Goal: Task Accomplishment & Management: Manage account settings

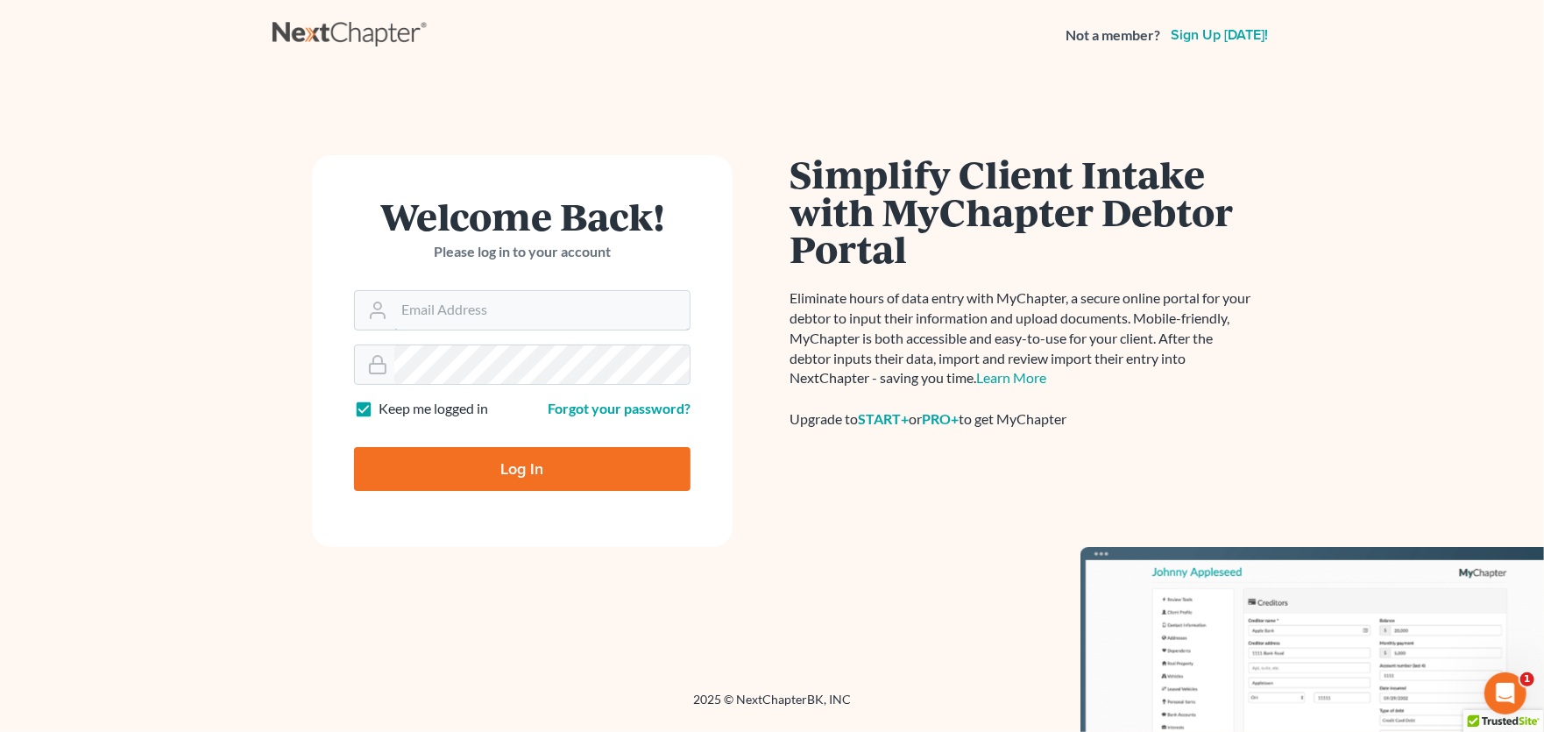
type input "[PERSON_NAME][EMAIL_ADDRESS][PERSON_NAME][DOMAIN_NAME]"
click at [545, 465] on input "Log In" at bounding box center [522, 469] width 337 height 44
type input "Thinking..."
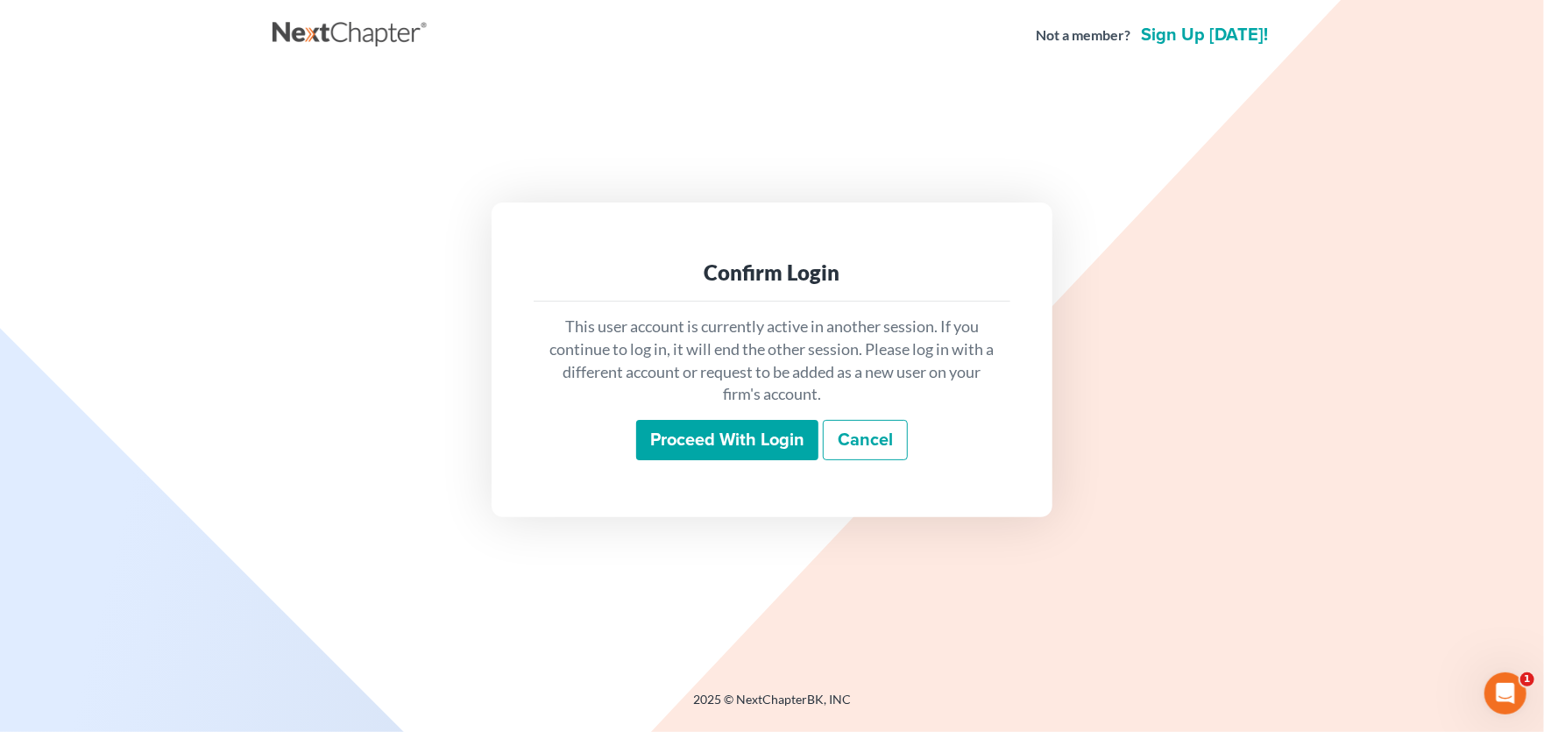
click at [732, 452] on input "Proceed with login" at bounding box center [727, 440] width 182 height 40
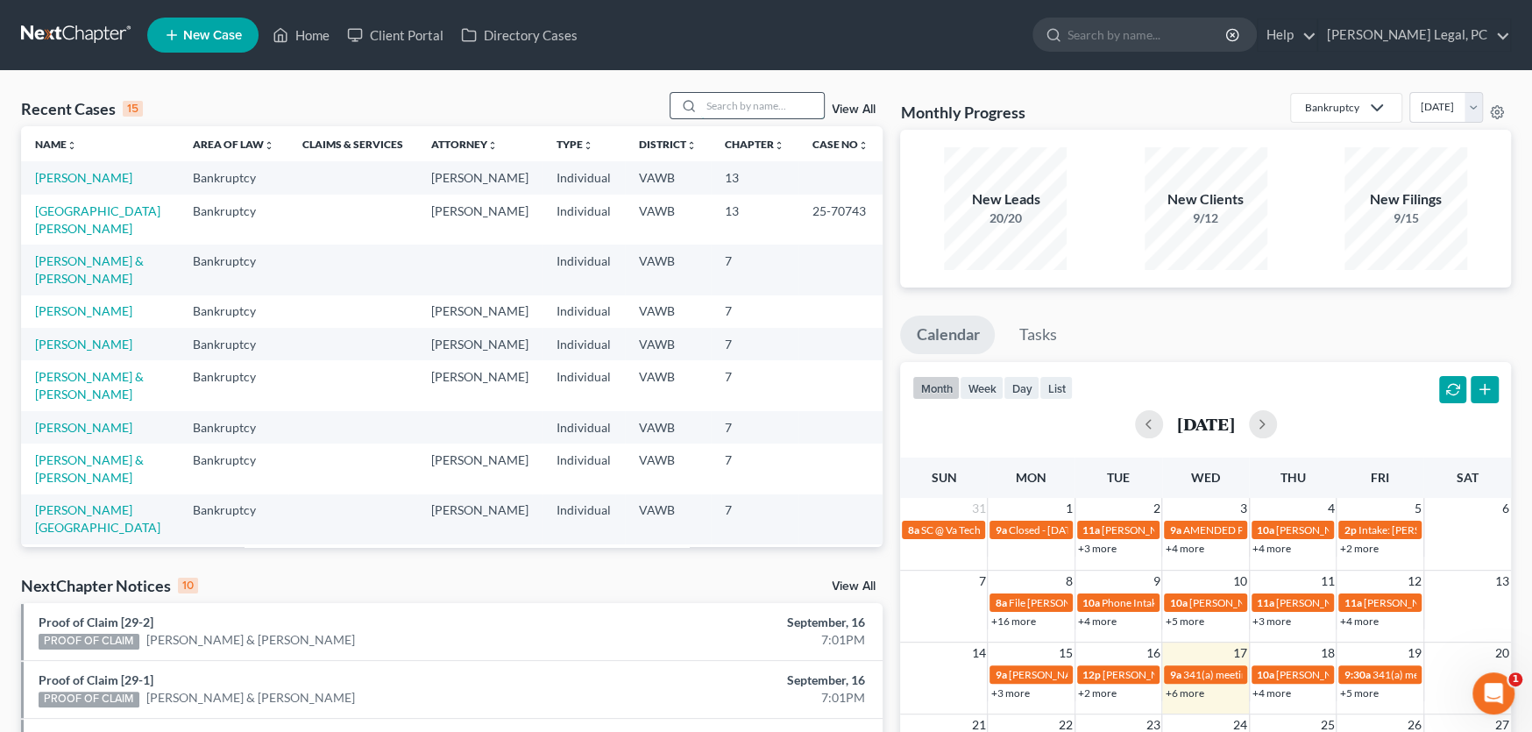
click at [731, 112] on input "search" at bounding box center [762, 105] width 123 height 25
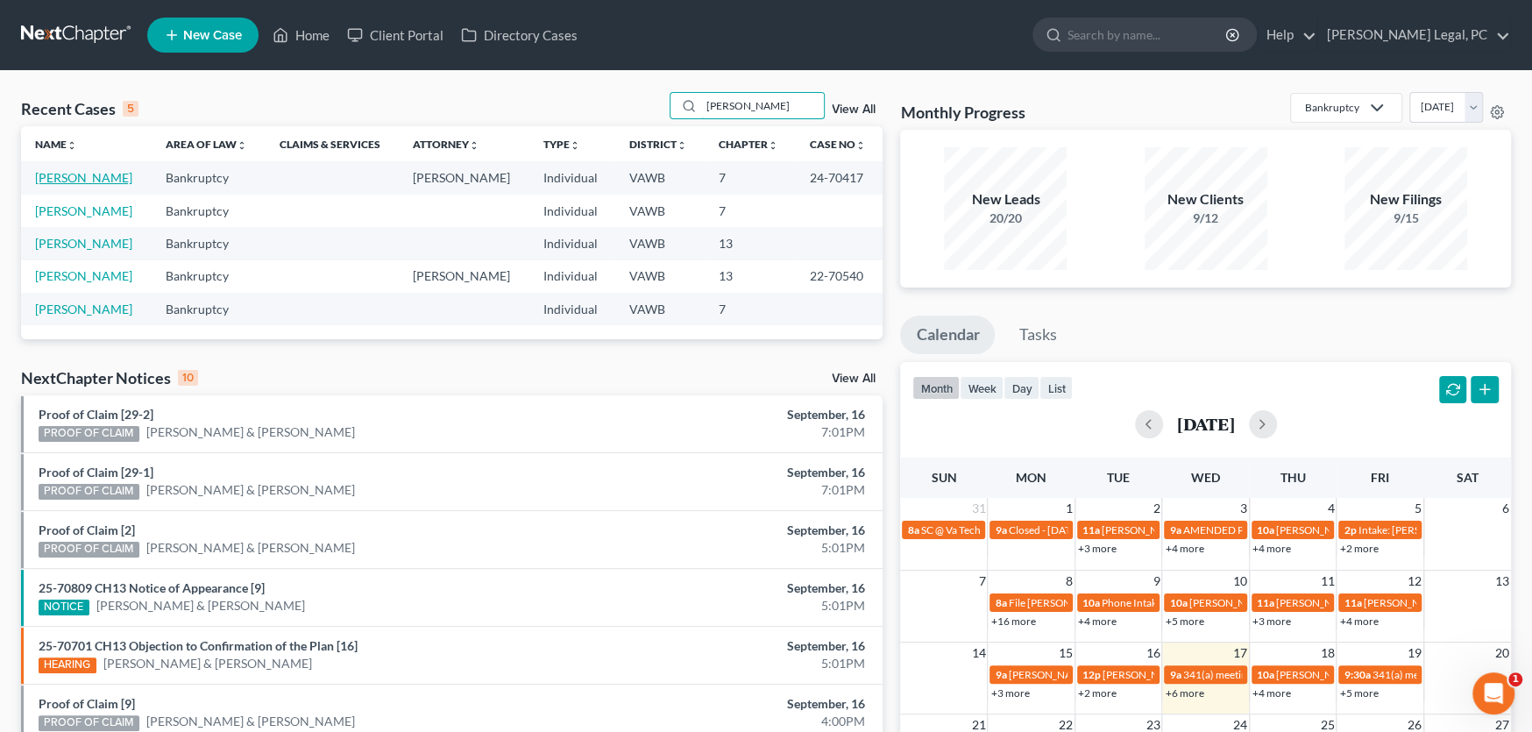
type input "mullins"
click at [82, 179] on link "Mullins, Sherry" at bounding box center [83, 177] width 97 height 15
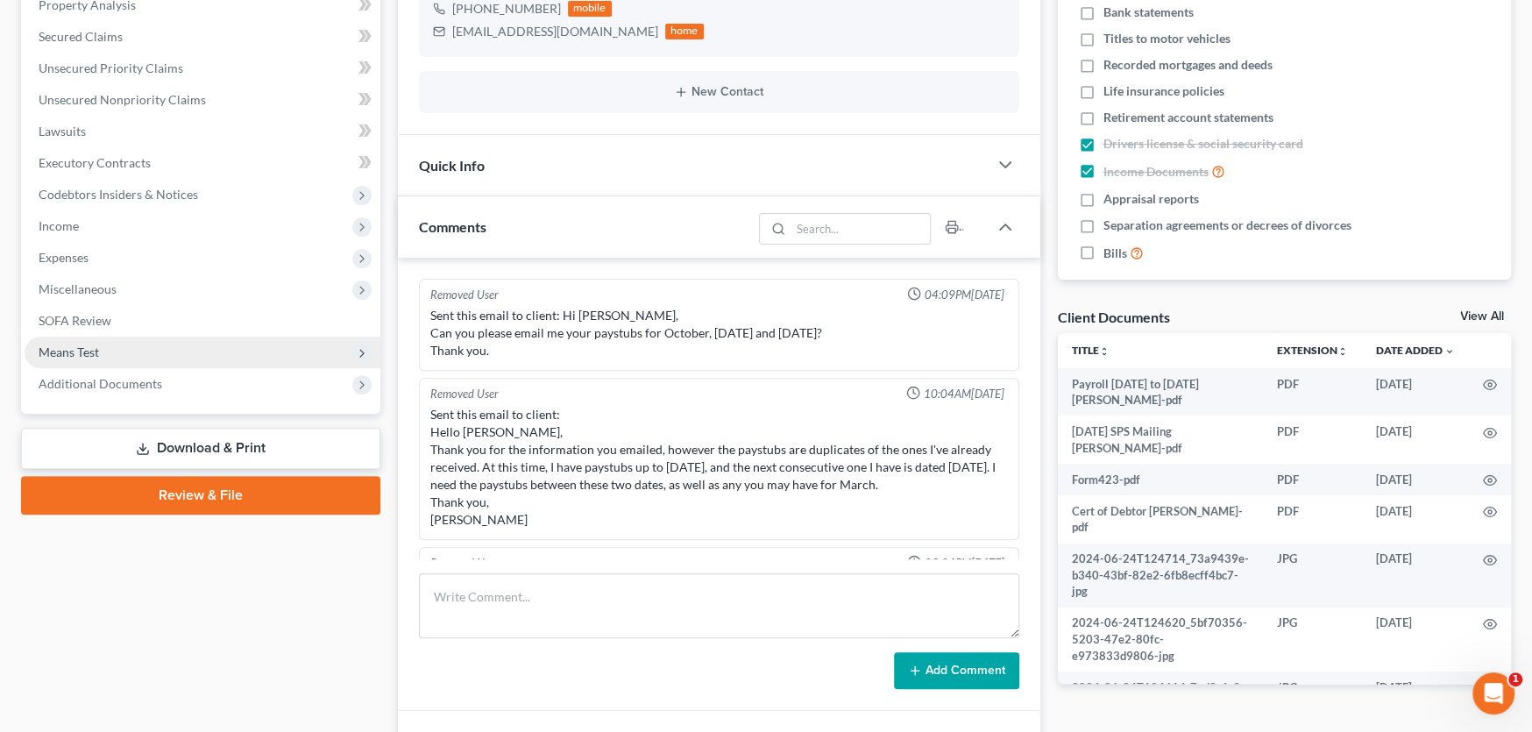
scroll to position [2619, 0]
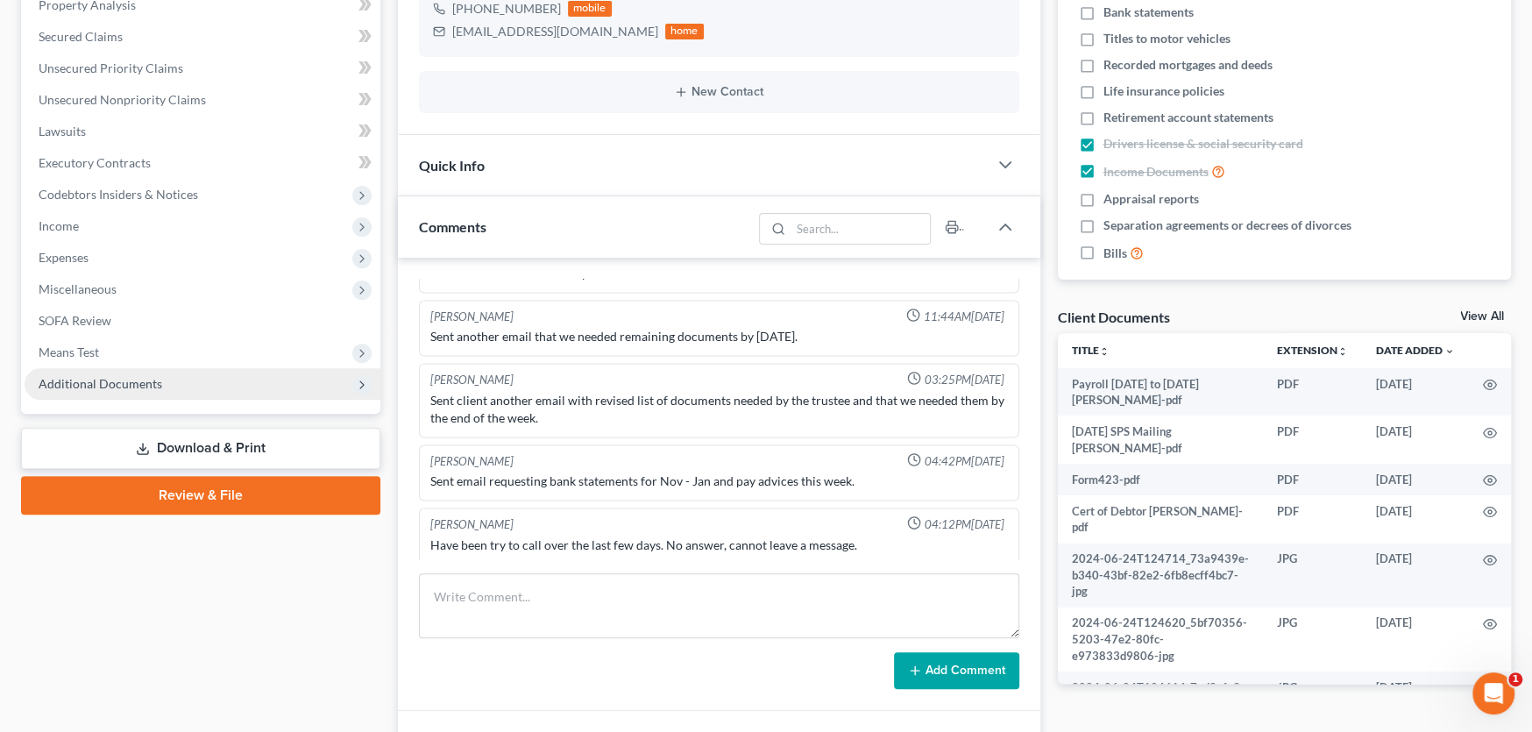
click at [125, 380] on span "Additional Documents" at bounding box center [101, 383] width 124 height 15
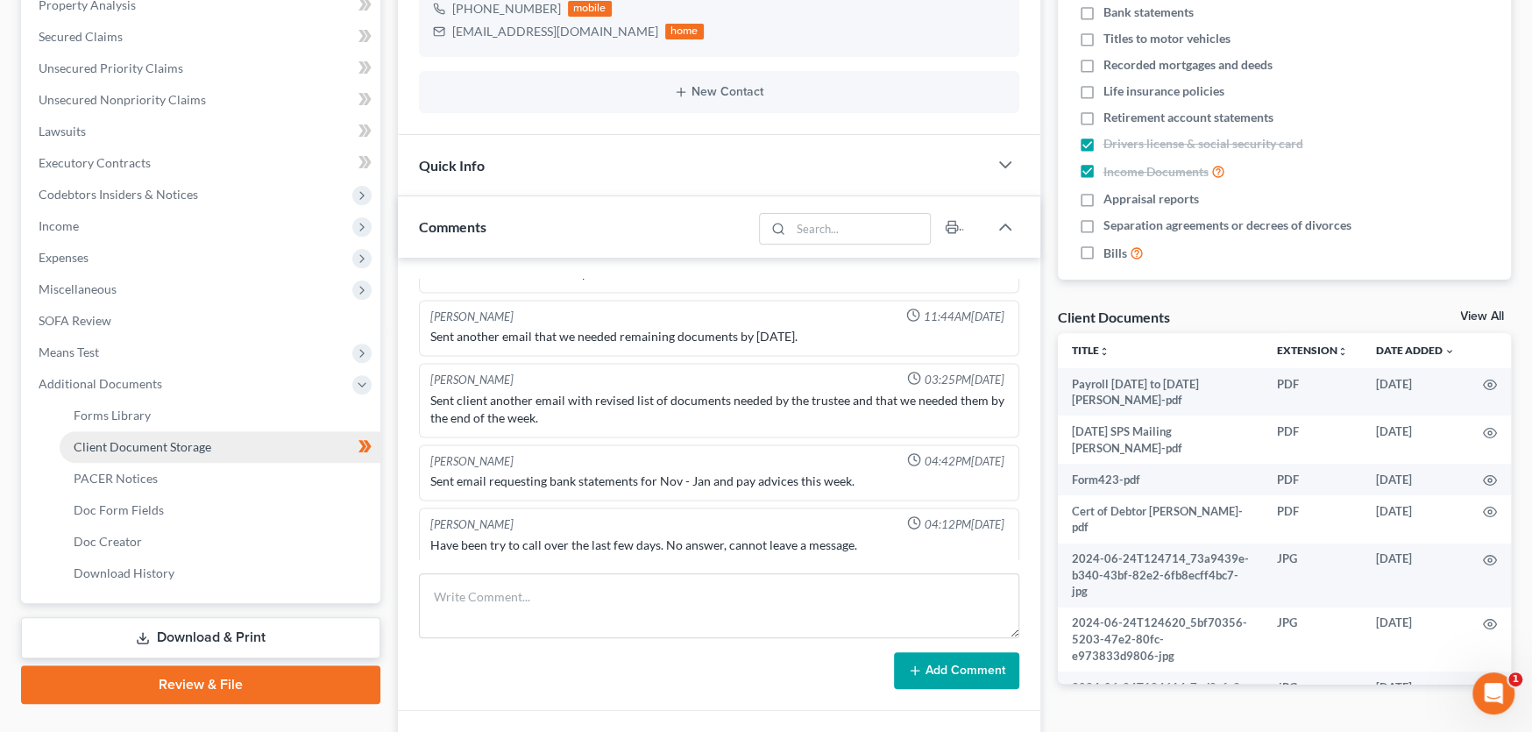
click at [131, 441] on span "Client Document Storage" at bounding box center [143, 446] width 138 height 15
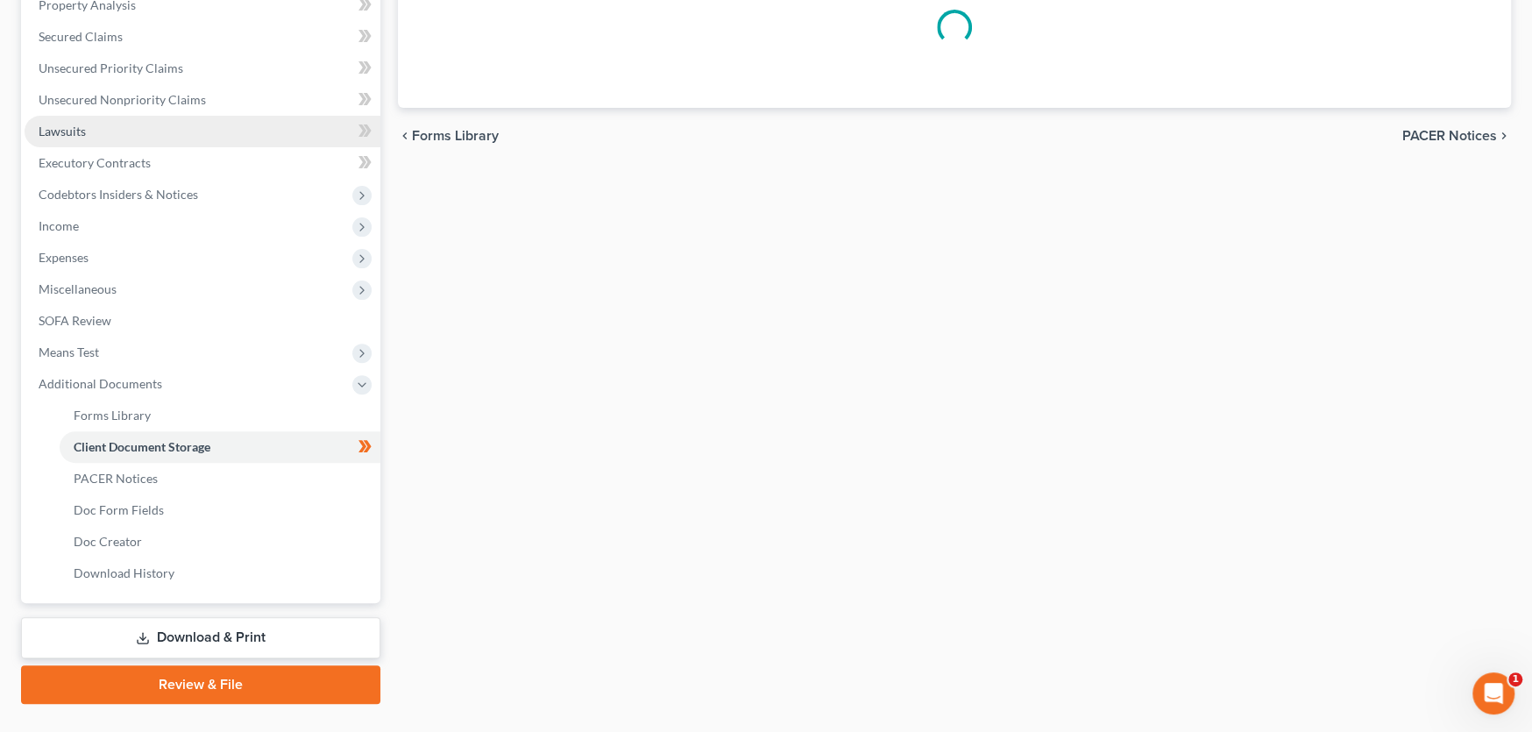
scroll to position [120, 0]
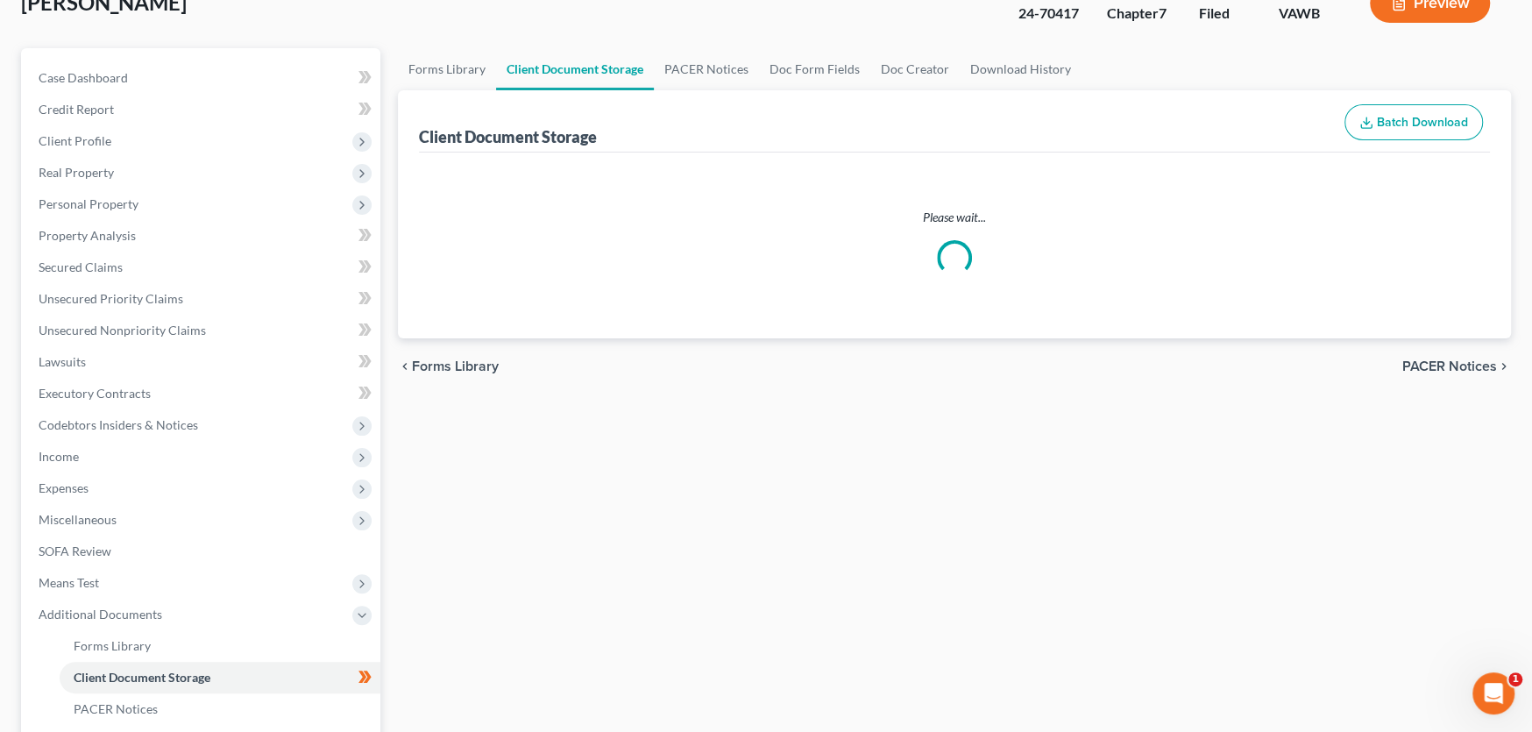
select select "0"
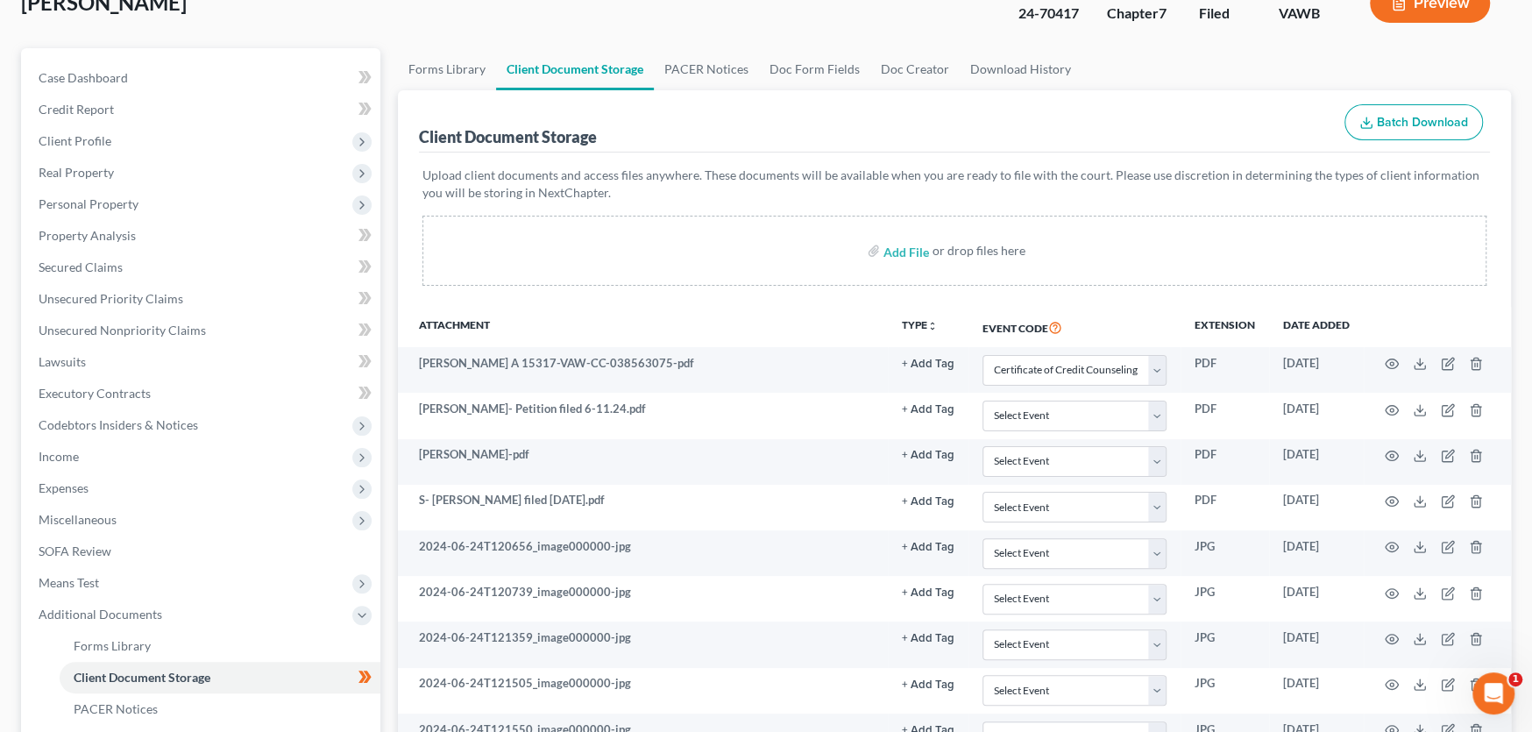
scroll to position [0, 0]
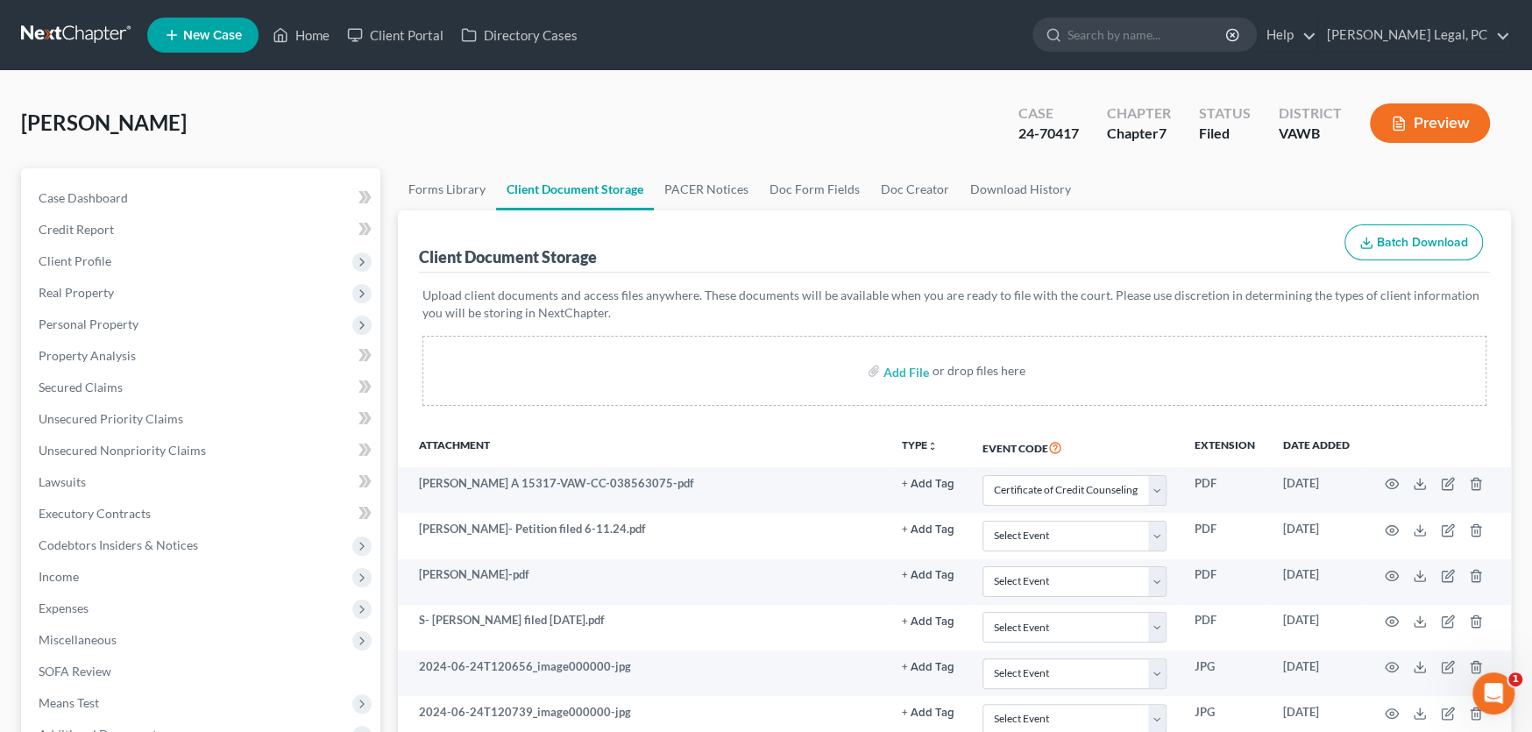
select select "0"
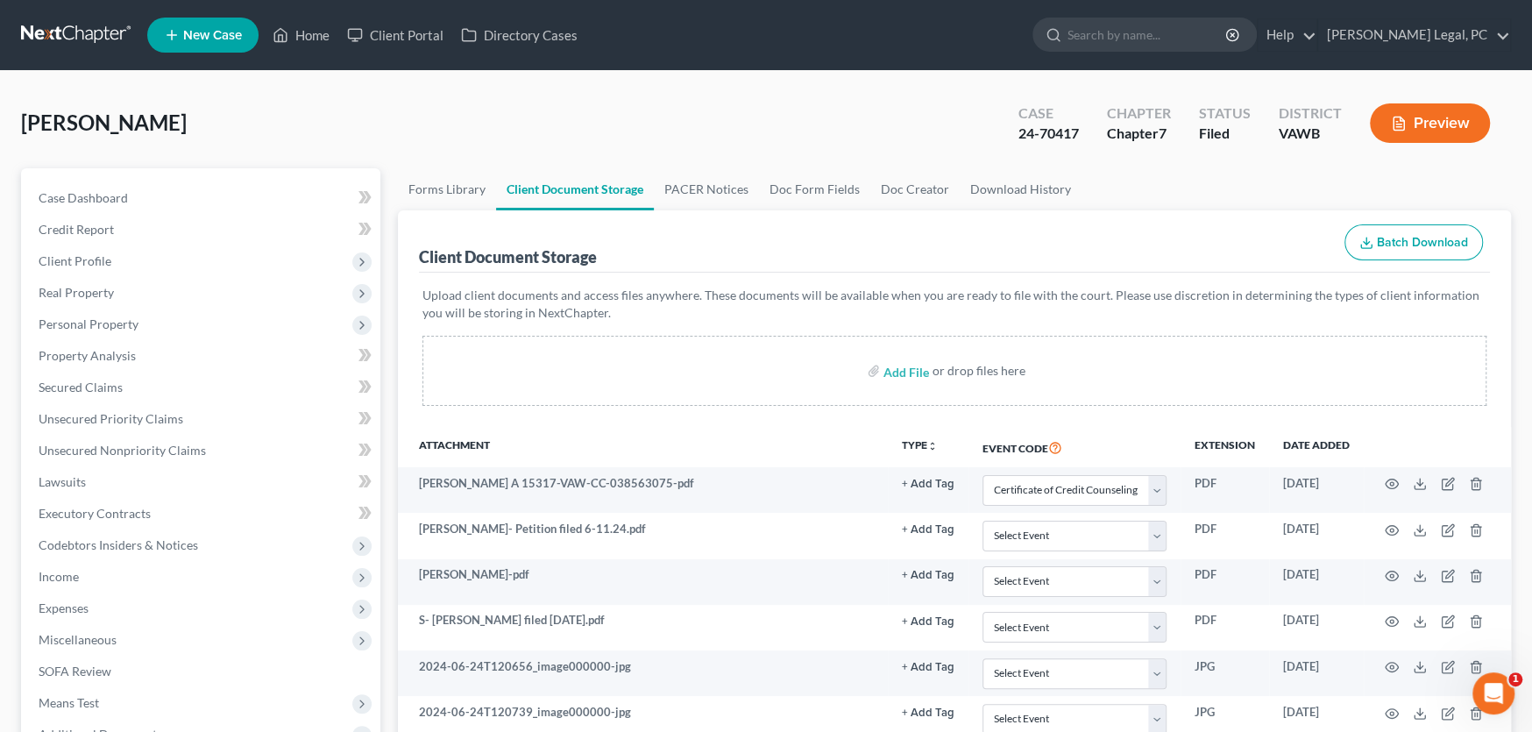
select select "0"
click at [88, 34] on link at bounding box center [77, 35] width 112 height 32
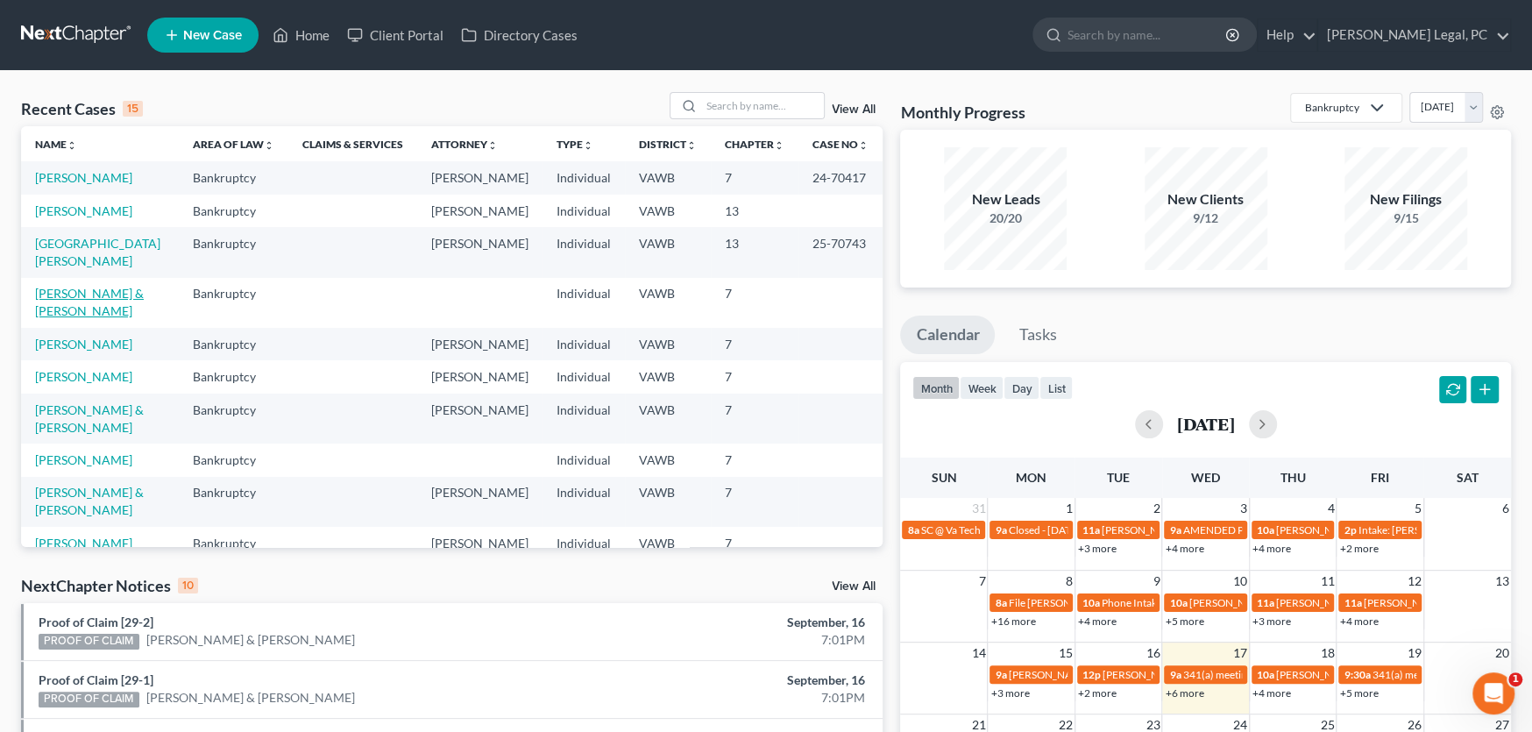
click at [104, 286] on link "[PERSON_NAME] & [PERSON_NAME]" at bounding box center [89, 302] width 109 height 32
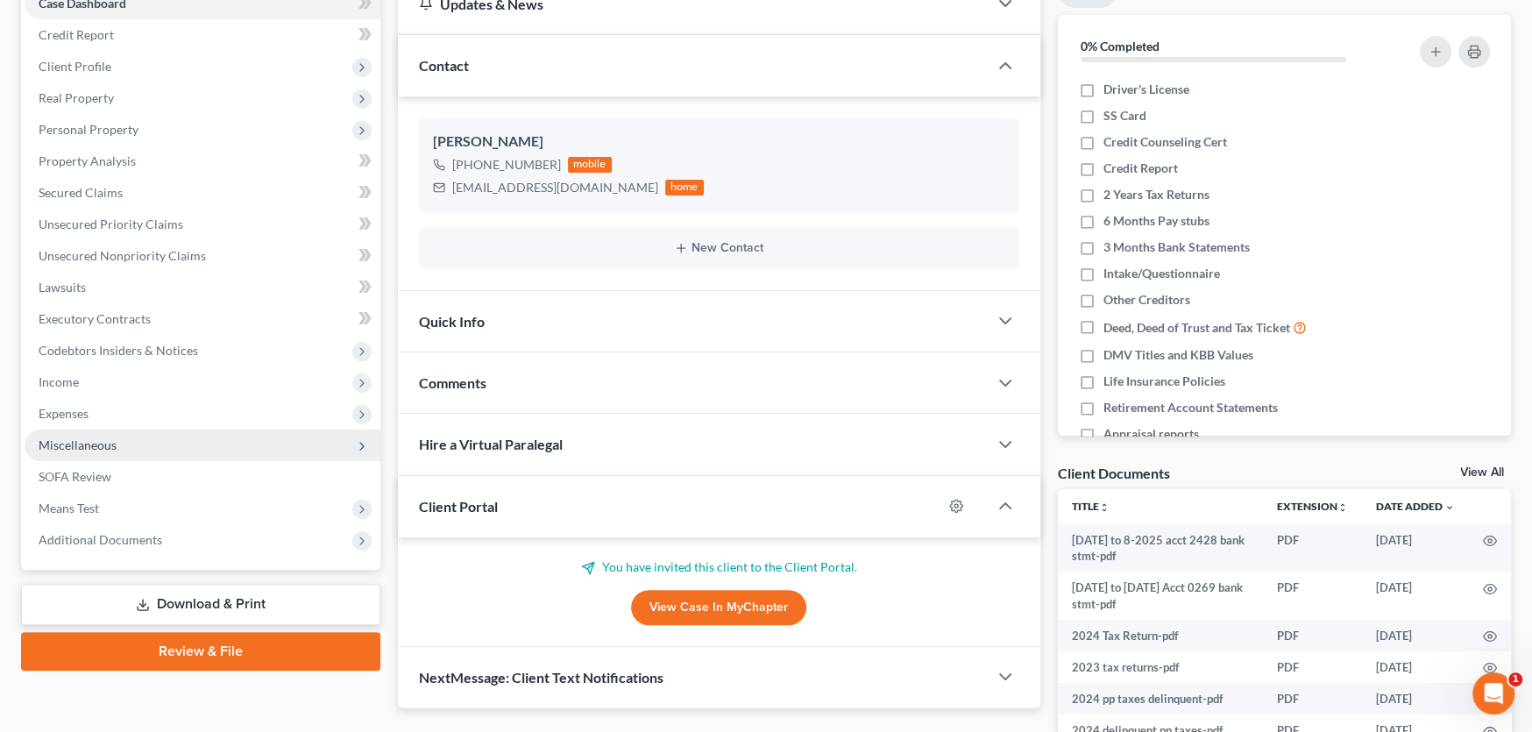
scroll to position [175, 0]
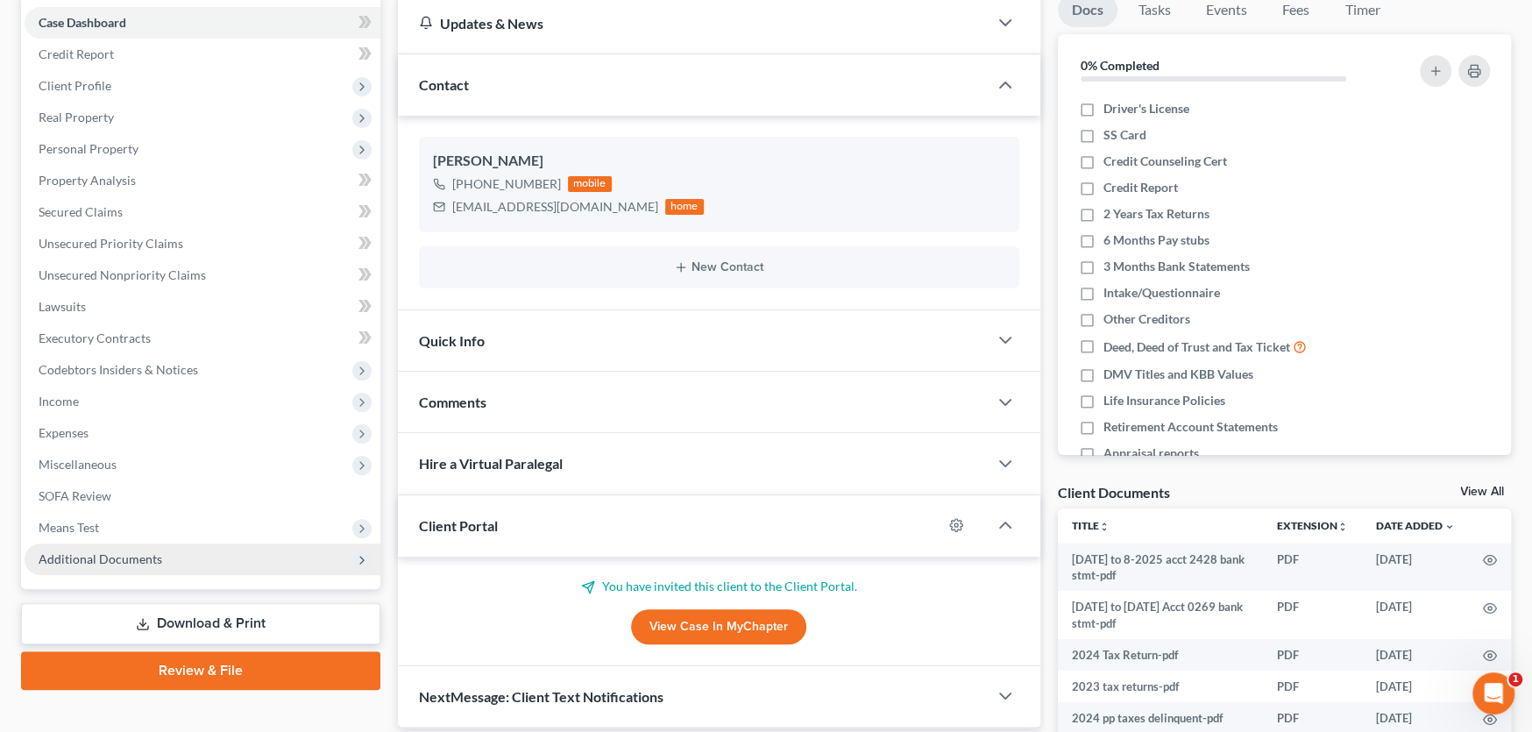
click at [140, 558] on span "Additional Documents" at bounding box center [101, 558] width 124 height 15
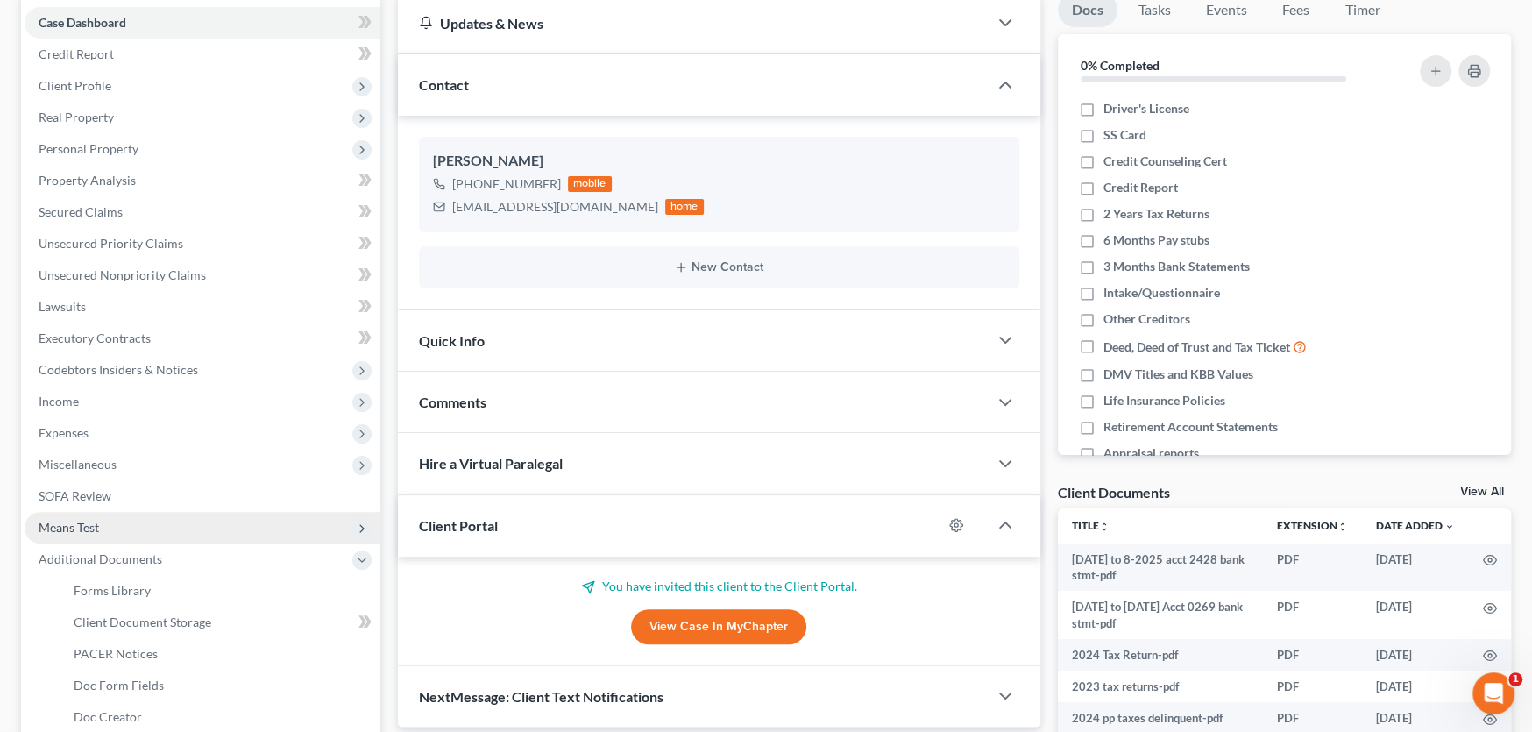
scroll to position [351, 0]
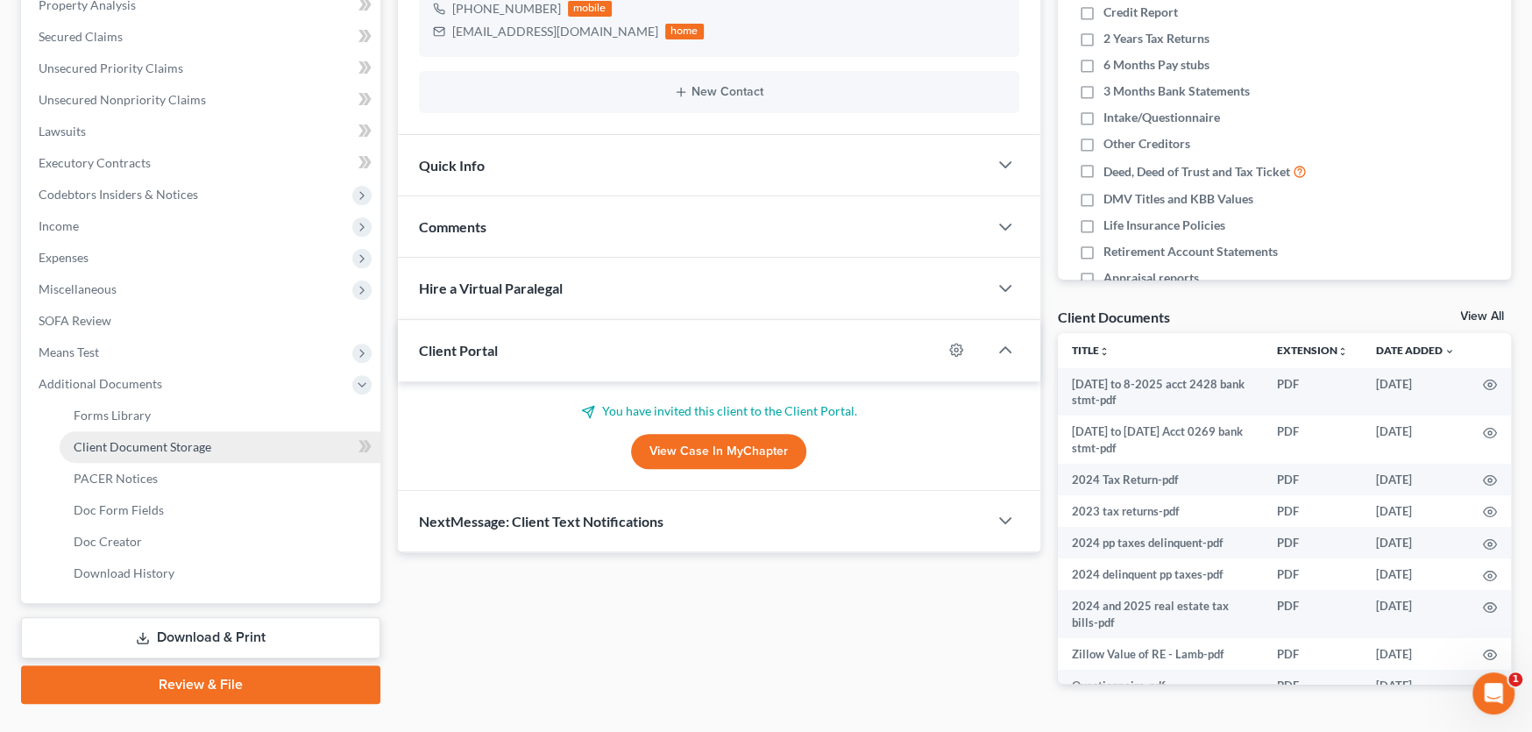
drag, startPoint x: 168, startPoint y: 449, endPoint x: 262, endPoint y: 456, distance: 94.0
click at [169, 449] on span "Client Document Storage" at bounding box center [143, 446] width 138 height 15
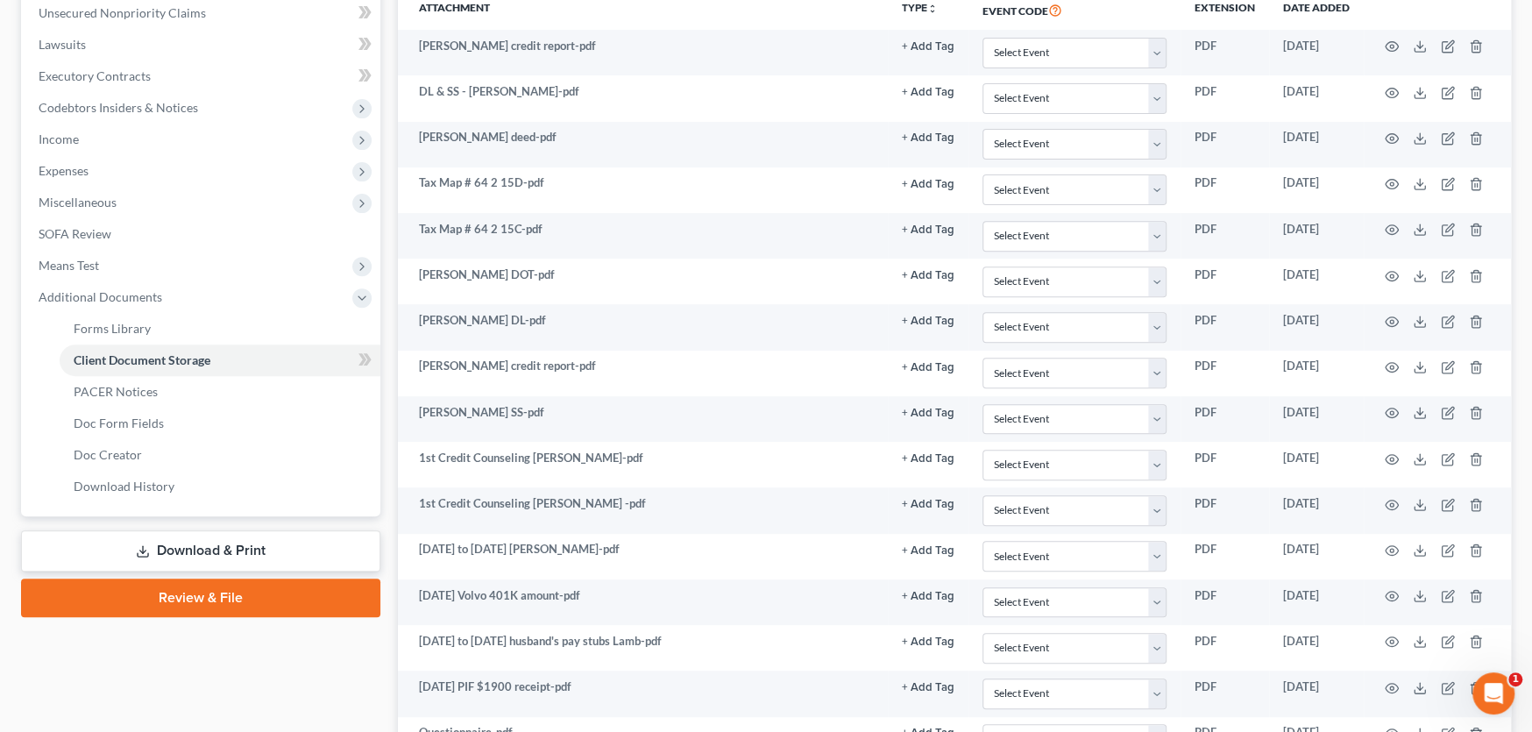
scroll to position [964, 0]
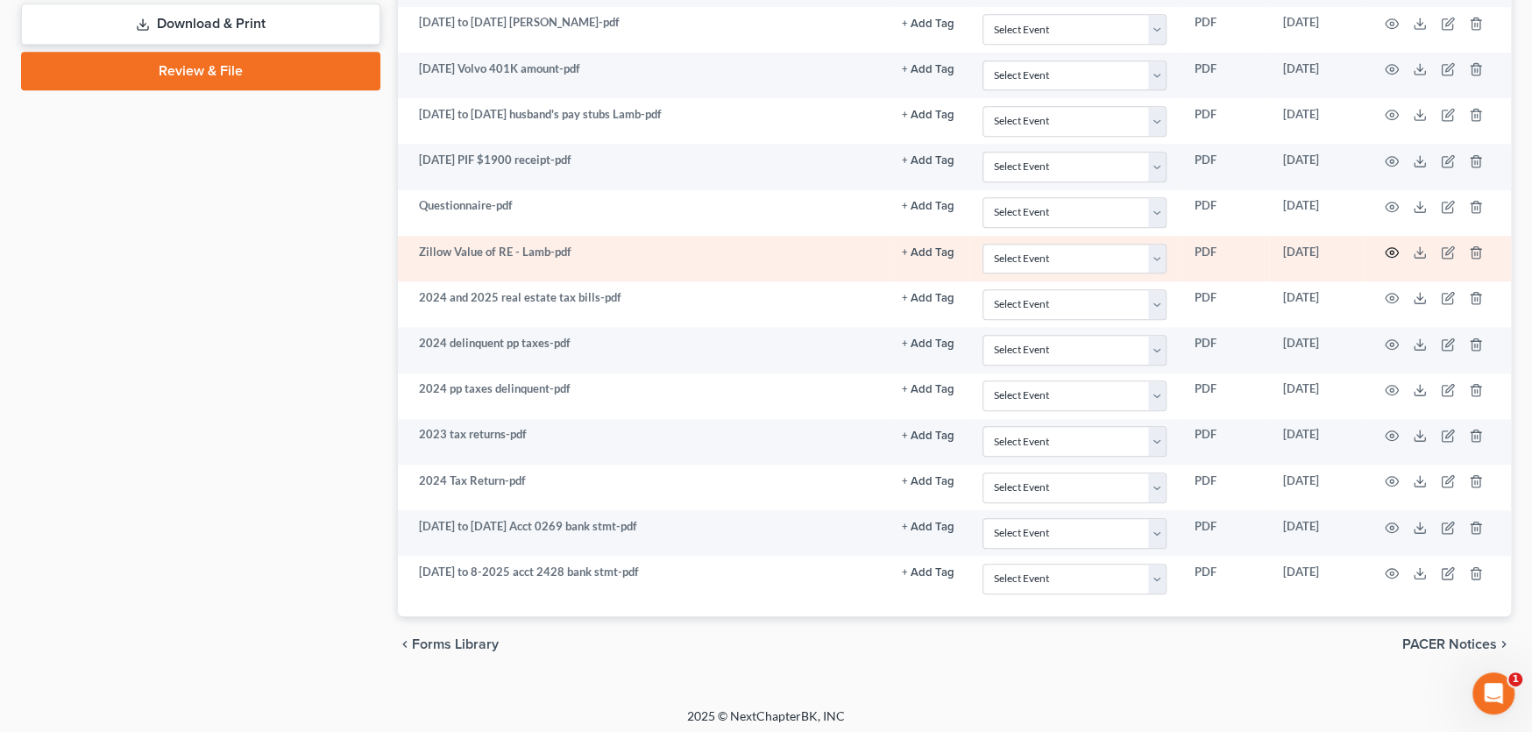
click at [1391, 253] on icon "button" at bounding box center [1392, 253] width 13 height 10
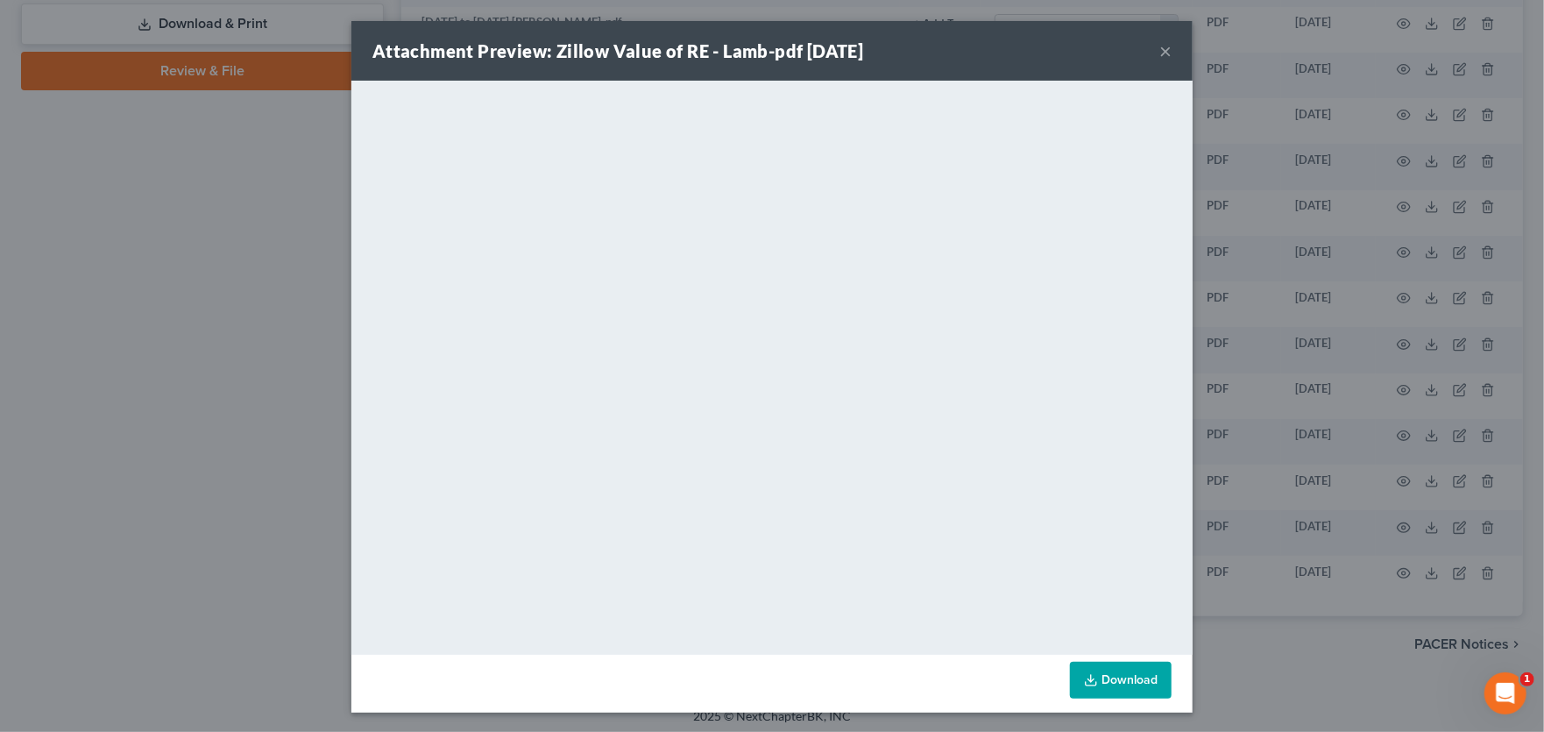
click at [1159, 49] on button "×" at bounding box center [1165, 50] width 12 height 21
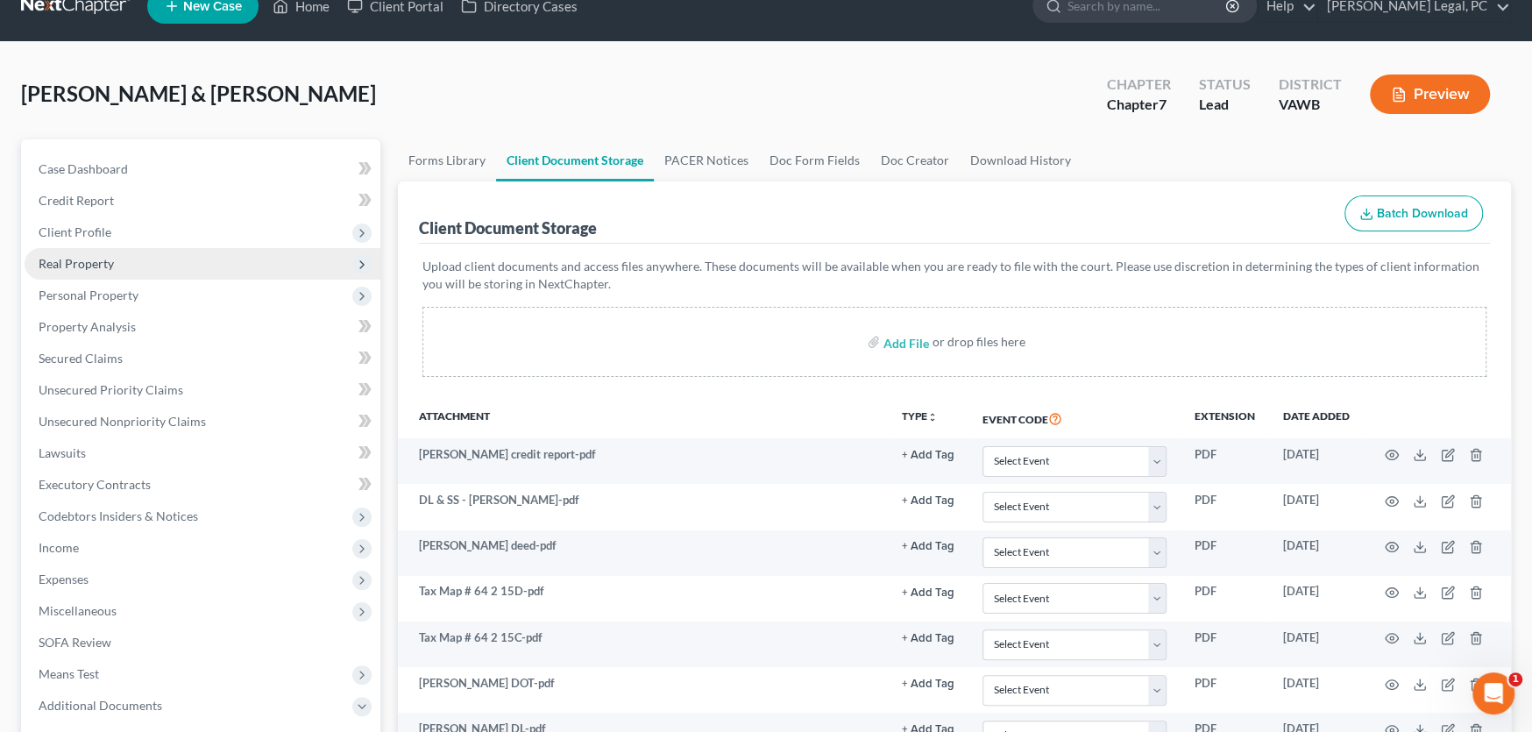
scroll to position [0, 0]
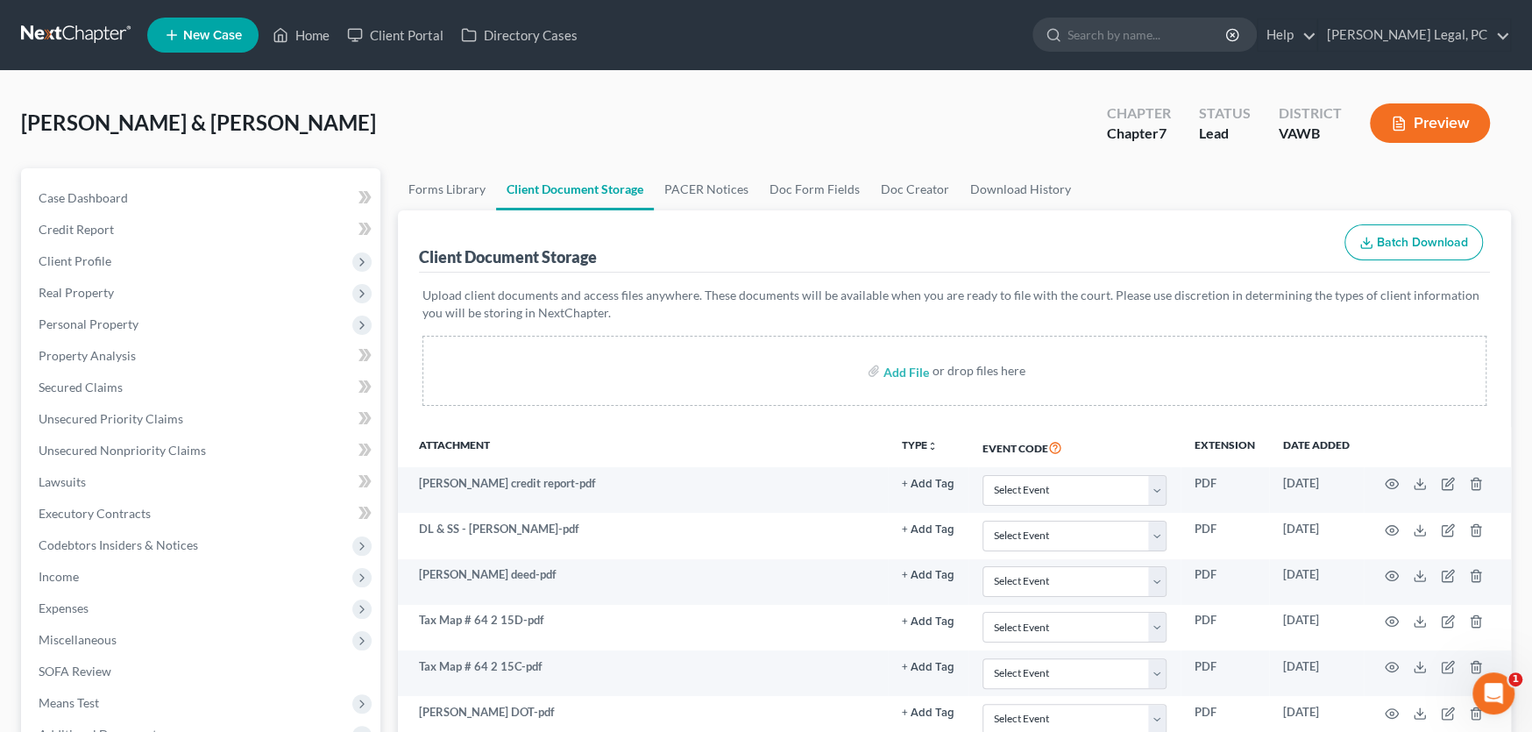
click at [48, 29] on link at bounding box center [77, 35] width 112 height 32
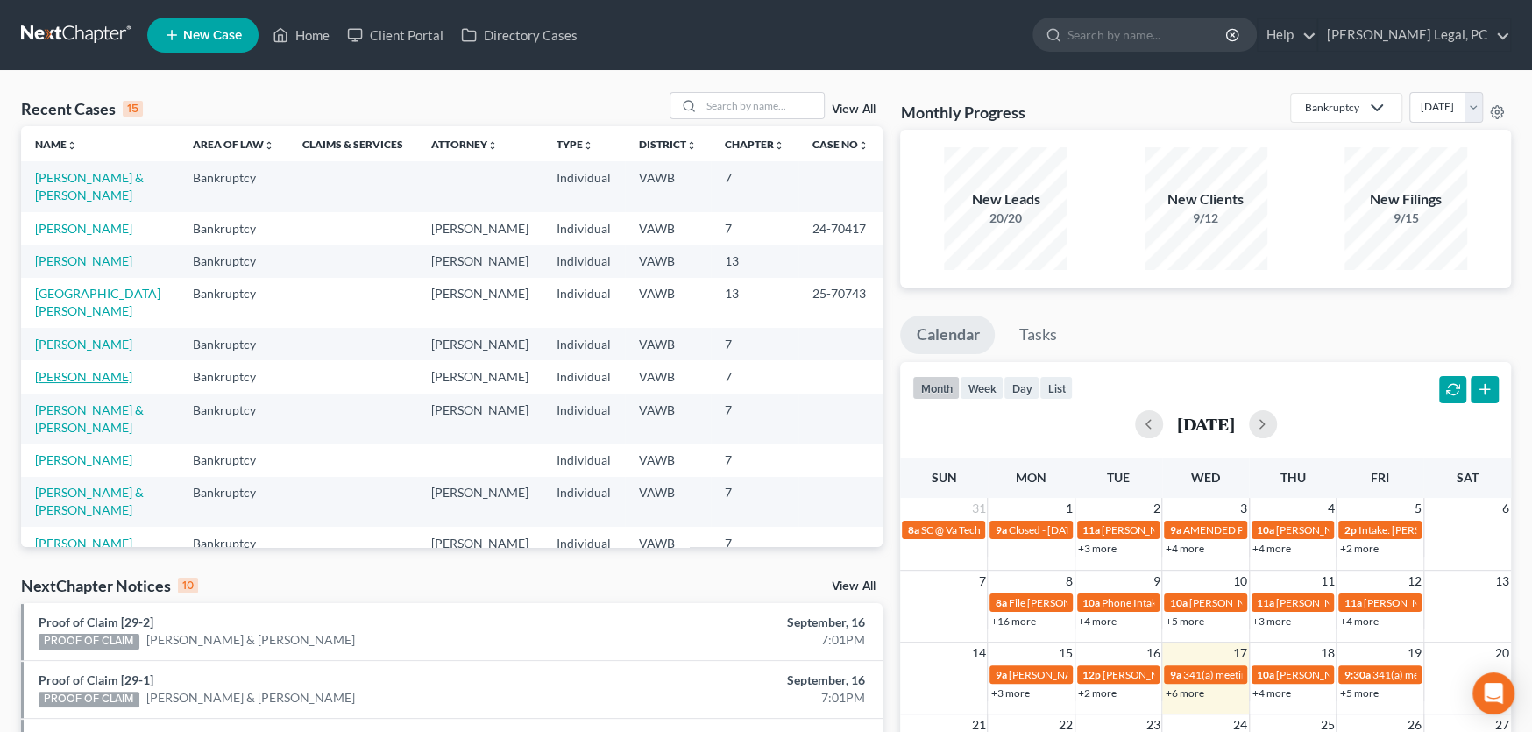
click at [68, 369] on link "[PERSON_NAME]" at bounding box center [83, 376] width 97 height 15
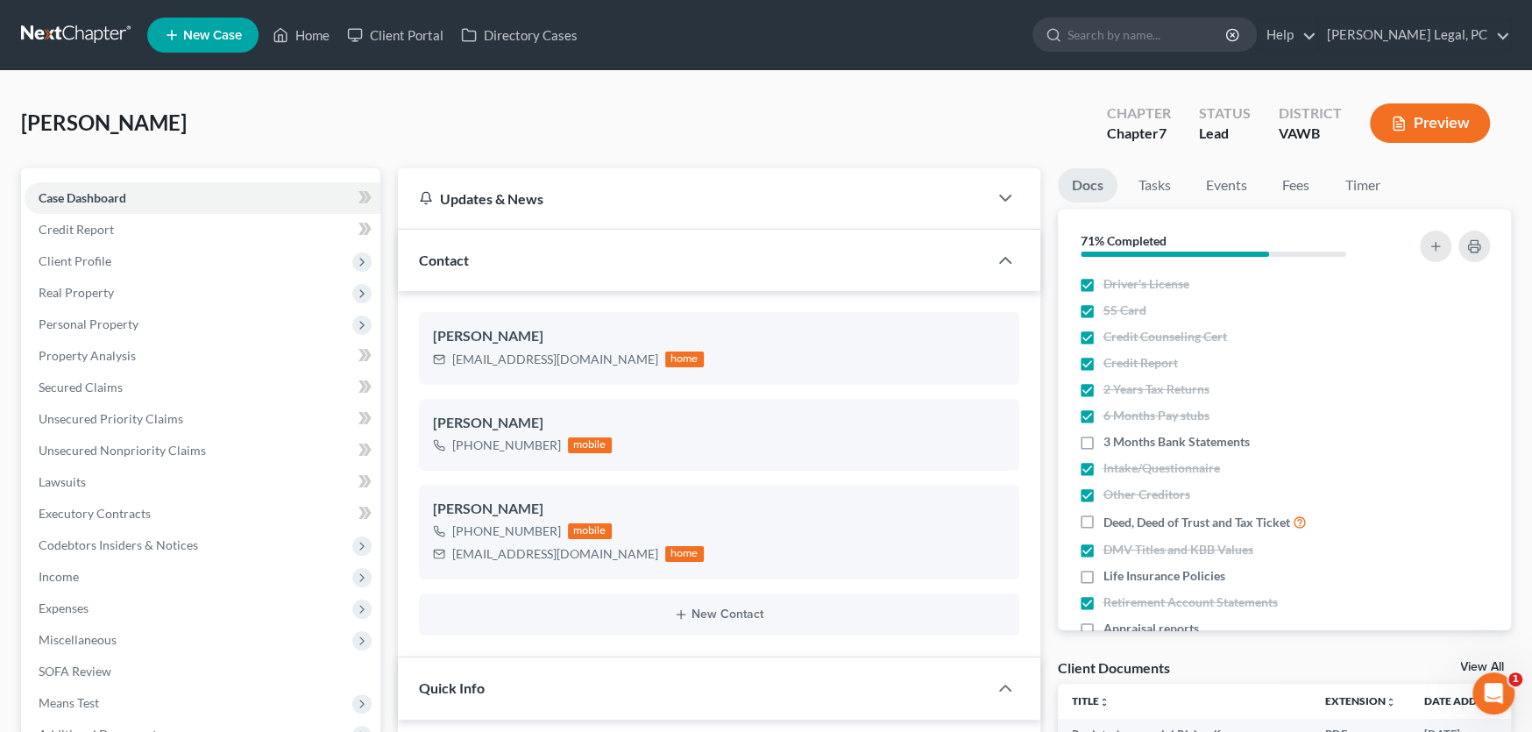
click at [54, 32] on link at bounding box center [77, 35] width 112 height 32
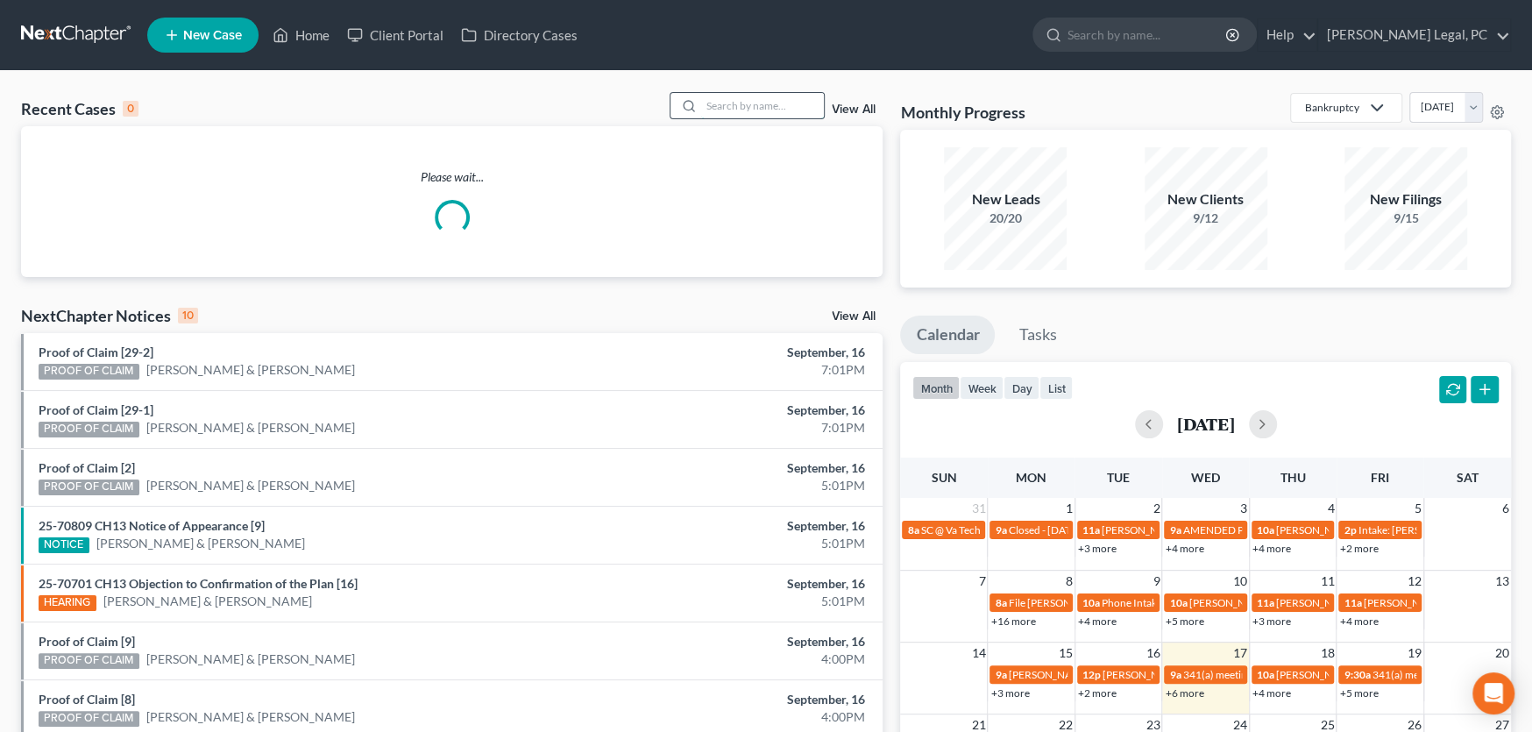
click at [754, 107] on input "search" at bounding box center [762, 105] width 123 height 25
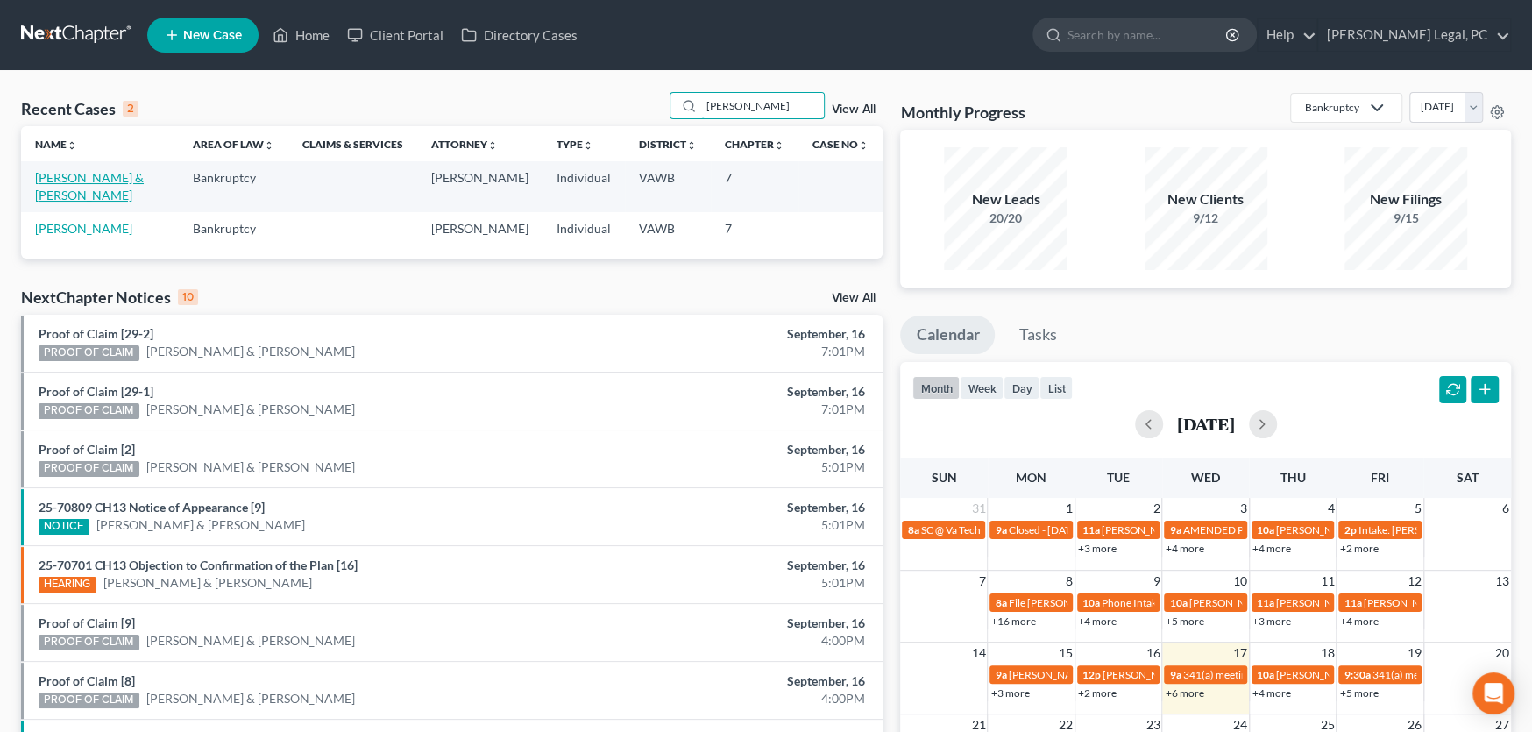
type input "robbins"
click at [70, 176] on link "[PERSON_NAME] & [PERSON_NAME]" at bounding box center [89, 186] width 109 height 32
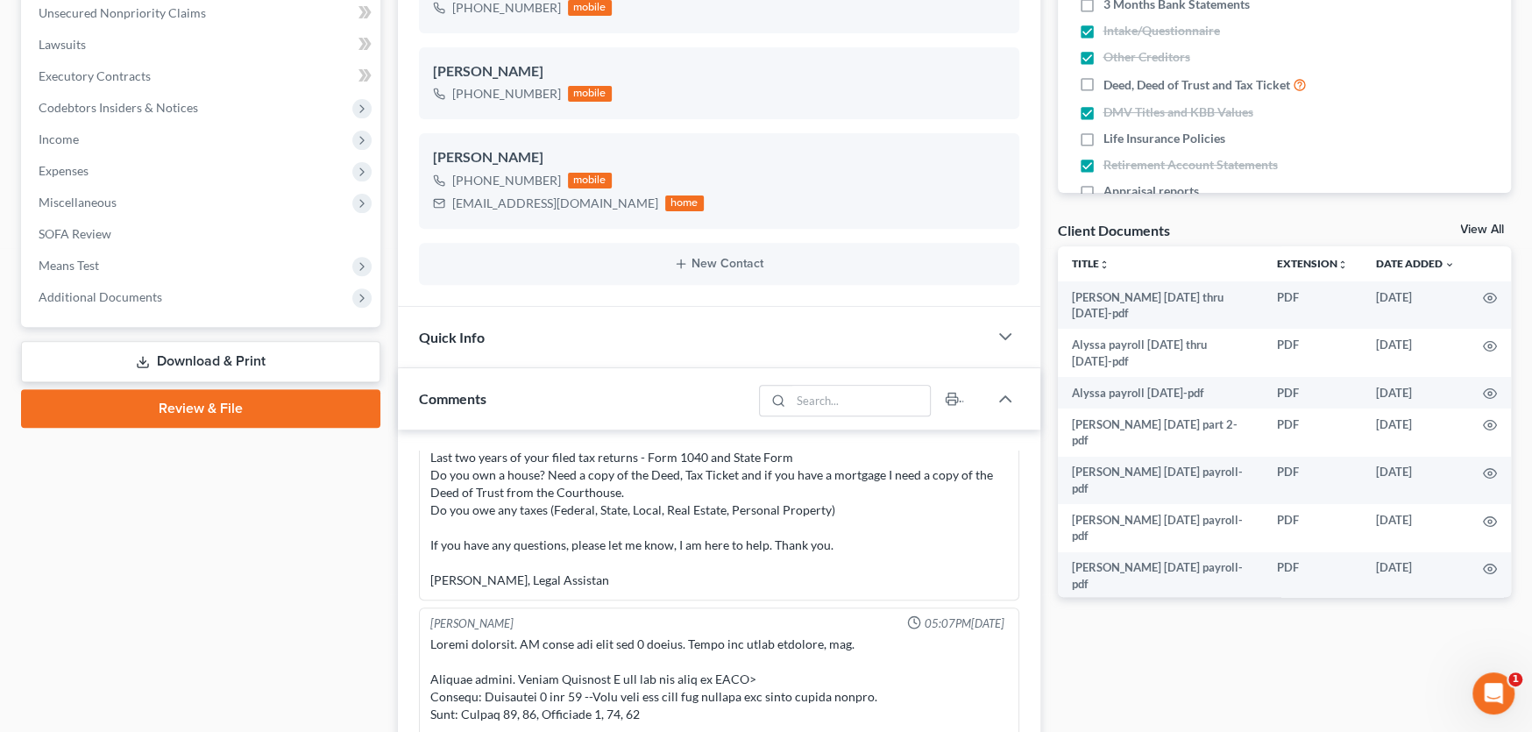
scroll to position [937, 0]
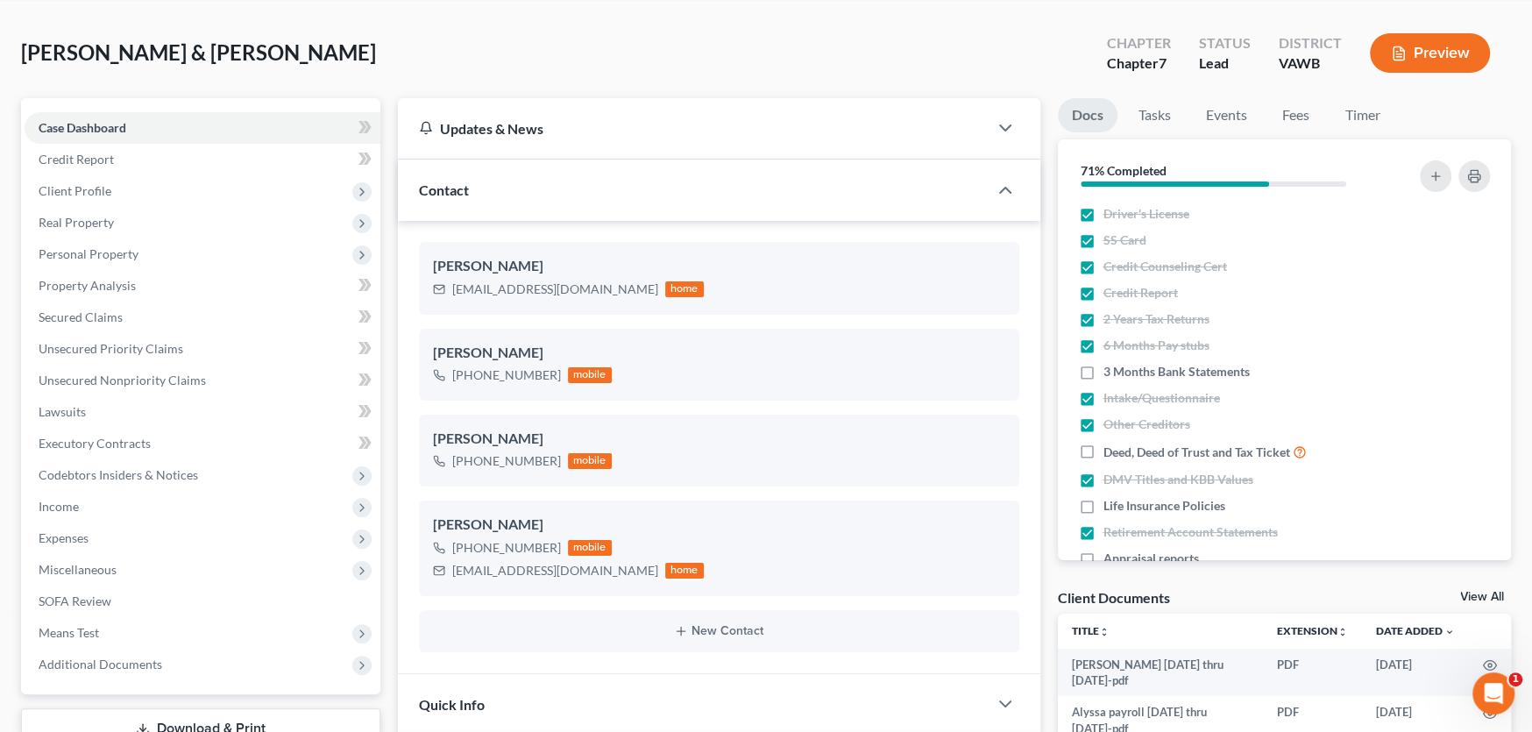
scroll to position [0, 0]
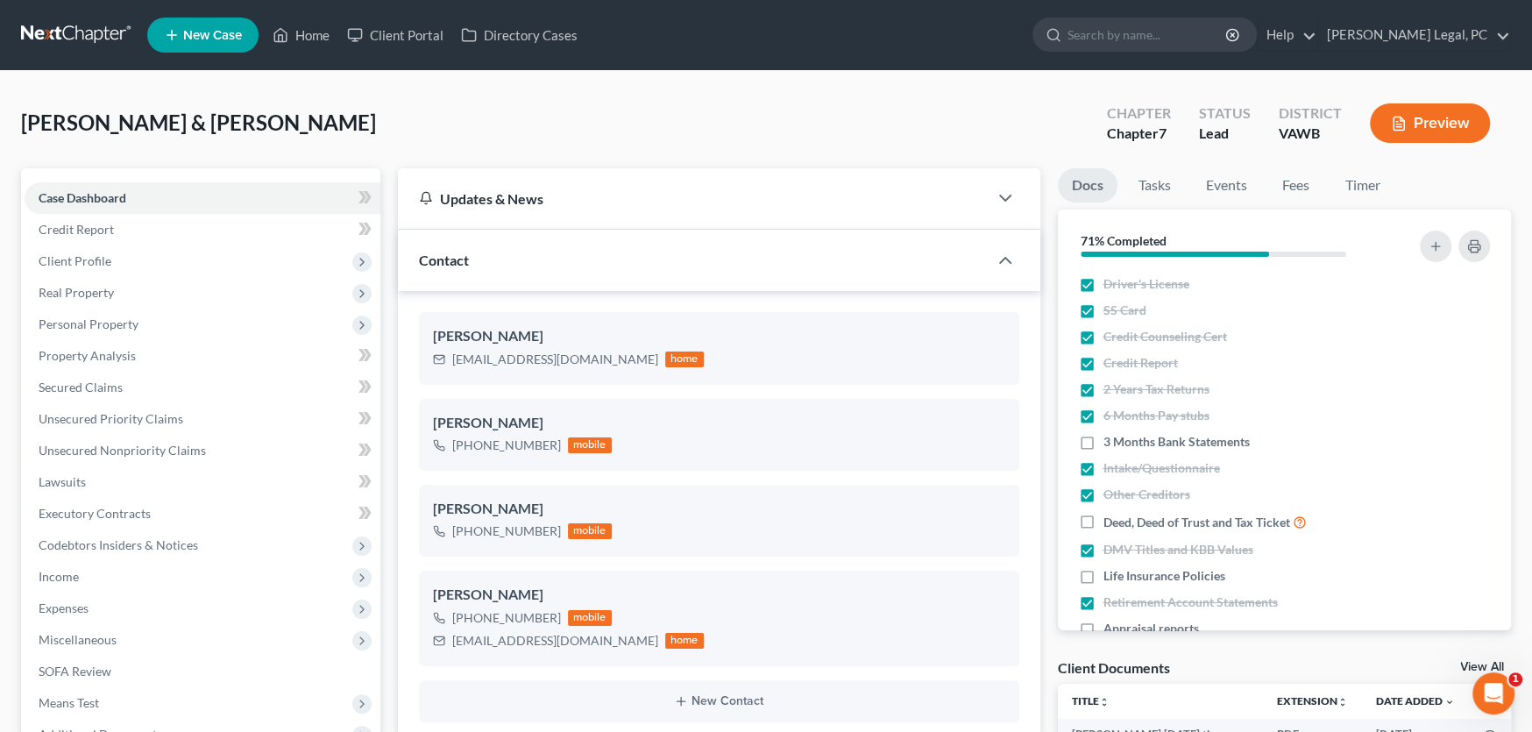
click at [93, 38] on link at bounding box center [77, 35] width 112 height 32
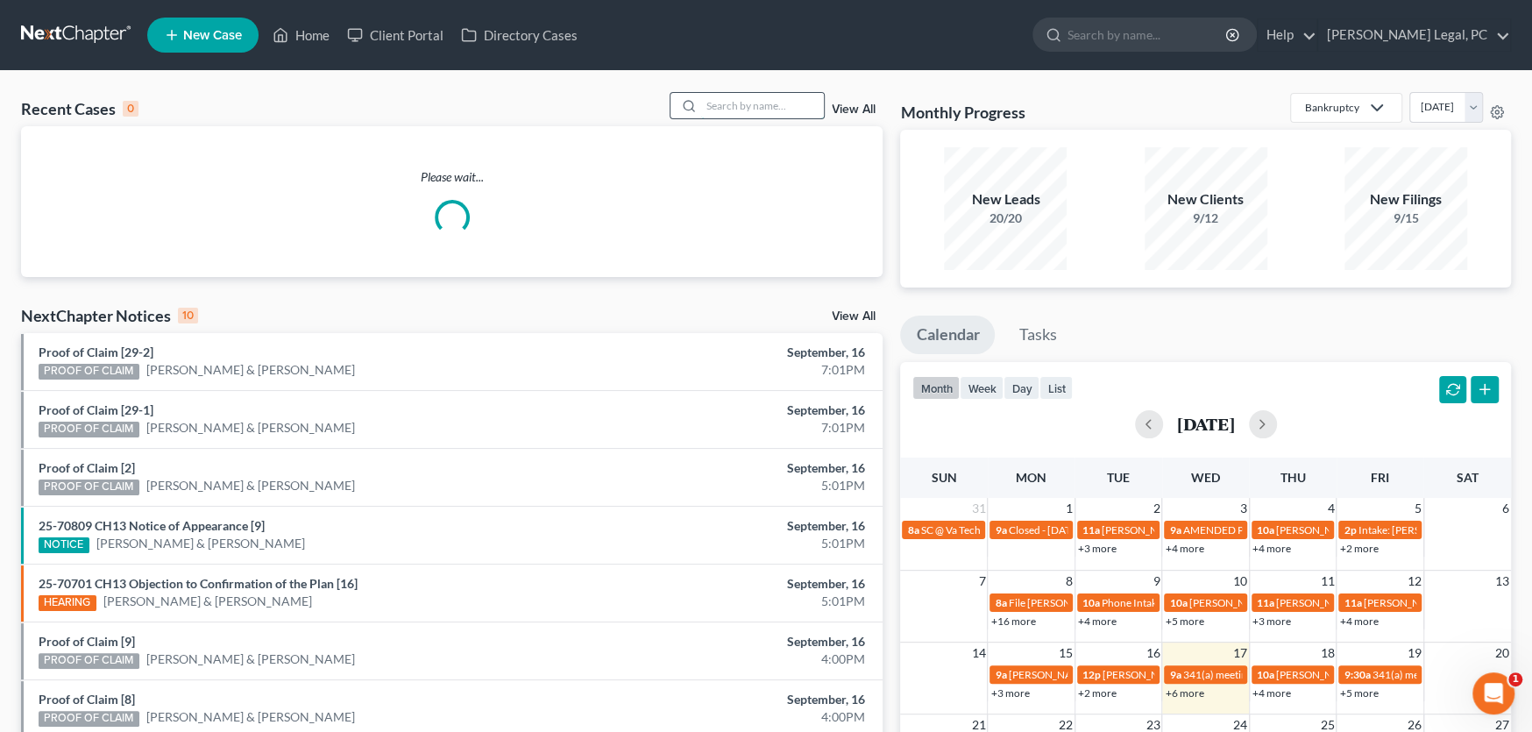
click at [736, 109] on input "search" at bounding box center [762, 105] width 123 height 25
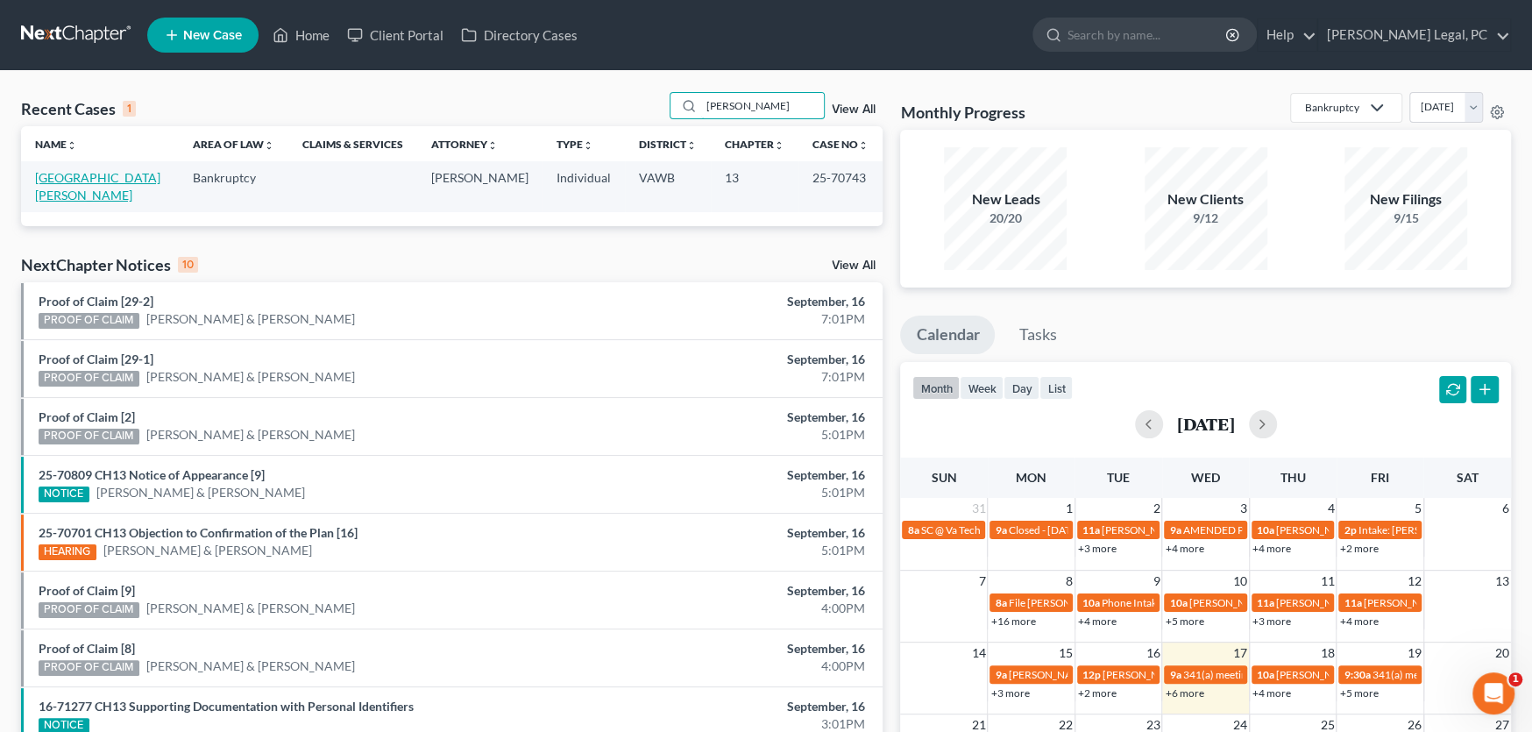
type input "wilma"
click at [66, 177] on link "[GEOGRAPHIC_DATA][PERSON_NAME]" at bounding box center [97, 186] width 125 height 32
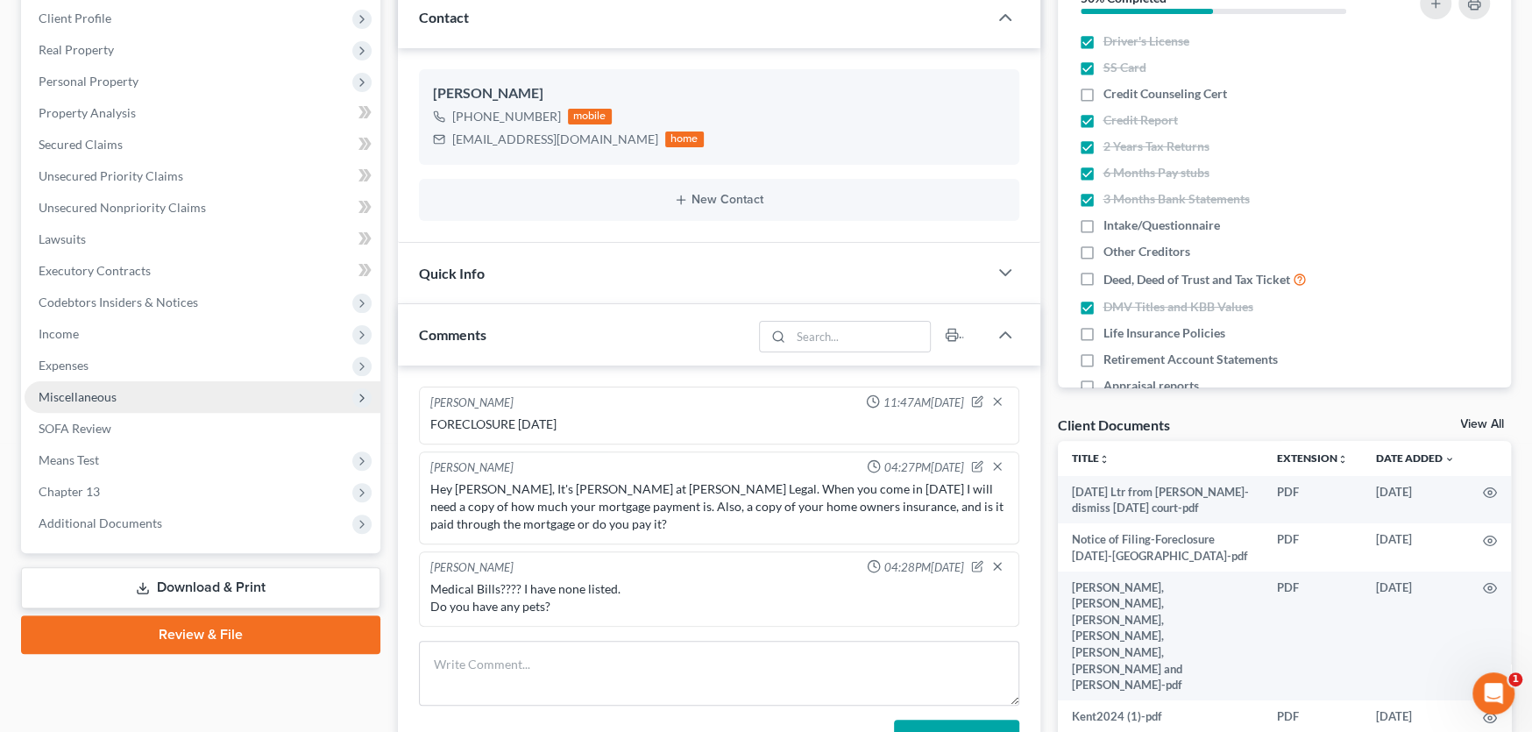
scroll to position [263, 0]
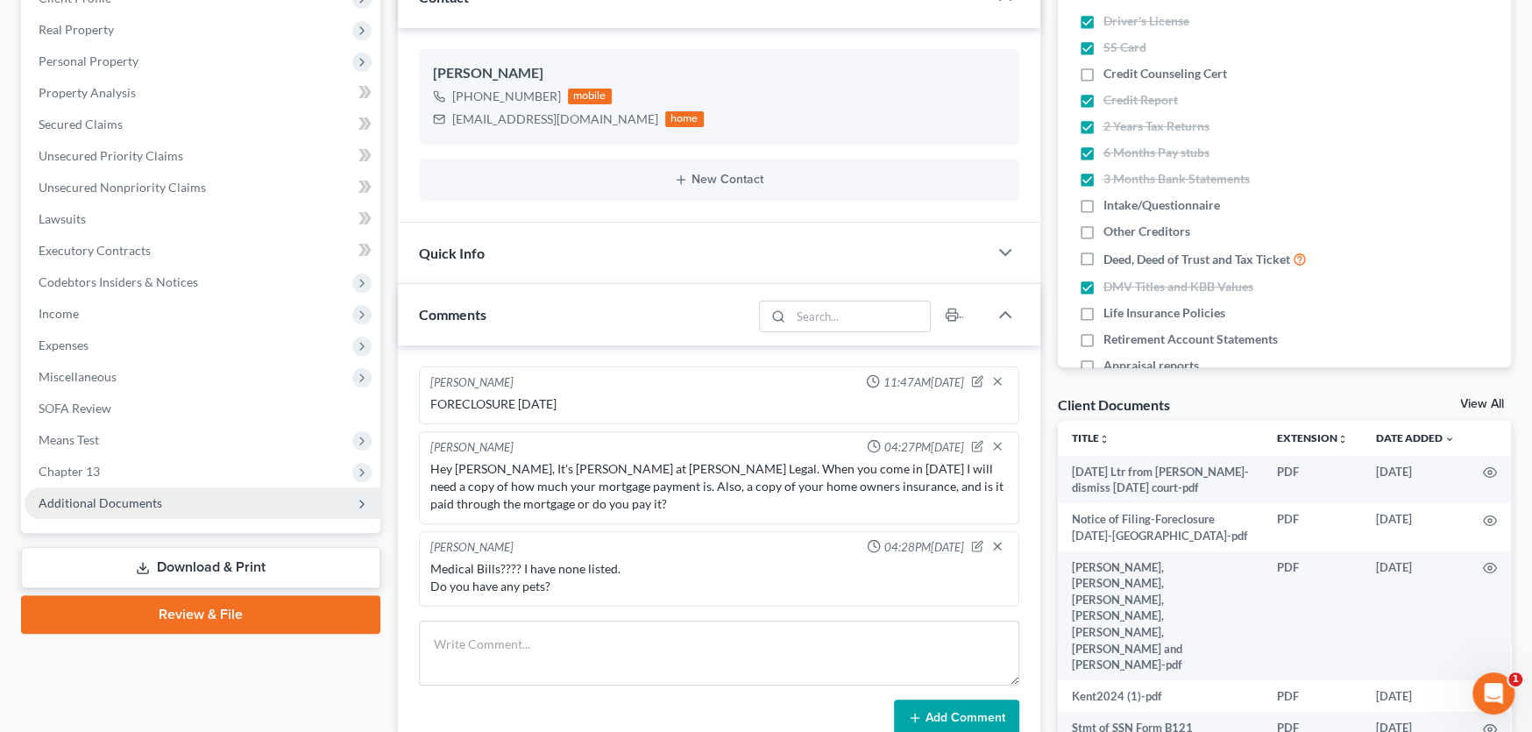
click at [117, 502] on span "Additional Documents" at bounding box center [101, 502] width 124 height 15
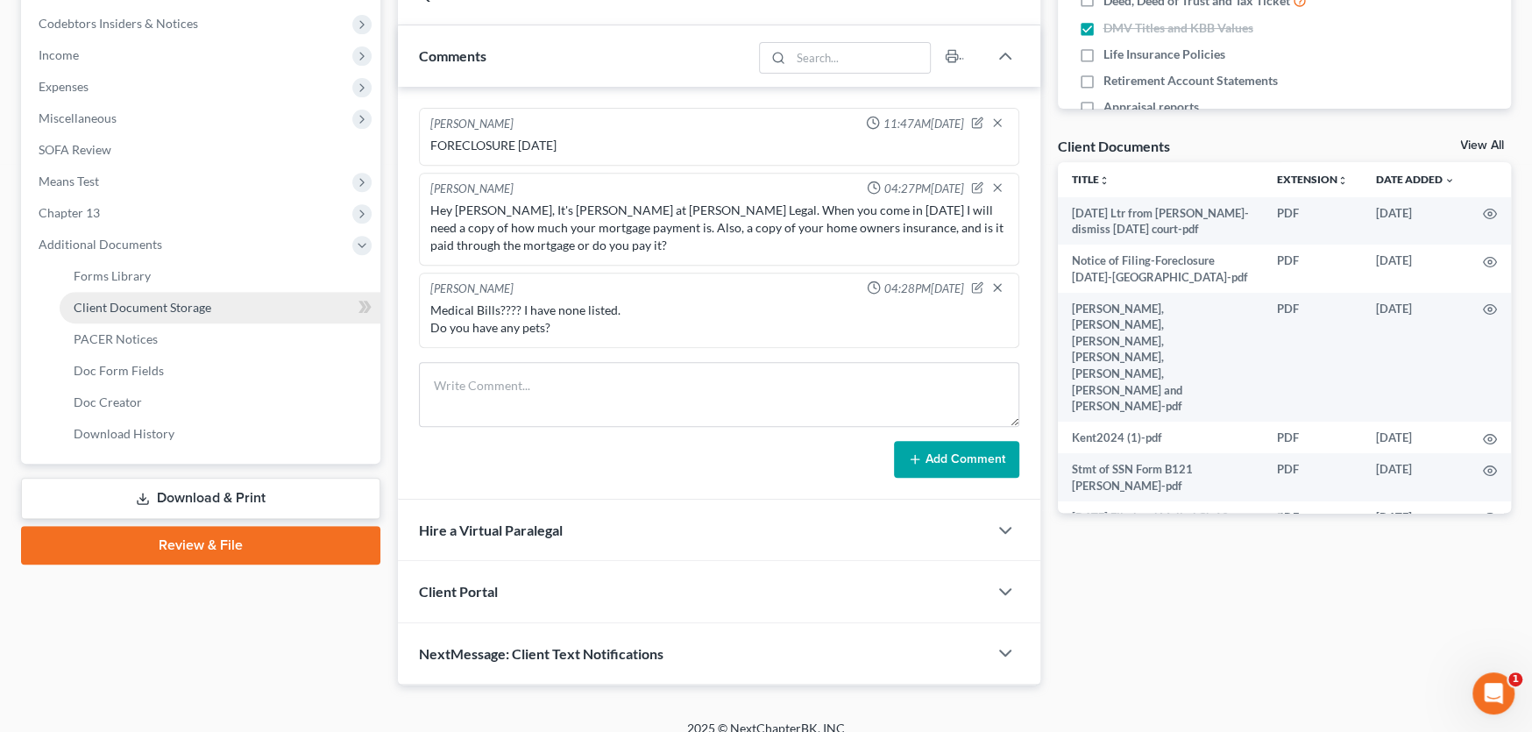
scroll to position [526, 0]
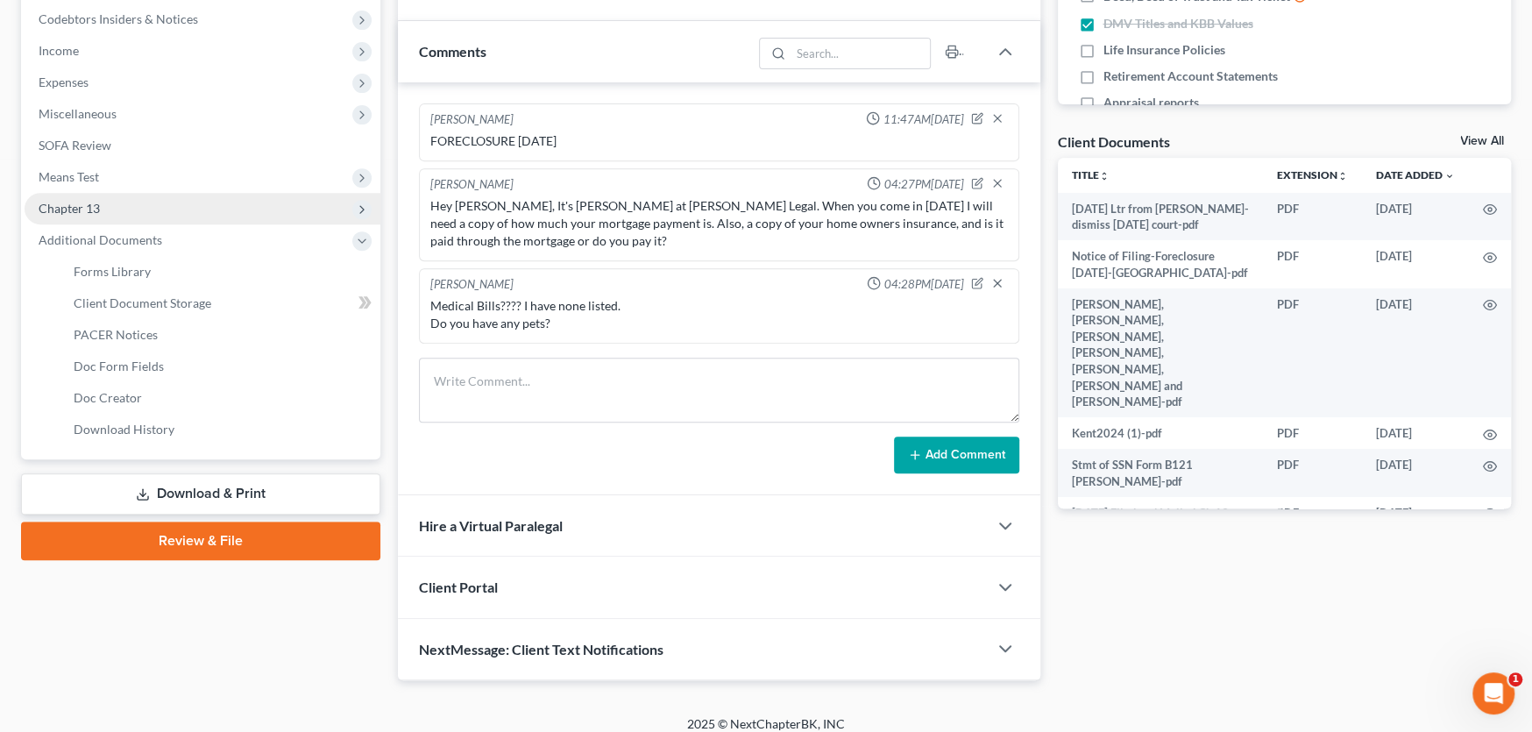
click at [95, 207] on span "Chapter 13" at bounding box center [69, 208] width 61 height 15
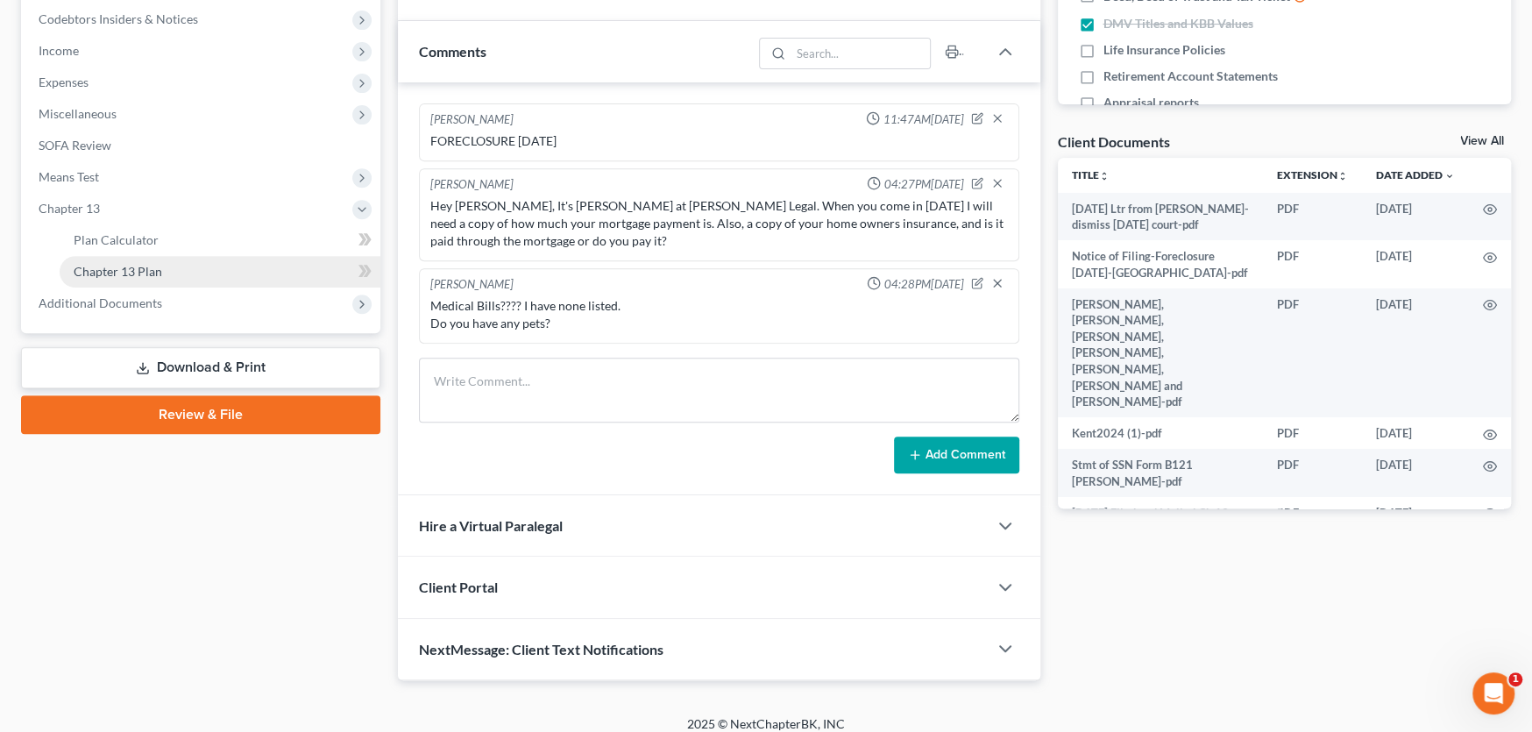
click at [96, 267] on span "Chapter 13 Plan" at bounding box center [118, 271] width 89 height 15
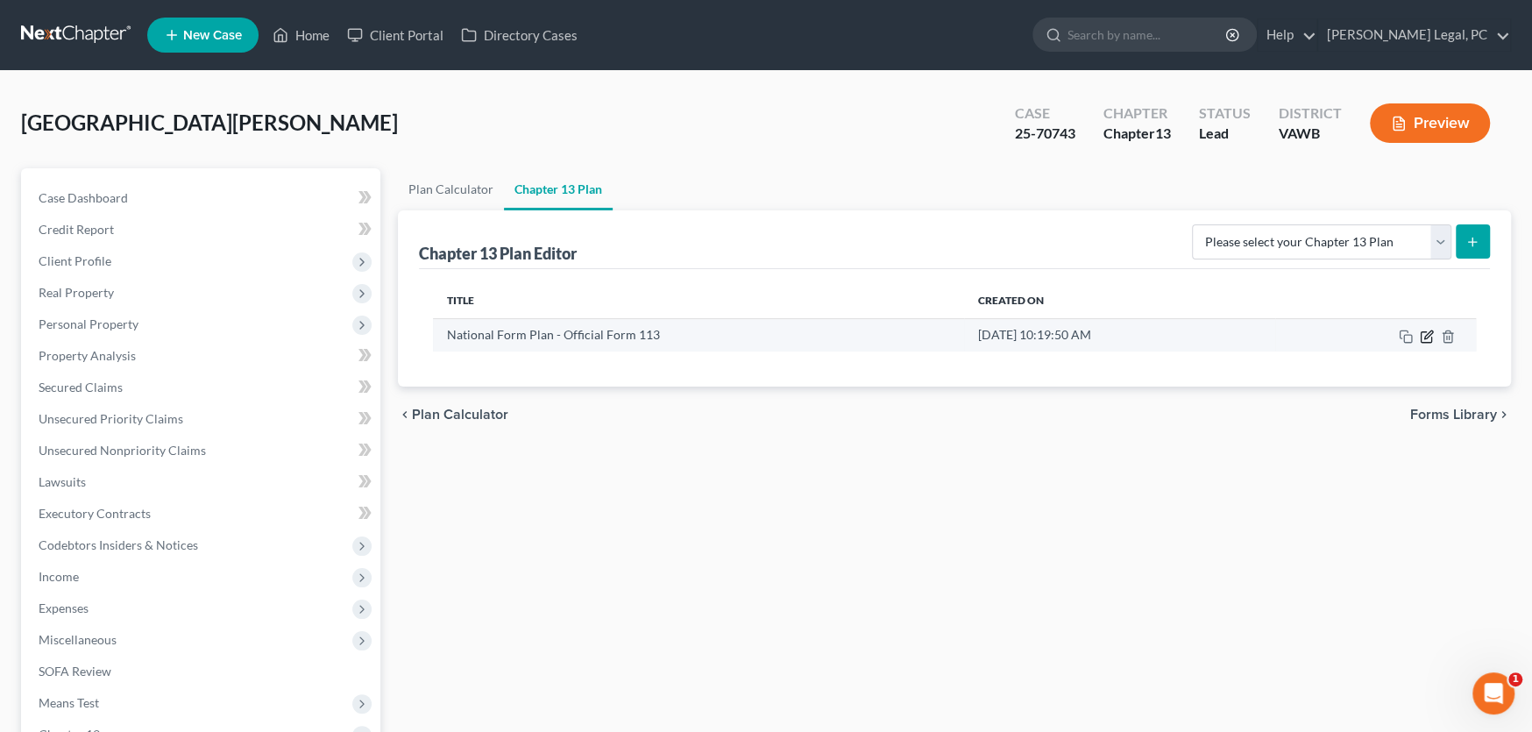
click at [1423, 332] on icon "button" at bounding box center [1427, 337] width 14 height 14
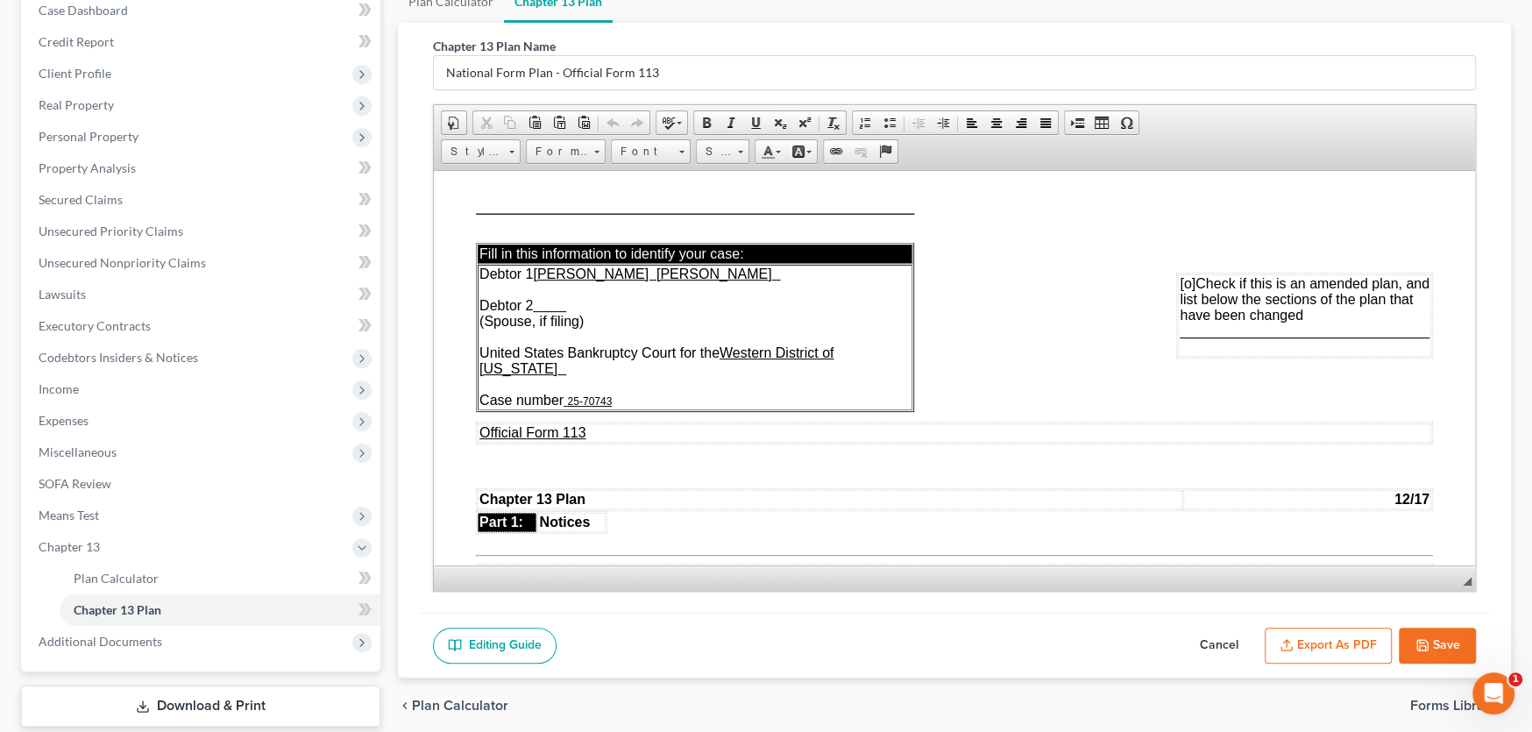
scroll to position [292, 0]
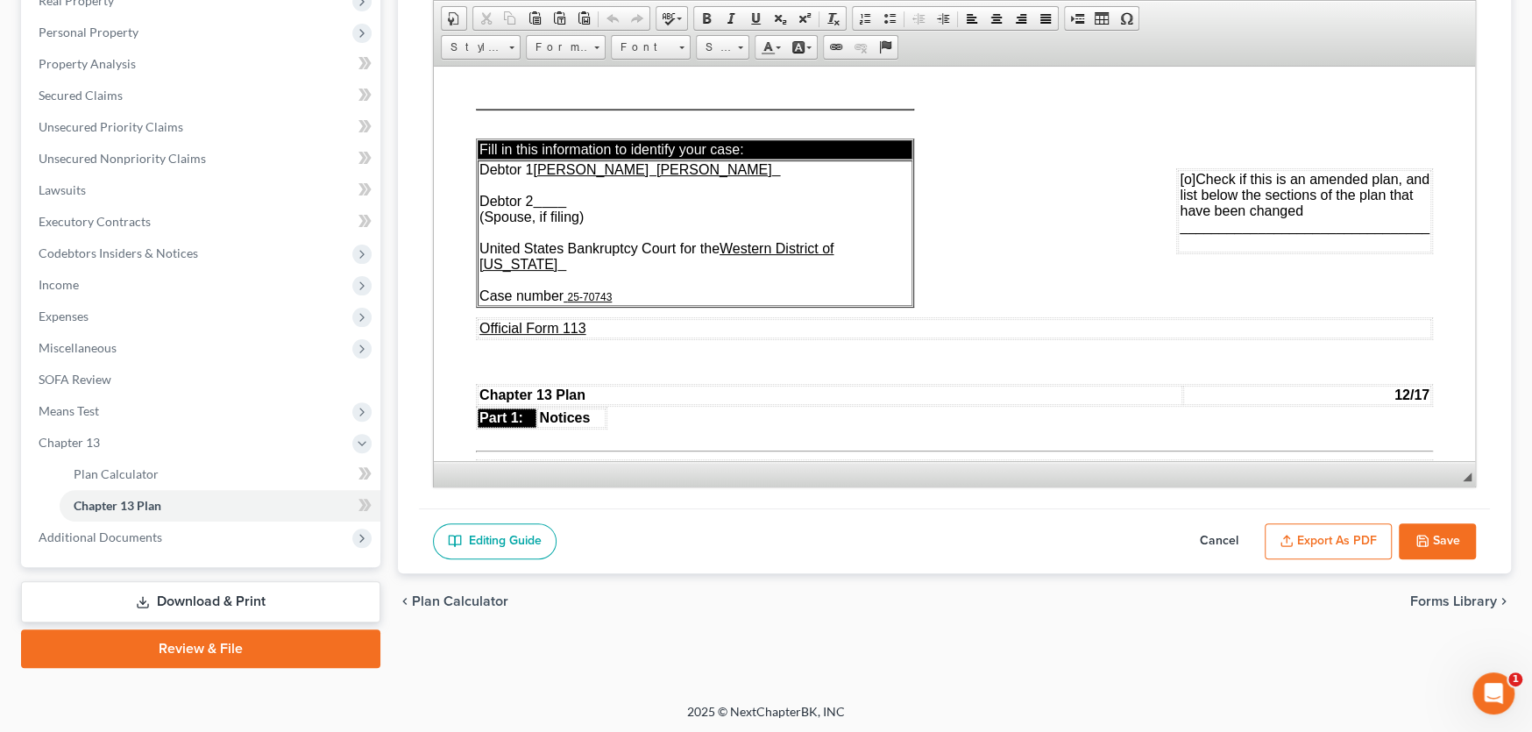
click at [1329, 545] on button "Export as PDF" at bounding box center [1328, 541] width 127 height 37
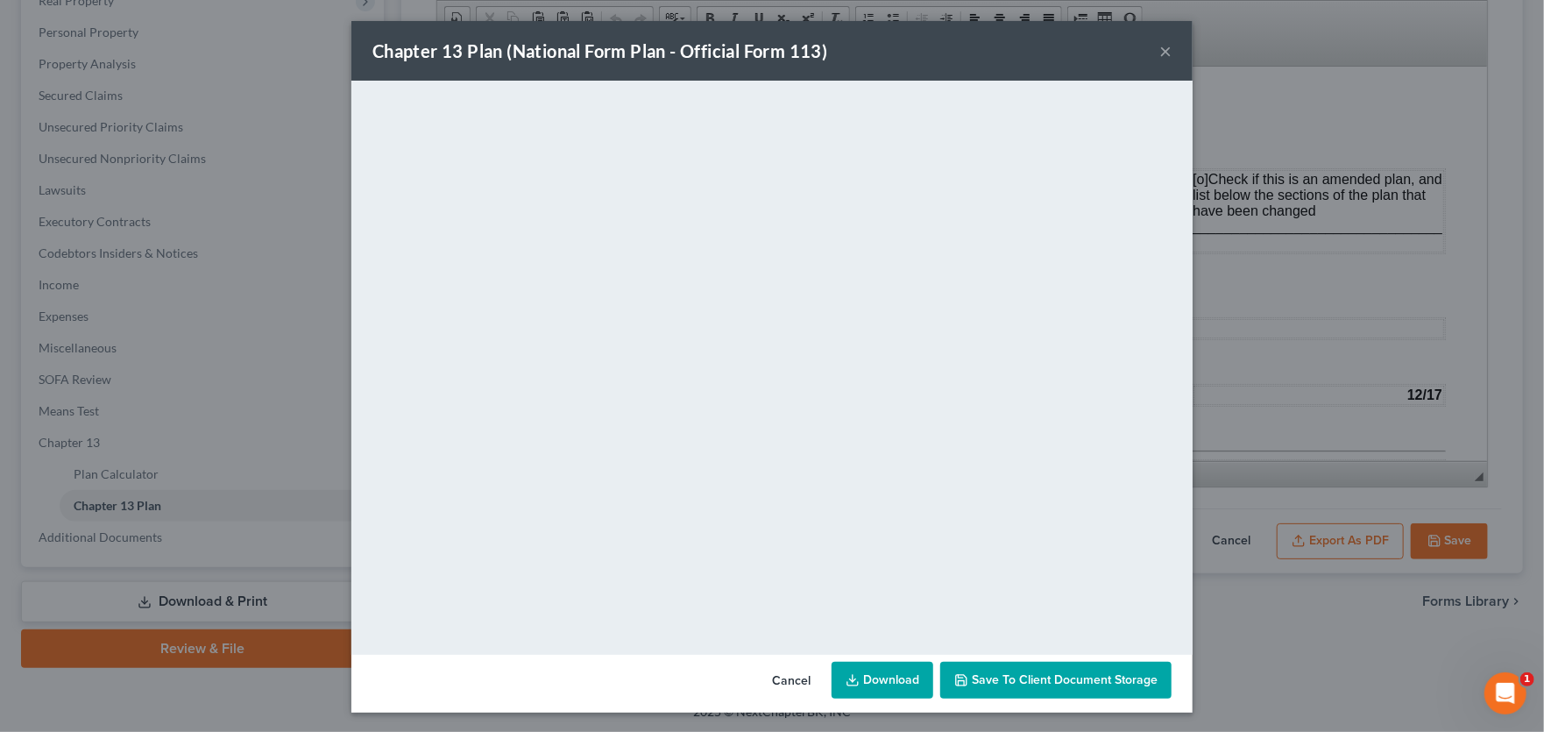
click at [1162, 54] on button "×" at bounding box center [1165, 50] width 12 height 21
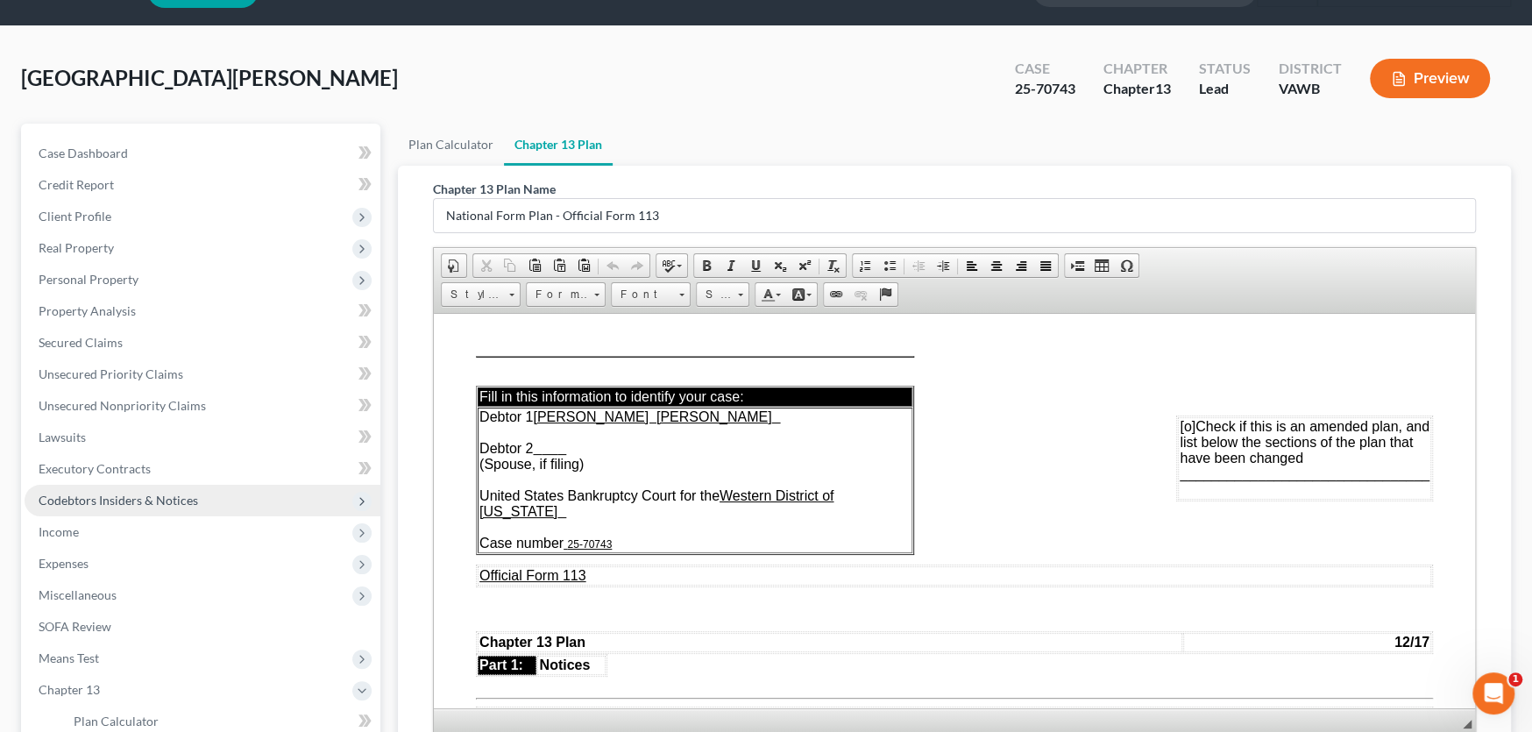
scroll to position [0, 0]
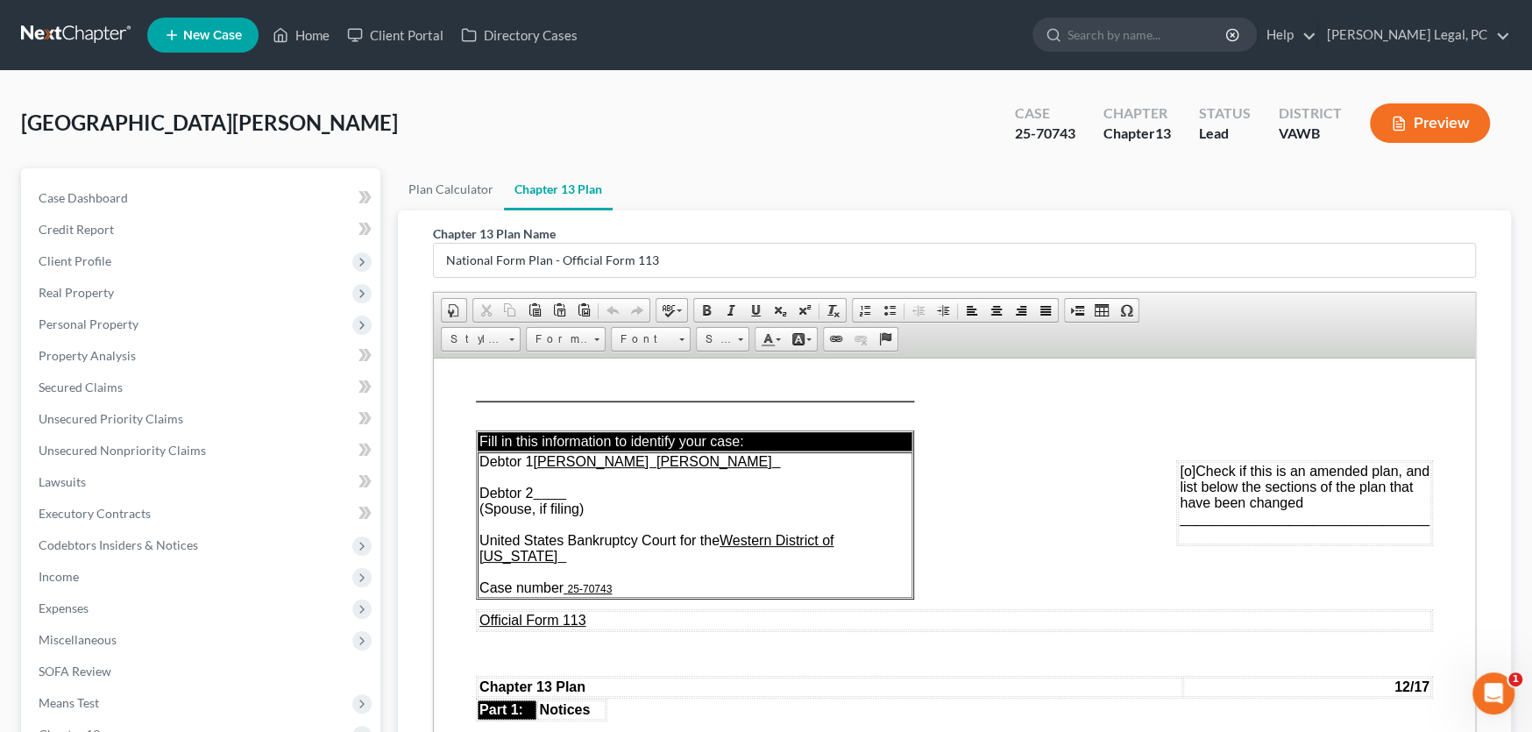
click at [42, 35] on link at bounding box center [77, 35] width 112 height 32
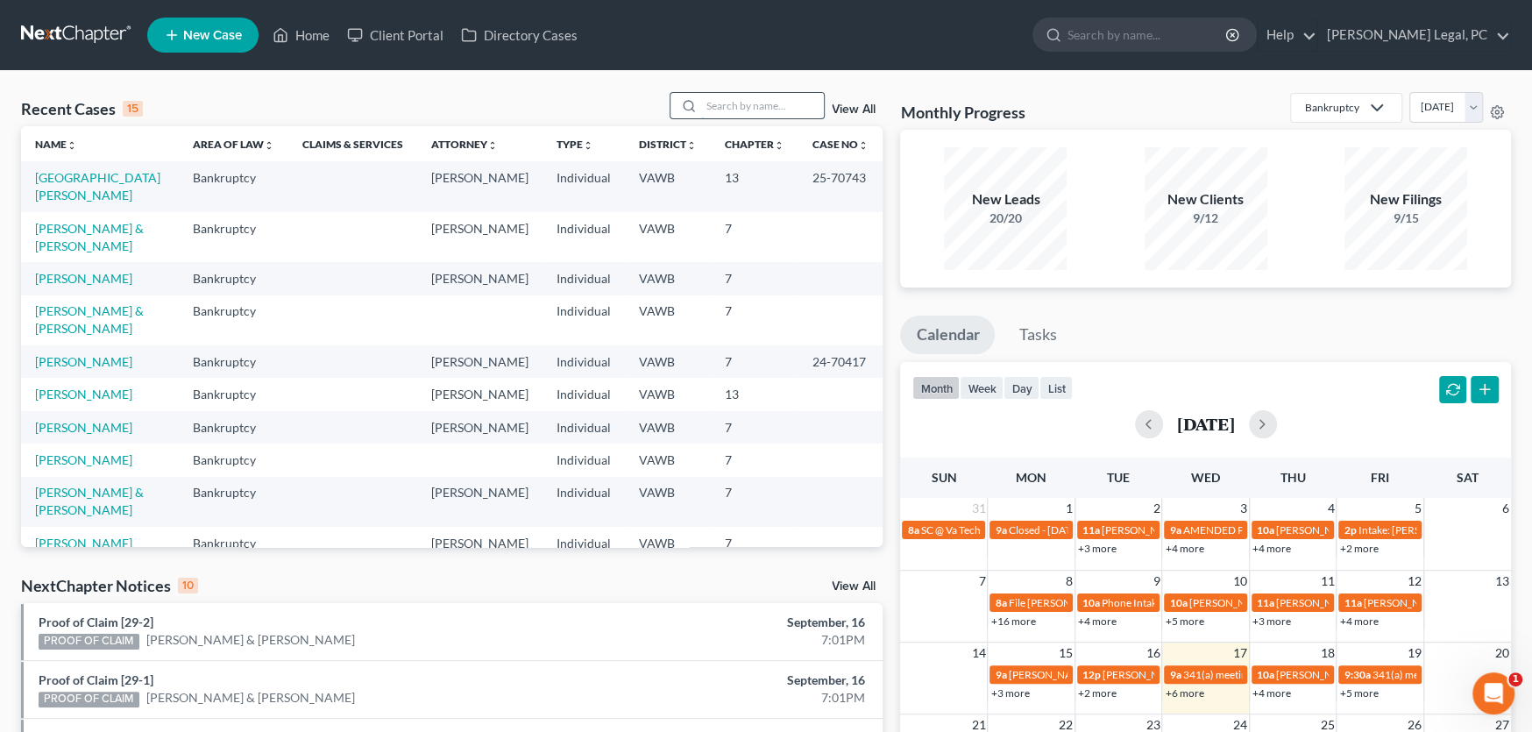
click at [741, 103] on input "search" at bounding box center [762, 105] width 123 height 25
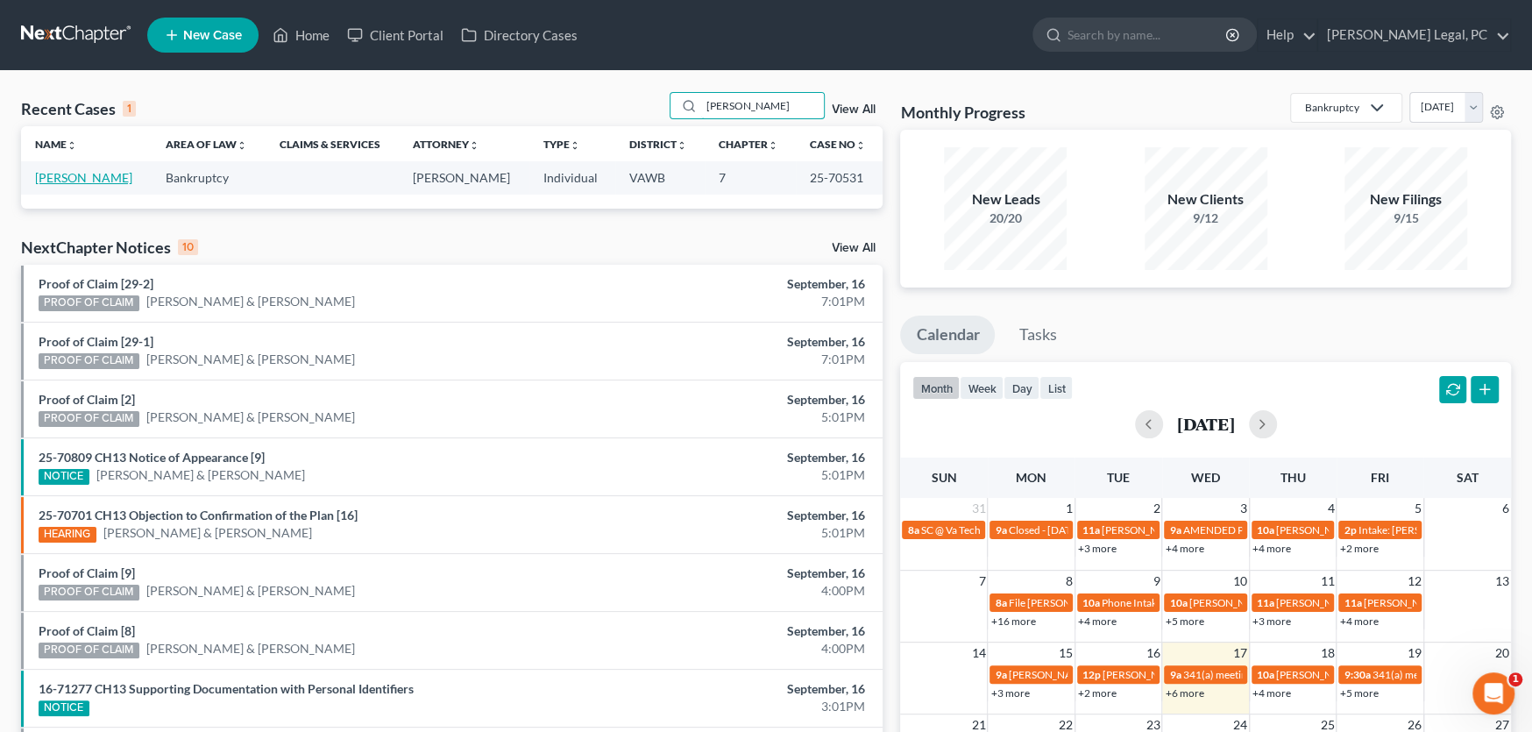
type input "[PERSON_NAME]"
click at [97, 174] on link "[PERSON_NAME]" at bounding box center [83, 177] width 97 height 15
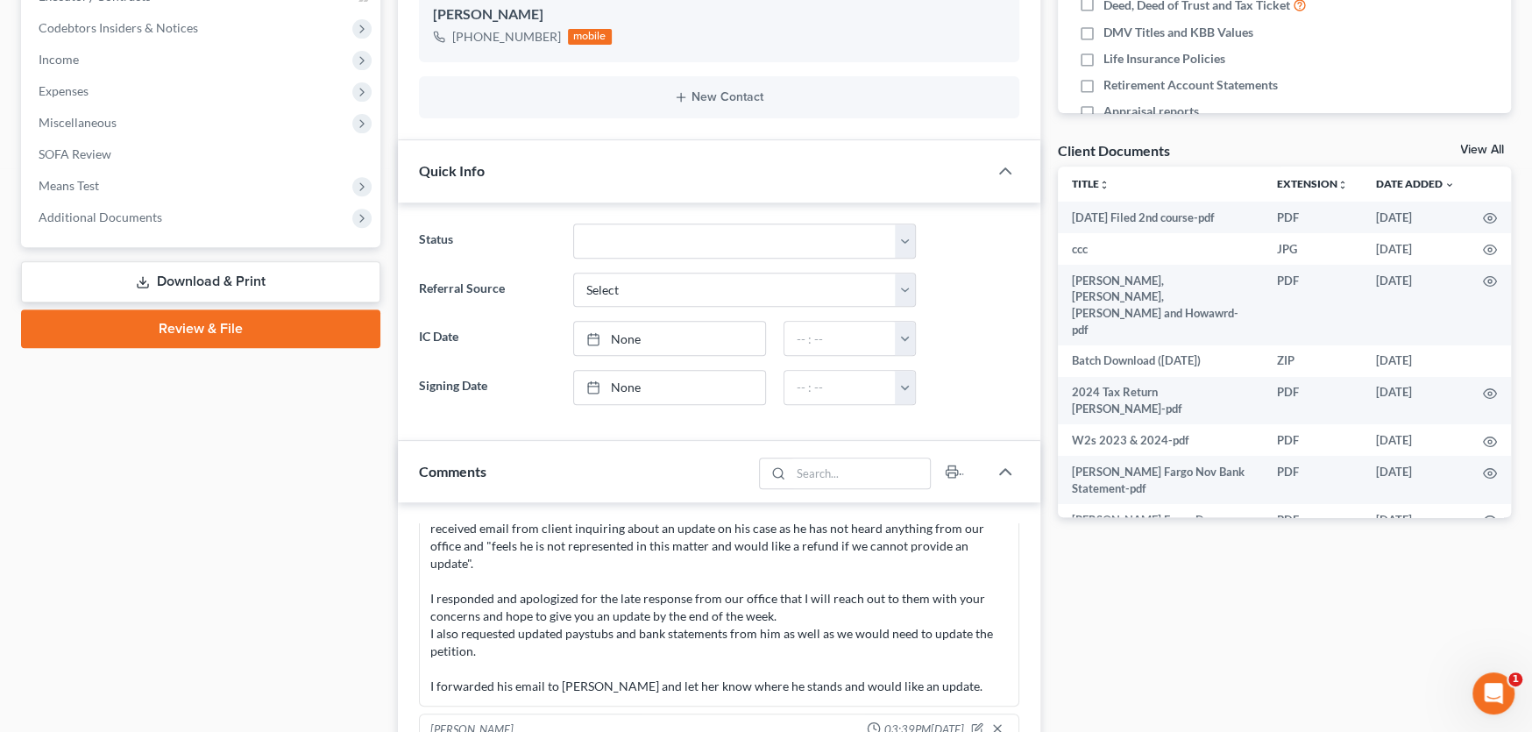
scroll to position [526, 0]
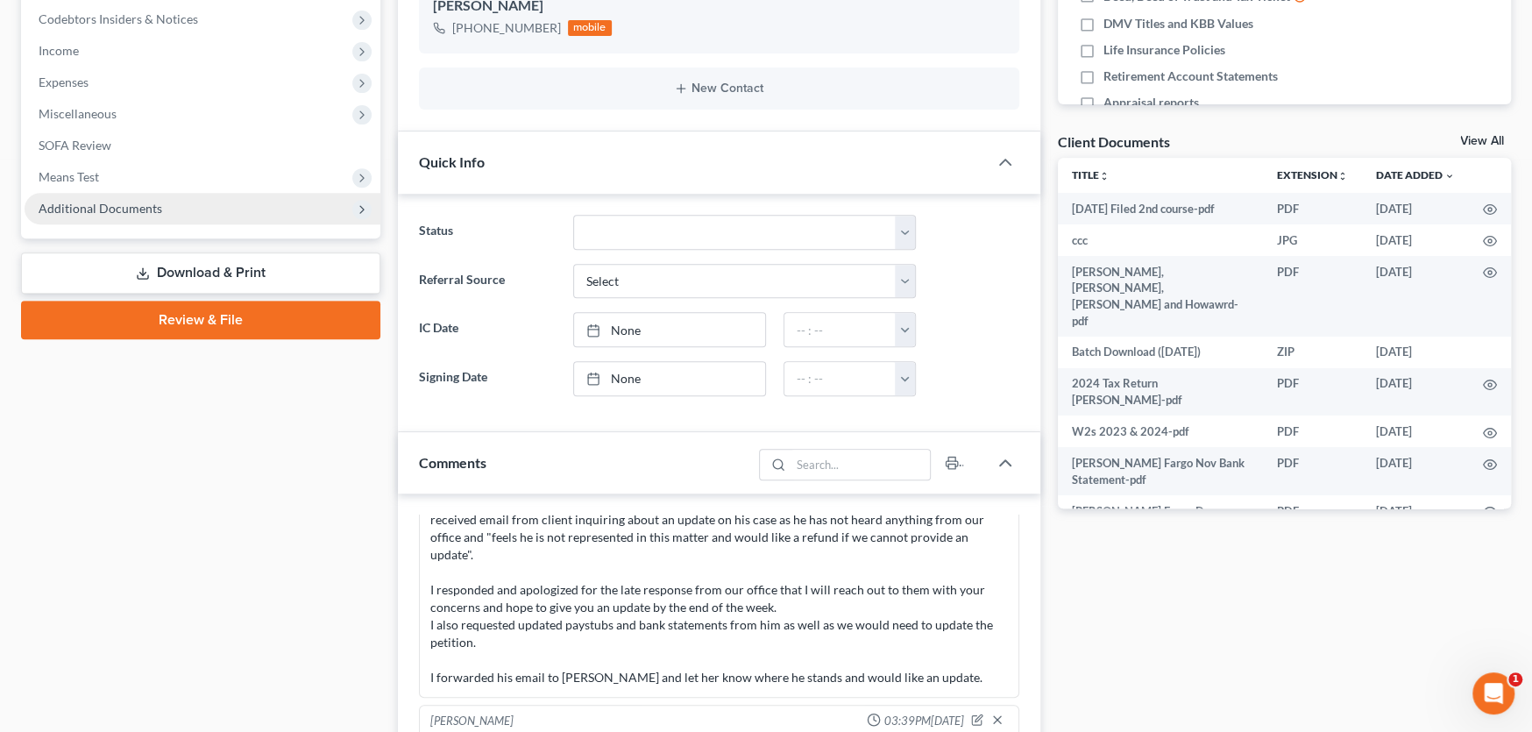
click at [150, 211] on span "Additional Documents" at bounding box center [101, 208] width 124 height 15
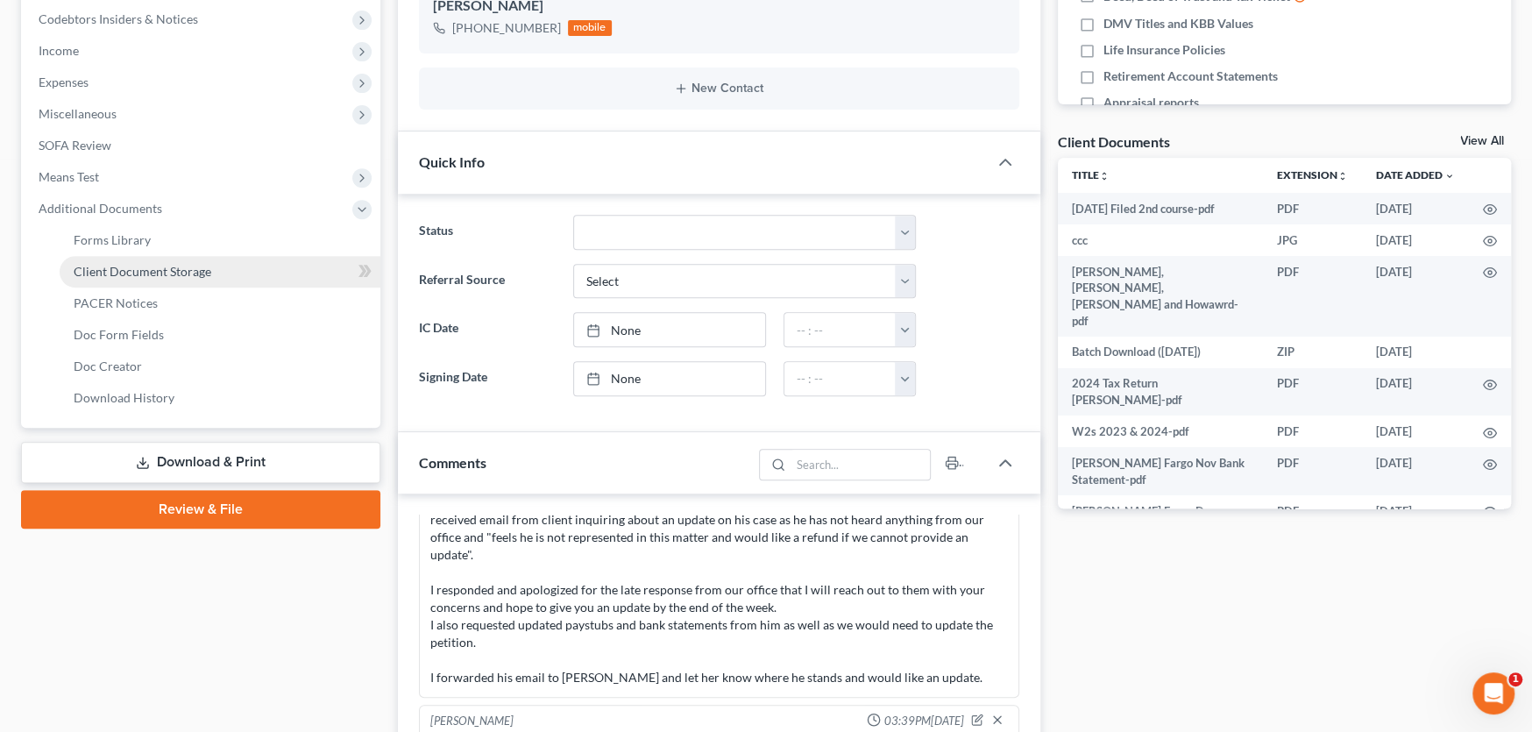
click at [127, 266] on span "Client Document Storage" at bounding box center [143, 271] width 138 height 15
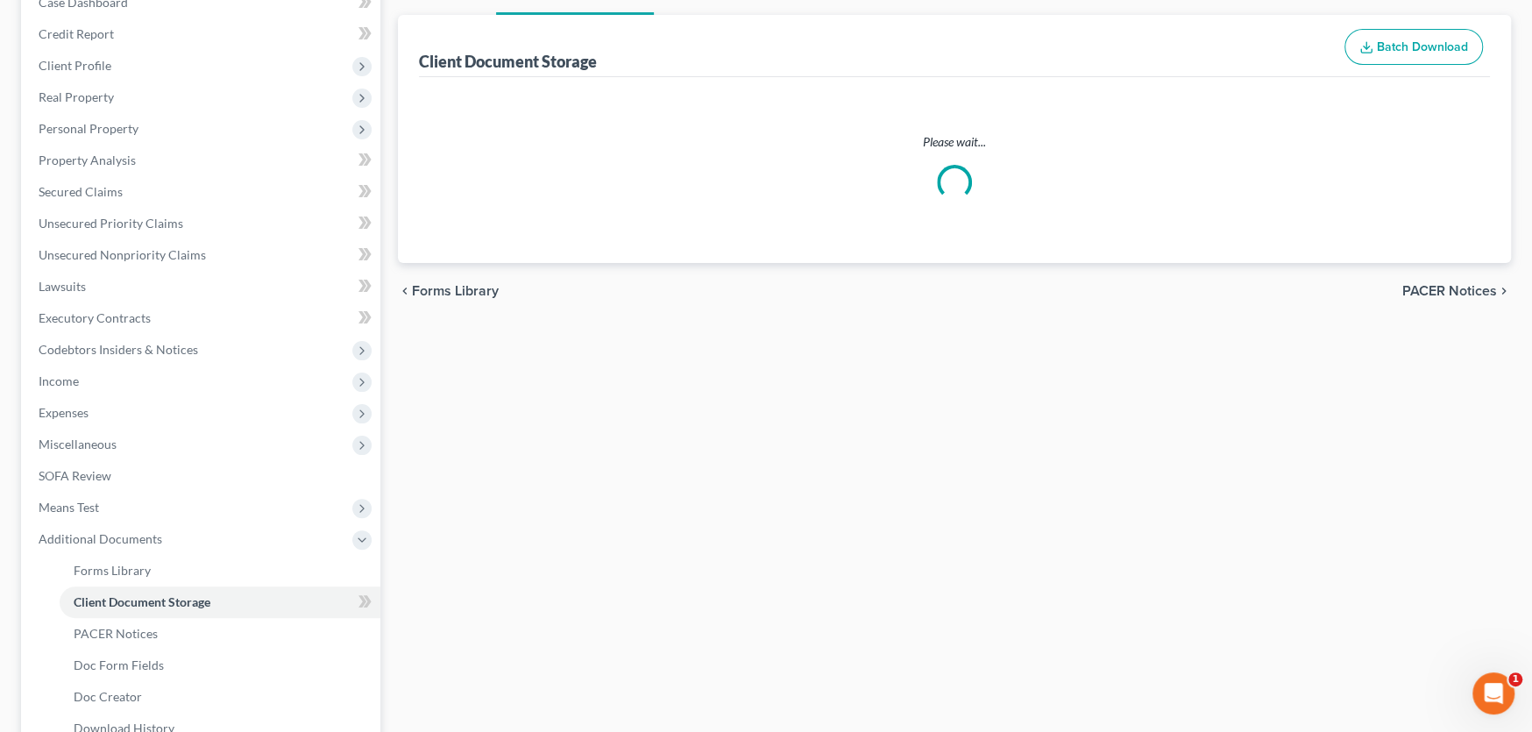
scroll to position [88, 0]
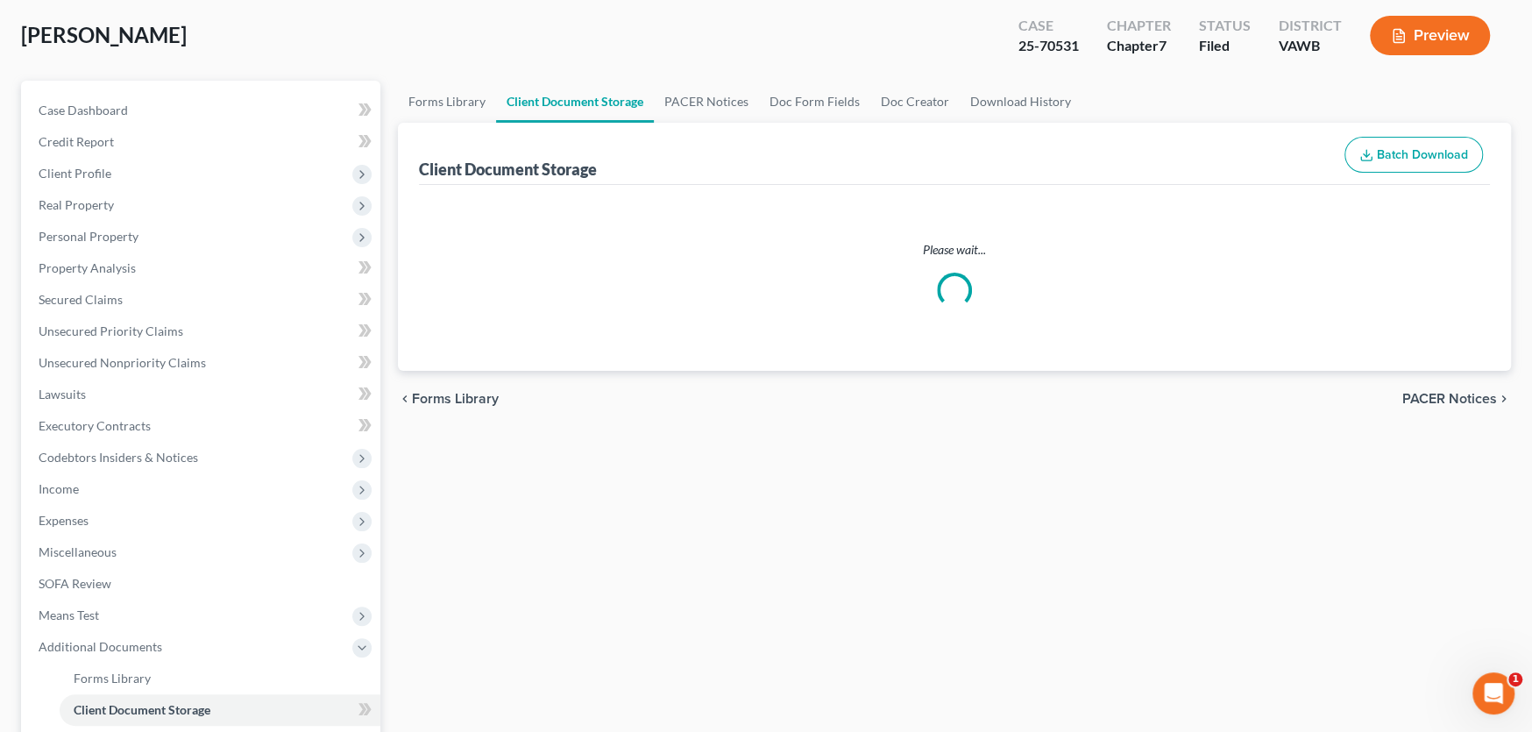
select select "0"
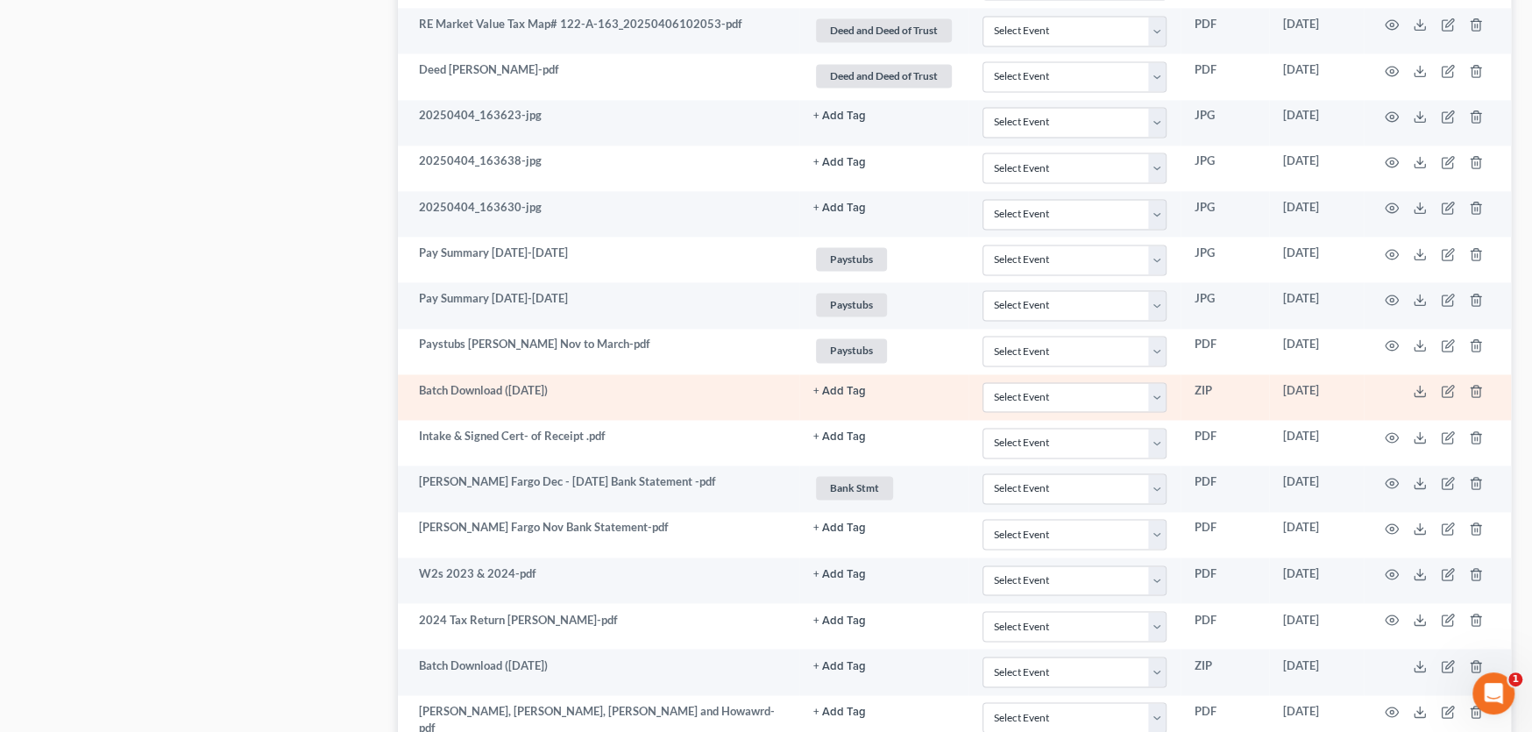
scroll to position [2243, 0]
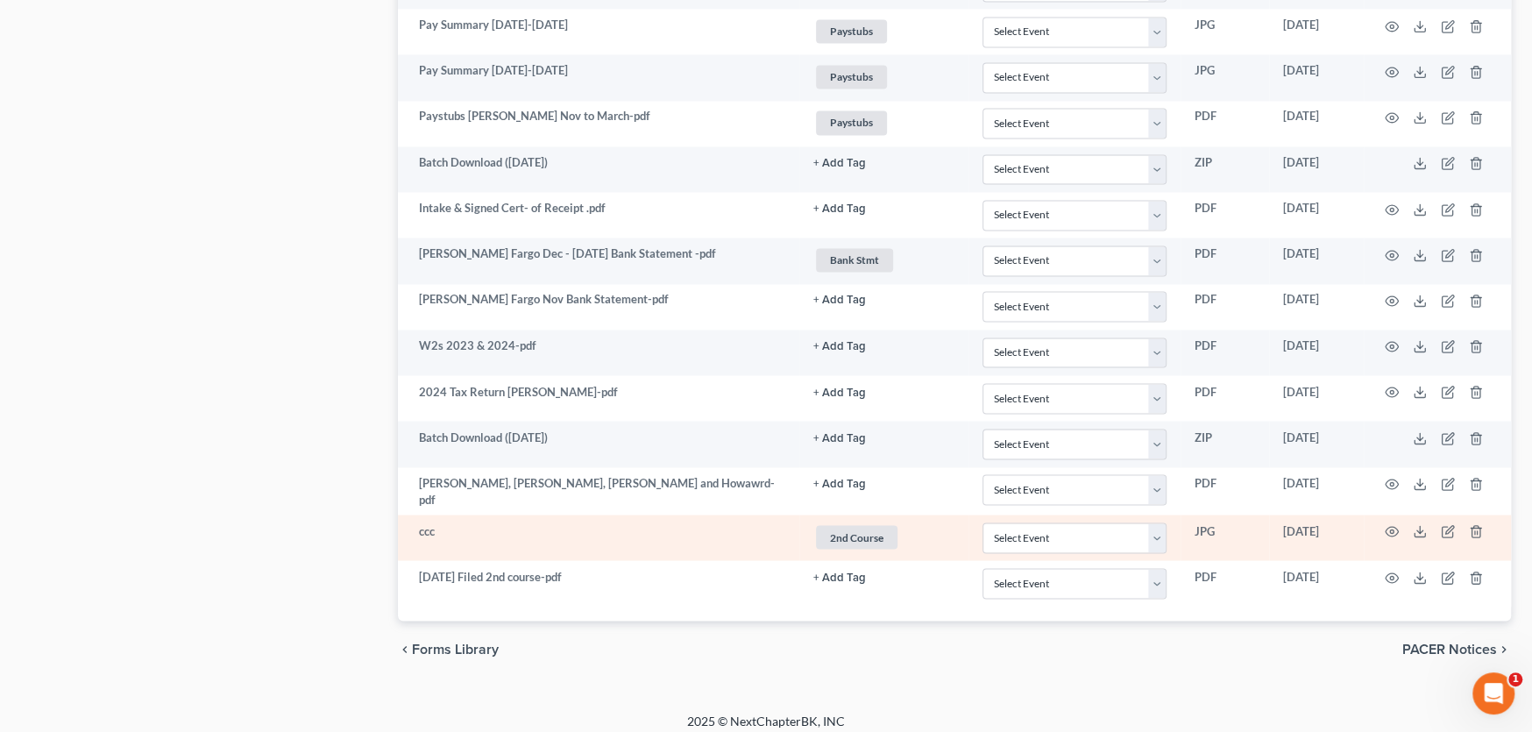
click at [1427, 521] on td at bounding box center [1437, 537] width 147 height 46
click at [1421, 524] on icon at bounding box center [1420, 531] width 14 height 14
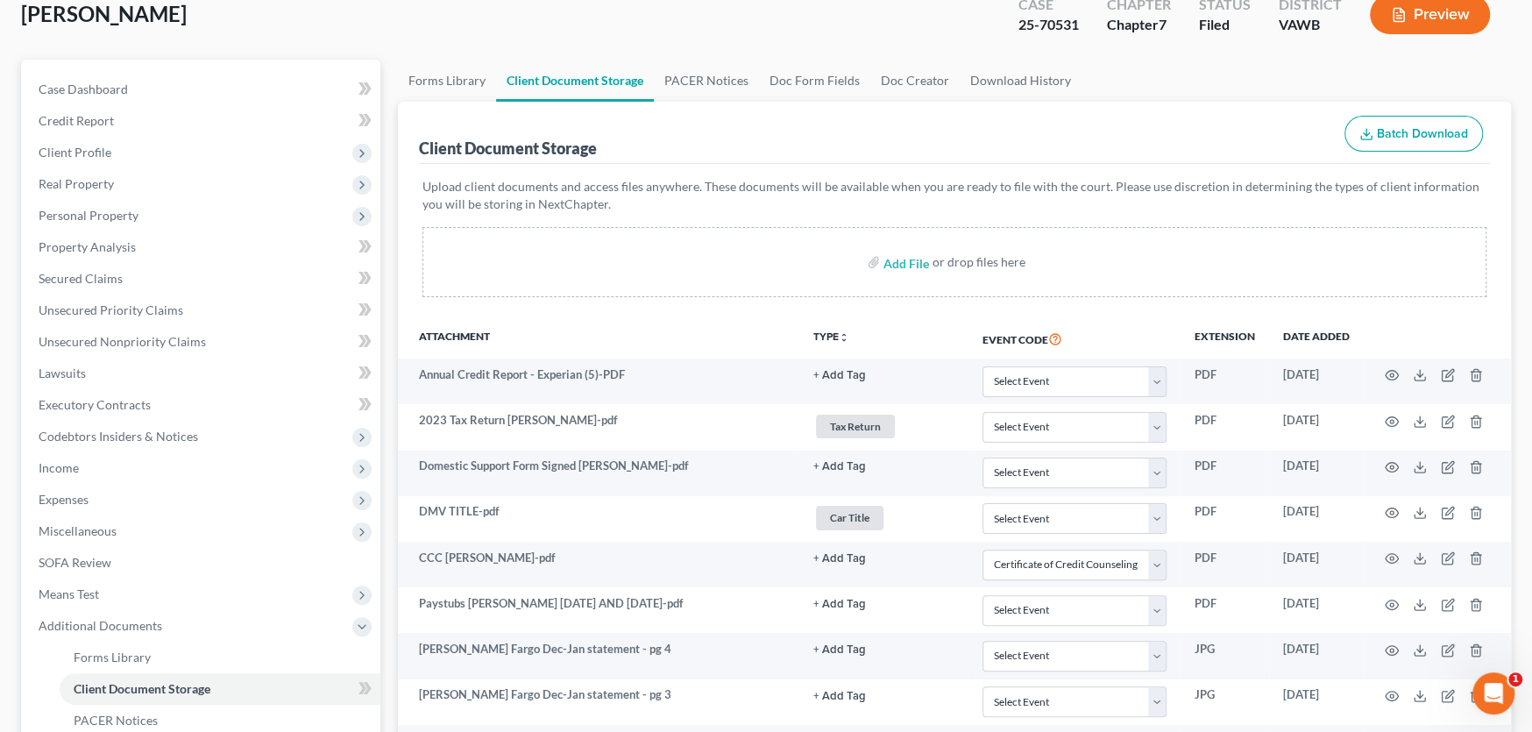
scroll to position [0, 0]
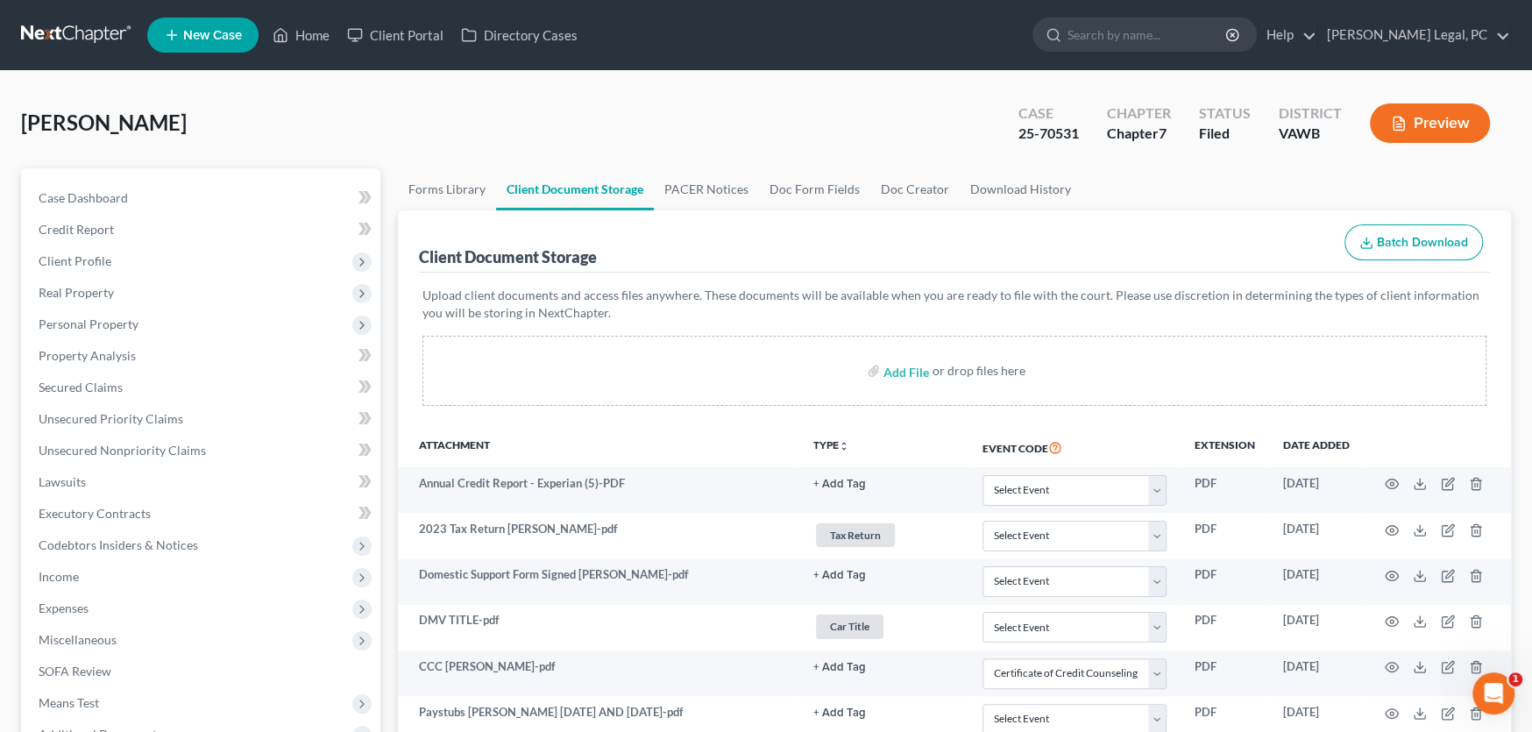
click at [63, 26] on link at bounding box center [77, 35] width 112 height 32
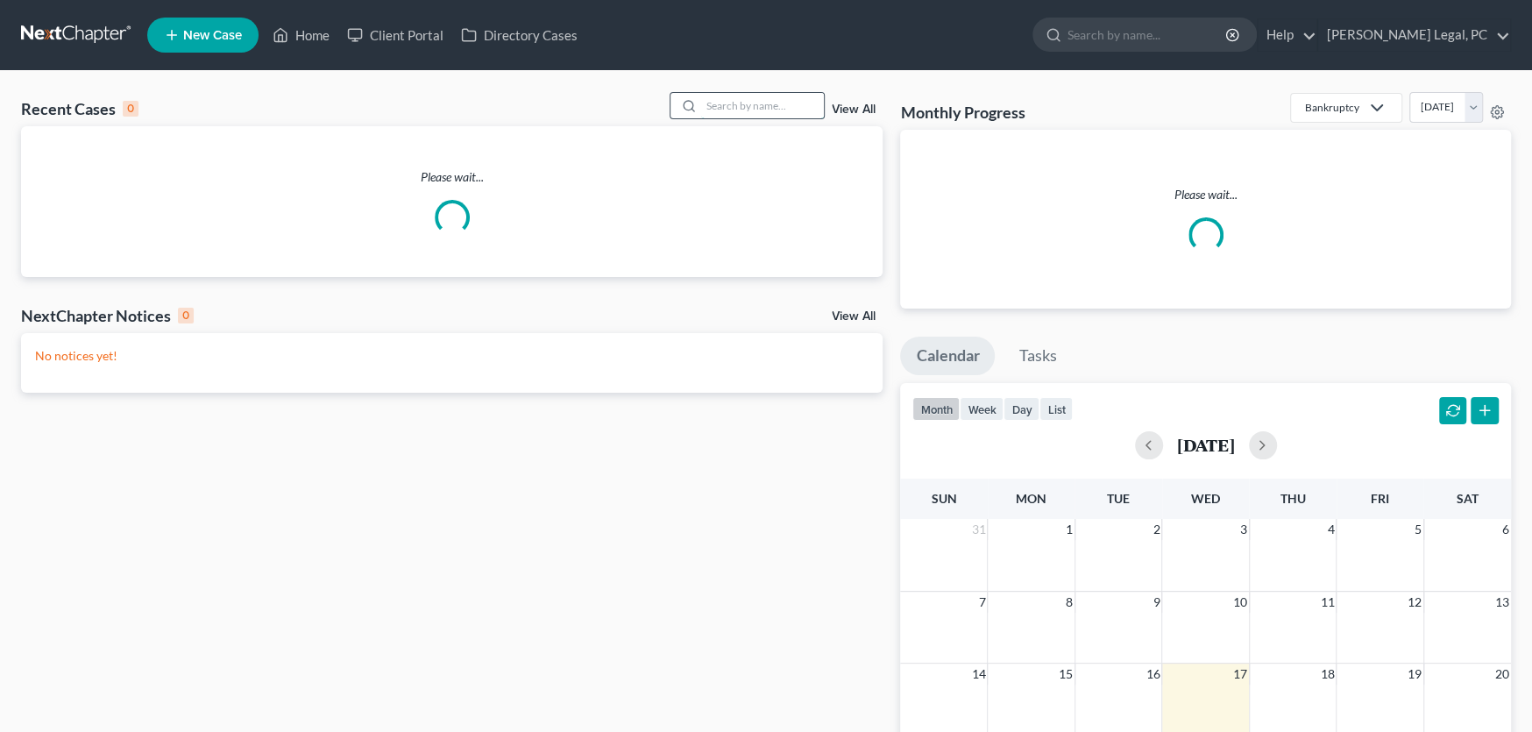
click at [717, 103] on input "search" at bounding box center [762, 105] width 123 height 25
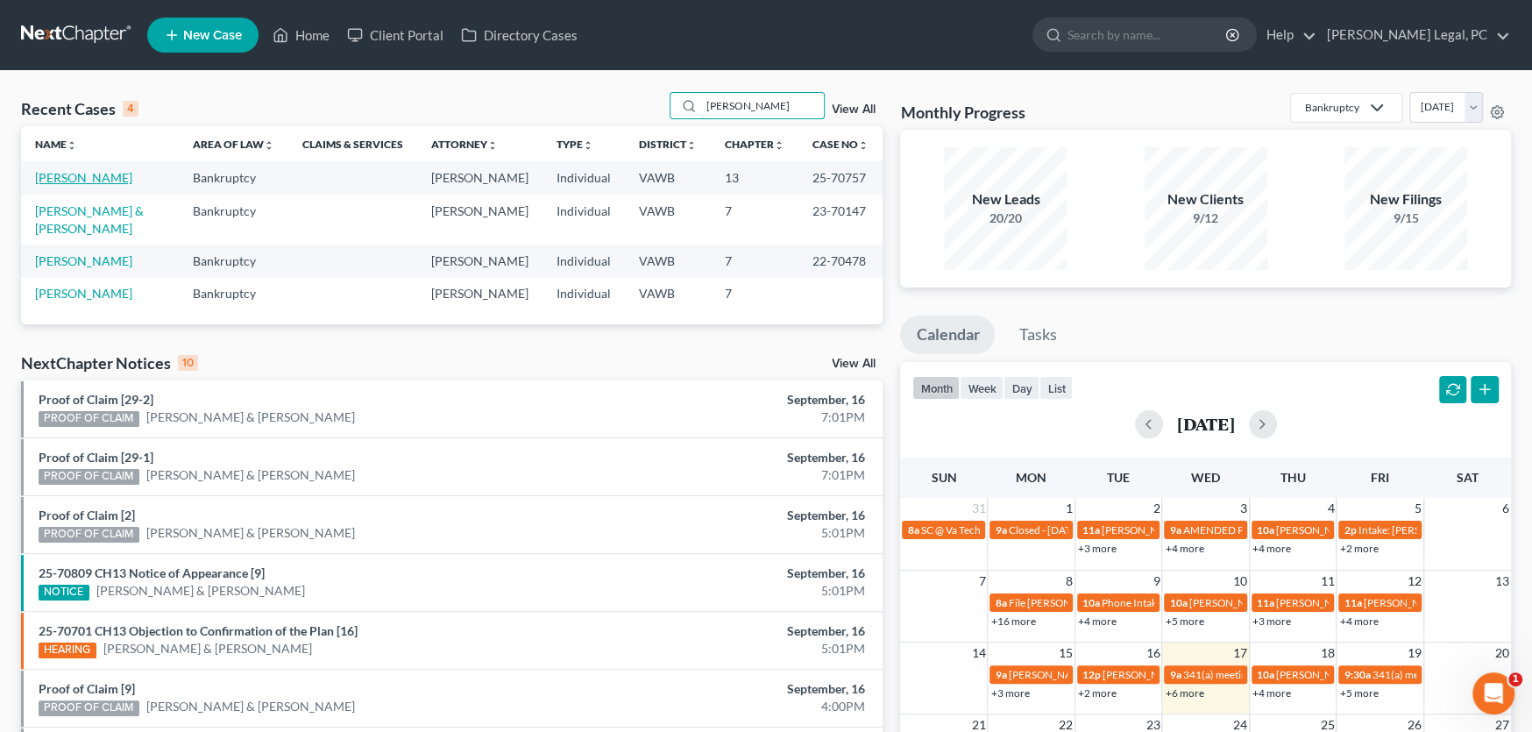
type input "[PERSON_NAME]"
click at [75, 177] on link "[PERSON_NAME]" at bounding box center [83, 177] width 97 height 15
select select "10"
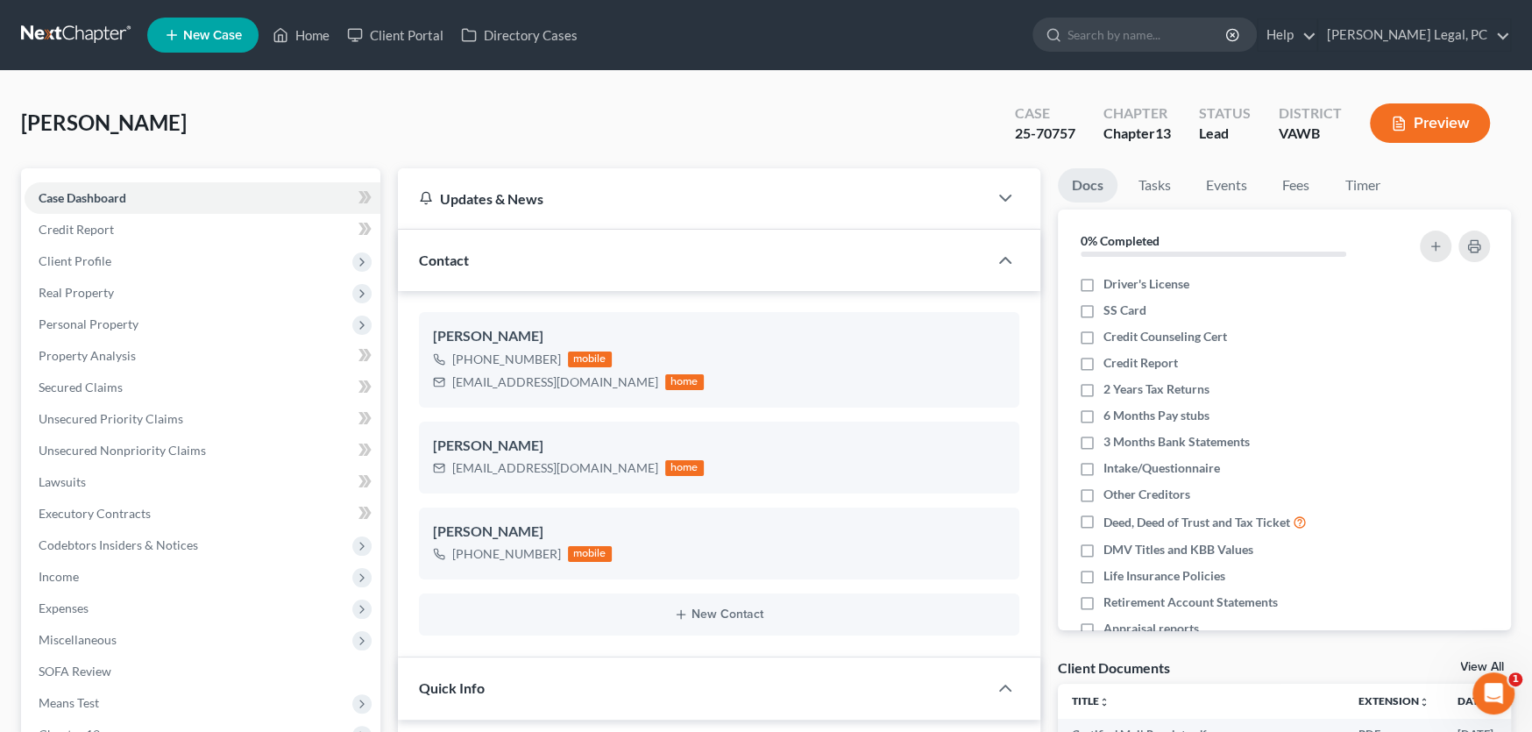
scroll to position [1675, 0]
click at [68, 33] on link at bounding box center [77, 35] width 112 height 32
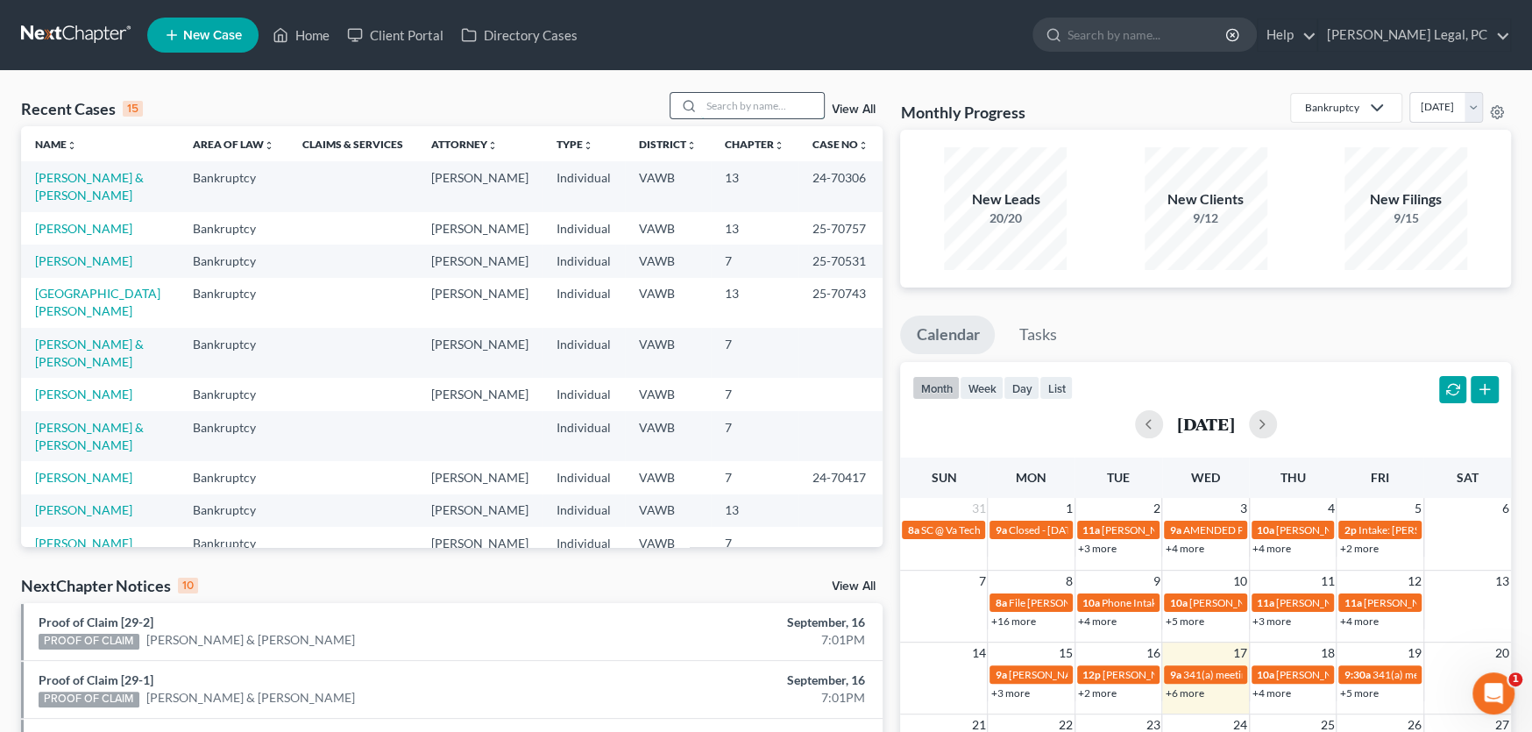
click at [738, 102] on input "search" at bounding box center [762, 105] width 123 height 25
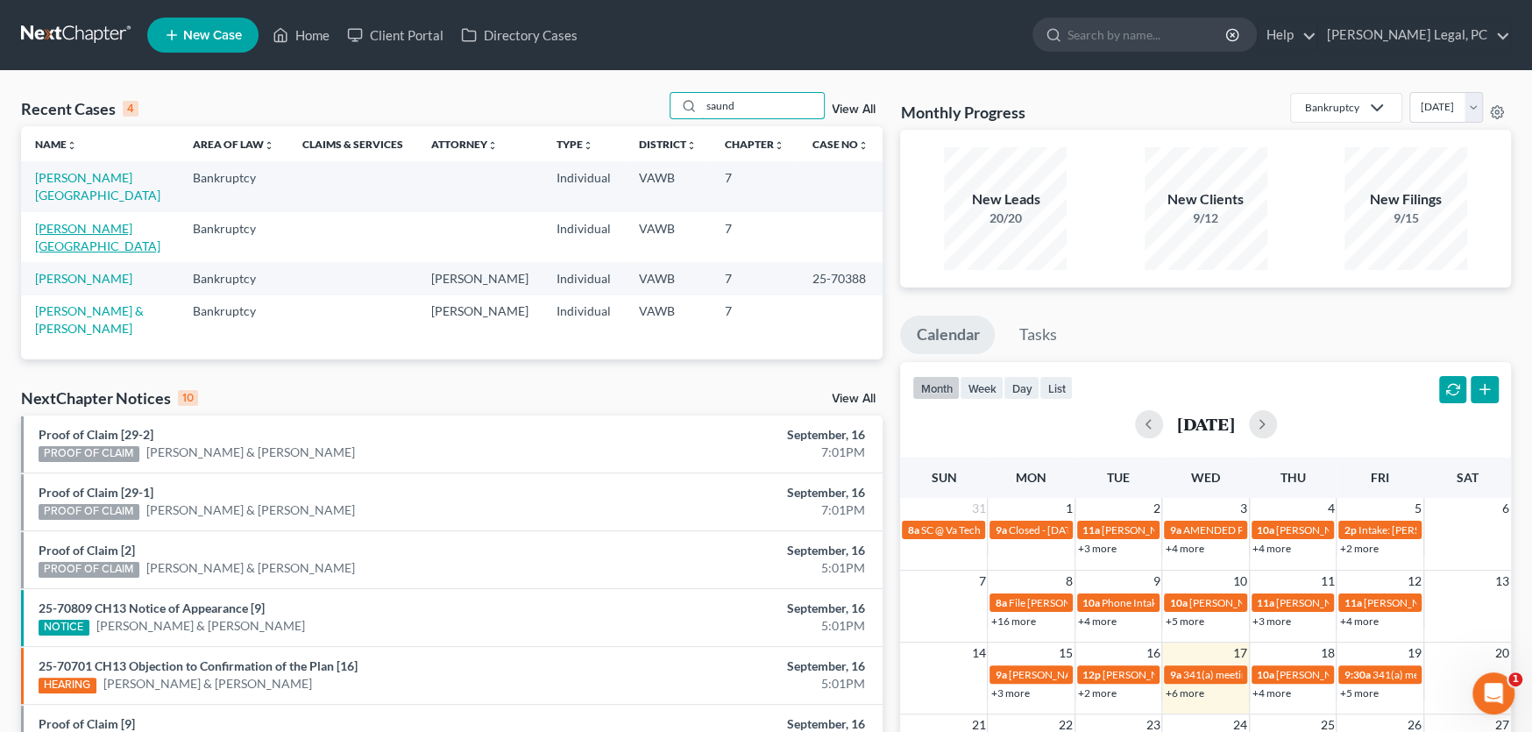
type input "saund"
click at [112, 221] on link "[PERSON_NAME][GEOGRAPHIC_DATA]" at bounding box center [97, 237] width 125 height 32
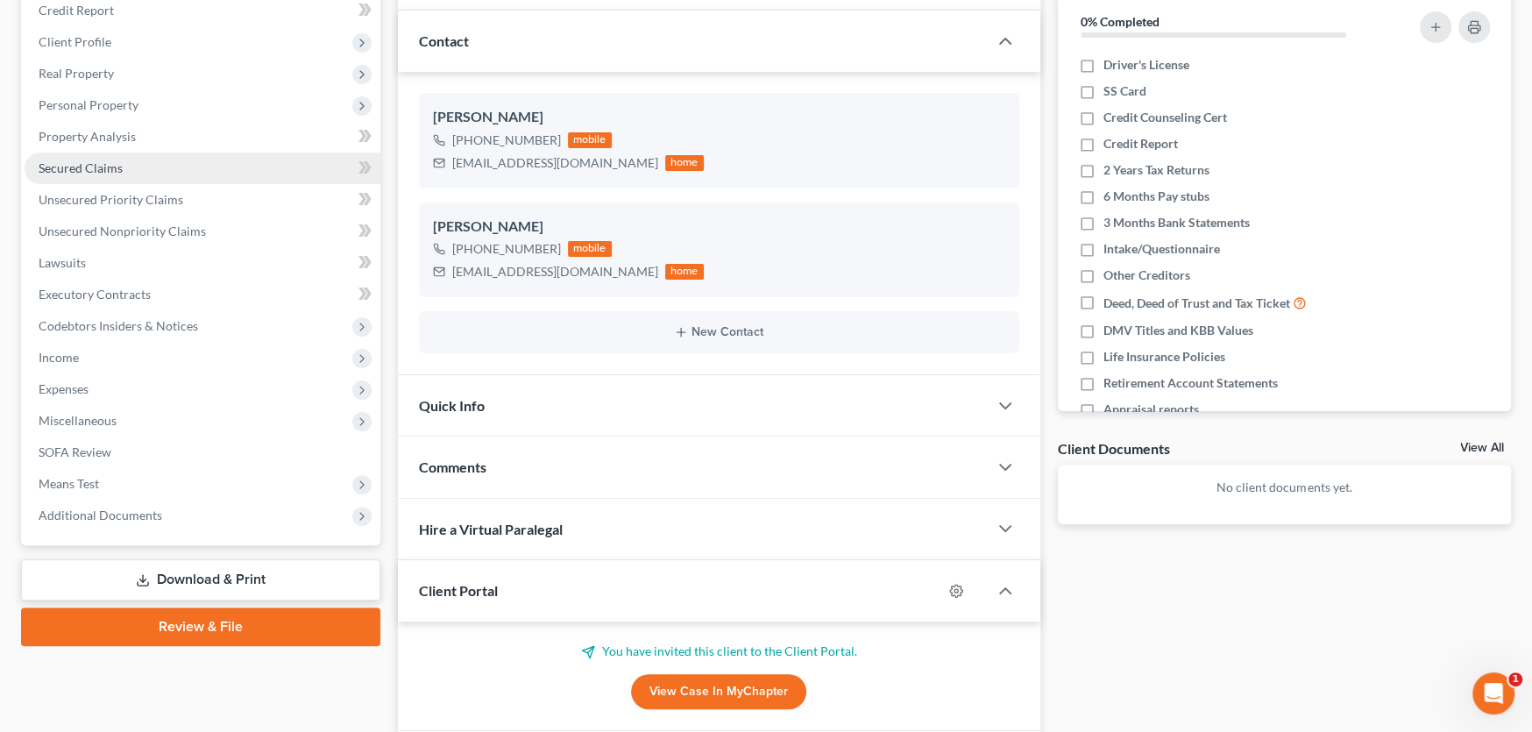
scroll to position [263, 0]
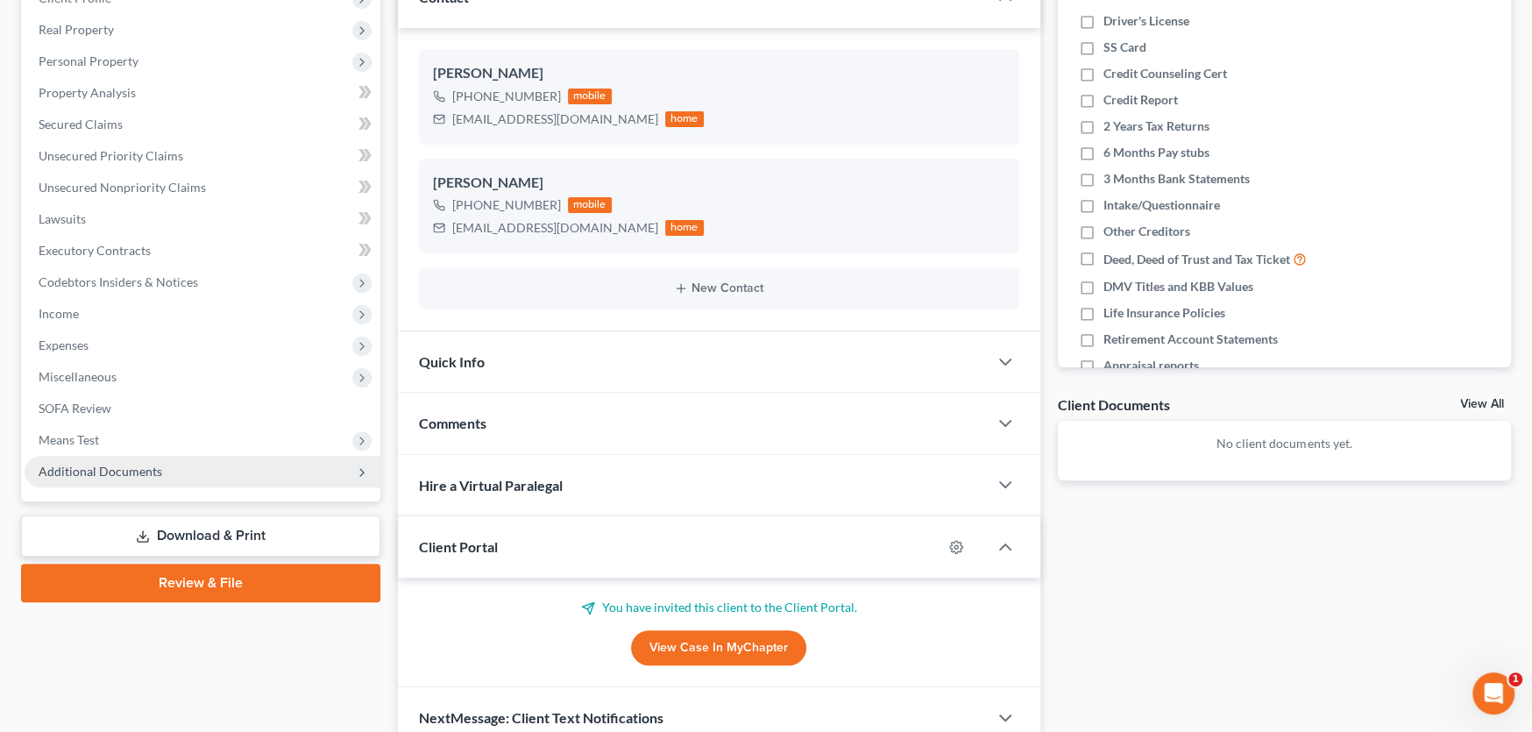
click at [117, 471] on span "Additional Documents" at bounding box center [101, 471] width 124 height 15
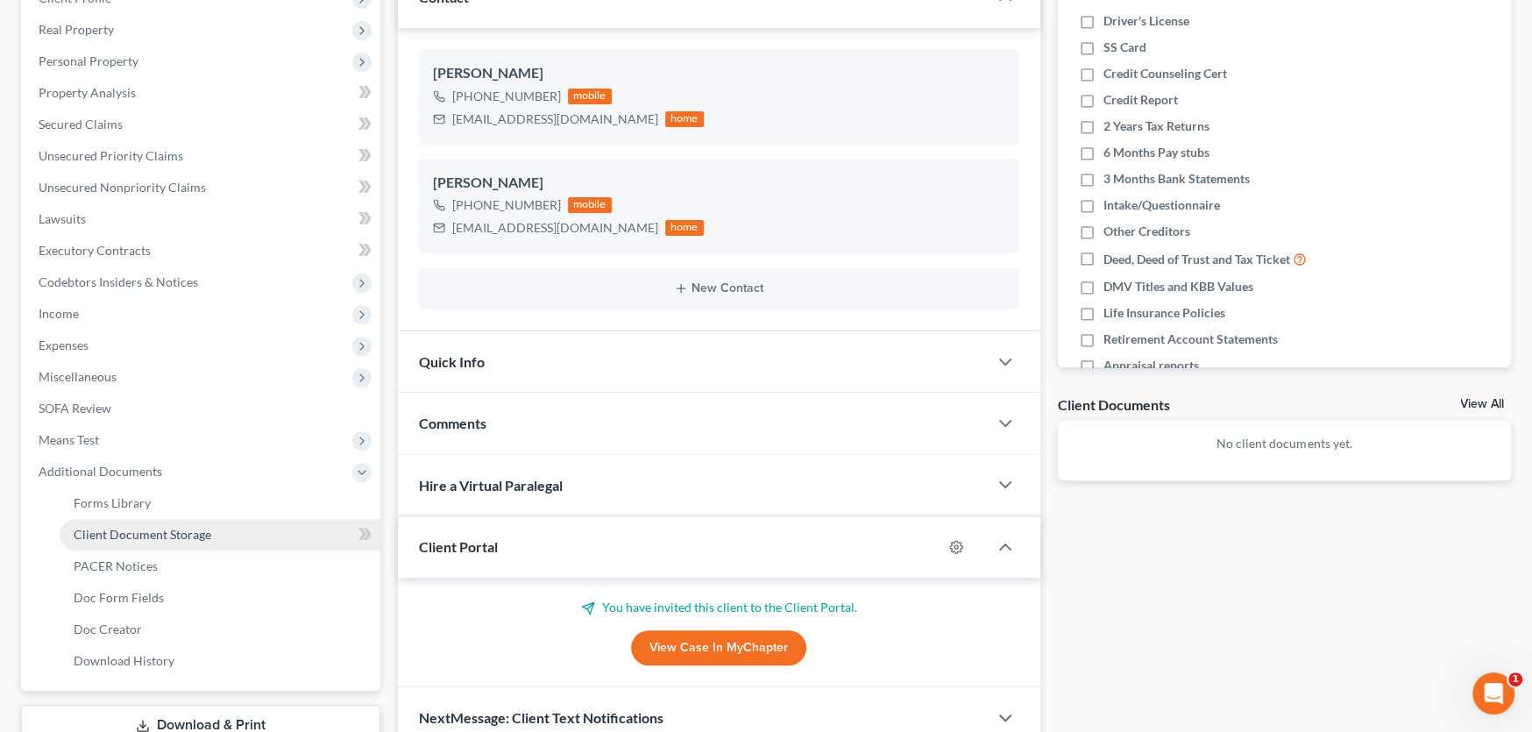
click at [116, 530] on span "Client Document Storage" at bounding box center [143, 534] width 138 height 15
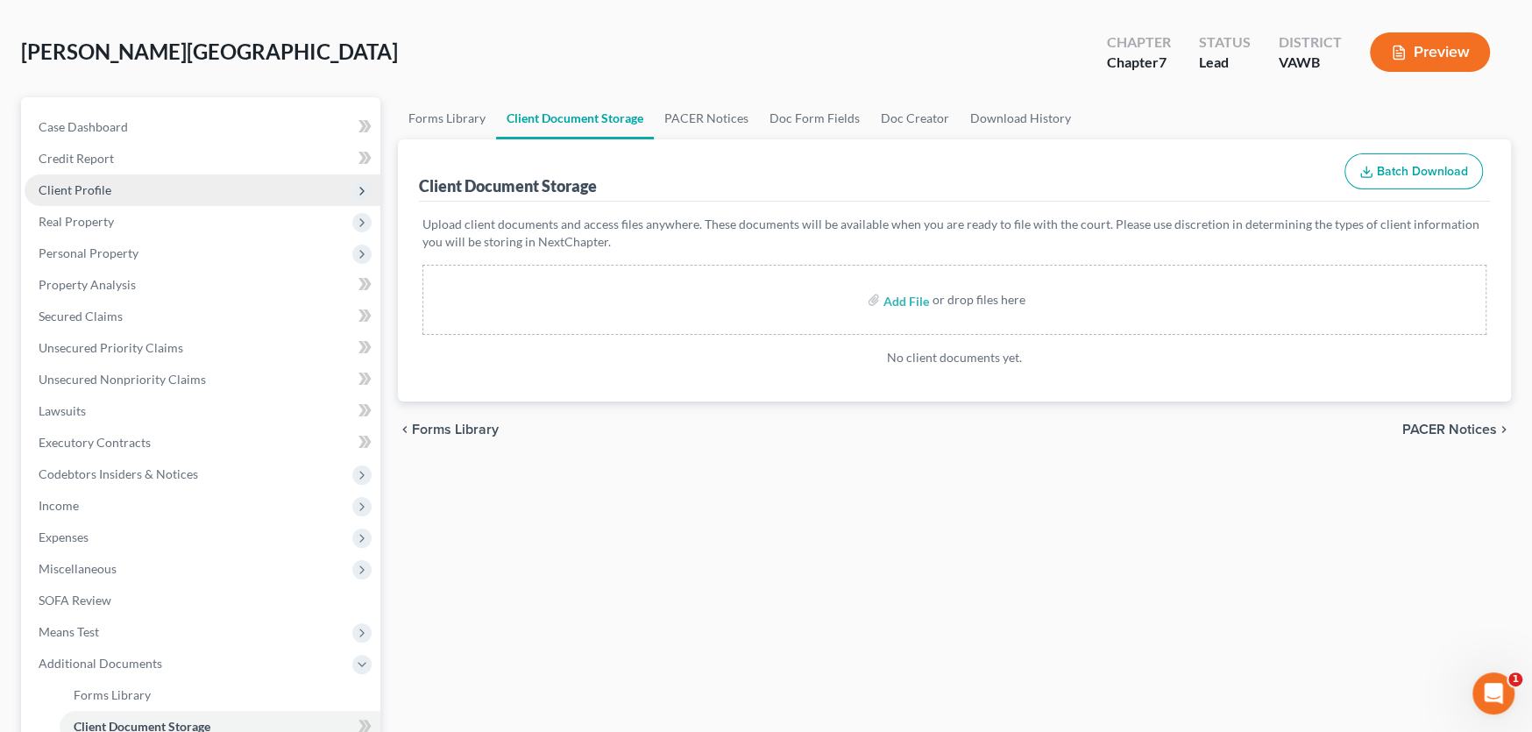
scroll to position [37, 0]
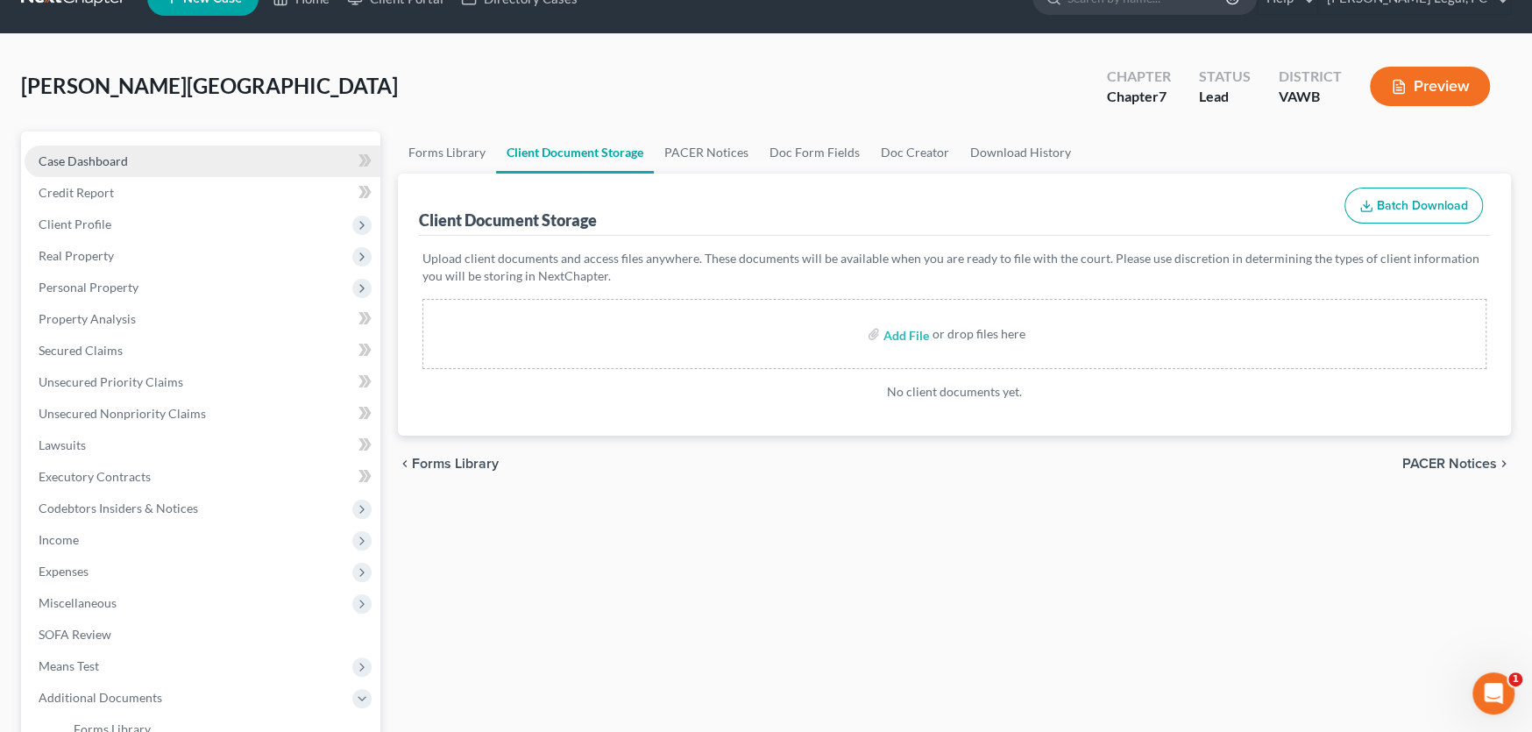
click at [98, 160] on span "Case Dashboard" at bounding box center [83, 160] width 89 height 15
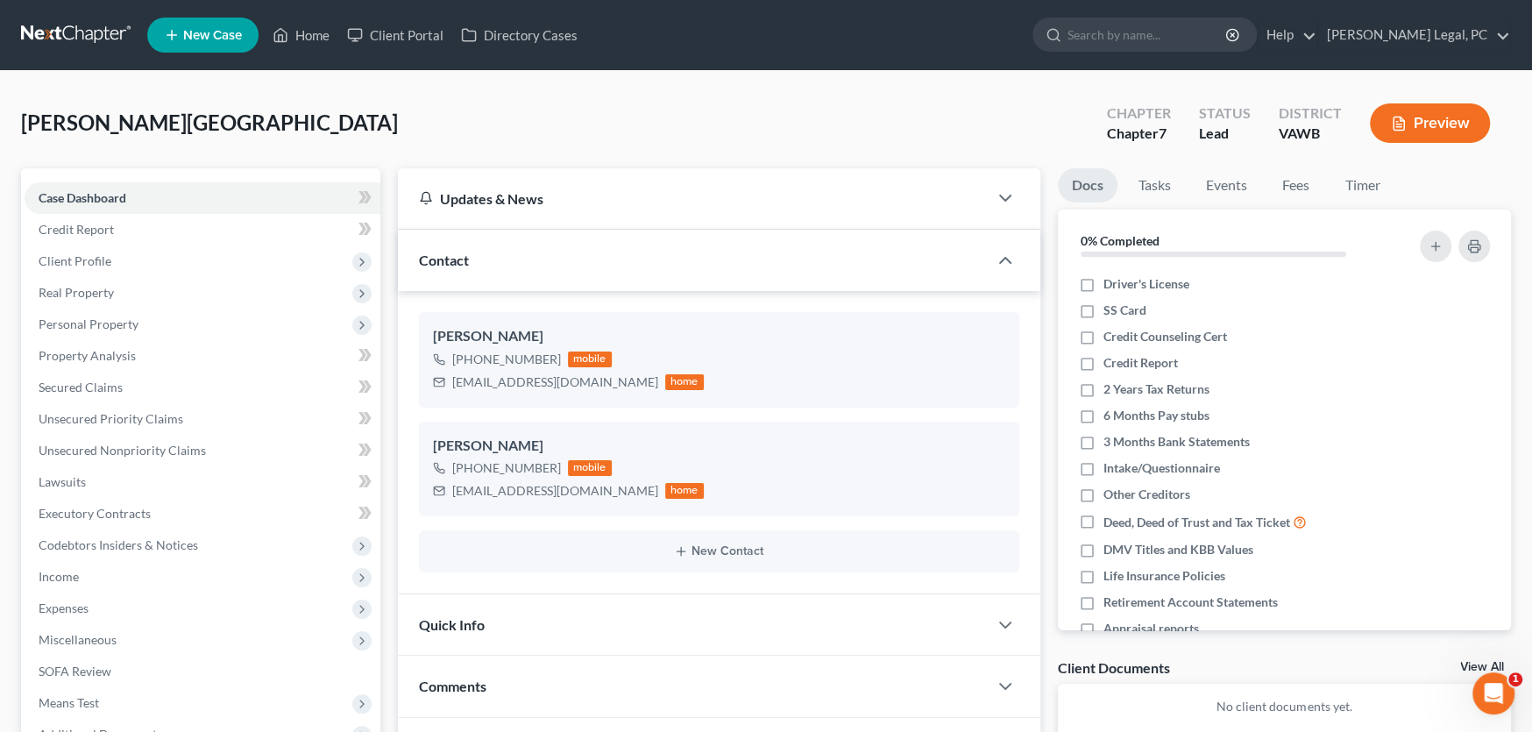
click at [62, 29] on link at bounding box center [77, 35] width 112 height 32
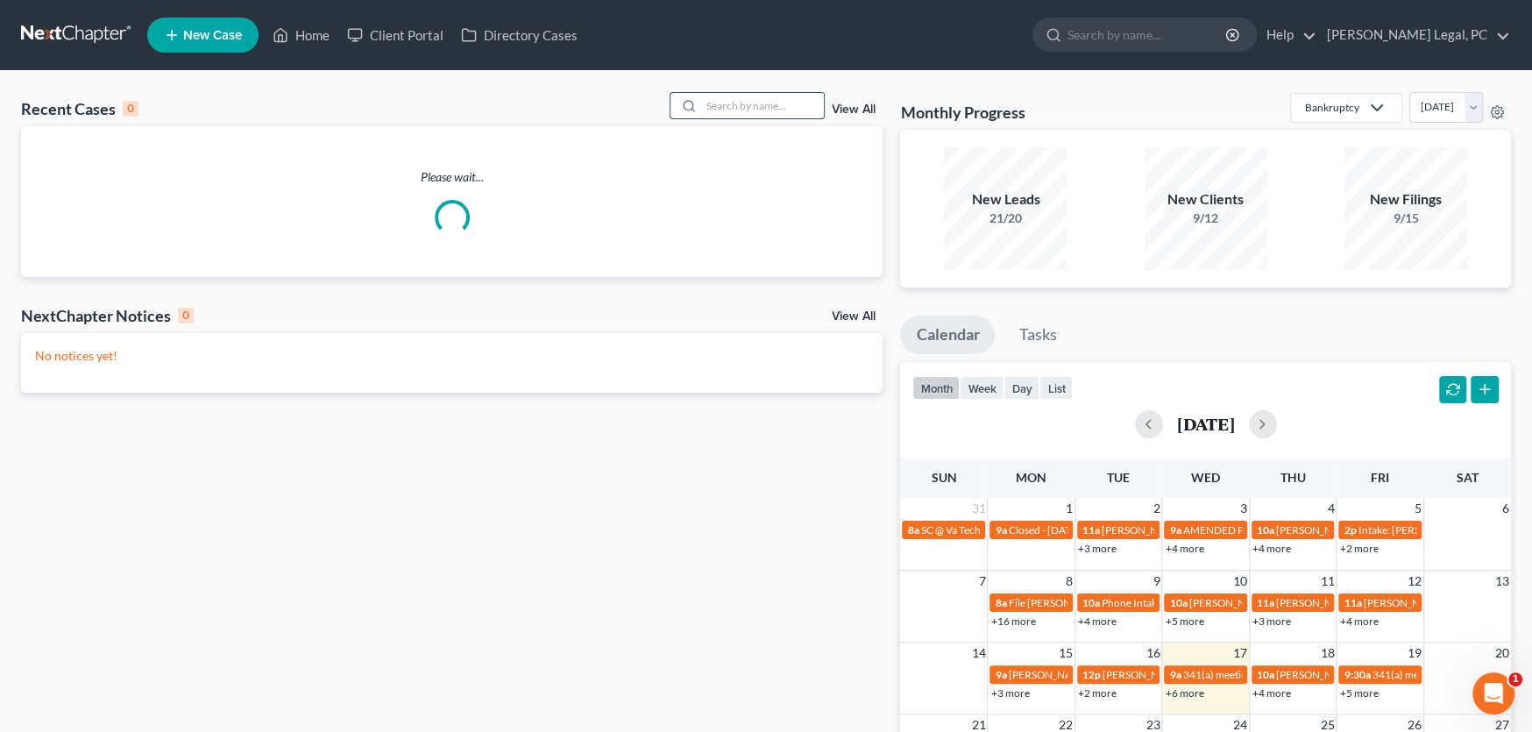
click at [730, 102] on input "search" at bounding box center [762, 105] width 123 height 25
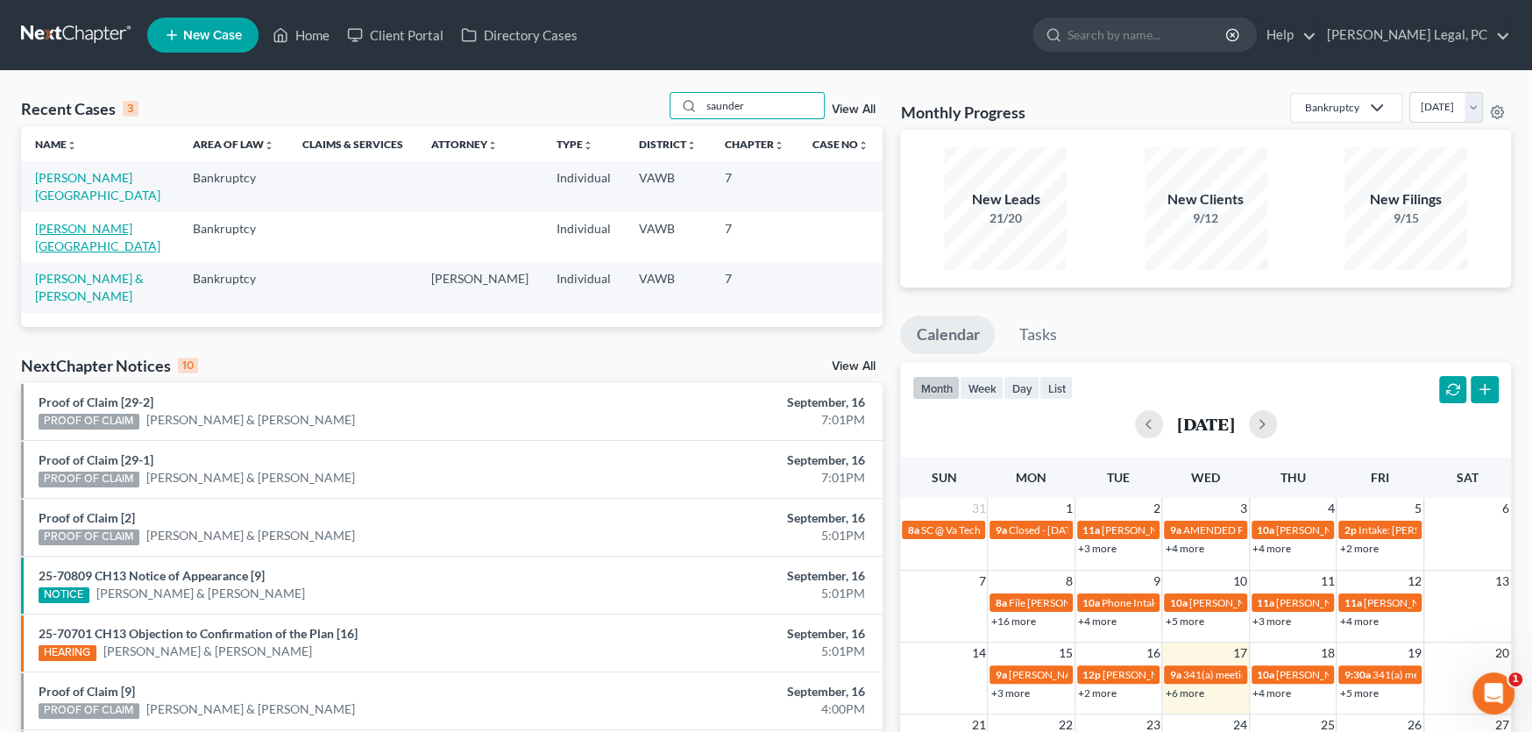
type input "saunder"
click at [89, 221] on link "[PERSON_NAME][GEOGRAPHIC_DATA]" at bounding box center [97, 237] width 125 height 32
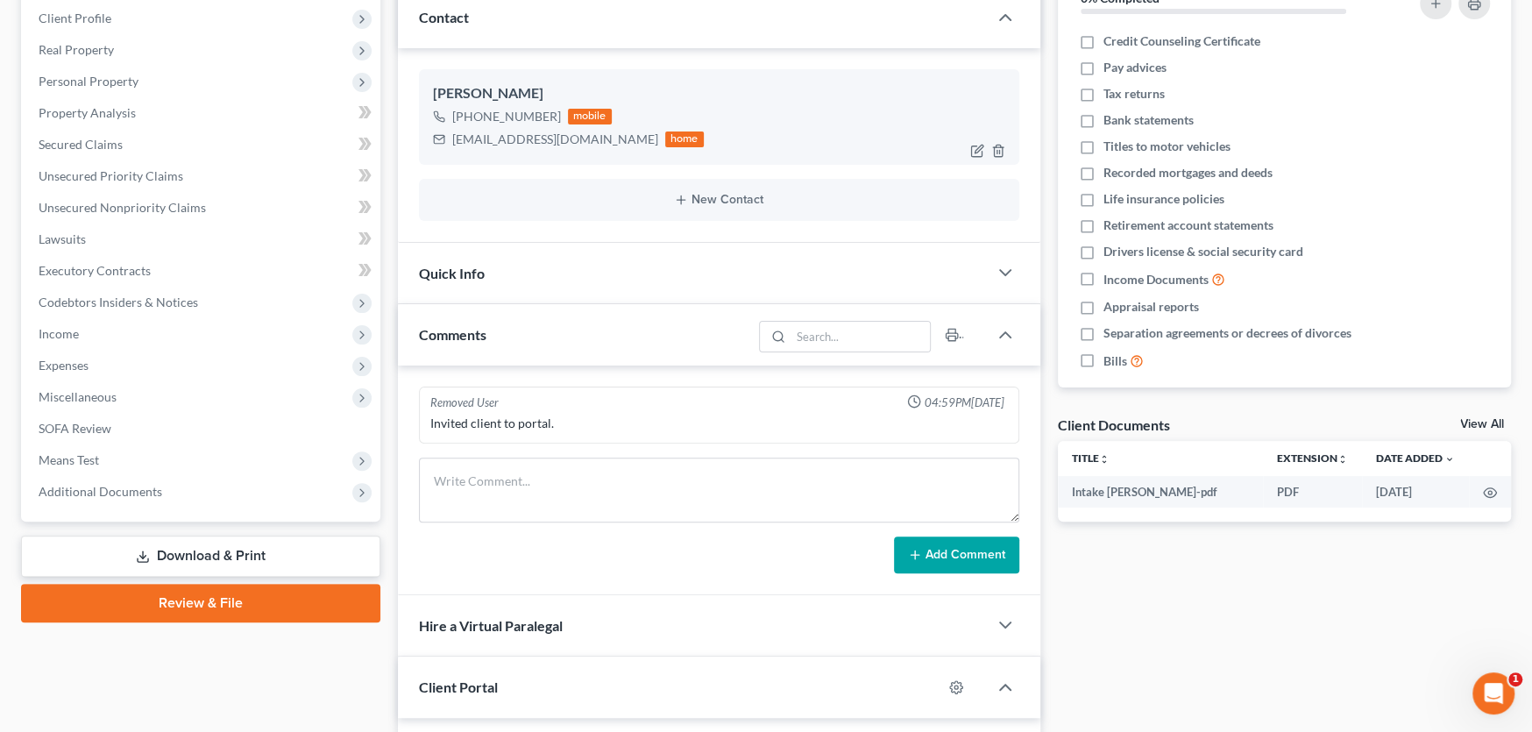
scroll to position [263, 0]
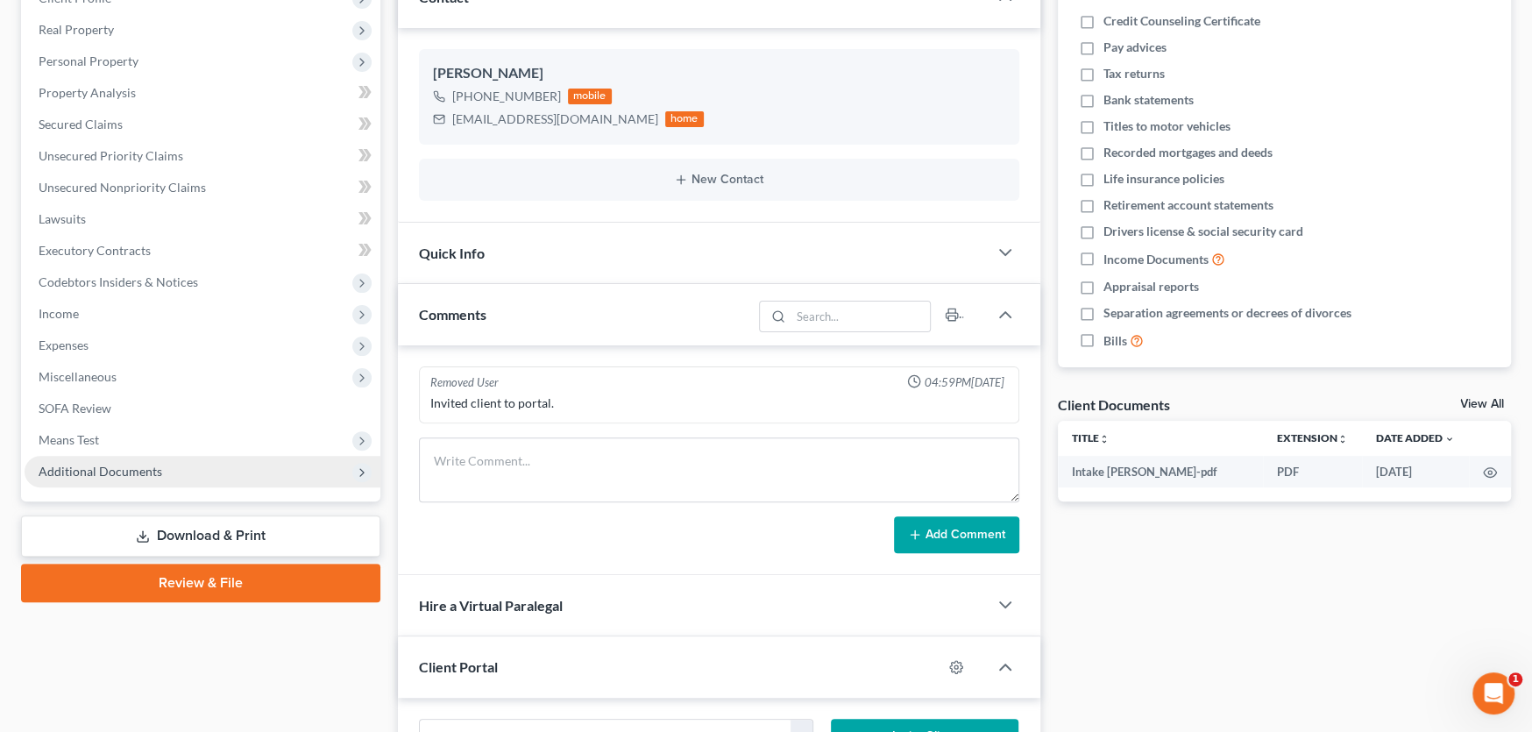
click at [145, 477] on span "Additional Documents" at bounding box center [203, 472] width 356 height 32
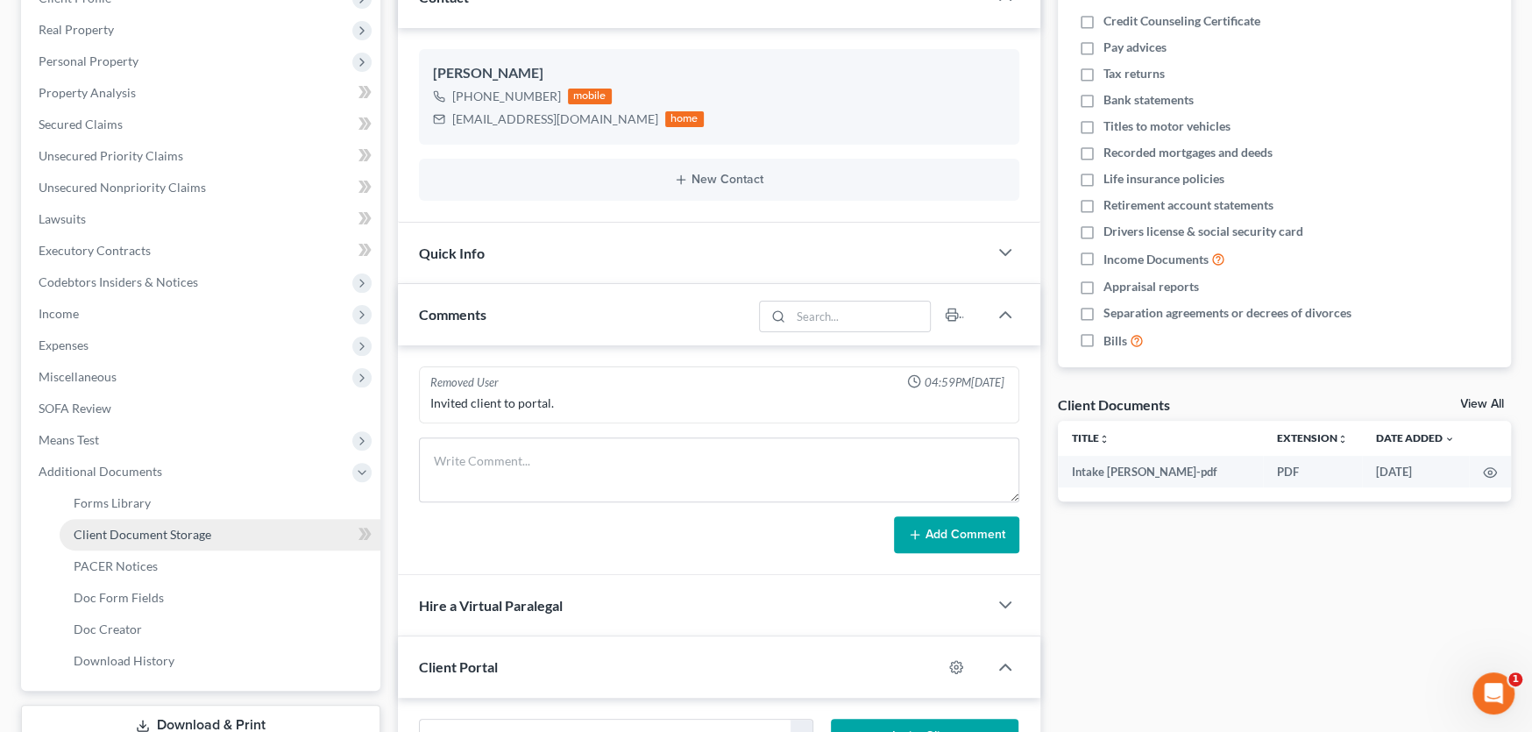
click at [148, 529] on span "Client Document Storage" at bounding box center [143, 534] width 138 height 15
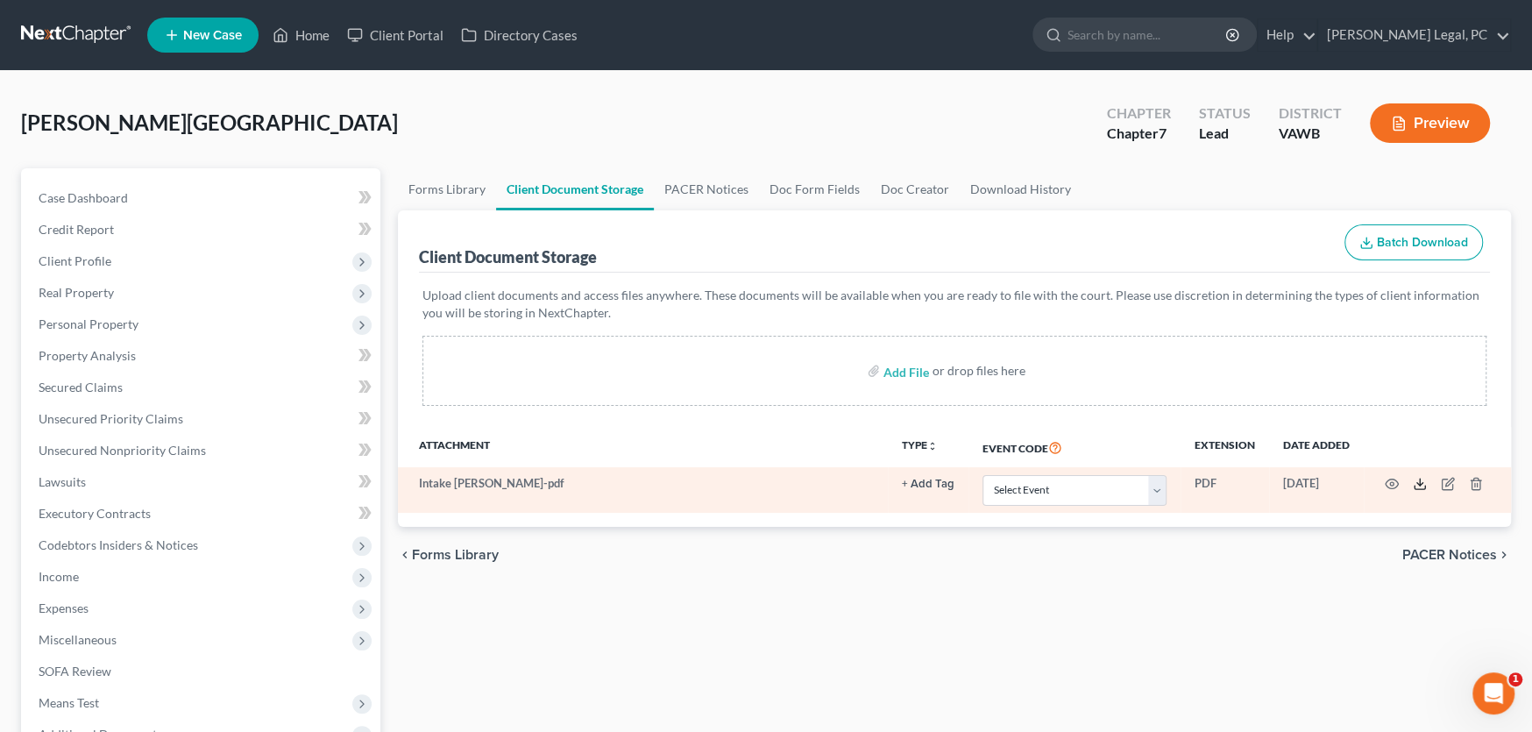
click at [1416, 482] on icon at bounding box center [1420, 484] width 14 height 14
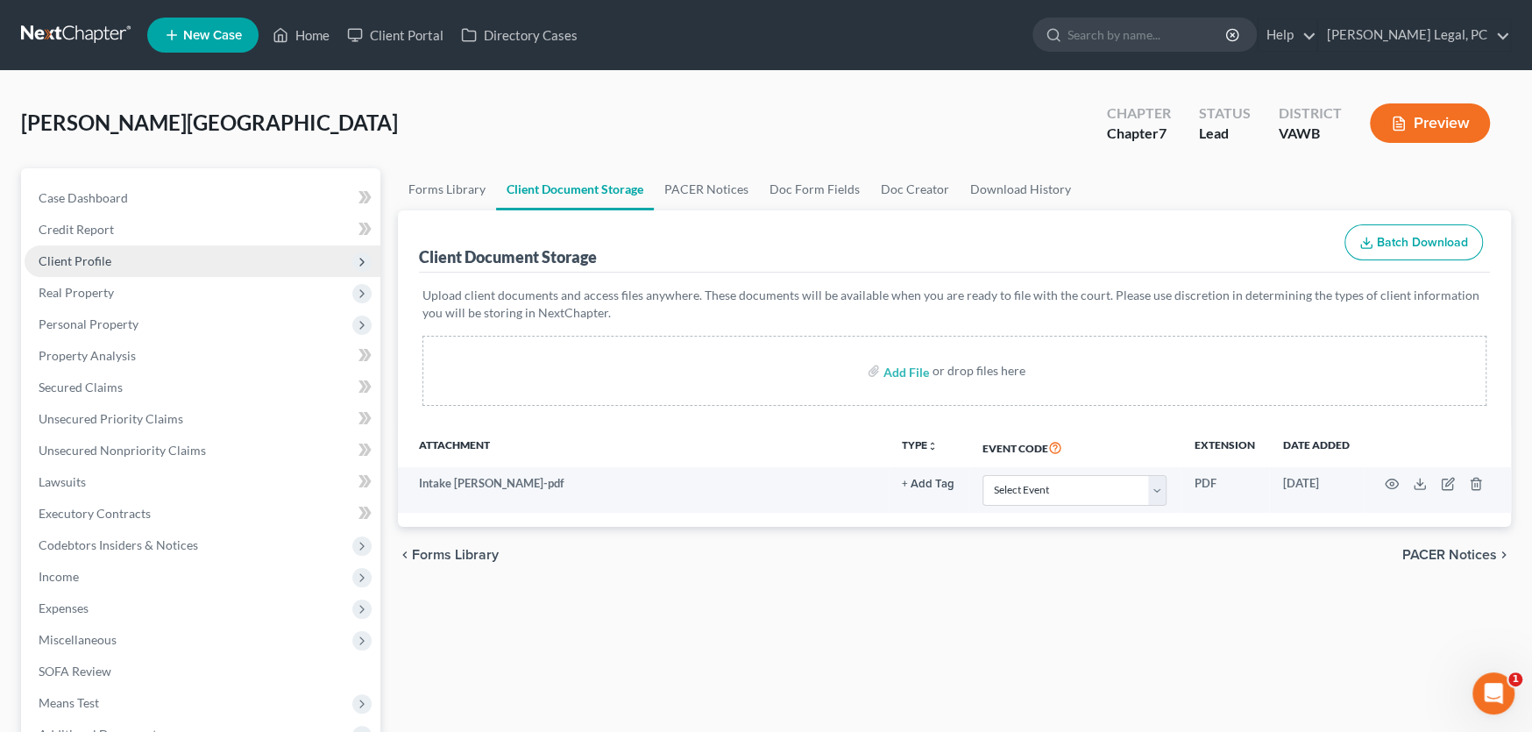
click at [75, 264] on span "Client Profile" at bounding box center [75, 260] width 73 height 15
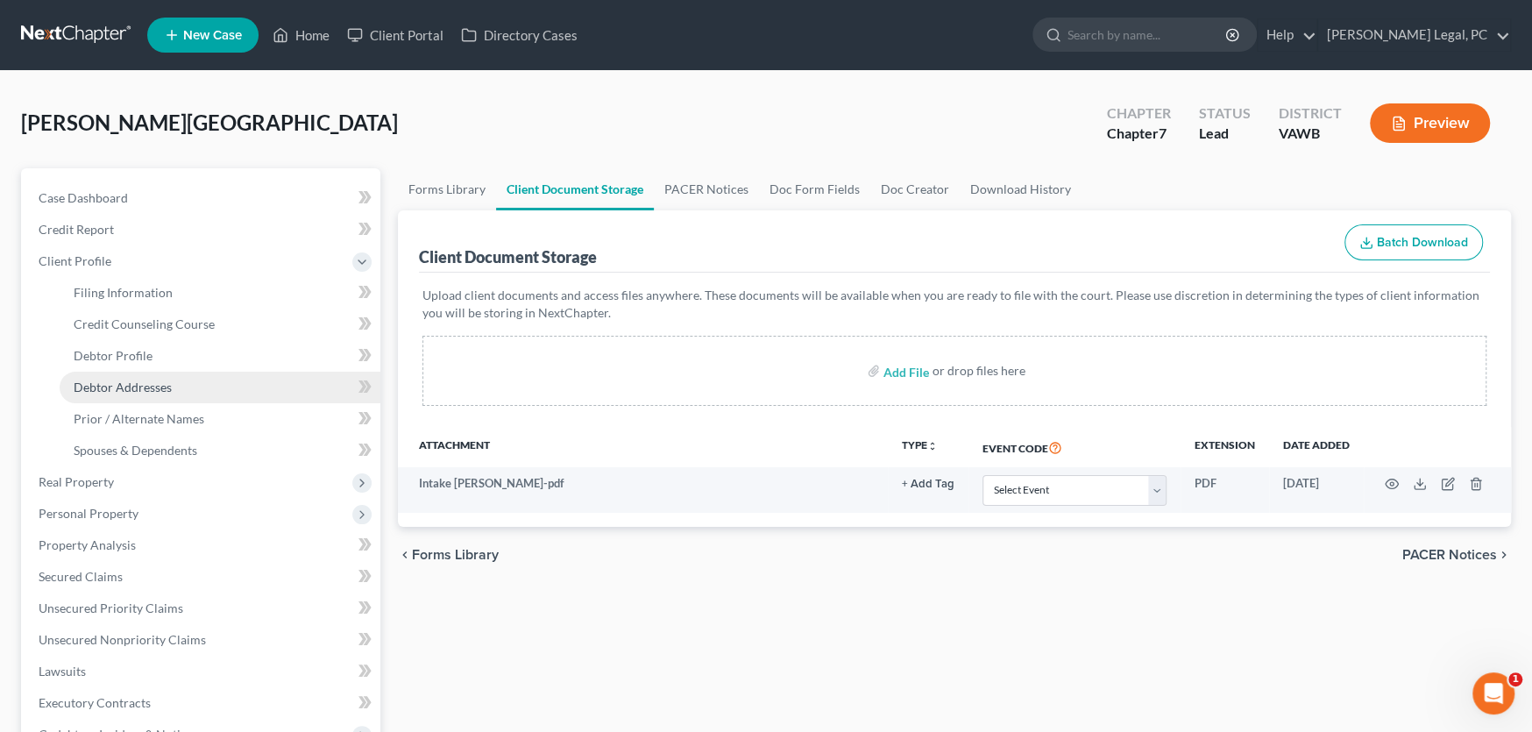
click at [114, 386] on span "Debtor Addresses" at bounding box center [123, 386] width 98 height 15
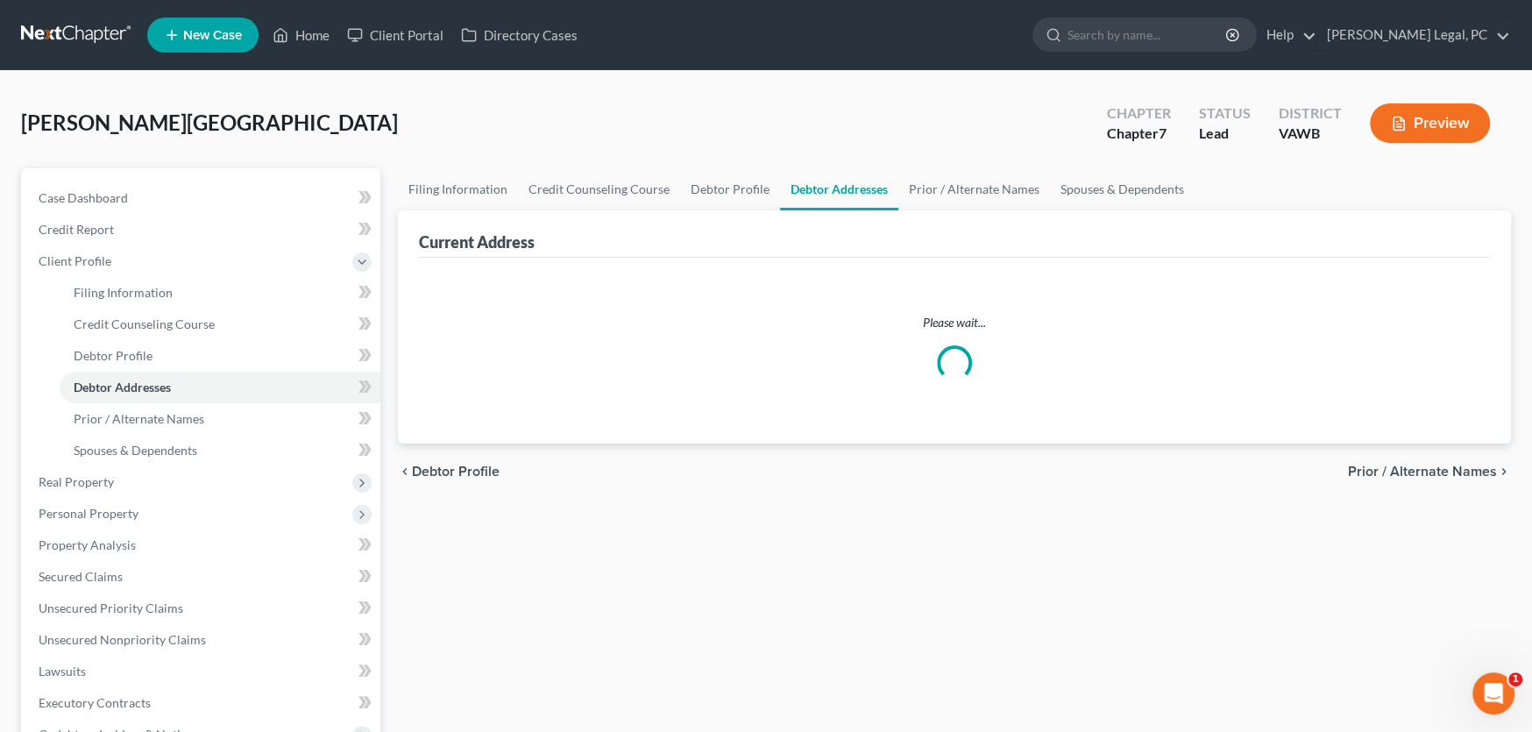
select select "0"
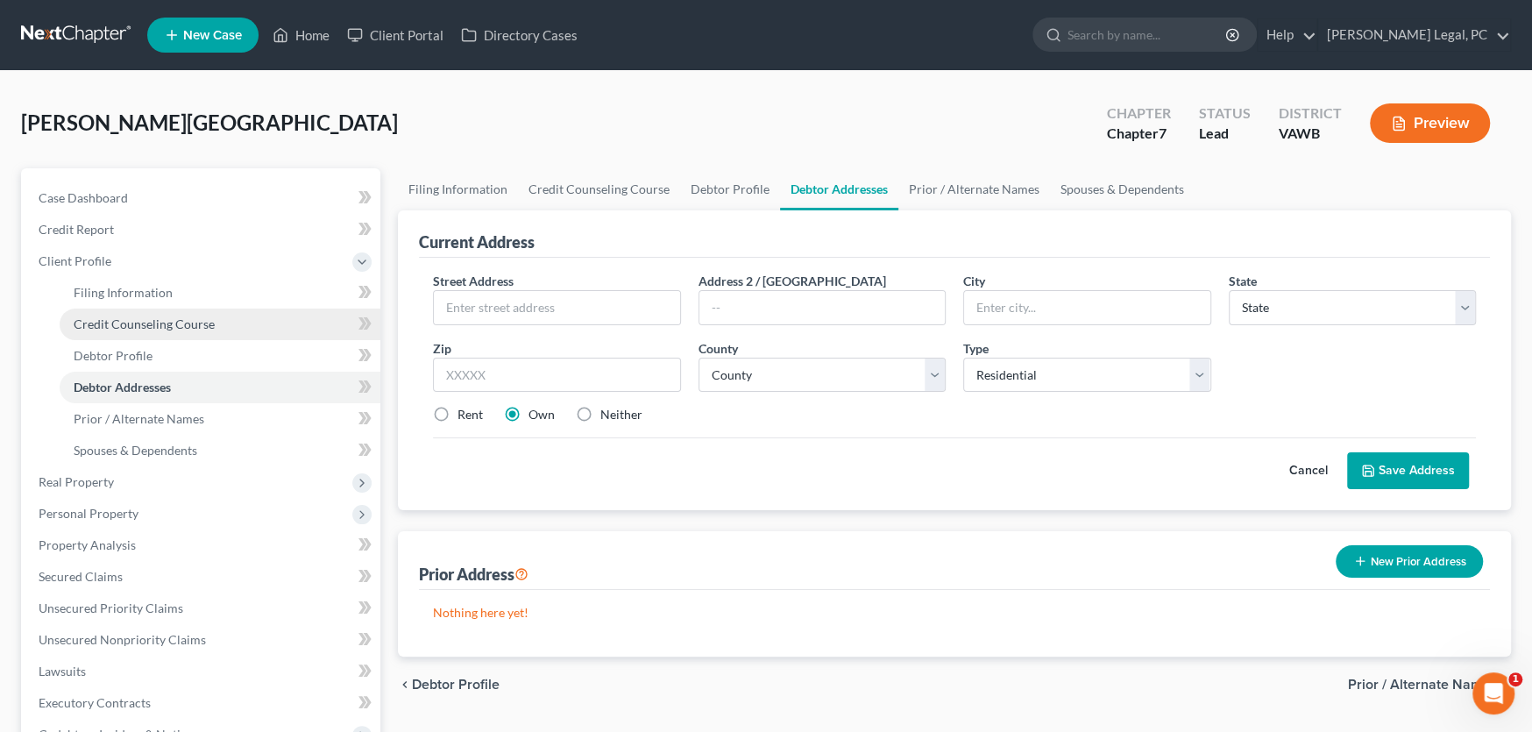
click at [137, 325] on span "Credit Counseling Course" at bounding box center [144, 323] width 141 height 15
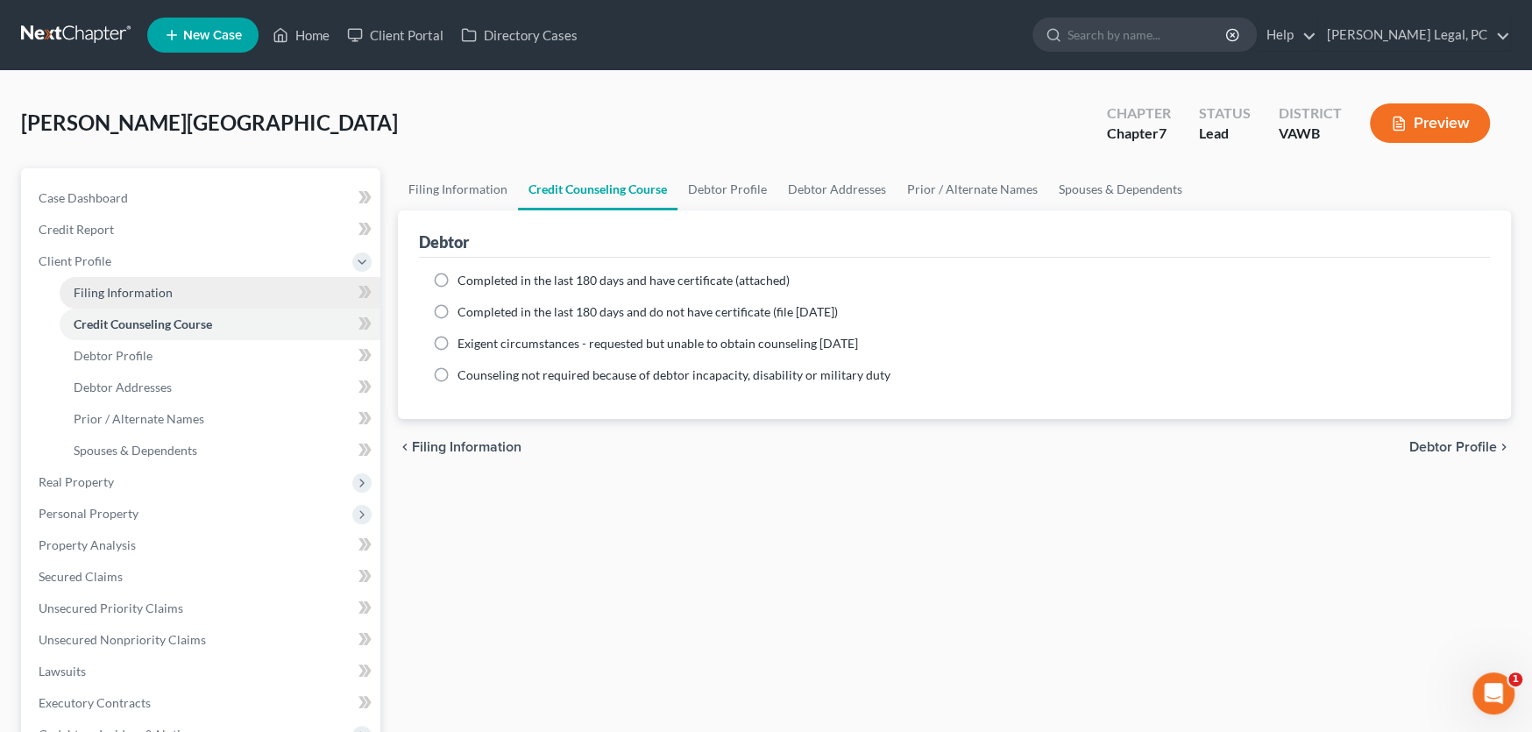
drag, startPoint x: 123, startPoint y: 294, endPoint x: 234, endPoint y: 305, distance: 111.8
click at [123, 294] on span "Filing Information" at bounding box center [123, 292] width 99 height 15
select select "1"
select select "0"
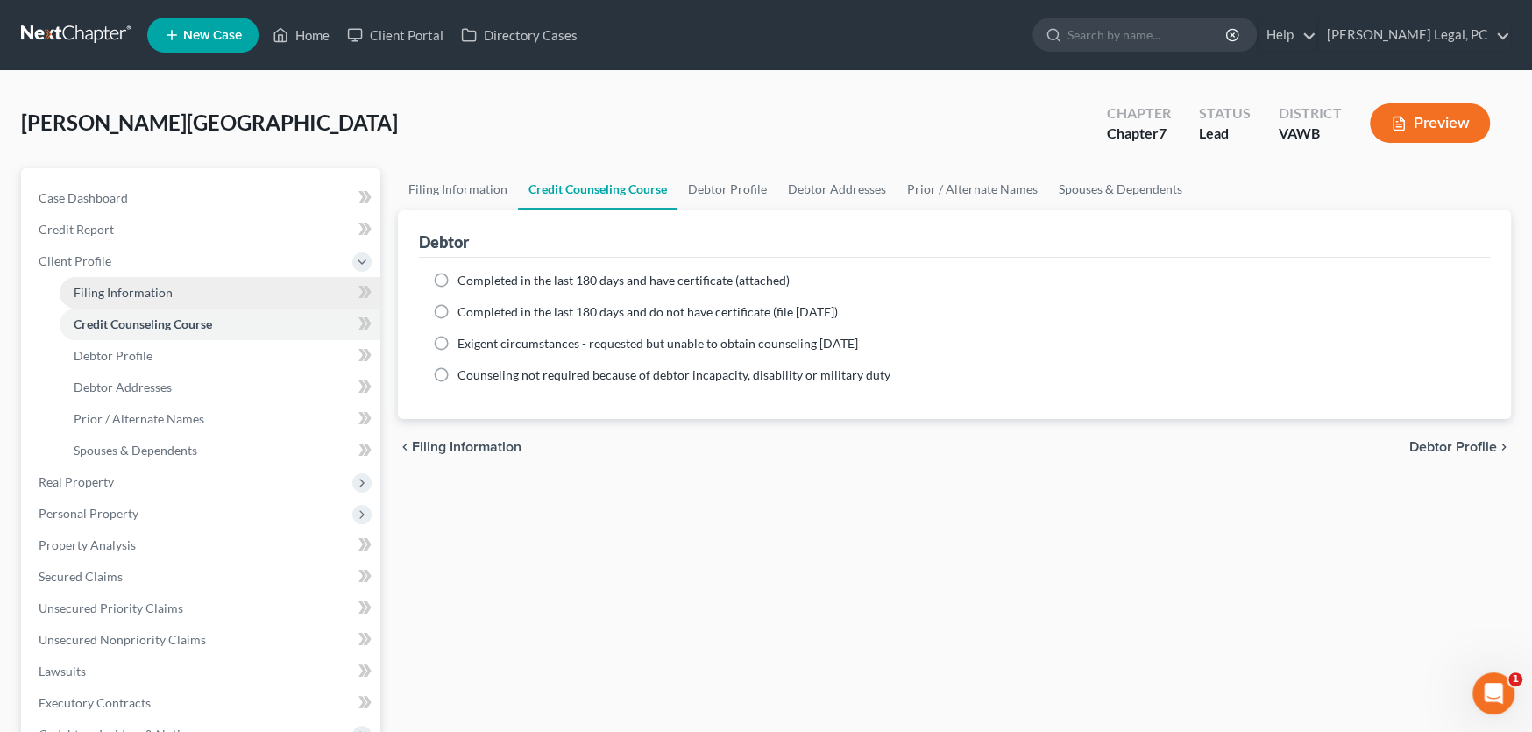
select select "48"
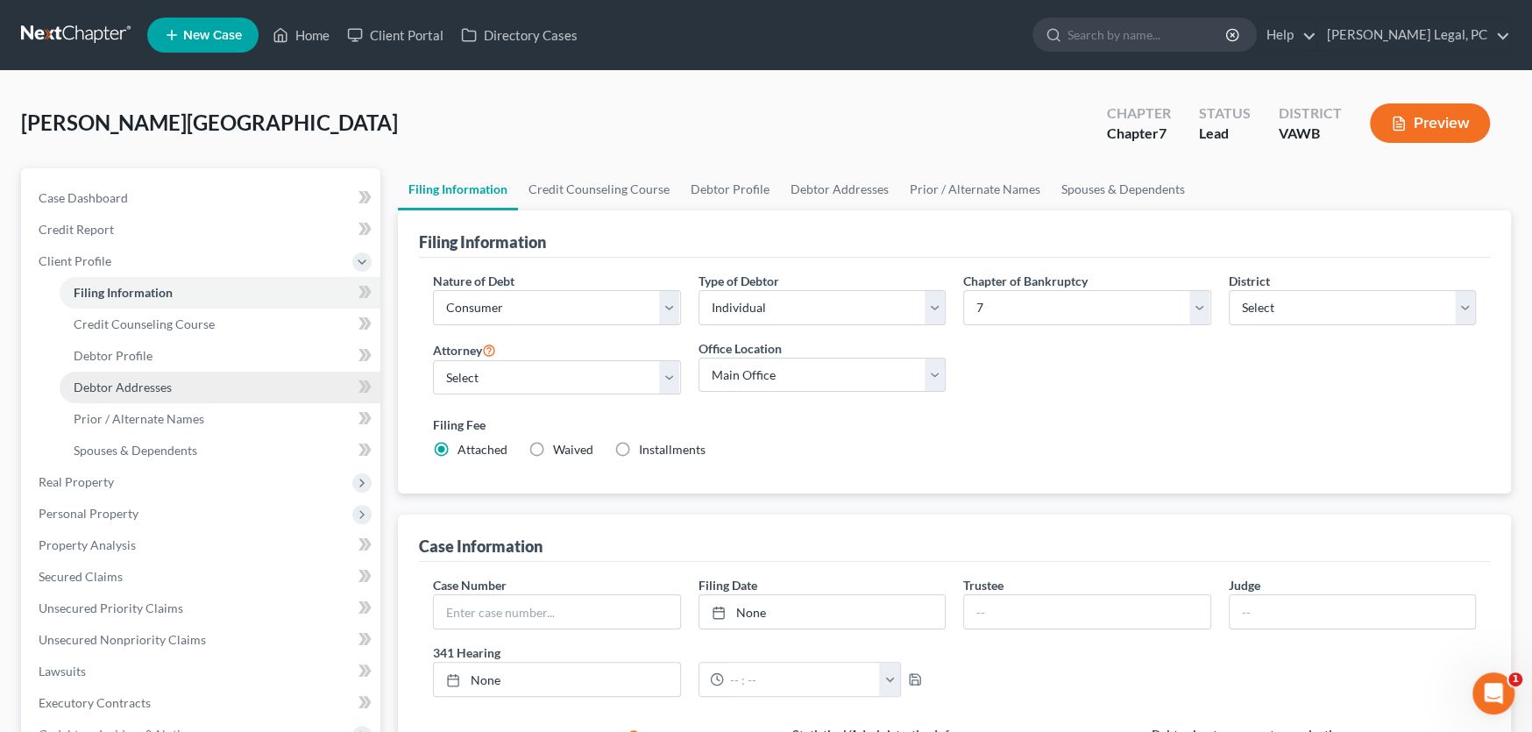
click at [133, 380] on span "Debtor Addresses" at bounding box center [123, 386] width 98 height 15
select select "0"
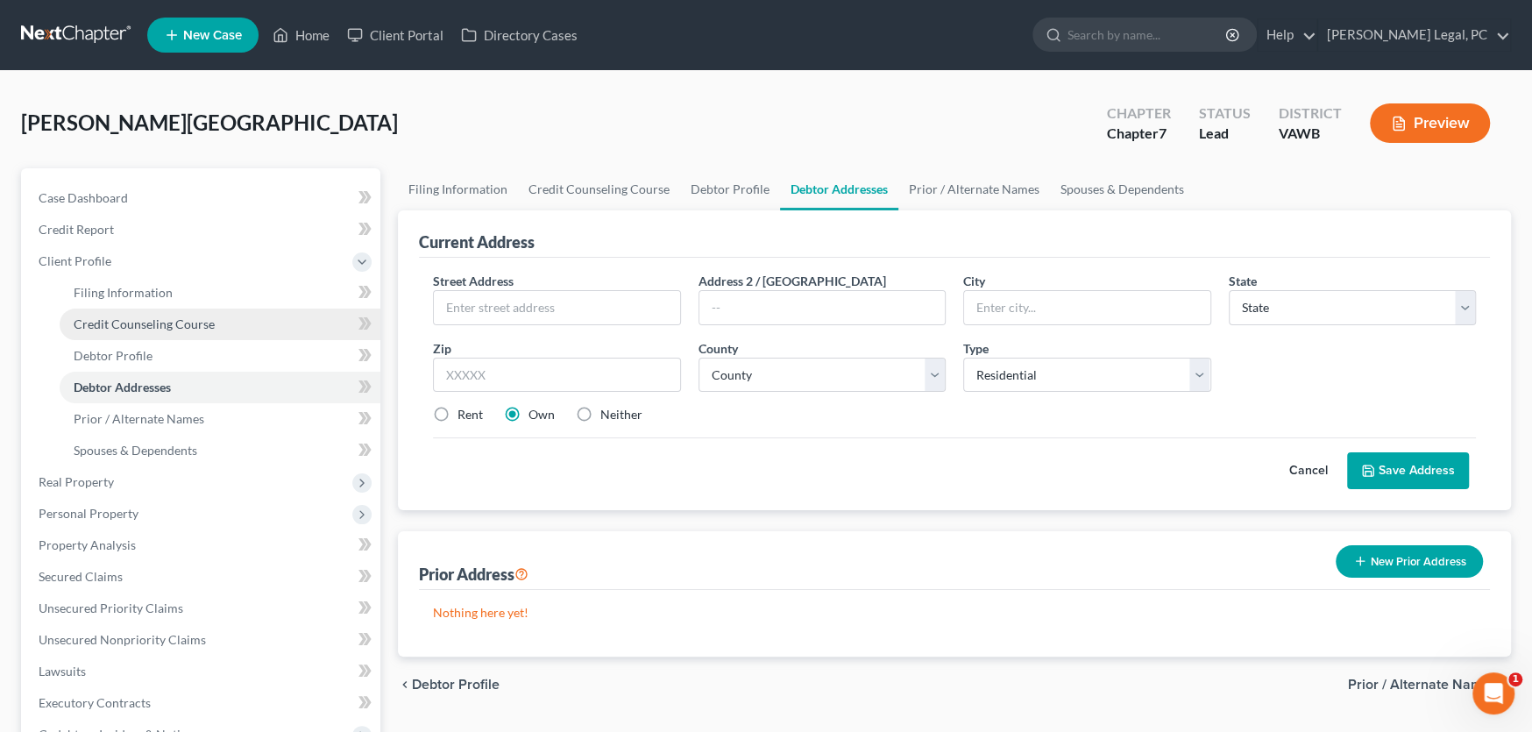
click at [165, 319] on span "Credit Counseling Course" at bounding box center [144, 323] width 141 height 15
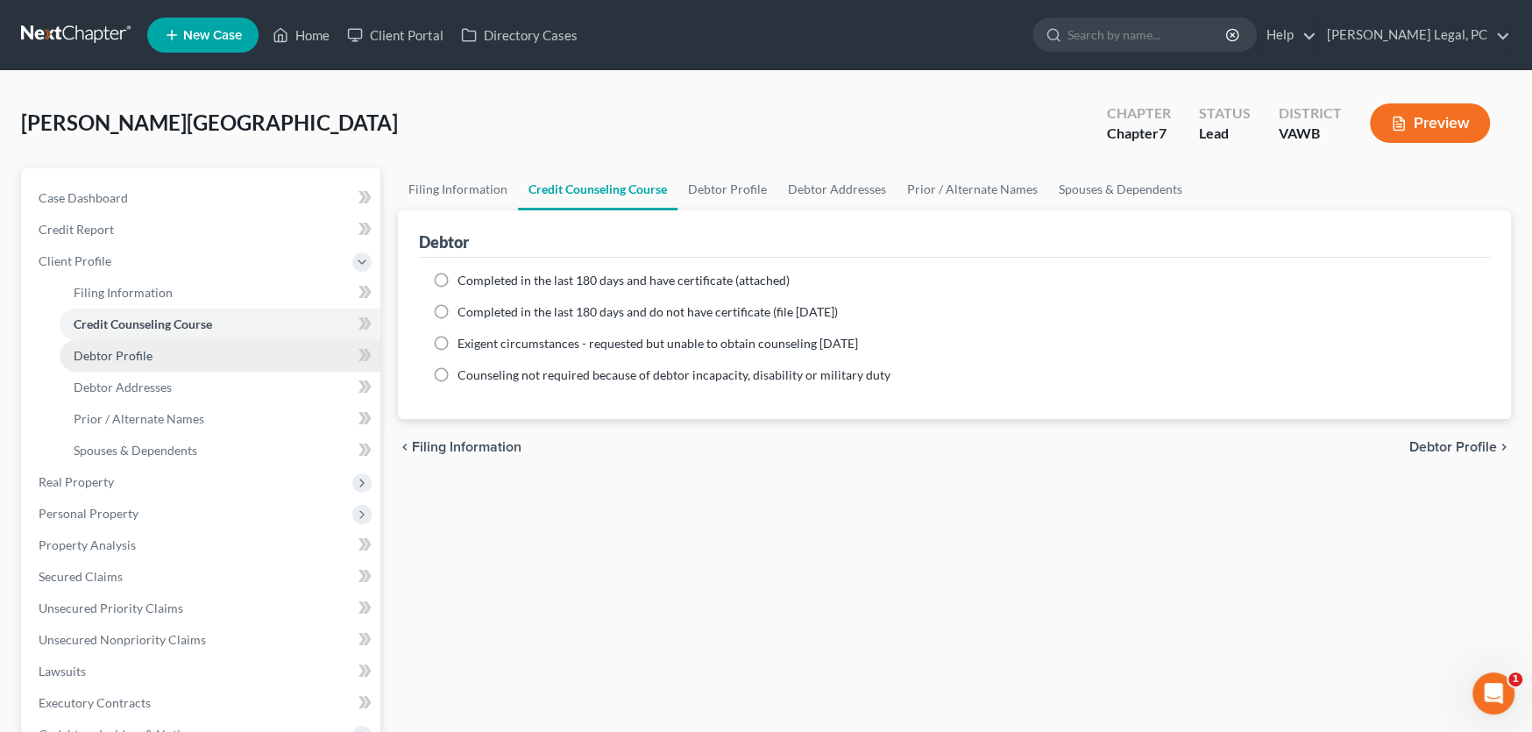
click at [120, 354] on span "Debtor Profile" at bounding box center [113, 355] width 79 height 15
select select "0"
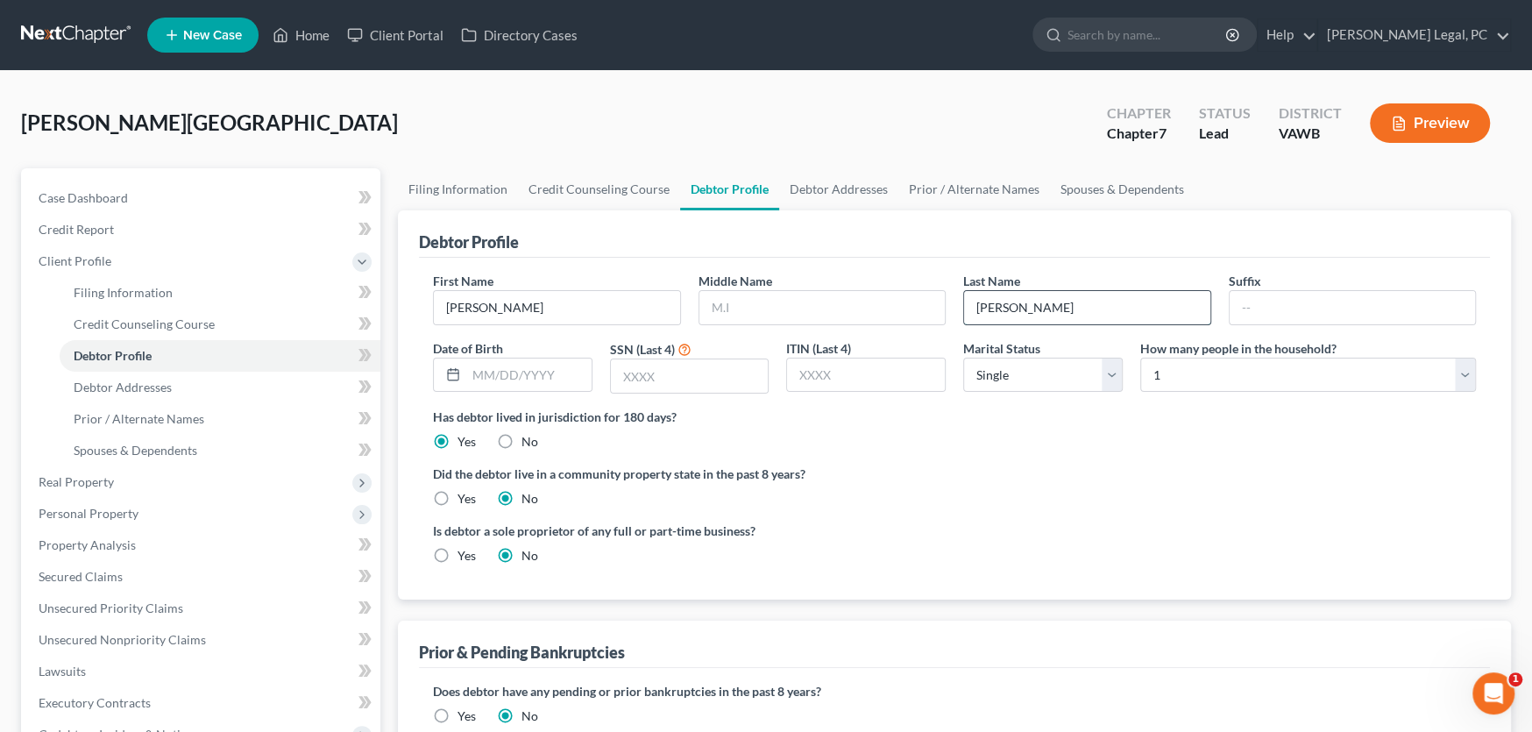
click at [1033, 304] on input "Saunders" at bounding box center [1087, 307] width 246 height 33
type input "Saunders-ARCHIVED Dup Acct"
click at [70, 195] on span "Case Dashboard" at bounding box center [83, 197] width 89 height 15
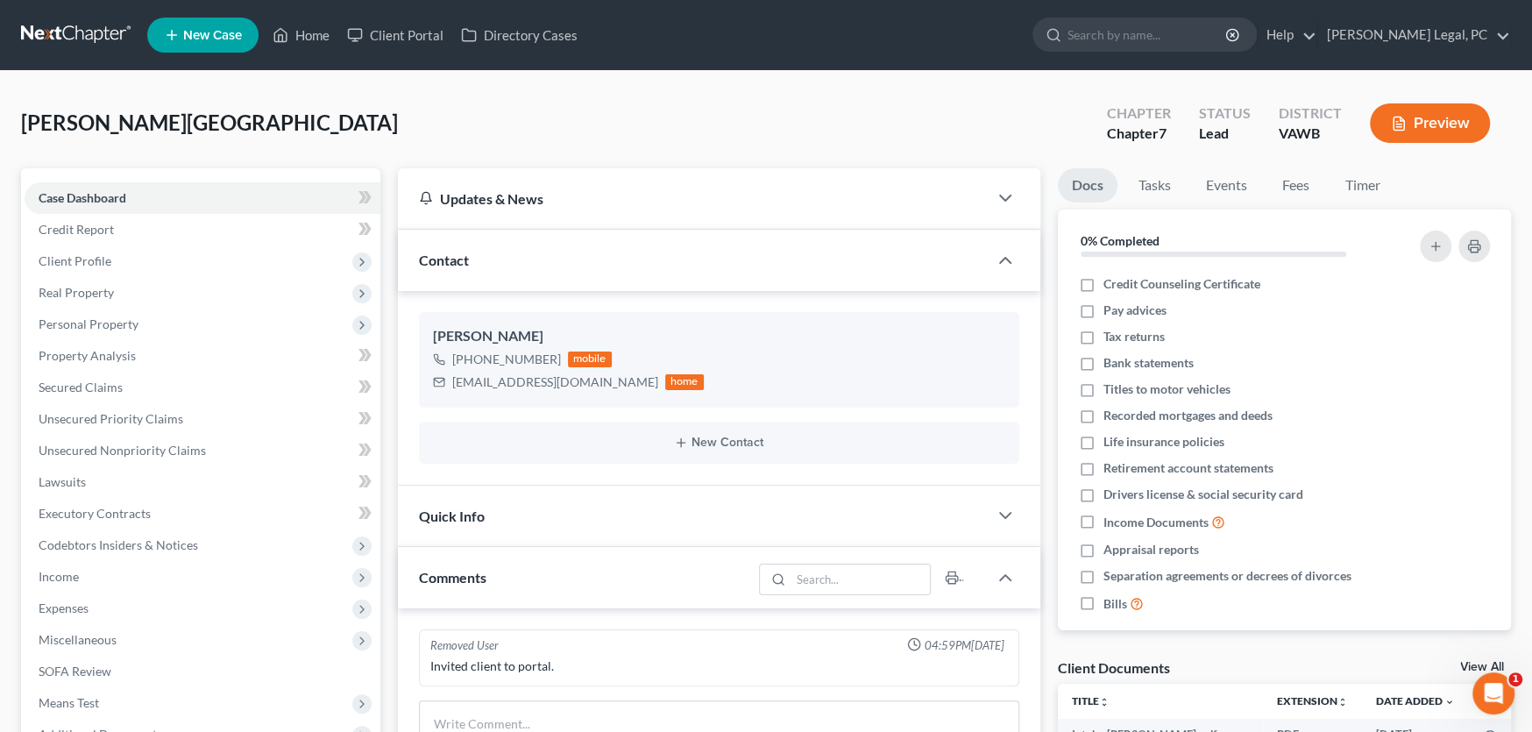
click at [34, 32] on link at bounding box center [77, 35] width 112 height 32
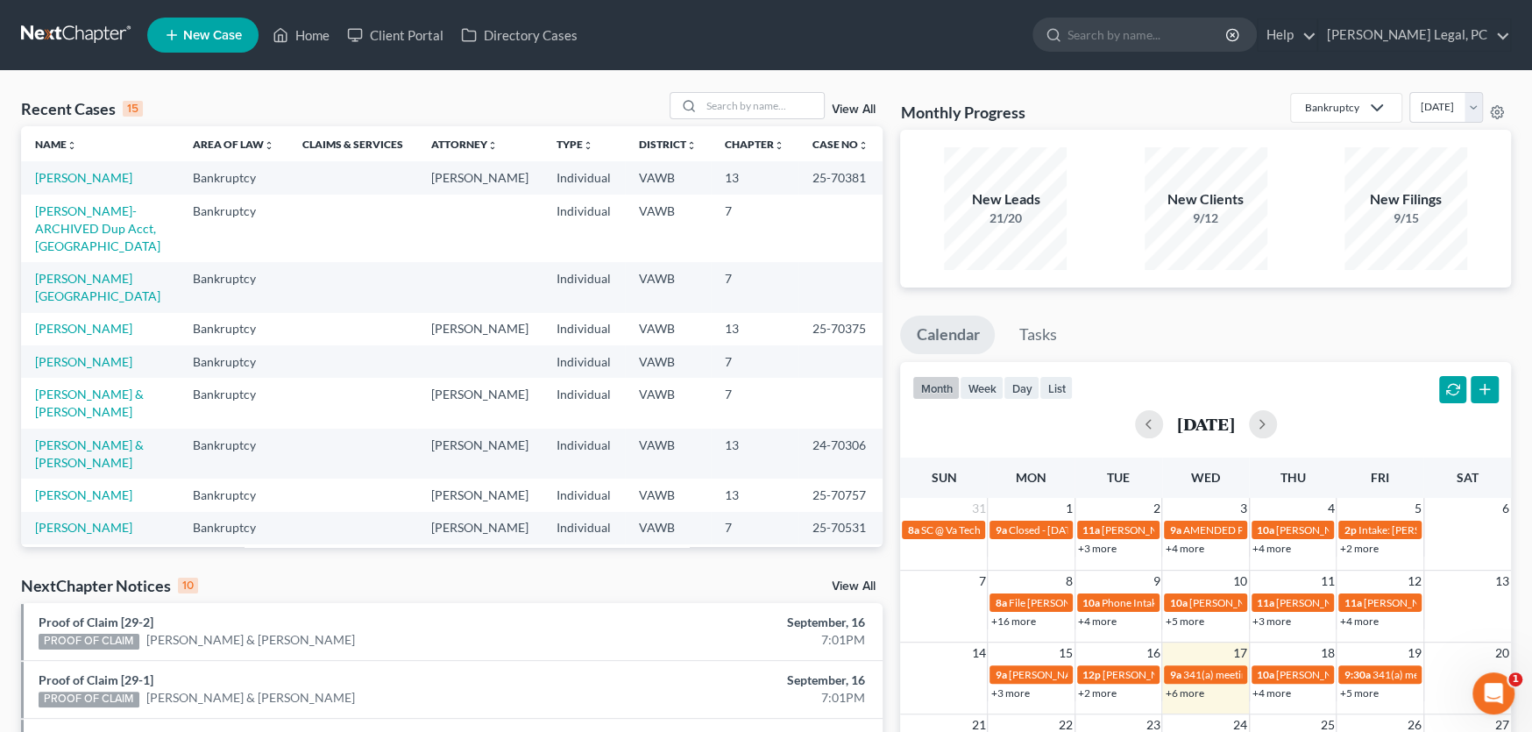
click at [846, 108] on link "View All" at bounding box center [854, 109] width 44 height 12
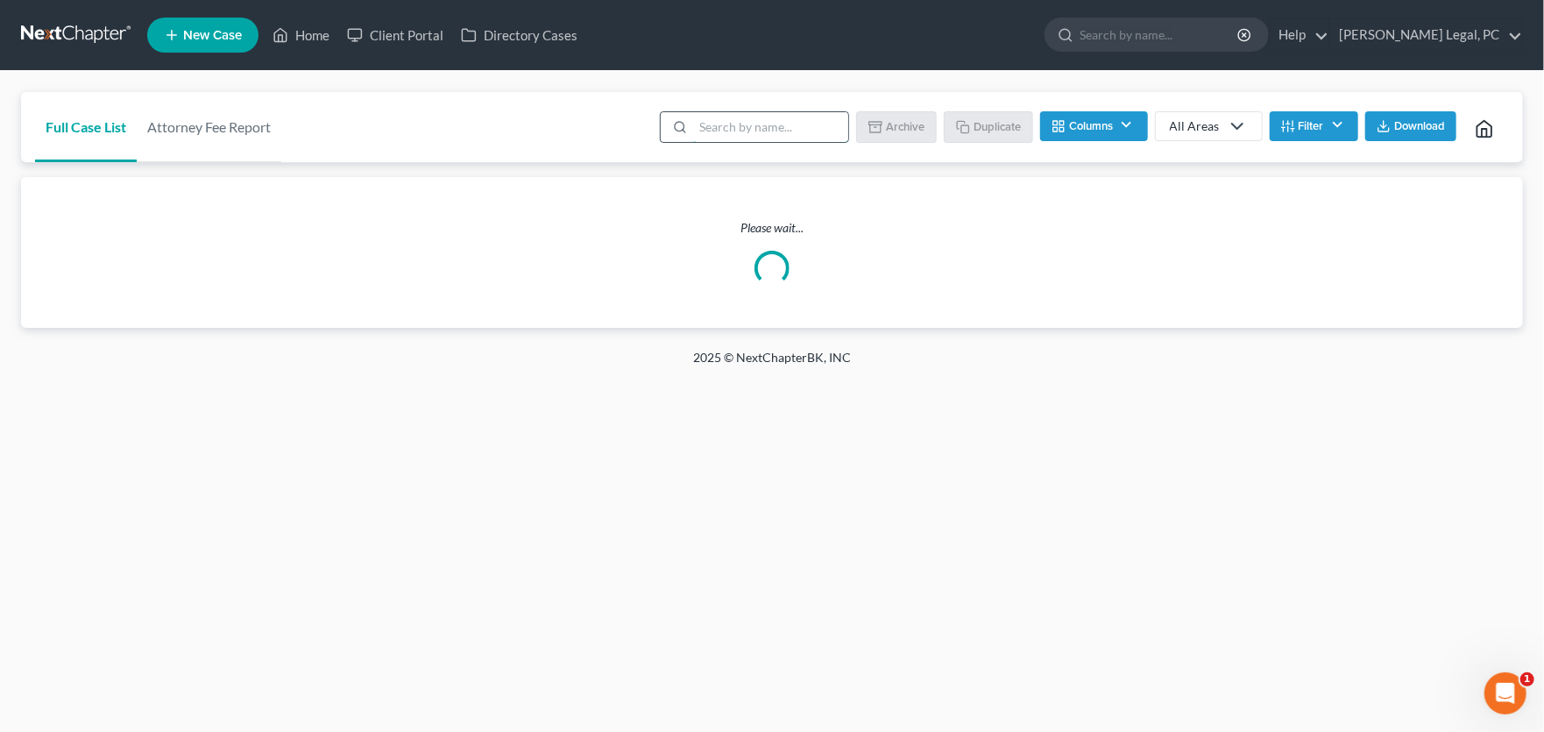
click at [763, 138] on input "search" at bounding box center [770, 127] width 155 height 30
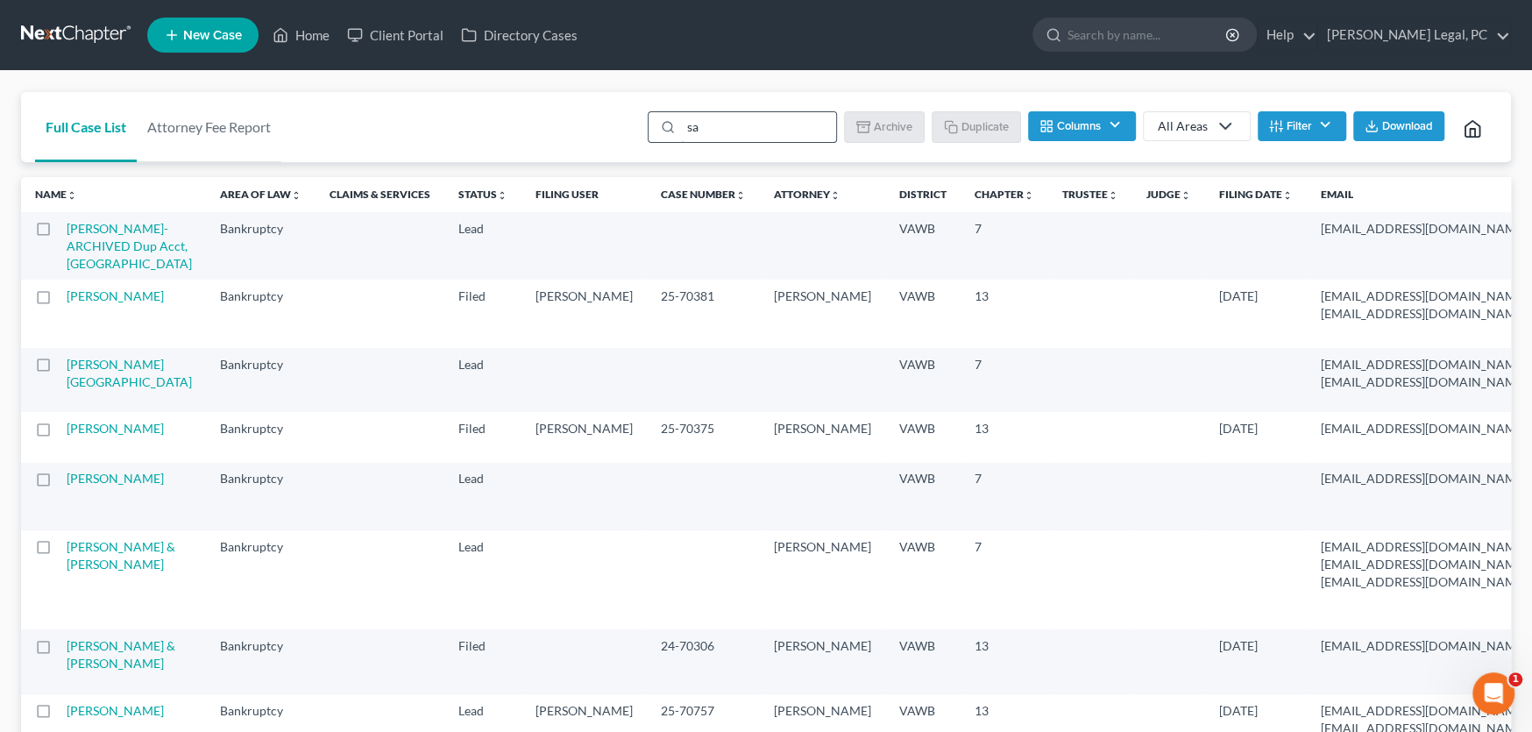
type input "s"
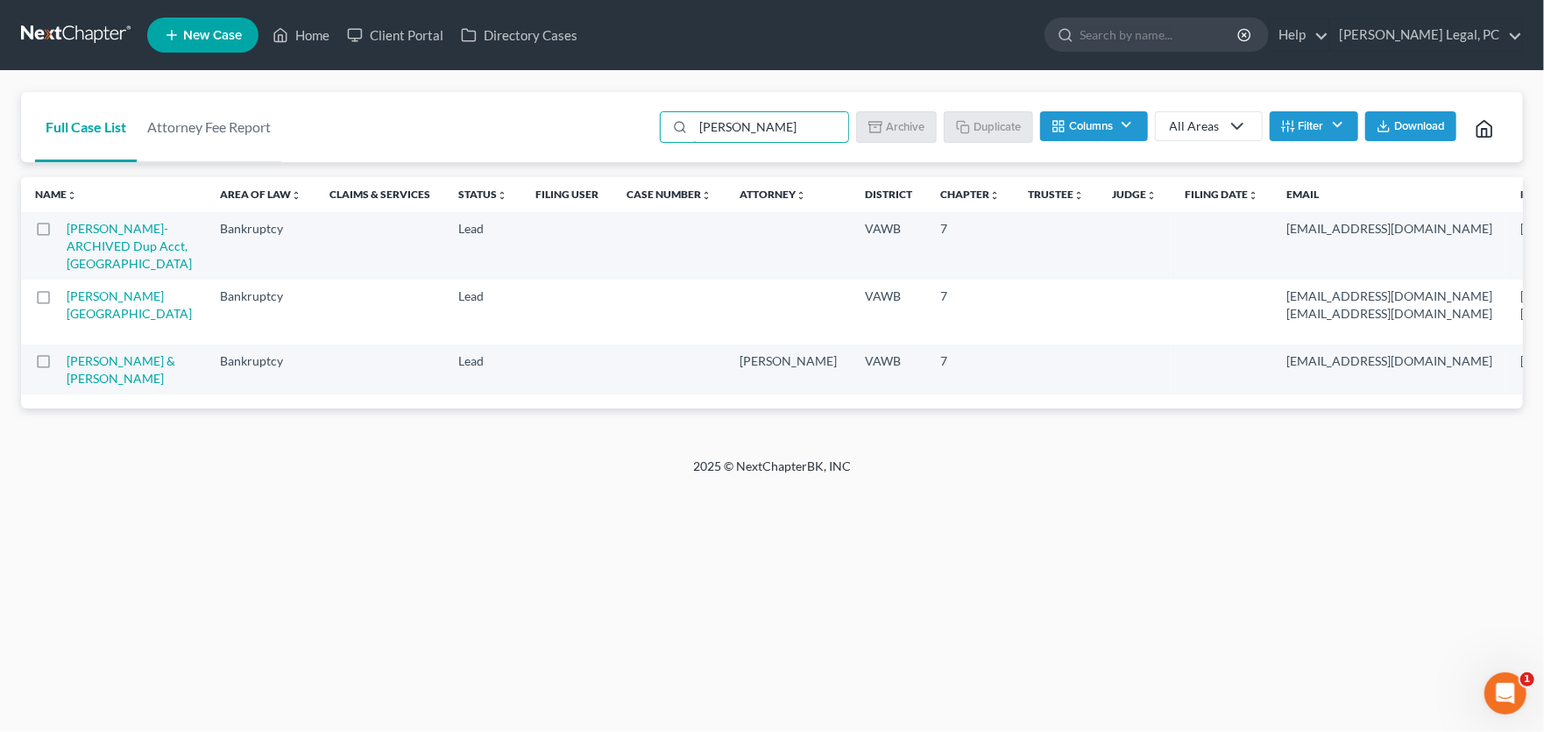
click at [60, 233] on label at bounding box center [60, 233] width 0 height 0
type input "[PERSON_NAME]"
click at [67, 230] on input "checkbox" at bounding box center [72, 225] width 11 height 11
click at [890, 131] on button "Archive" at bounding box center [899, 126] width 79 height 30
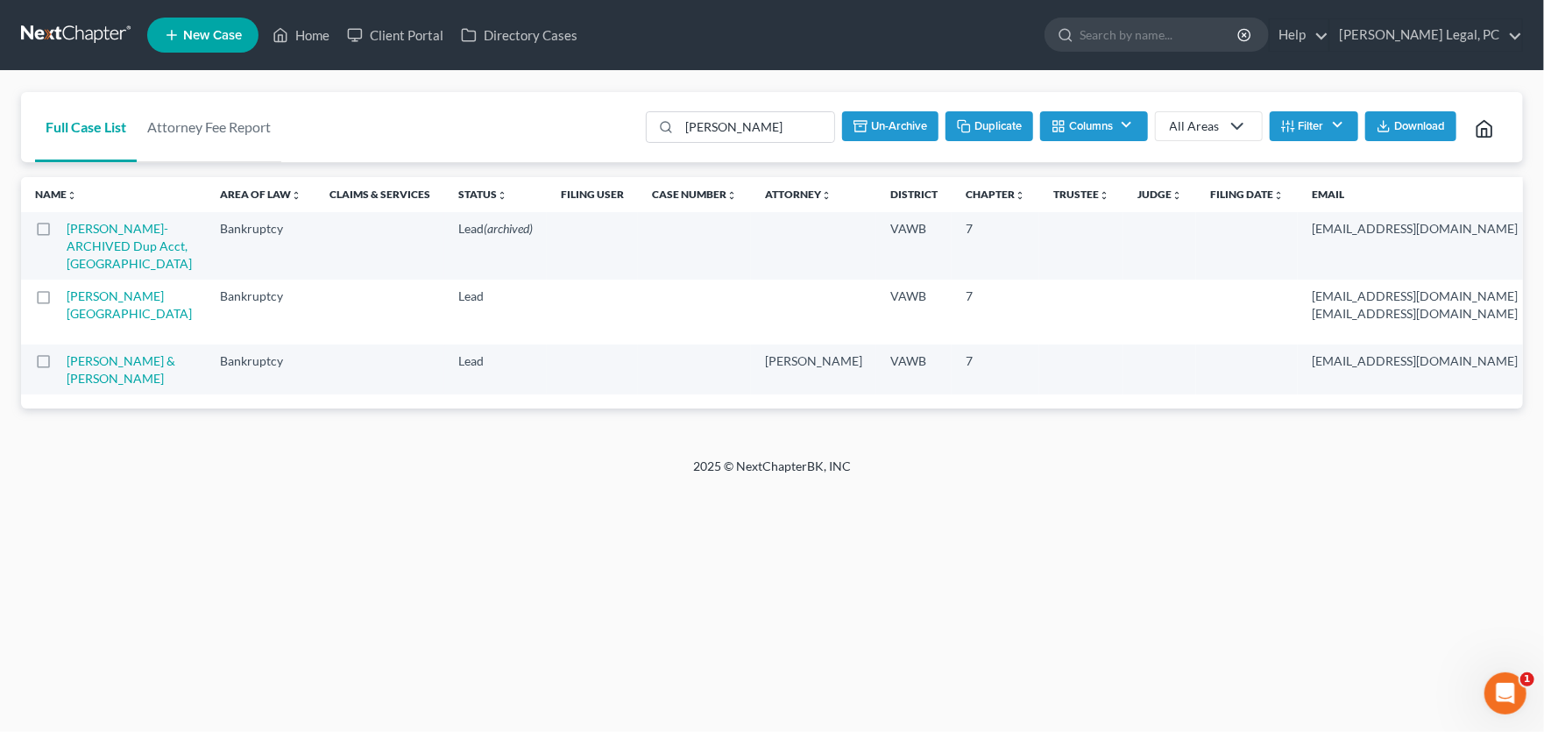
checkbox input "false"
click at [92, 321] on link "[PERSON_NAME][GEOGRAPHIC_DATA]" at bounding box center [129, 304] width 125 height 32
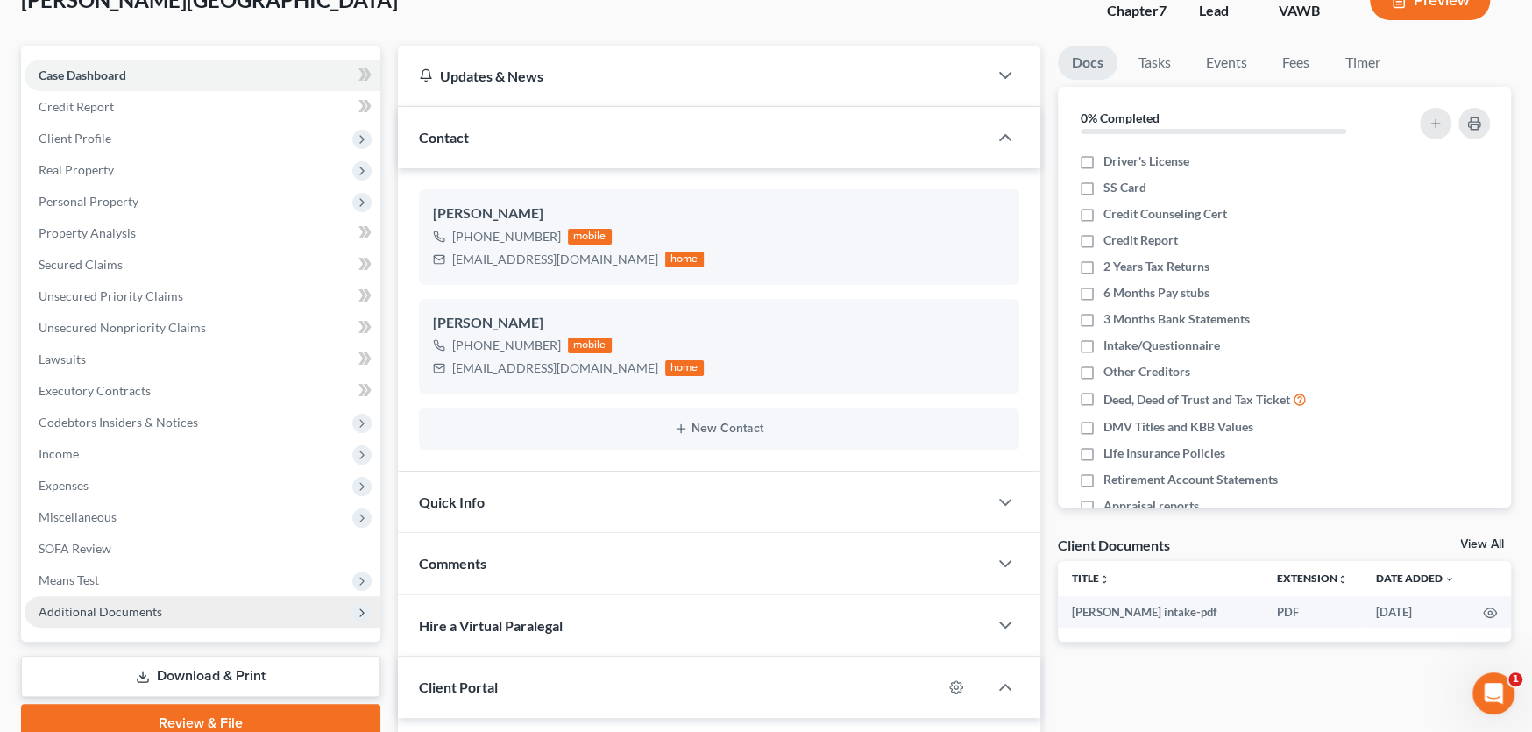
scroll to position [344, 0]
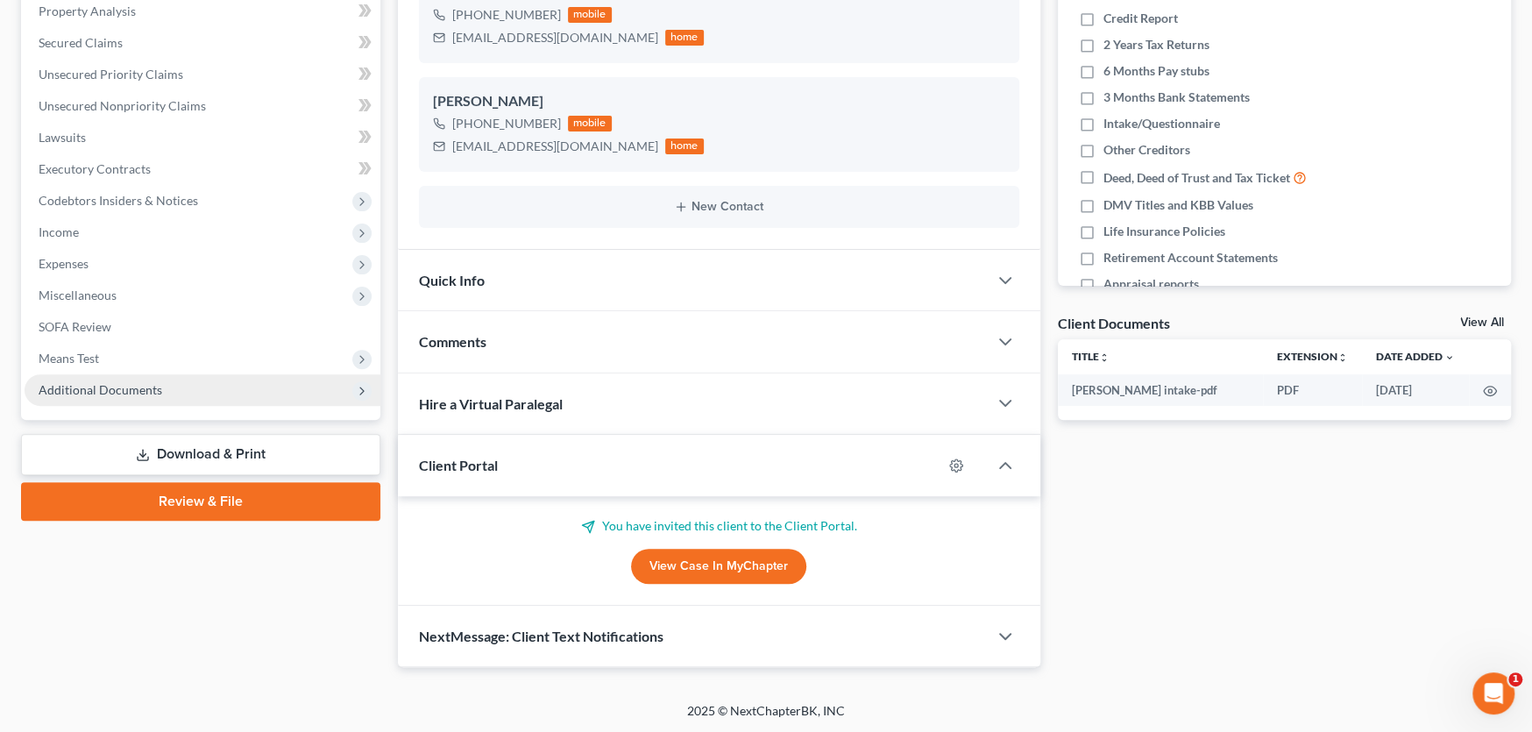
click at [110, 395] on span "Additional Documents" at bounding box center [203, 390] width 356 height 32
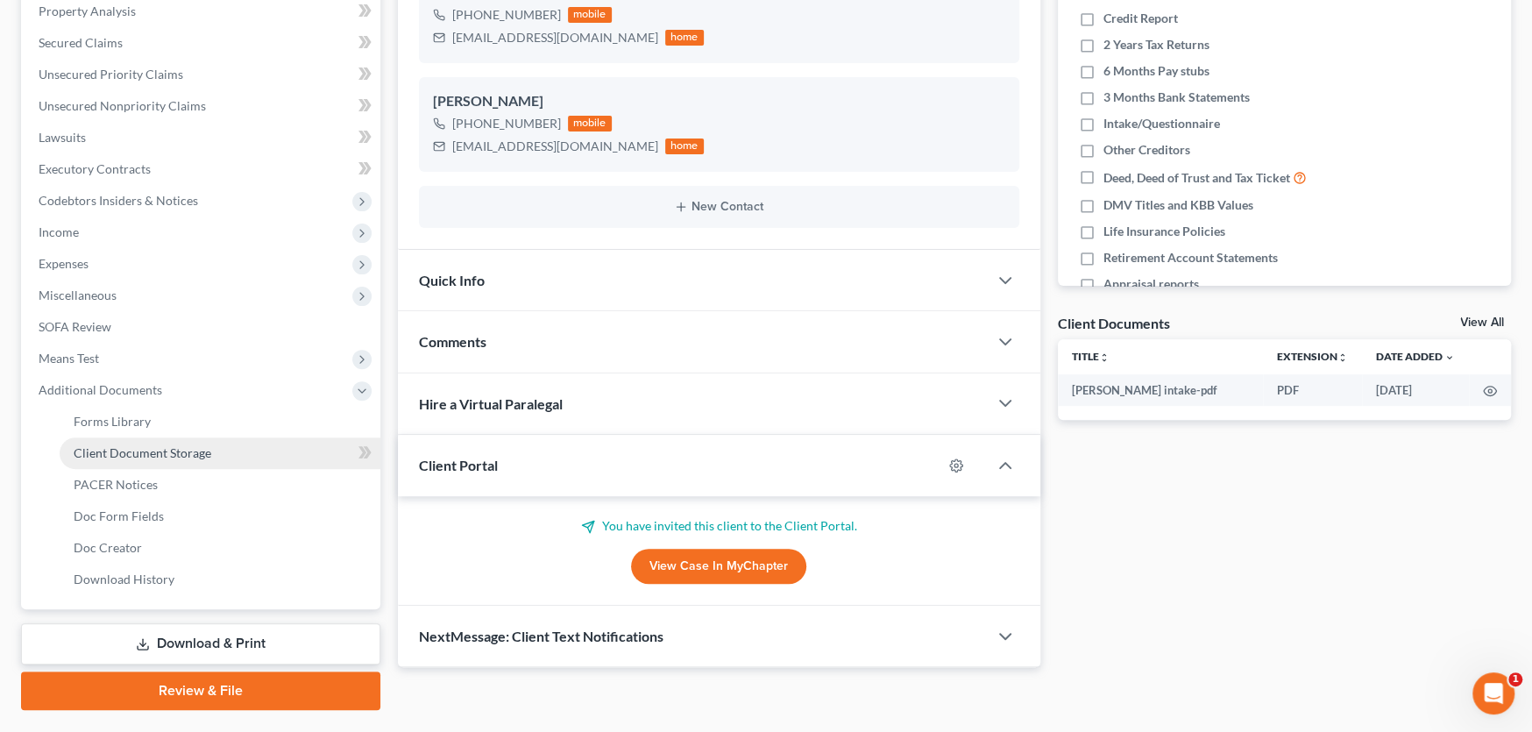
click at [151, 453] on span "Client Document Storage" at bounding box center [143, 452] width 138 height 15
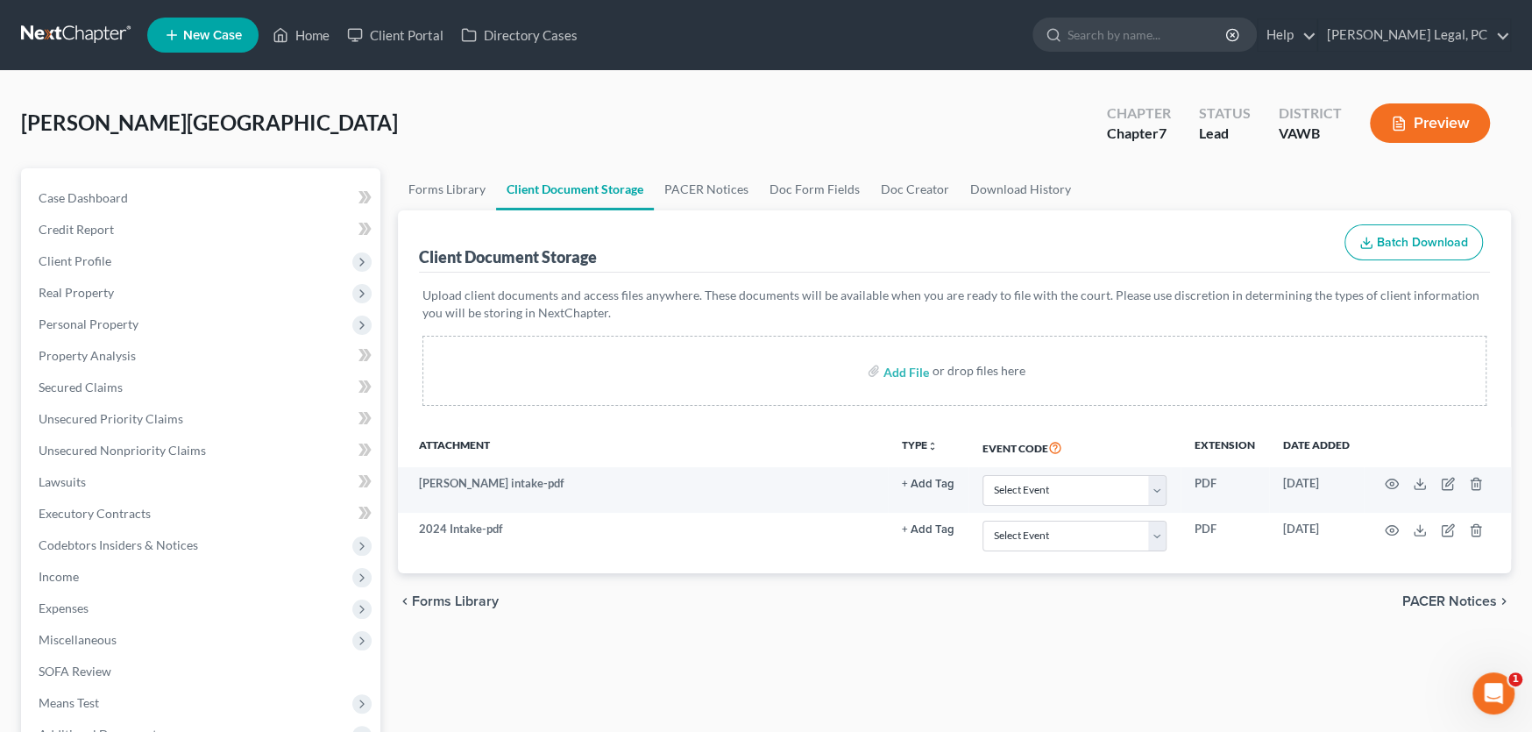
click at [67, 32] on link at bounding box center [77, 35] width 112 height 32
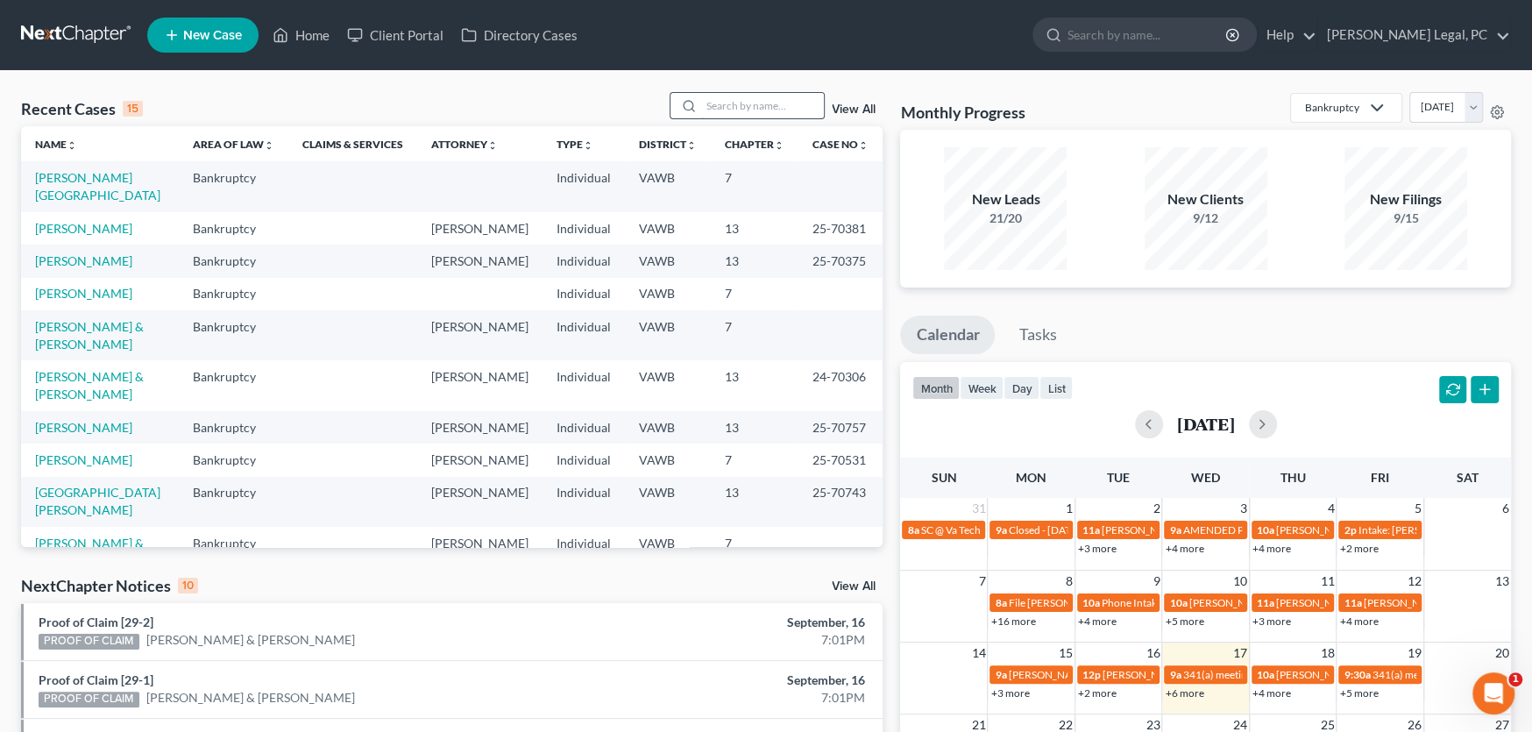
click at [712, 93] on input "search" at bounding box center [762, 105] width 123 height 25
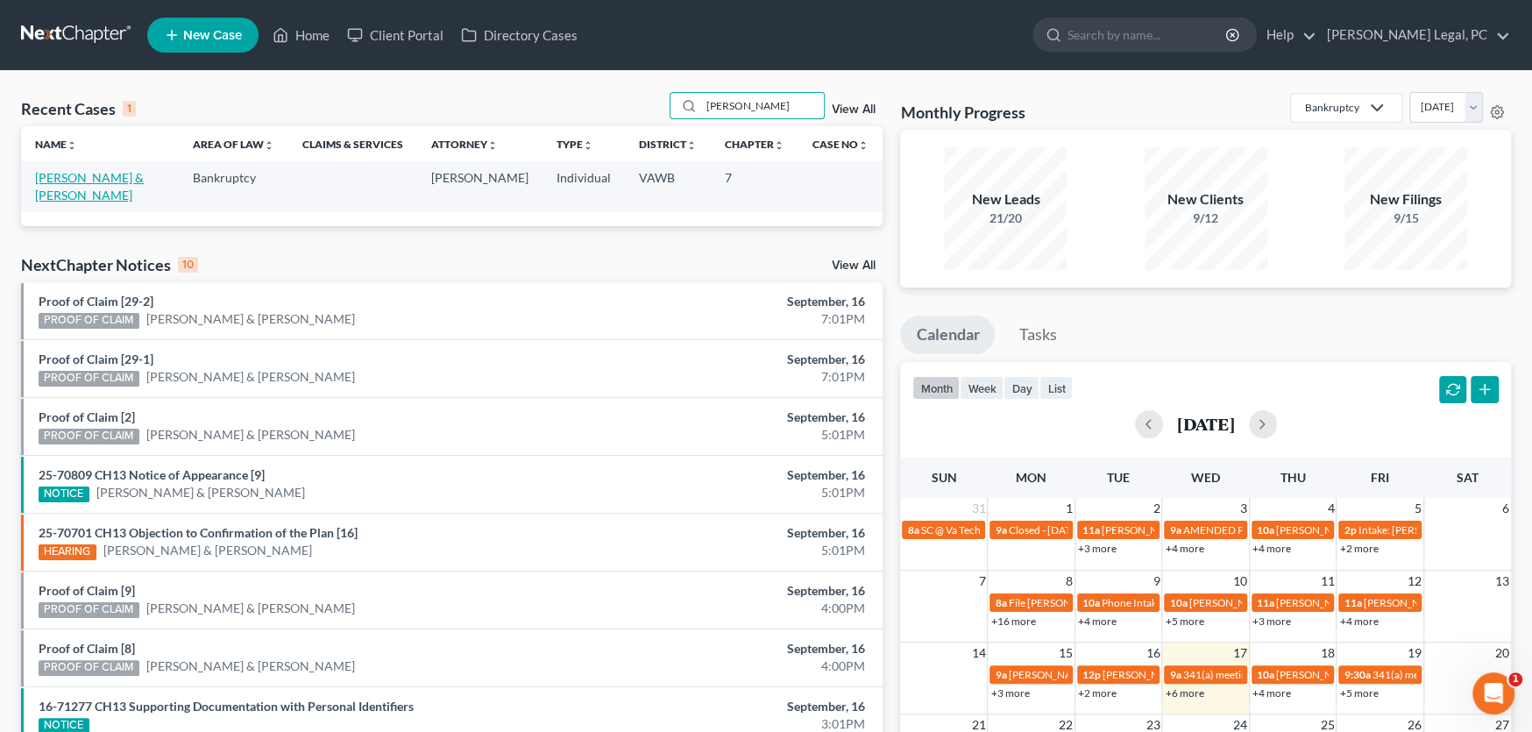
type input "[PERSON_NAME]"
click at [73, 179] on link "[PERSON_NAME] & [PERSON_NAME]" at bounding box center [89, 186] width 109 height 32
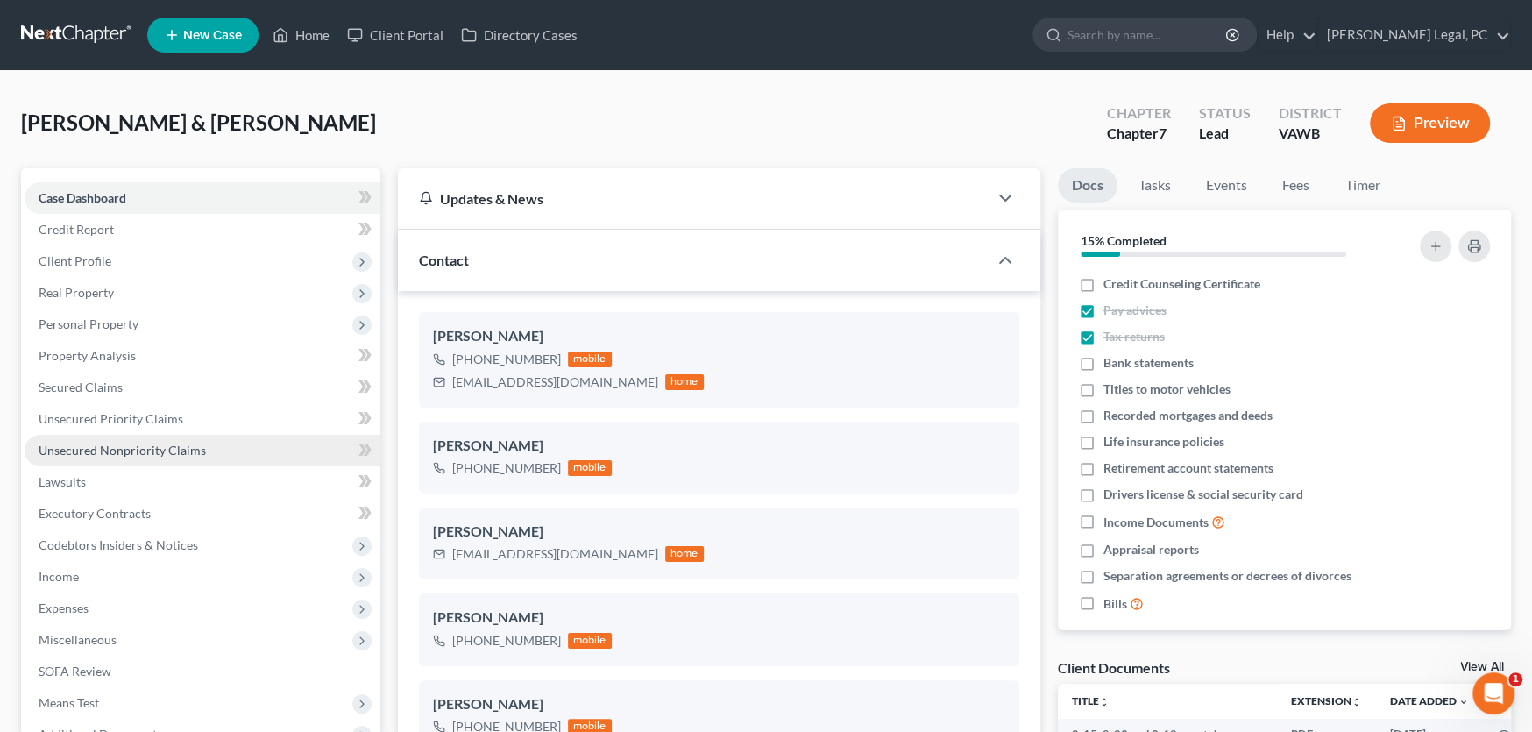
scroll to position [3221, 0]
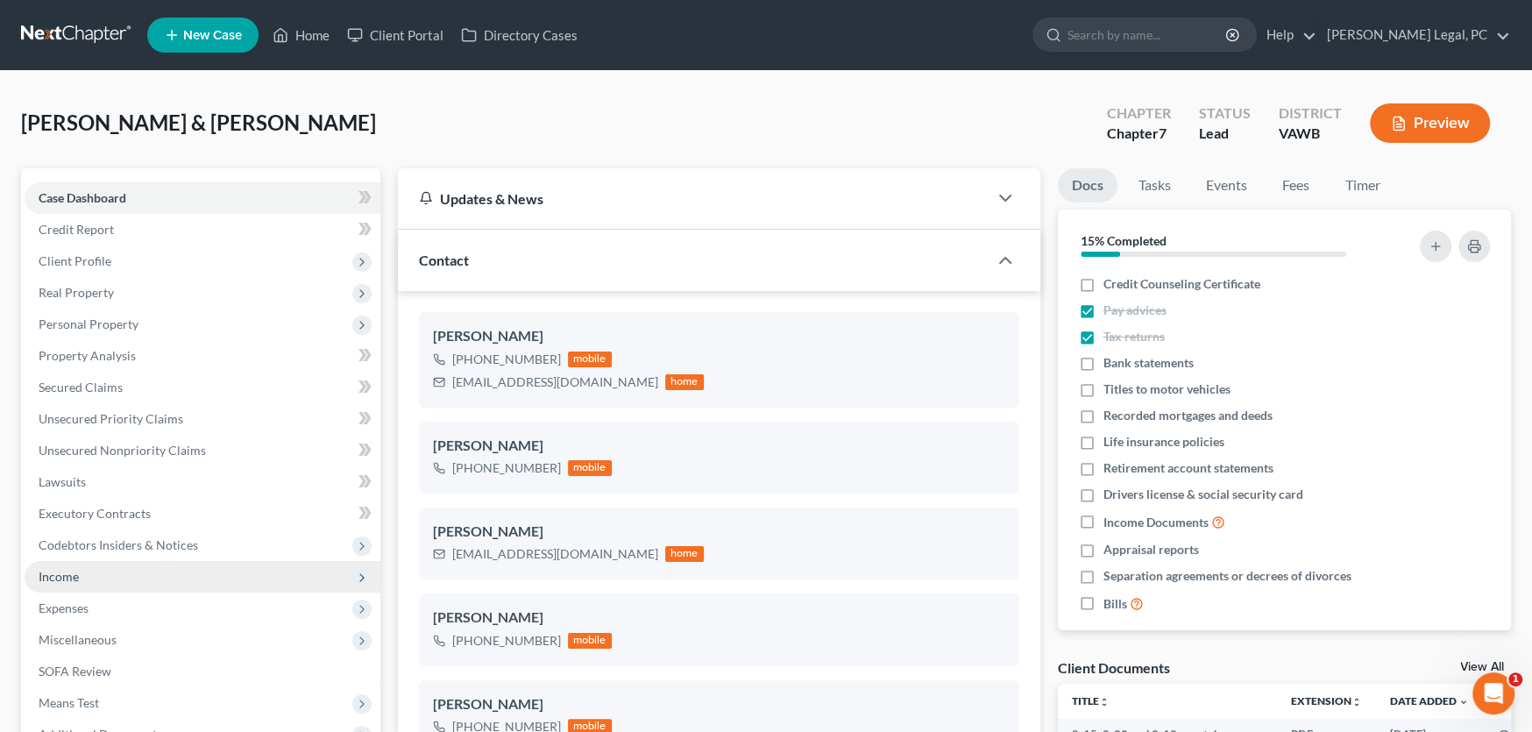
click at [59, 574] on span "Income" at bounding box center [59, 576] width 40 height 15
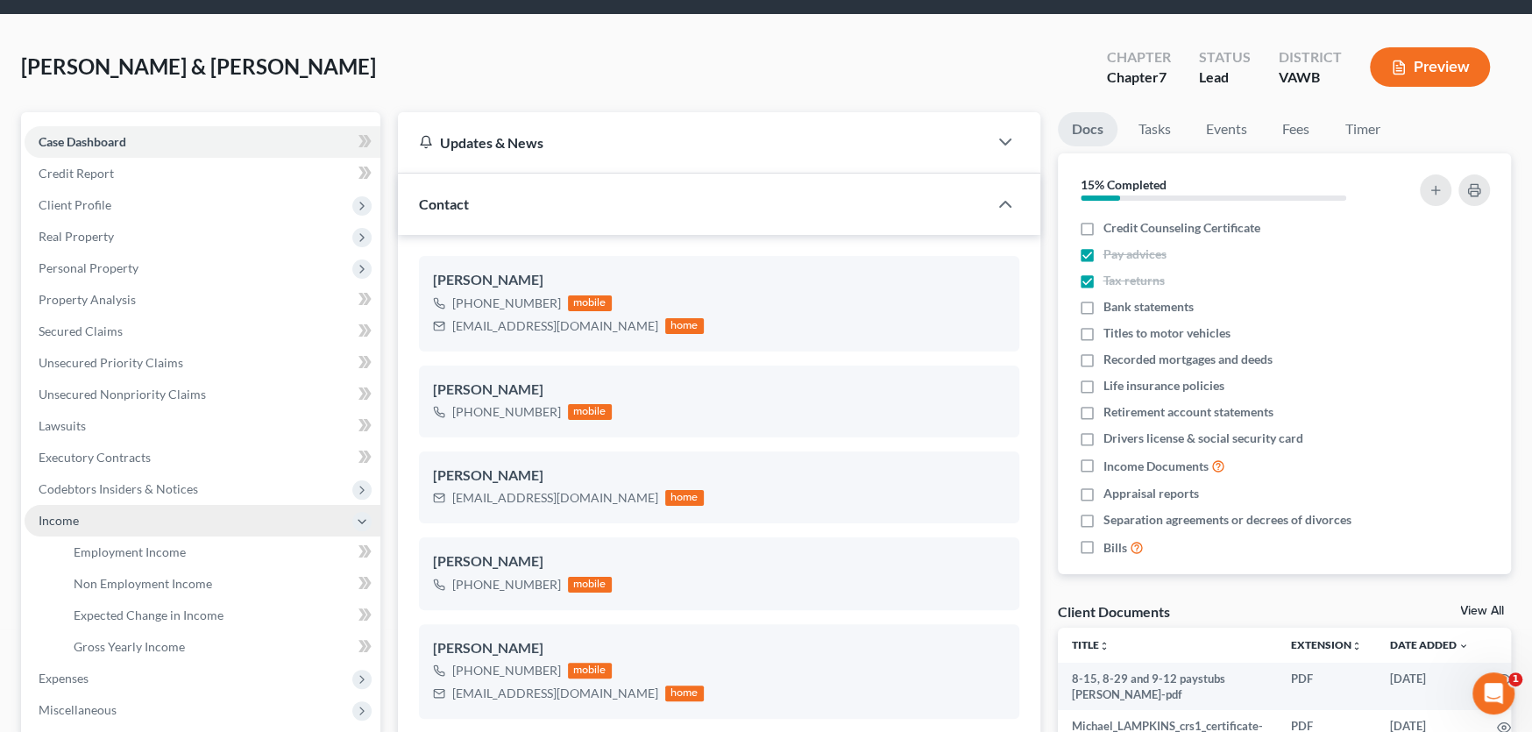
scroll to position [88, 0]
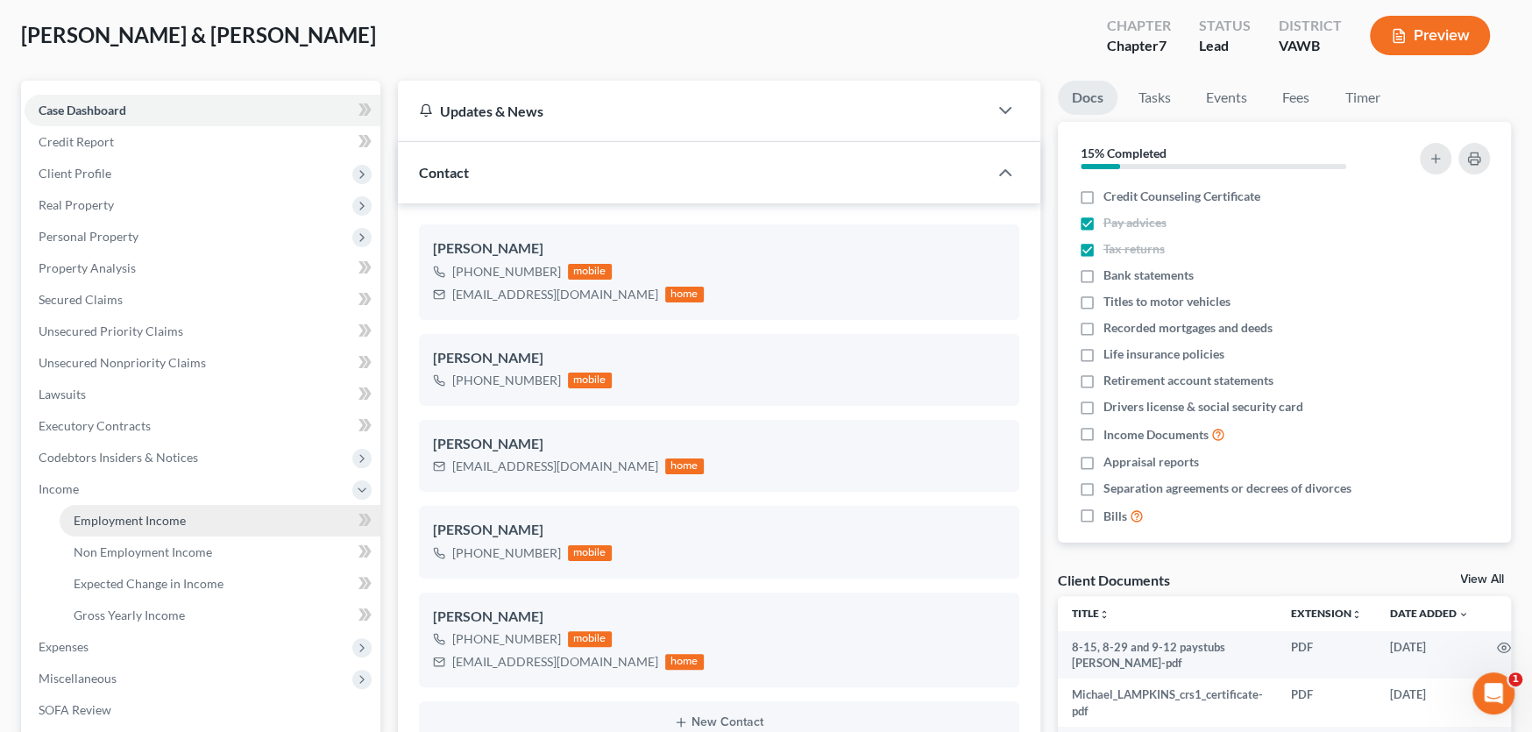
click at [130, 520] on span "Employment Income" at bounding box center [130, 520] width 112 height 15
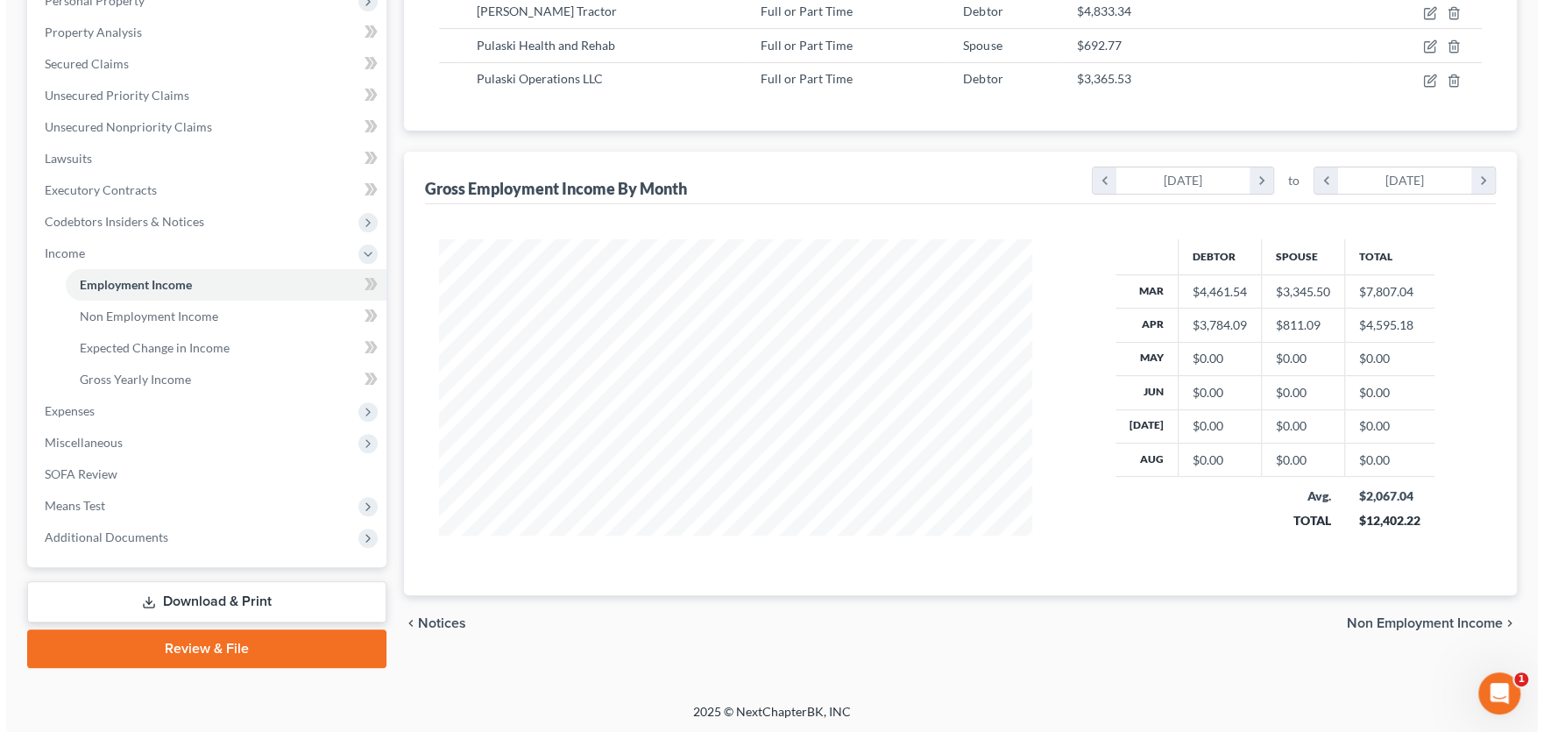
scroll to position [60, 0]
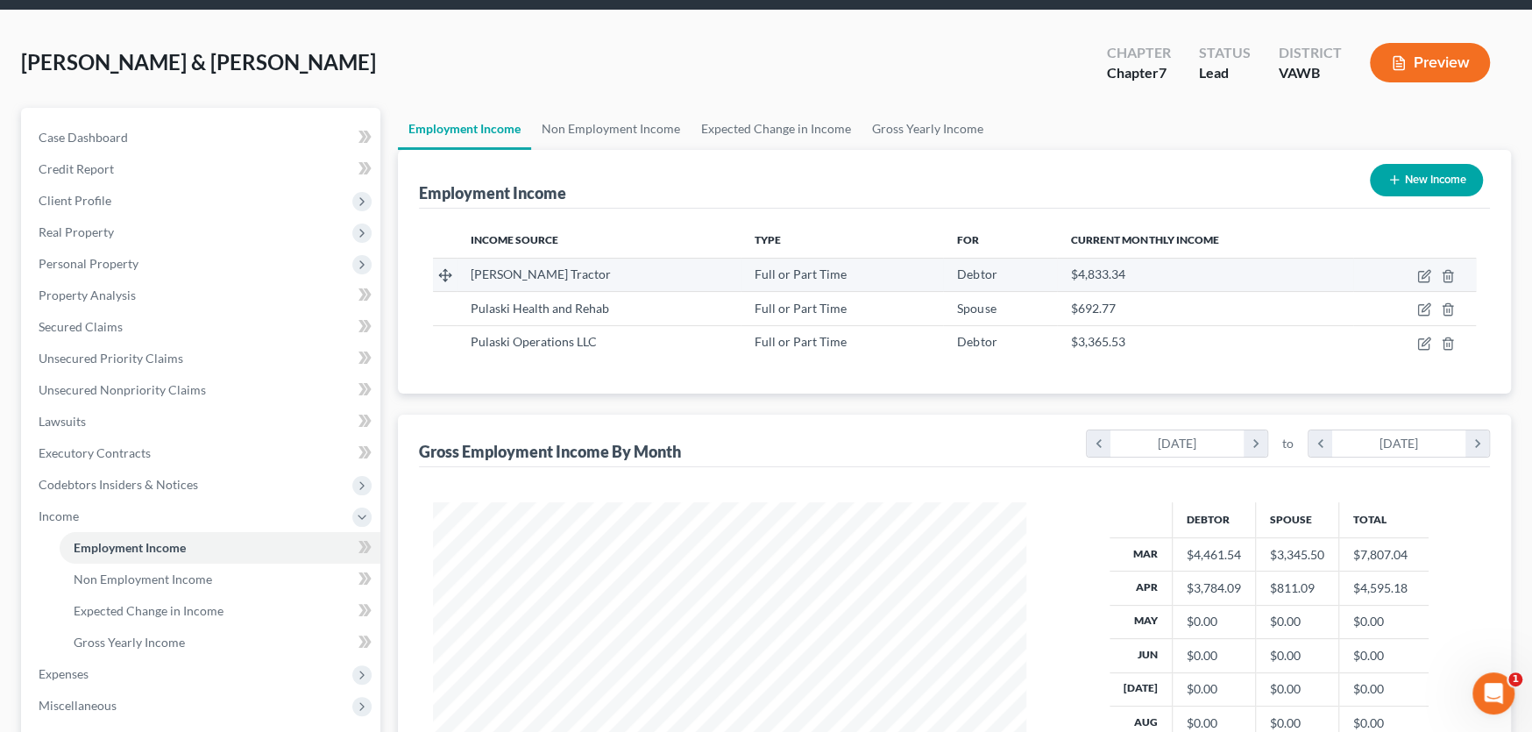
click at [1297, 272] on div "$4,833.34" at bounding box center [1205, 275] width 268 height 18
click at [1425, 270] on icon "button" at bounding box center [1425, 274] width 8 height 8
select select "0"
select select "48"
select select "2"
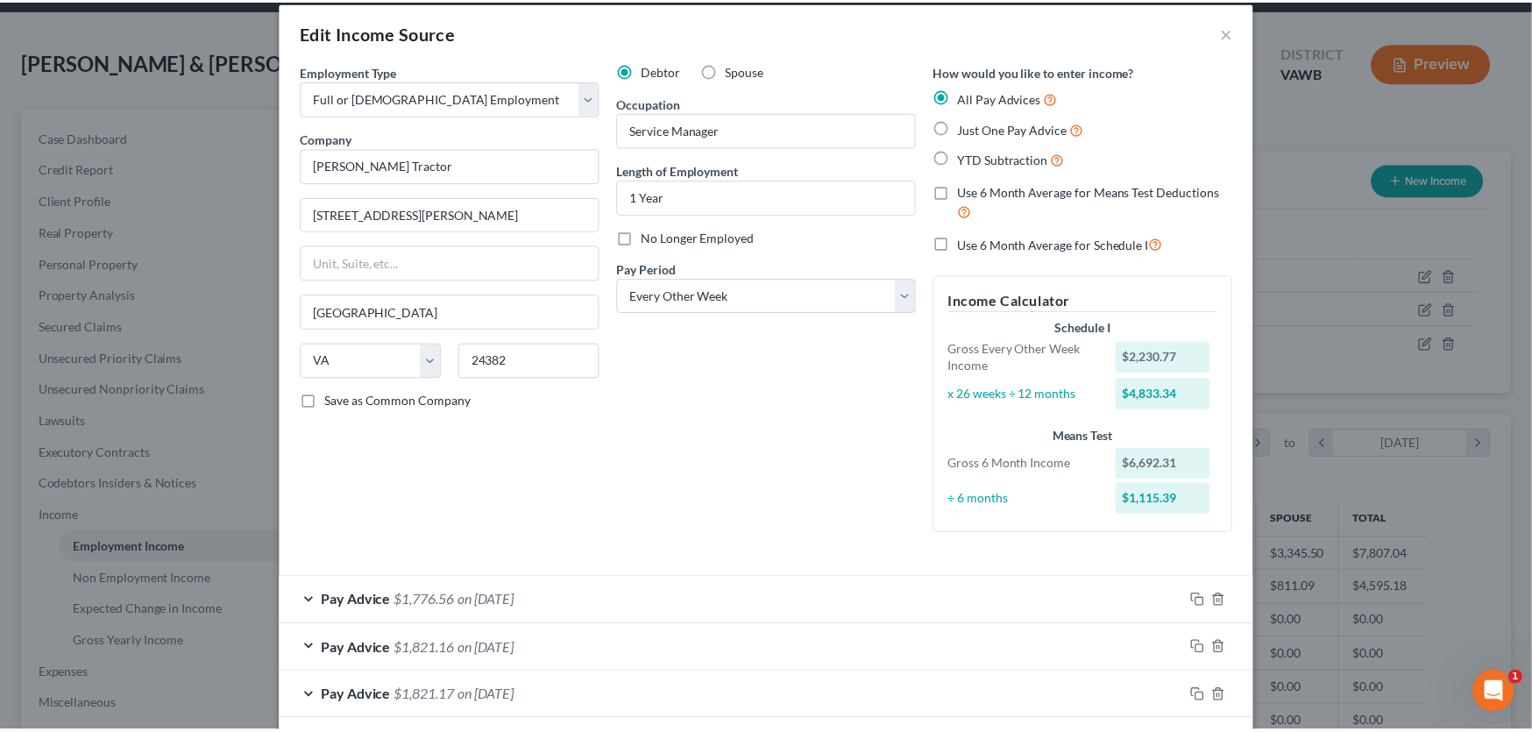
scroll to position [0, 0]
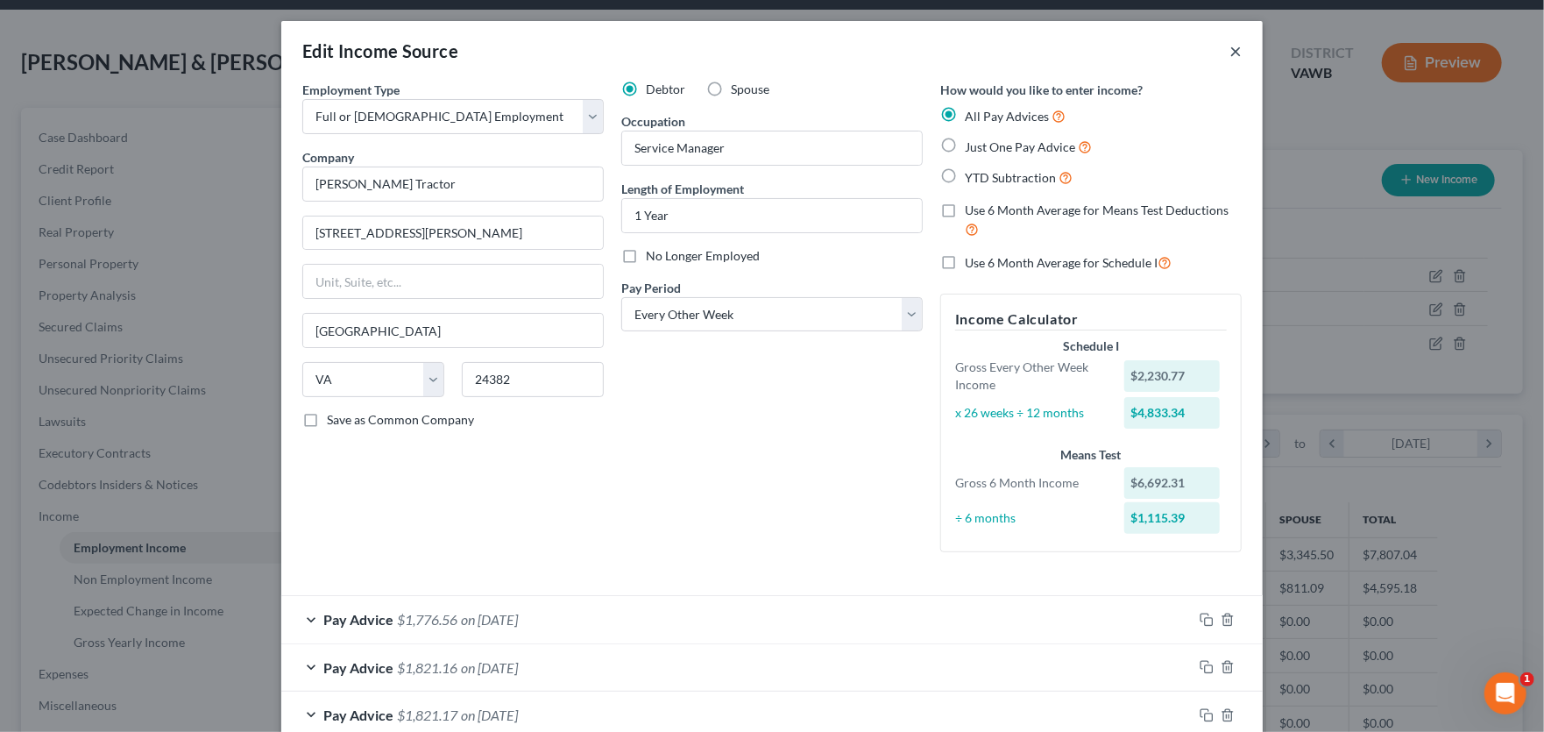
click at [1230, 48] on button "×" at bounding box center [1236, 50] width 12 height 21
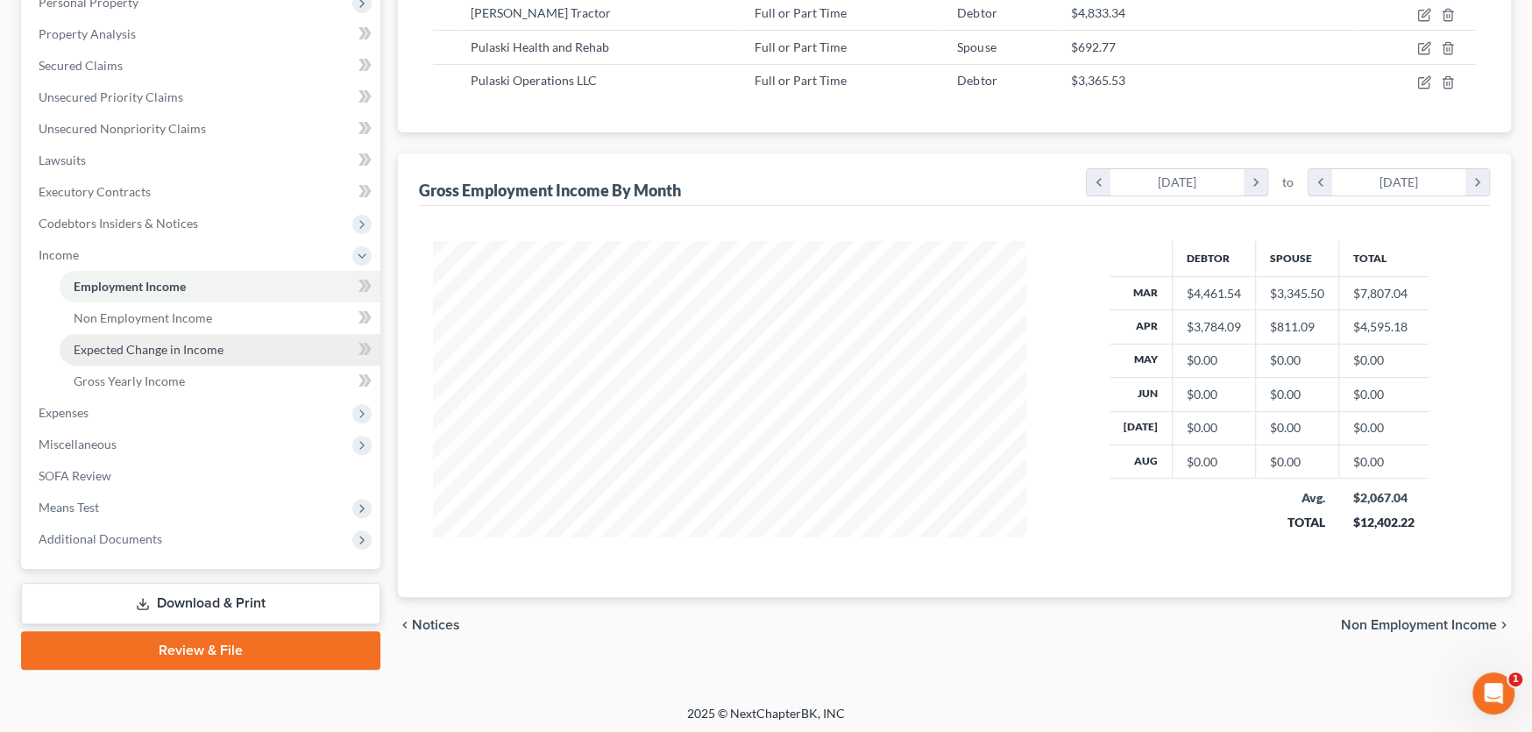
scroll to position [323, 0]
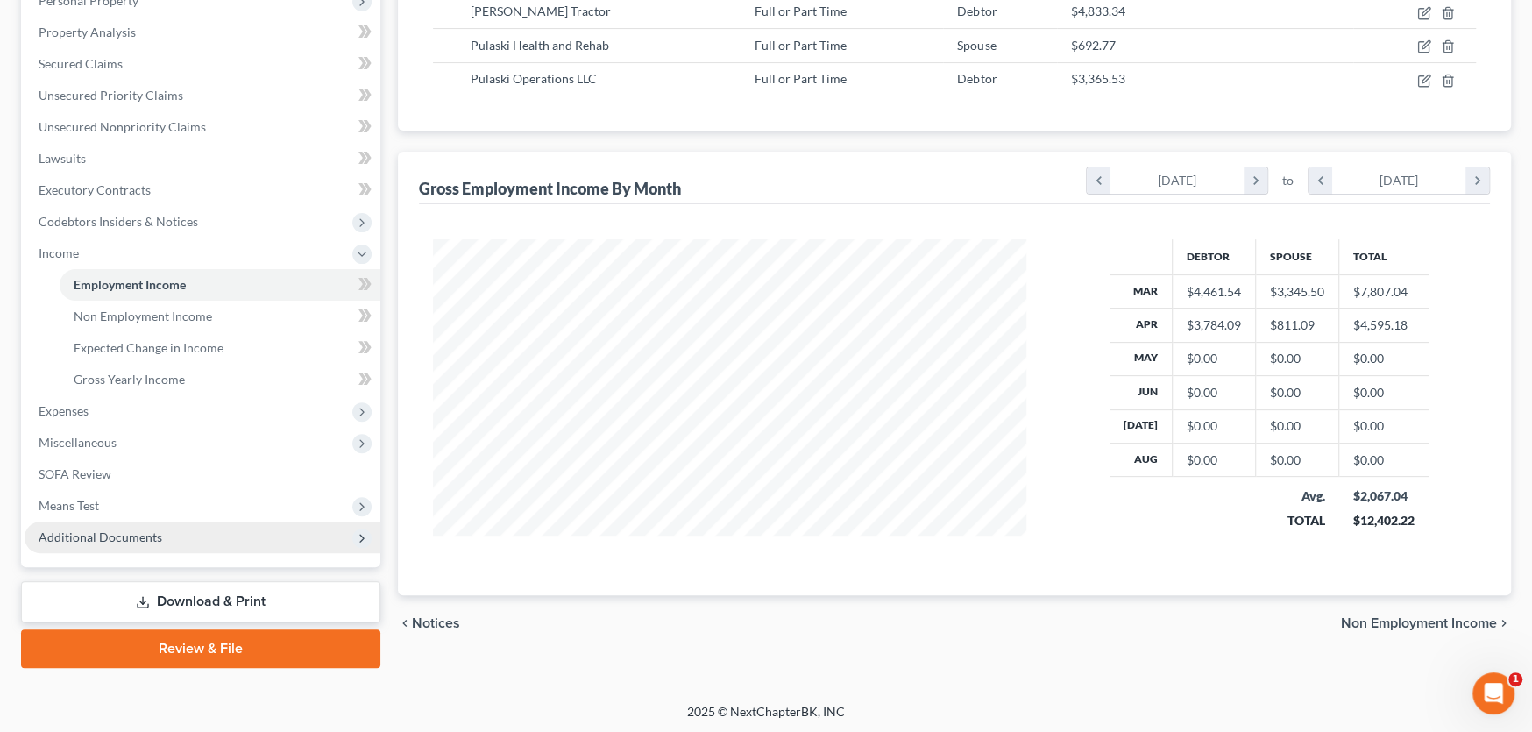
click at [134, 524] on span "Additional Documents" at bounding box center [203, 537] width 356 height 32
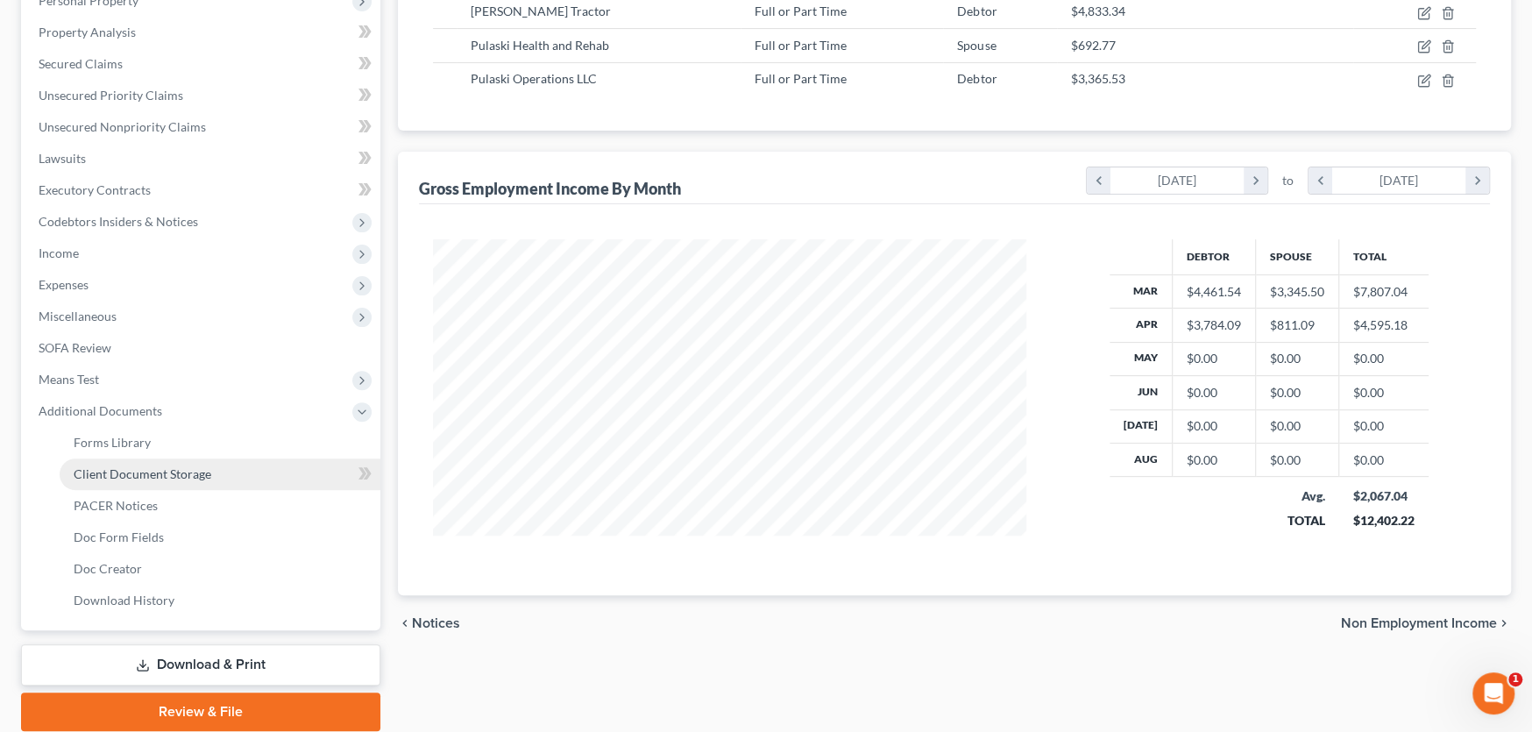
click at [162, 474] on span "Client Document Storage" at bounding box center [143, 473] width 138 height 15
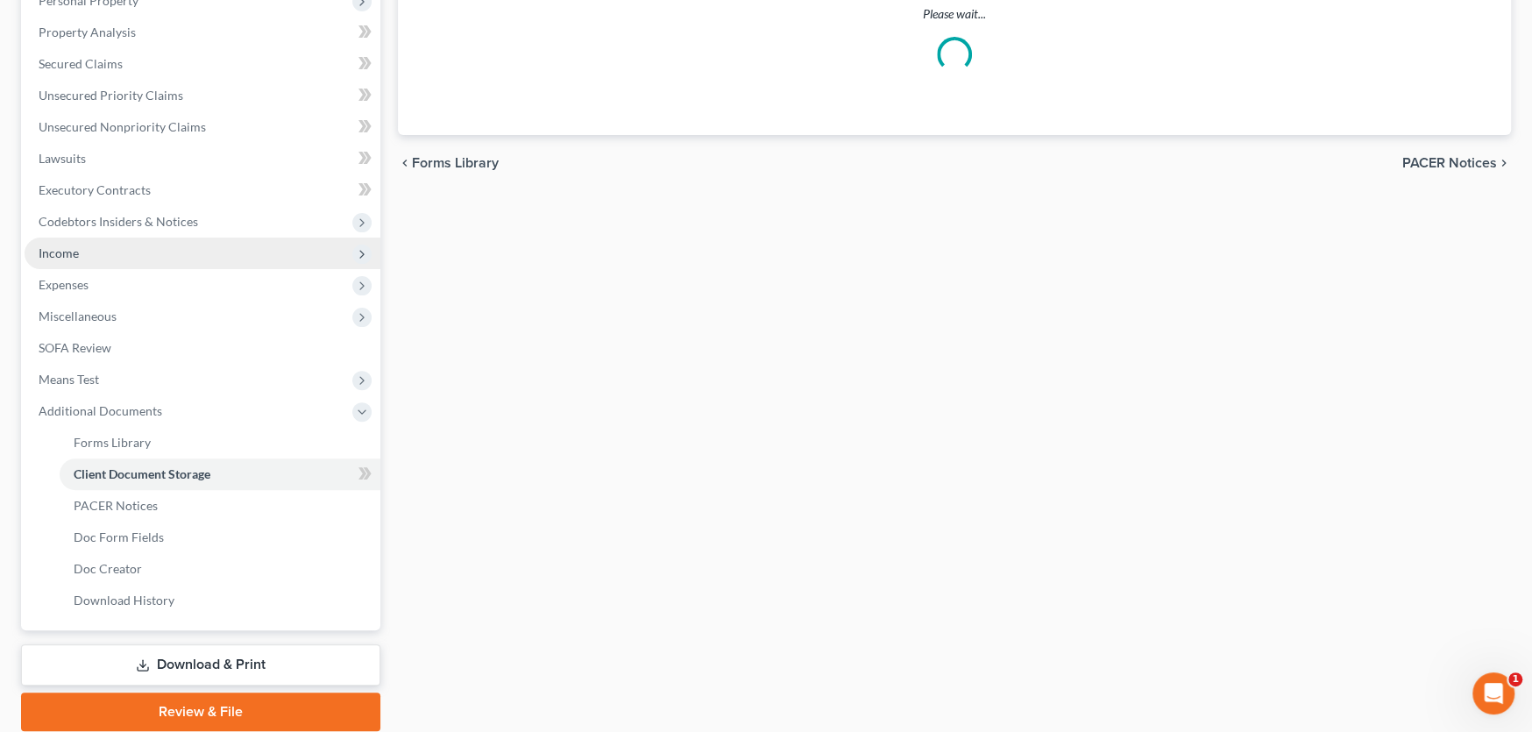
scroll to position [103, 0]
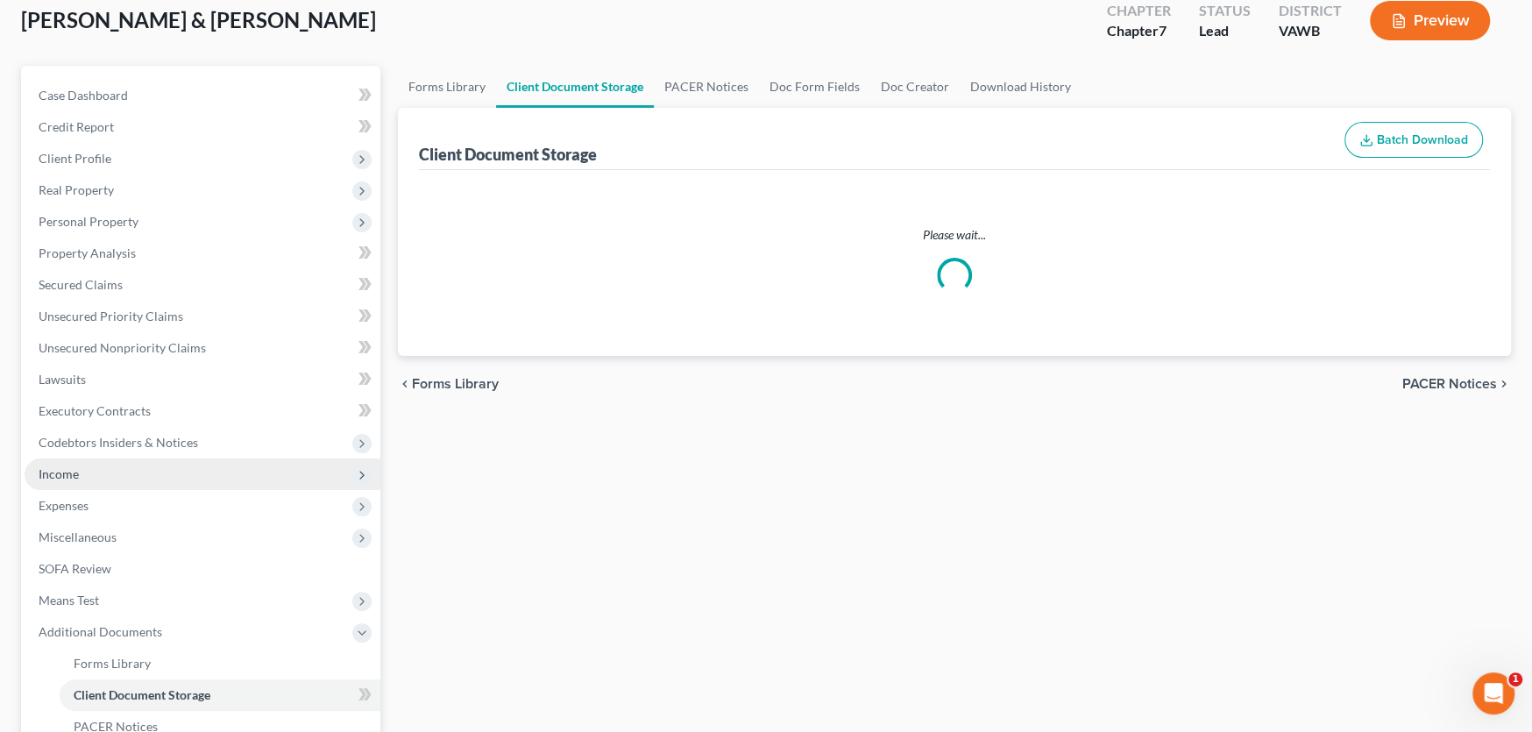
select select "0"
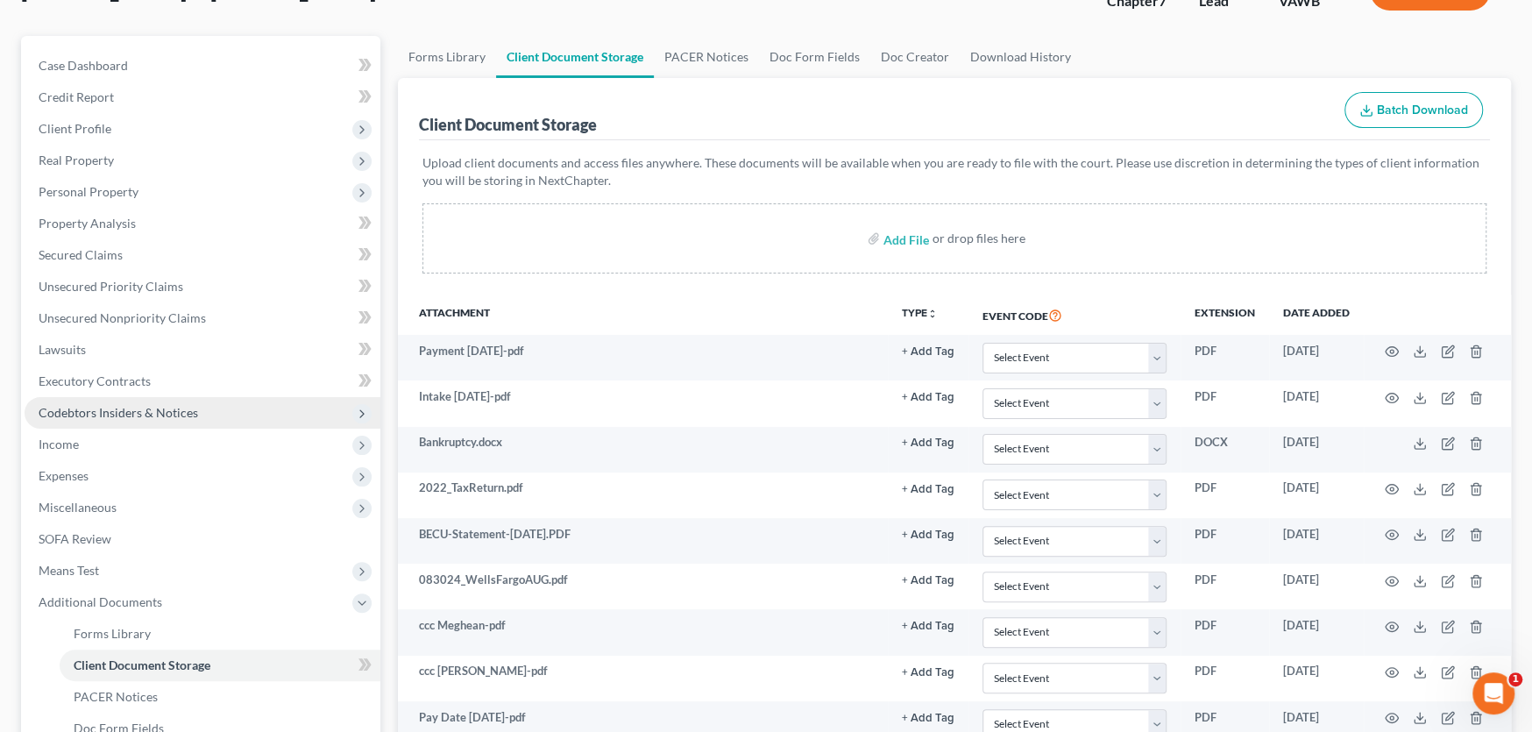
scroll to position [0, 0]
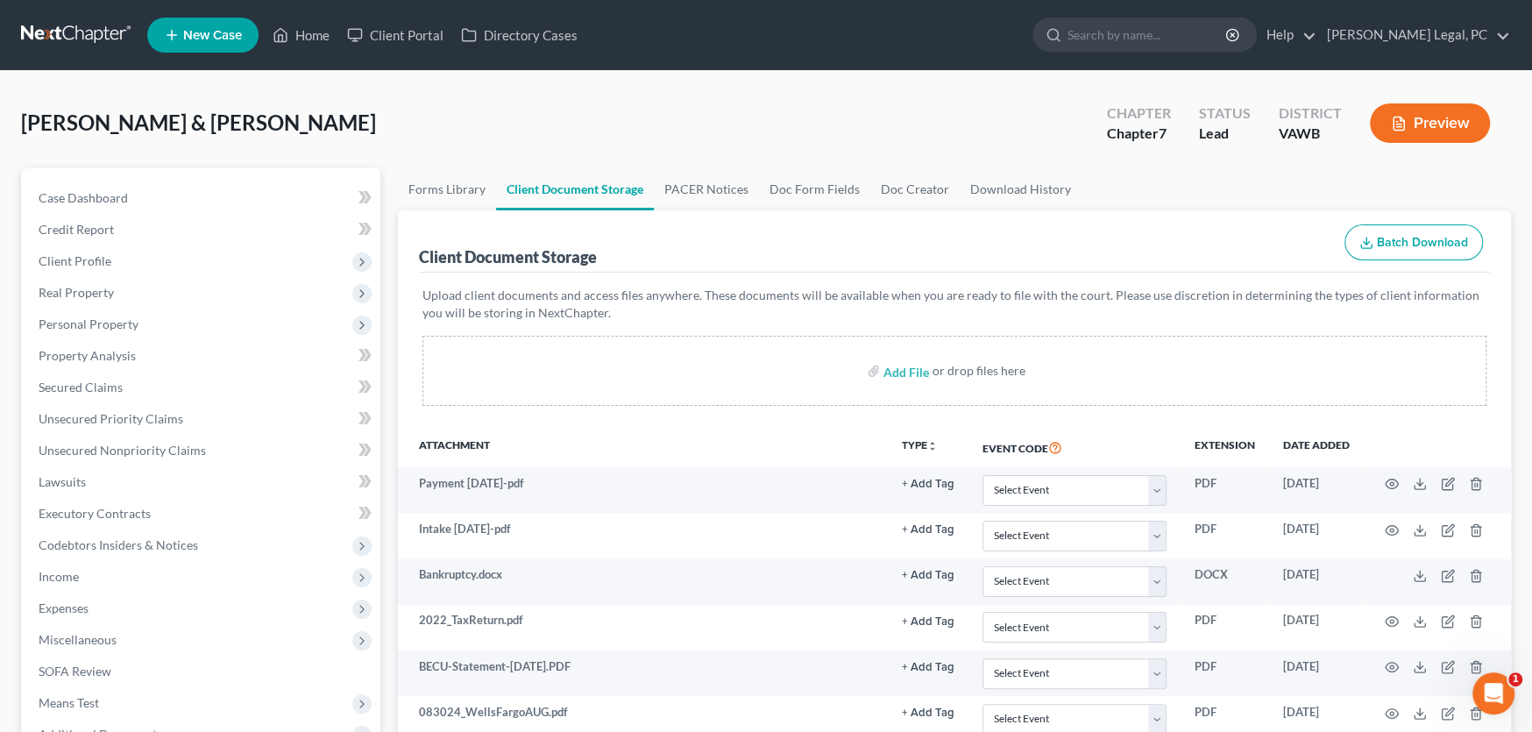
click at [79, 30] on link at bounding box center [77, 35] width 112 height 32
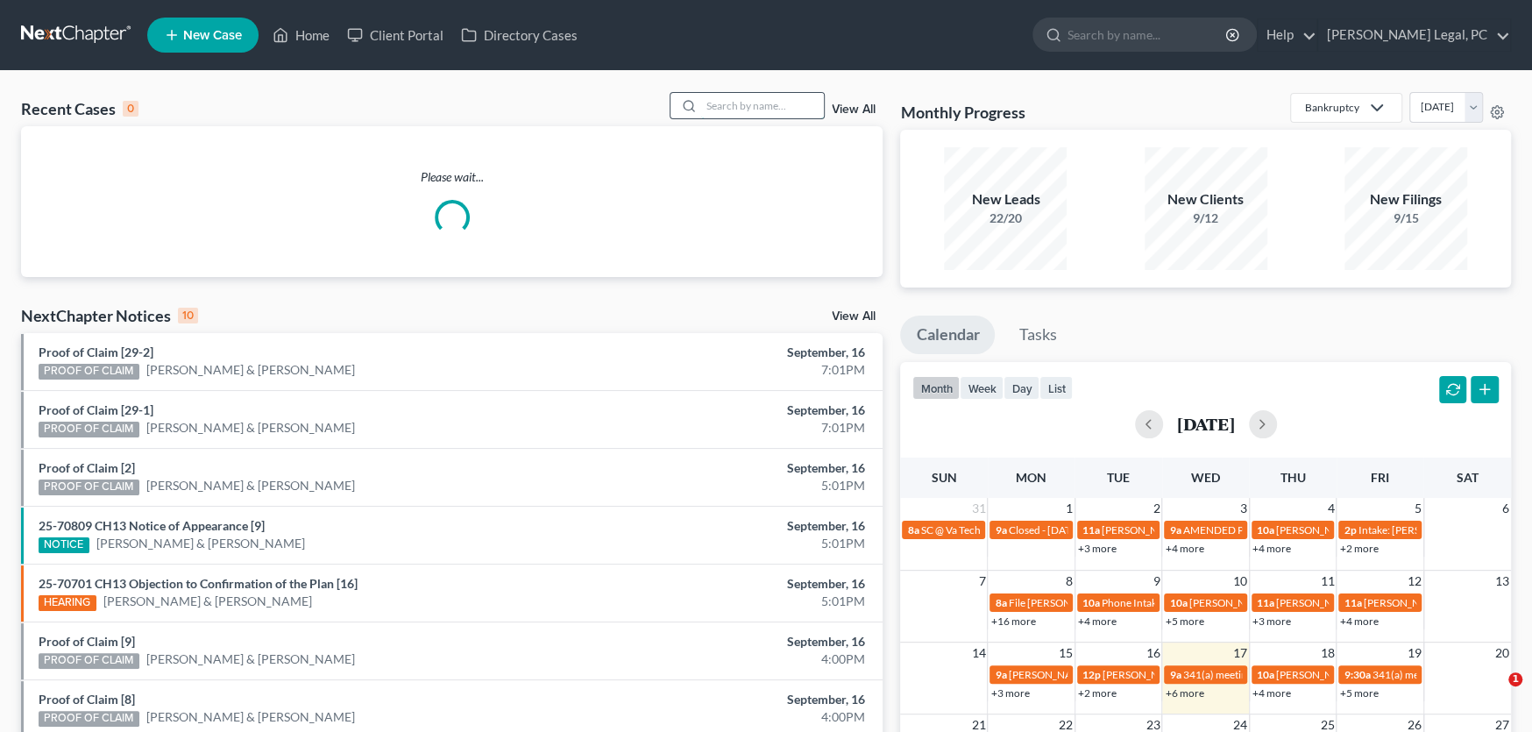
click at [757, 95] on input "search" at bounding box center [762, 105] width 123 height 25
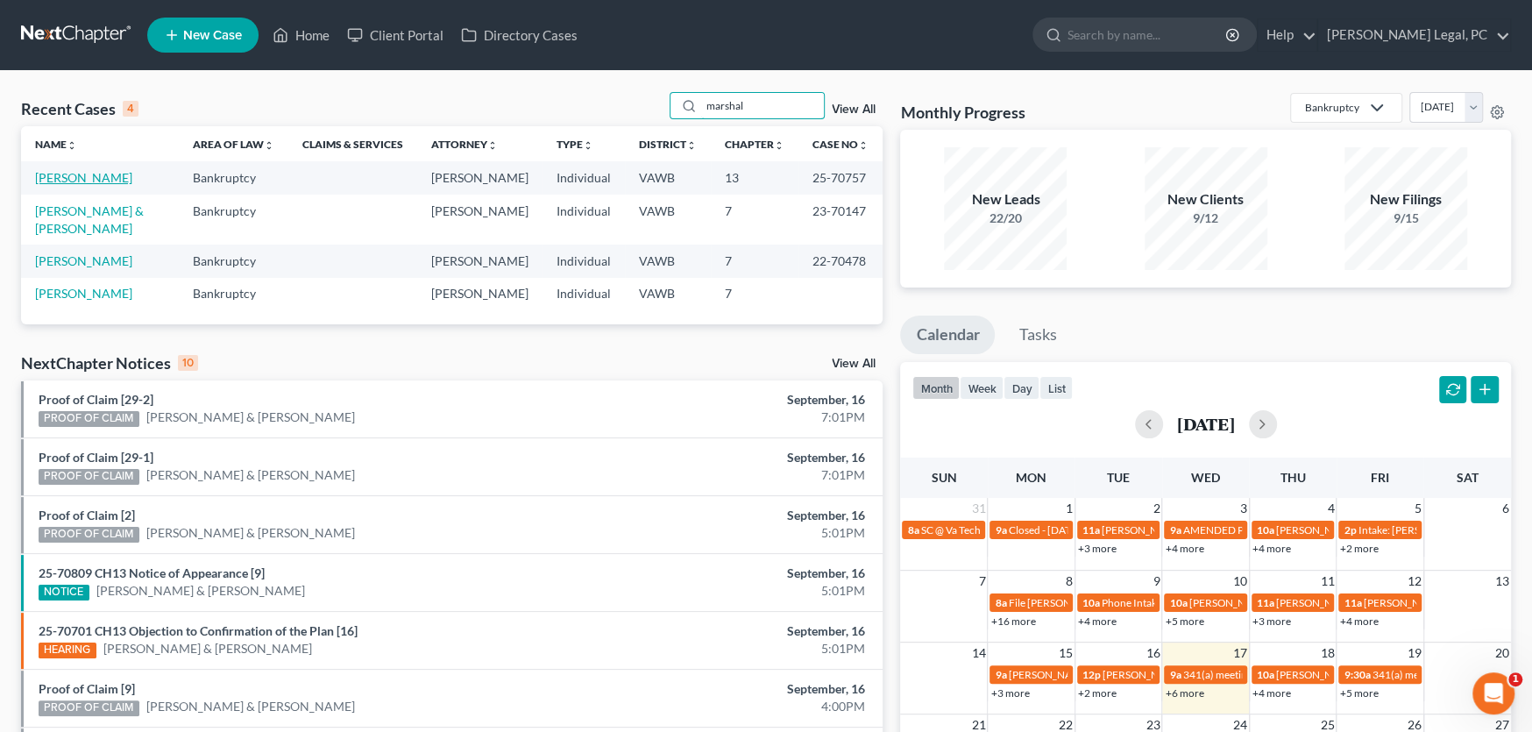
type input "marshal"
click at [110, 176] on link "[PERSON_NAME]" at bounding box center [83, 177] width 97 height 15
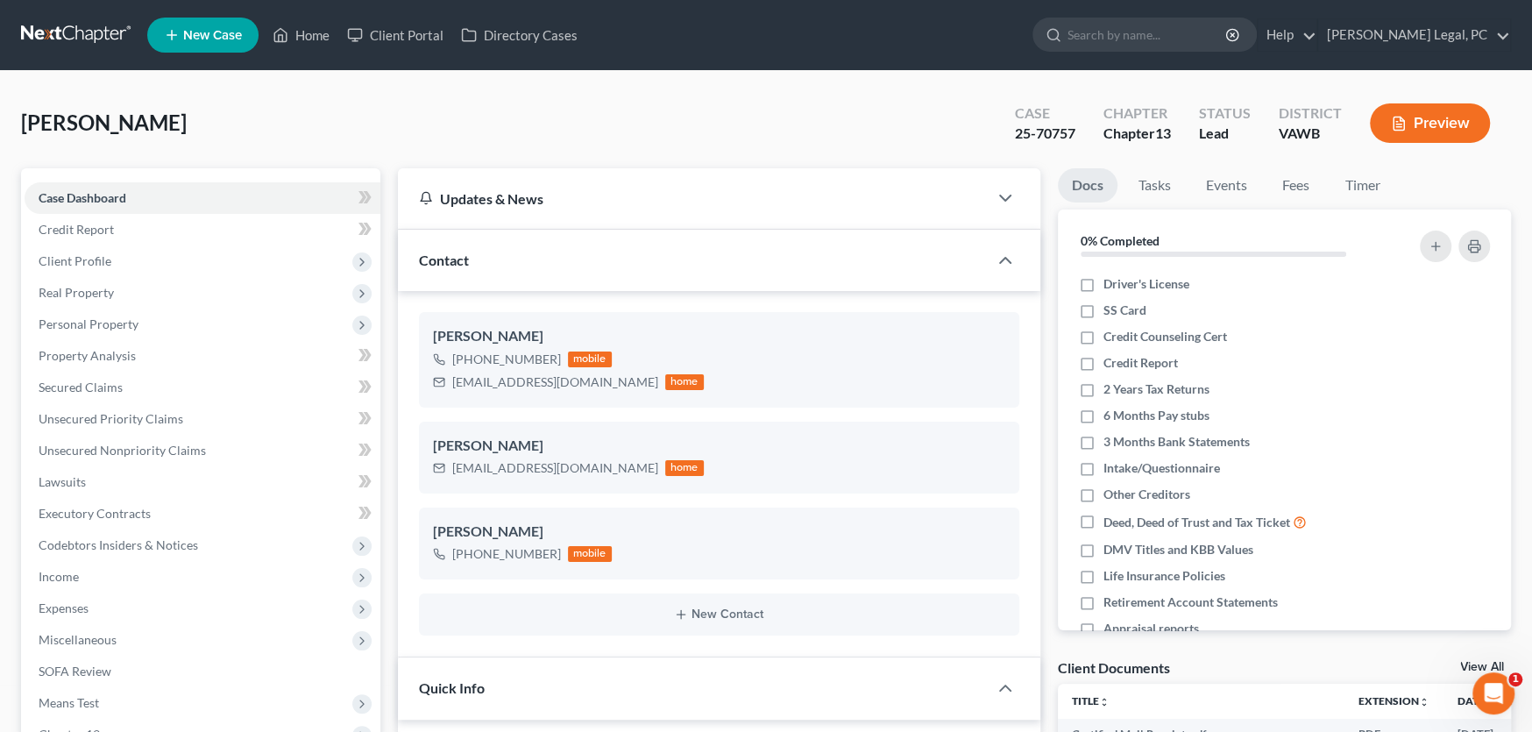
click at [67, 32] on link at bounding box center [77, 35] width 112 height 32
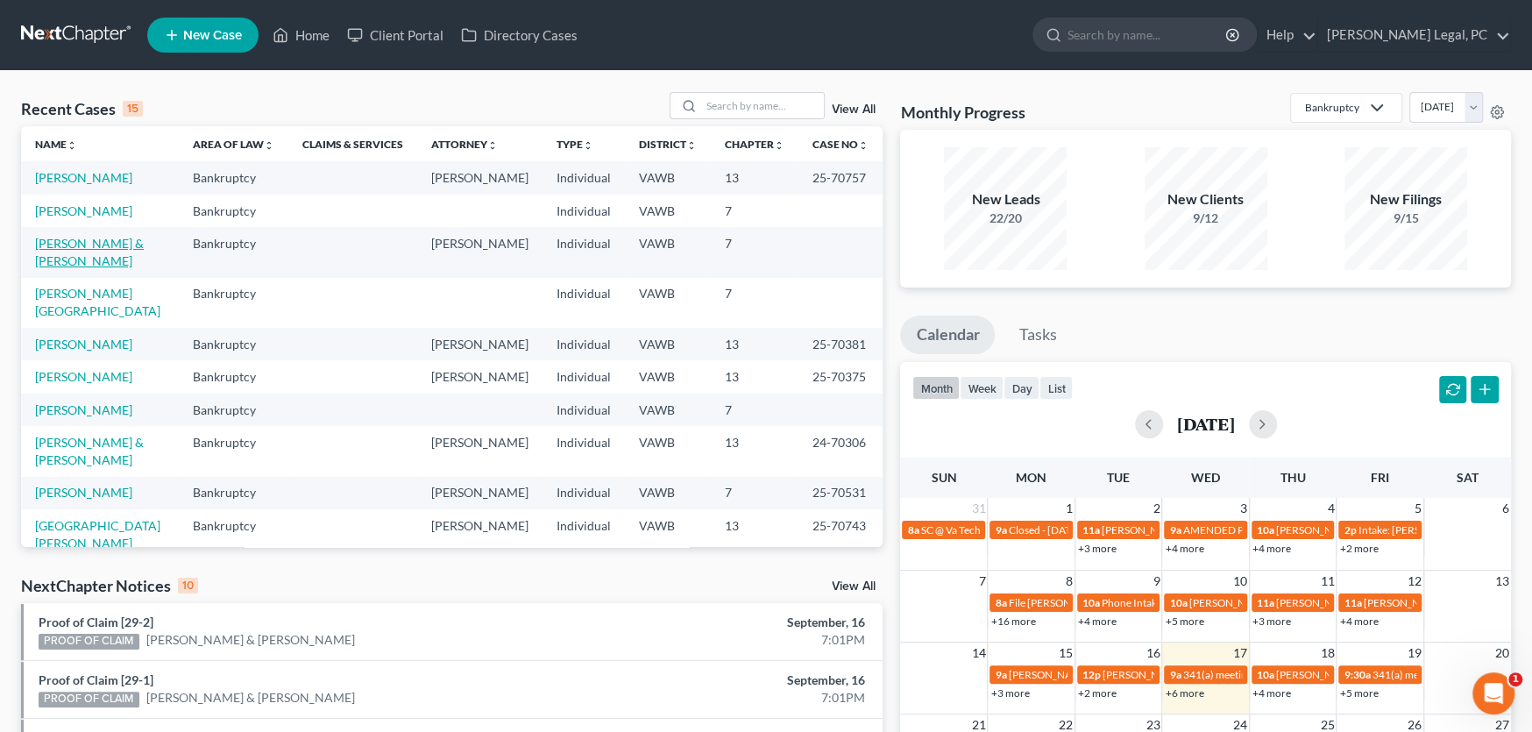
click at [84, 243] on link "[PERSON_NAME] & [PERSON_NAME]" at bounding box center [89, 252] width 109 height 32
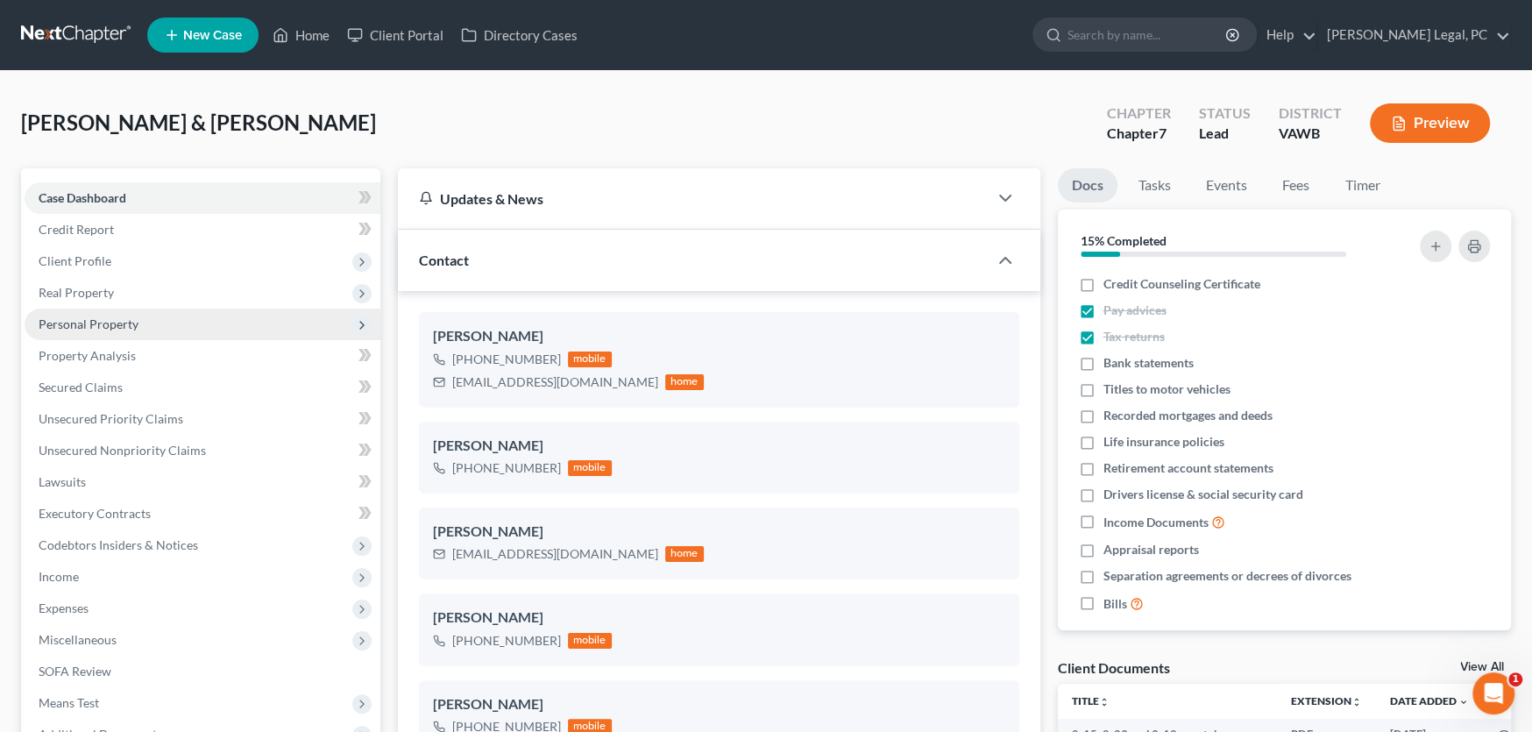
scroll to position [175, 0]
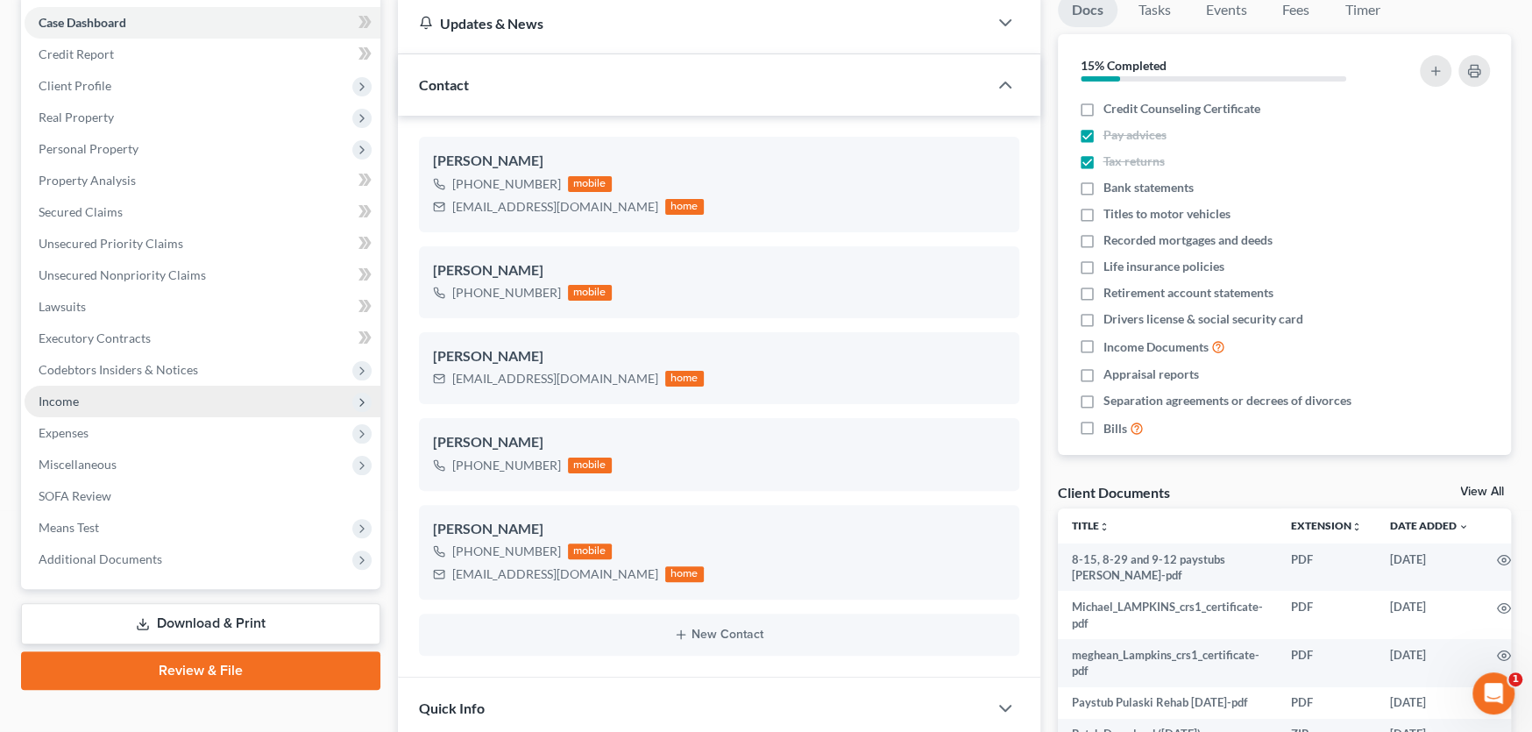
click at [109, 405] on span "Income" at bounding box center [203, 402] width 356 height 32
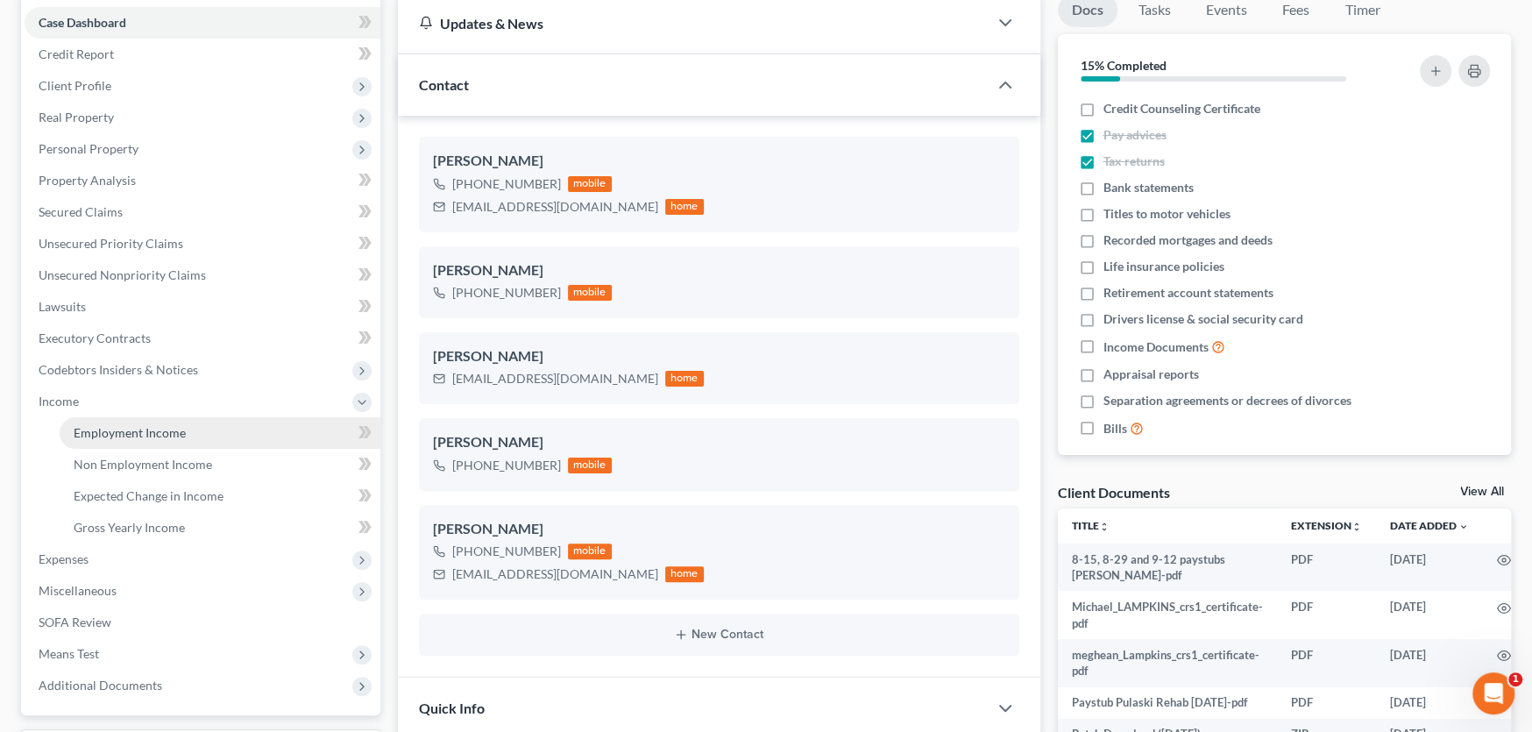
click at [132, 425] on span "Employment Income" at bounding box center [130, 432] width 112 height 15
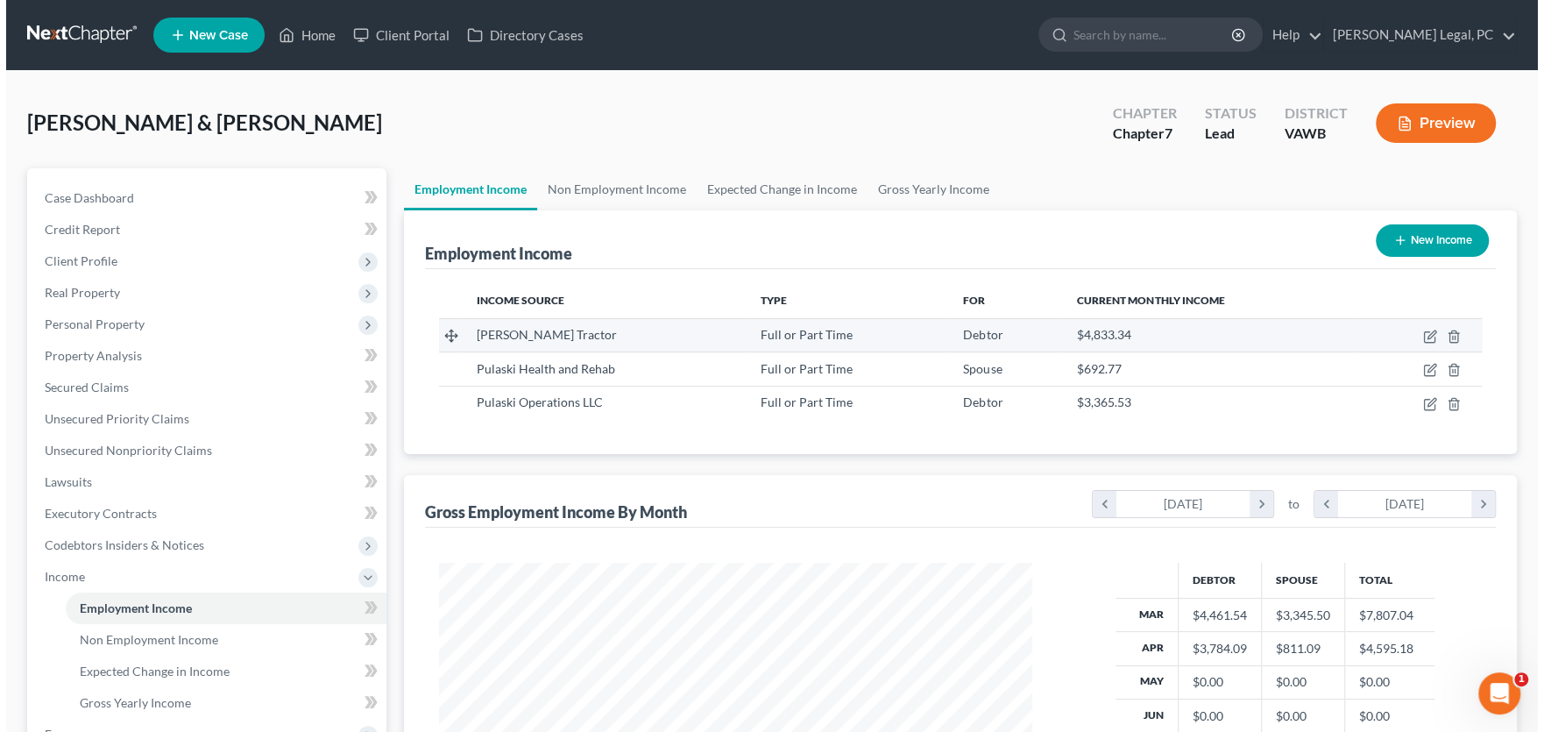
scroll to position [313, 628]
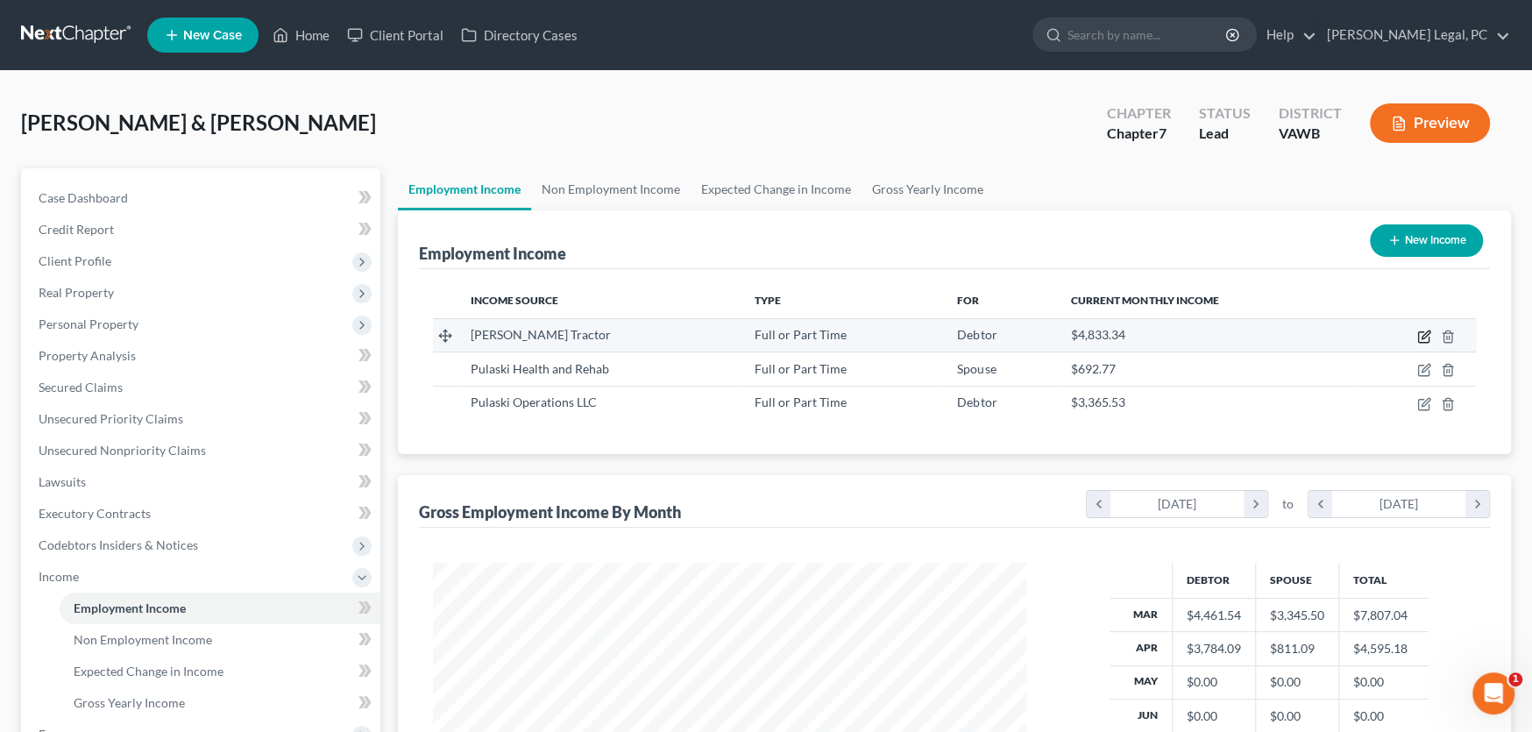
click at [1421, 337] on icon "button" at bounding box center [1424, 337] width 14 height 14
select select "0"
select select "48"
select select "2"
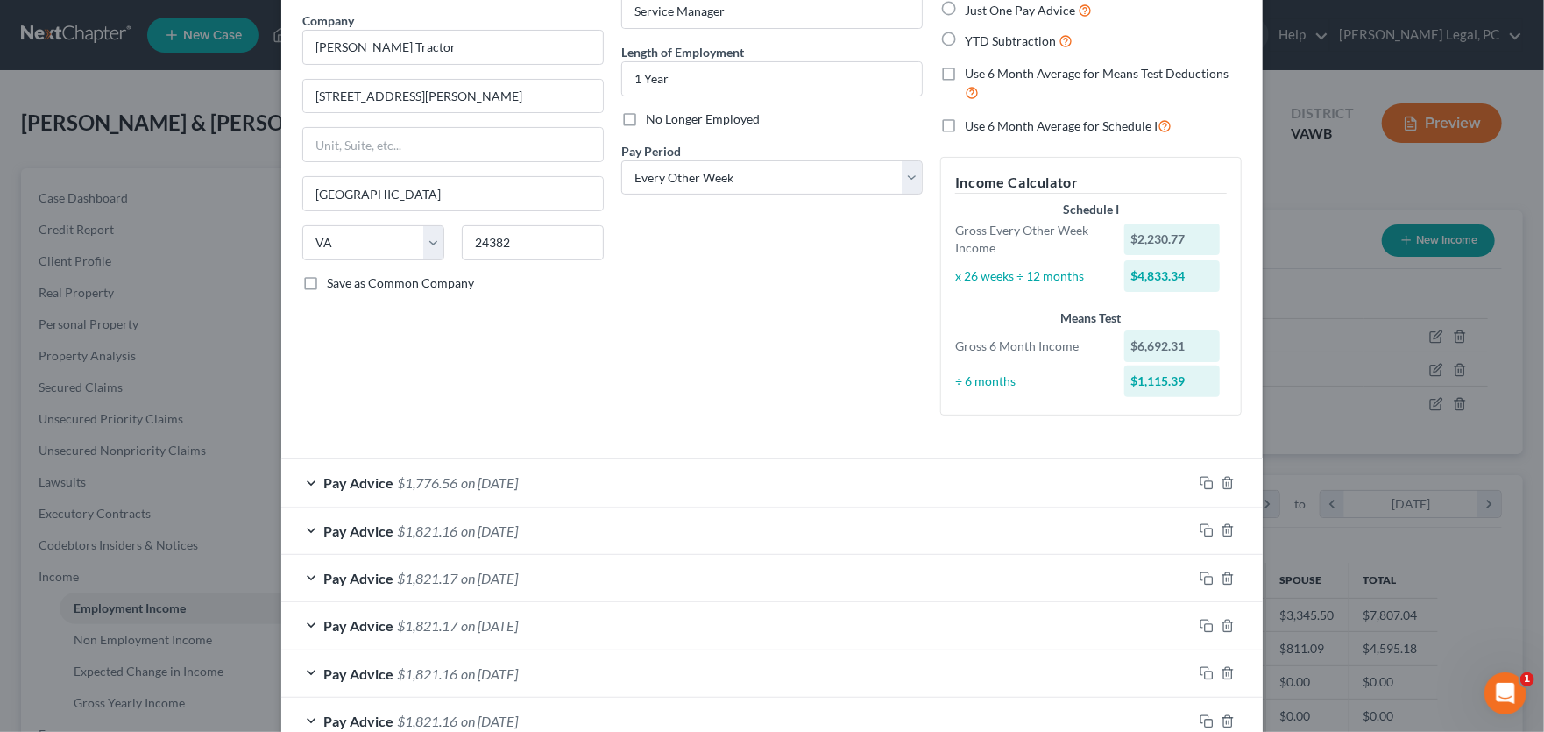
scroll to position [175, 0]
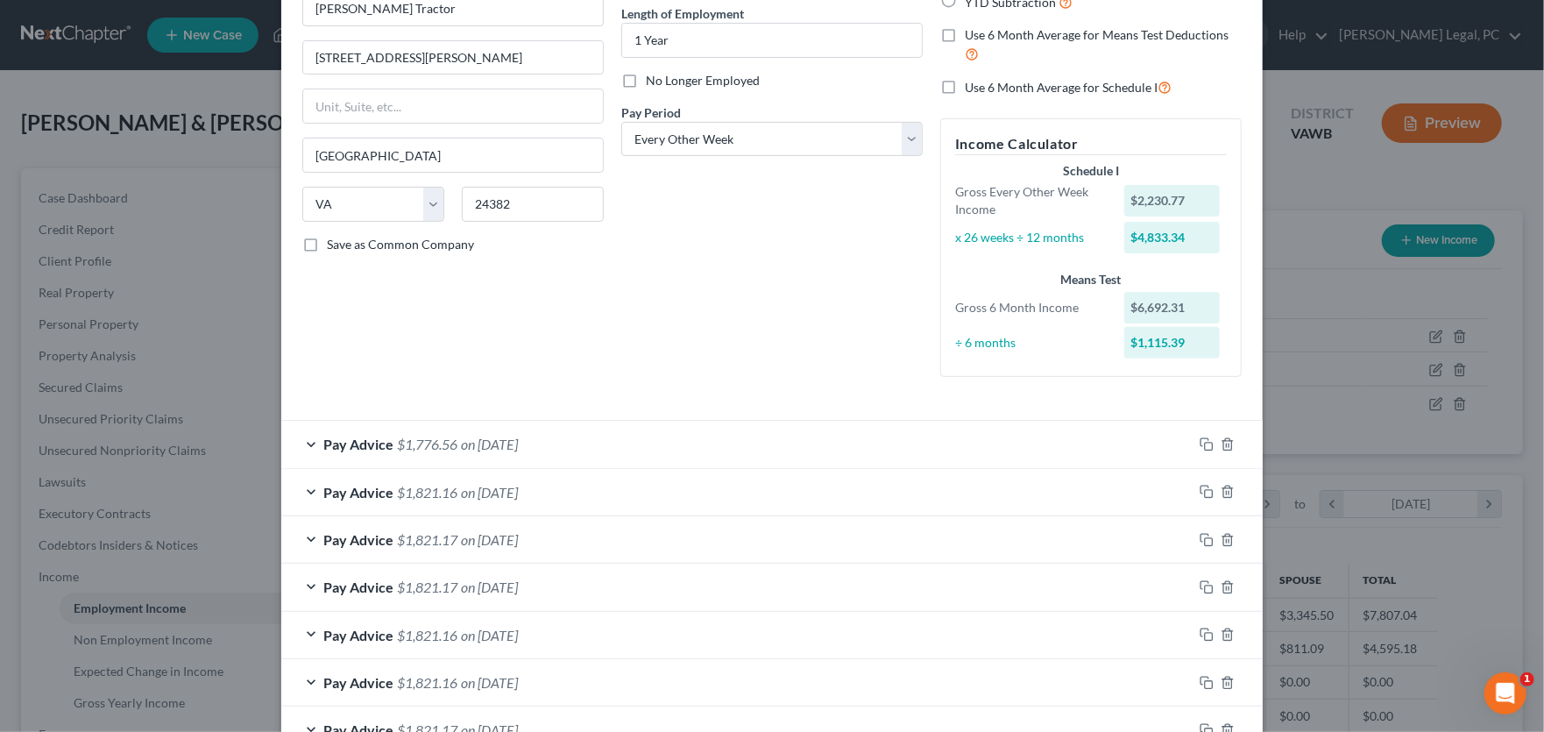
click at [1203, 432] on div at bounding box center [1228, 444] width 70 height 28
click at [1200, 449] on icon "button" at bounding box center [1207, 444] width 14 height 14
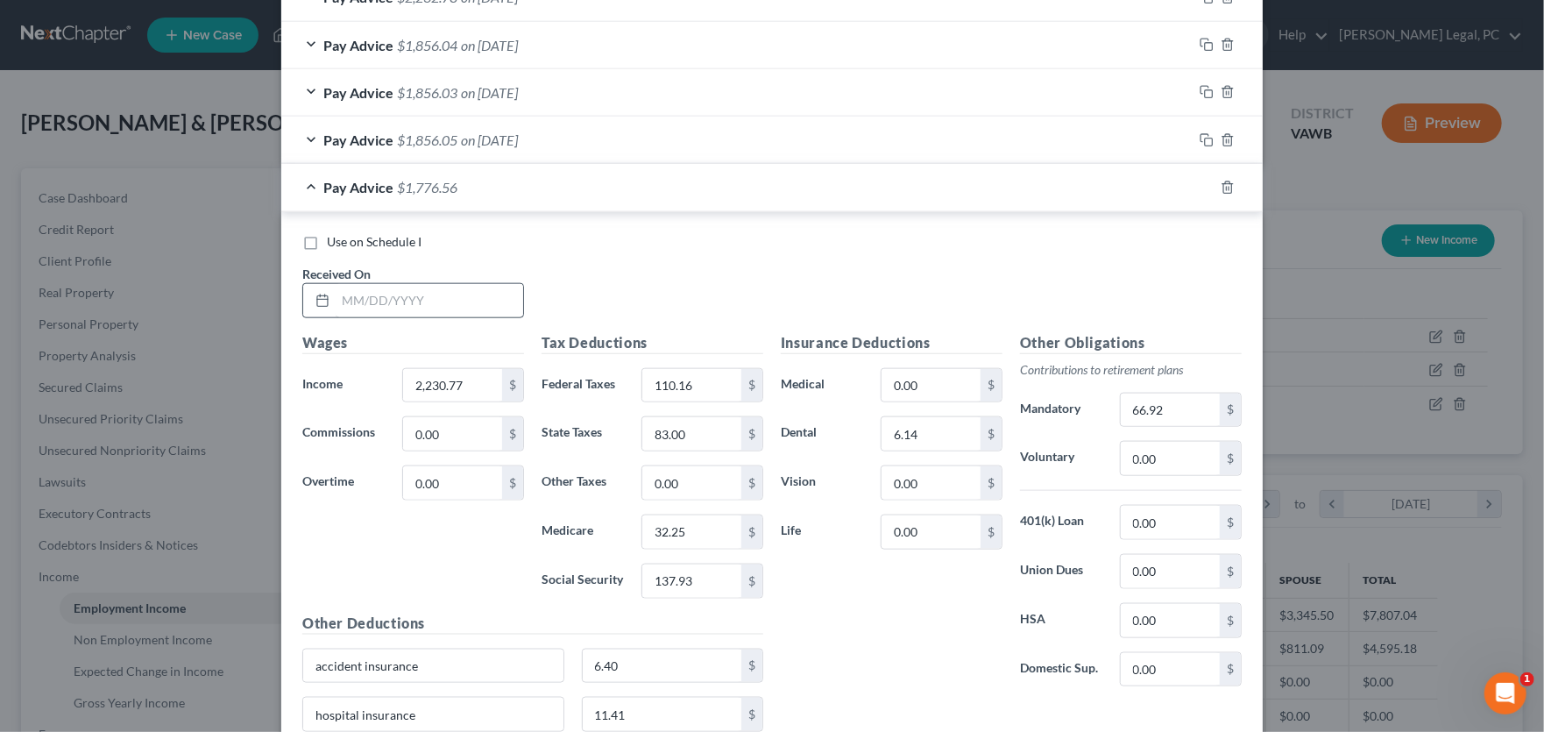
scroll to position [1052, 0]
click at [393, 300] on input "text" at bounding box center [430, 299] width 188 height 33
type input "[DATE]"
type input "2,230.77"
click at [1201, 189] on icon "button" at bounding box center [1207, 187] width 14 height 14
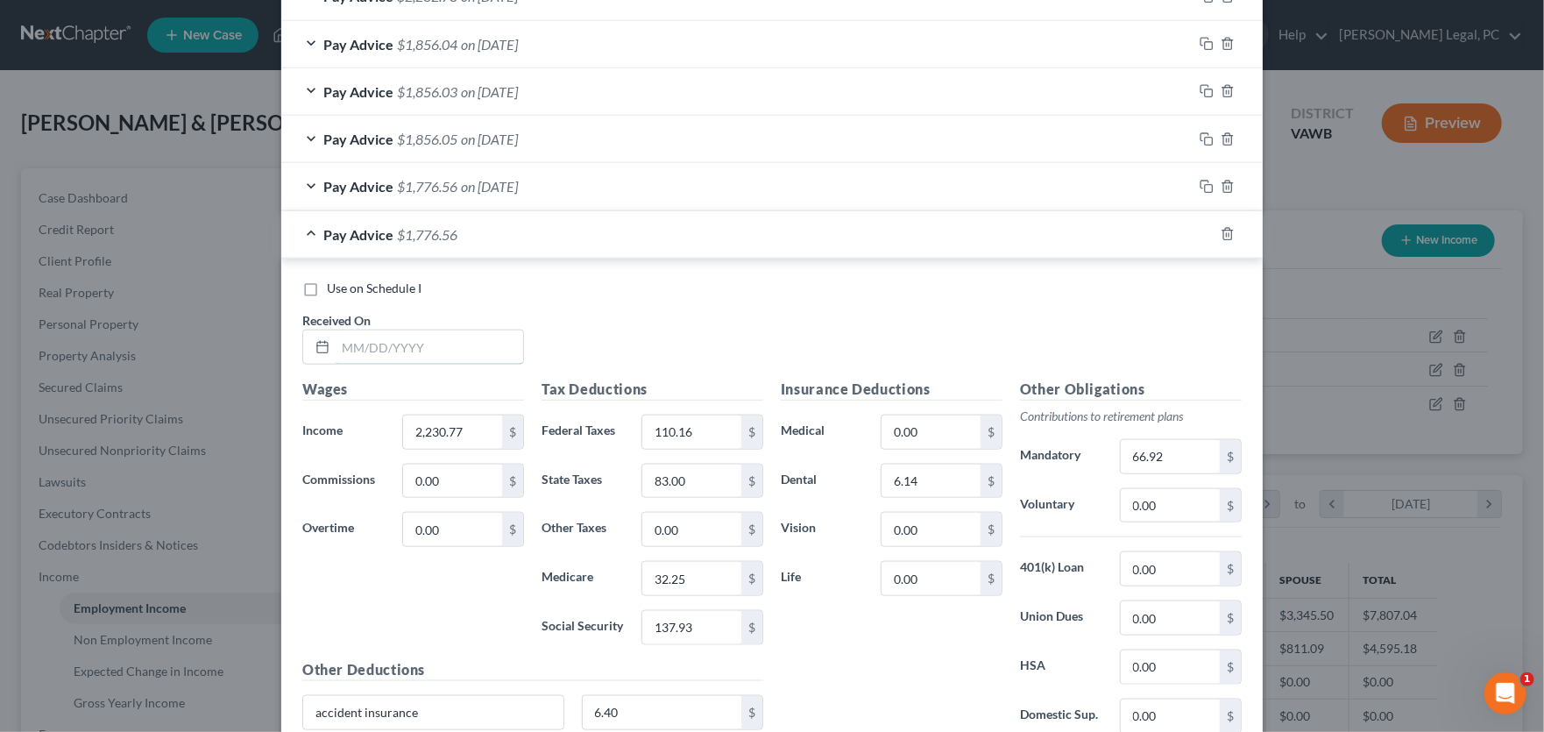
drag, startPoint x: 448, startPoint y: 344, endPoint x: 545, endPoint y: 344, distance: 97.3
click at [448, 344] on input "text" at bounding box center [430, 346] width 188 height 33
type input "[DATE]"
click at [692, 627] on input "137.93" at bounding box center [691, 627] width 99 height 33
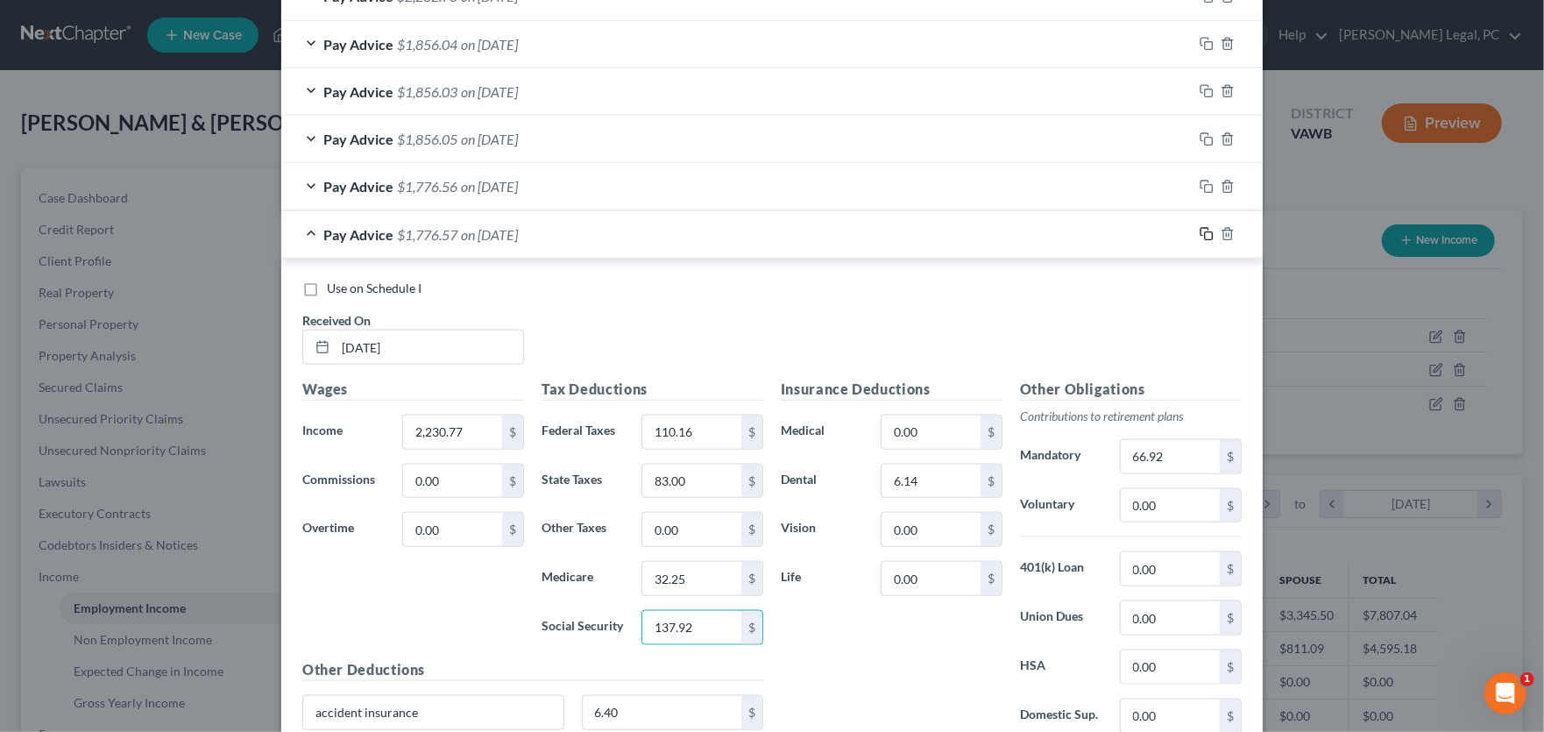
type input "137.92"
click at [1200, 228] on icon "button" at bounding box center [1207, 234] width 14 height 14
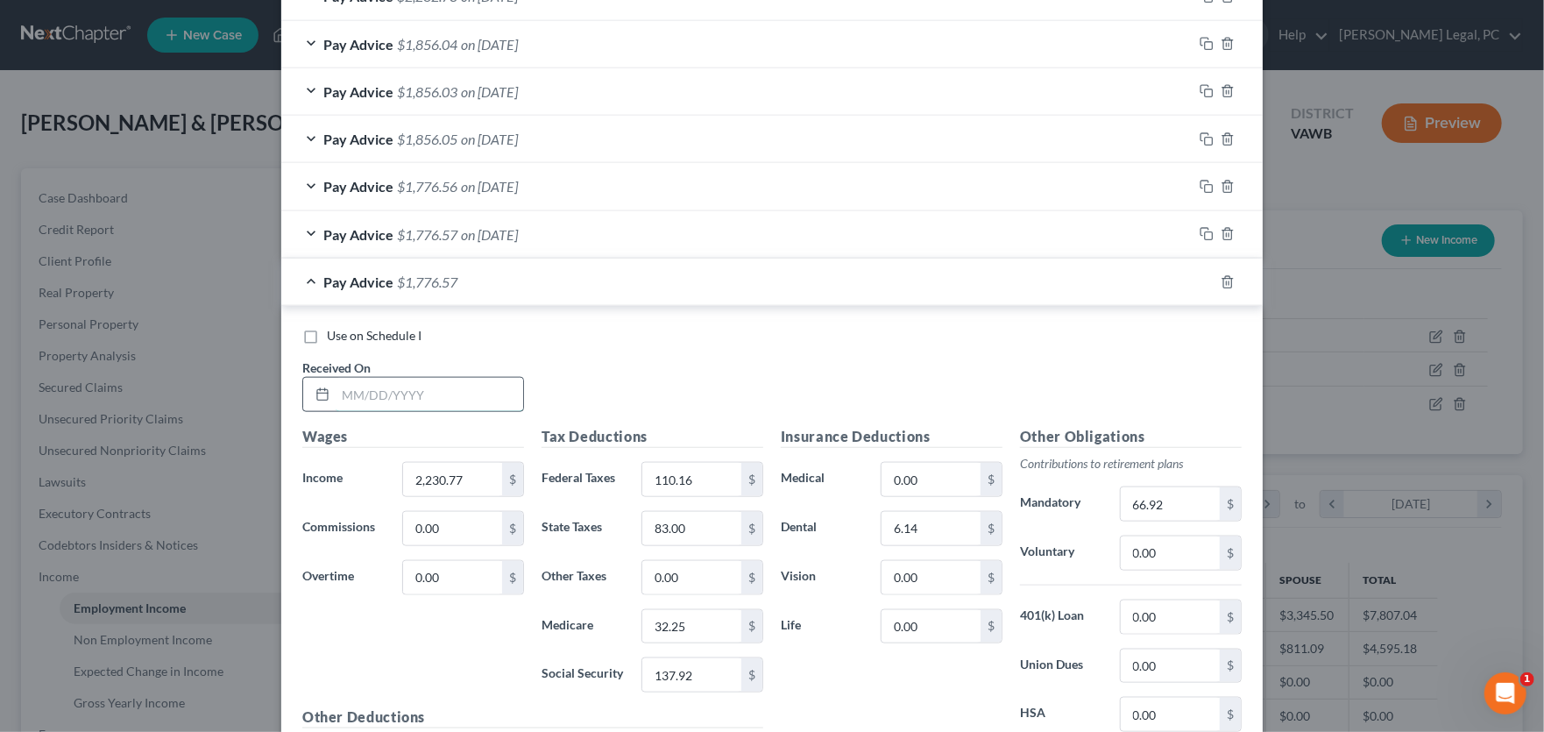
click at [448, 386] on input "text" at bounding box center [430, 394] width 188 height 33
type input "8/15/25"
click at [701, 670] on input "137.92" at bounding box center [691, 674] width 99 height 33
click at [695, 674] on input "137.92" at bounding box center [691, 674] width 99 height 33
type input "137.93"
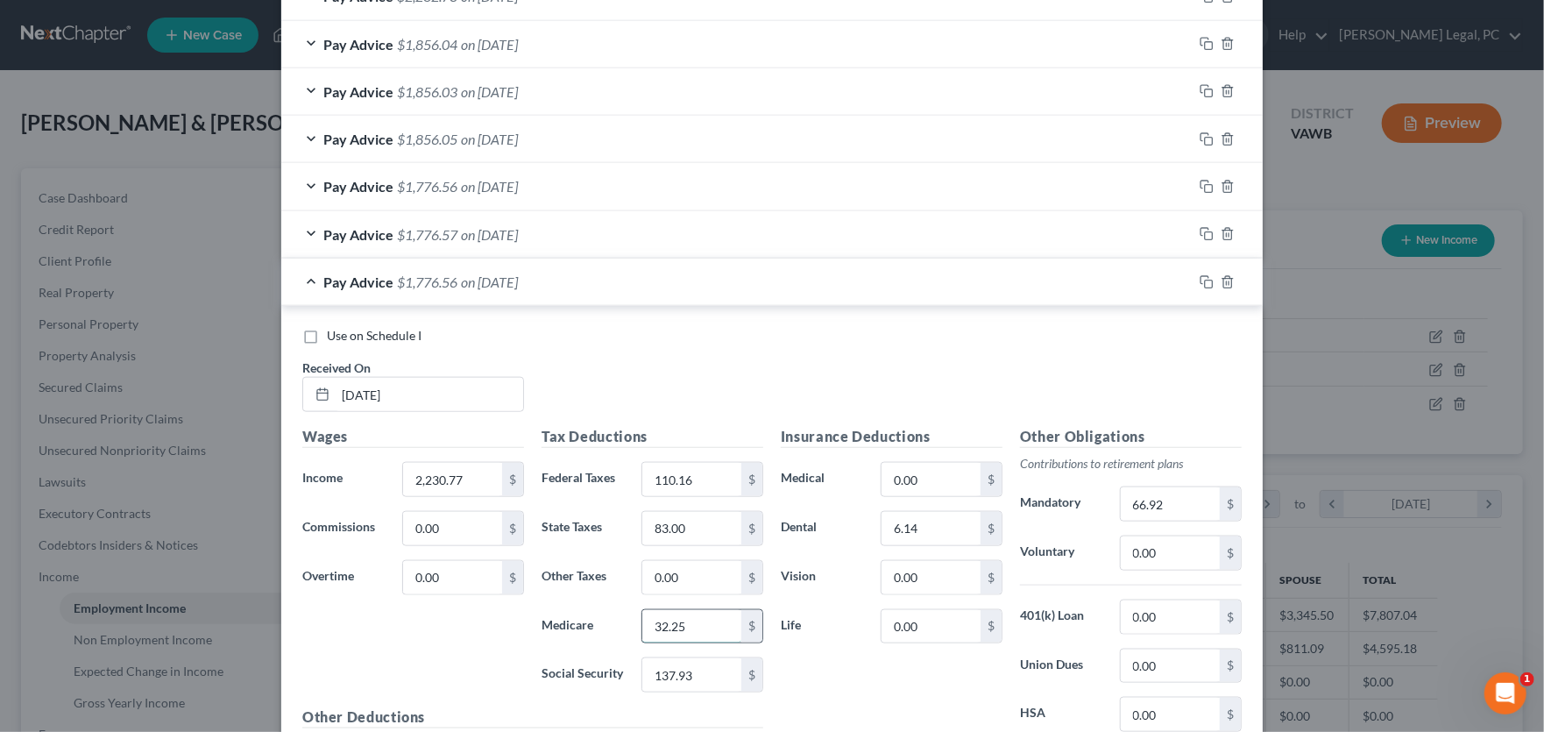
click at [696, 624] on input "32.25" at bounding box center [691, 626] width 99 height 33
click at [698, 627] on input "32.25" at bounding box center [691, 626] width 99 height 33
type input "32.26"
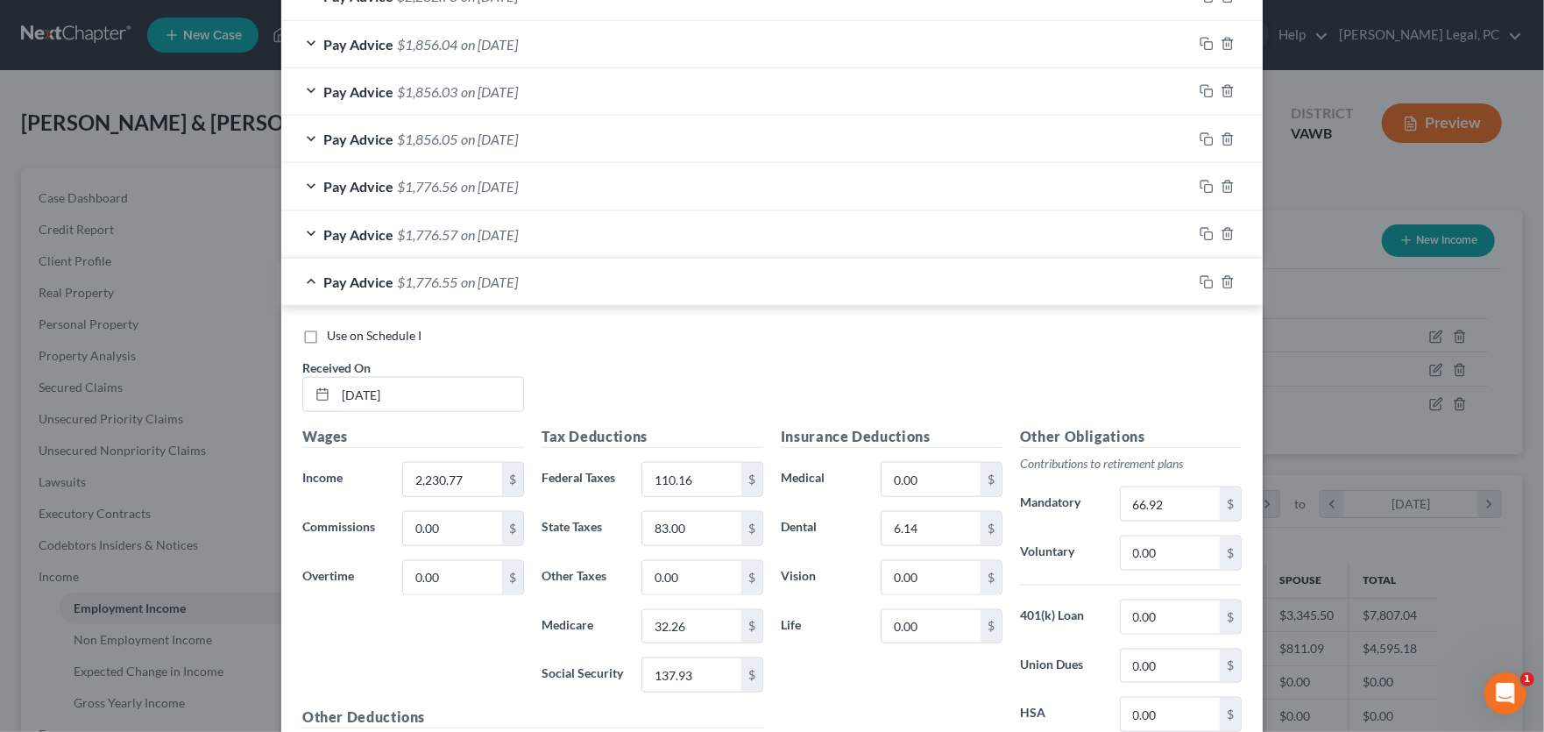
click at [1193, 275] on div at bounding box center [1228, 282] width 70 height 28
click at [1205, 280] on rect "button" at bounding box center [1209, 284] width 8 height 8
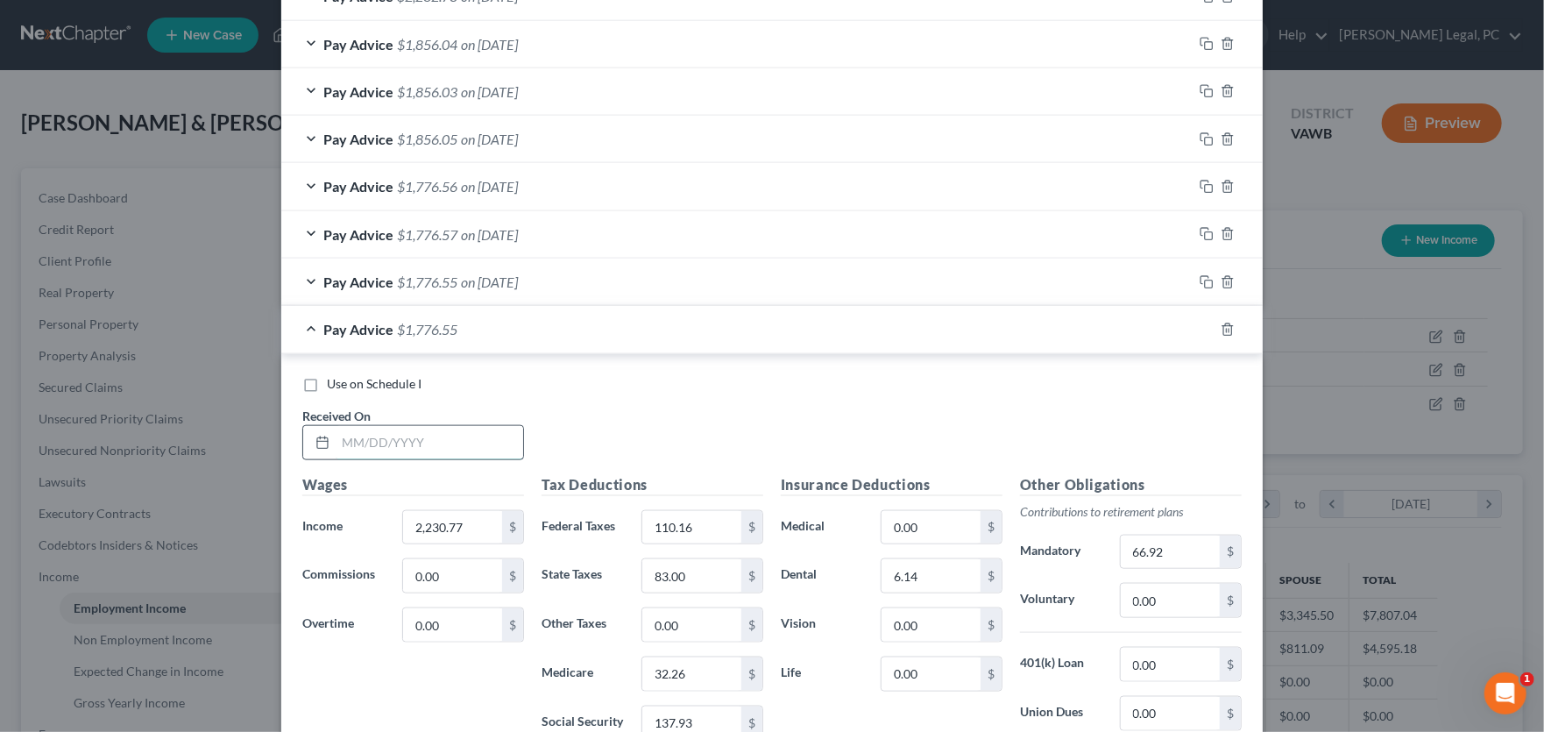
click at [454, 453] on input "text" at bounding box center [430, 442] width 188 height 33
click at [1221, 326] on icon "button" at bounding box center [1228, 329] width 14 height 14
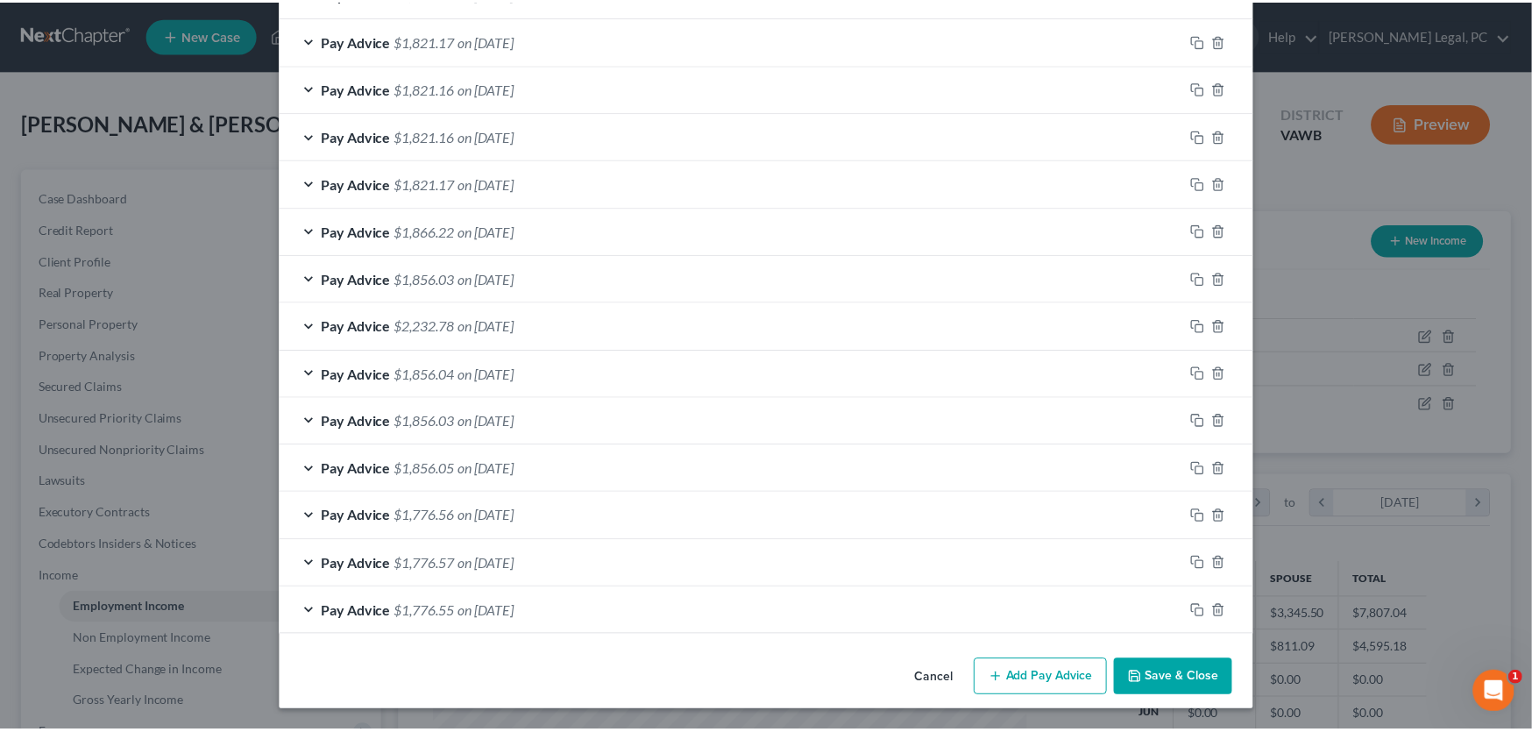
scroll to position [720, 0]
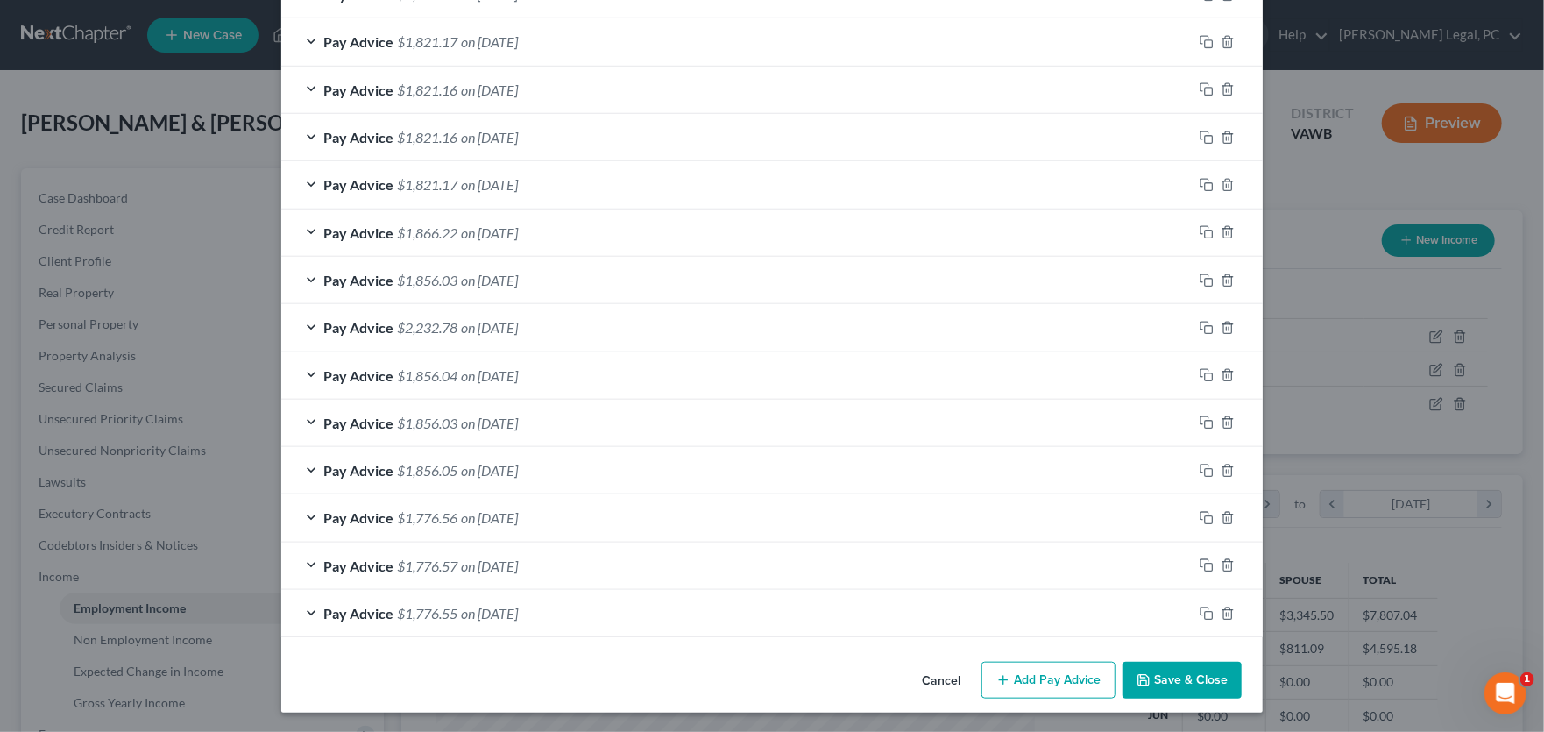
click at [1204, 679] on button "Save & Close" at bounding box center [1182, 680] width 119 height 37
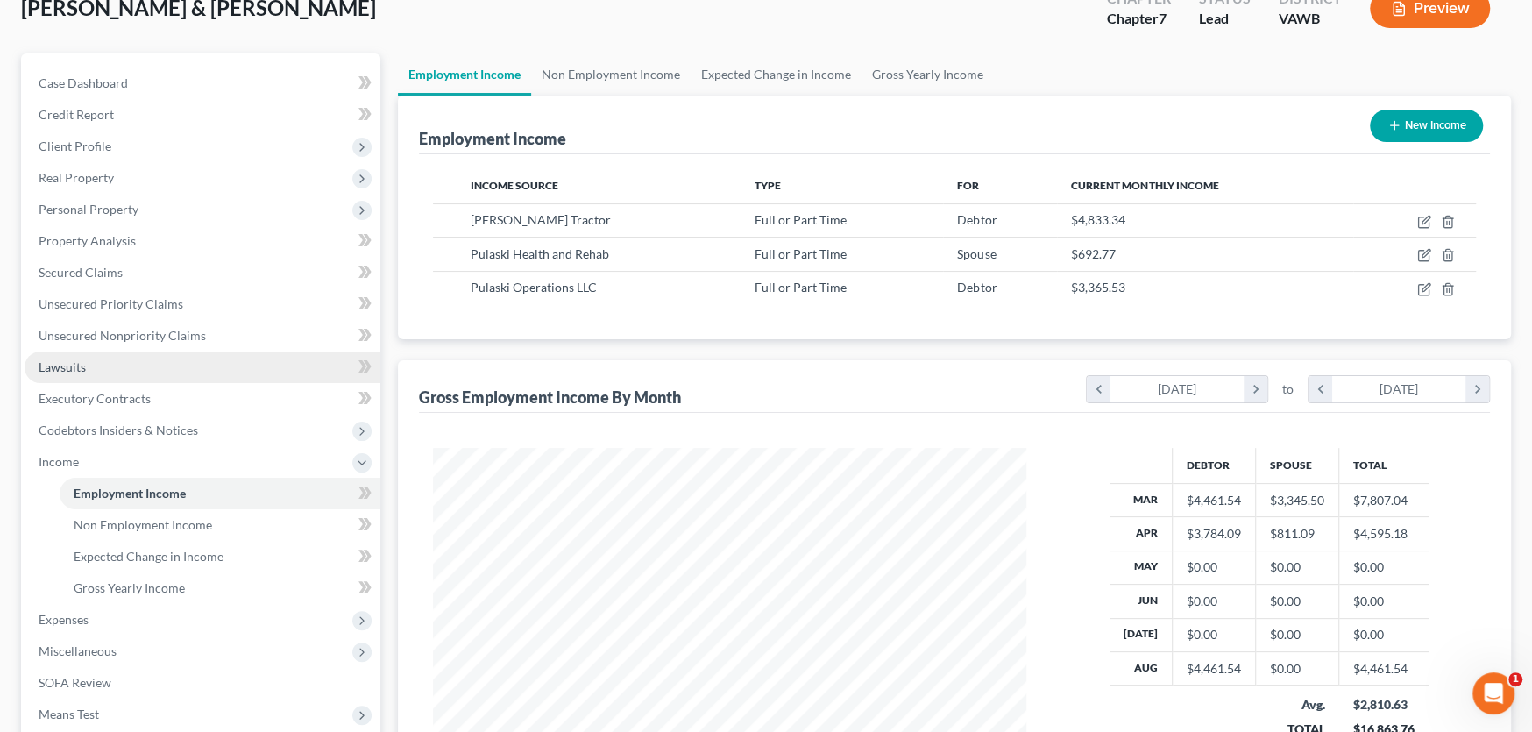
scroll to position [0, 0]
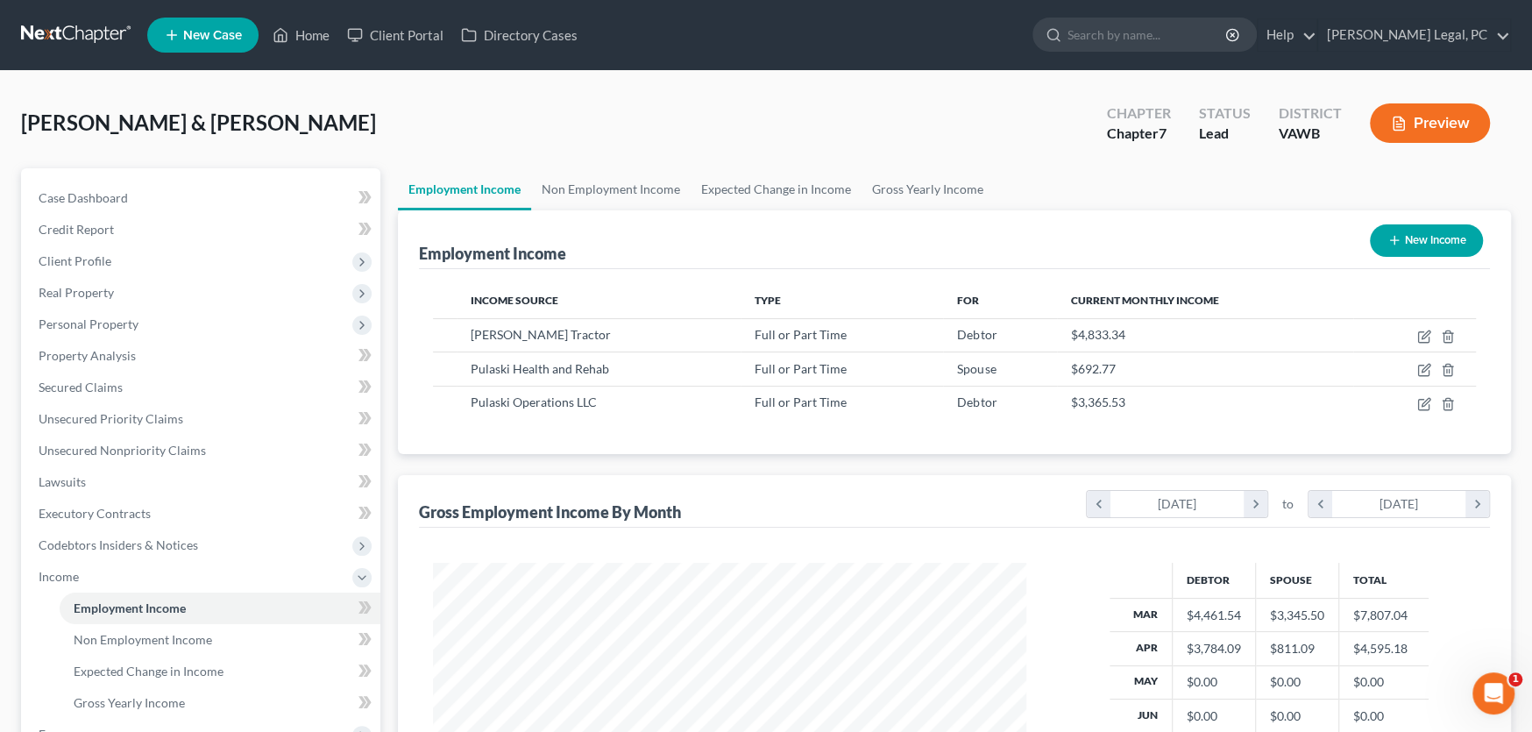
click at [74, 25] on link at bounding box center [77, 35] width 112 height 32
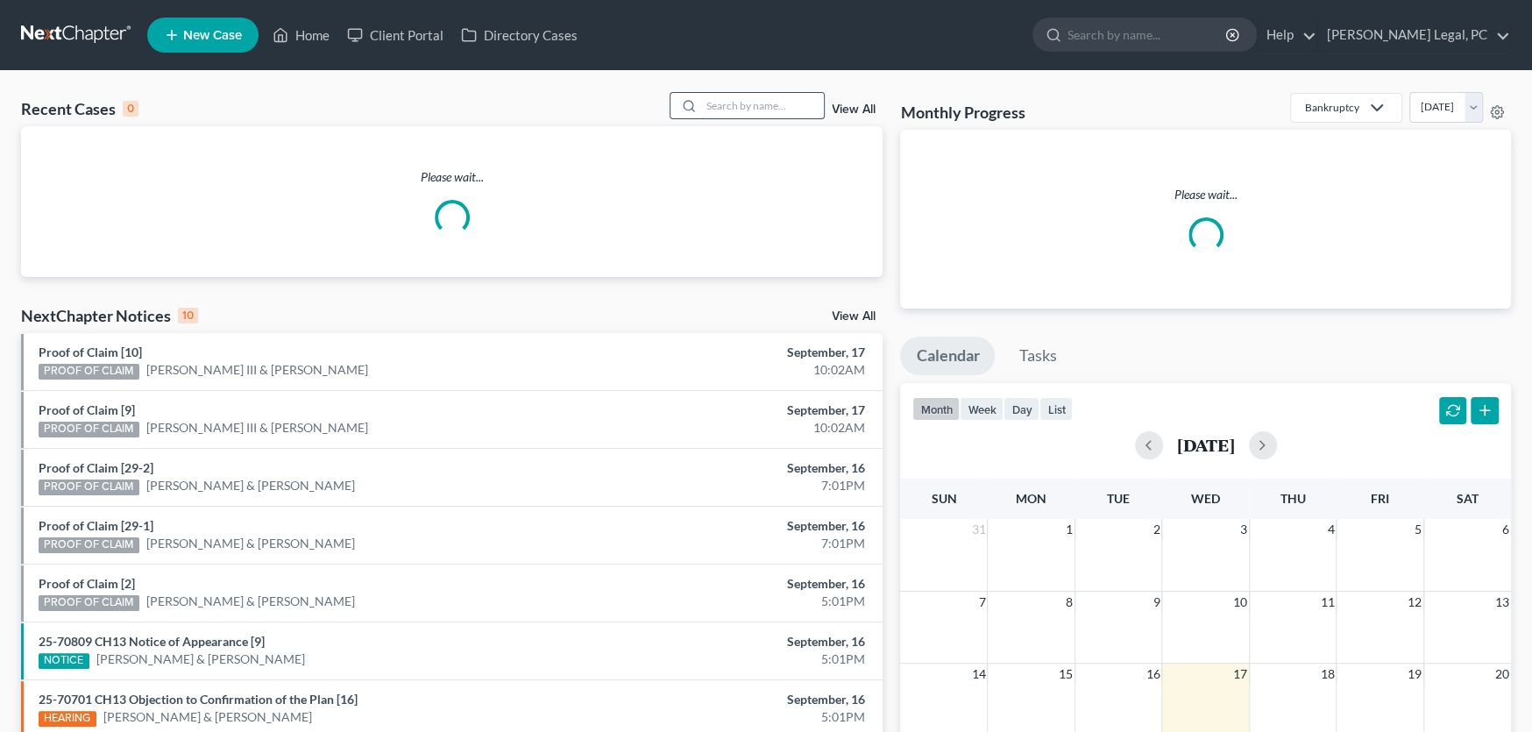
click at [743, 104] on input "search" at bounding box center [762, 105] width 123 height 25
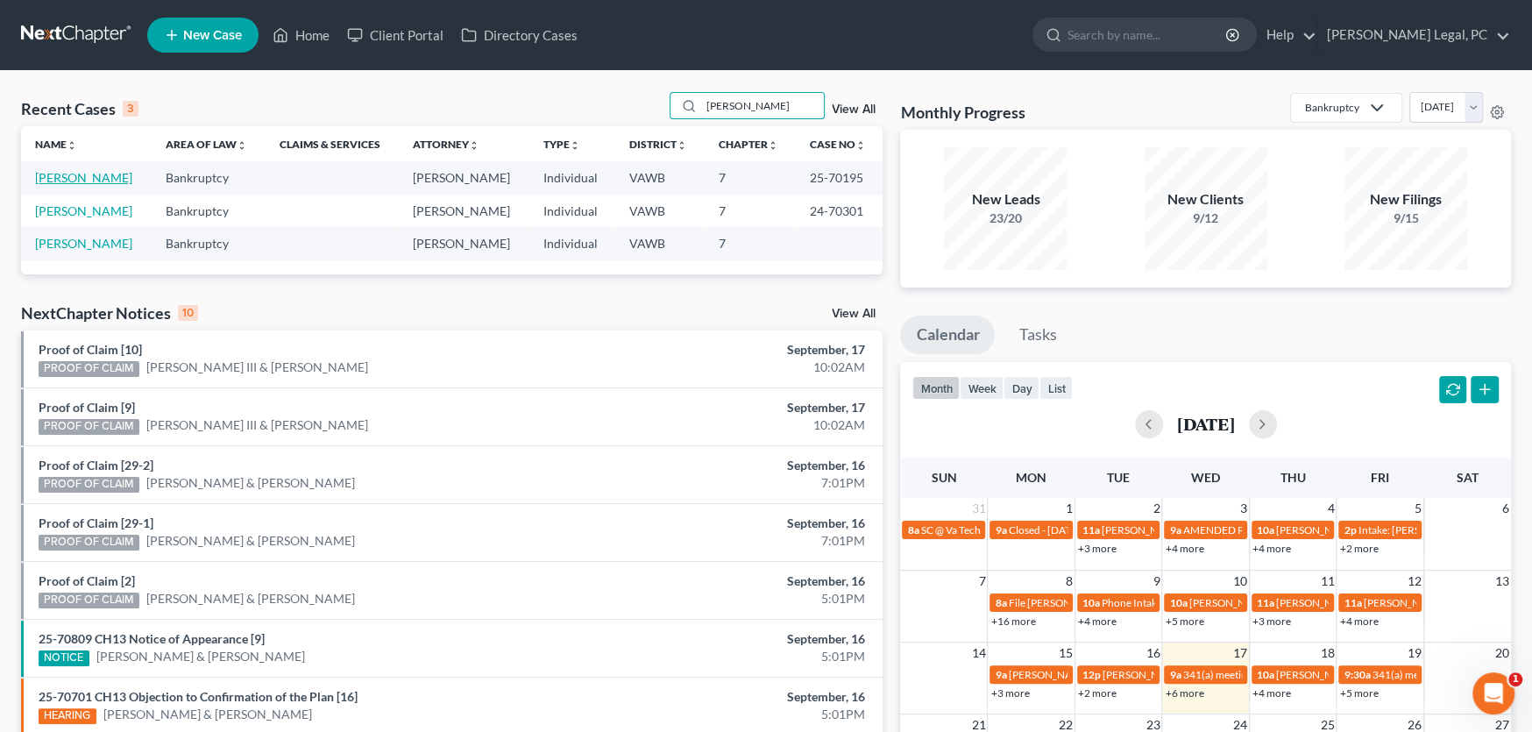
type input "[PERSON_NAME]"
click at [66, 173] on link "[PERSON_NAME]" at bounding box center [83, 177] width 97 height 15
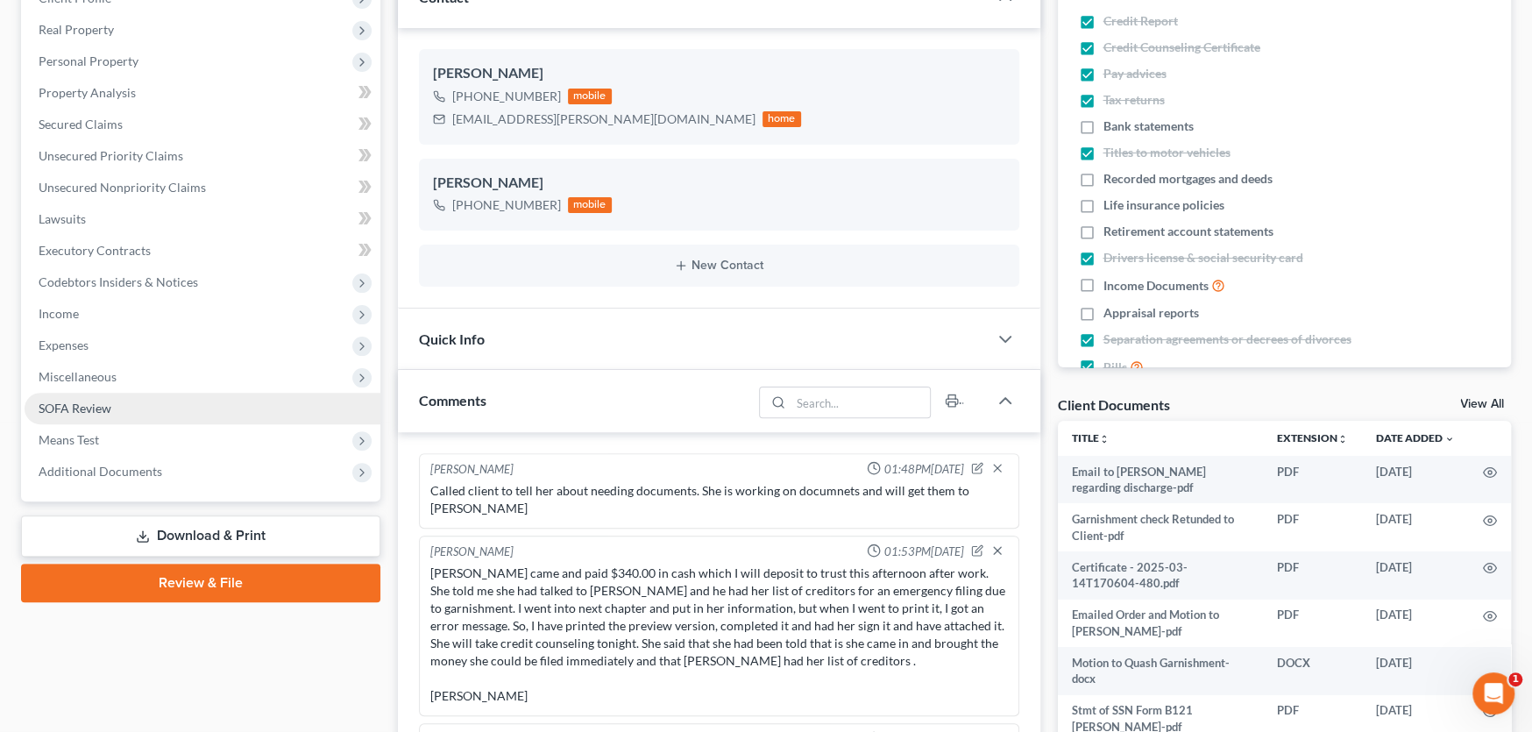
scroll to position [1062, 0]
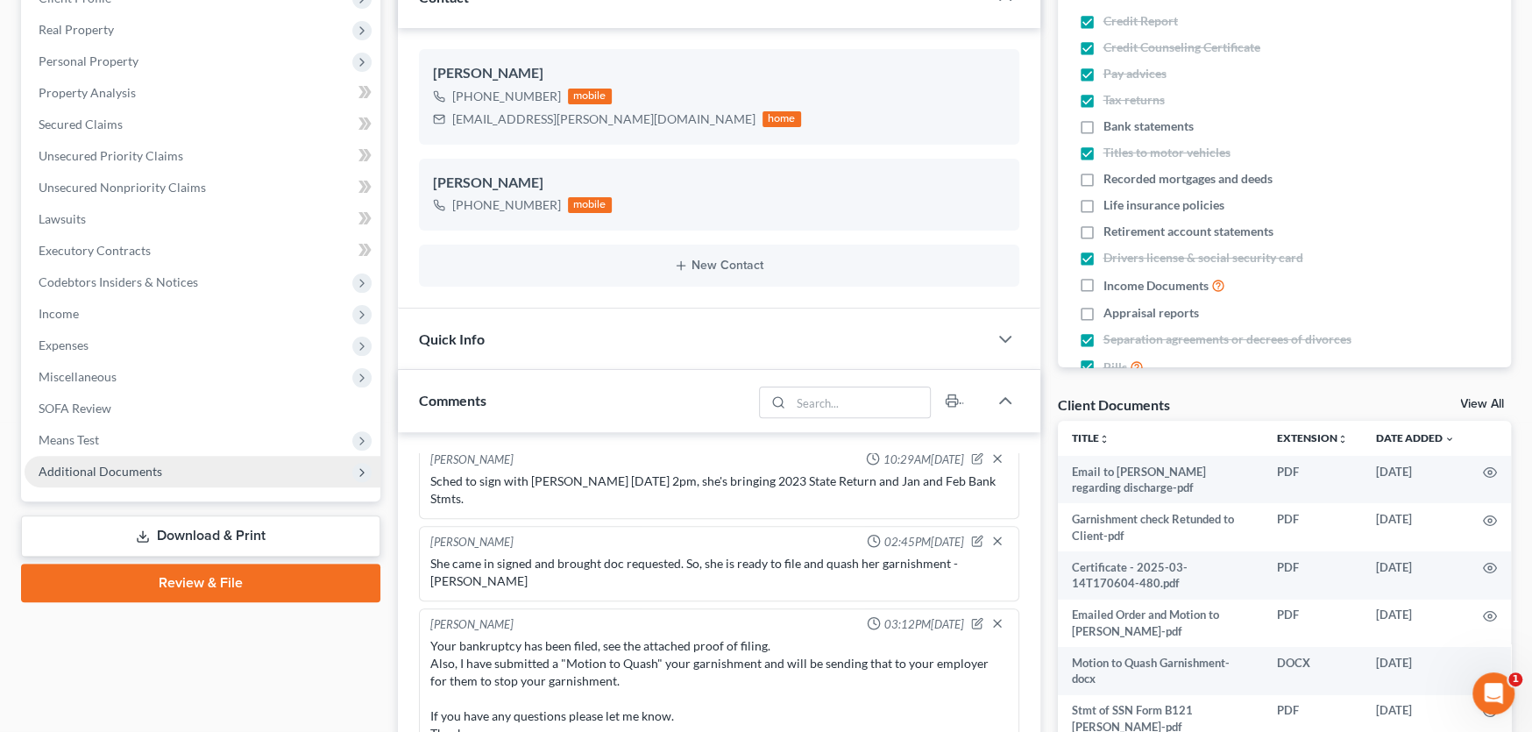
click at [121, 469] on span "Additional Documents" at bounding box center [101, 471] width 124 height 15
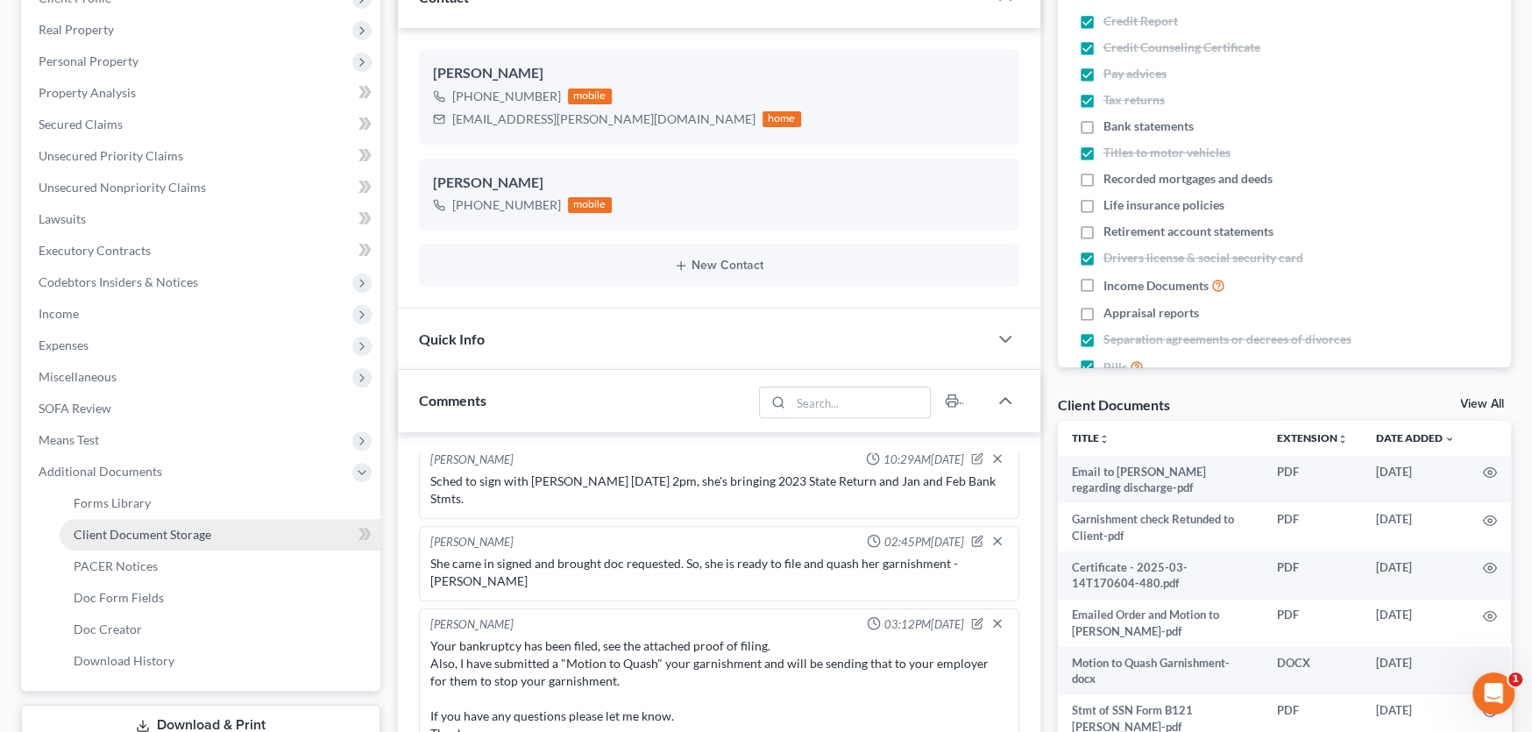
click at [136, 531] on span "Client Document Storage" at bounding box center [143, 534] width 138 height 15
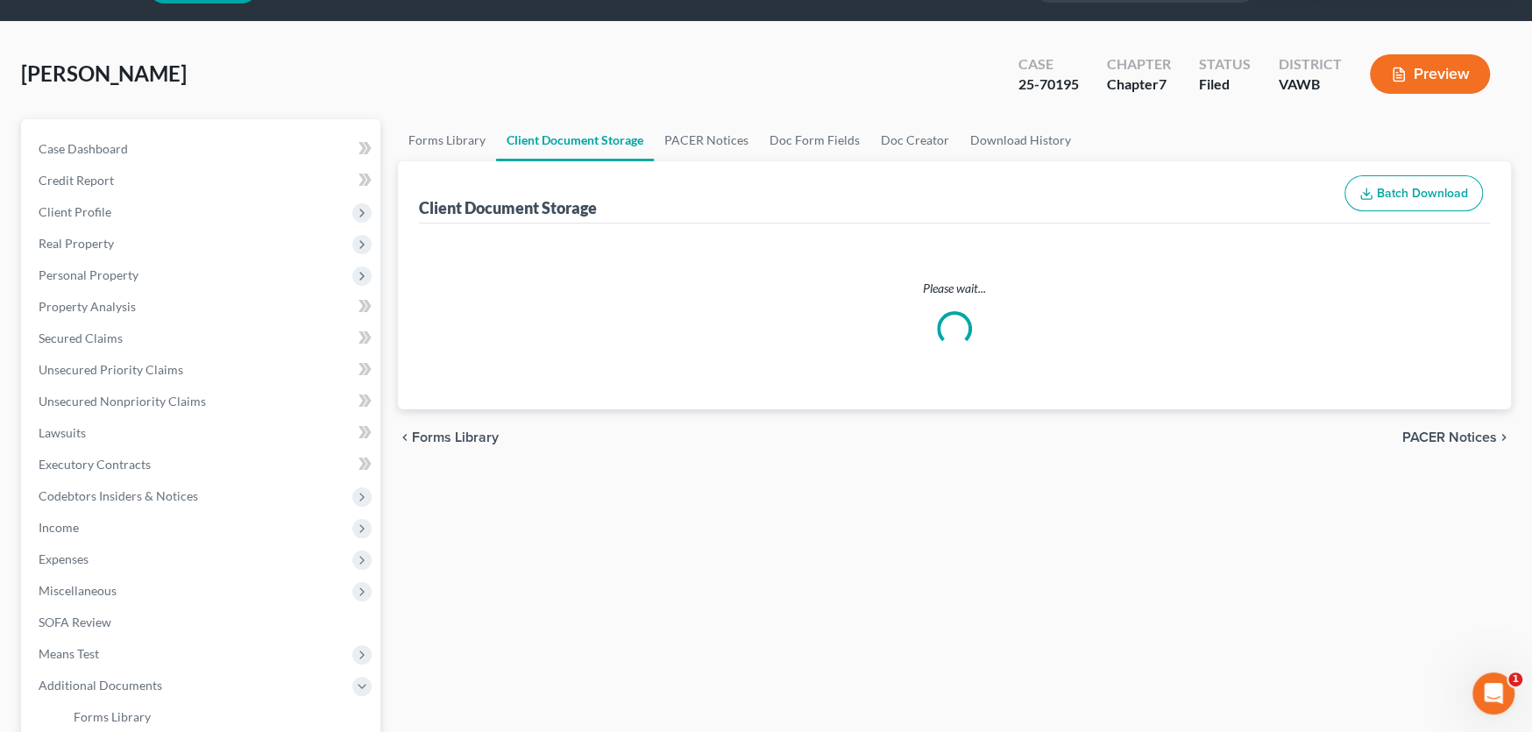
scroll to position [13, 0]
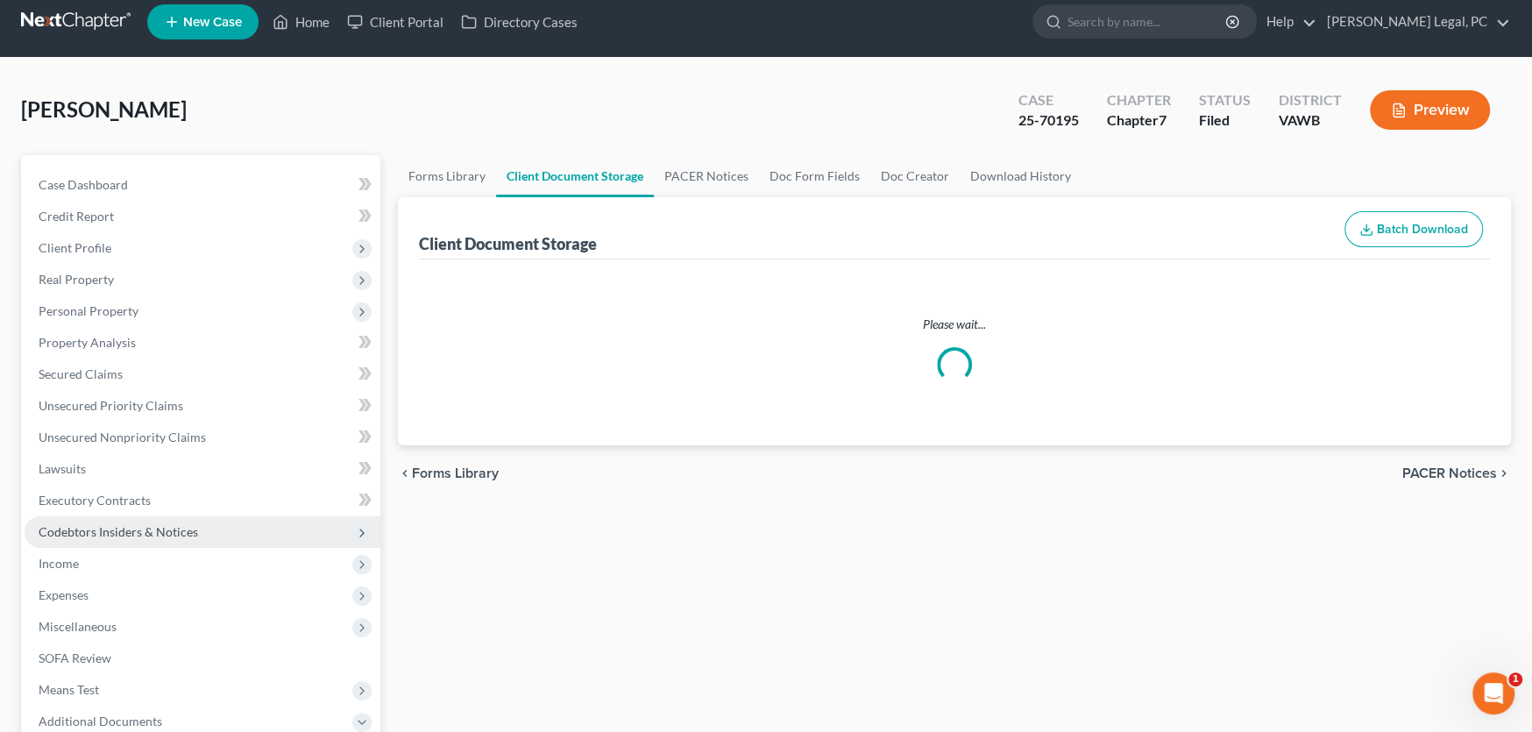
select select "0"
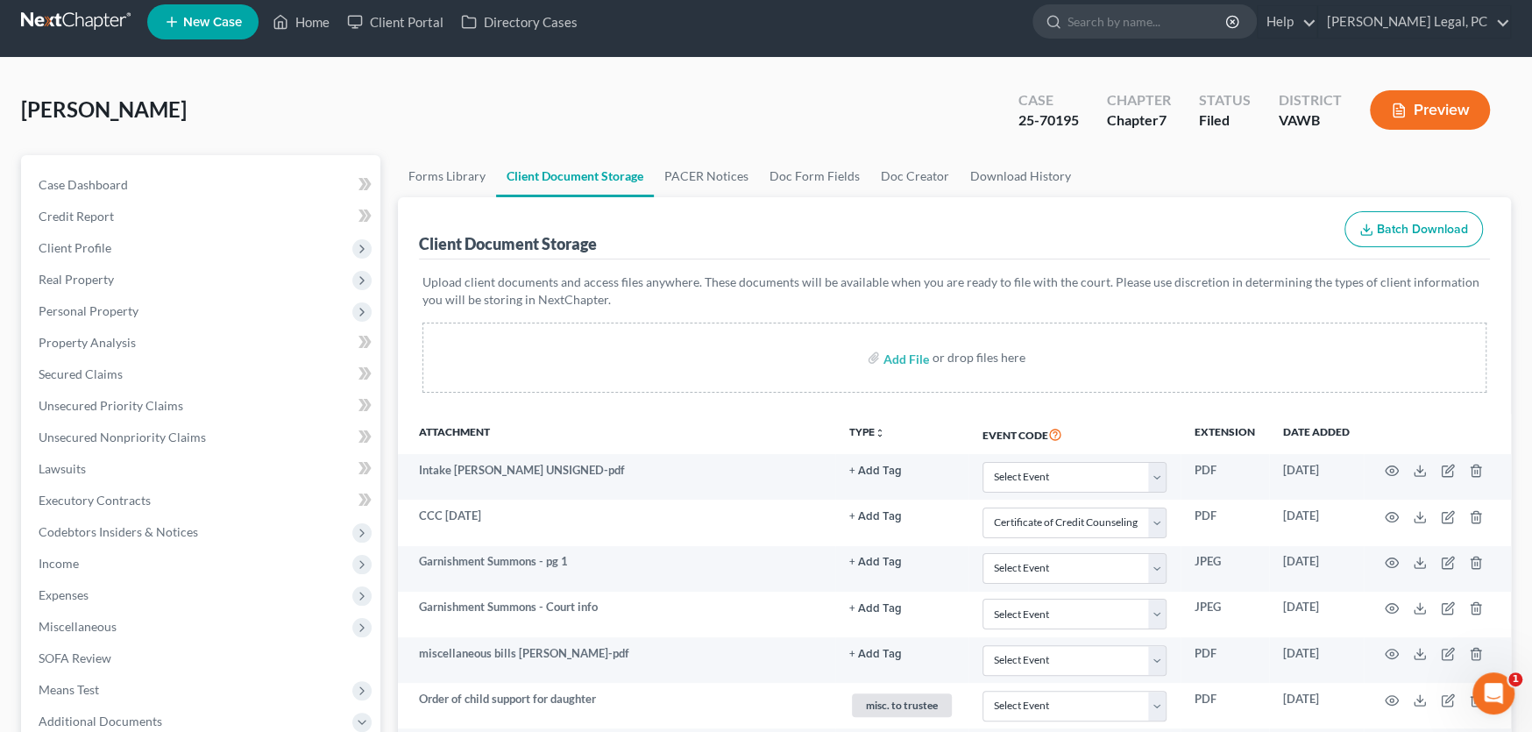
scroll to position [0, 0]
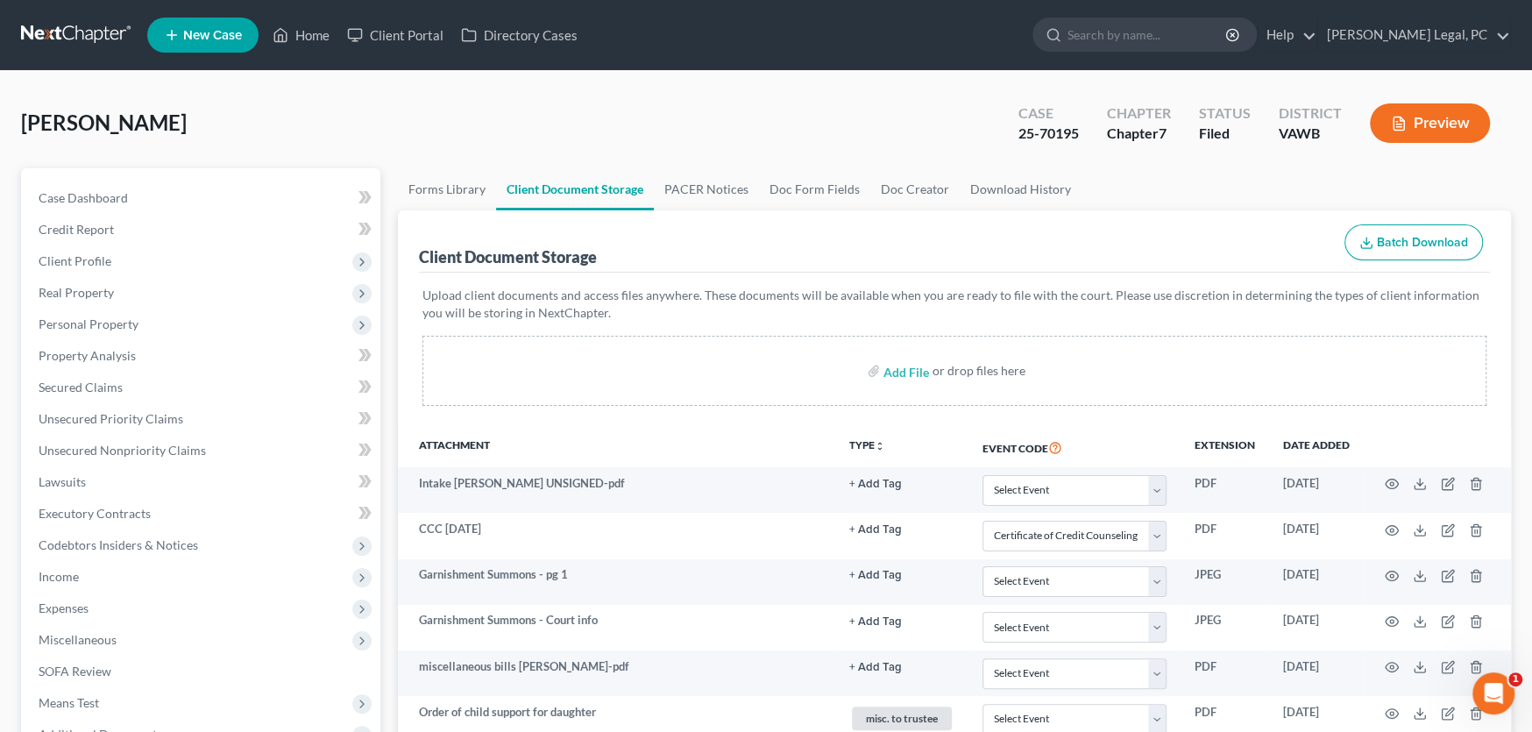
select select "0"
click at [48, 32] on link at bounding box center [77, 35] width 112 height 32
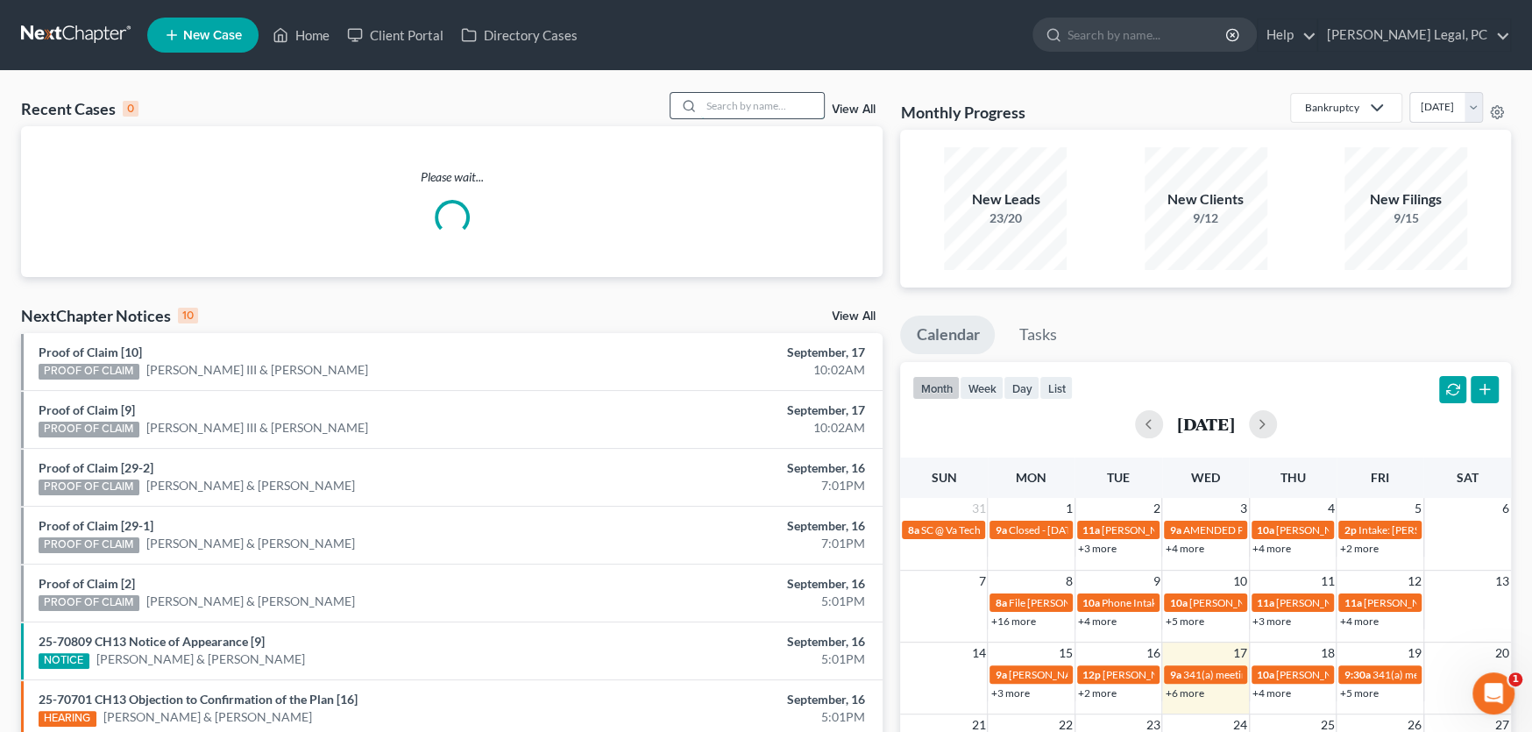
click at [729, 110] on input "search" at bounding box center [762, 105] width 123 height 25
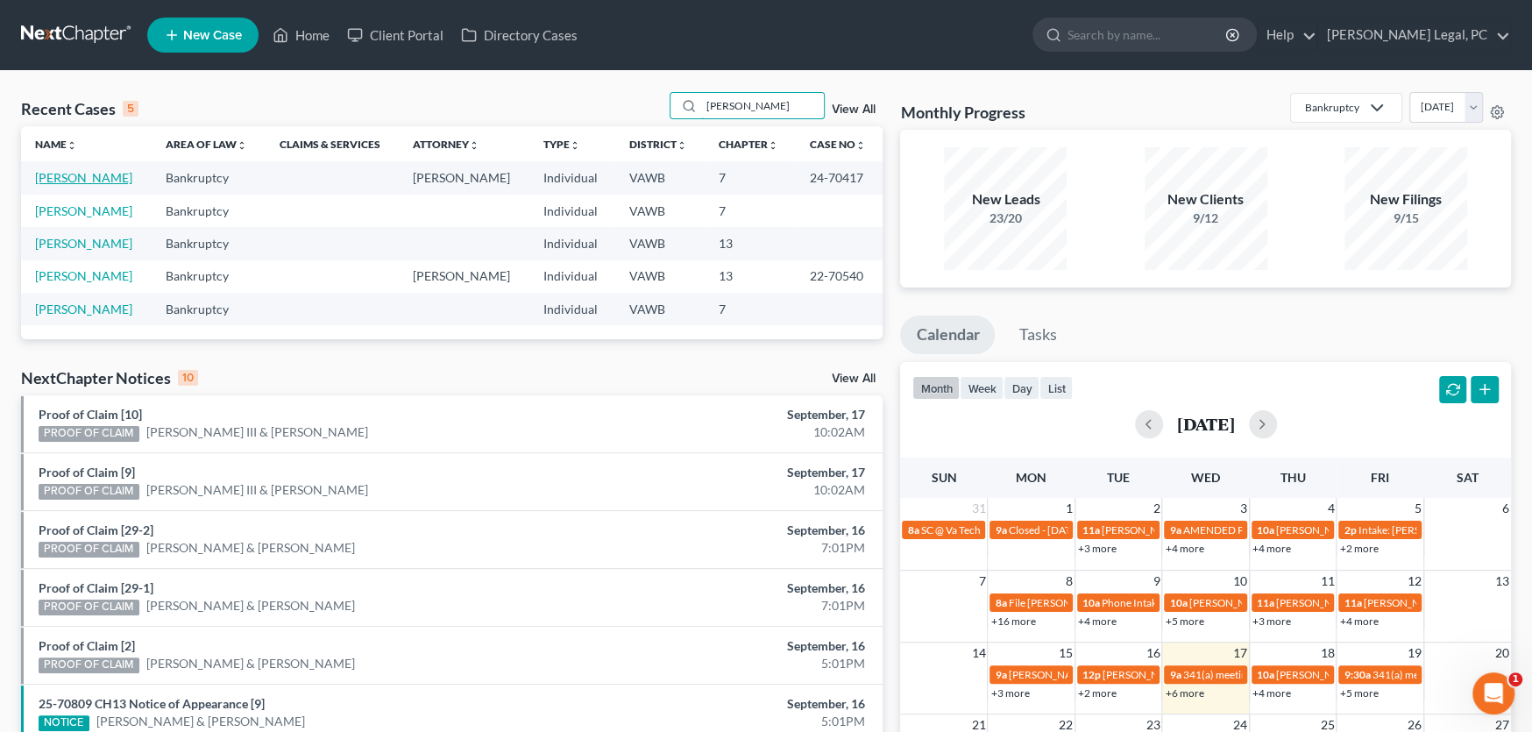
type input "[PERSON_NAME]"
click at [84, 176] on link "[PERSON_NAME]" at bounding box center [83, 177] width 97 height 15
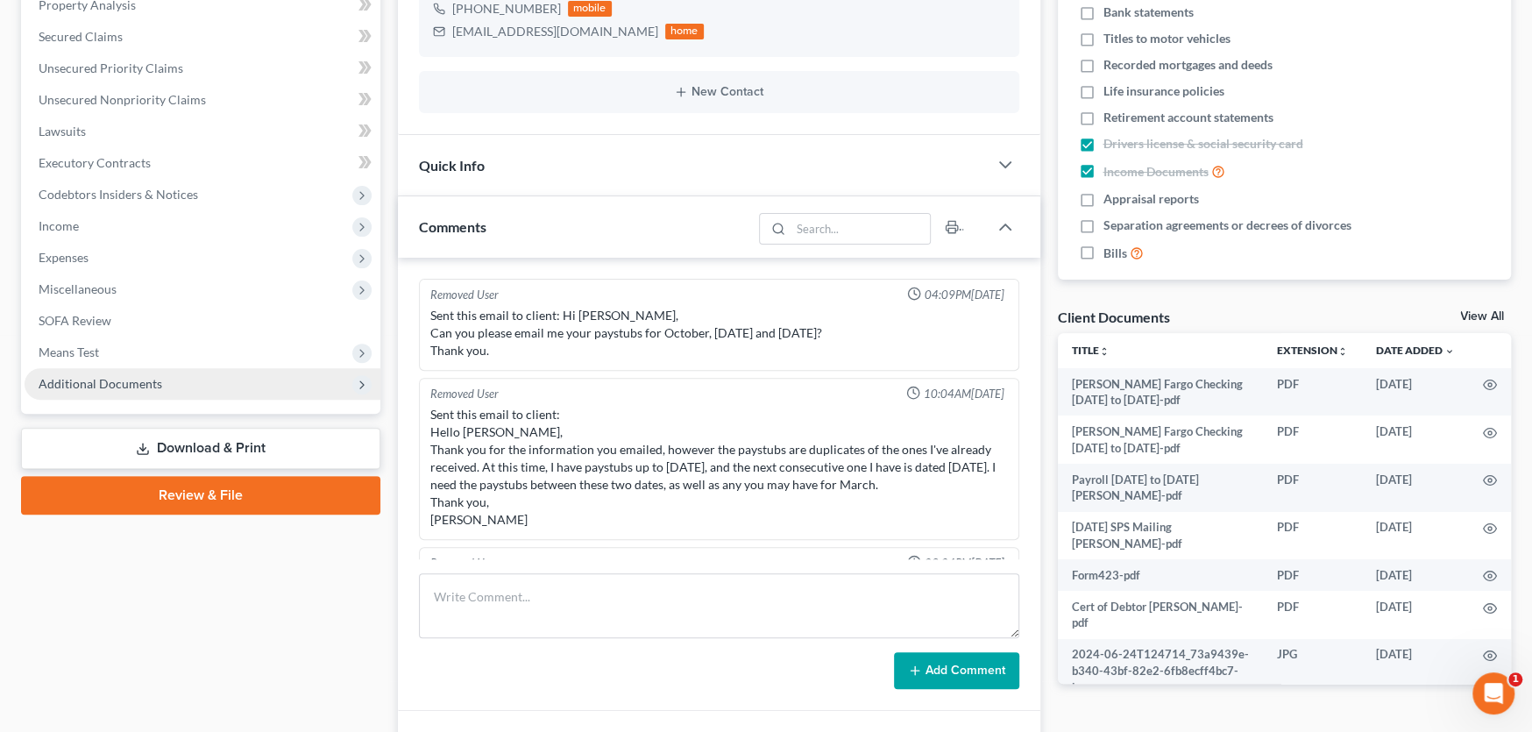
scroll to position [2619, 0]
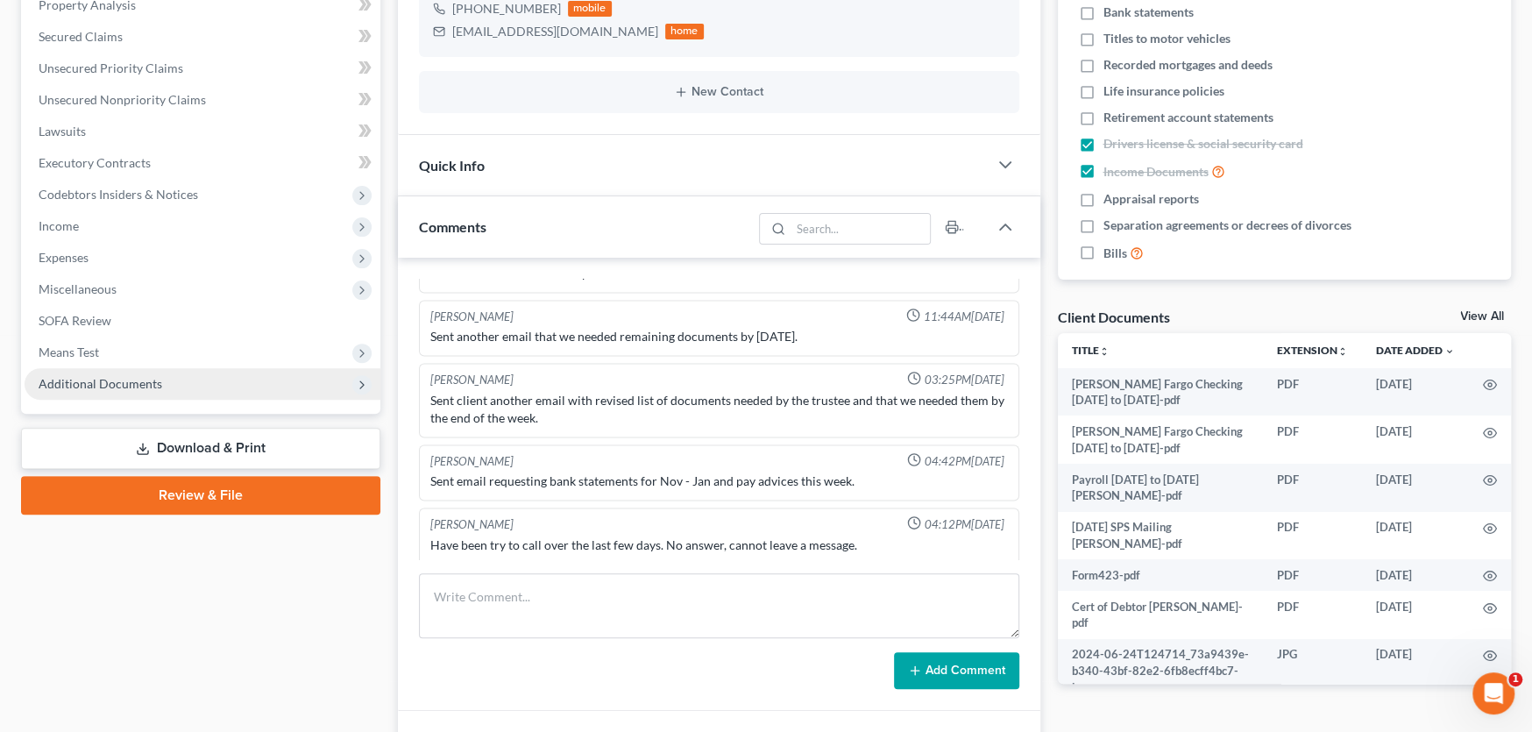
click at [99, 389] on span "Additional Documents" at bounding box center [203, 384] width 356 height 32
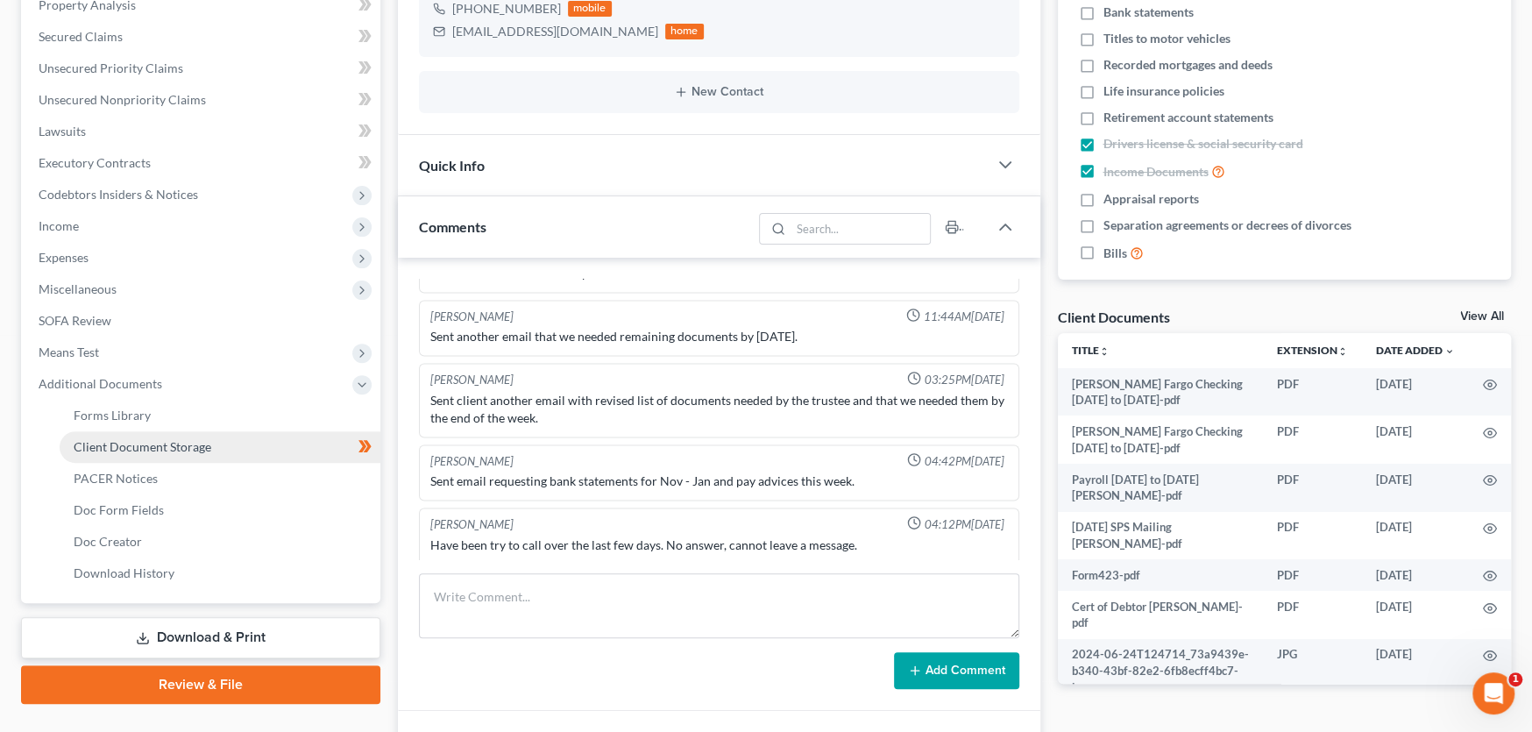
click at [131, 444] on span "Client Document Storage" at bounding box center [143, 446] width 138 height 15
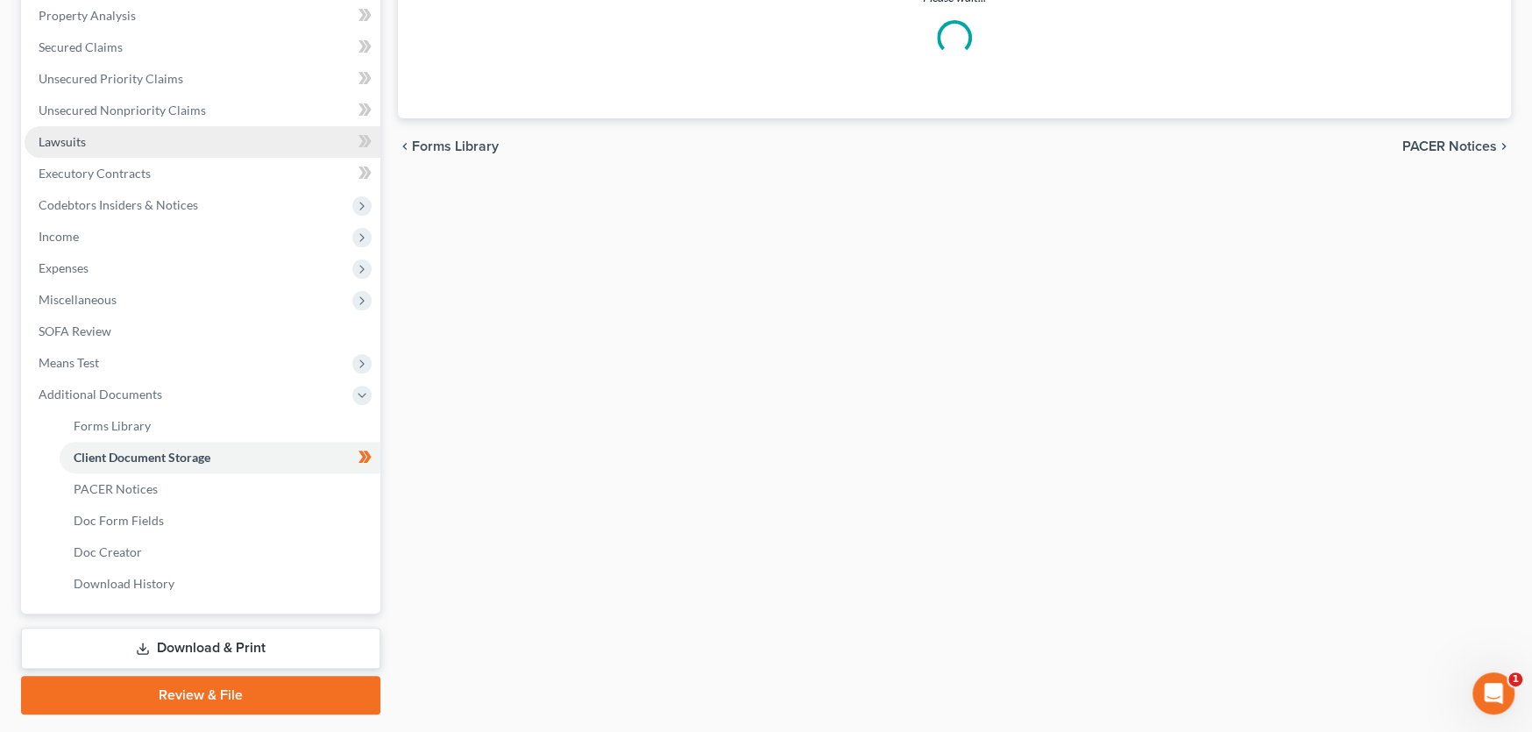
scroll to position [91, 0]
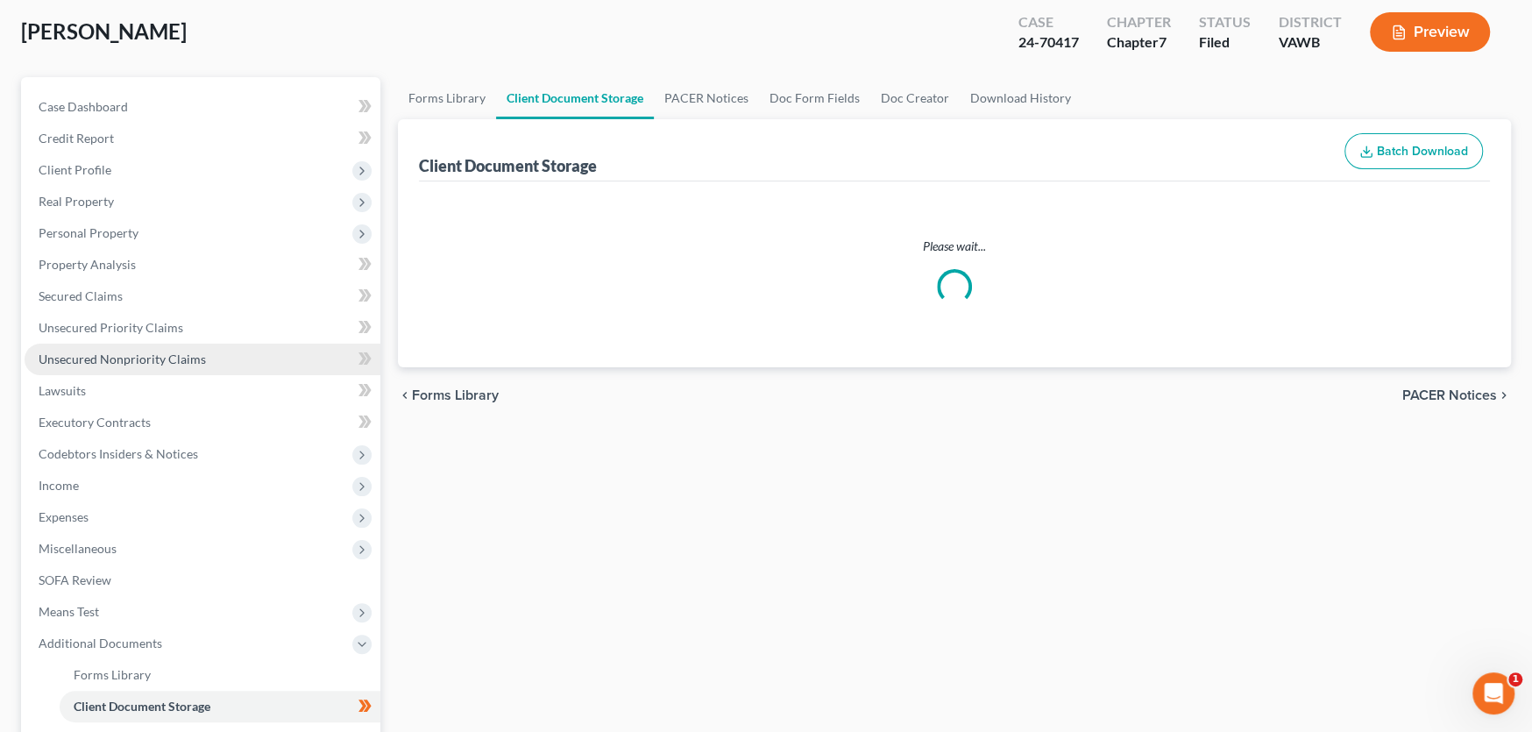
select select "0"
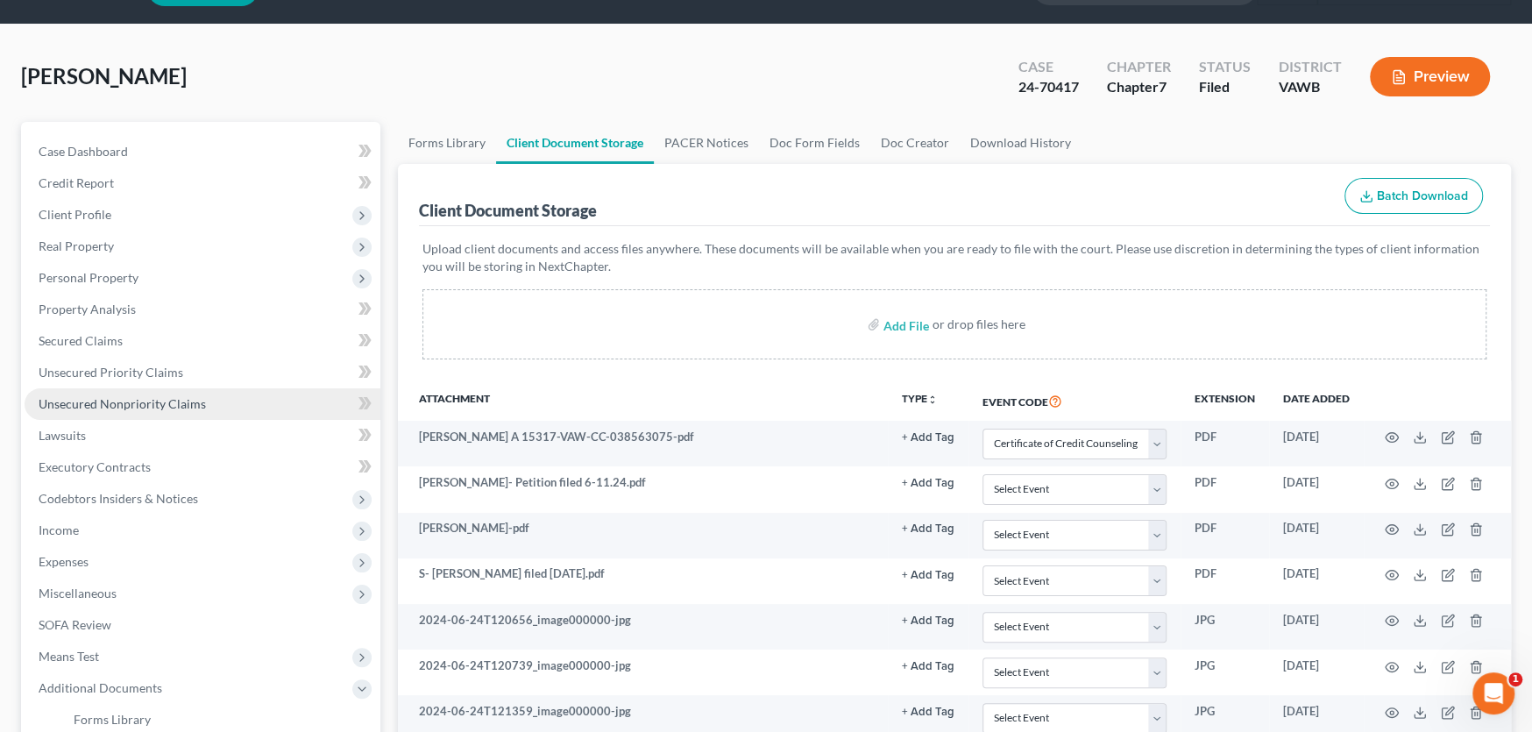
scroll to position [88, 0]
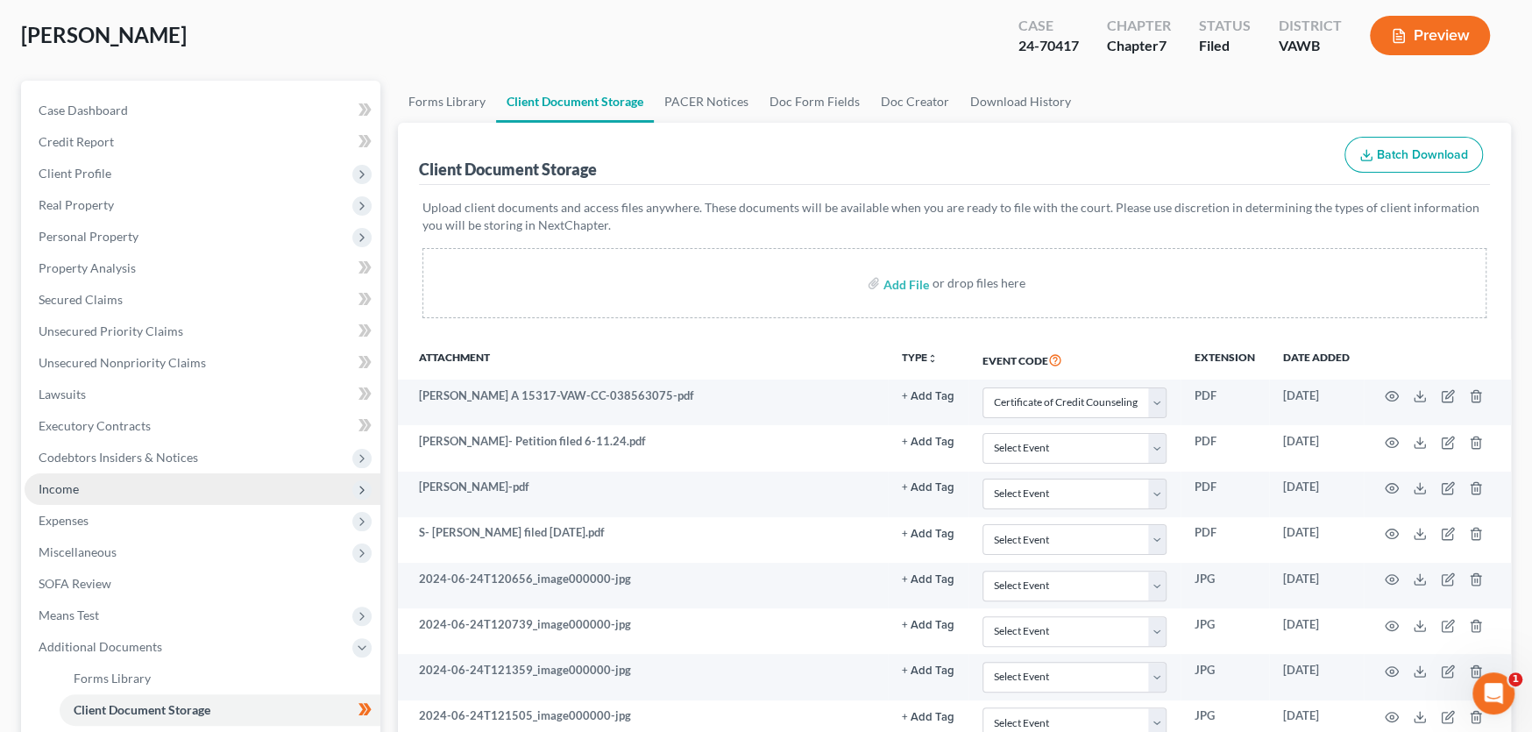
click at [74, 491] on span "Income" at bounding box center [59, 488] width 40 height 15
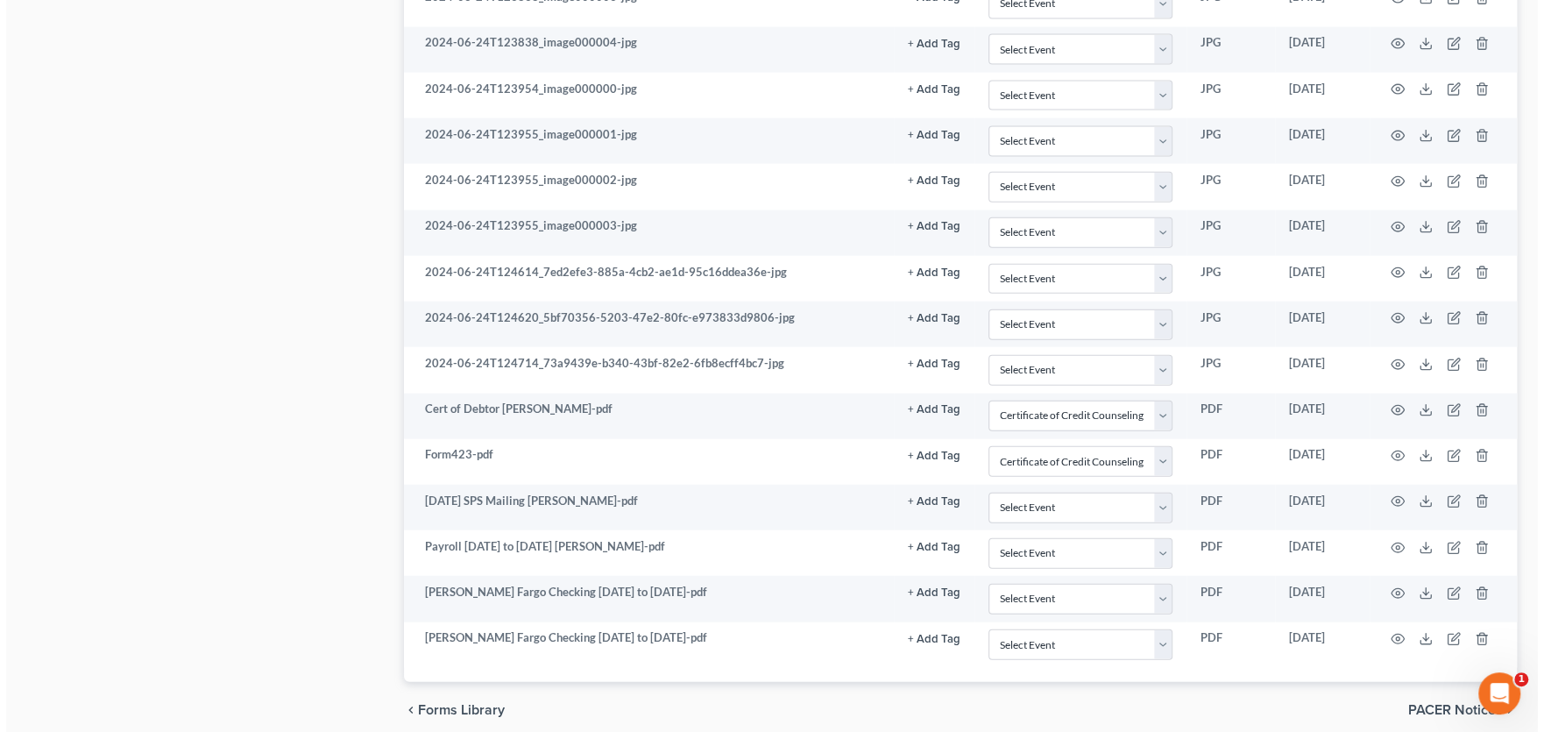
scroll to position [3156, 0]
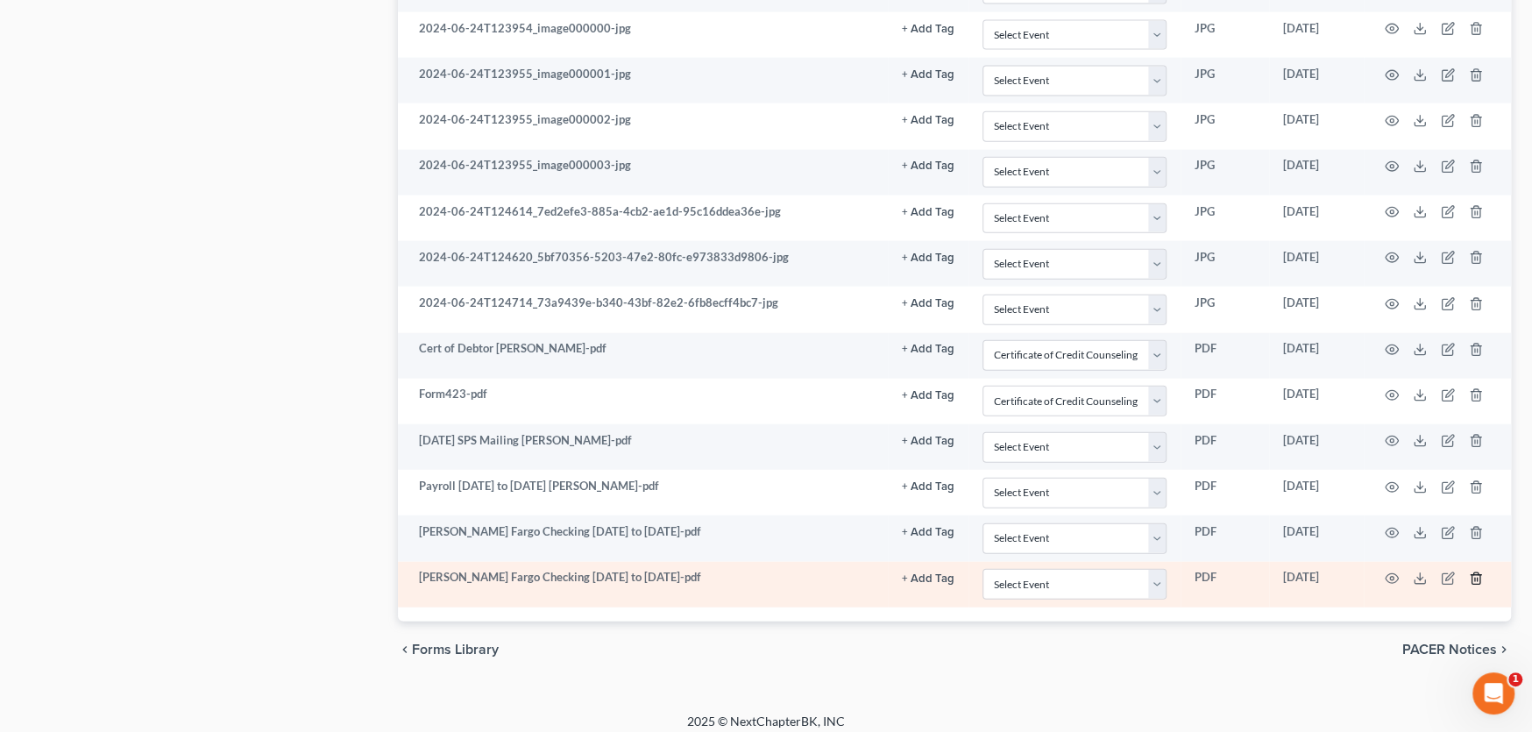
click at [1471, 564] on td at bounding box center [1437, 585] width 147 height 46
click at [1475, 578] on line "button" at bounding box center [1475, 580] width 0 height 4
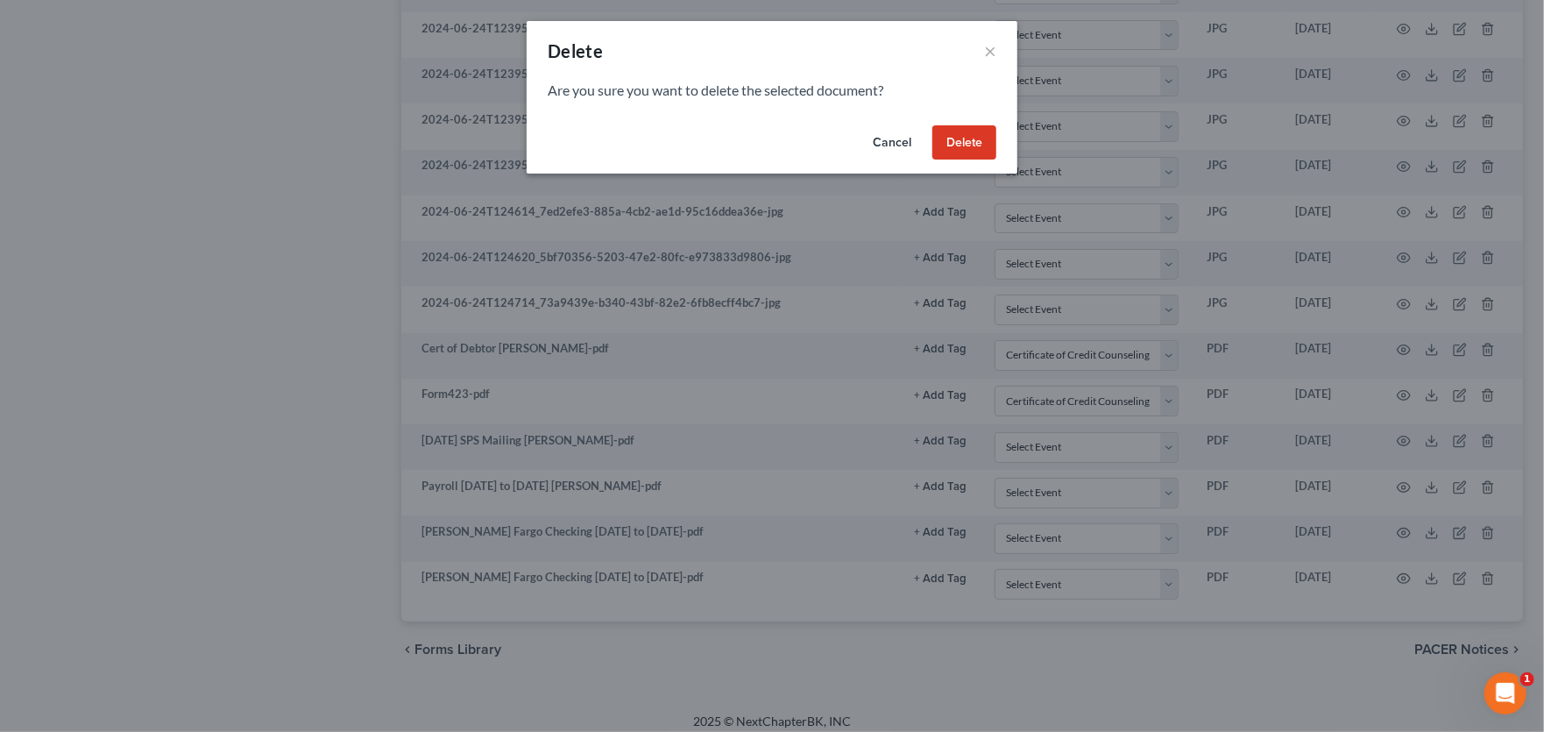
click at [961, 145] on button "Delete" at bounding box center [964, 142] width 64 height 35
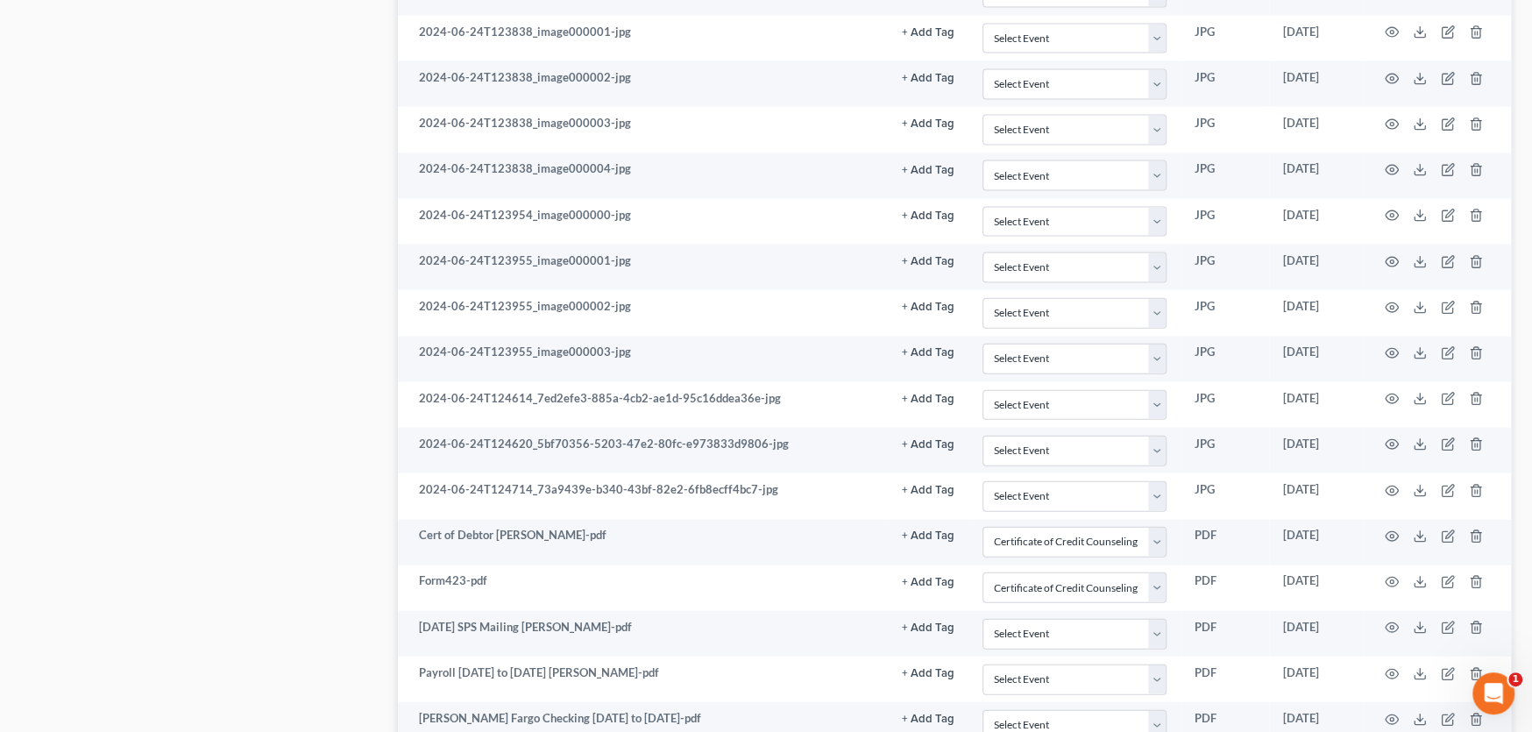
scroll to position [3111, 0]
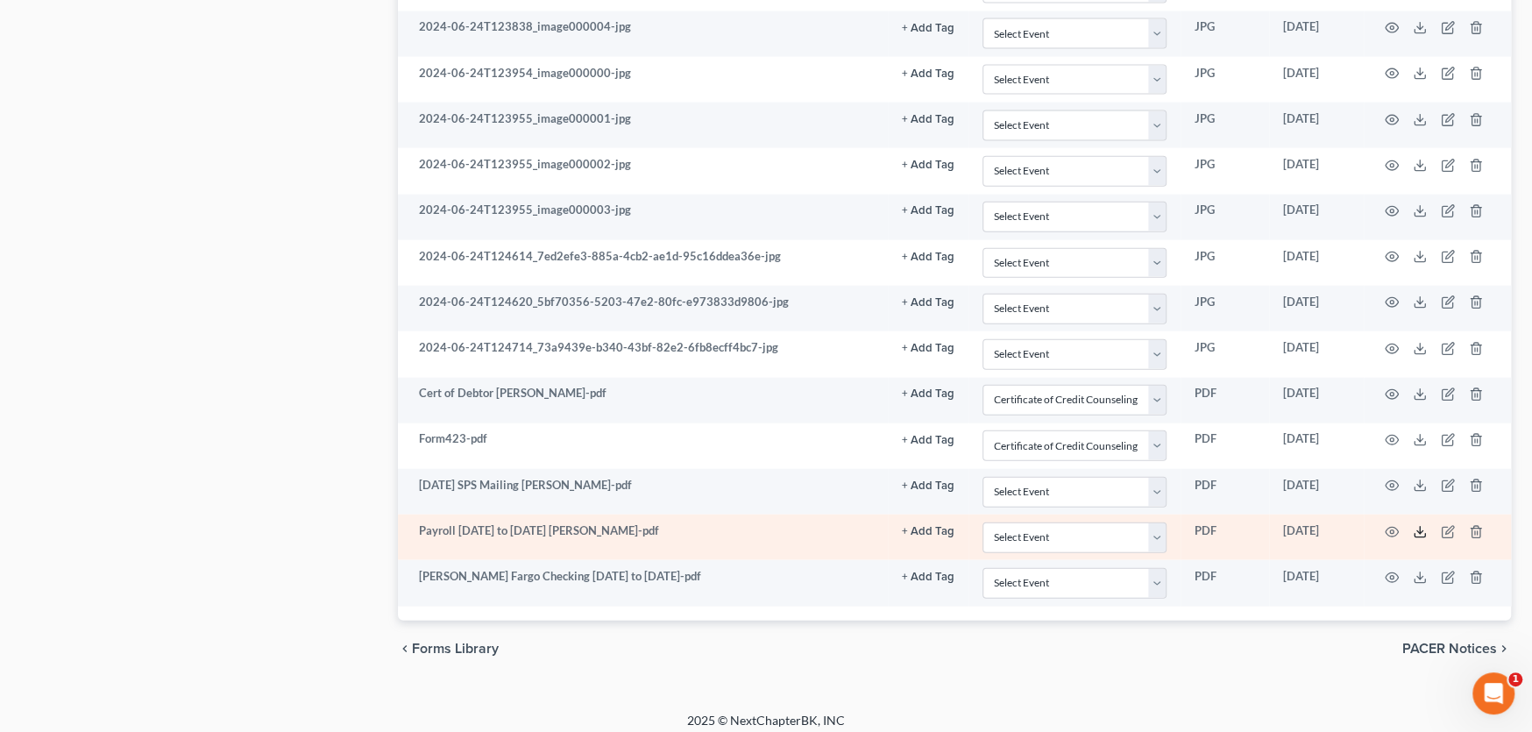
click at [1417, 525] on icon at bounding box center [1420, 532] width 14 height 14
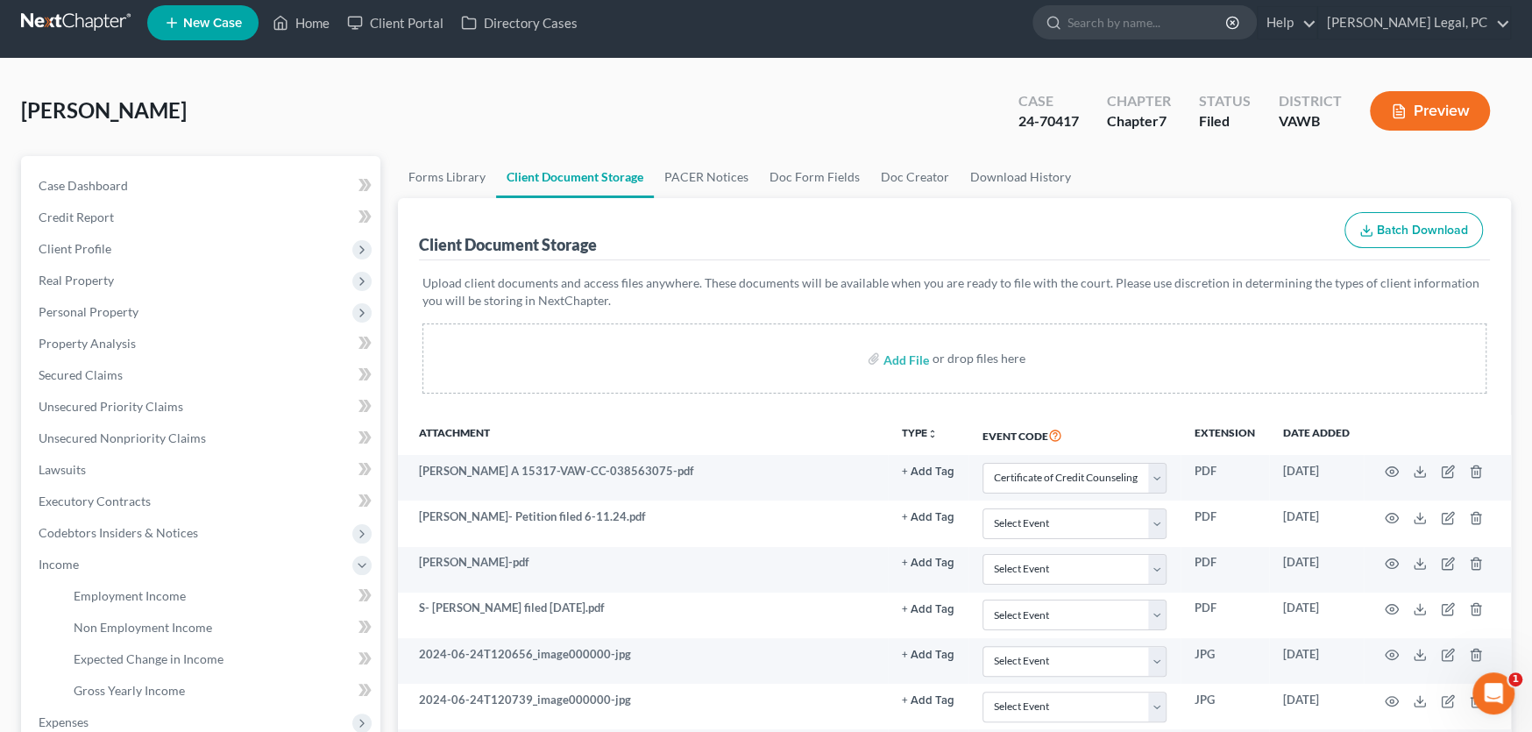
scroll to position [175, 0]
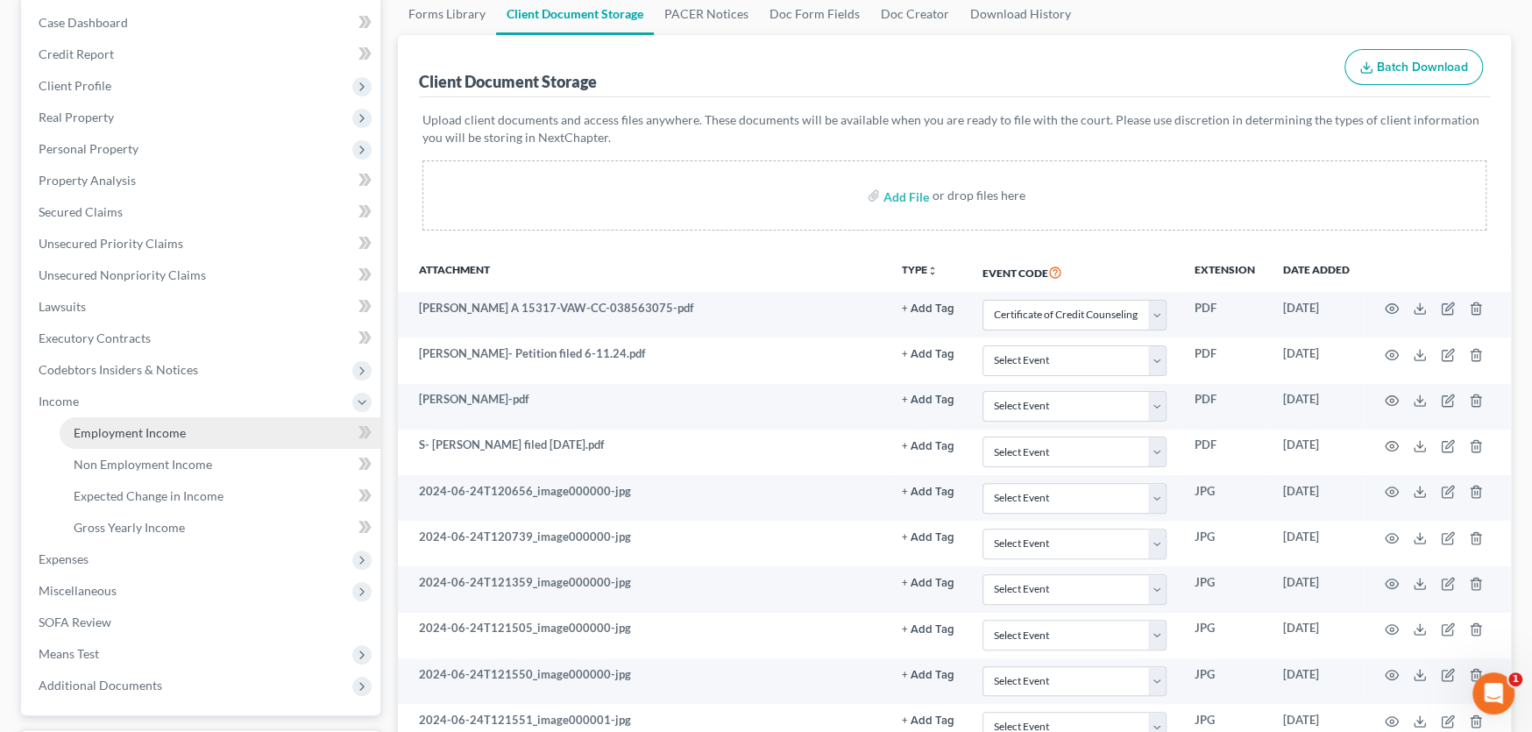
drag, startPoint x: 75, startPoint y: 427, endPoint x: 165, endPoint y: 437, distance: 90.0
click at [75, 427] on span "Employment Income" at bounding box center [130, 432] width 112 height 15
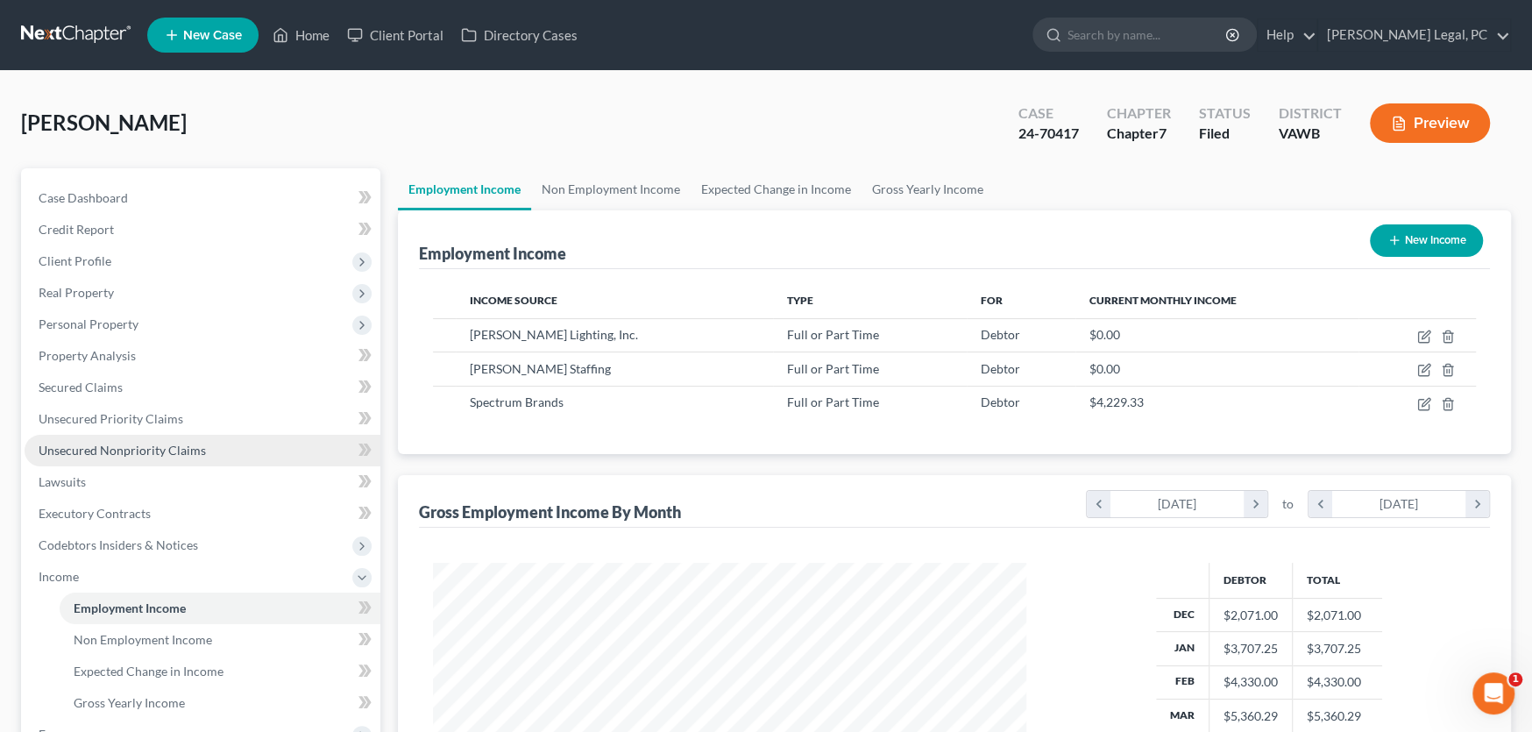
scroll to position [313, 628]
click at [91, 37] on link at bounding box center [77, 35] width 112 height 32
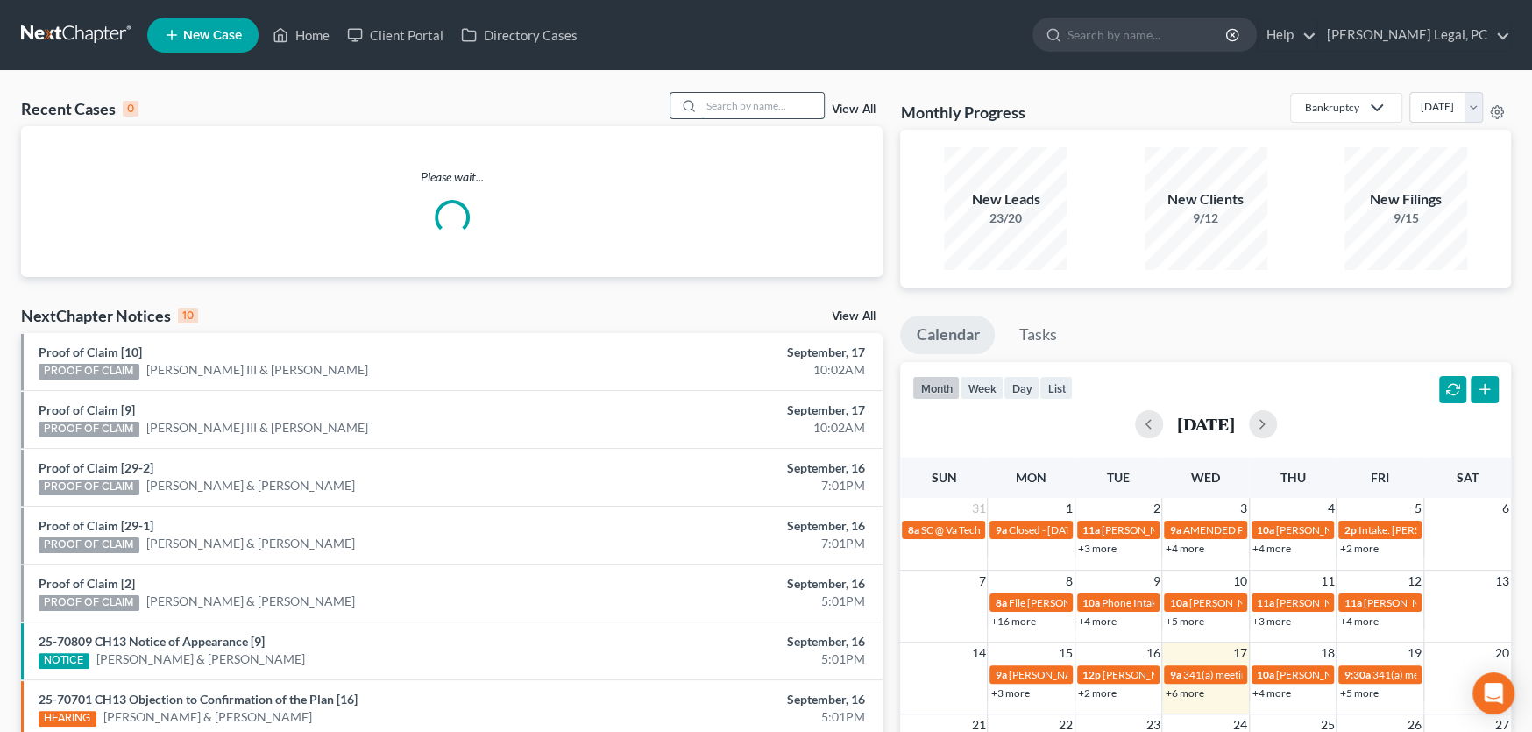
click at [708, 108] on input "search" at bounding box center [762, 105] width 123 height 25
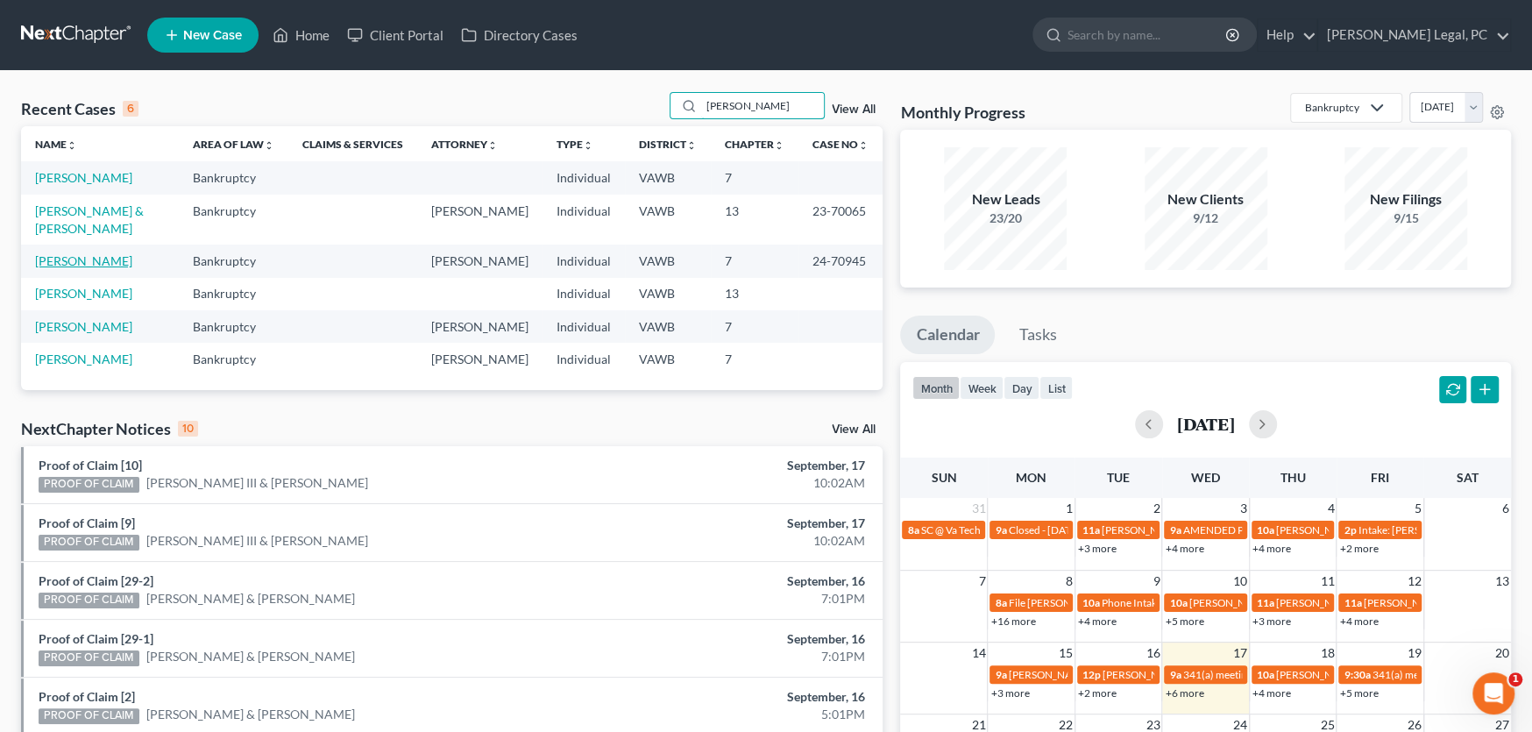
type input "[PERSON_NAME]"
click at [75, 253] on link "[PERSON_NAME]" at bounding box center [83, 260] width 97 height 15
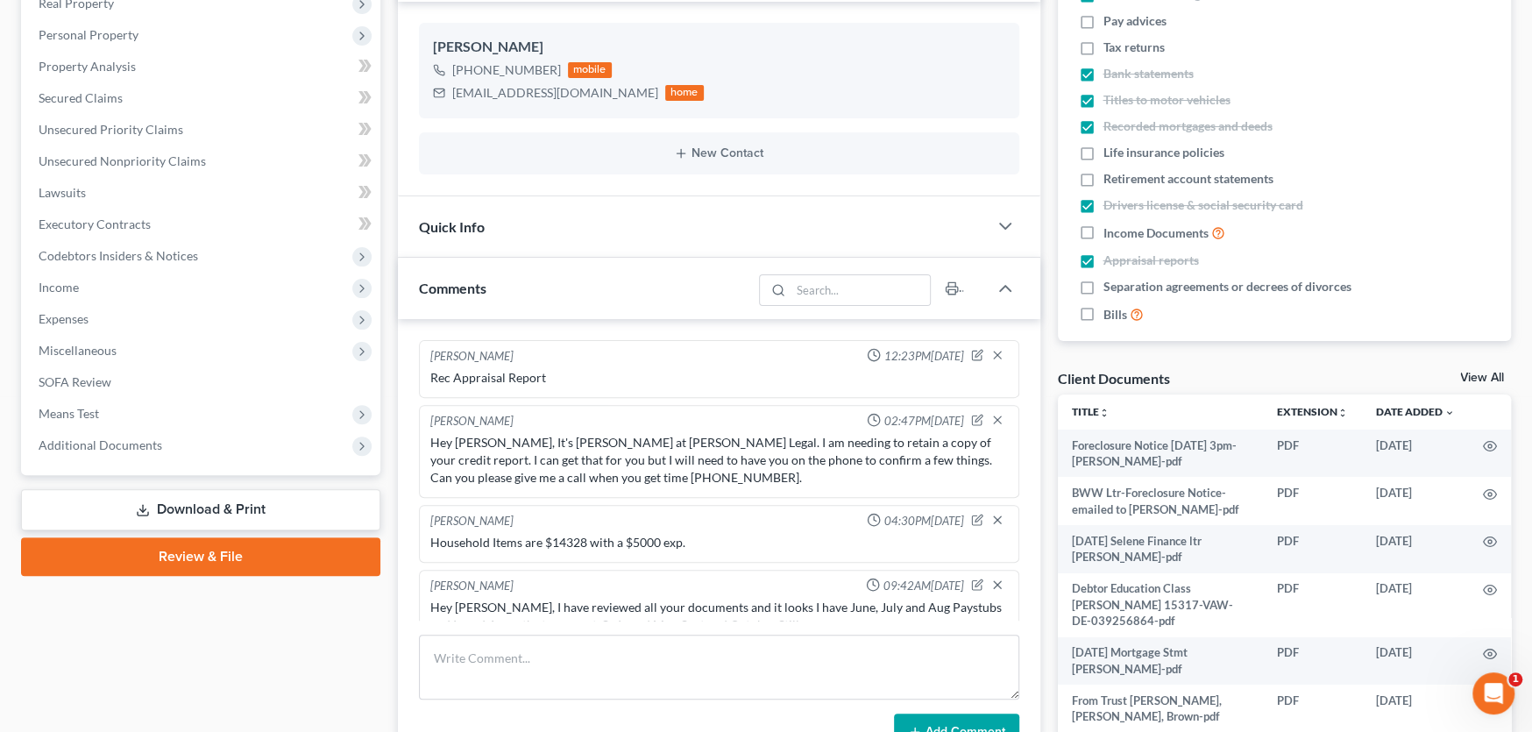
scroll to position [351, 0]
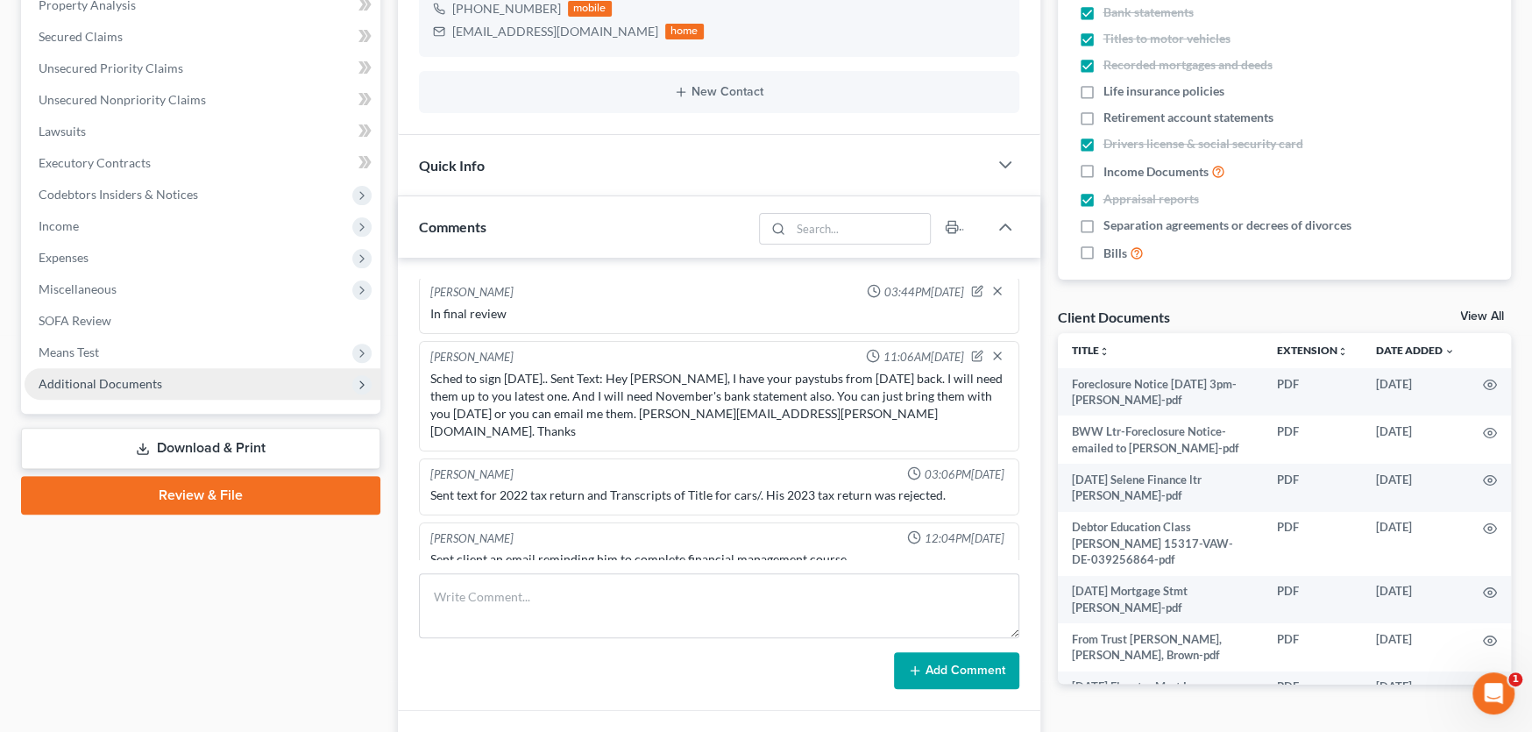
click at [83, 380] on span "Additional Documents" at bounding box center [101, 383] width 124 height 15
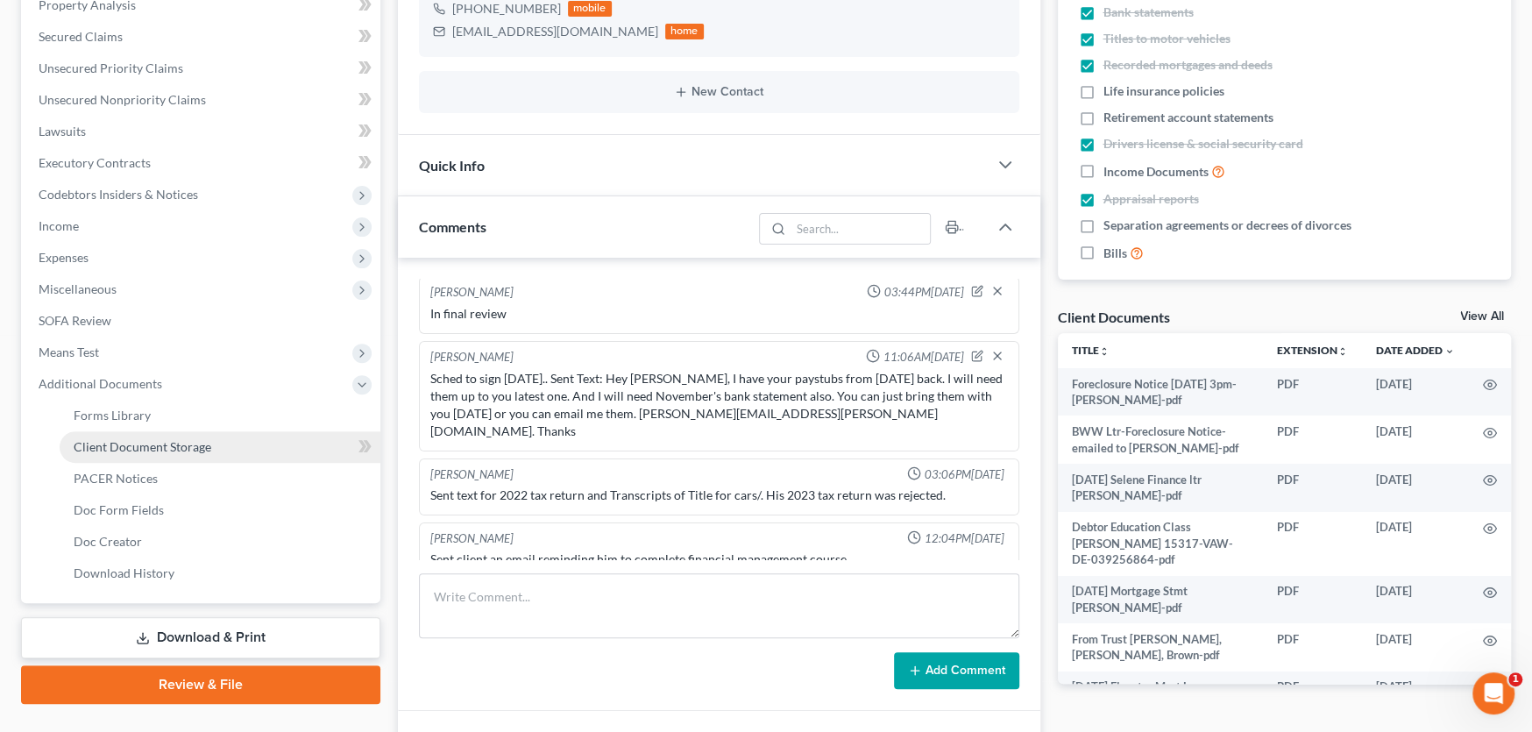
click at [91, 439] on span "Client Document Storage" at bounding box center [143, 446] width 138 height 15
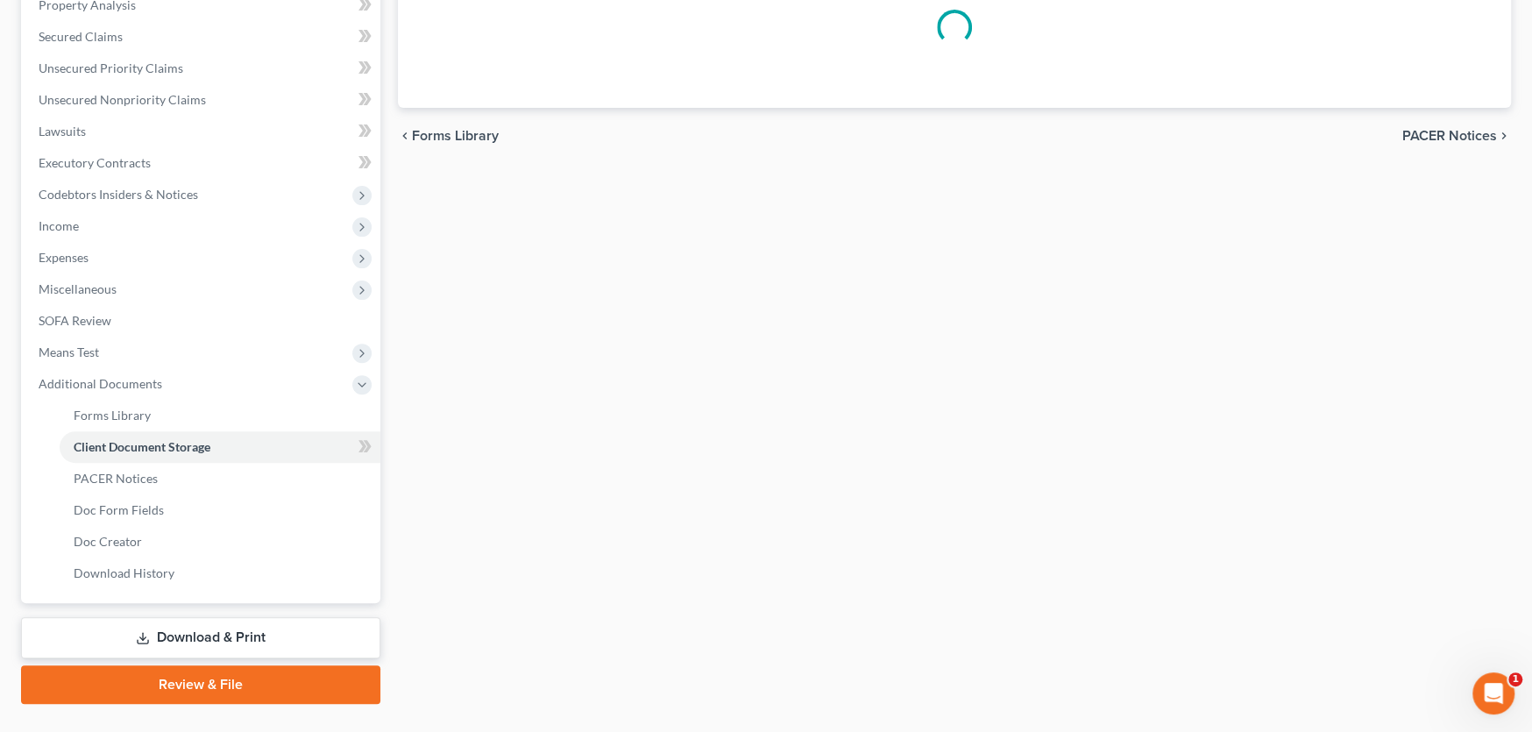
scroll to position [31, 0]
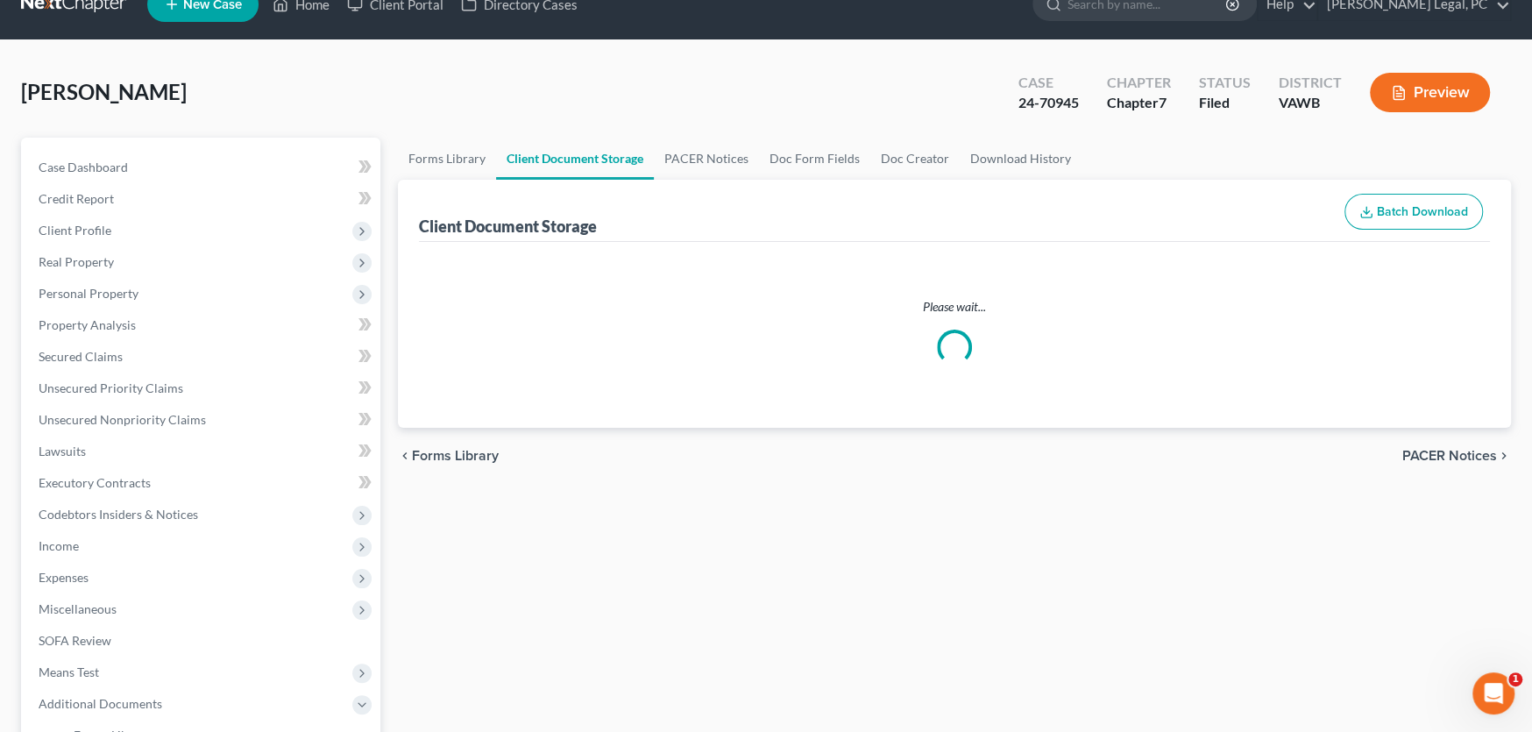
select select "0"
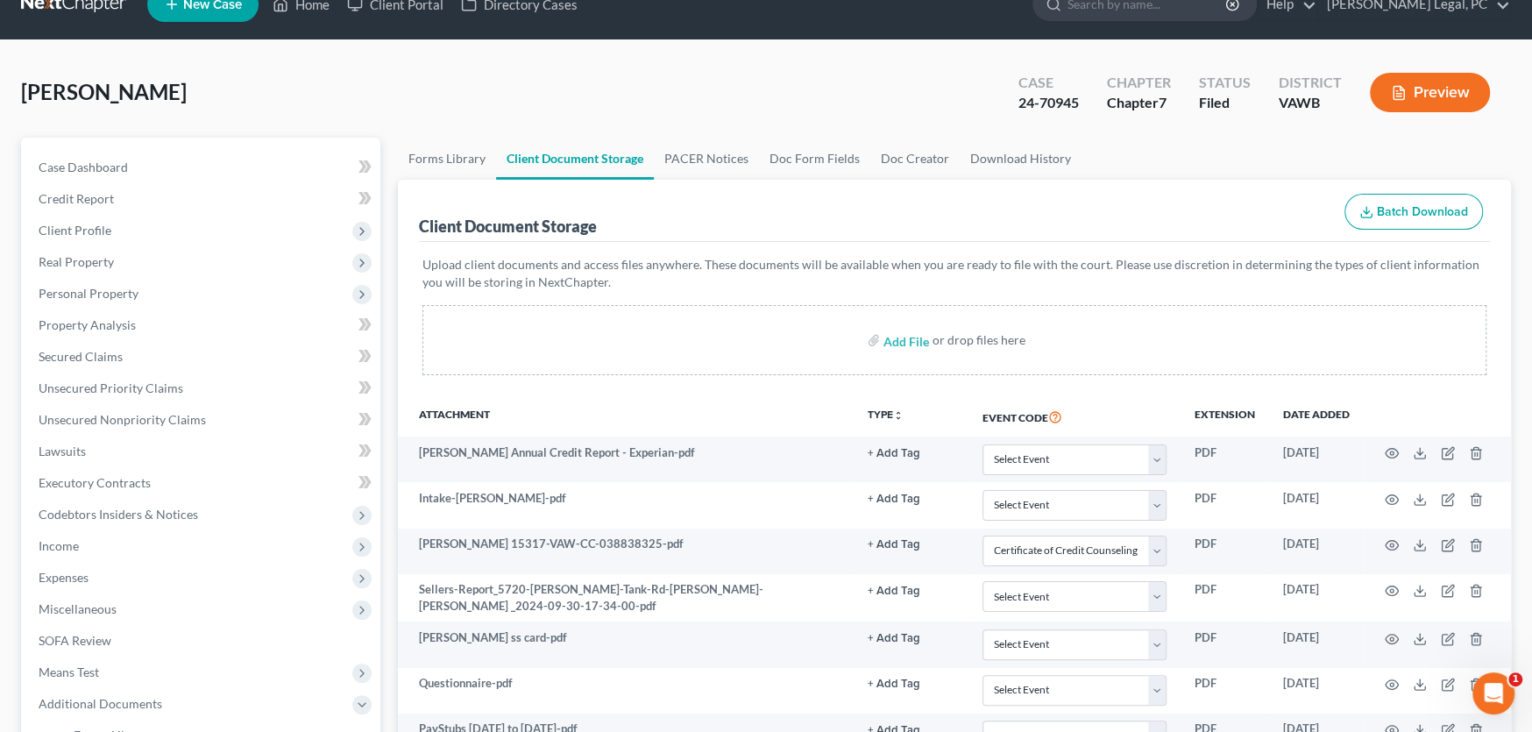
scroll to position [0, 0]
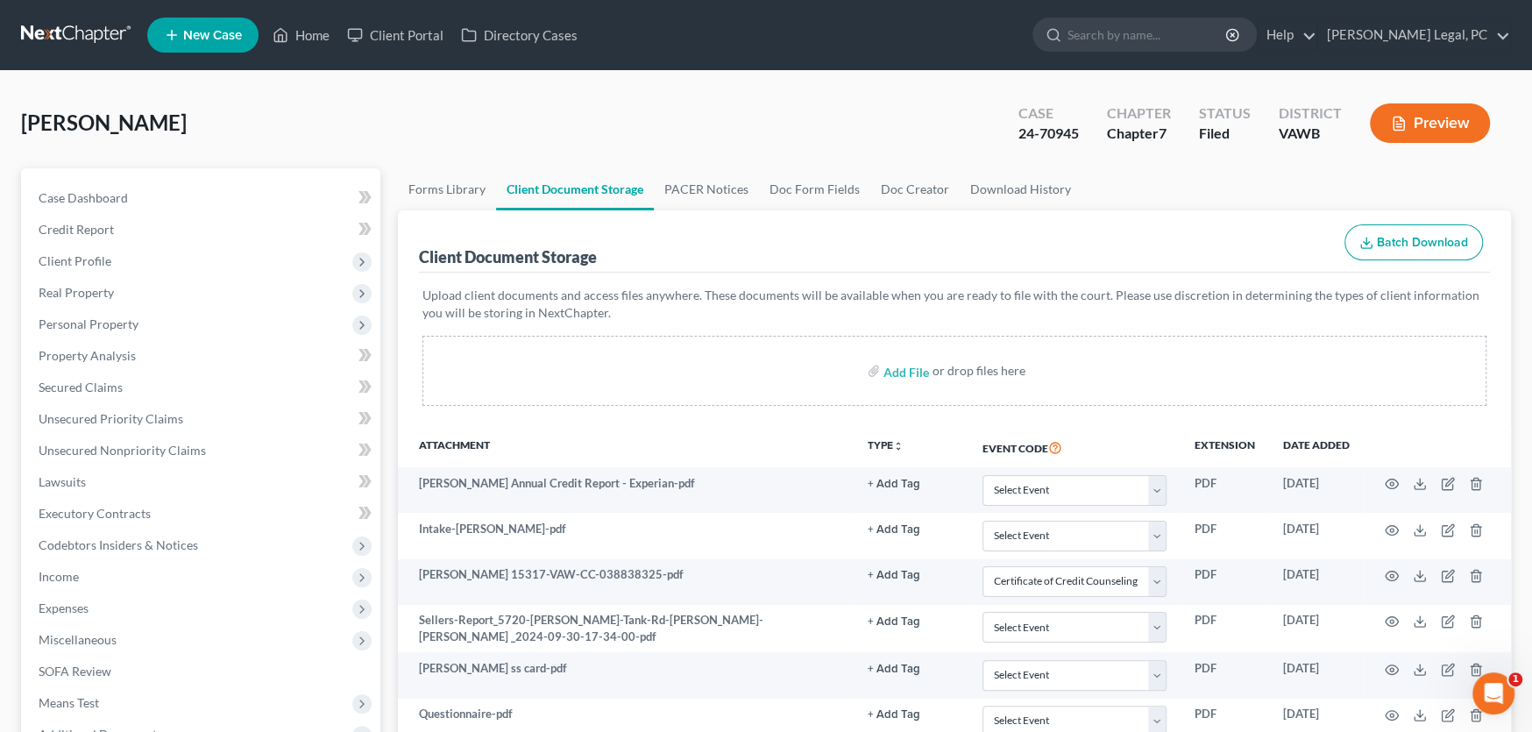
select select "0"
click at [67, 26] on link at bounding box center [77, 35] width 112 height 32
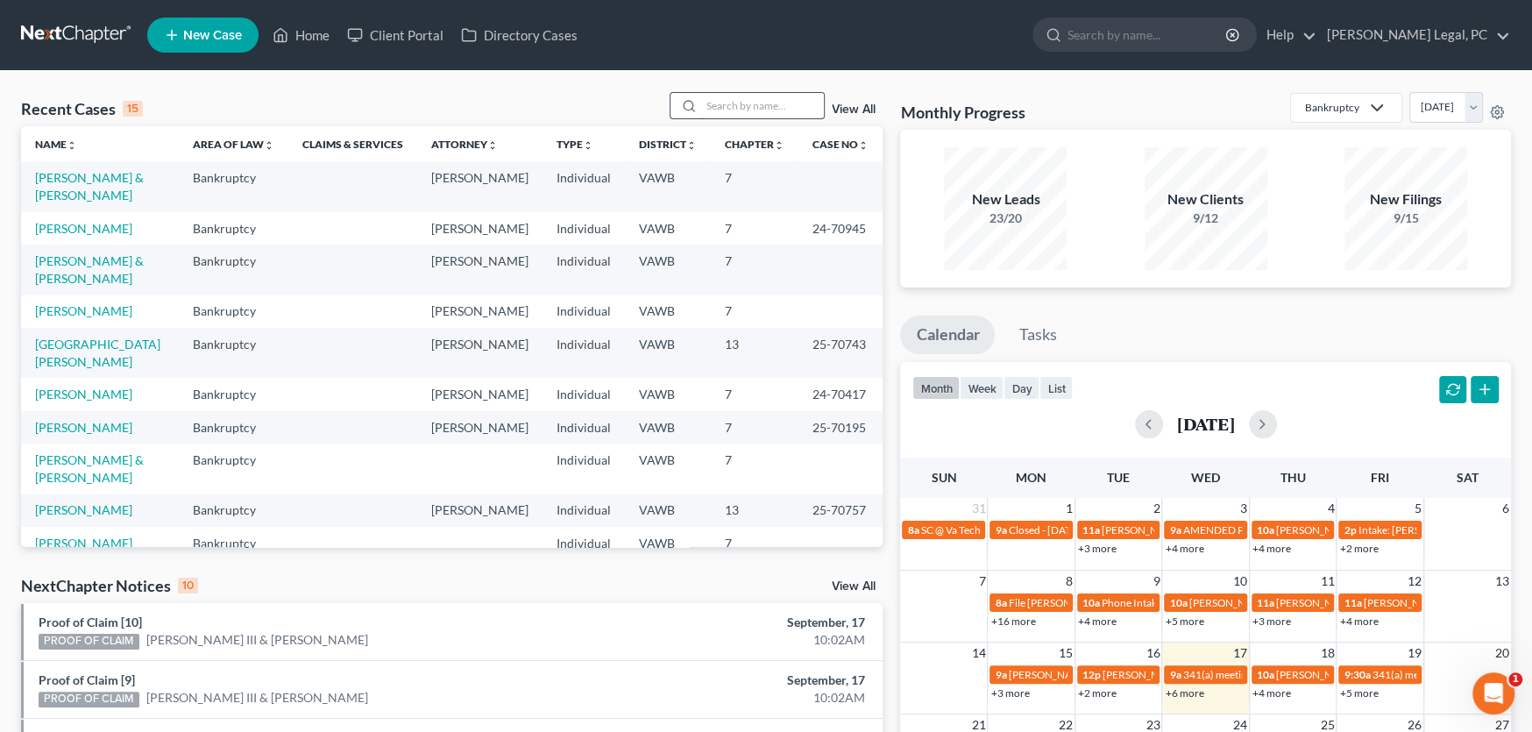
click at [712, 103] on input "search" at bounding box center [762, 105] width 123 height 25
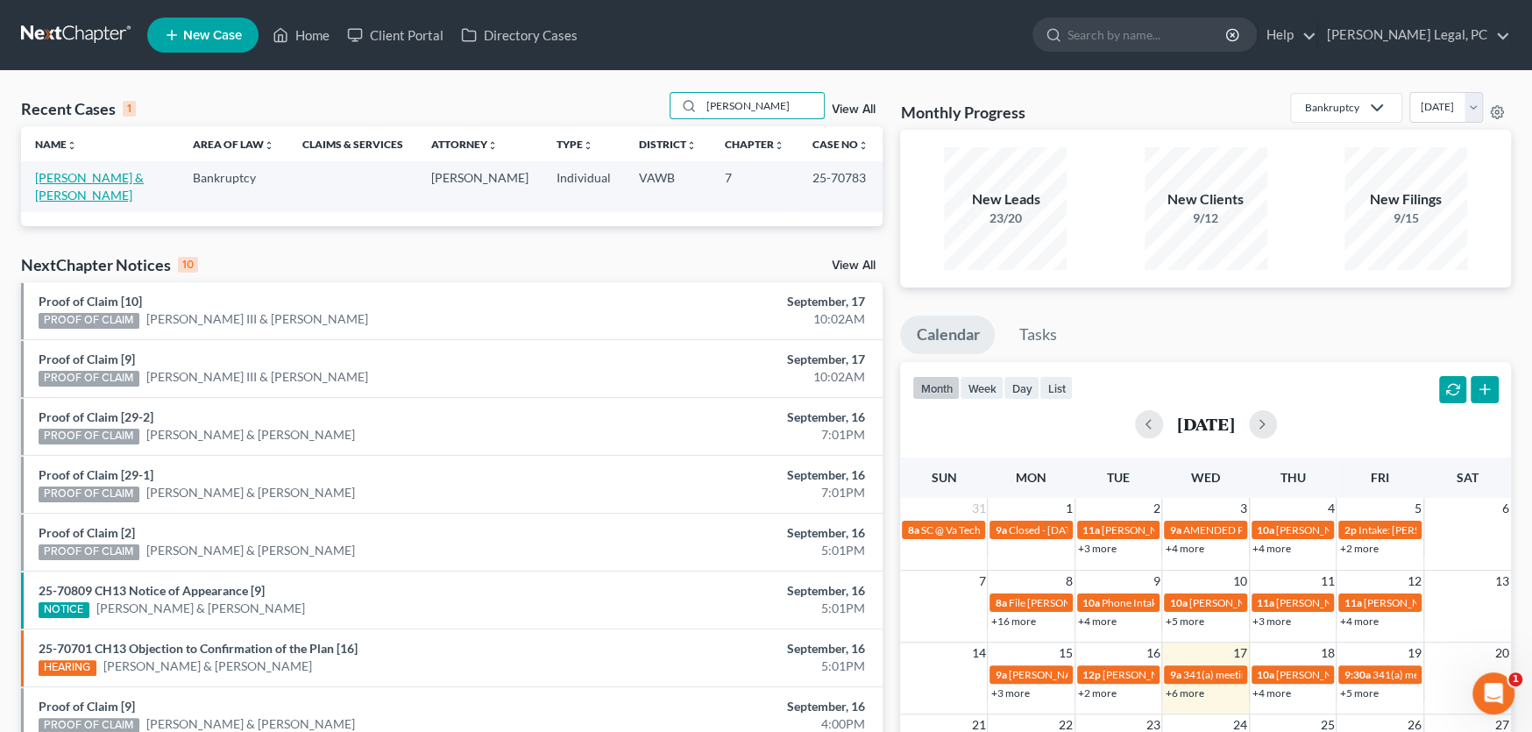
type input "[PERSON_NAME]"
click at [97, 176] on link "[PERSON_NAME] & [PERSON_NAME]" at bounding box center [89, 186] width 109 height 32
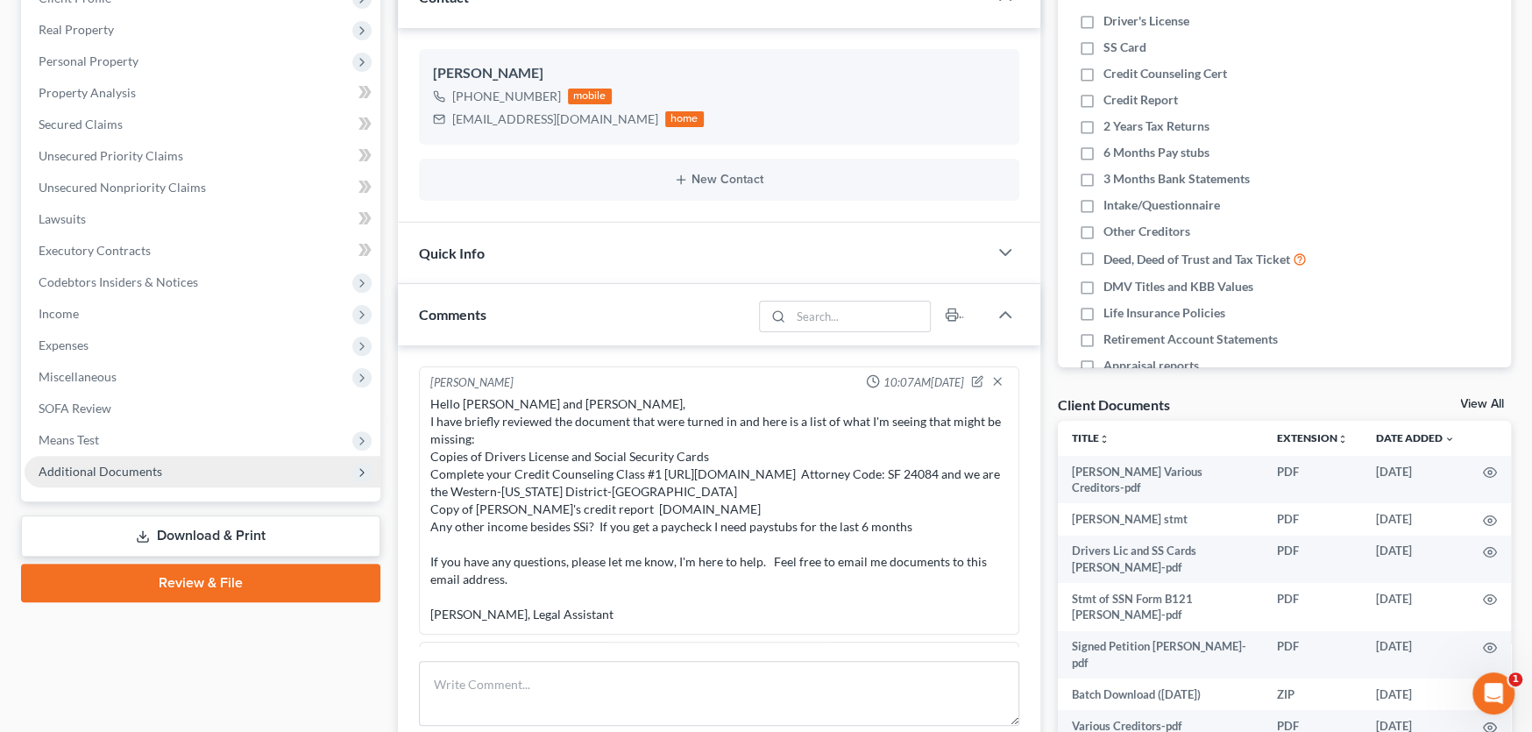
scroll to position [885, 0]
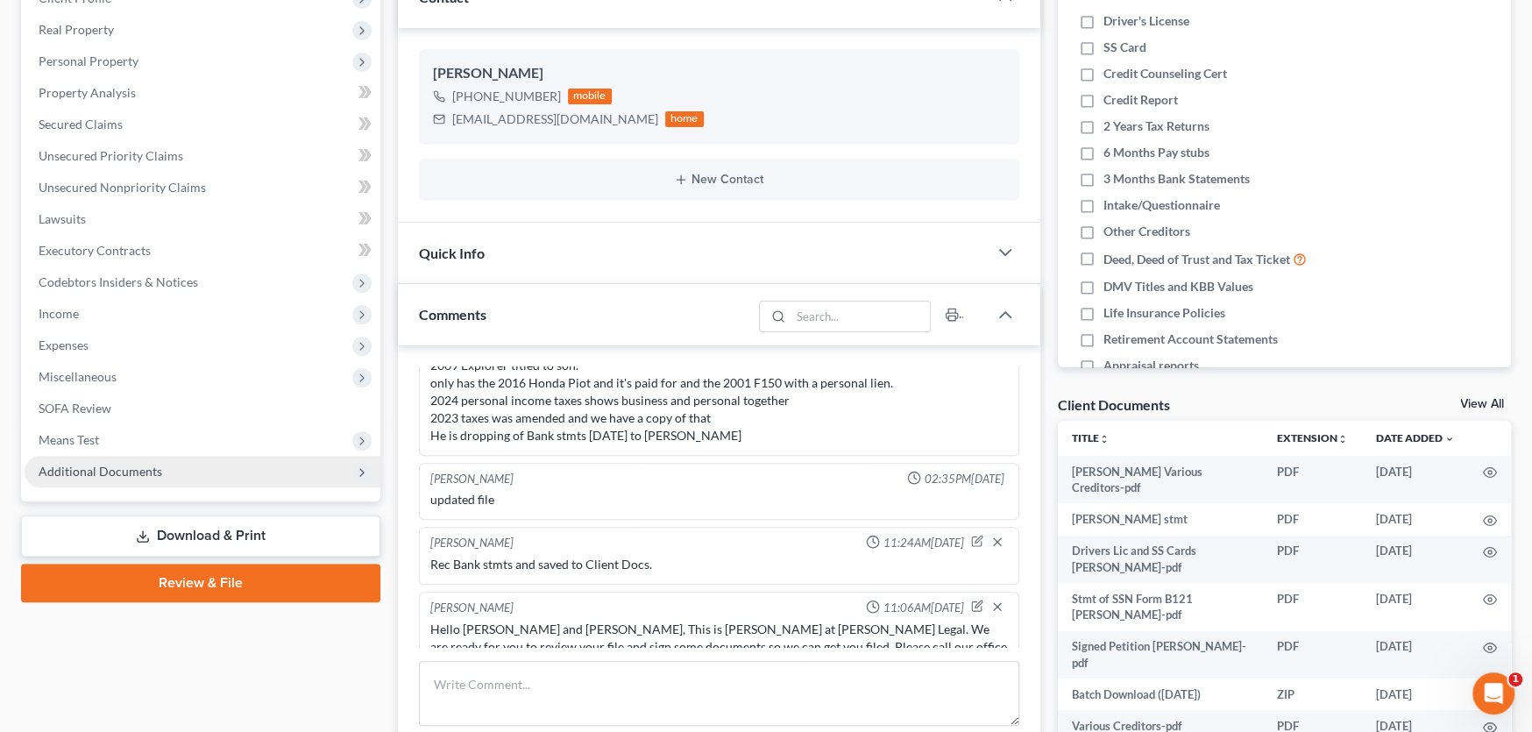
click at [126, 464] on span "Additional Documents" at bounding box center [101, 471] width 124 height 15
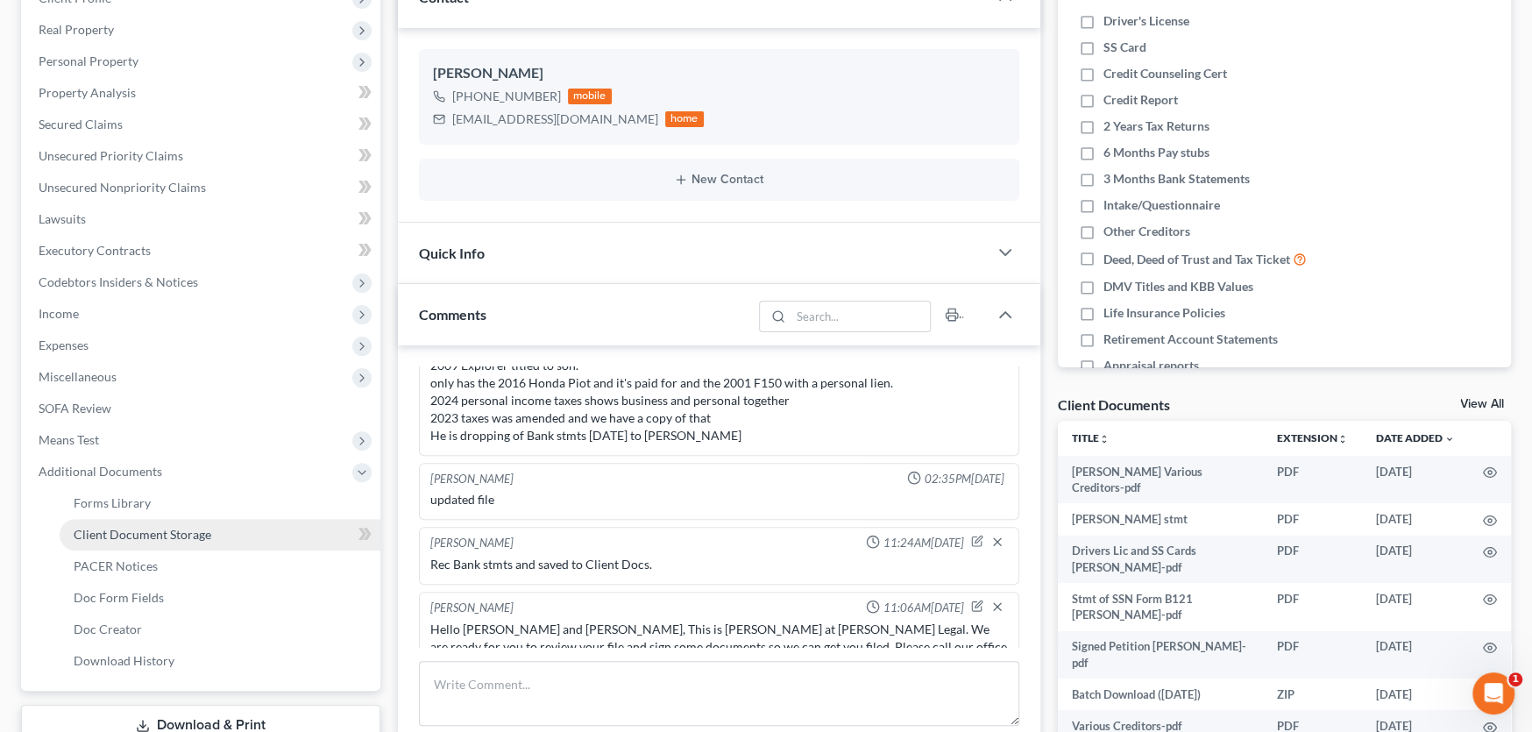
click at [149, 530] on span "Client Document Storage" at bounding box center [143, 534] width 138 height 15
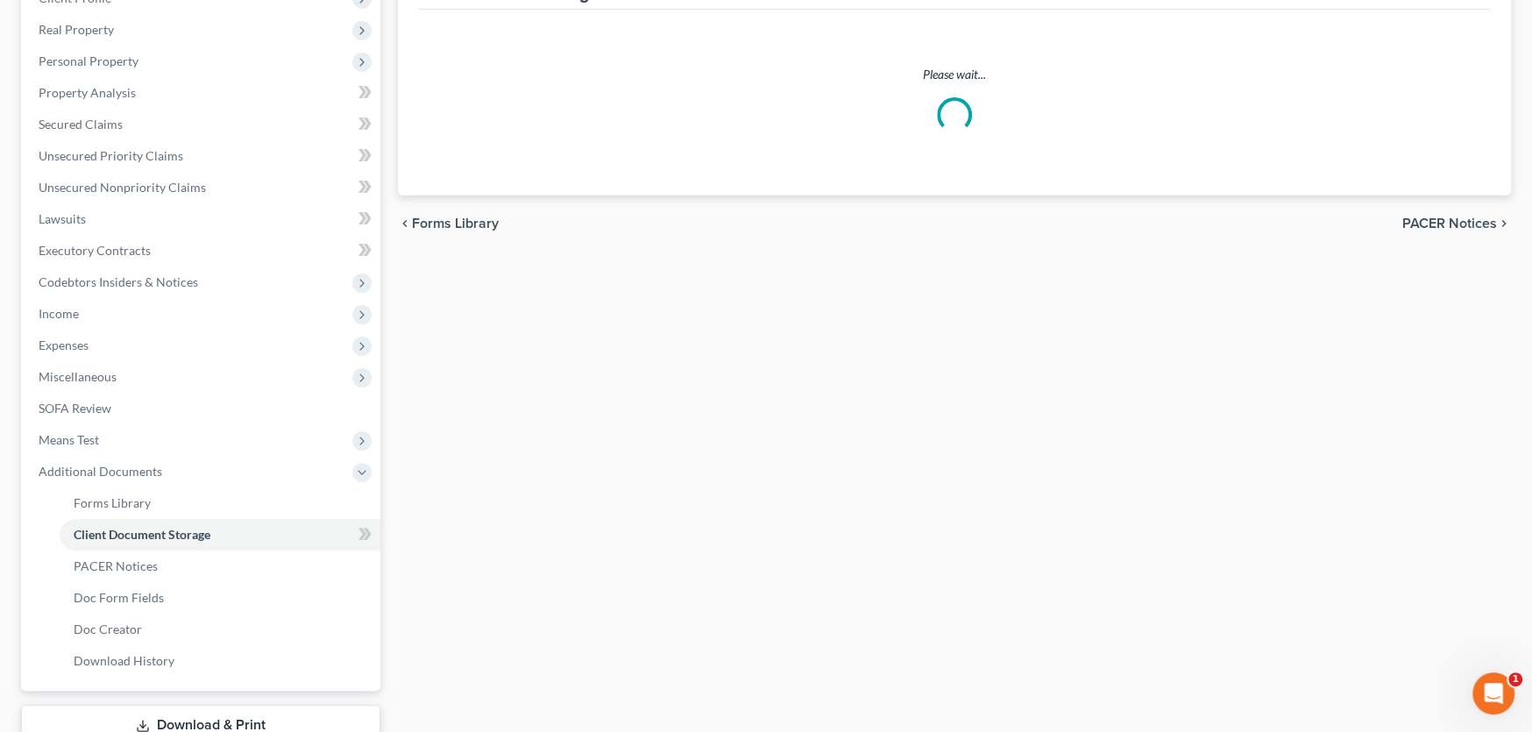
scroll to position [49, 0]
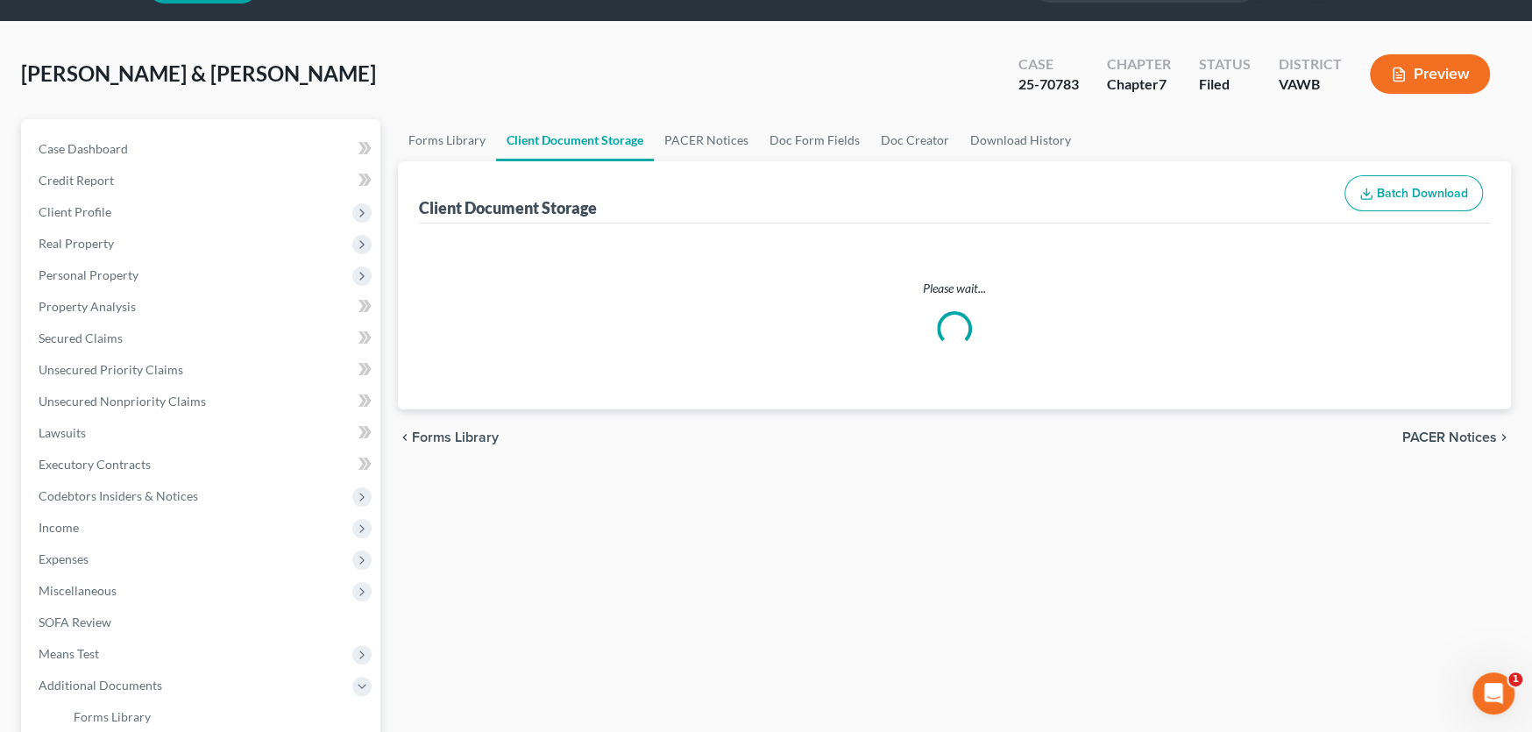
select select "0"
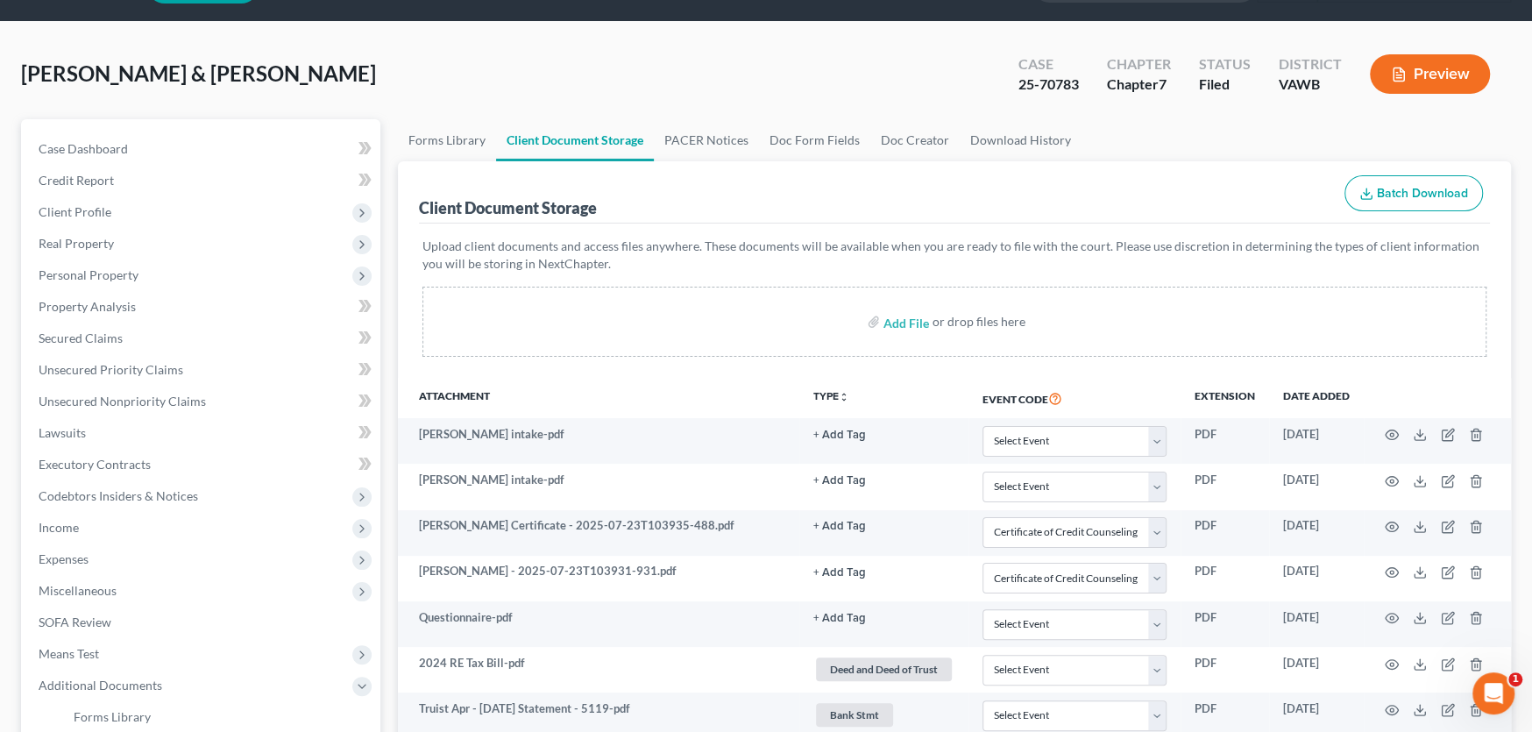
scroll to position [0, 0]
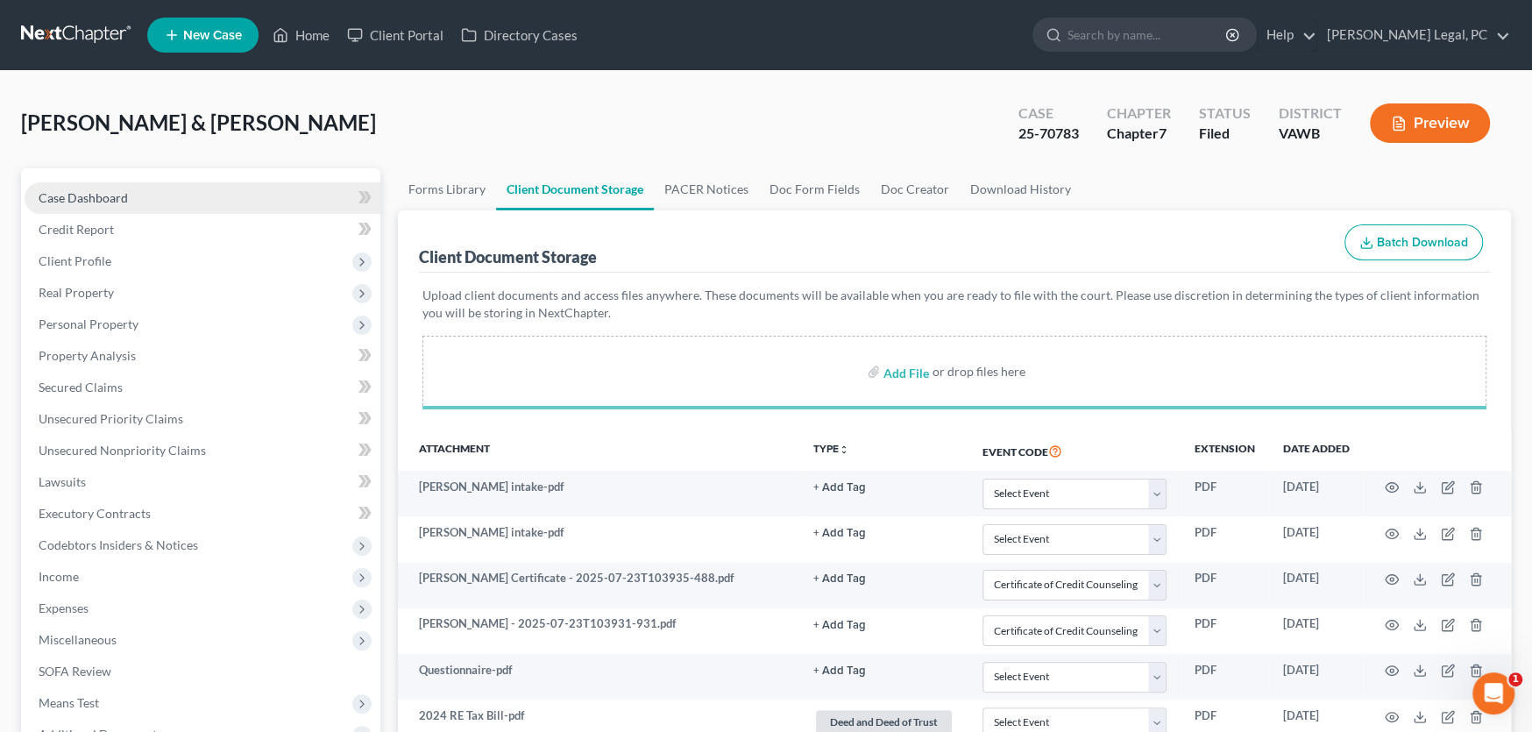
click at [97, 196] on span "Case Dashboard" at bounding box center [83, 197] width 89 height 15
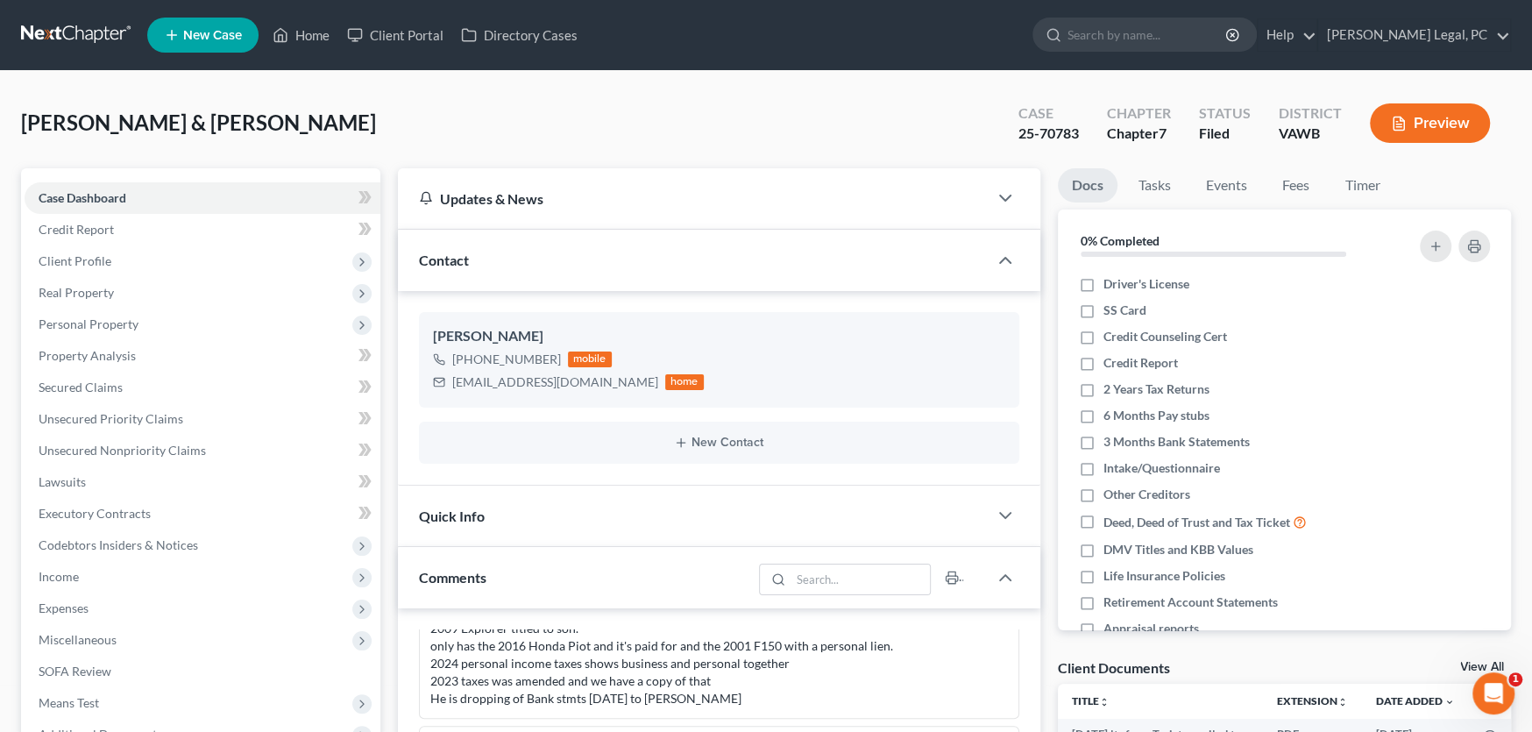
click at [43, 28] on link at bounding box center [77, 35] width 112 height 32
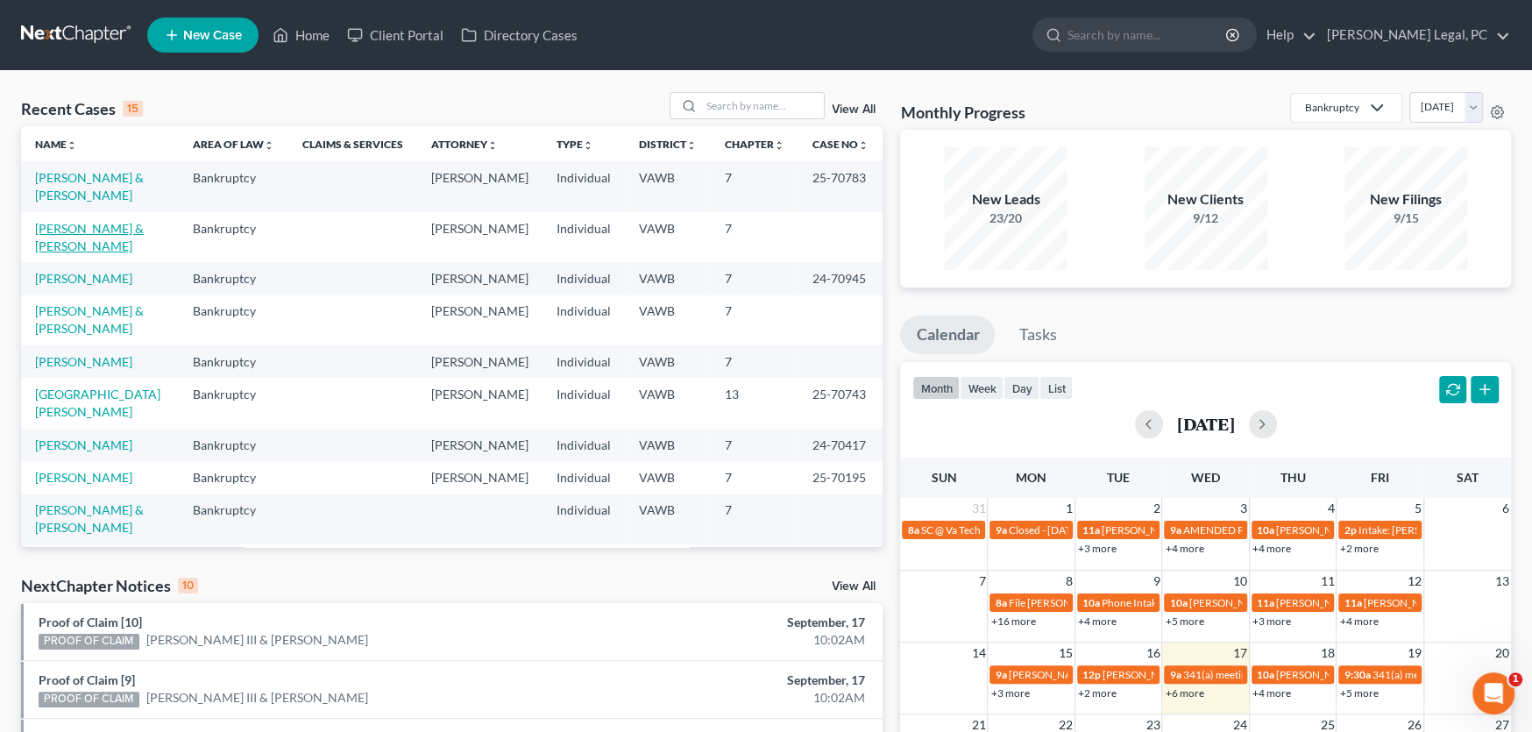
click at [67, 221] on link "[PERSON_NAME] & [PERSON_NAME]" at bounding box center [89, 237] width 109 height 32
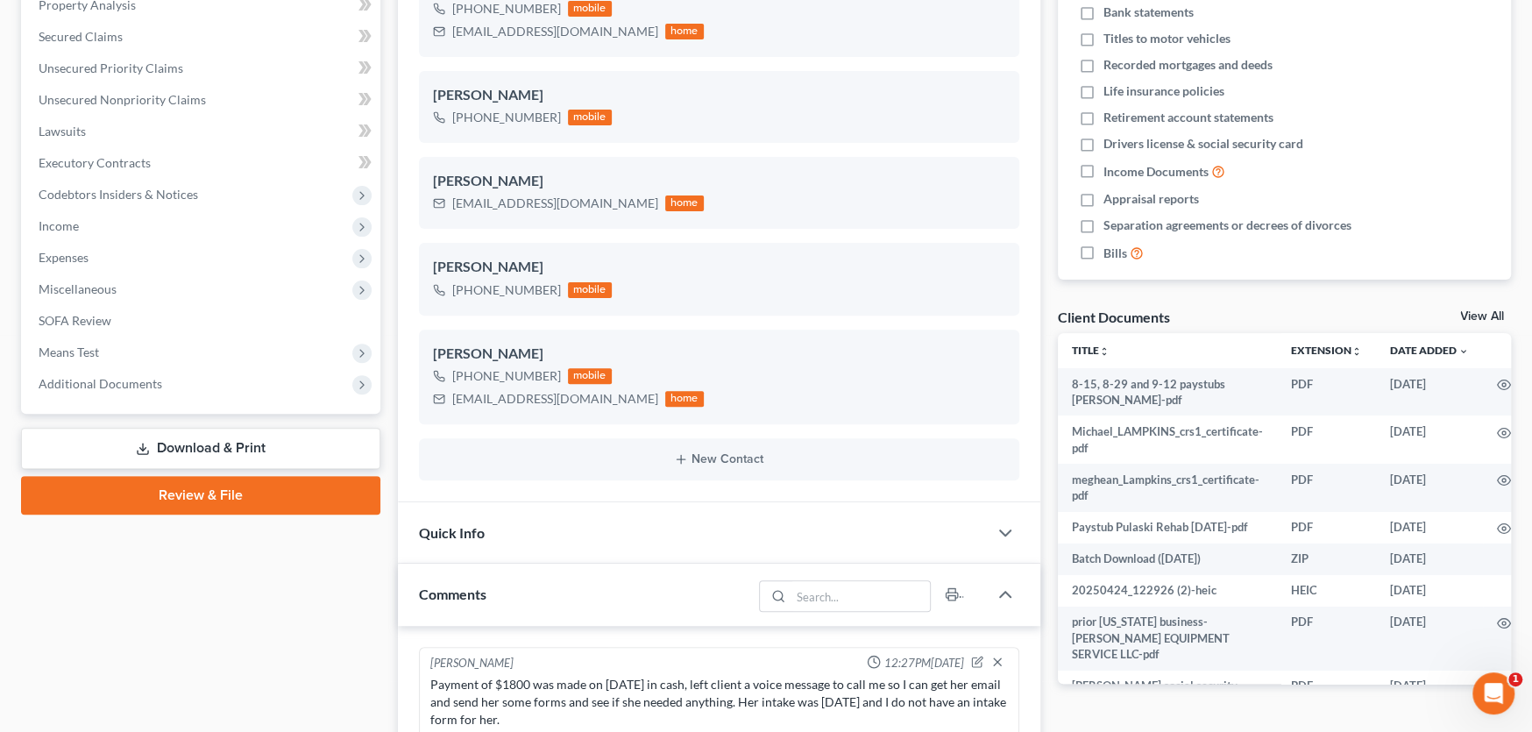
scroll to position [3221, 0]
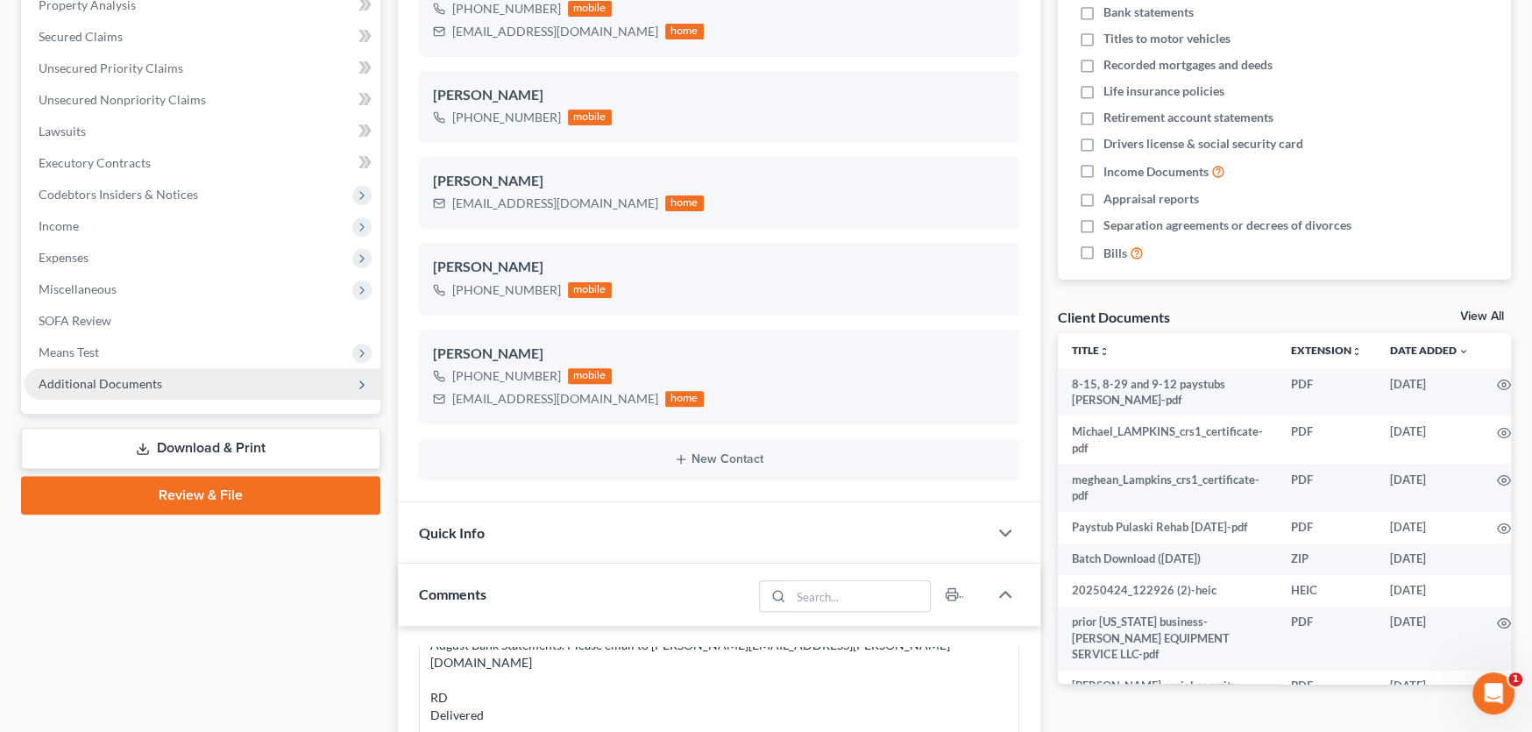
click at [127, 384] on span "Additional Documents" at bounding box center [101, 383] width 124 height 15
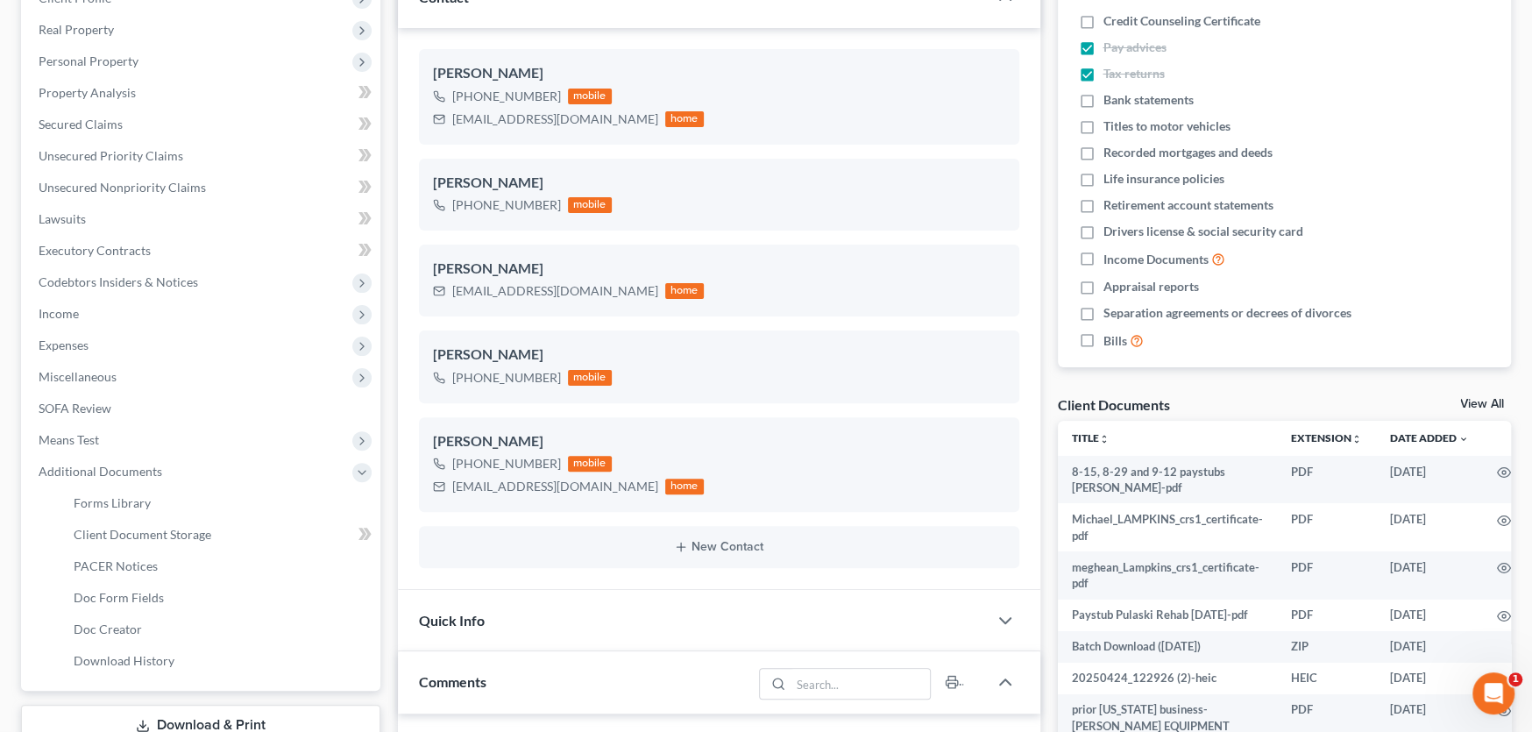
scroll to position [437, 0]
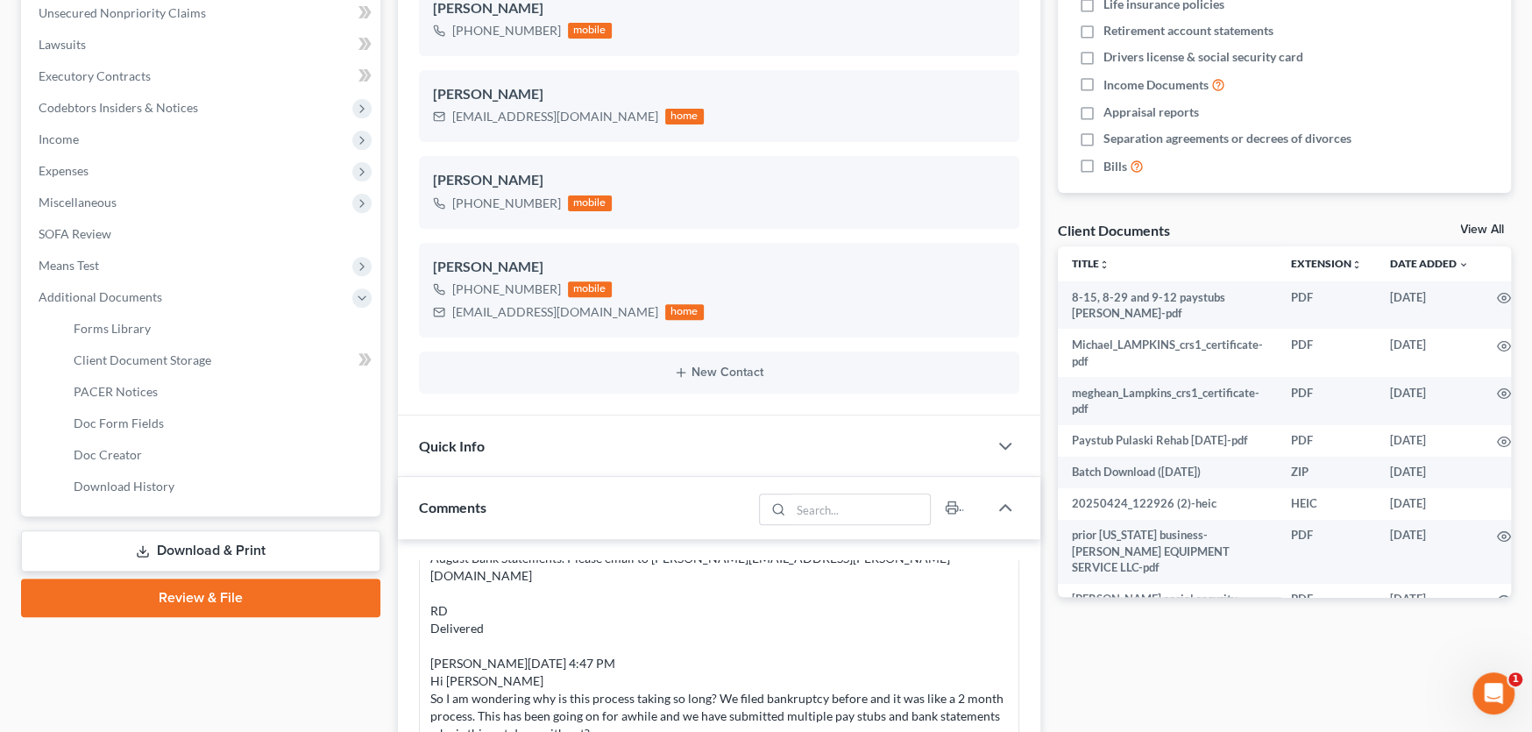
click at [266, 546] on link "Download & Print" at bounding box center [200, 550] width 359 height 41
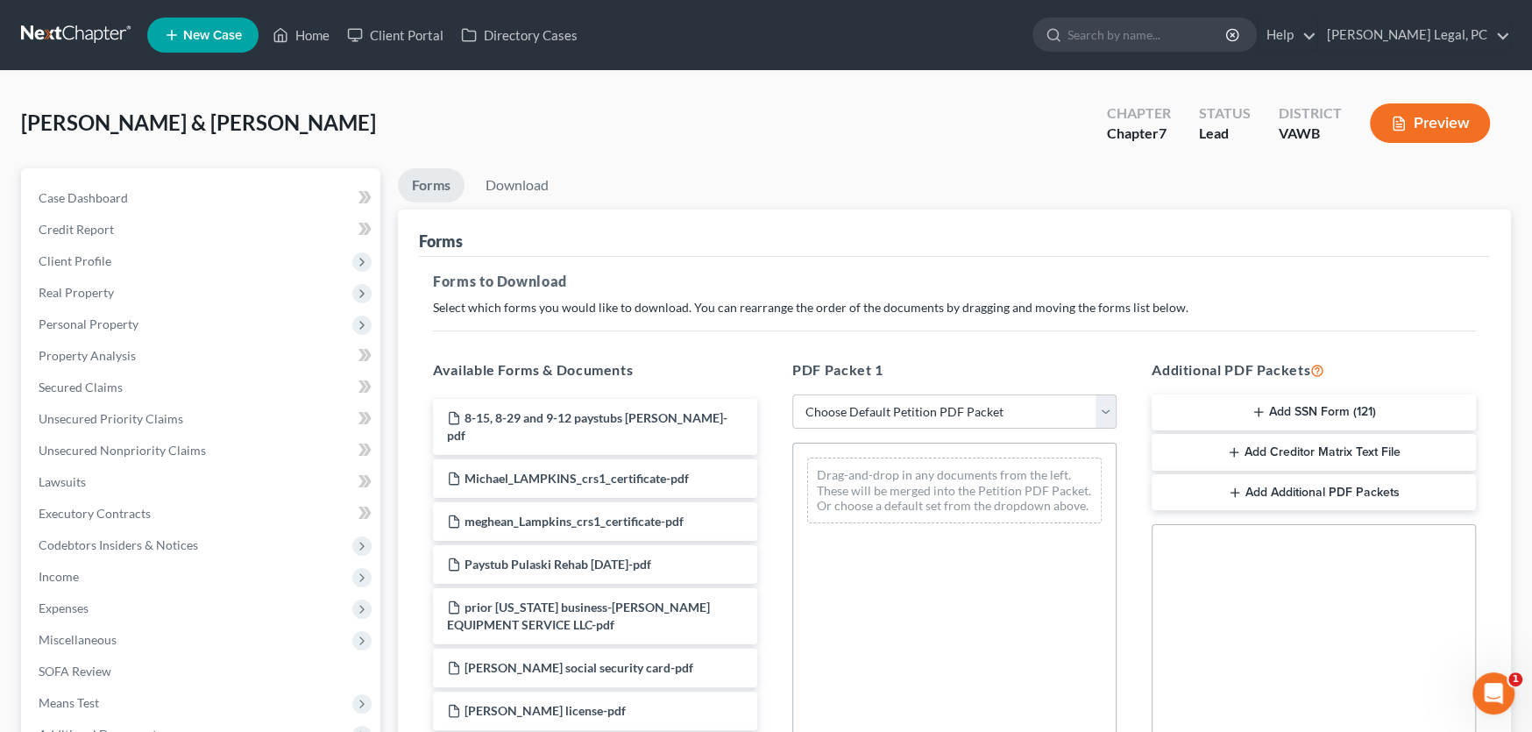
click at [1299, 411] on button "Add SSN Form (121)" at bounding box center [1314, 412] width 324 height 37
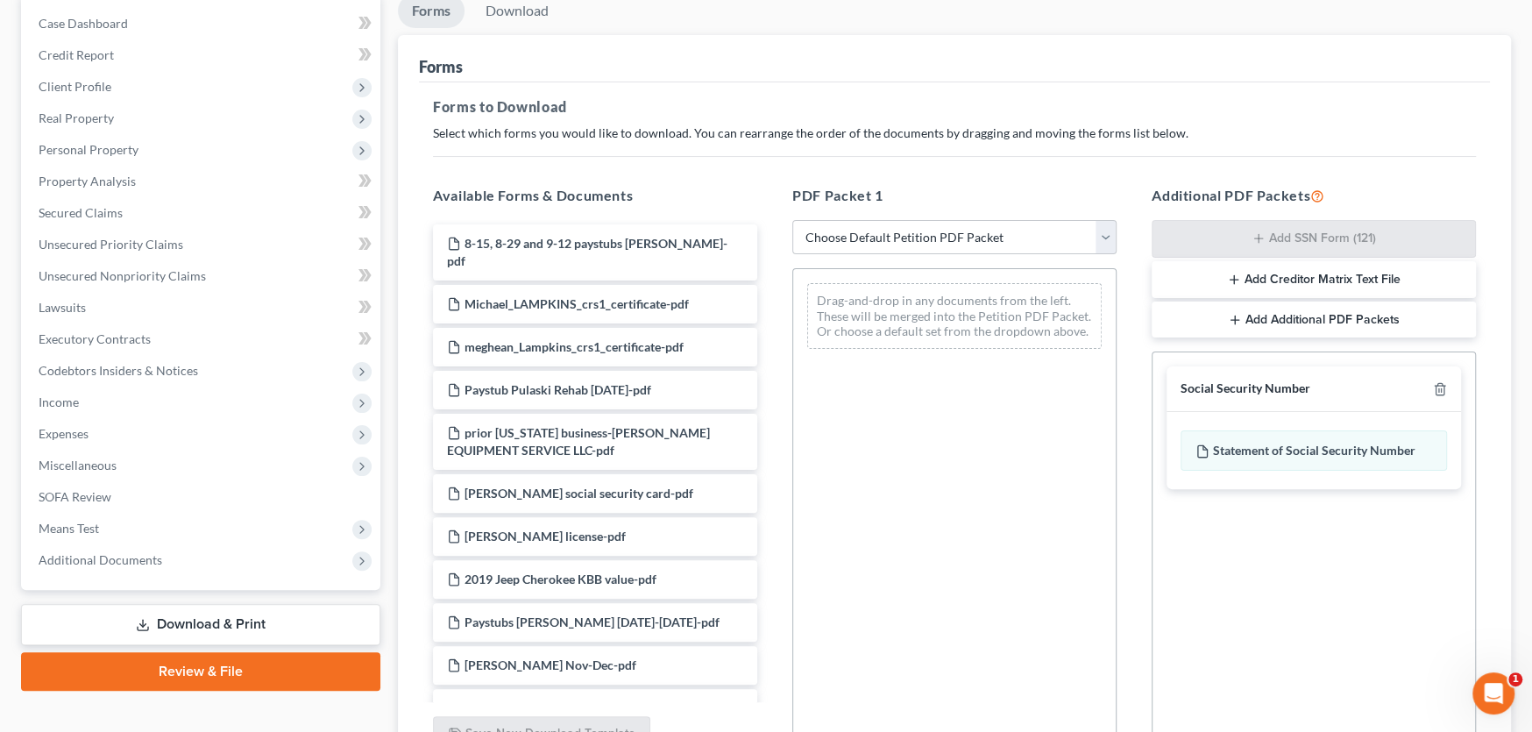
scroll to position [175, 0]
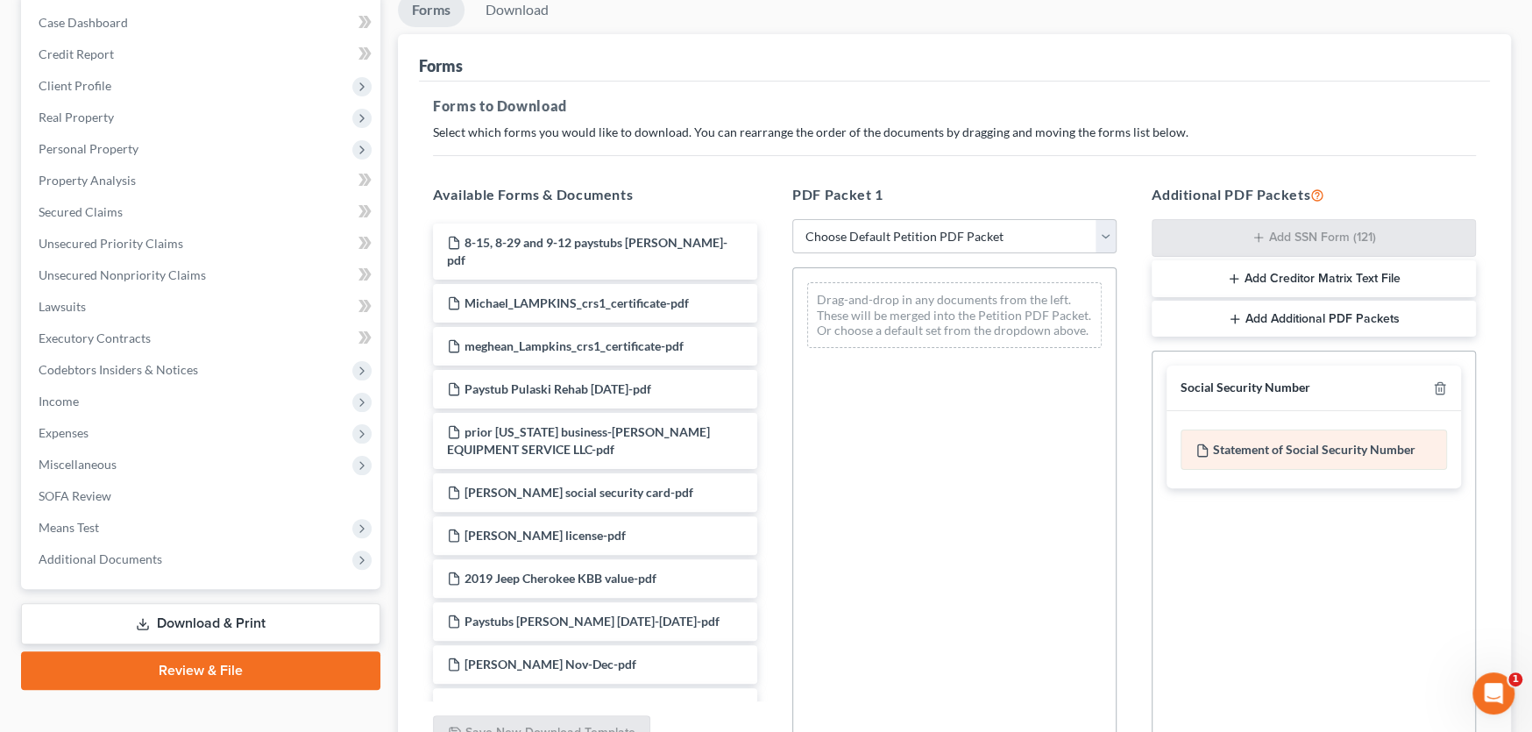
click at [1320, 449] on div "Statement of Social Security Number" at bounding box center [1313, 449] width 266 height 40
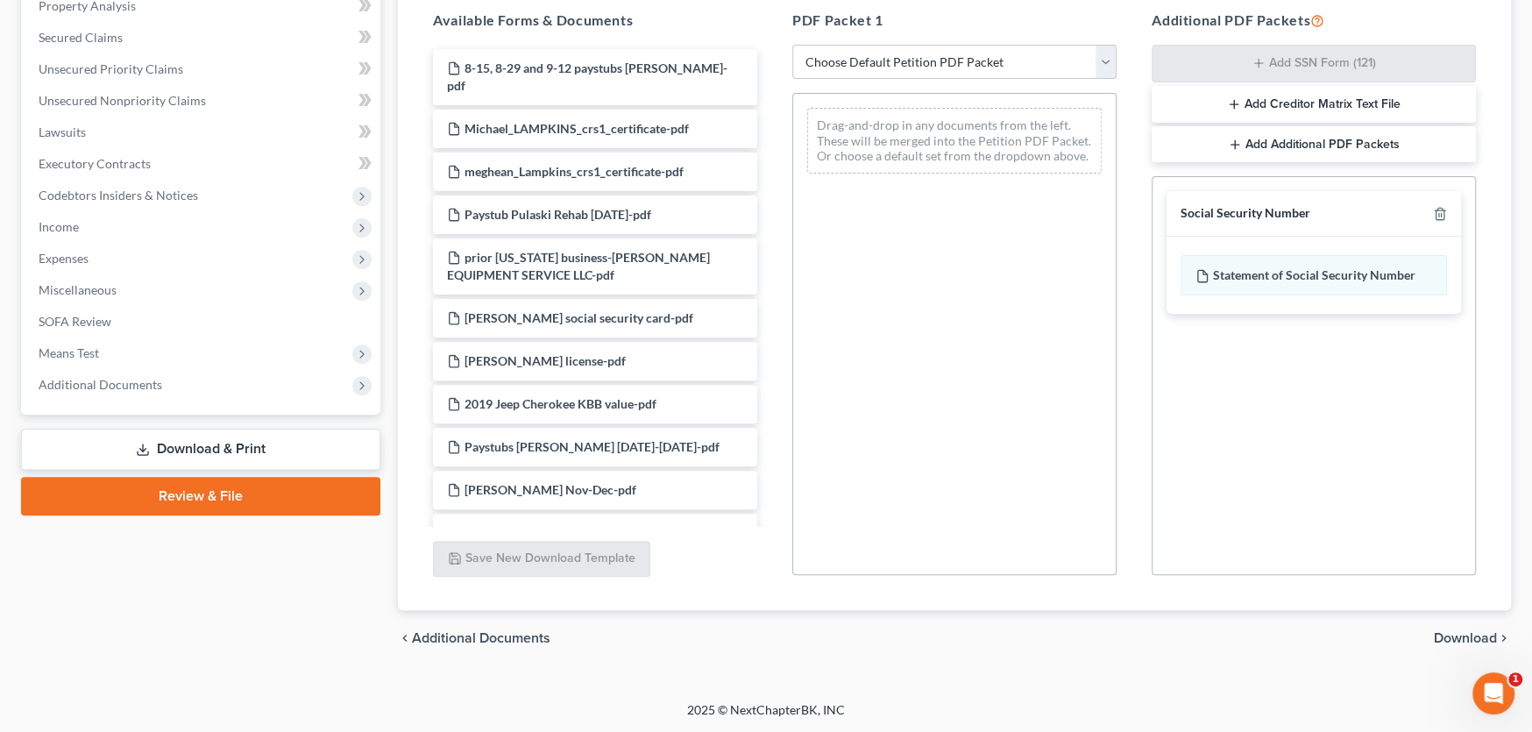
click at [1464, 639] on span "Download" at bounding box center [1465, 638] width 63 height 14
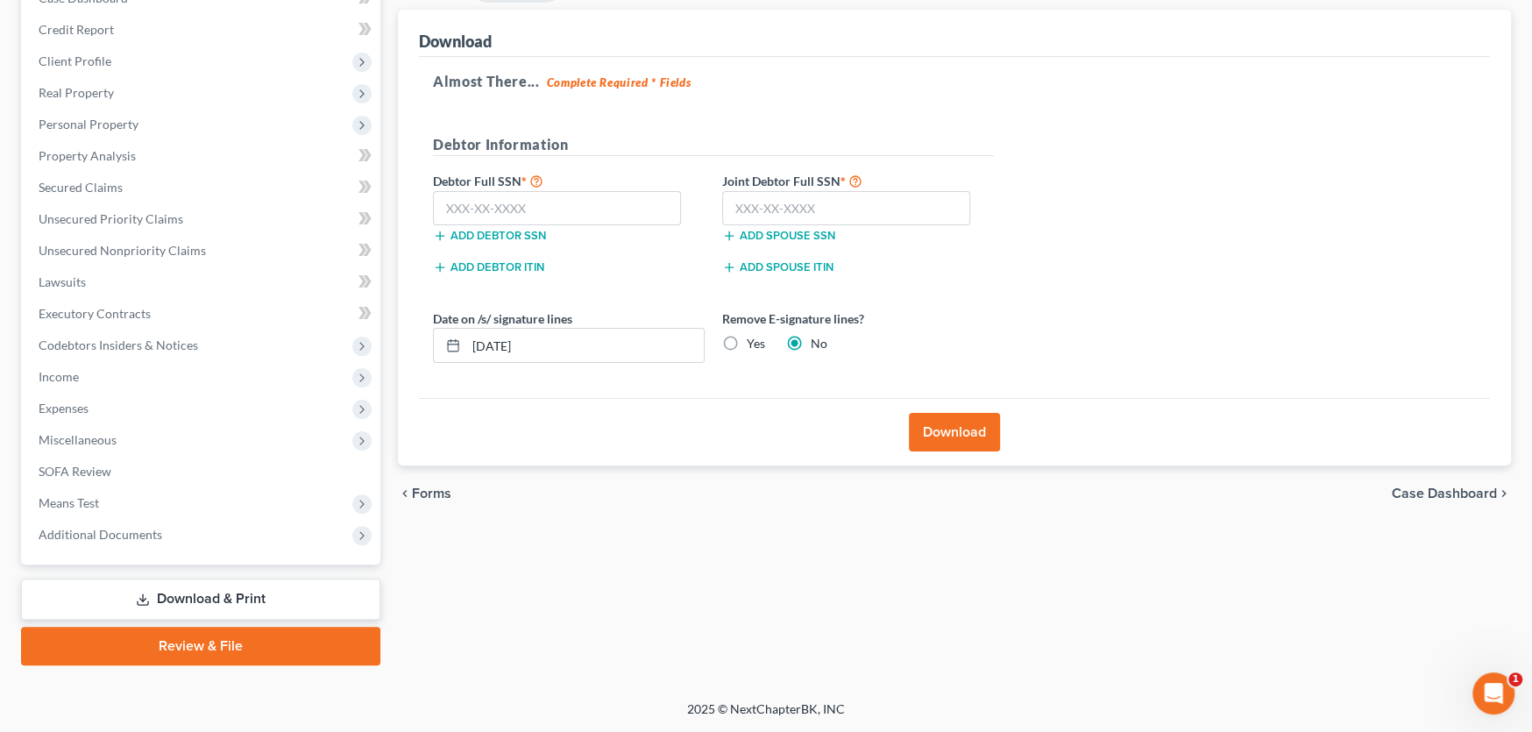
scroll to position [198, 0]
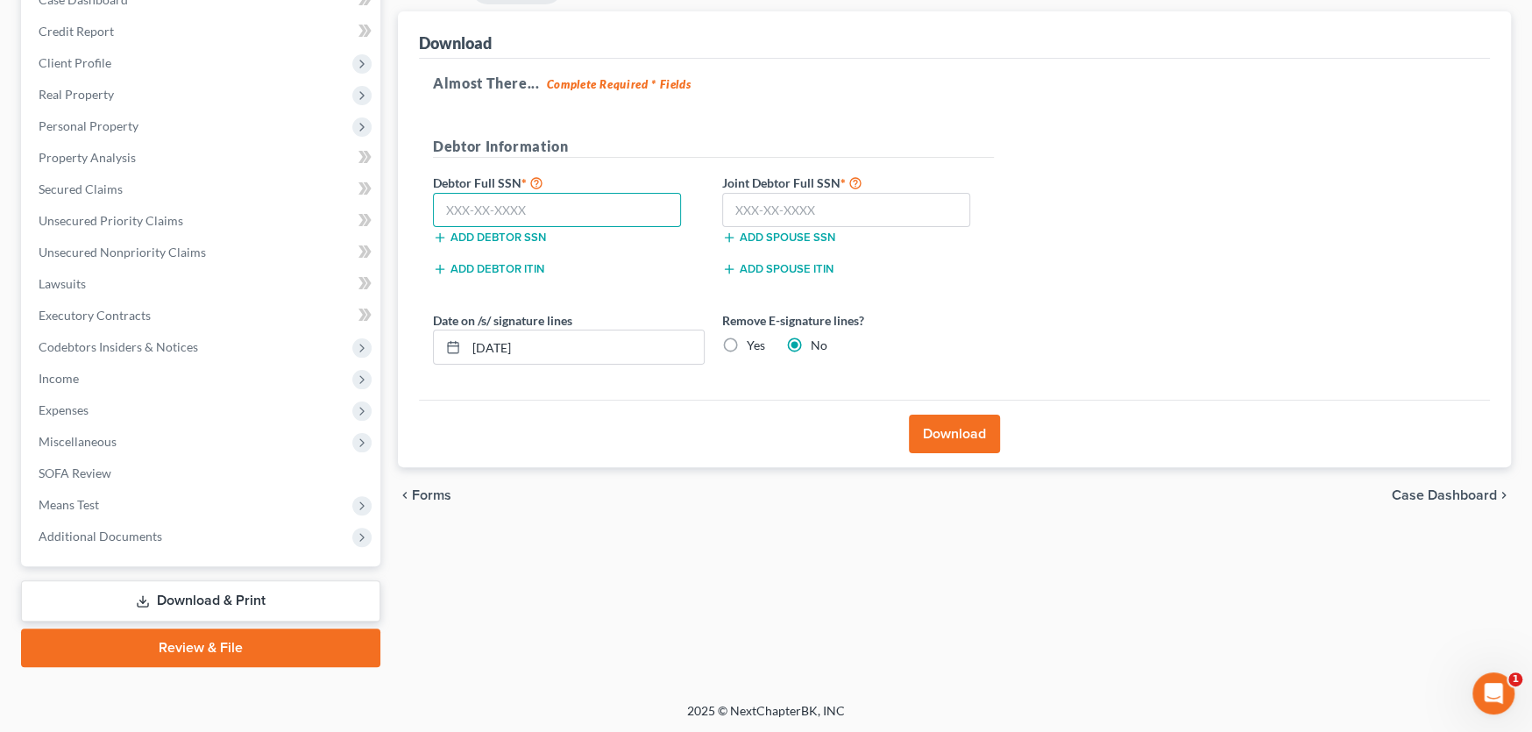
click at [476, 208] on input "text" at bounding box center [557, 210] width 248 height 35
type input "226-35-9667"
click at [806, 199] on input "text" at bounding box center [846, 210] width 248 height 35
click at [840, 205] on input "067-60-2392" at bounding box center [846, 210] width 248 height 35
type input "067-60-2392"
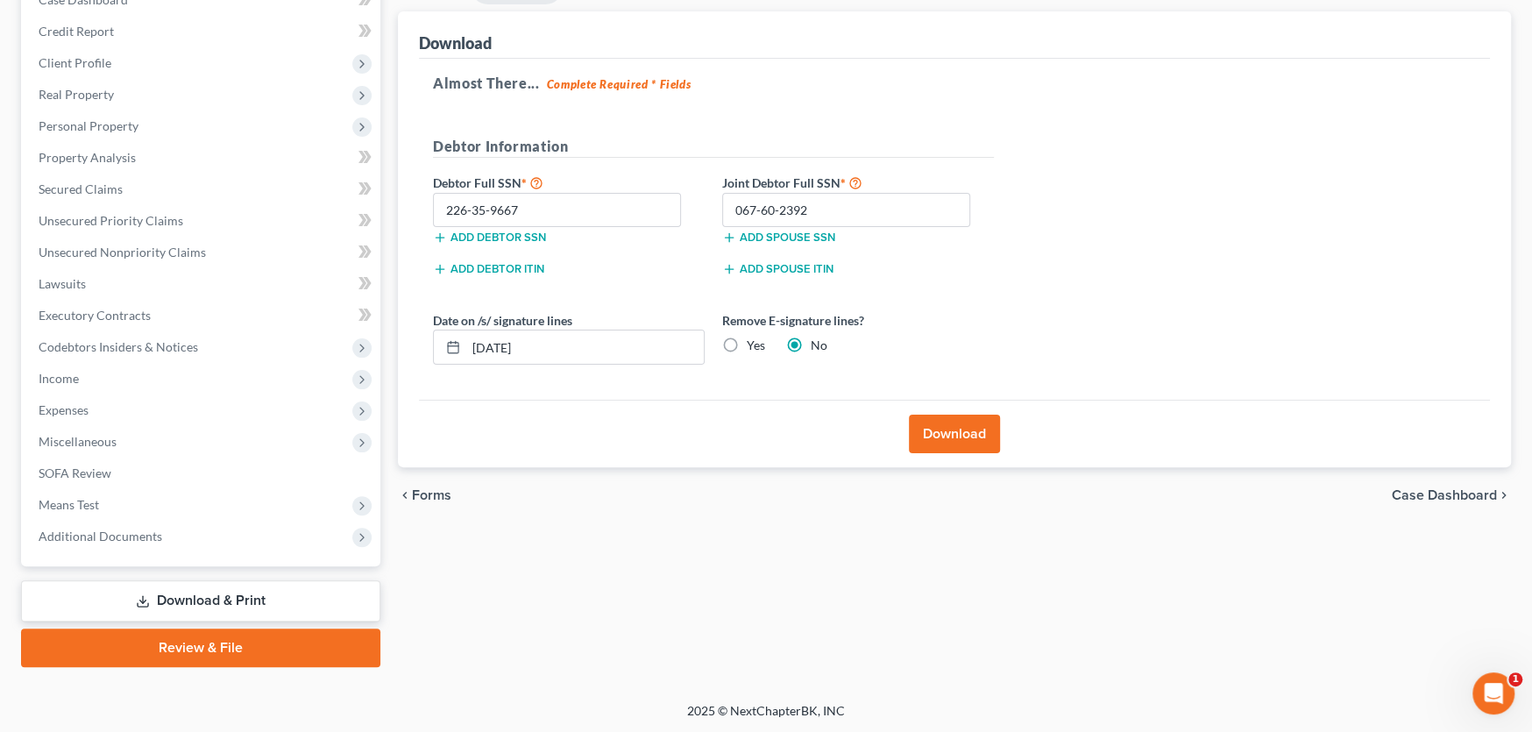
click at [975, 435] on button "Download" at bounding box center [954, 434] width 91 height 39
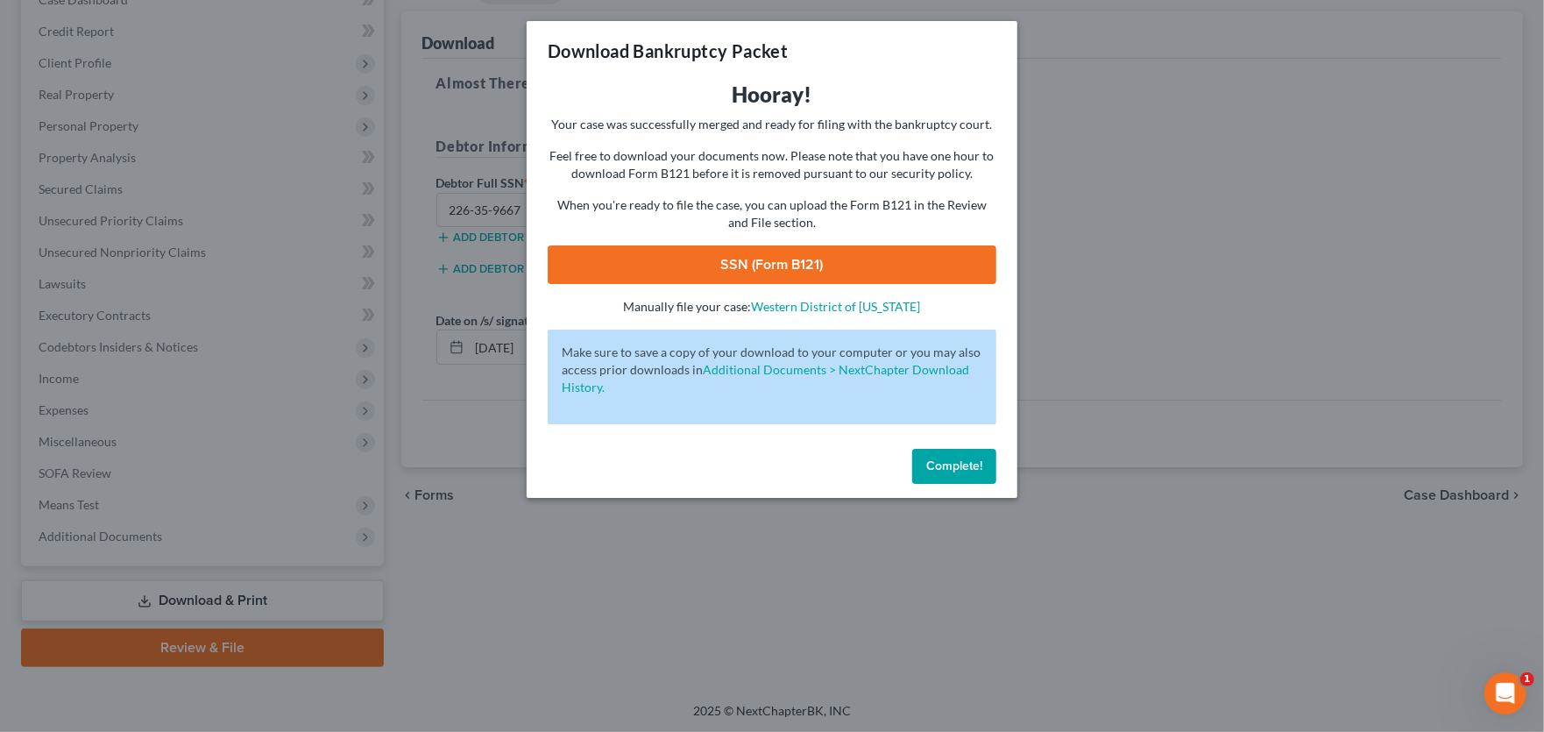
click at [821, 279] on link "SSN (Form B121)" at bounding box center [772, 264] width 449 height 39
click at [946, 464] on span "Complete!" at bounding box center [954, 465] width 56 height 15
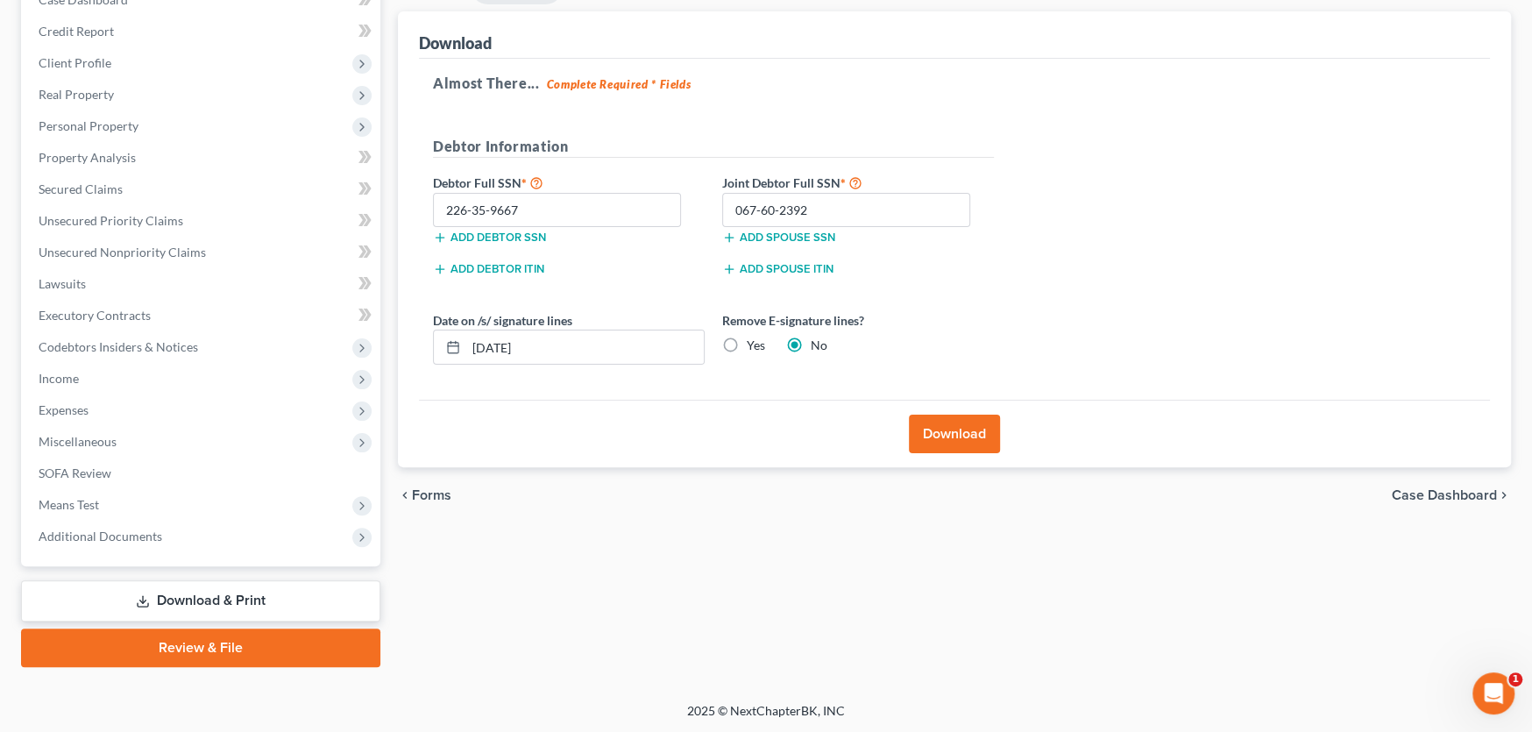
click at [218, 647] on link "Review & File" at bounding box center [200, 647] width 359 height 39
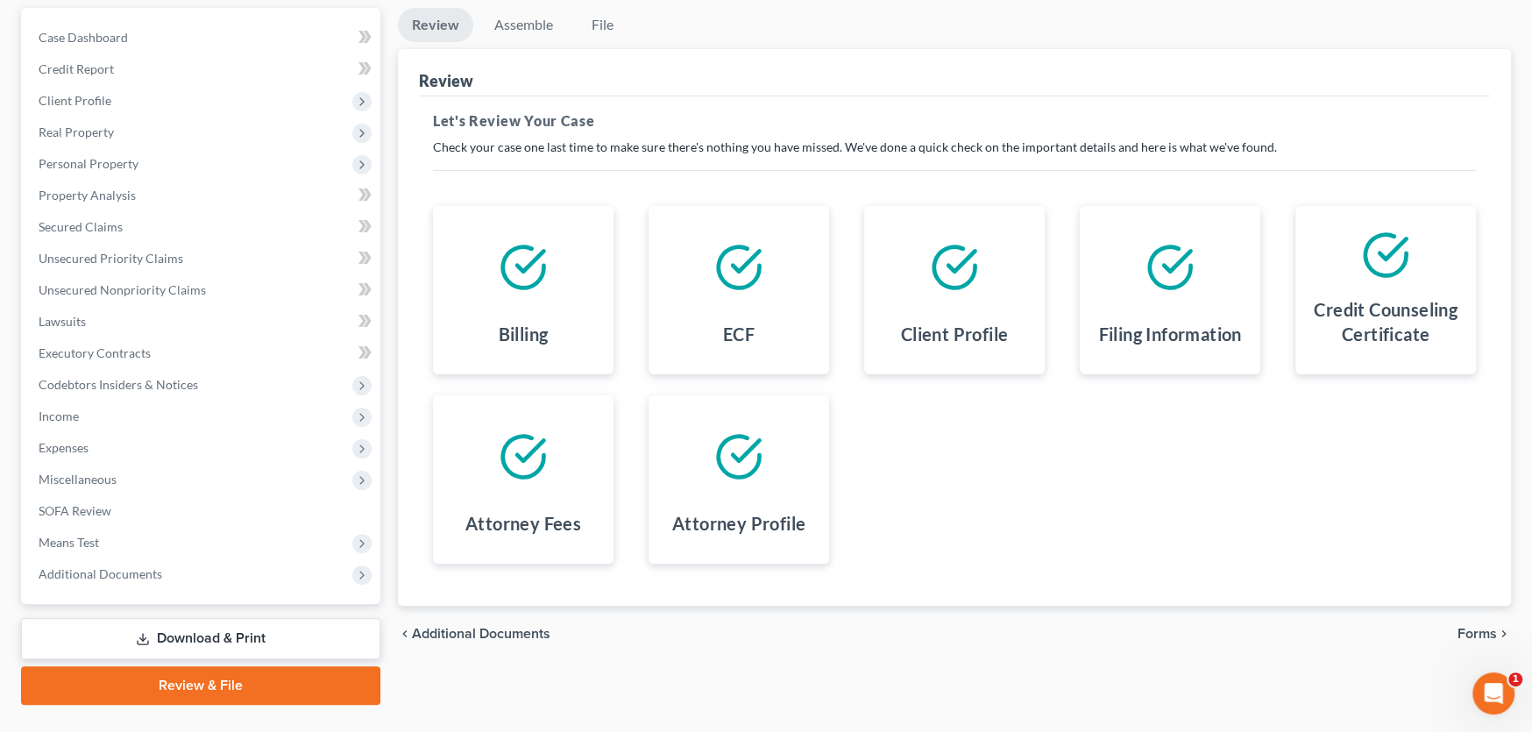
scroll to position [198, 0]
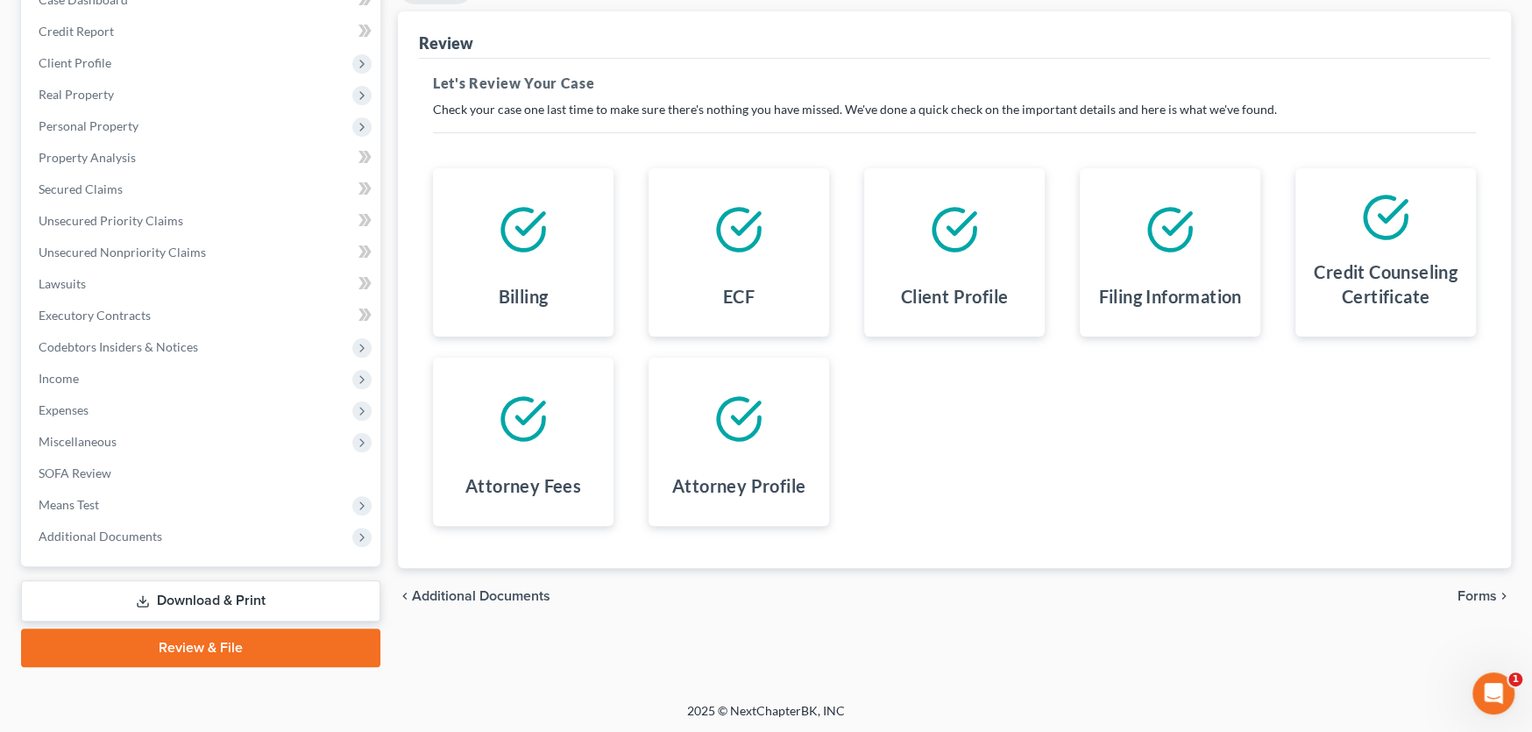
click at [1477, 589] on span "Forms" at bounding box center [1476, 596] width 39 height 14
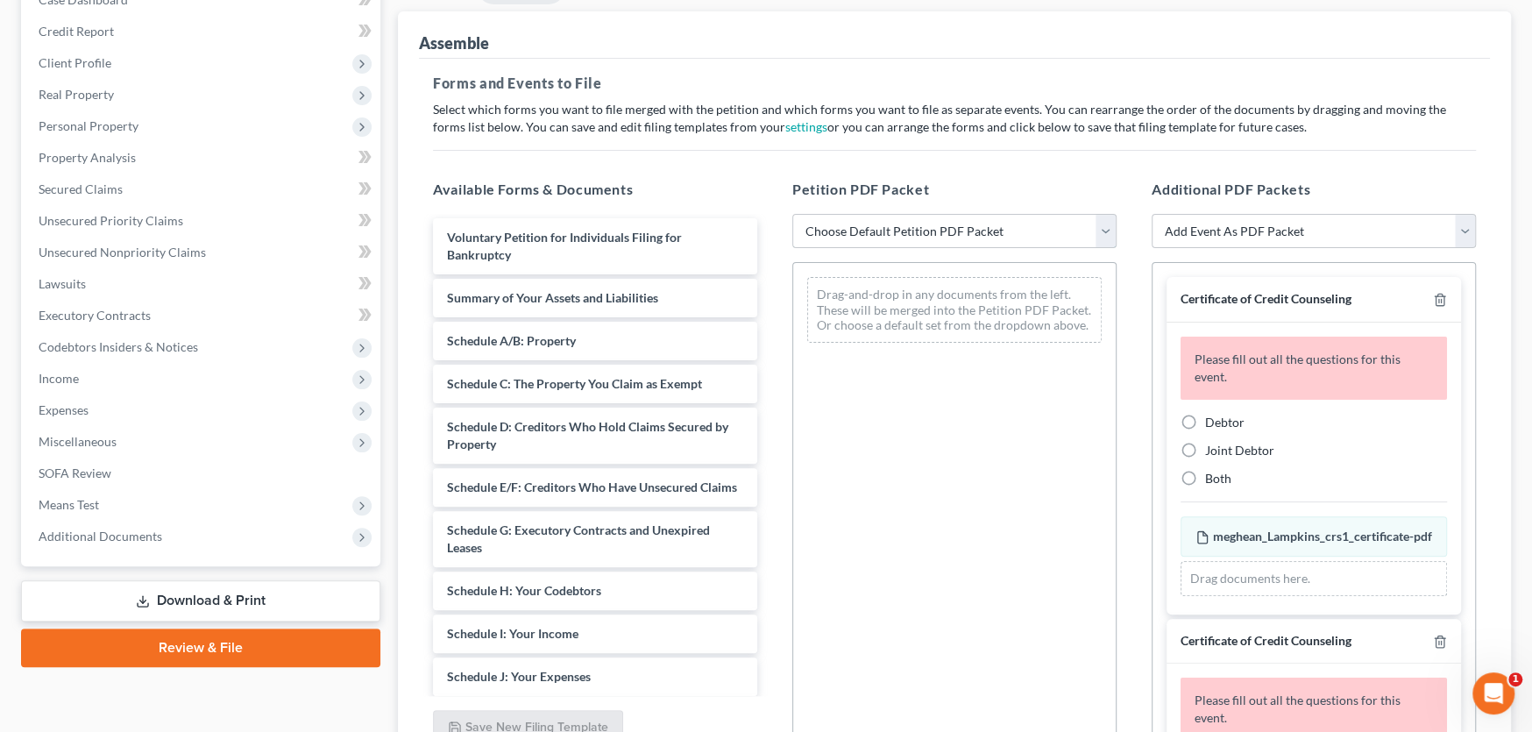
click at [991, 227] on select "Choose Default Petition PDF Packet Complete Bankruptcy Petition (all forms and …" at bounding box center [954, 231] width 324 height 35
select select "0"
click at [792, 214] on select "Choose Default Petition PDF Packet Complete Bankruptcy Petition (all forms and …" at bounding box center [954, 231] width 324 height 35
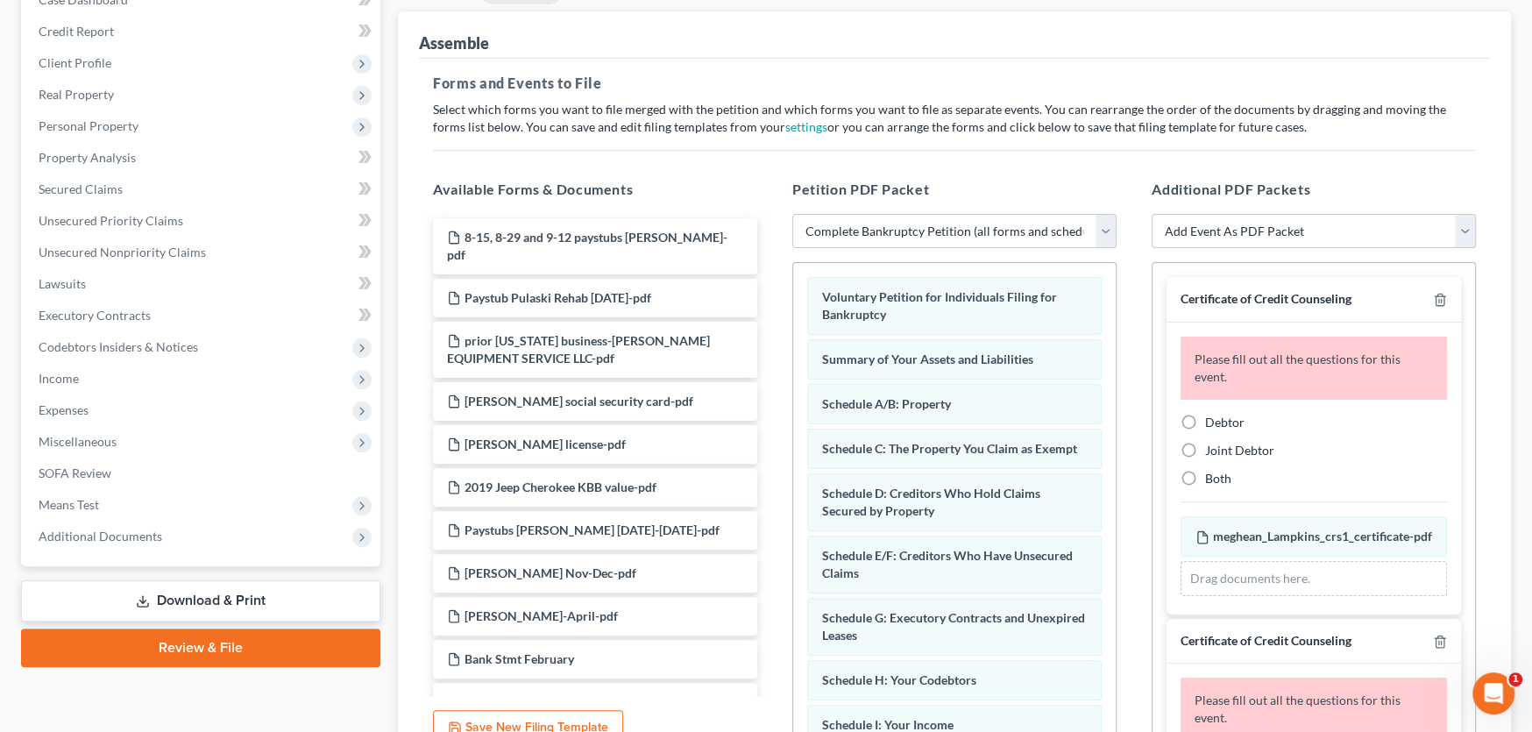
click at [1205, 452] on label "Joint Debtor" at bounding box center [1239, 451] width 69 height 18
click at [1212, 452] on input "Joint Debtor" at bounding box center [1217, 447] width 11 height 11
radio input "true"
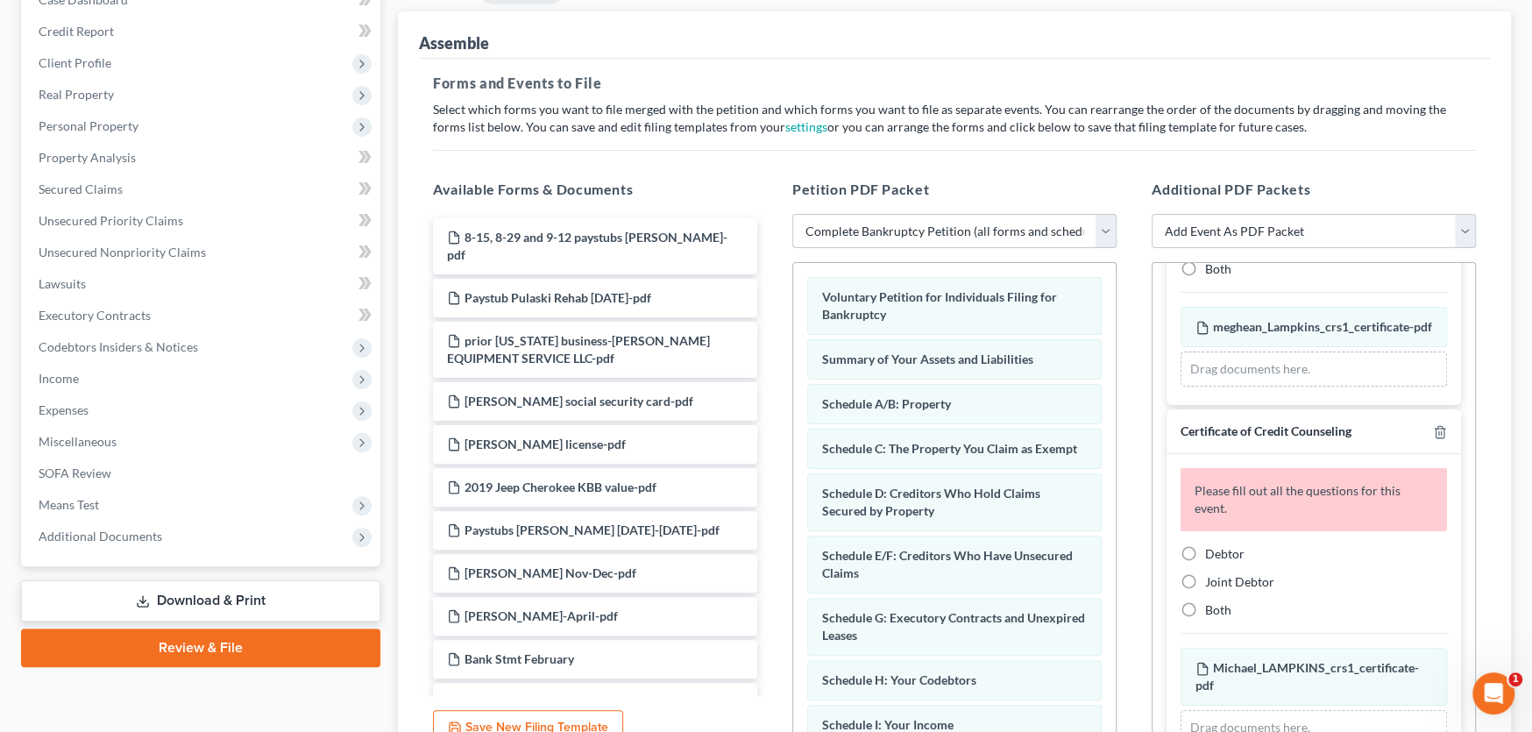
scroll to position [175, 0]
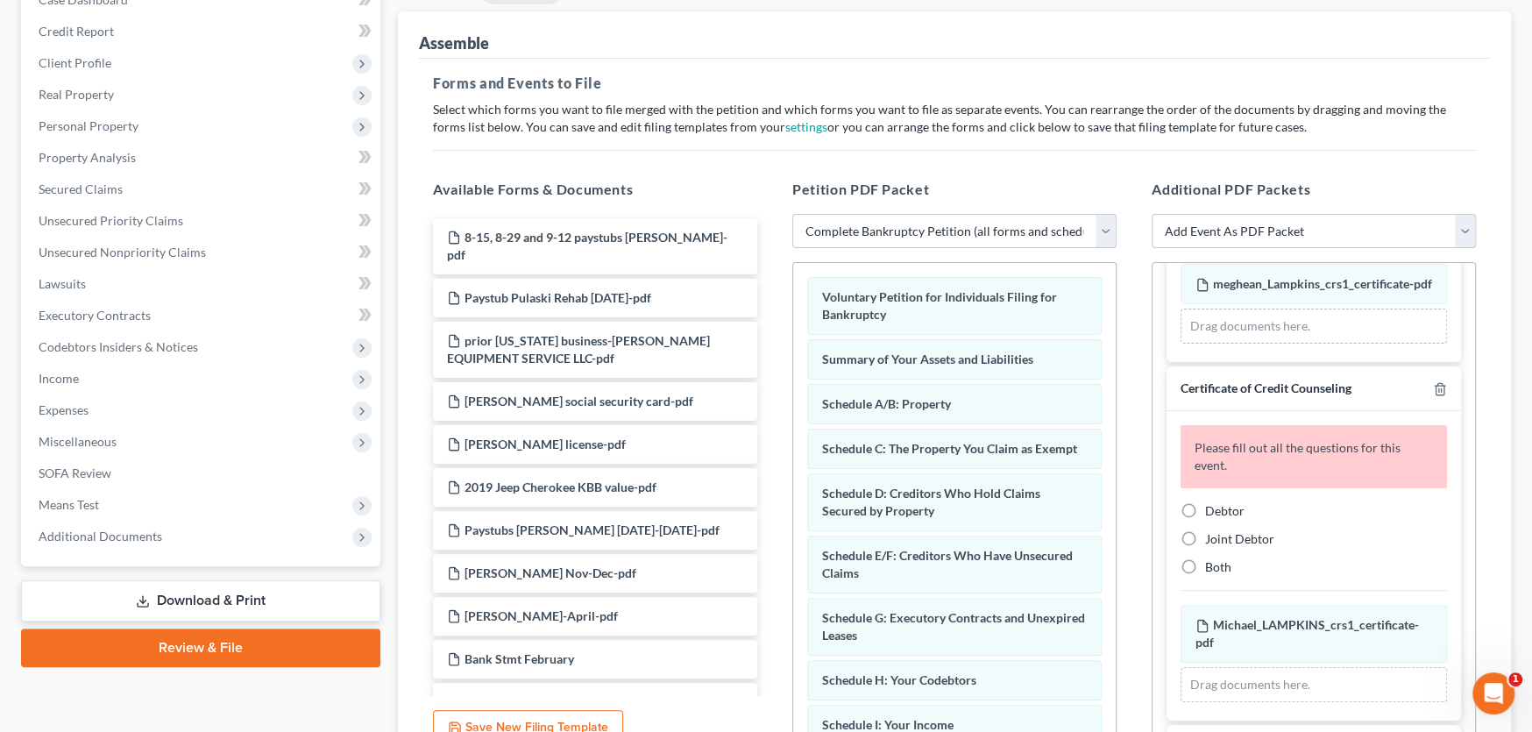
click at [1205, 520] on label "Debtor" at bounding box center [1224, 511] width 39 height 18
click at [1212, 514] on input "Debtor" at bounding box center [1217, 507] width 11 height 11
radio input "true"
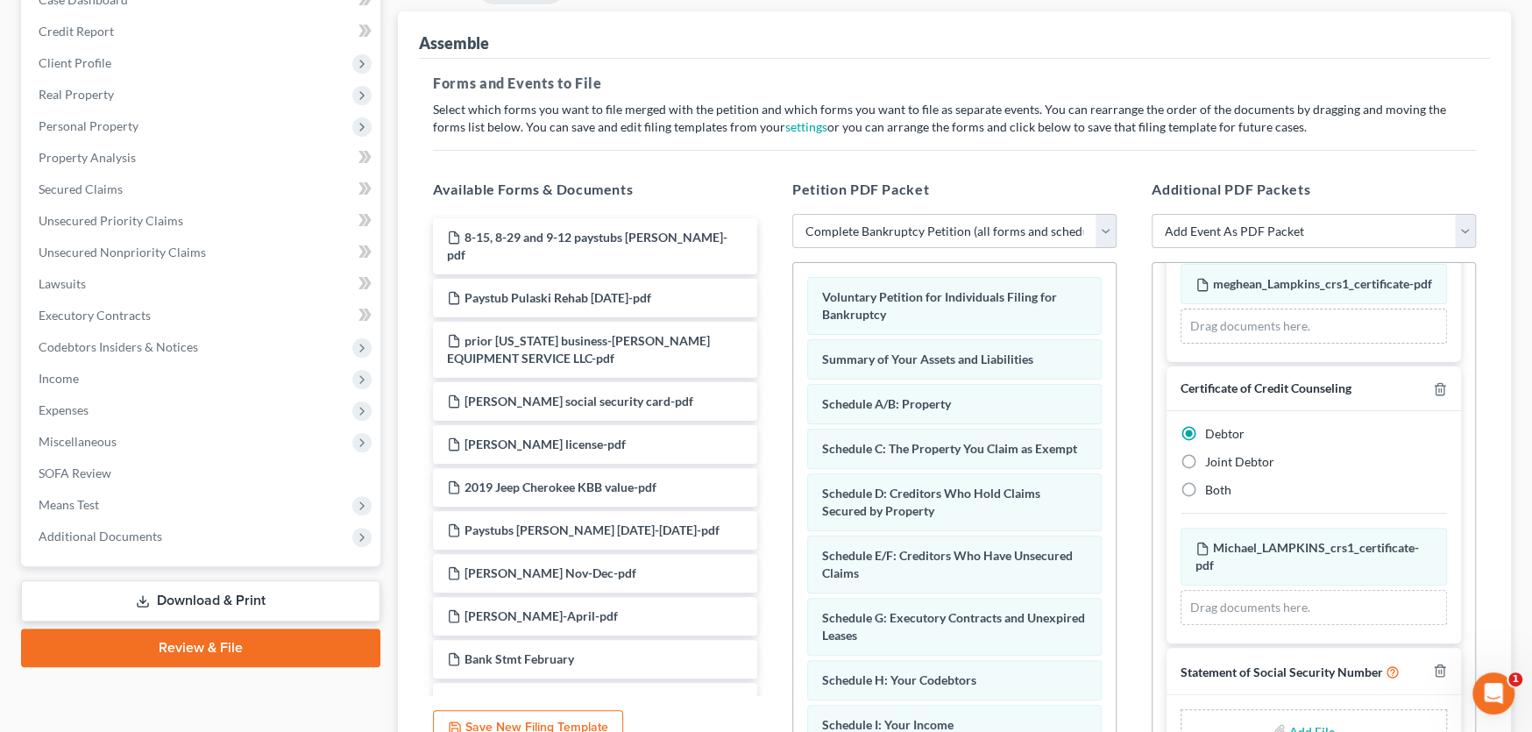
scroll to position [226, 0]
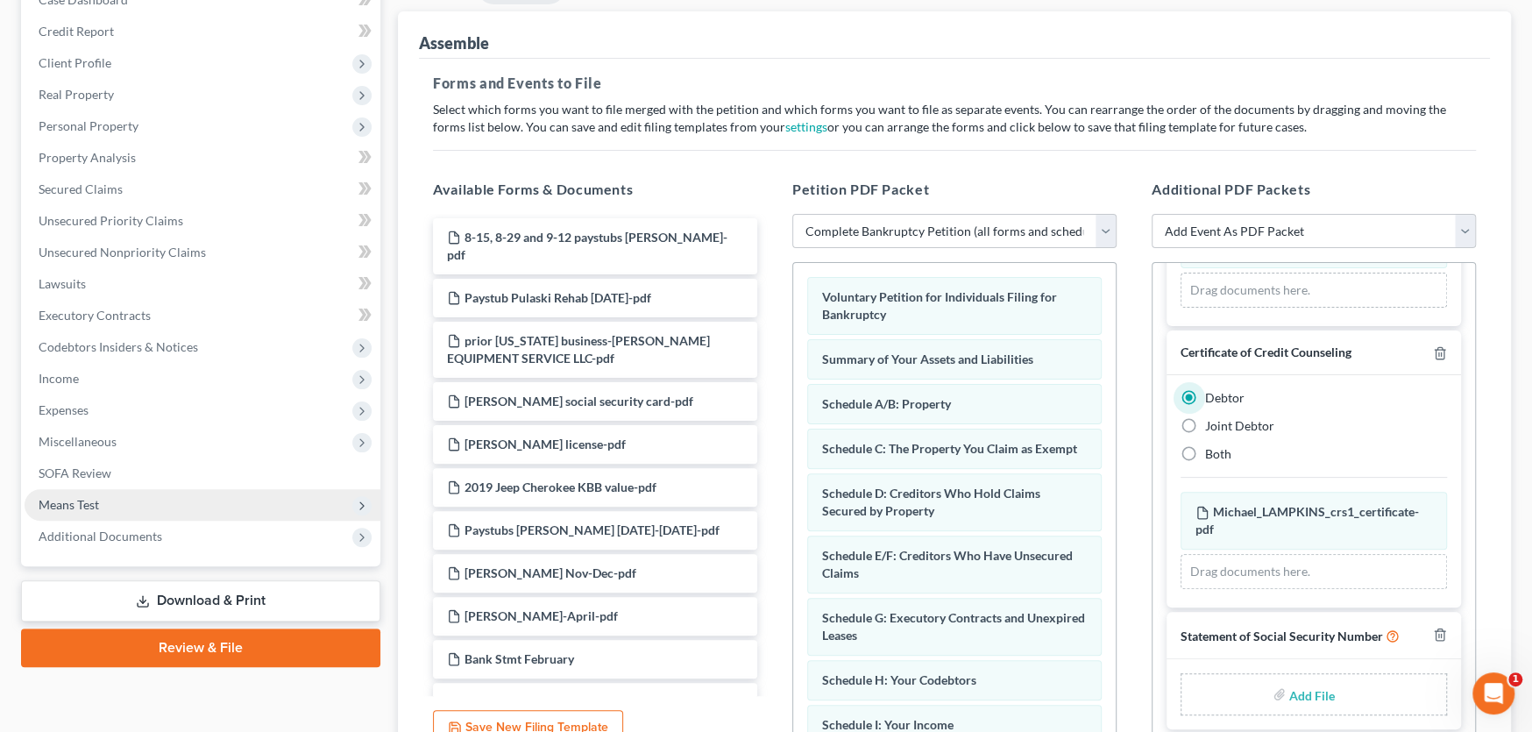
type input "C:\fakepath\Stmt of SSN Form B121 Lampkins.pdf"
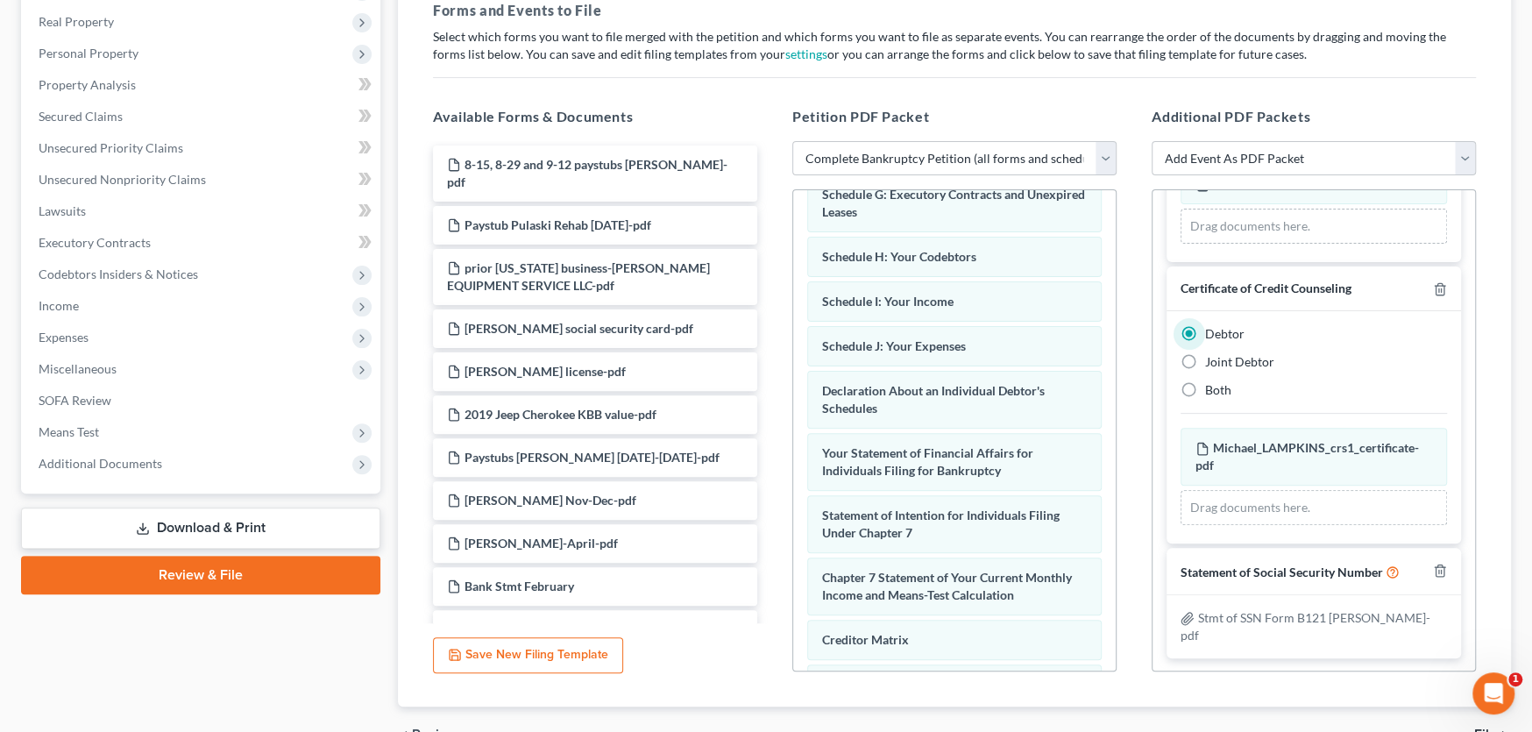
scroll to position [366, 0]
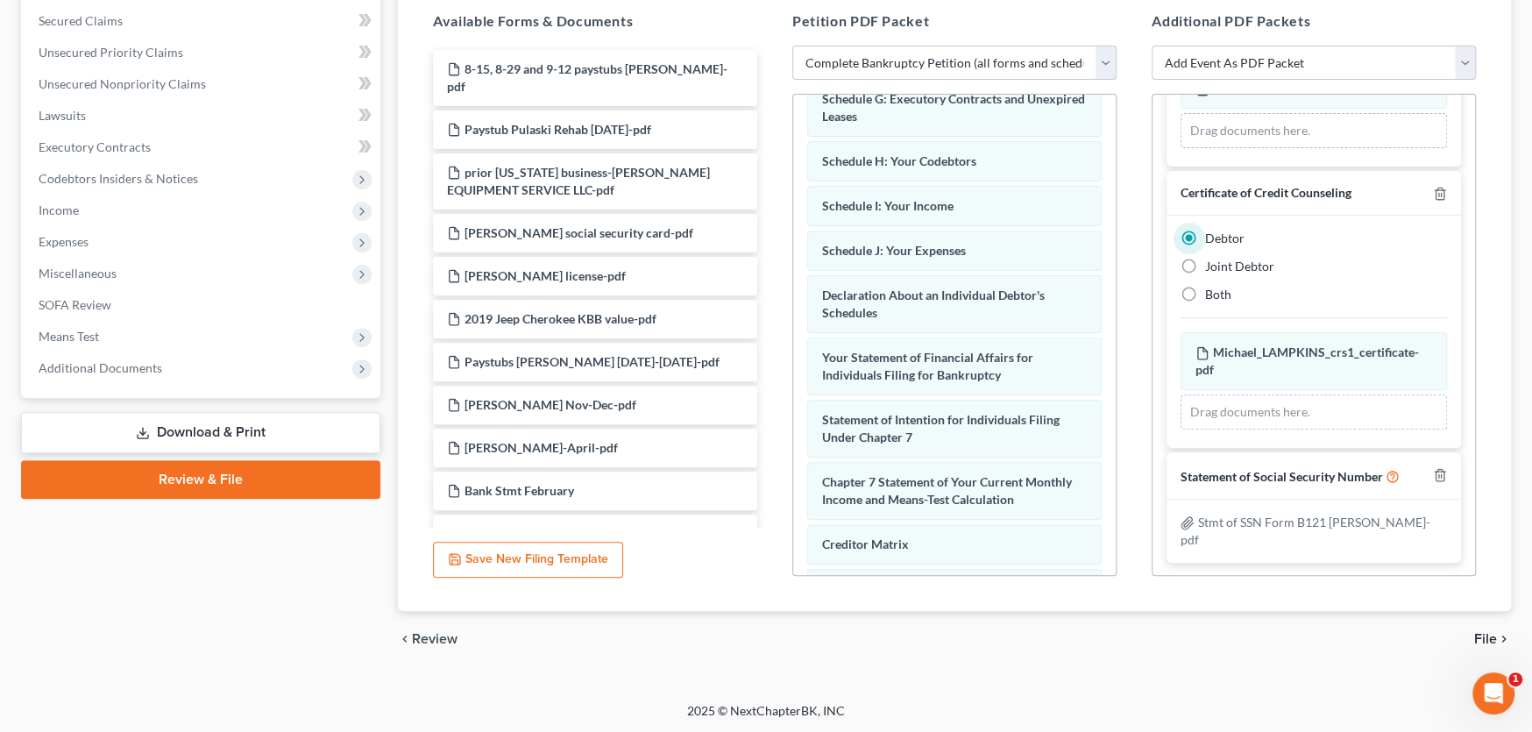
click at [1481, 634] on span "File" at bounding box center [1485, 639] width 23 height 14
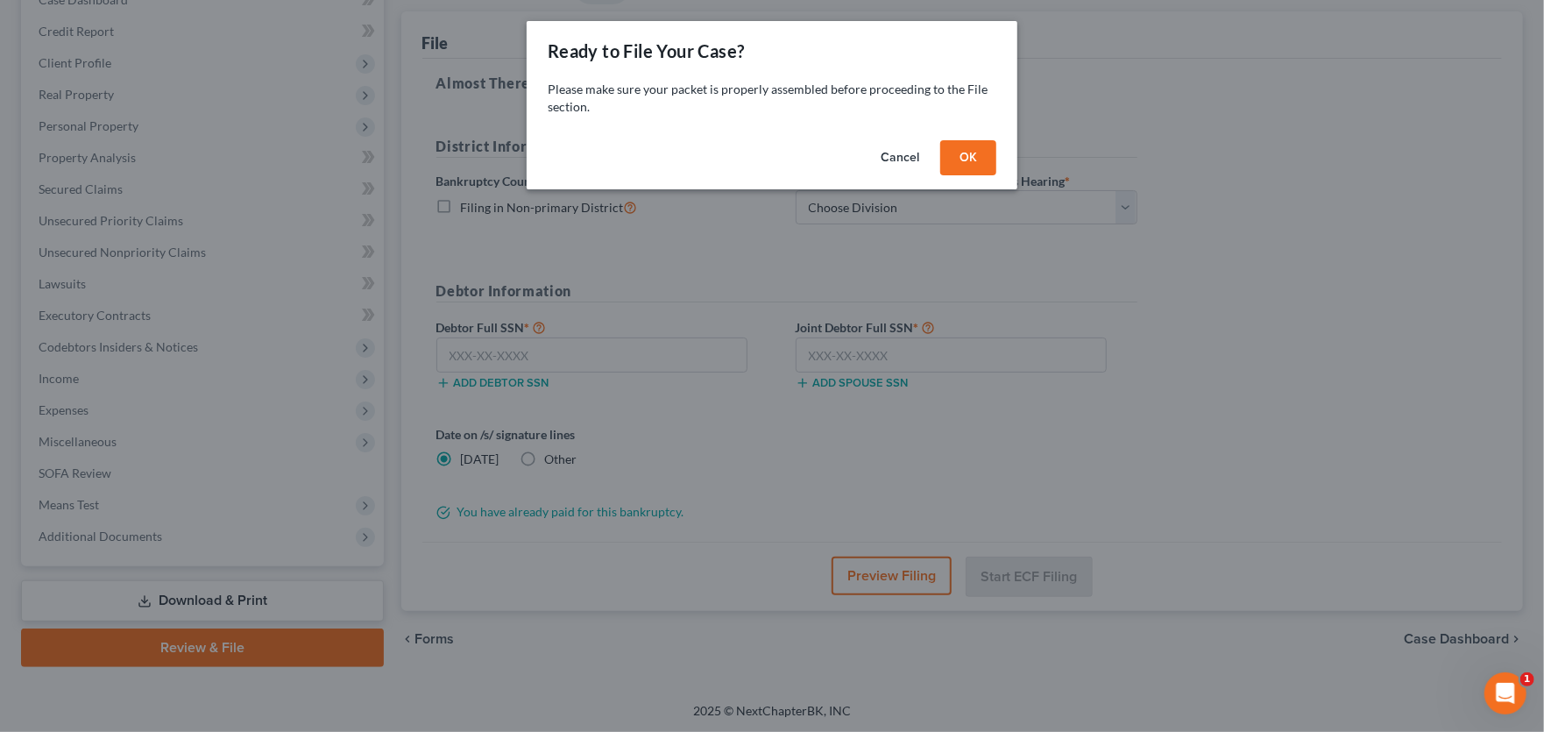
click at [975, 158] on button "OK" at bounding box center [968, 157] width 56 height 35
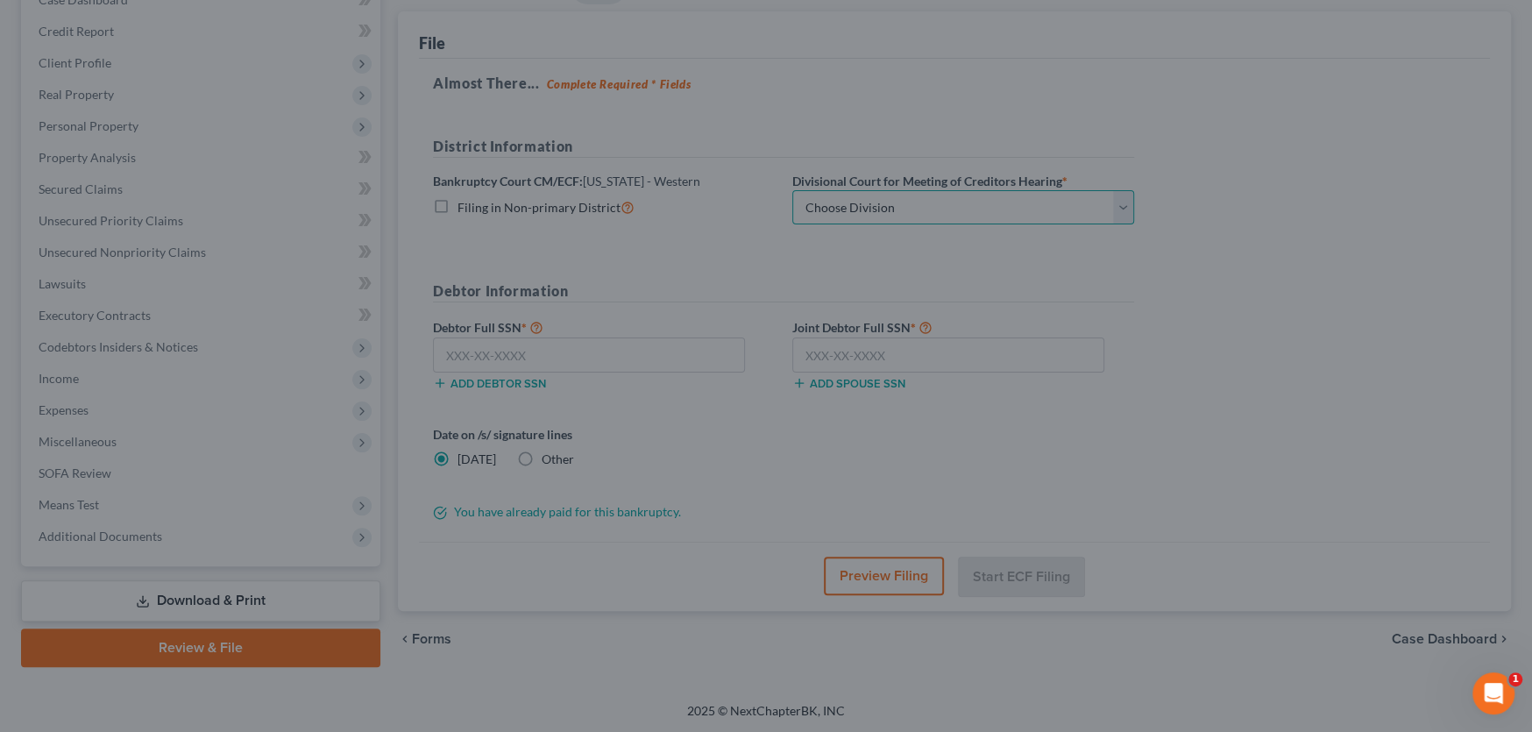
click at [931, 209] on select "Choose Division Roanoke Lynchburg Harrisonburg Lynchburg/ Roanoke Norfolk" at bounding box center [963, 207] width 342 height 35
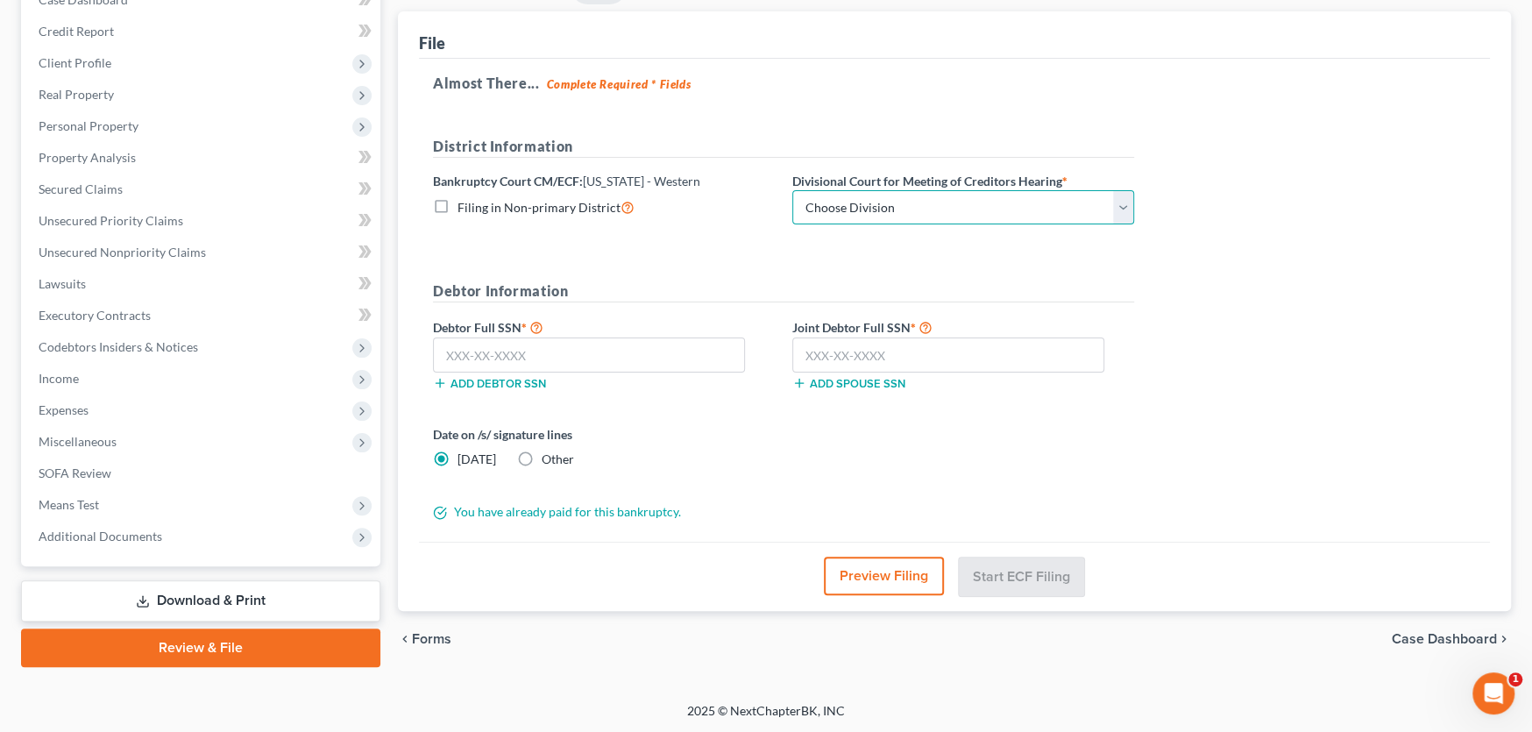
select select "0"
click at [792, 190] on select "Choose Division Roanoke Lynchburg Harrisonburg Lynchburg/ Roanoke Norfolk" at bounding box center [963, 207] width 342 height 35
click at [549, 348] on input "text" at bounding box center [589, 354] width 312 height 35
type input "226-35-9667"
click at [845, 349] on input "text" at bounding box center [948, 354] width 312 height 35
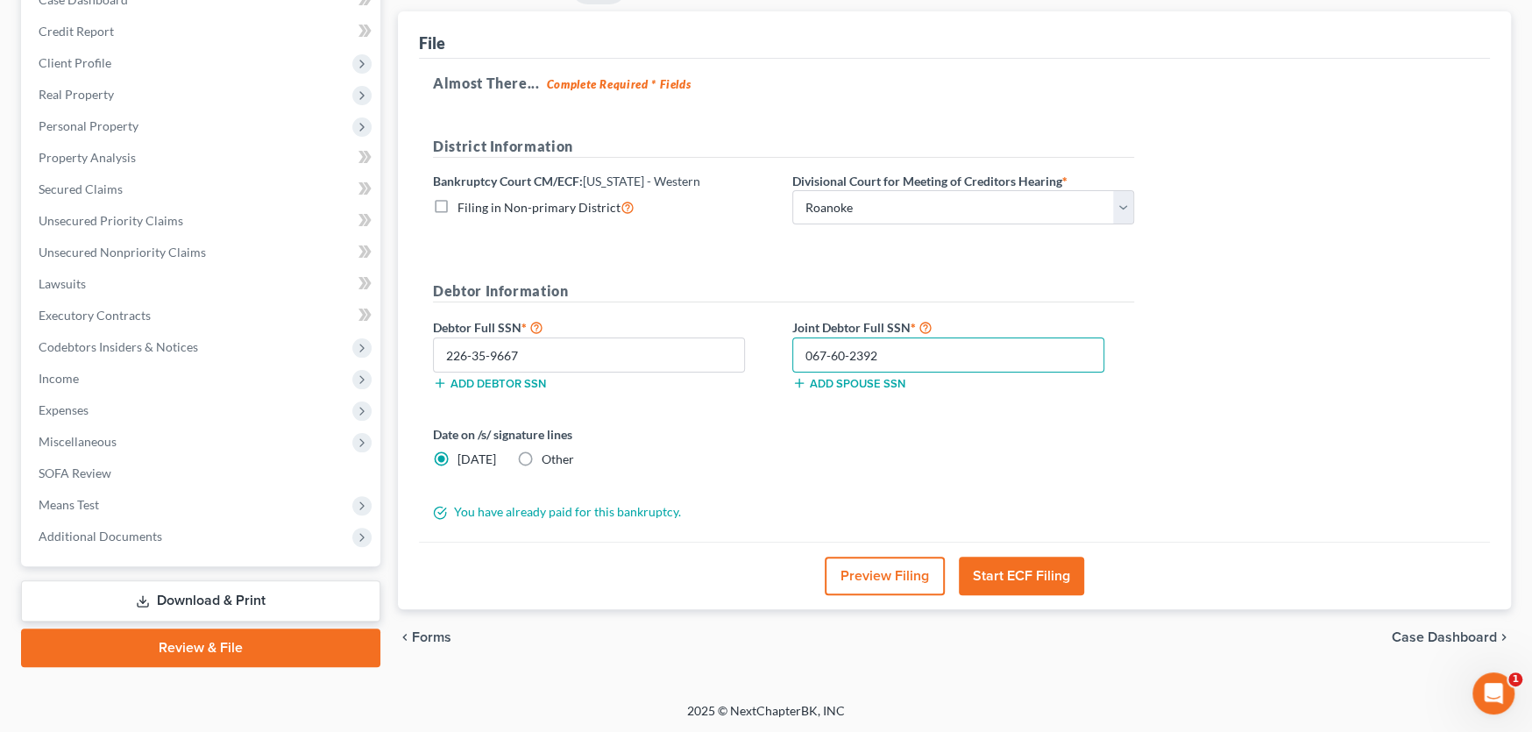
type input "067-60-2392"
click at [1010, 580] on button "Start ECF Filing" at bounding box center [1021, 575] width 125 height 39
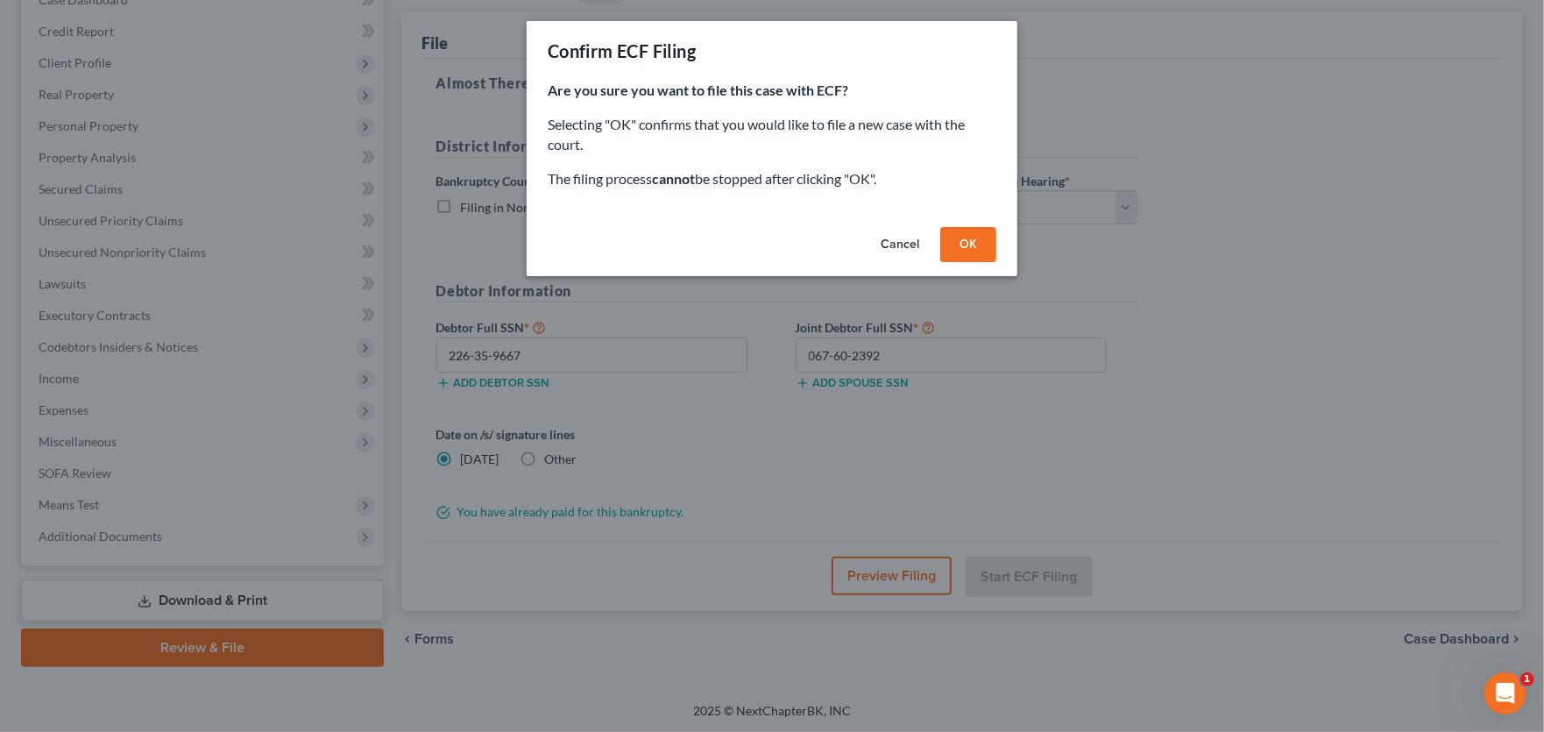
click at [982, 243] on button "OK" at bounding box center [968, 244] width 56 height 35
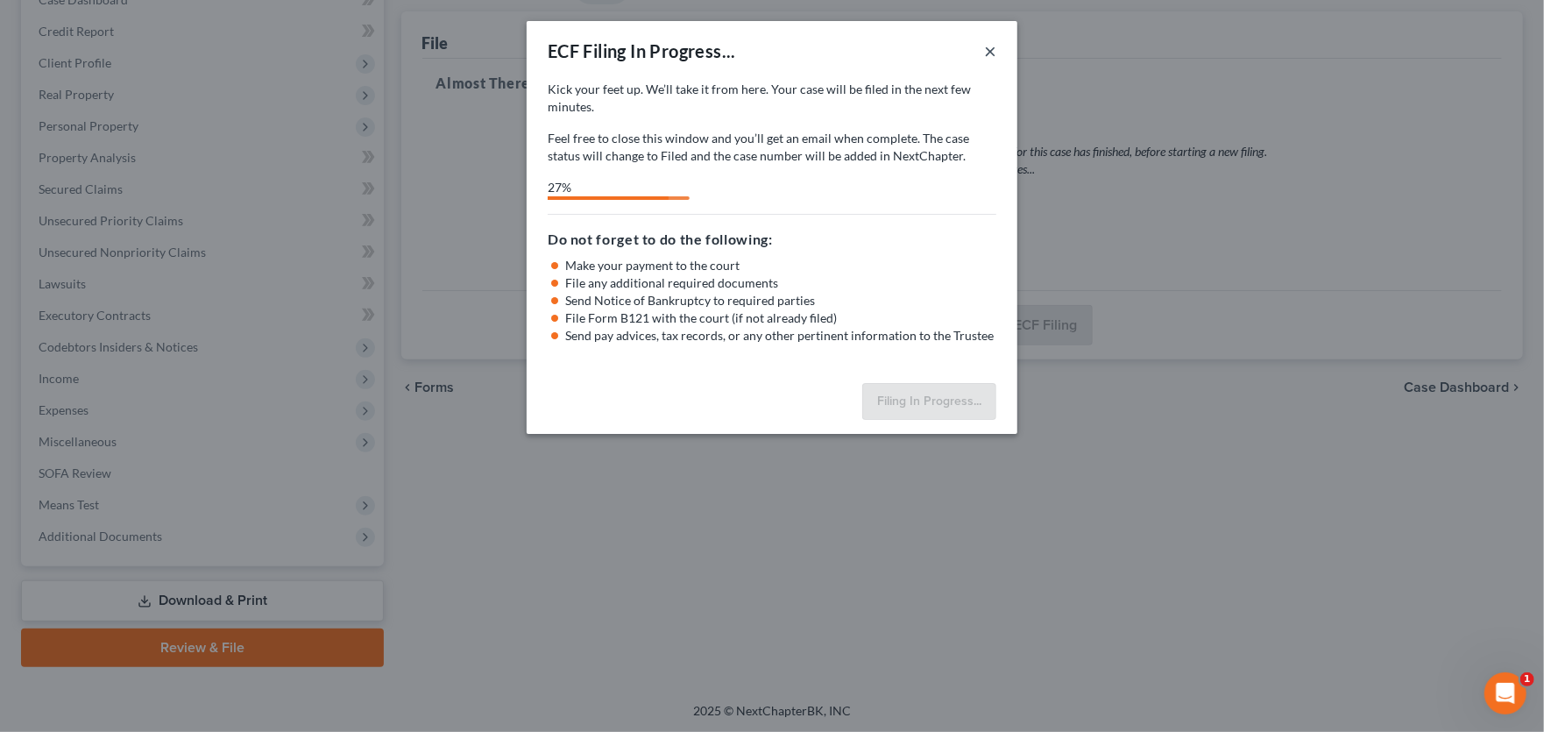
click at [993, 46] on button "×" at bounding box center [990, 50] width 12 height 21
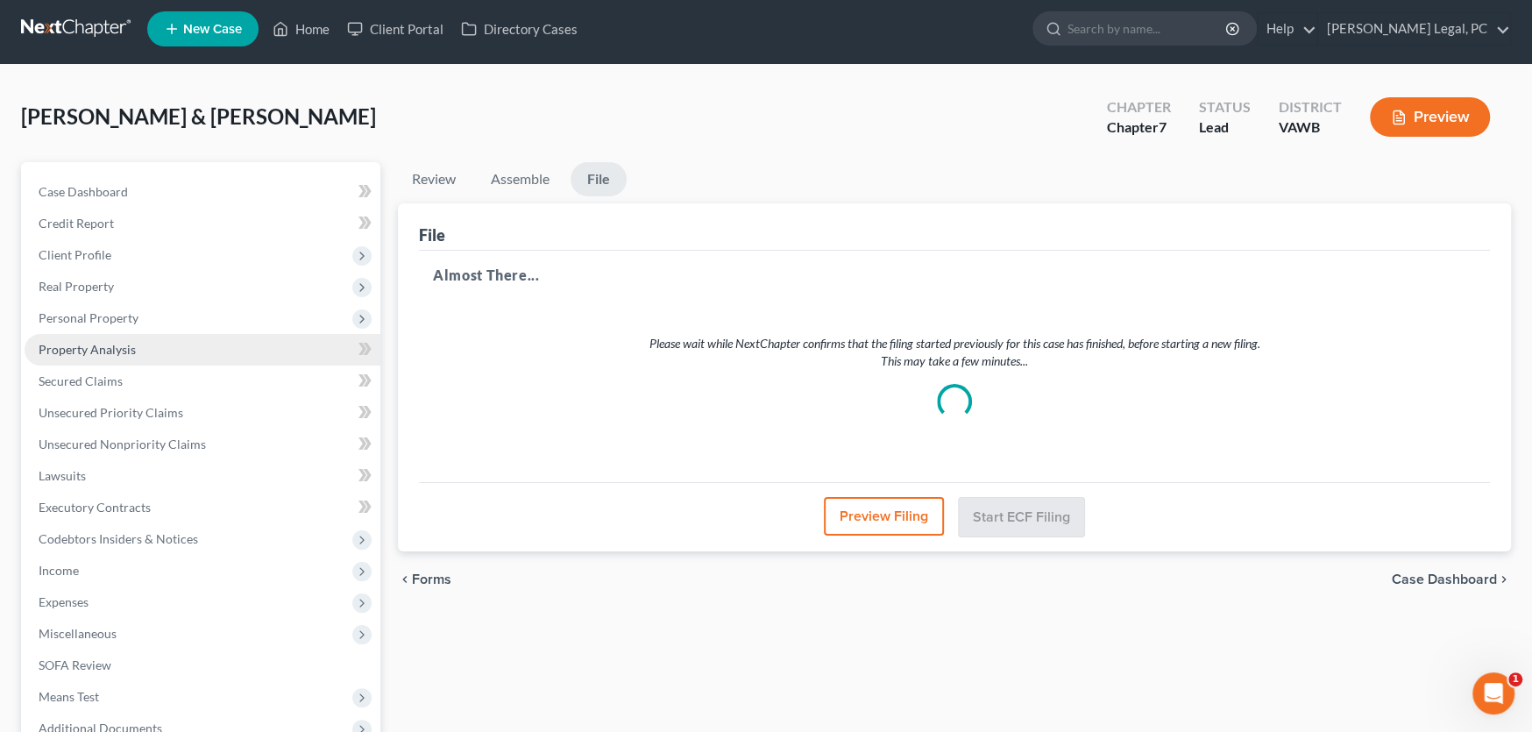
scroll to position [0, 0]
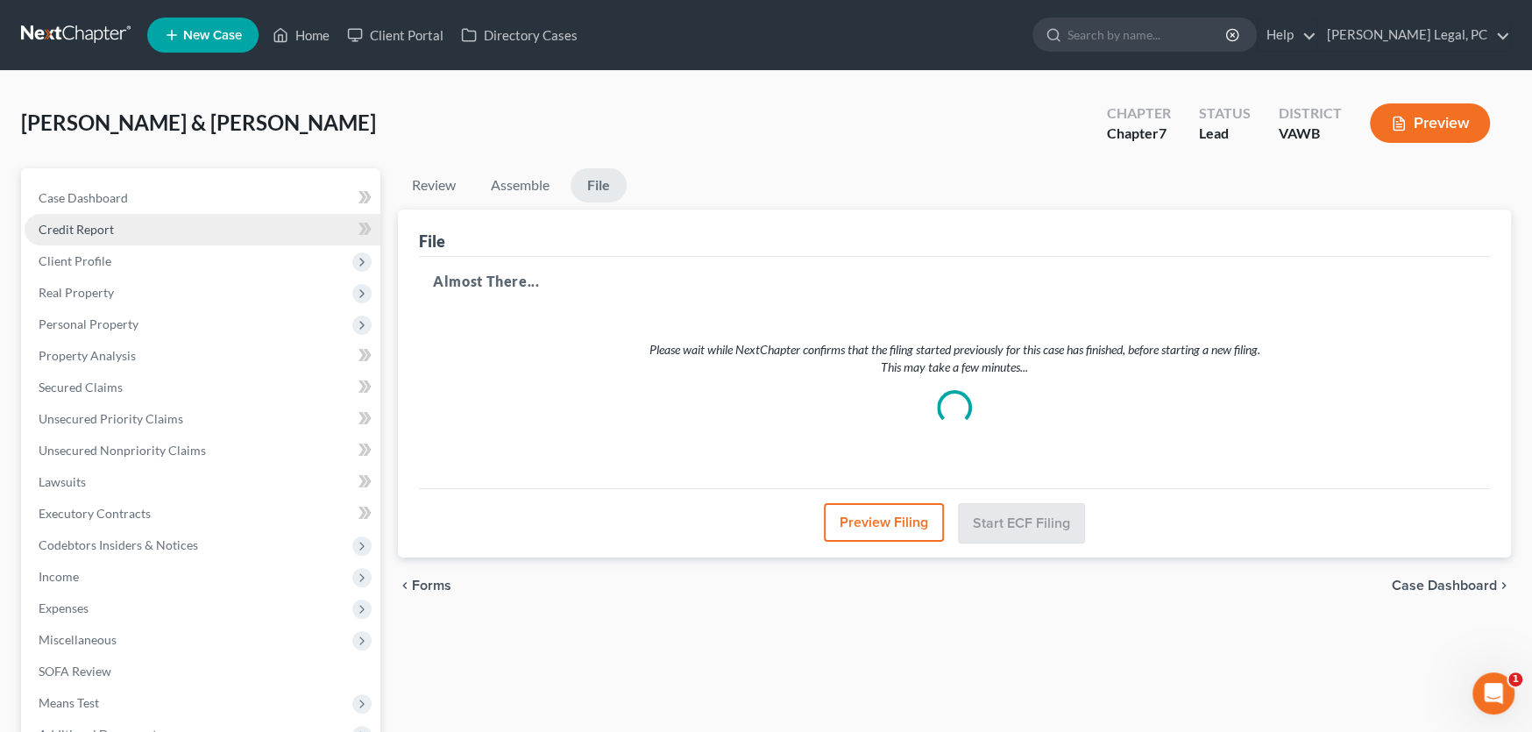
click at [92, 231] on span "Credit Report" at bounding box center [76, 229] width 75 height 15
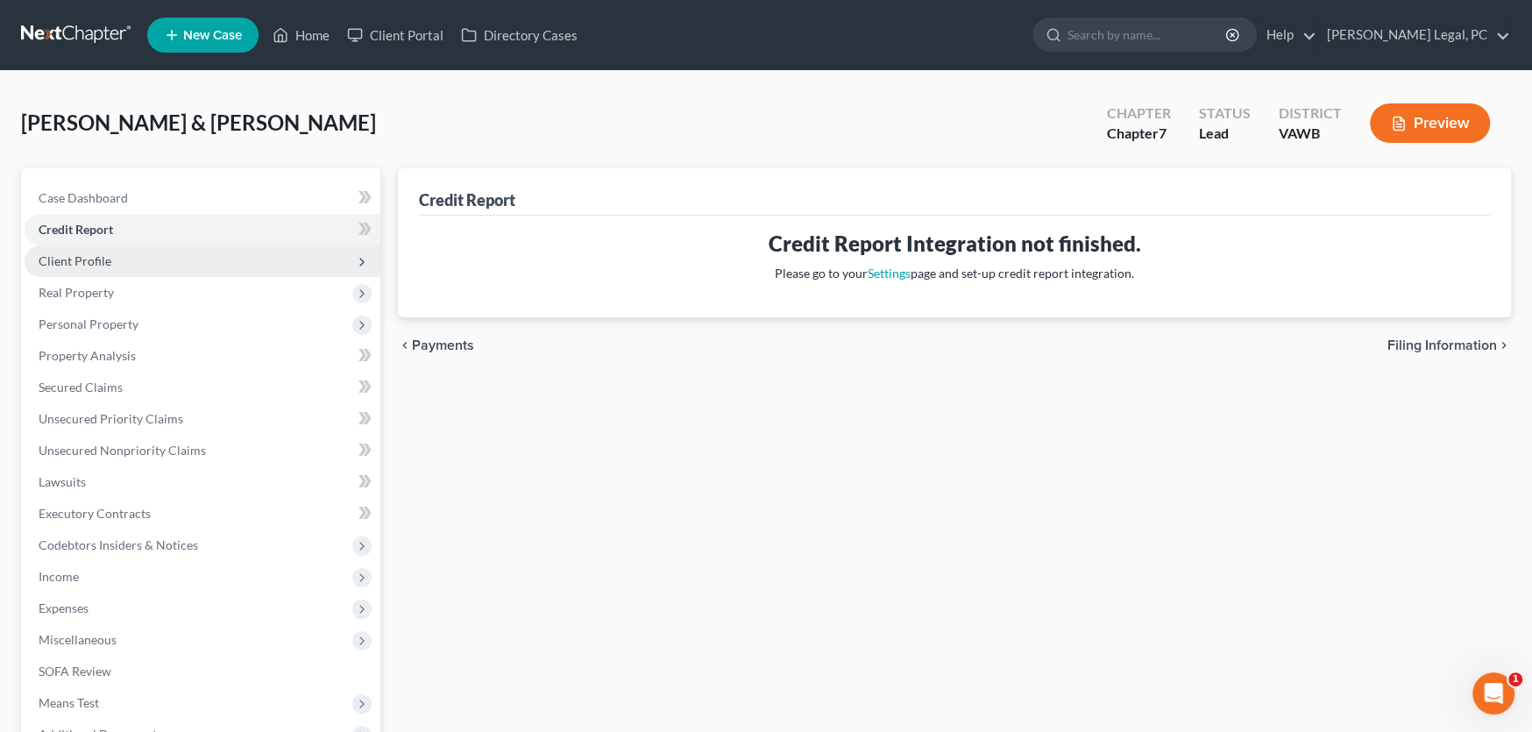
click at [103, 262] on span "Client Profile" at bounding box center [75, 260] width 73 height 15
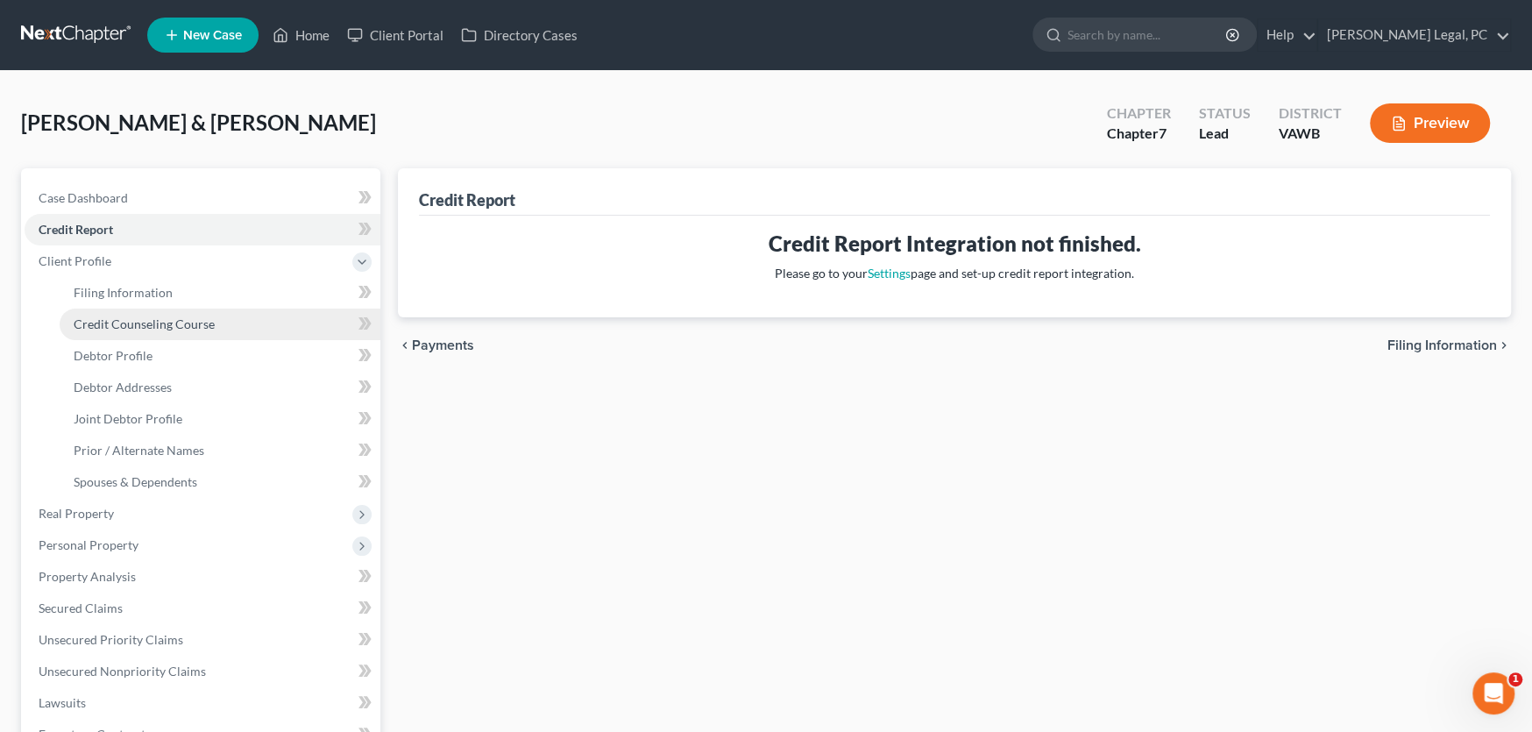
click at [138, 328] on span "Credit Counseling Course" at bounding box center [144, 323] width 141 height 15
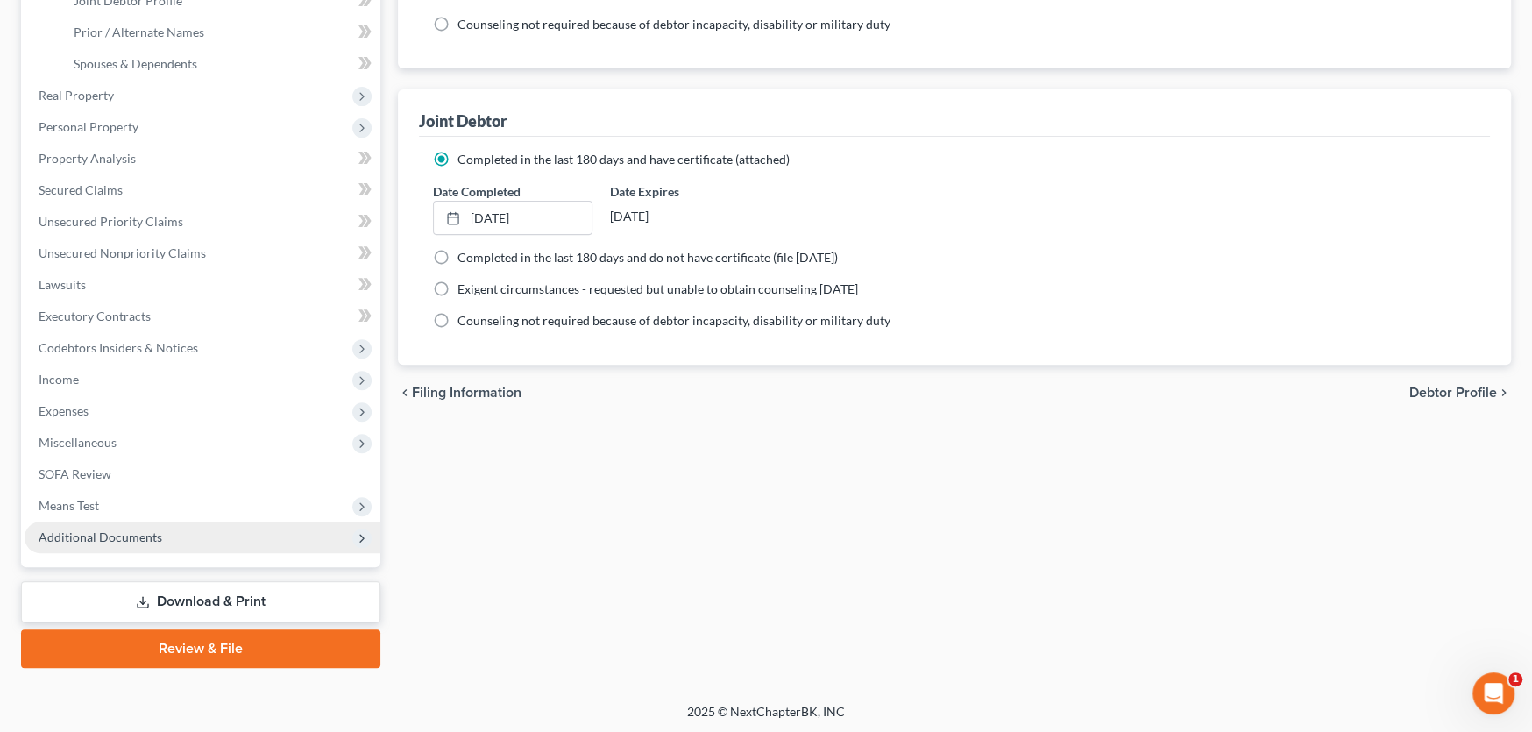
click at [128, 533] on span "Additional Documents" at bounding box center [101, 536] width 124 height 15
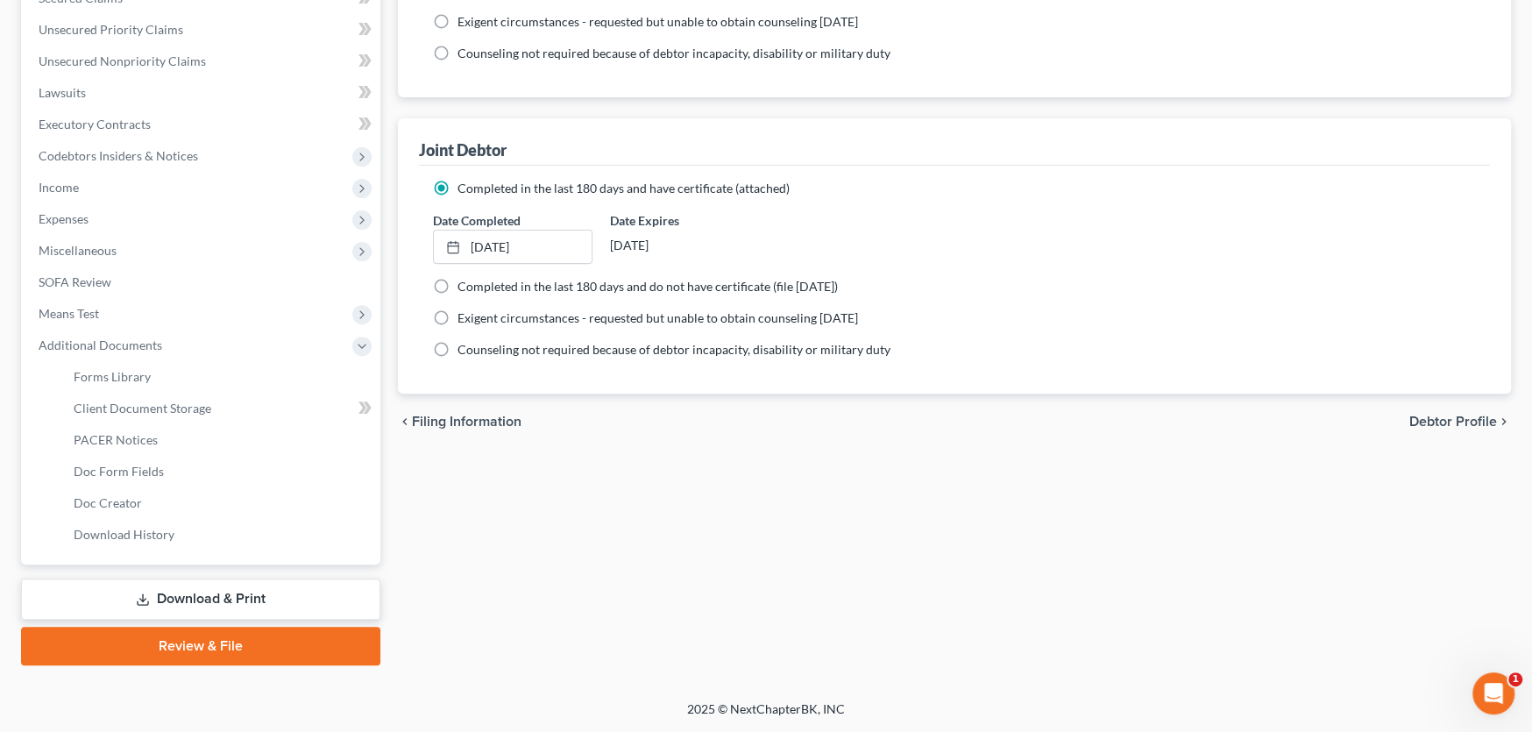
scroll to position [387, 0]
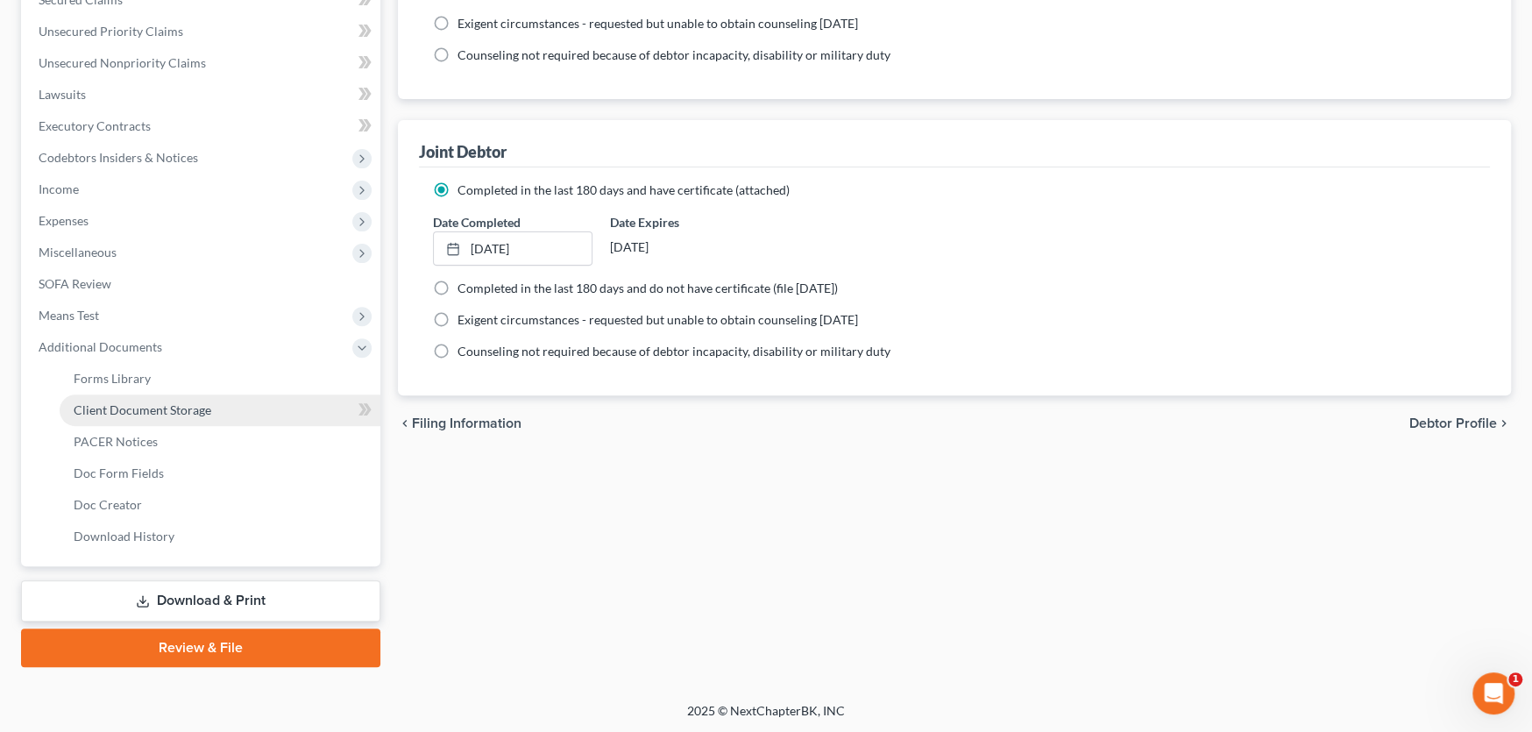
click at [175, 415] on span "Client Document Storage" at bounding box center [143, 409] width 138 height 15
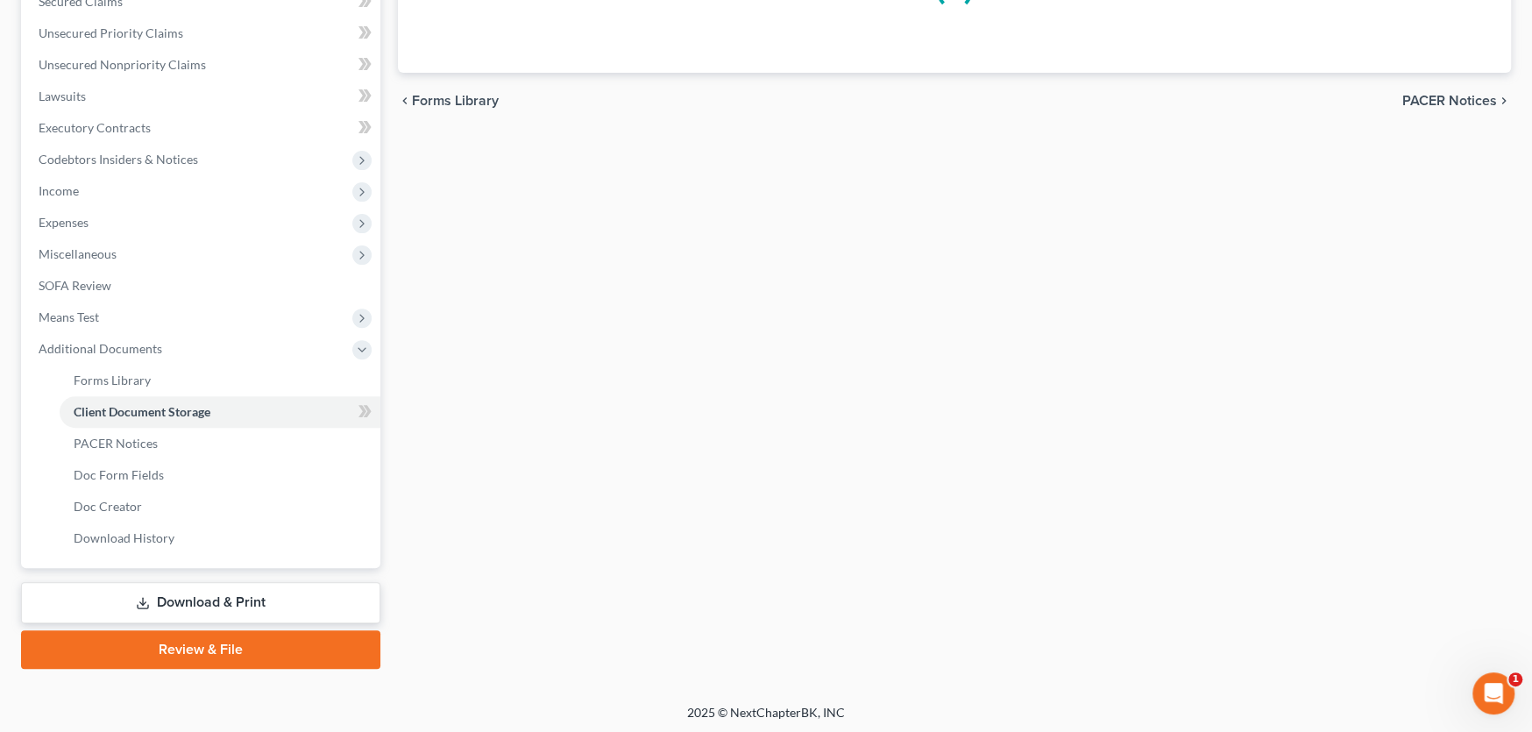
scroll to position [146, 0]
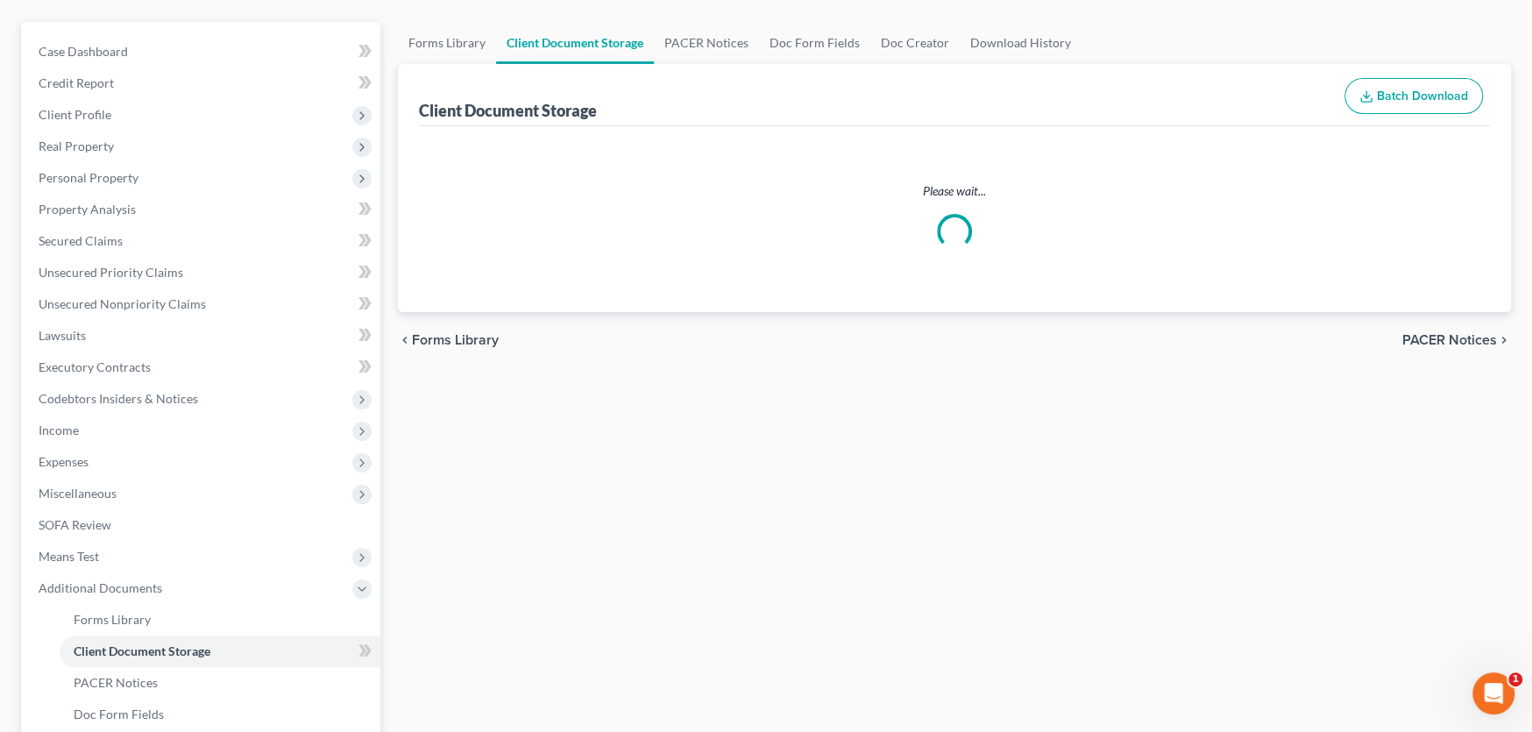
select select "0"
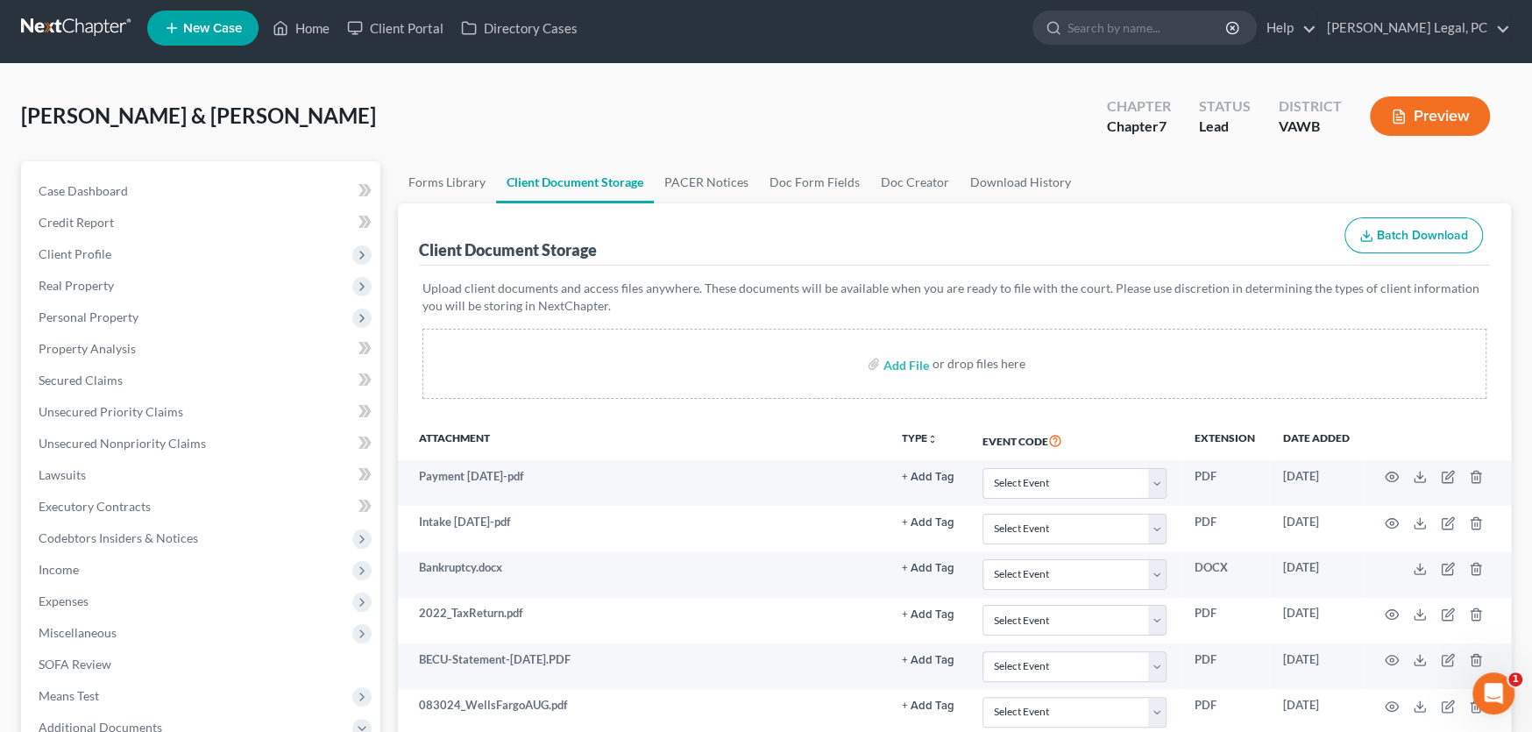
scroll to position [0, 0]
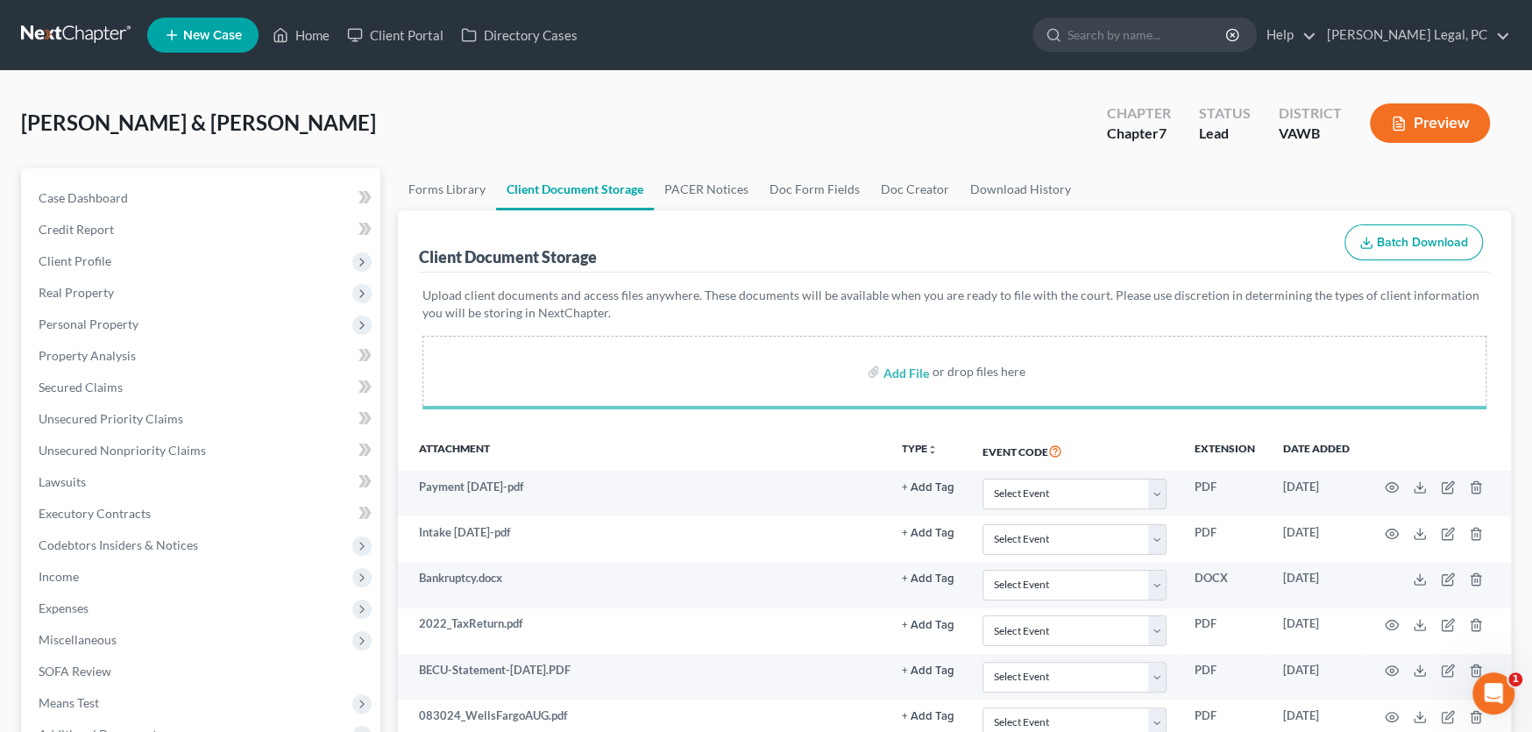
select select "0"
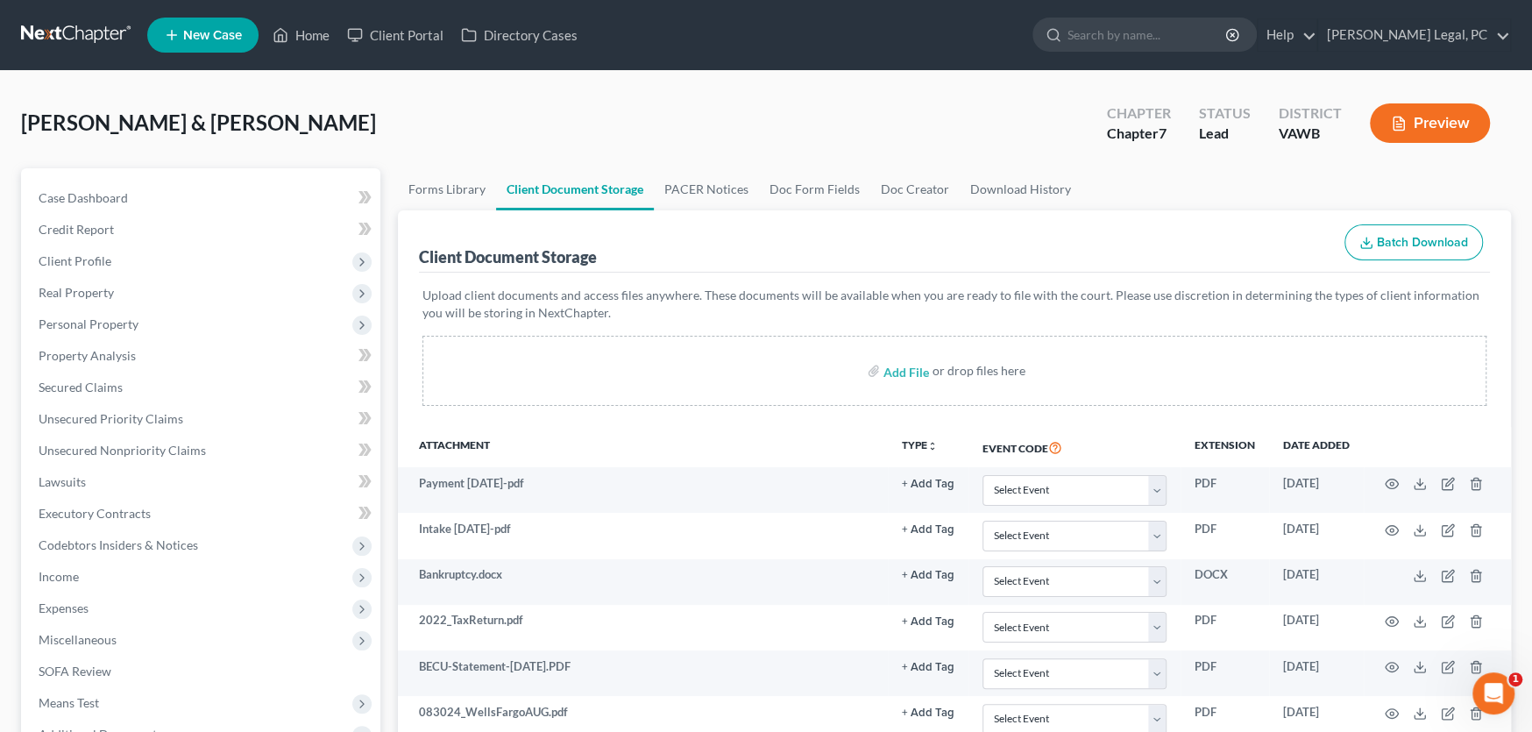
select select "0"
click at [99, 191] on span "Case Dashboard" at bounding box center [83, 197] width 89 height 15
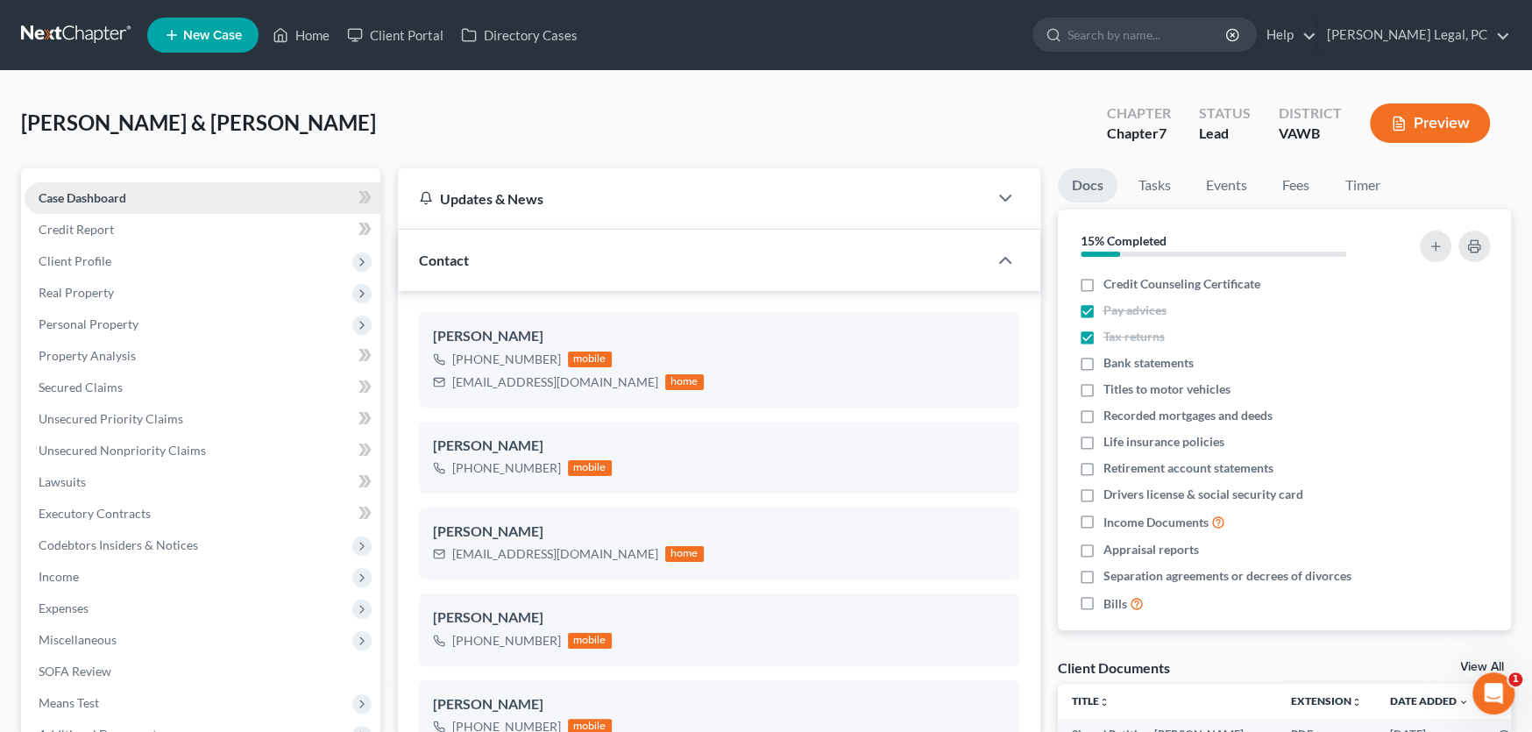
scroll to position [3221, 0]
click at [82, 33] on link at bounding box center [77, 35] width 112 height 32
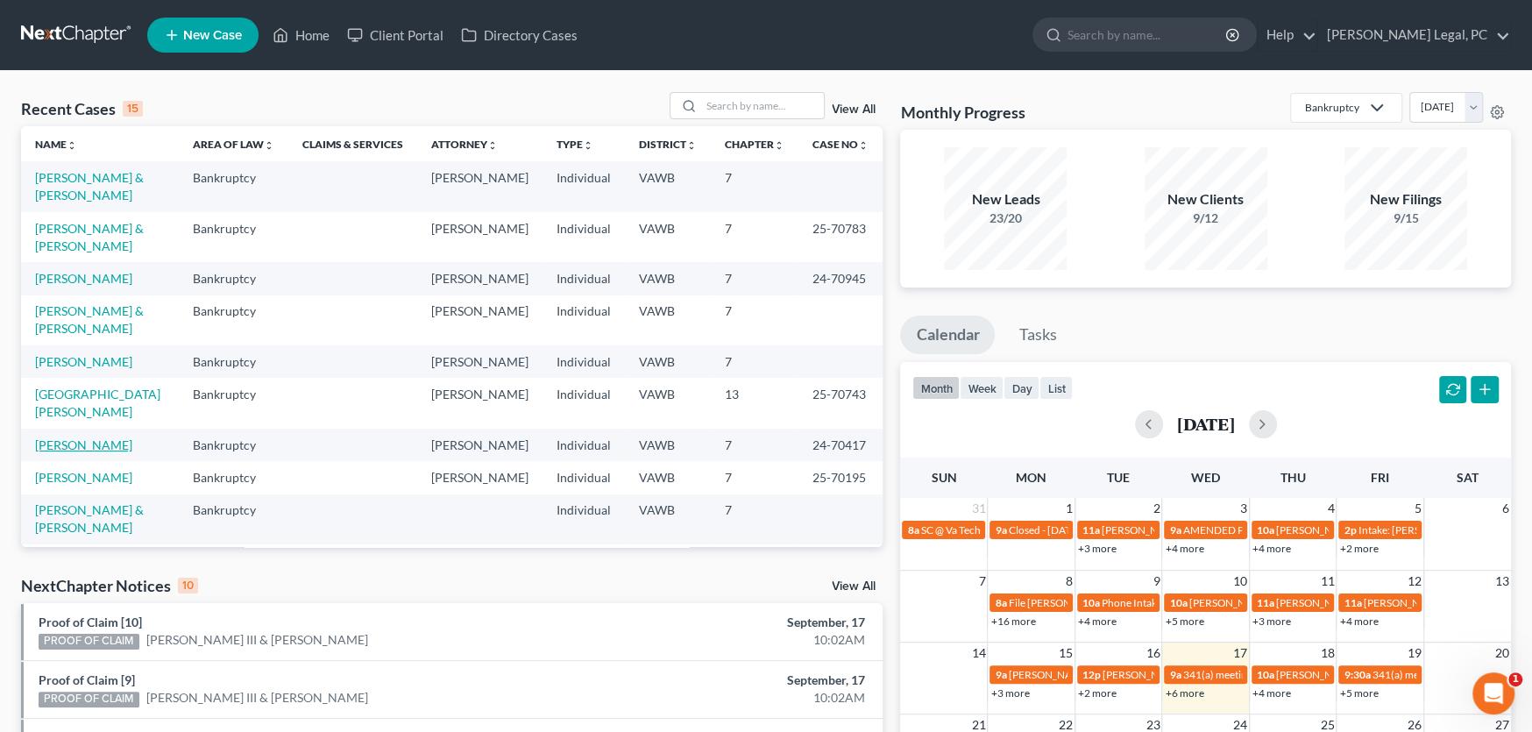
click at [71, 437] on link "[PERSON_NAME]" at bounding box center [83, 444] width 97 height 15
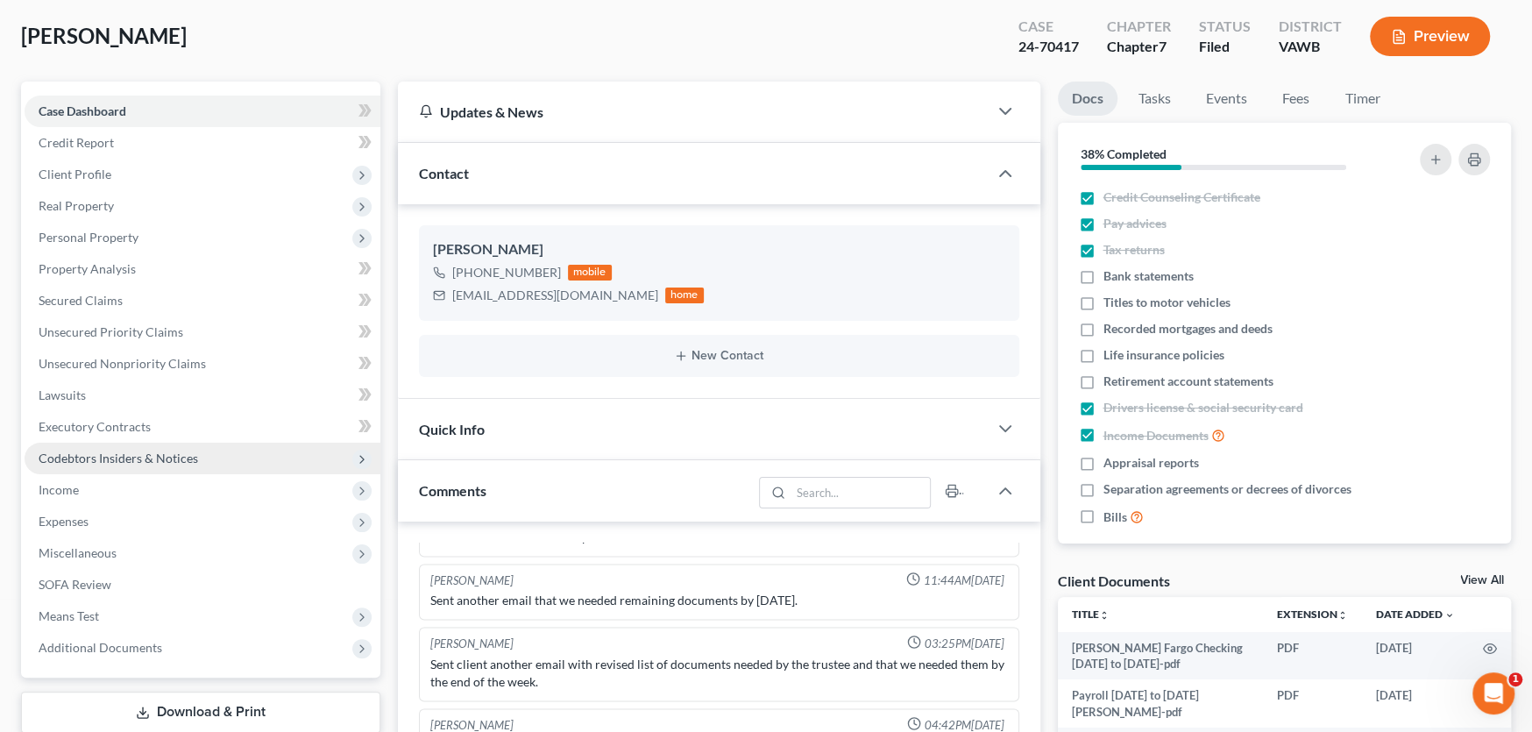
scroll to position [175, 0]
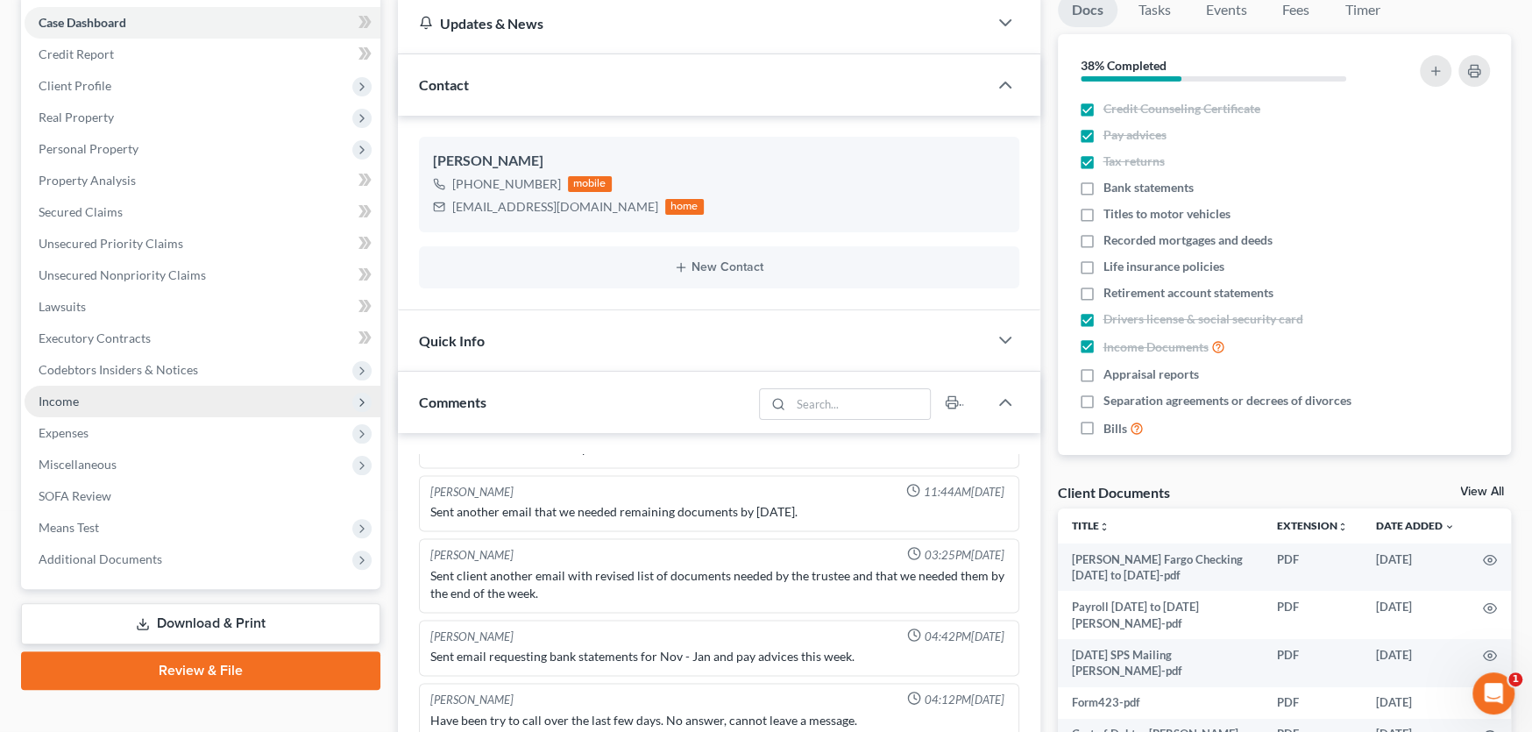
click at [71, 400] on span "Income" at bounding box center [59, 400] width 40 height 15
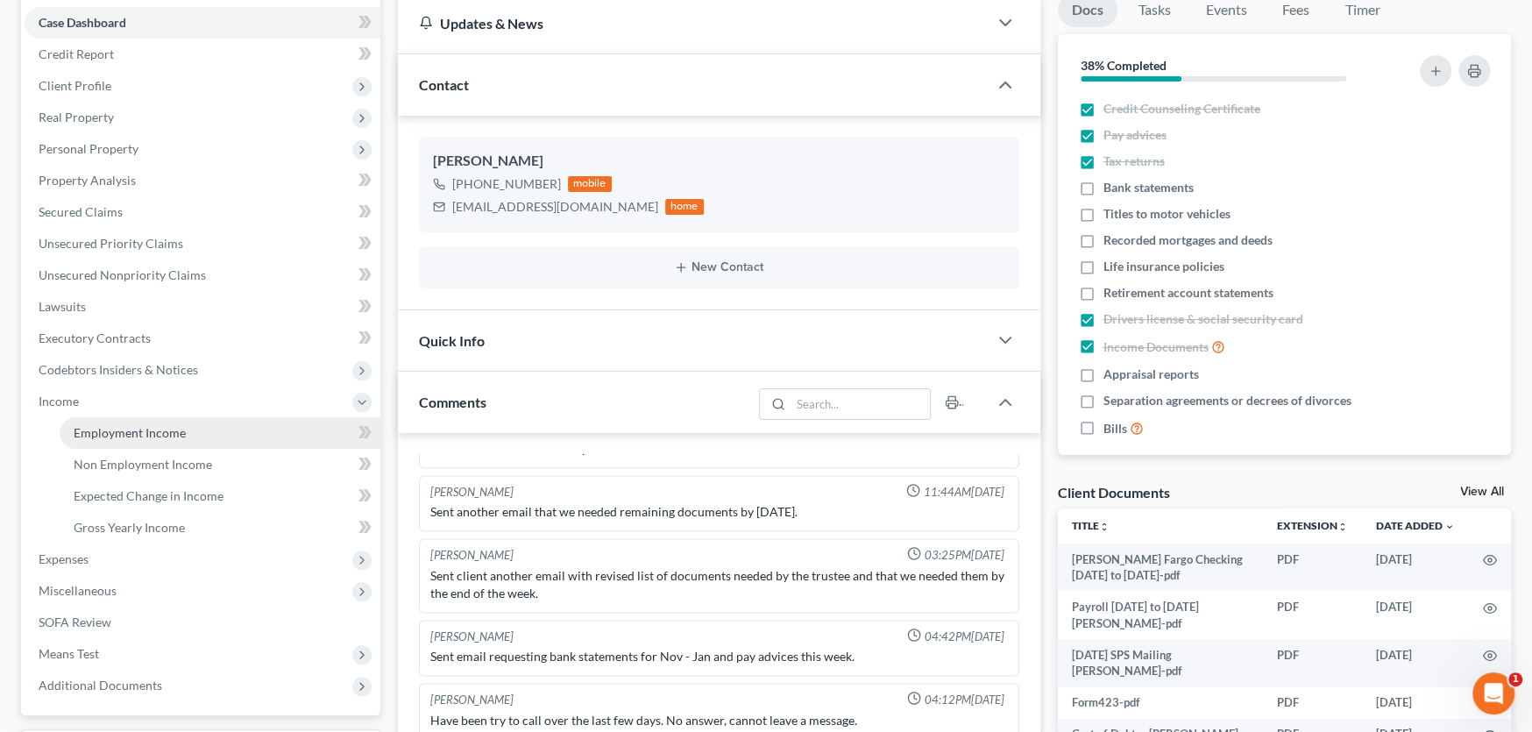
click at [110, 425] on span "Employment Income" at bounding box center [130, 432] width 112 height 15
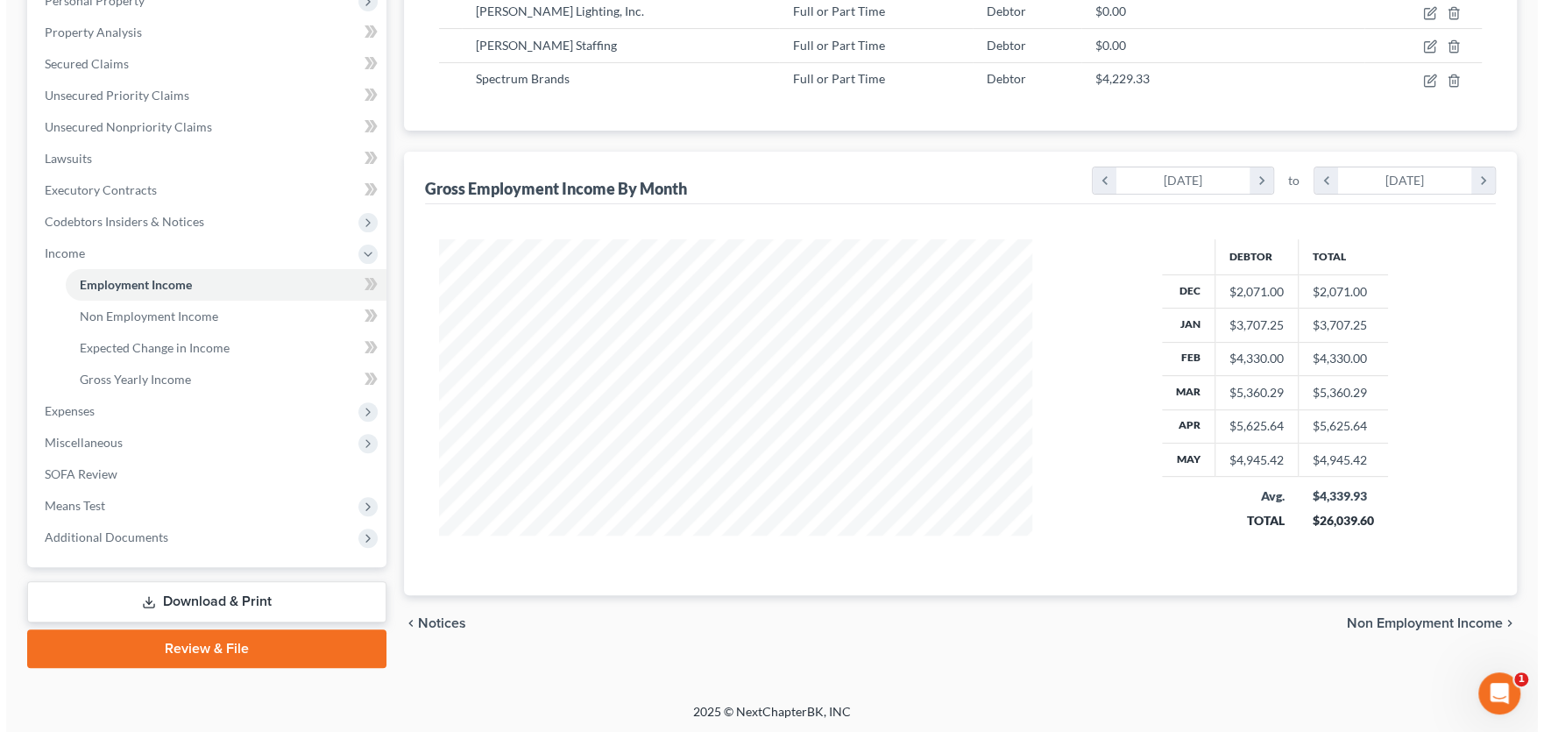
scroll to position [236, 0]
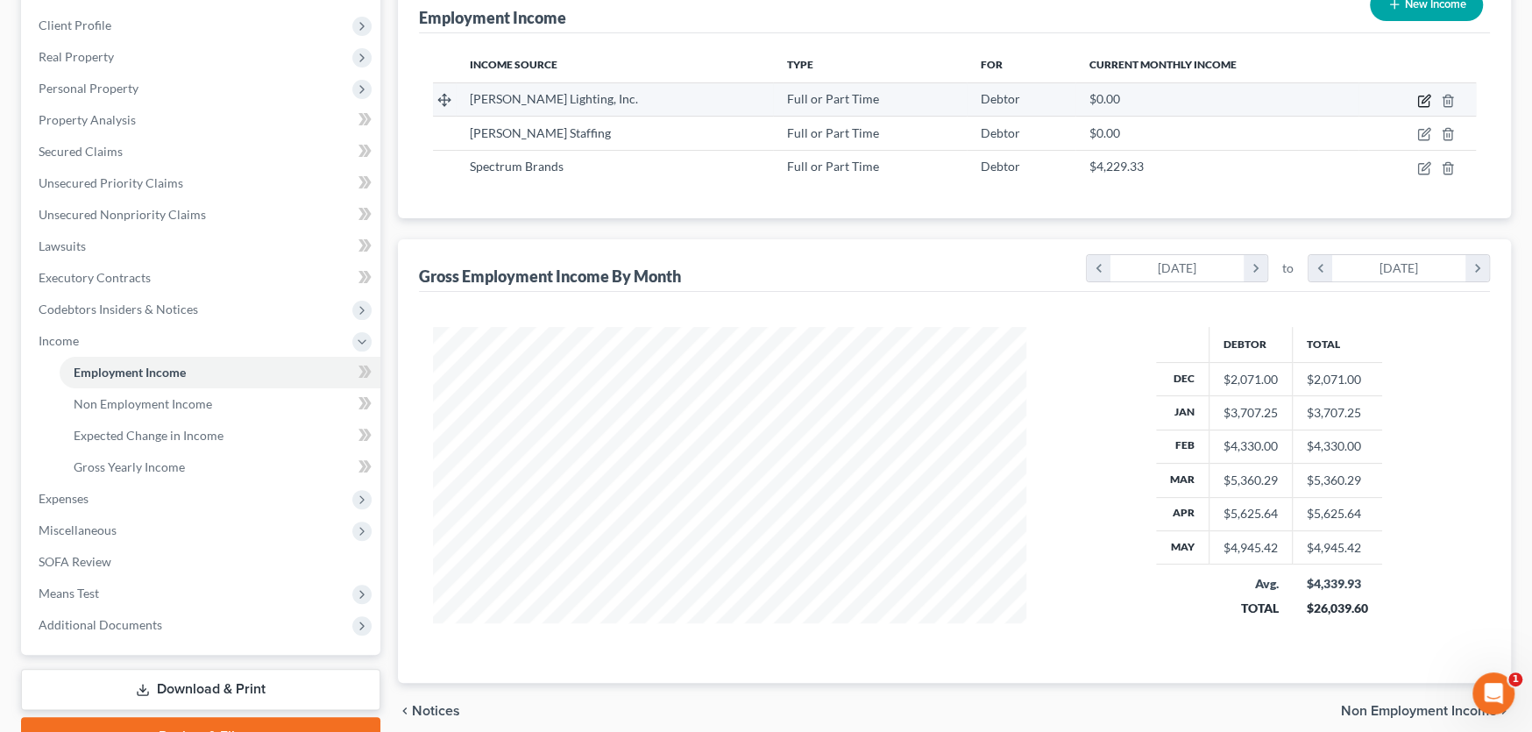
click at [1426, 96] on icon "button" at bounding box center [1424, 101] width 14 height 14
select select "0"
select select "6"
select select "3"
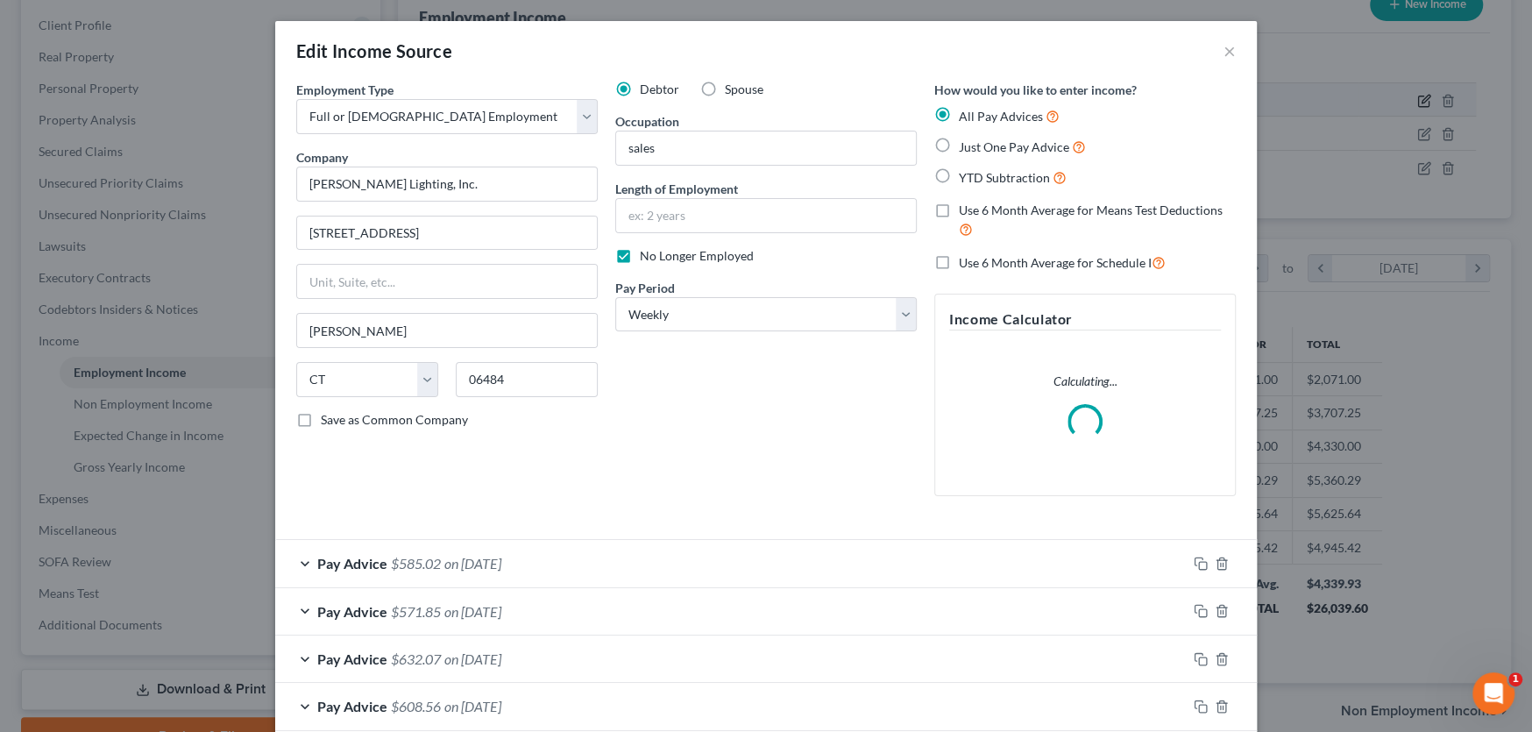
scroll to position [313, 634]
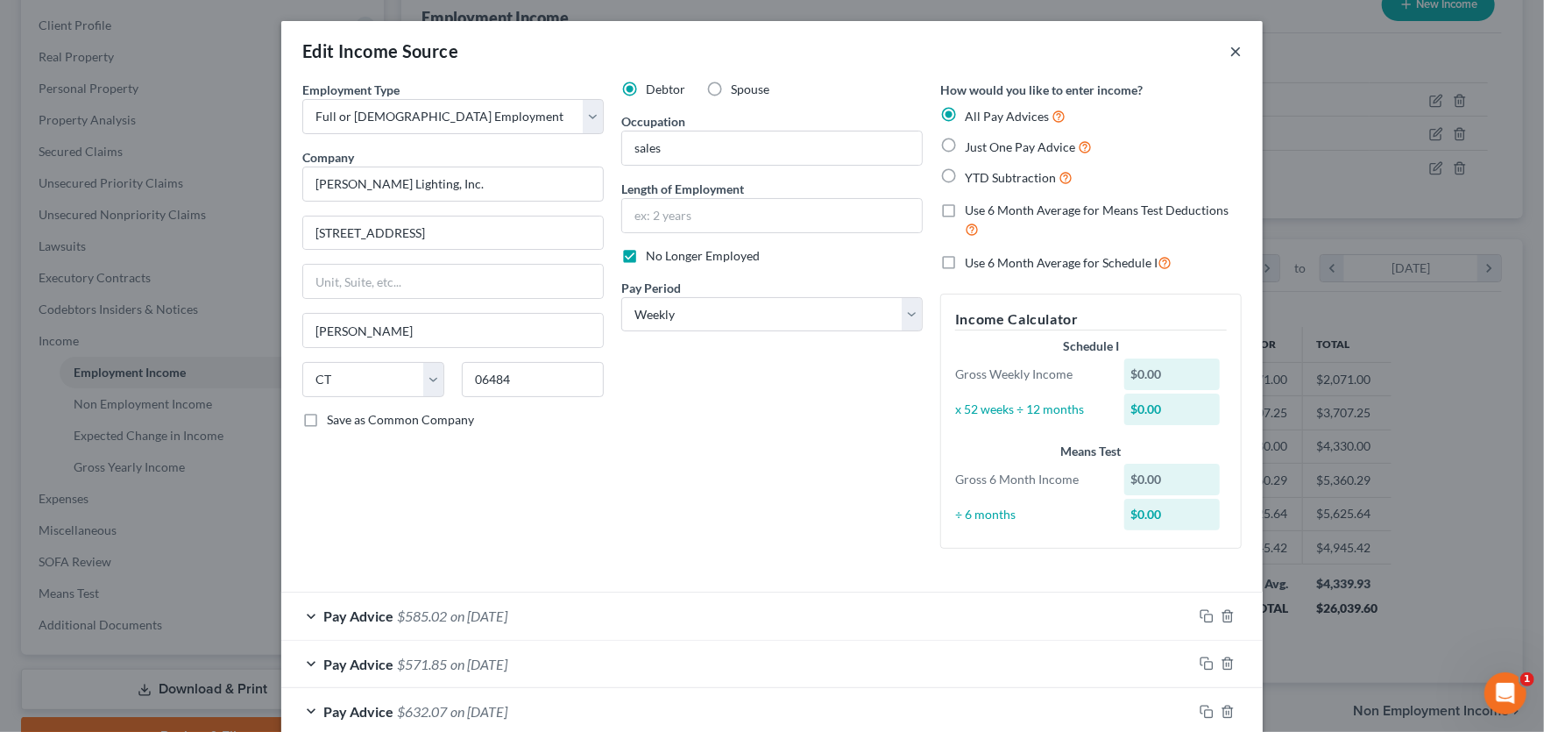
click at [1230, 47] on button "×" at bounding box center [1236, 50] width 12 height 21
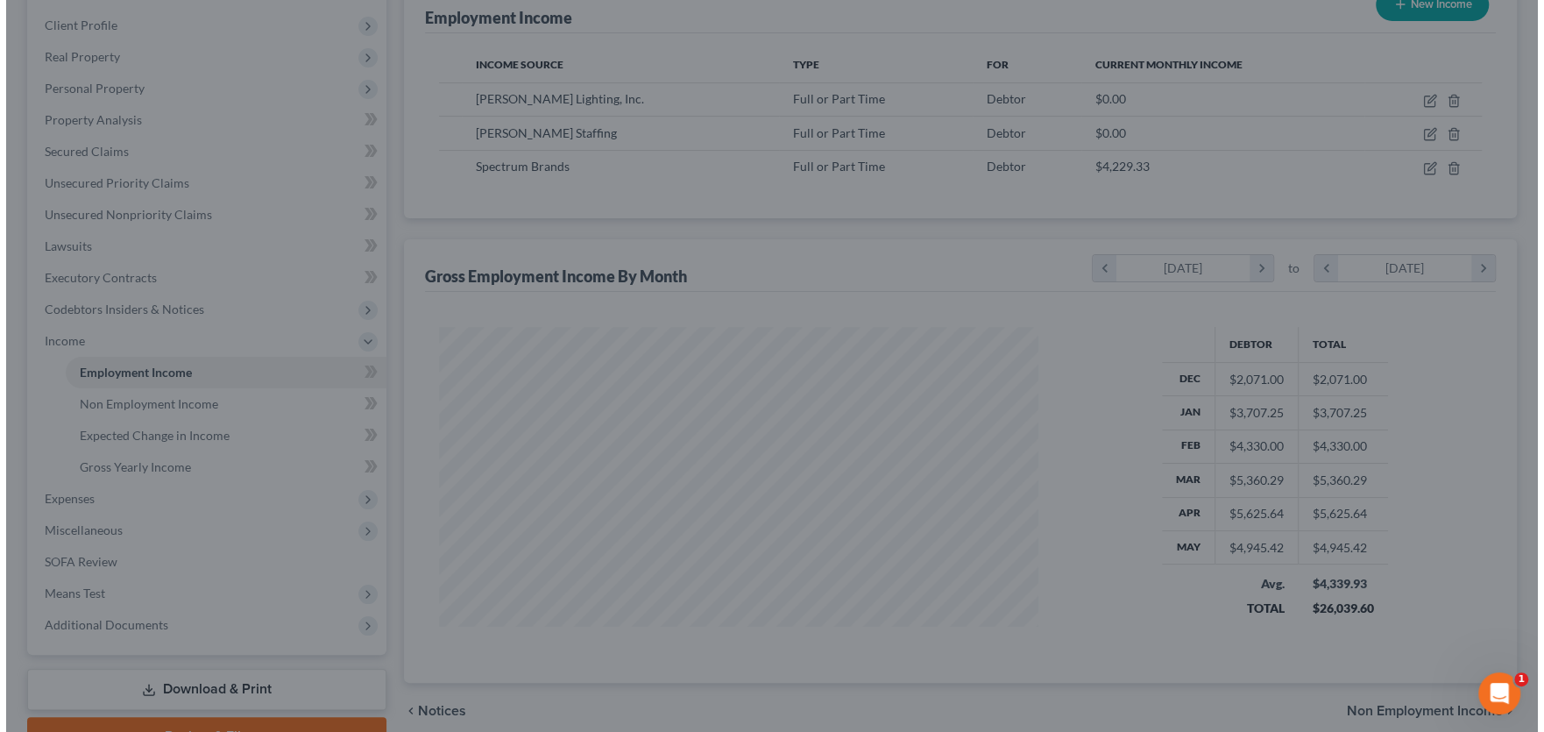
scroll to position [876040, 875724]
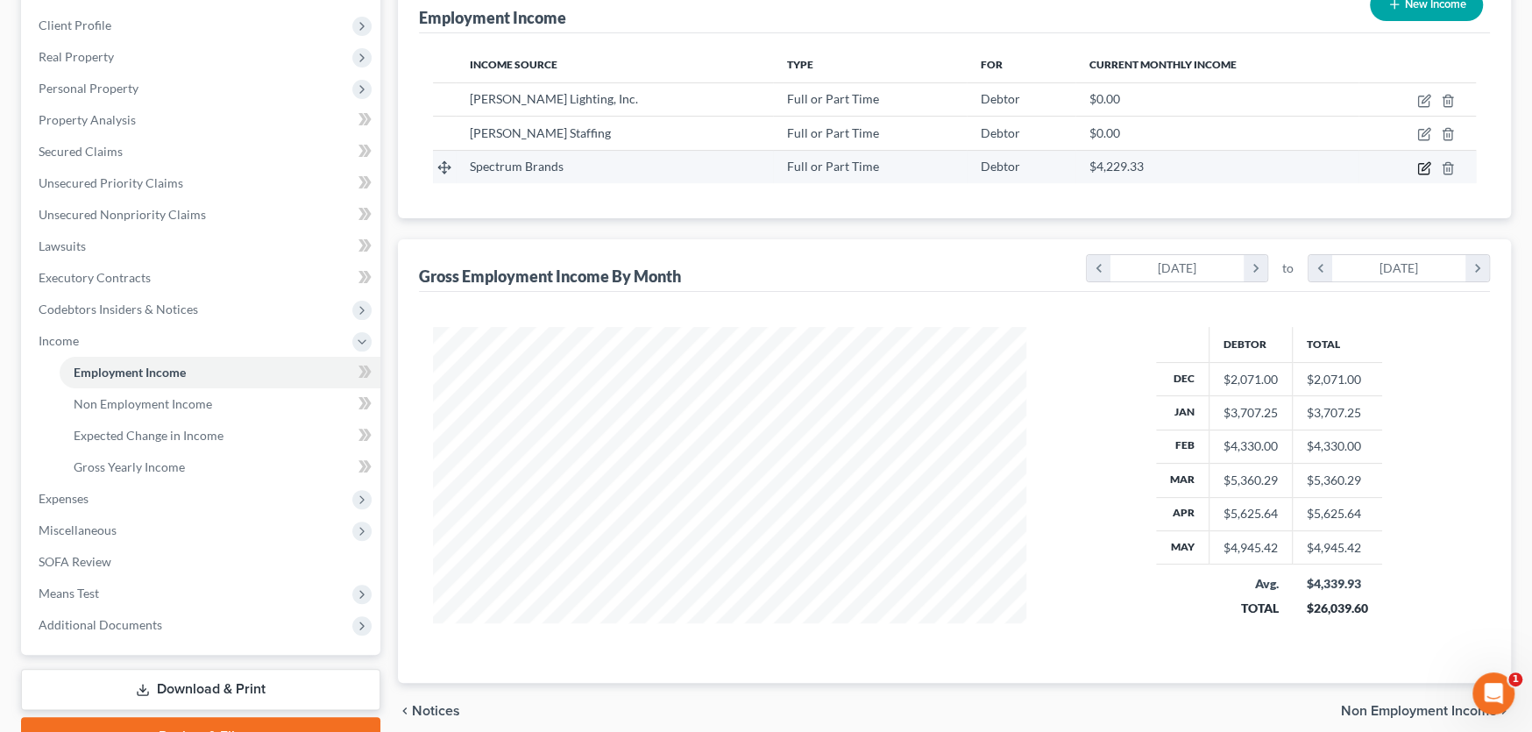
click at [1423, 166] on icon "button" at bounding box center [1424, 168] width 14 height 14
select select "0"
select select "52"
select select "3"
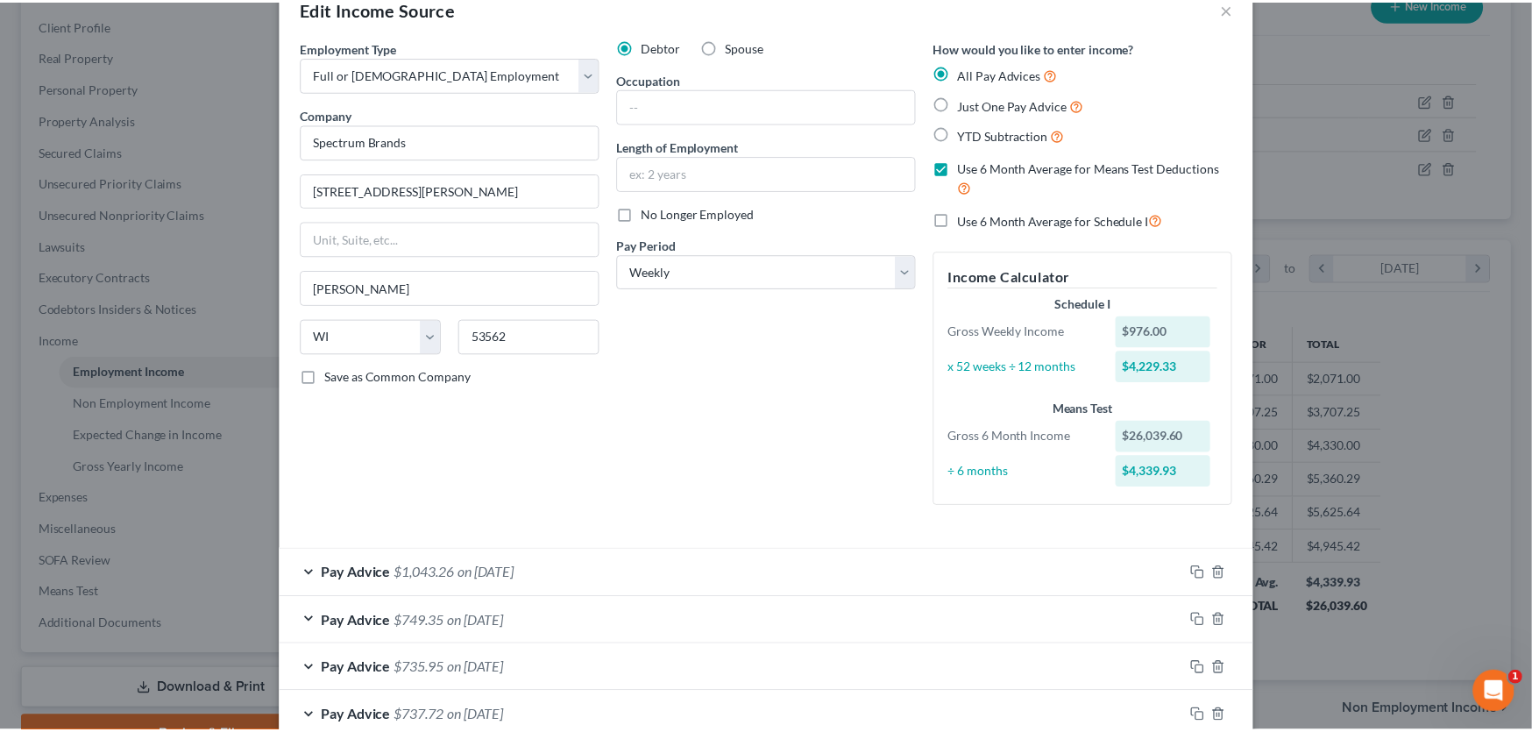
scroll to position [0, 0]
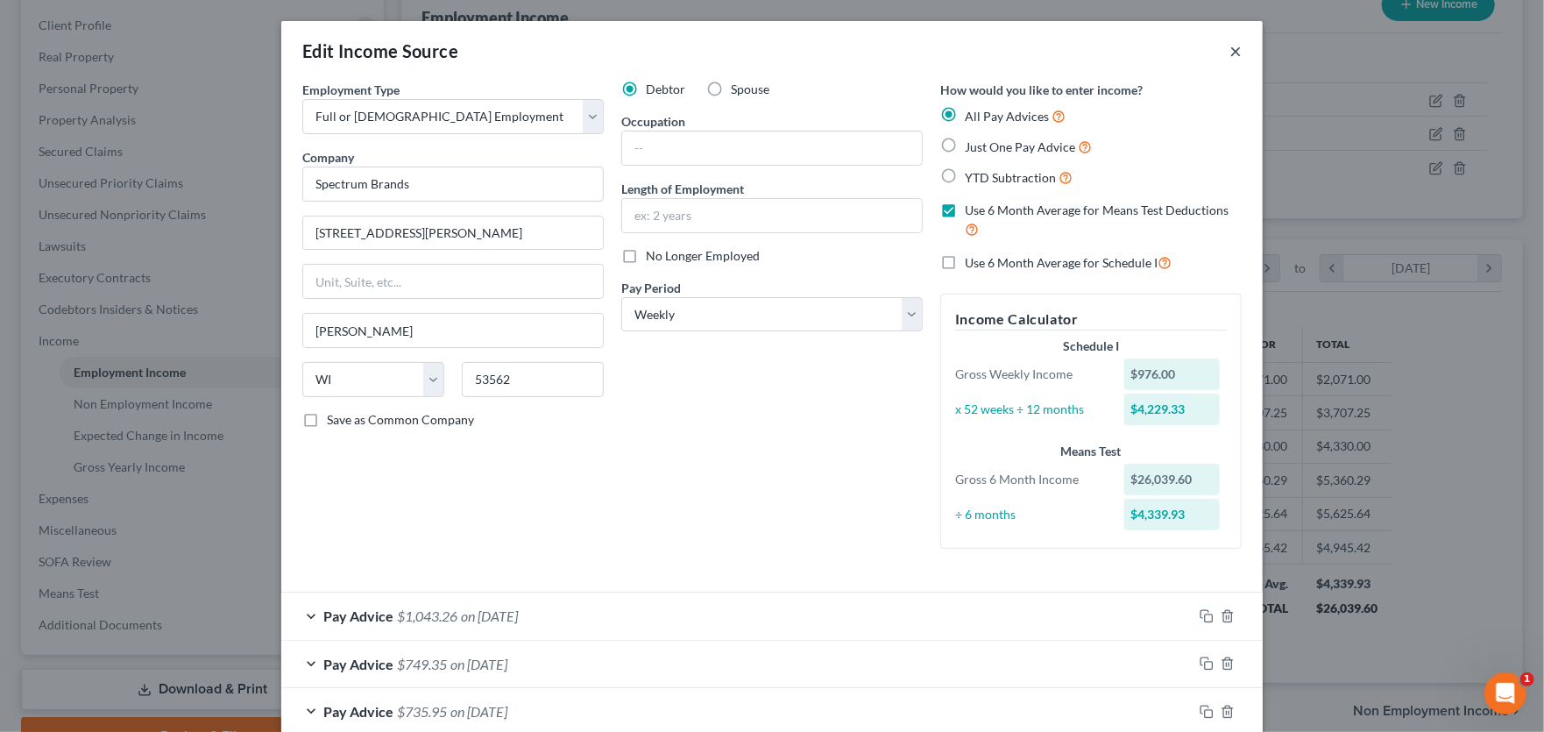
click at [1230, 52] on button "×" at bounding box center [1236, 50] width 12 height 21
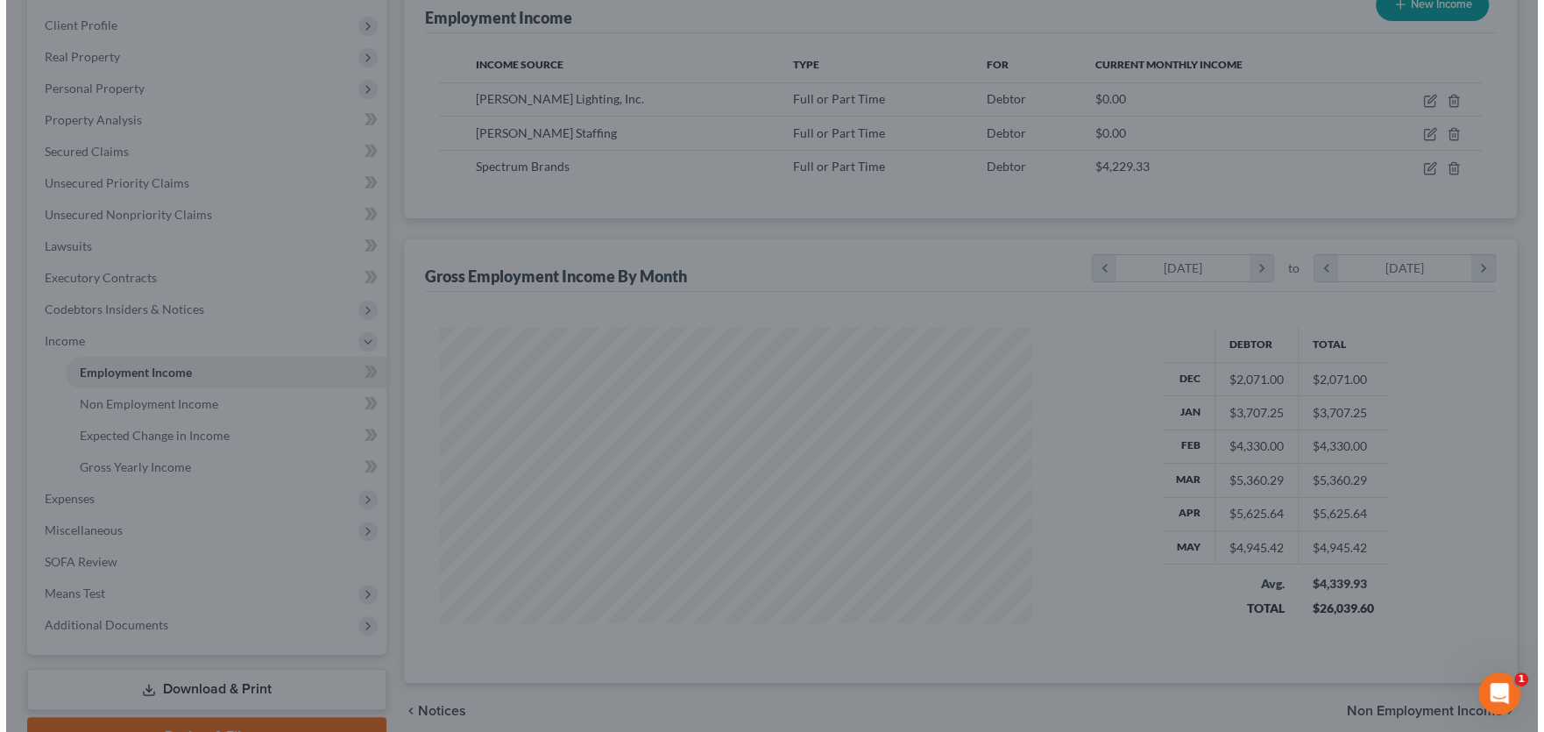
scroll to position [876040, 875724]
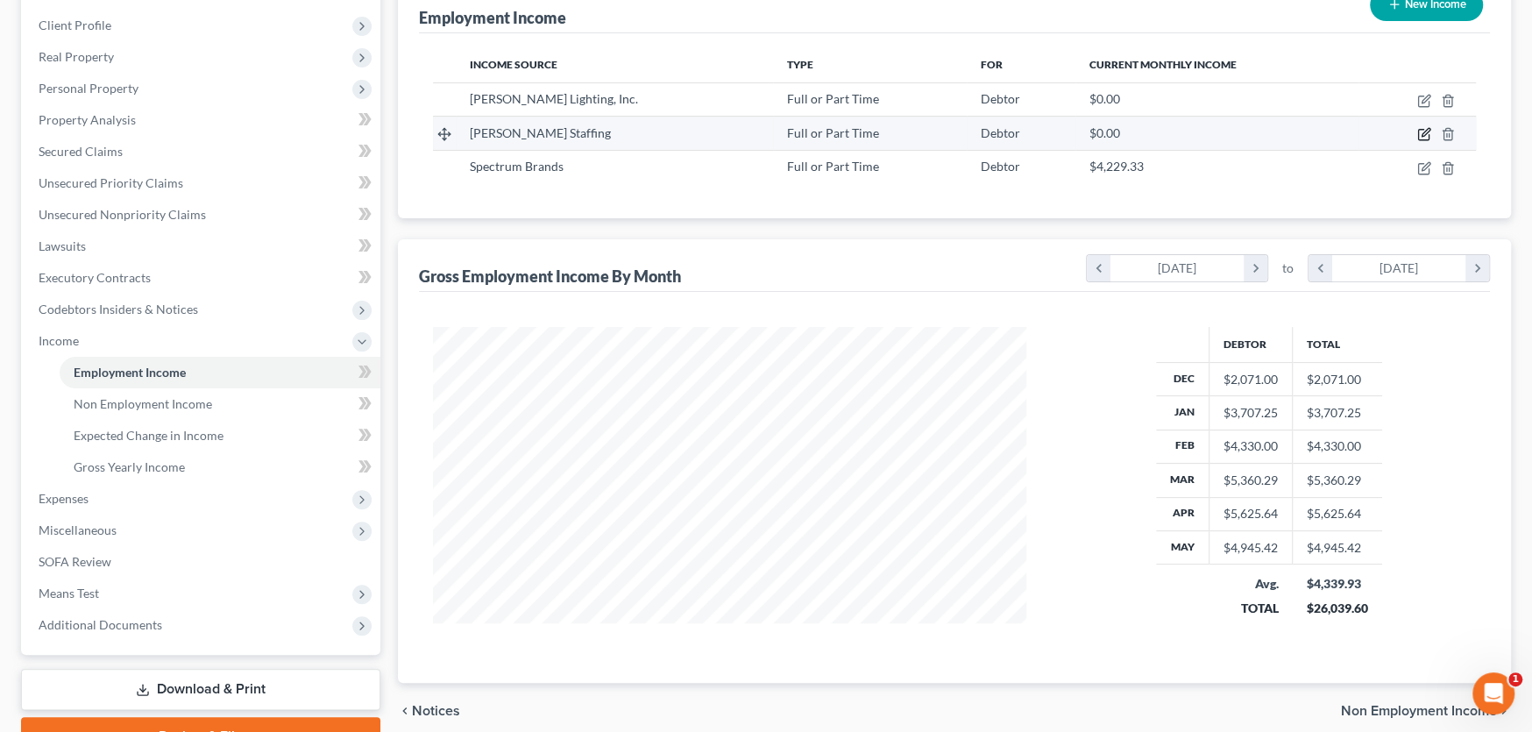
click at [1424, 131] on icon "button" at bounding box center [1424, 134] width 14 height 14
select select "0"
select select "48"
select select "3"
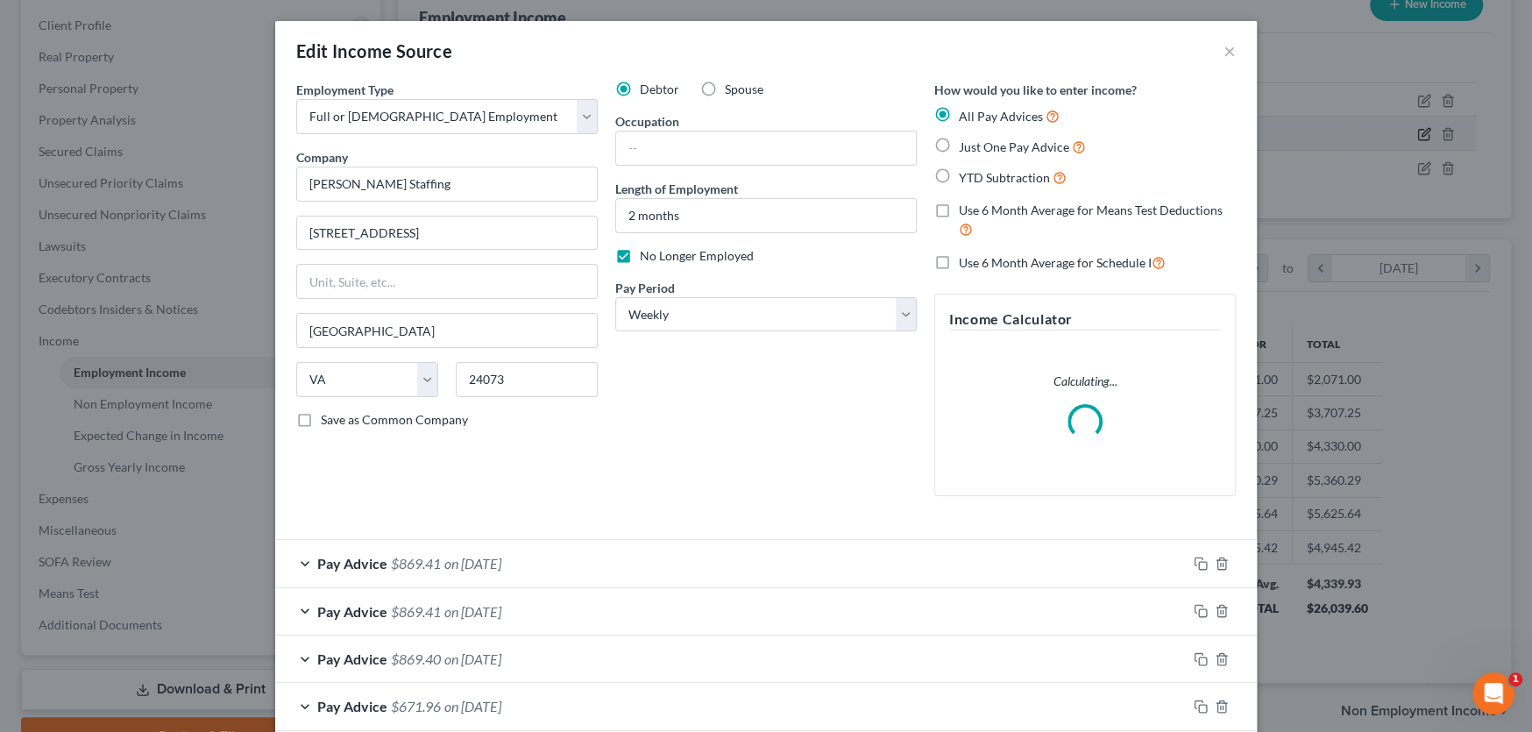
scroll to position [313, 634]
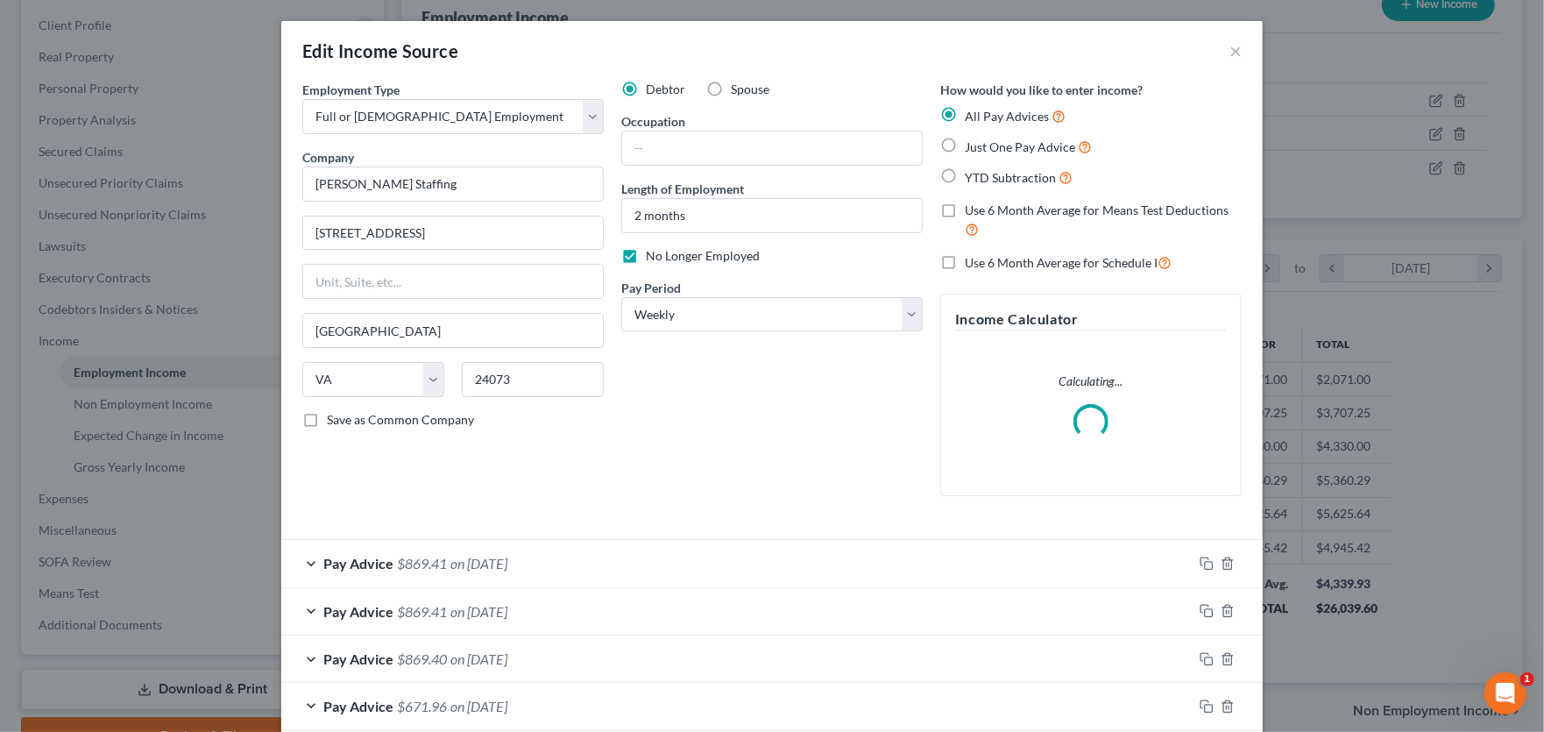
click at [1222, 46] on div "Edit Income Source ×" at bounding box center [772, 51] width 982 height 60
click at [1230, 48] on button "×" at bounding box center [1236, 50] width 12 height 21
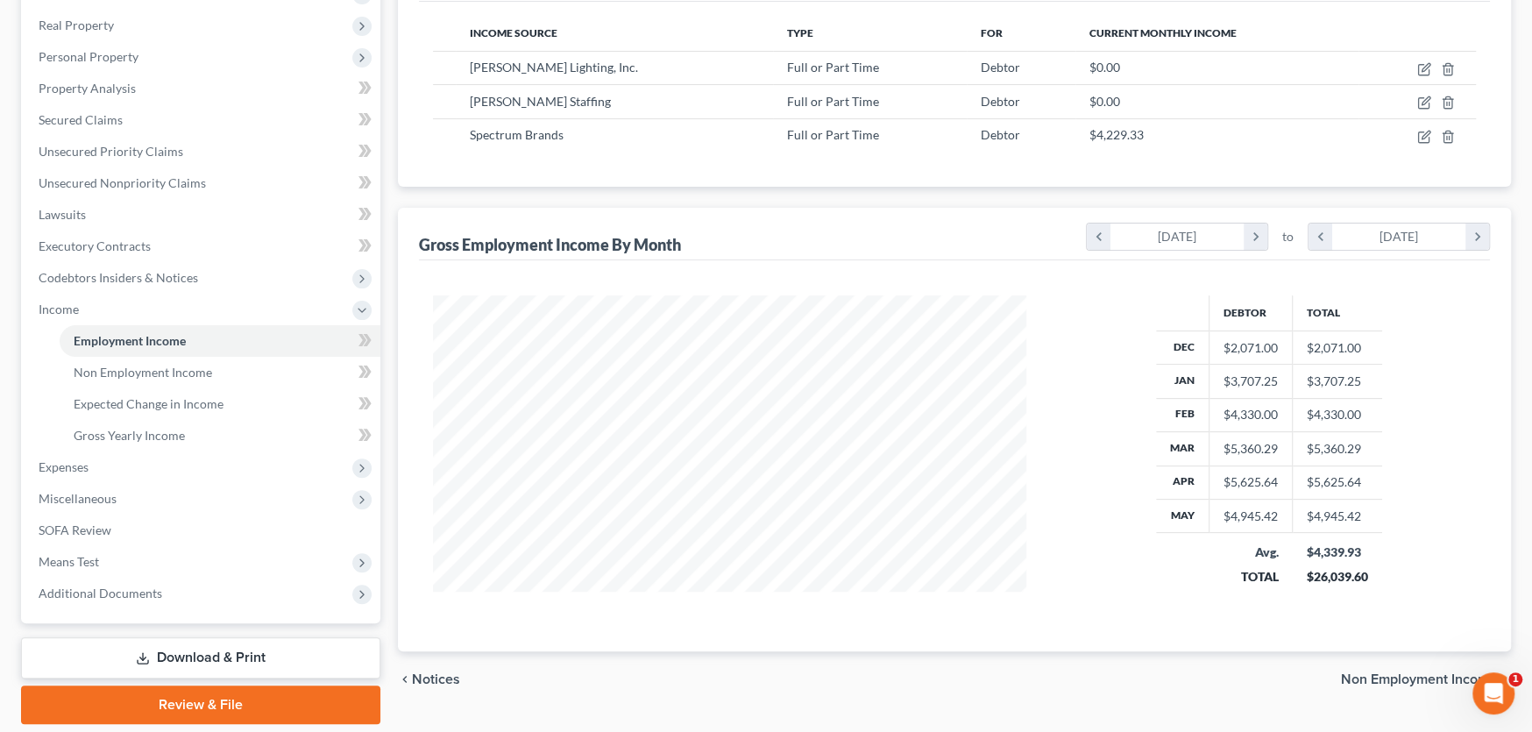
scroll to position [323, 0]
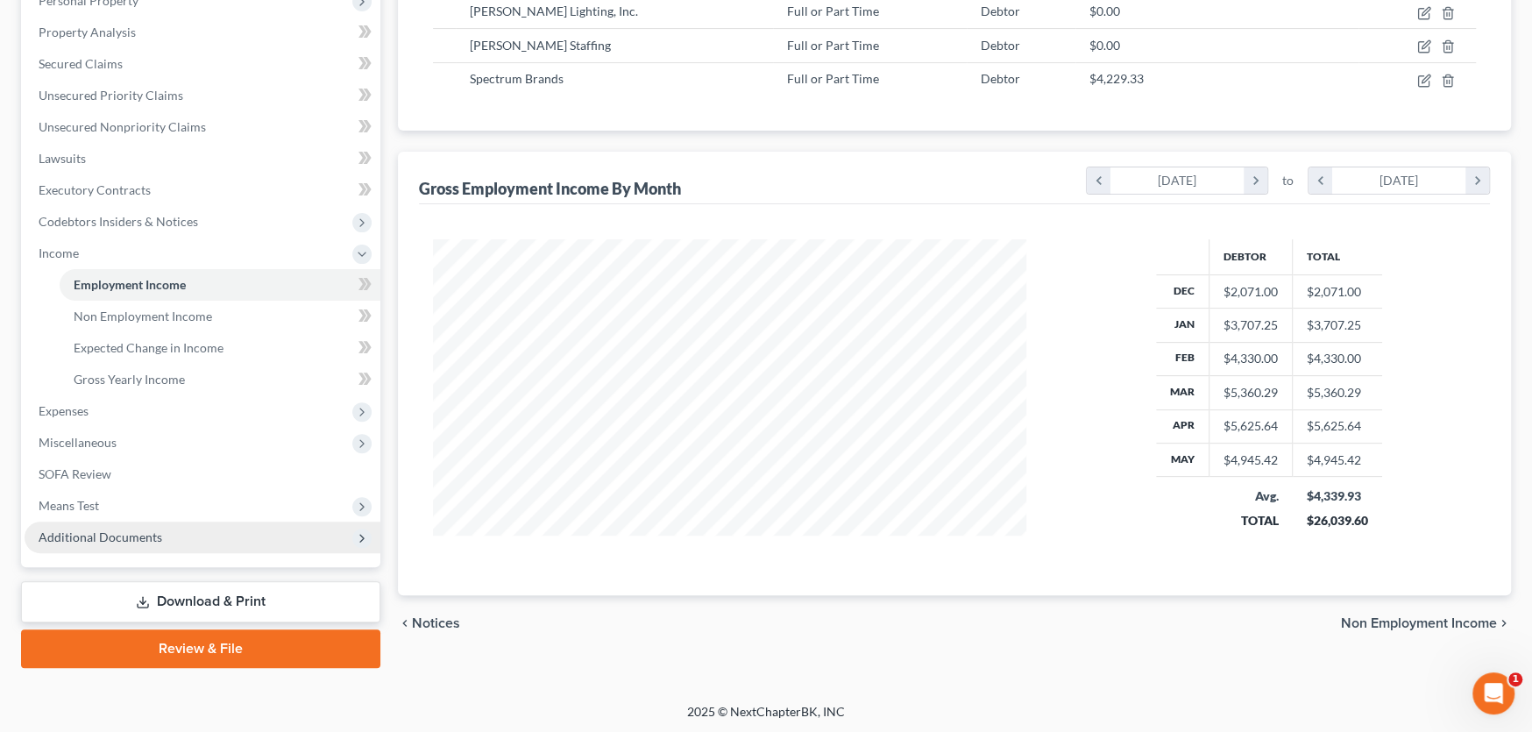
click at [141, 536] on span "Additional Documents" at bounding box center [101, 536] width 124 height 15
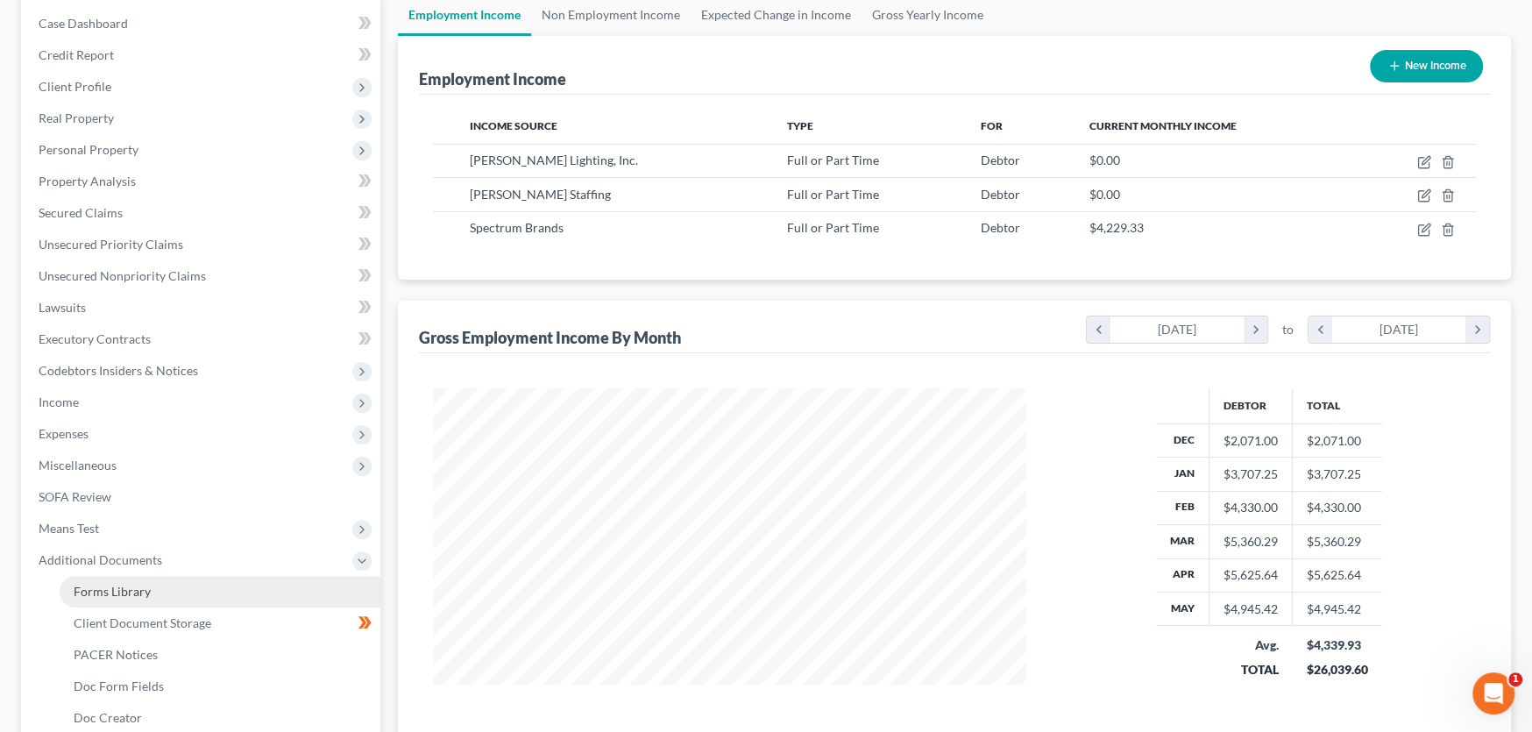
scroll to position [0, 0]
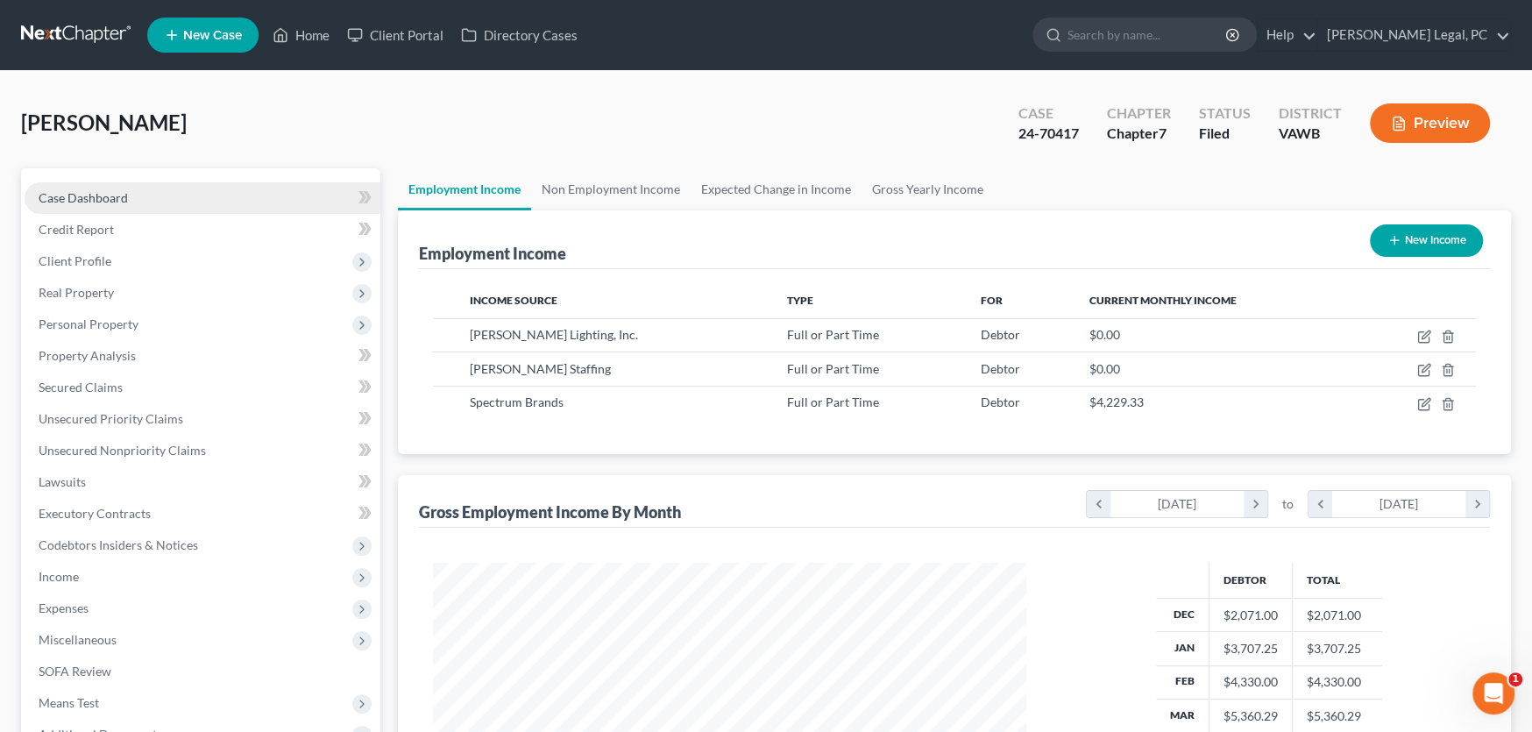
click at [98, 194] on span "Case Dashboard" at bounding box center [83, 197] width 89 height 15
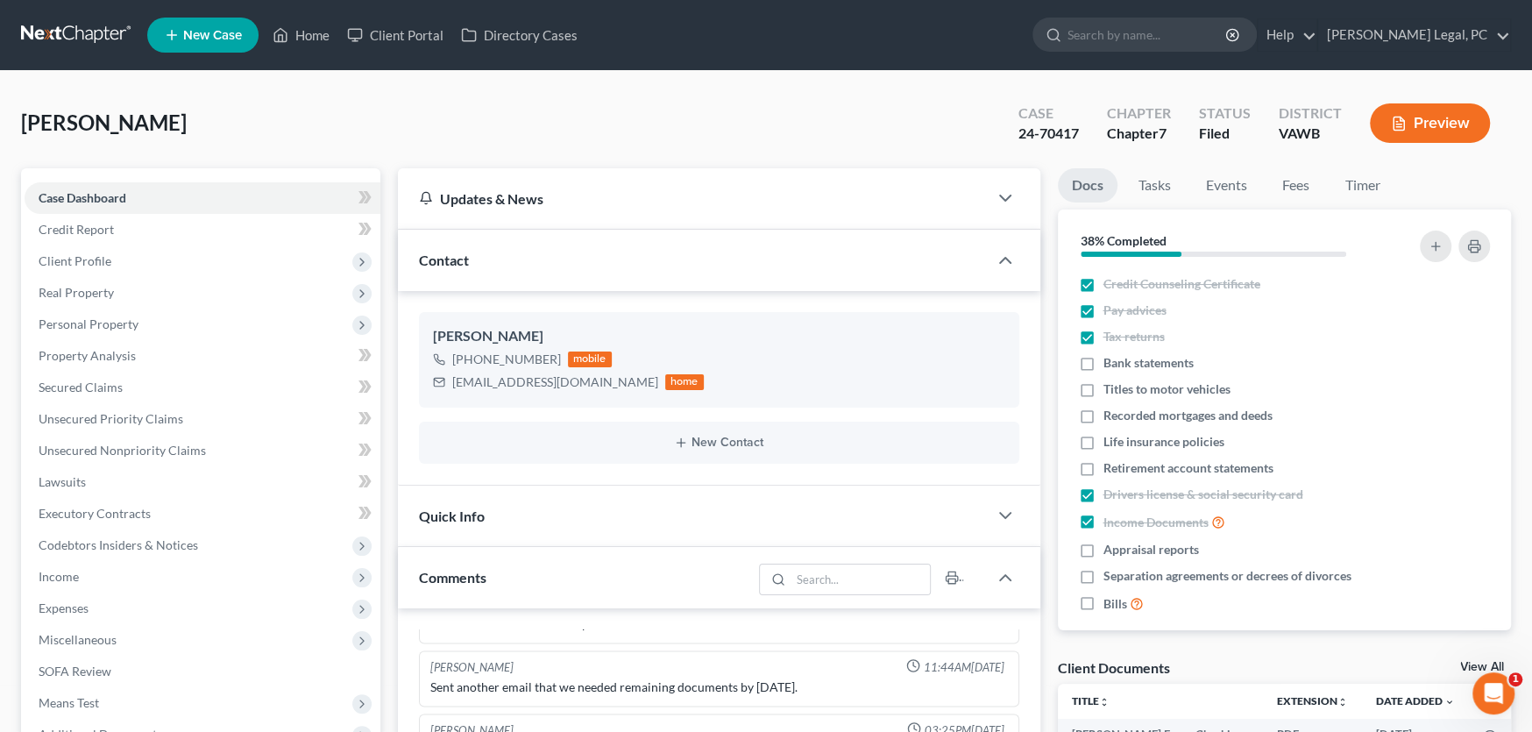
click at [71, 36] on link at bounding box center [77, 35] width 112 height 32
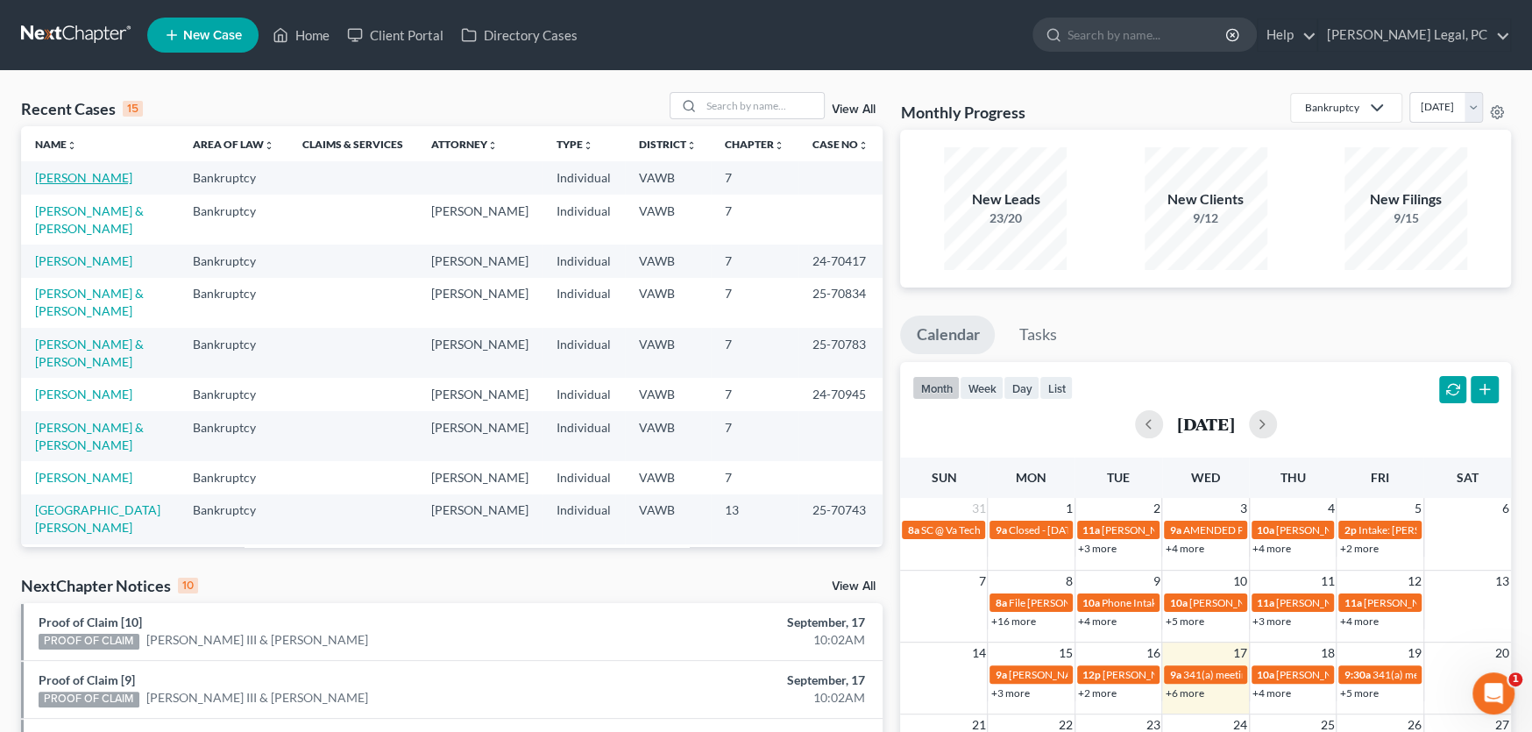
click at [81, 174] on link "King, Marcus" at bounding box center [83, 177] width 97 height 15
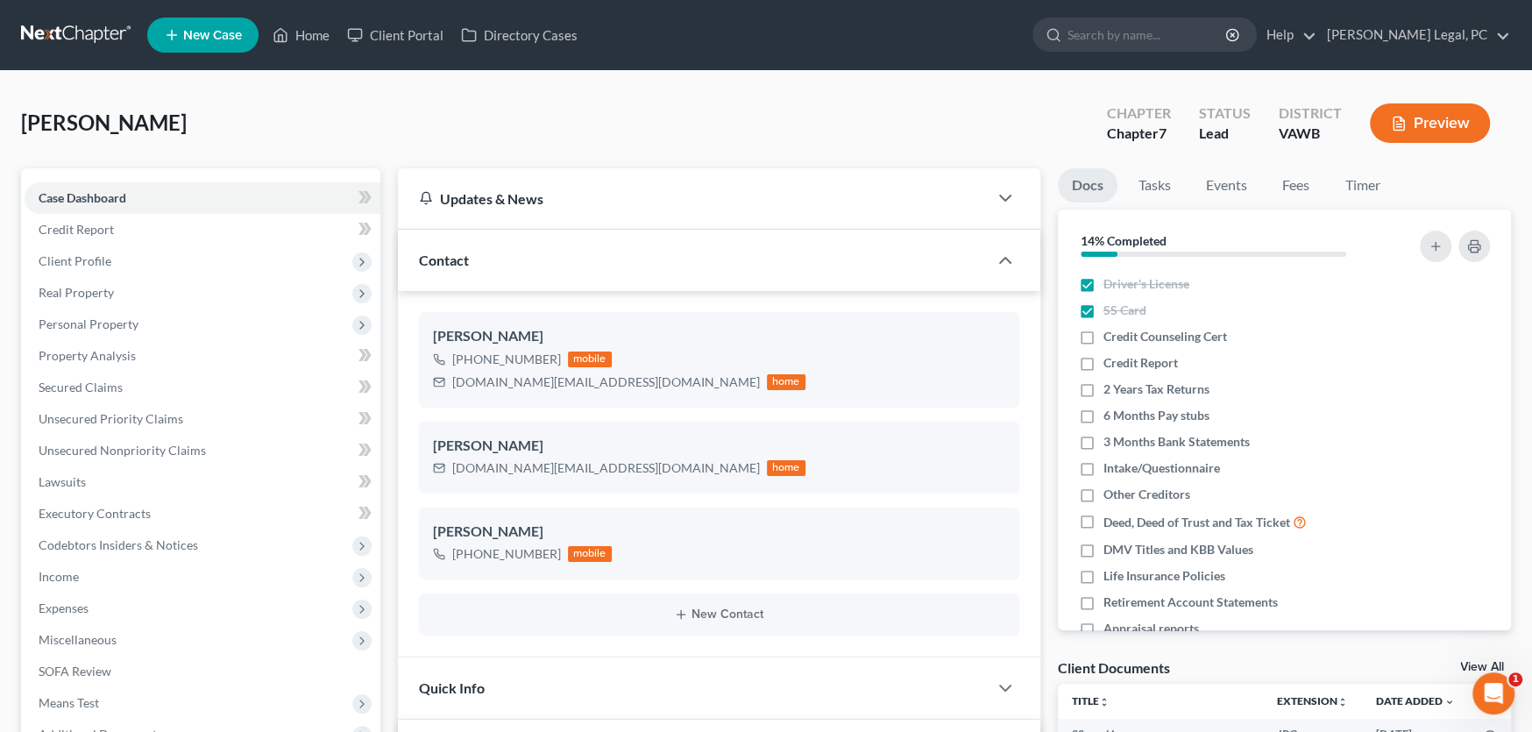
click at [53, 33] on link at bounding box center [77, 35] width 112 height 32
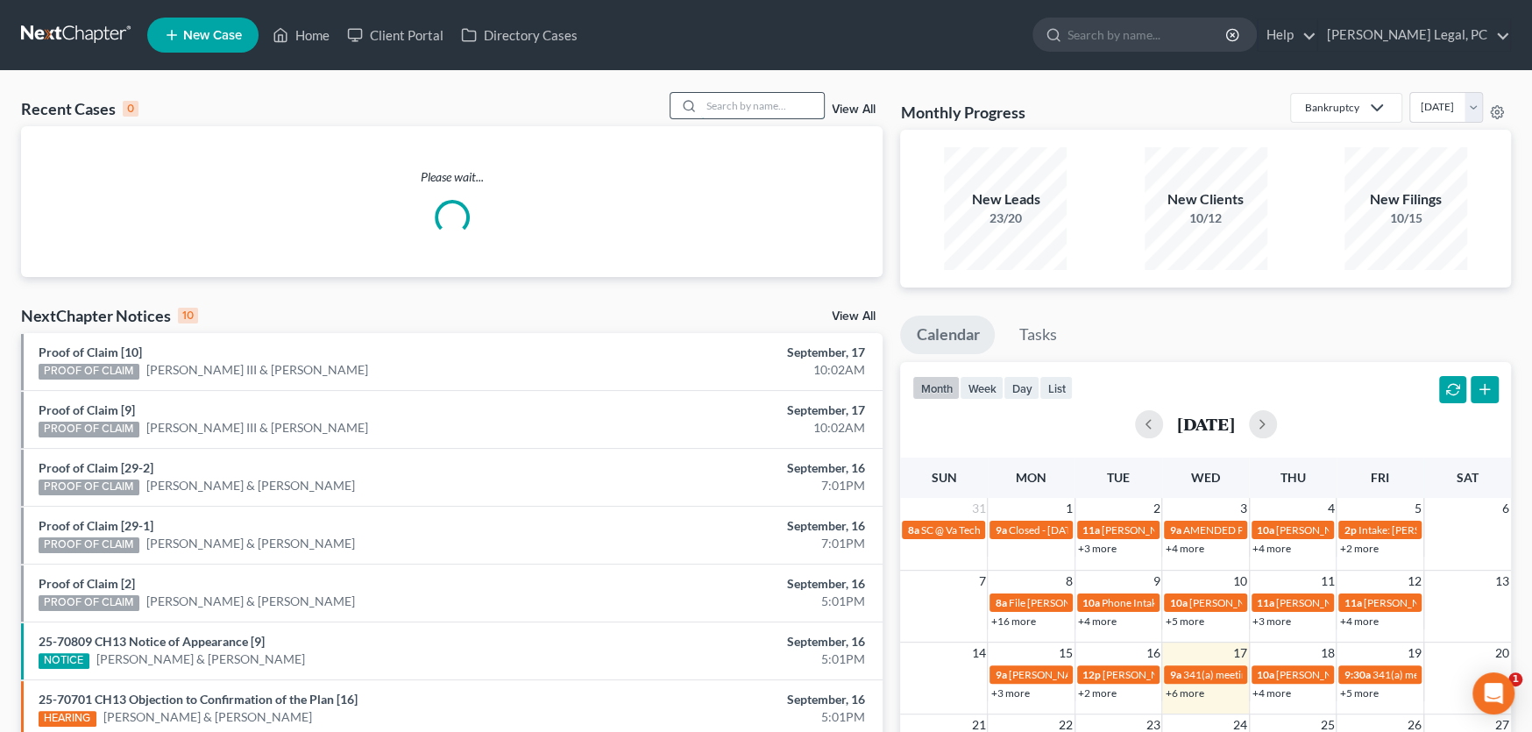
click at [738, 110] on input "search" at bounding box center [762, 105] width 123 height 25
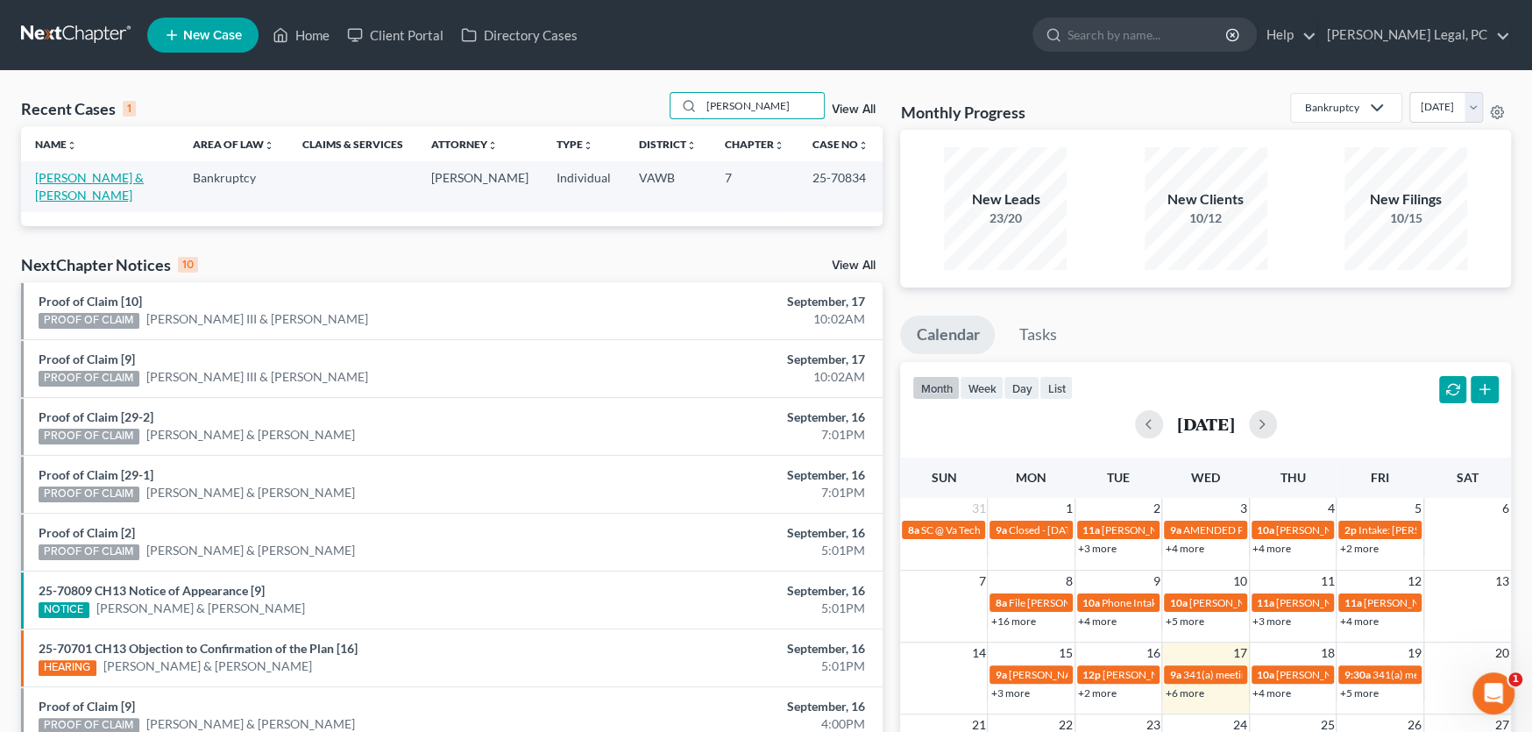
type input "lampkins"
click at [80, 176] on link "[PERSON_NAME] & [PERSON_NAME]" at bounding box center [89, 186] width 109 height 32
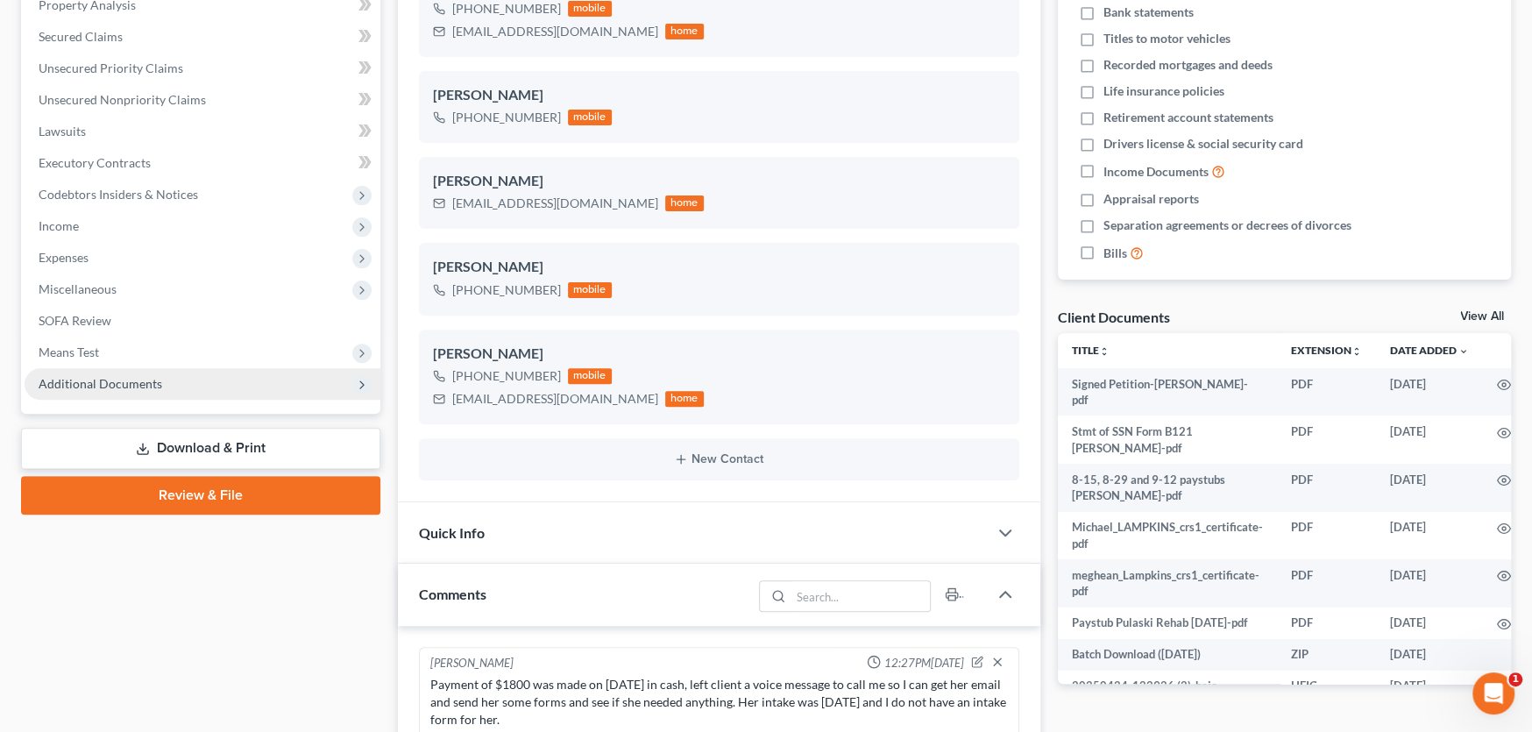
scroll to position [3221, 0]
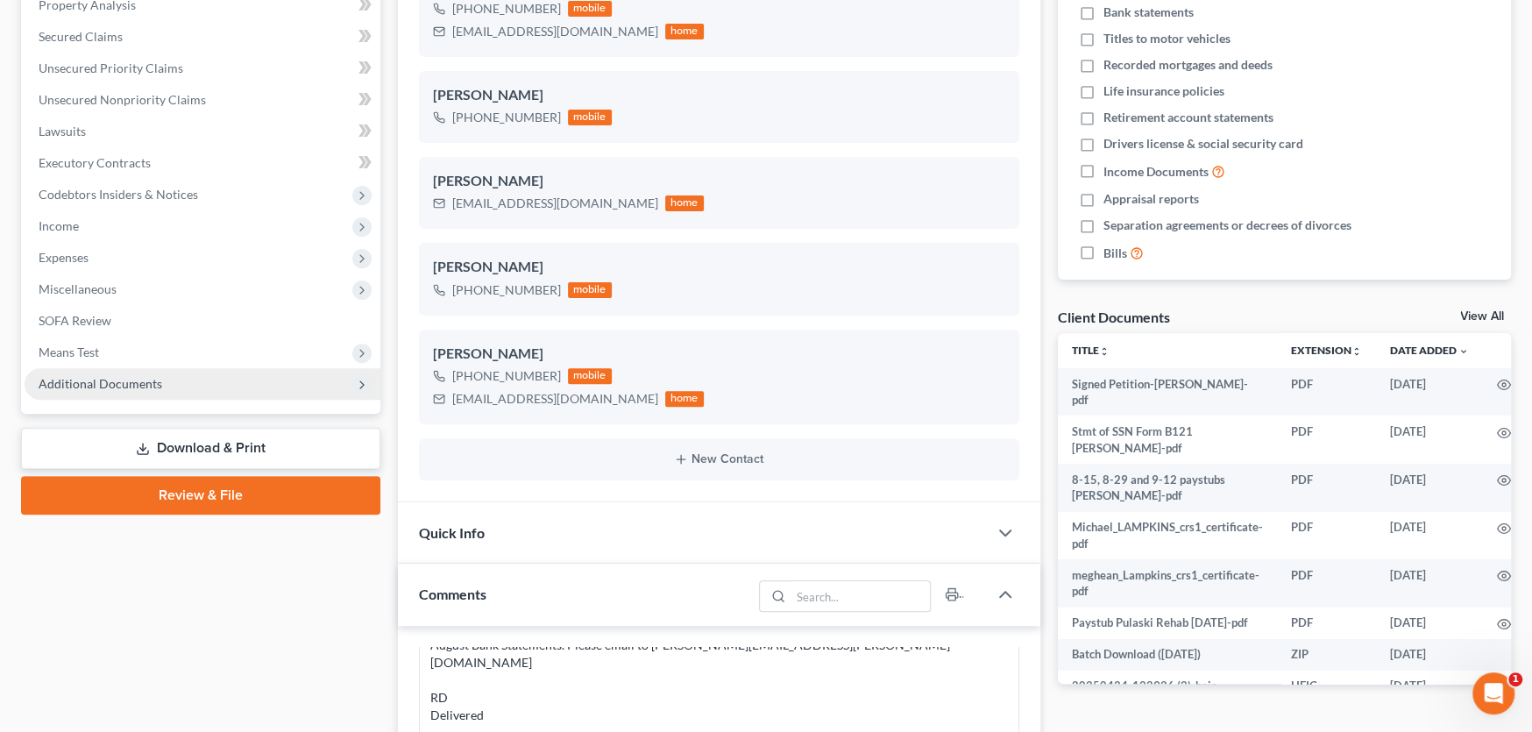
click at [146, 380] on span "Additional Documents" at bounding box center [101, 383] width 124 height 15
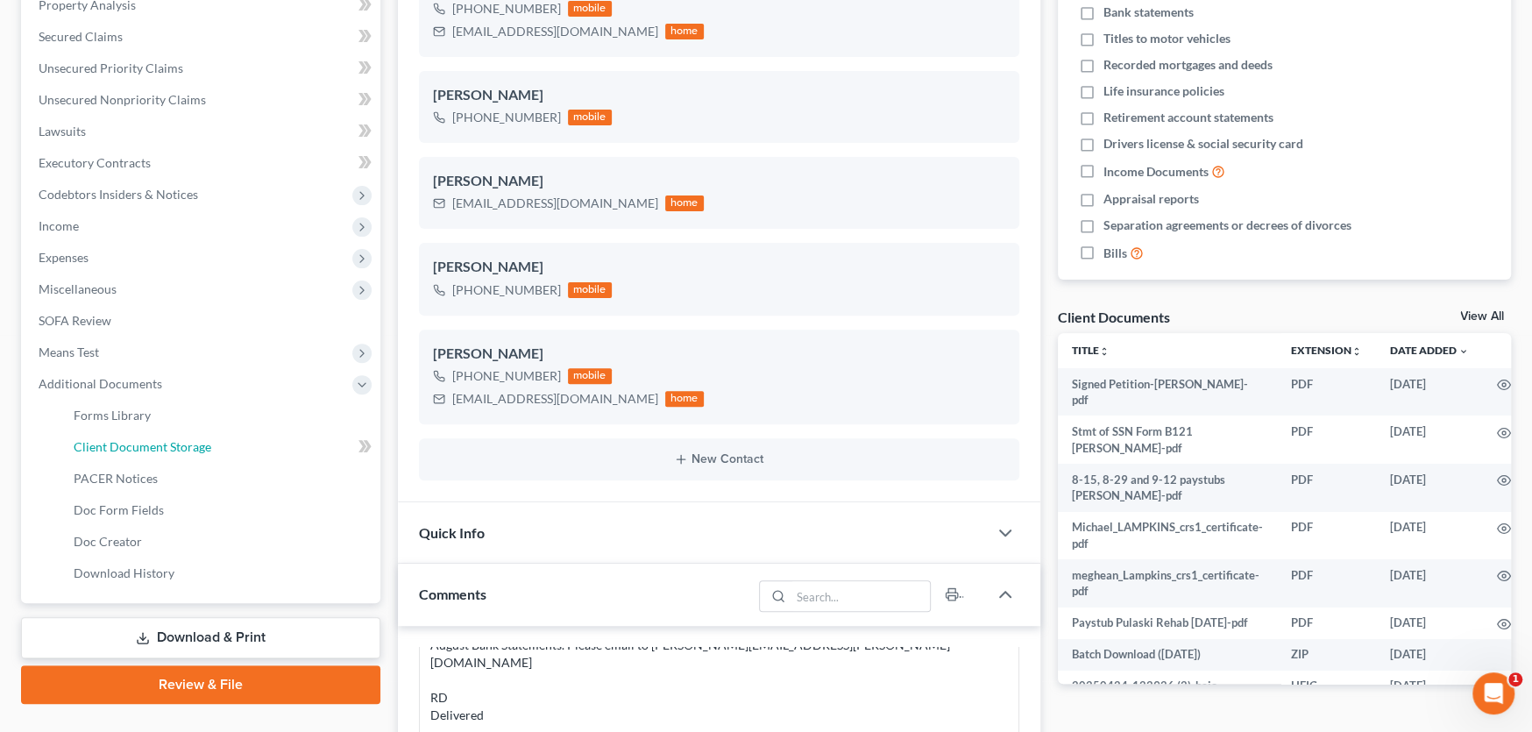
drag, startPoint x: 175, startPoint y: 443, endPoint x: 414, endPoint y: 312, distance: 271.8
click at [175, 443] on span "Client Document Storage" at bounding box center [143, 446] width 138 height 15
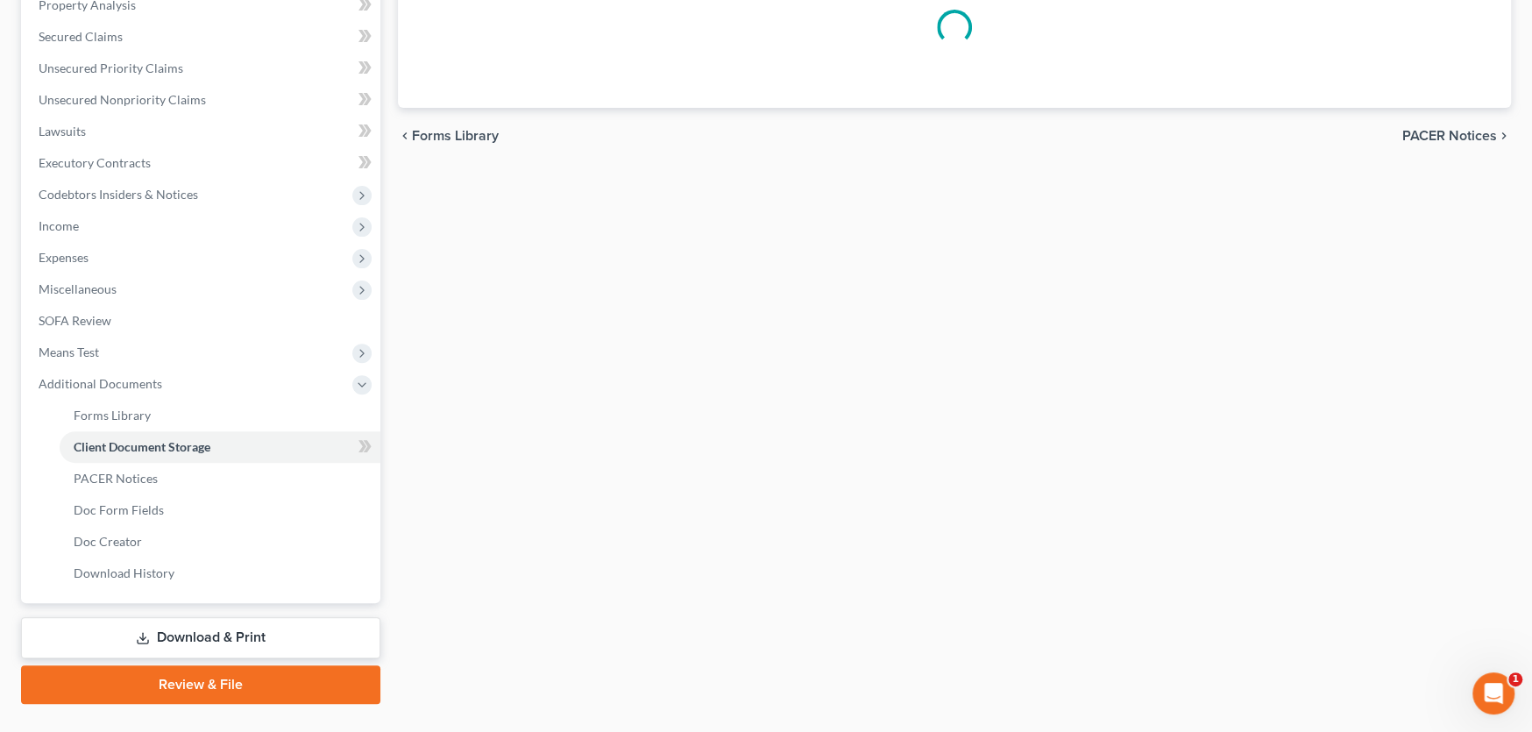
scroll to position [120, 0]
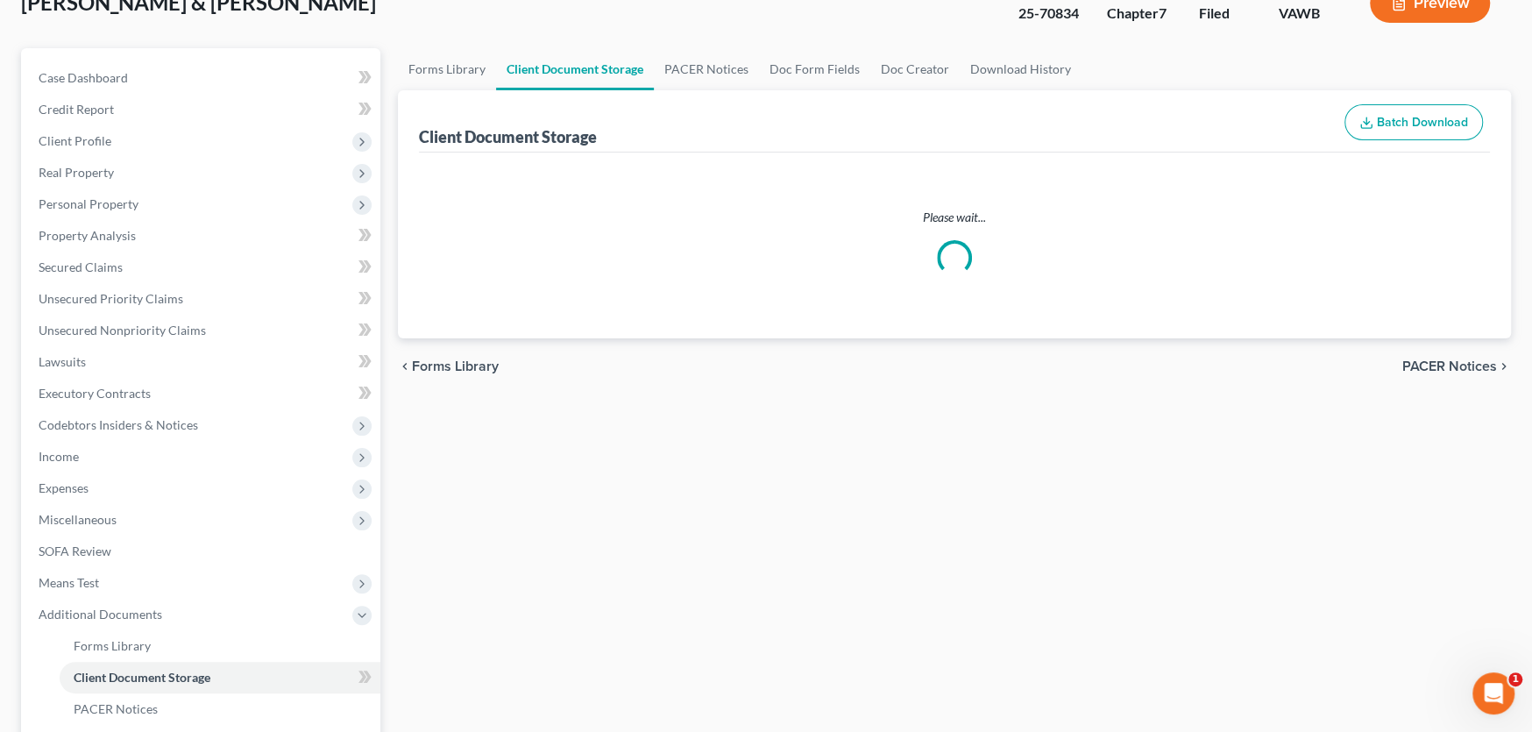
select select "0"
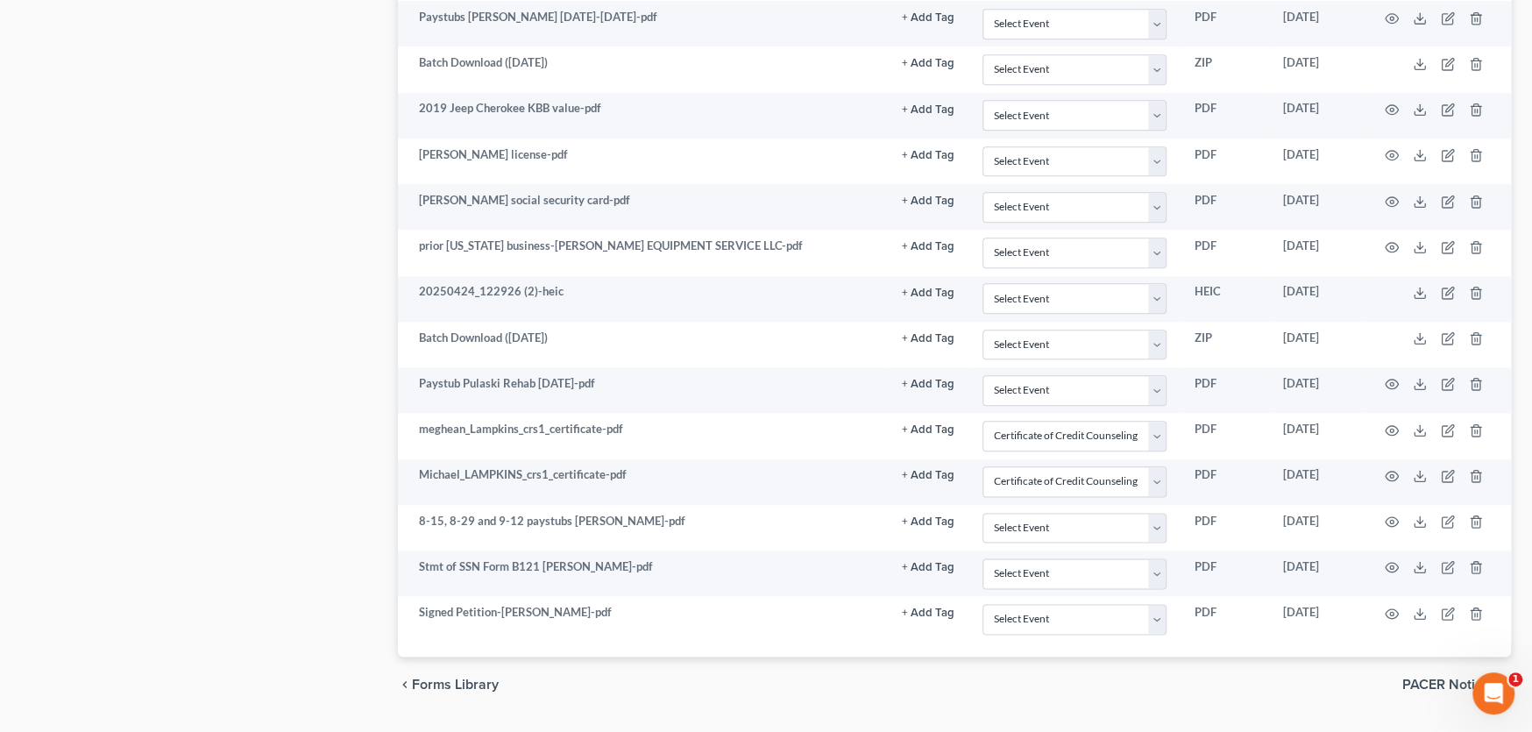
scroll to position [1513, 0]
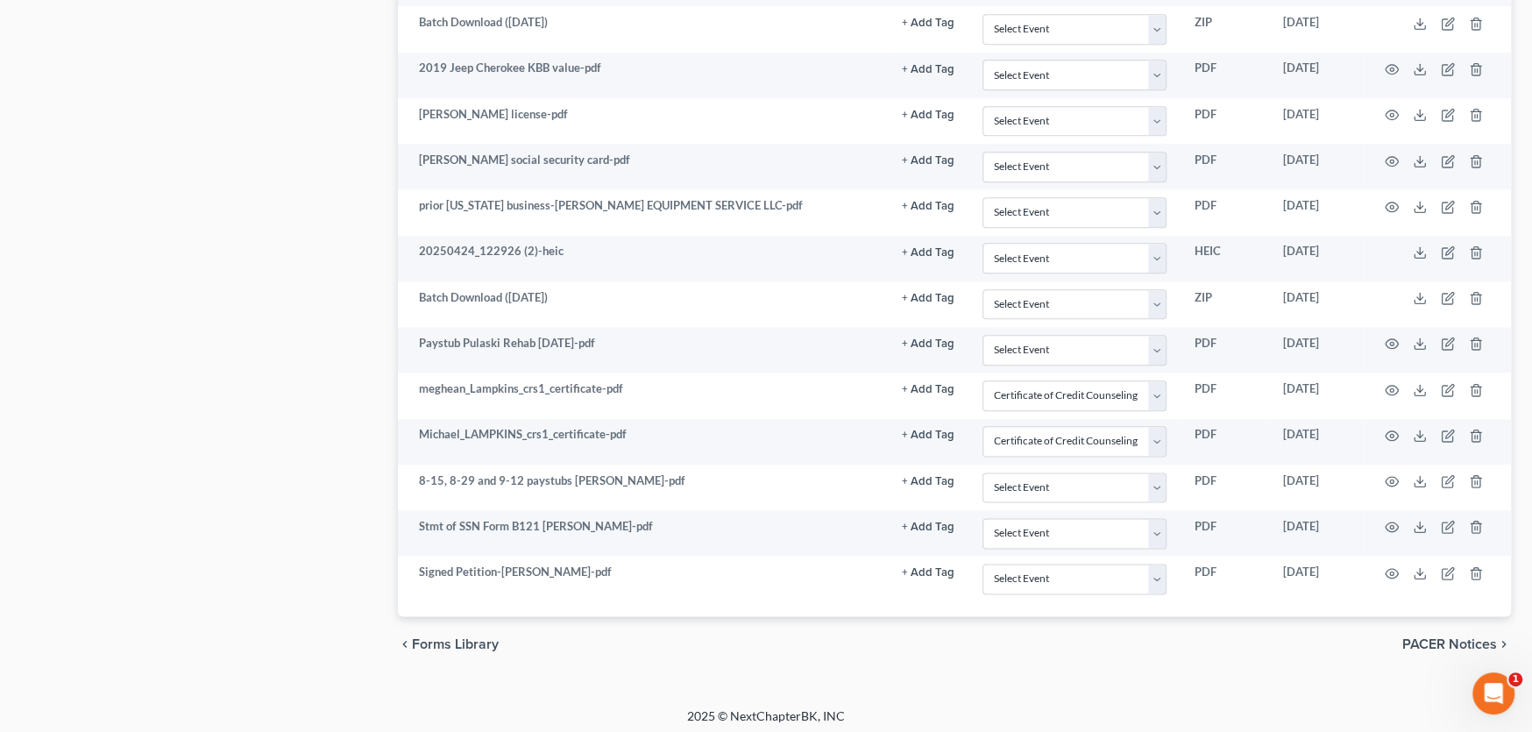
select select "0"
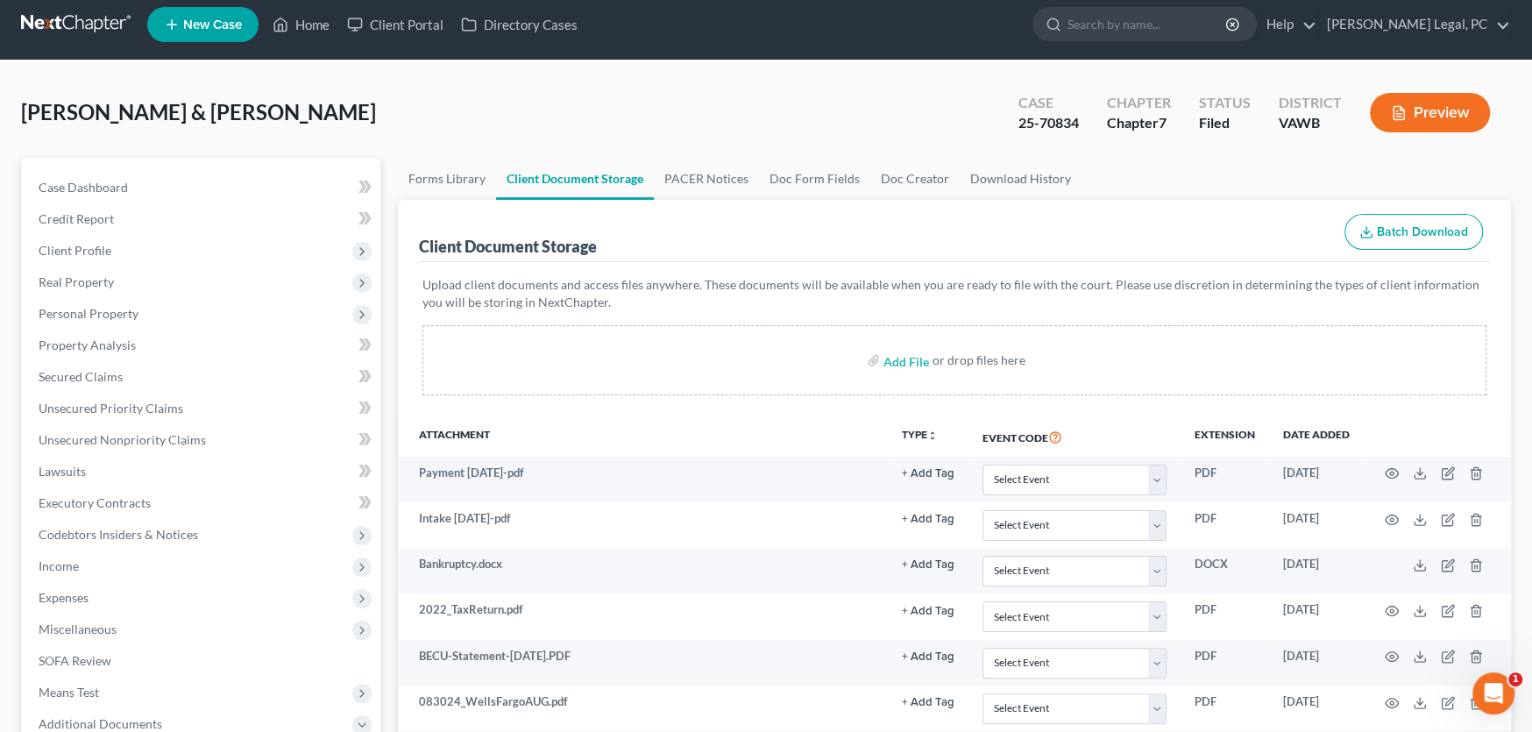
scroll to position [0, 0]
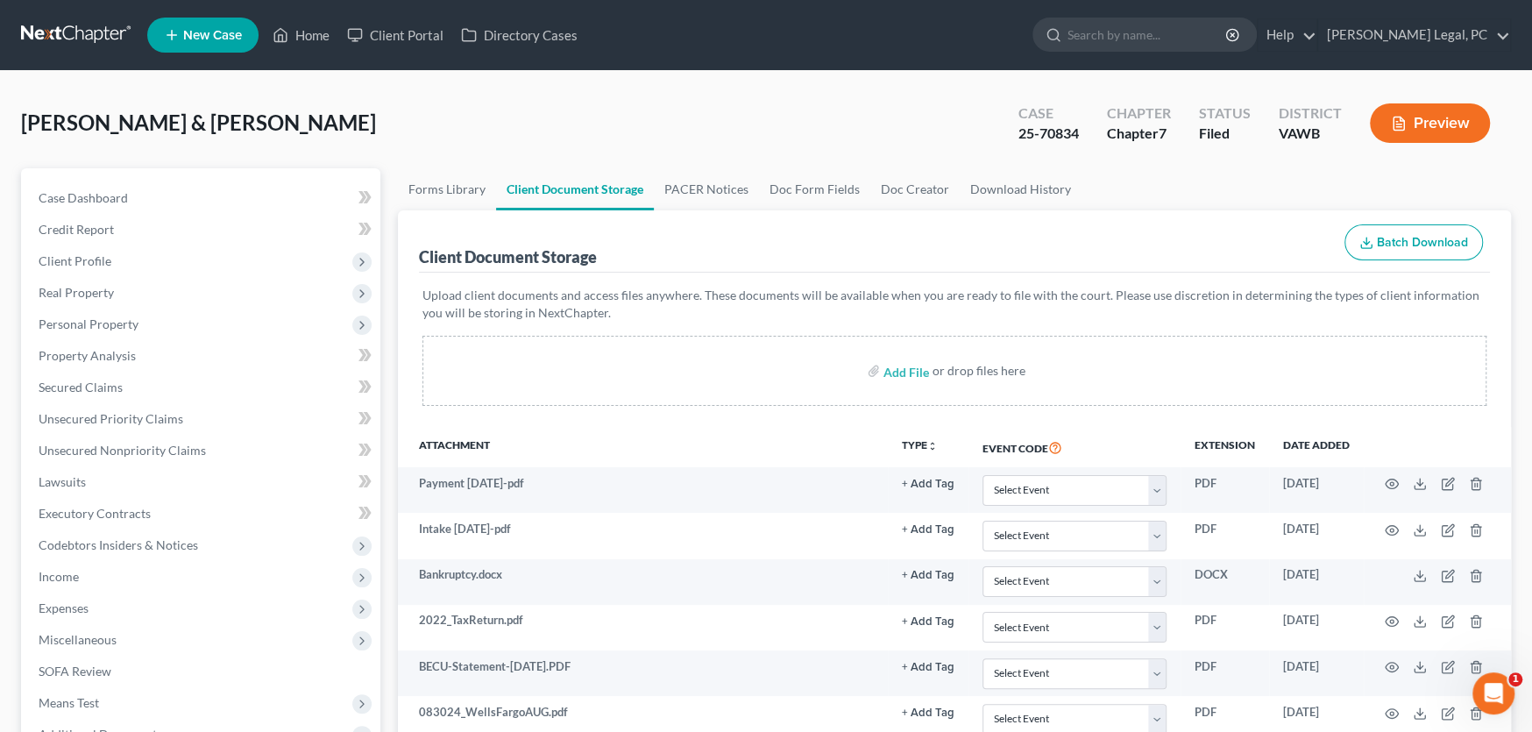
click at [60, 32] on link at bounding box center [77, 35] width 112 height 32
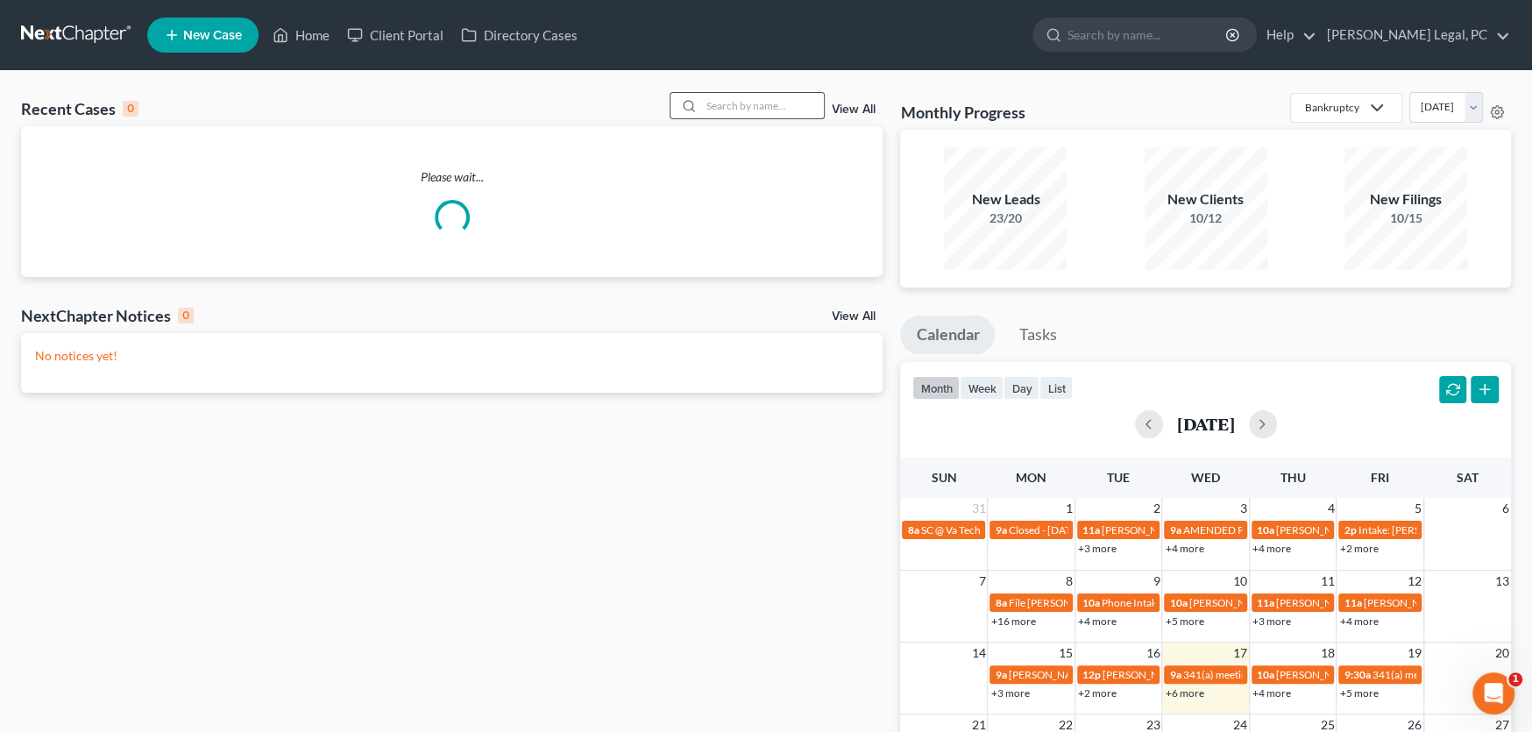
click at [705, 99] on input "search" at bounding box center [762, 105] width 123 height 25
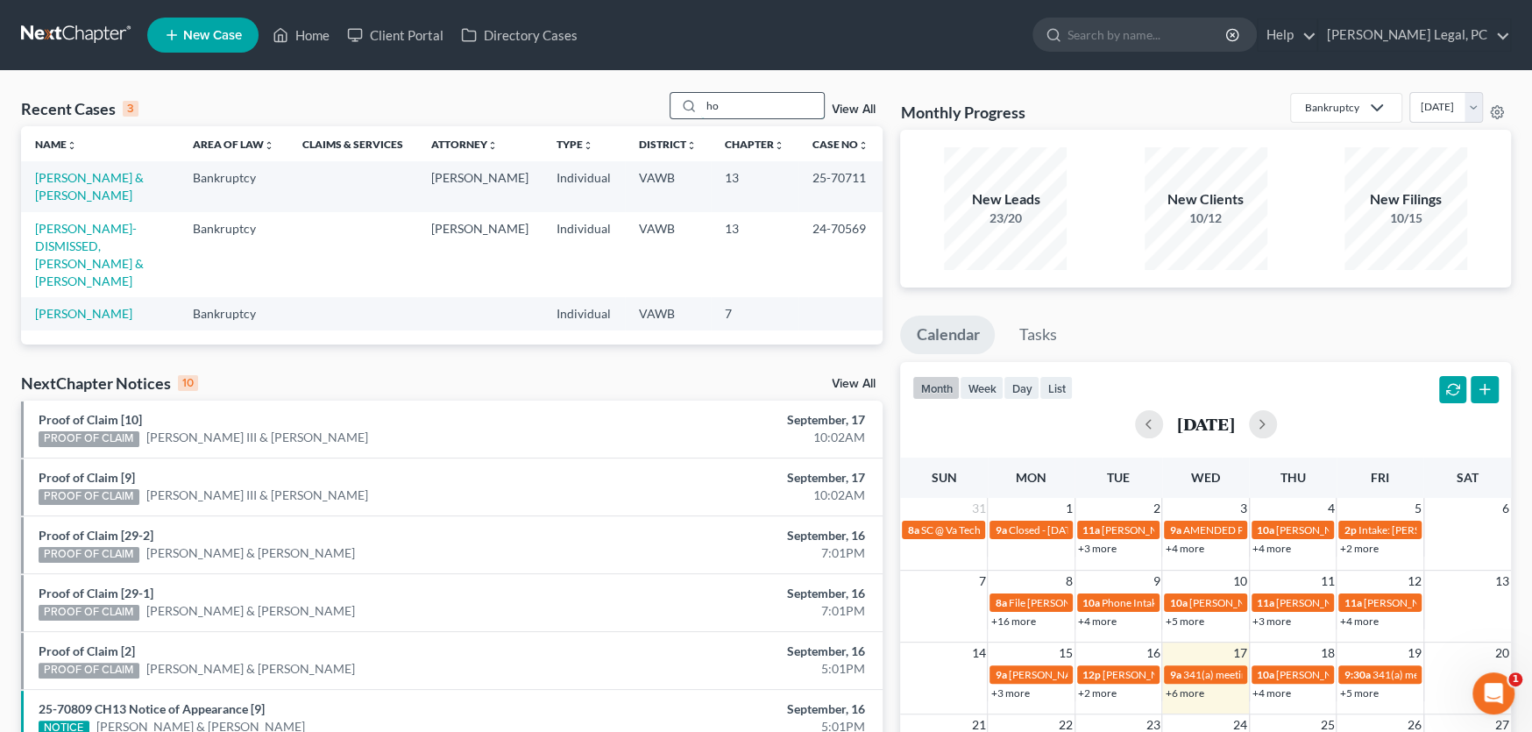
type input "h"
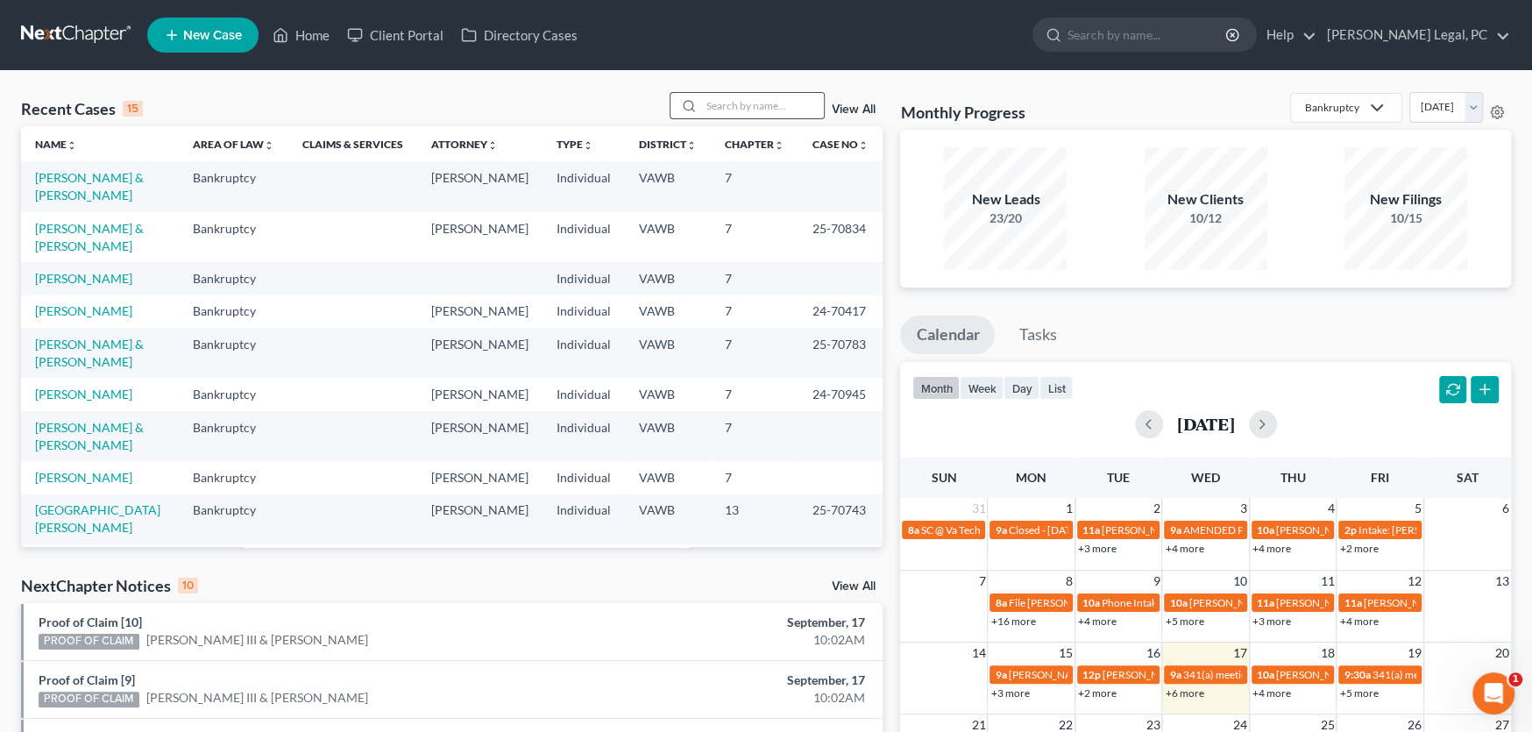
click at [734, 102] on input "search" at bounding box center [762, 105] width 123 height 25
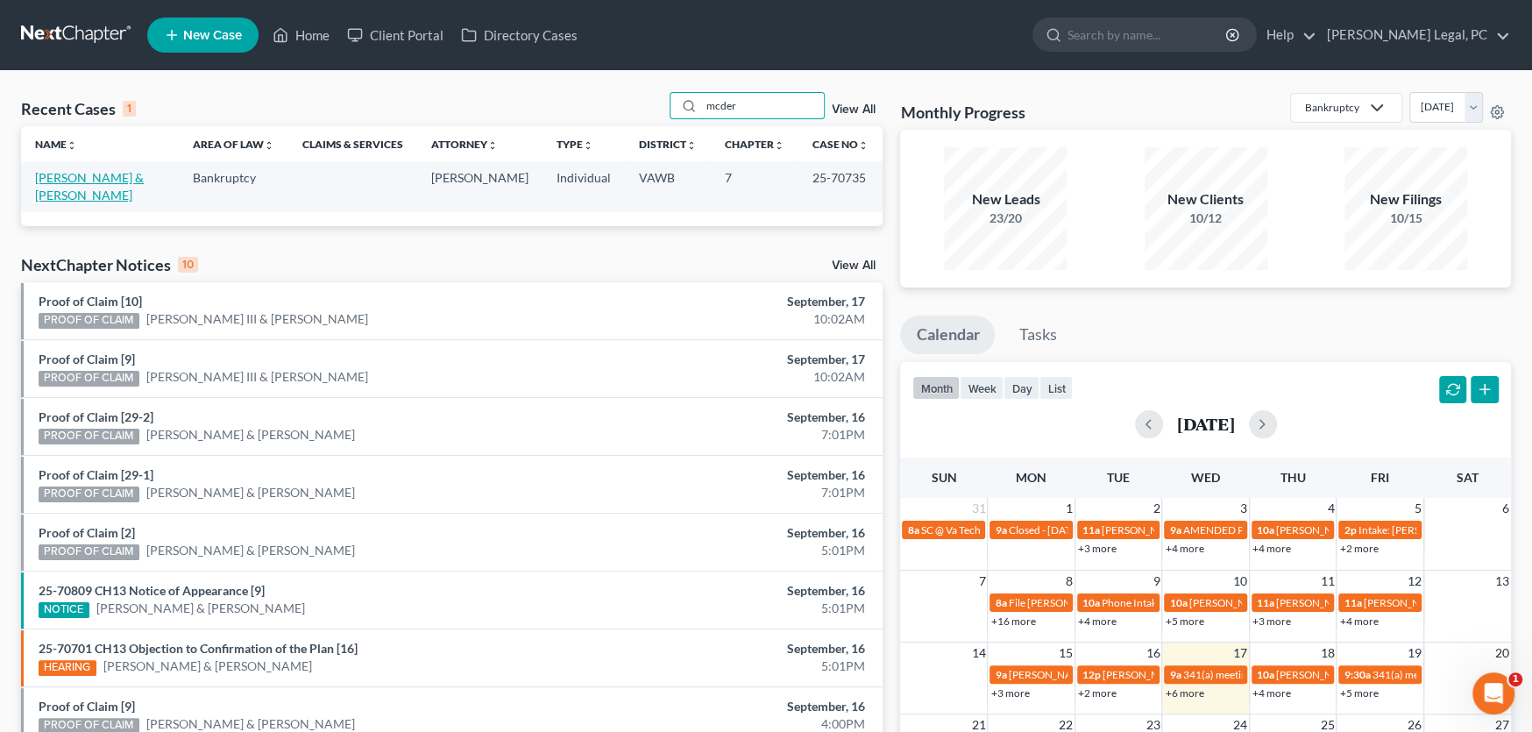
type input "mcder"
click at [80, 174] on link "[PERSON_NAME] & [PERSON_NAME]" at bounding box center [89, 186] width 109 height 32
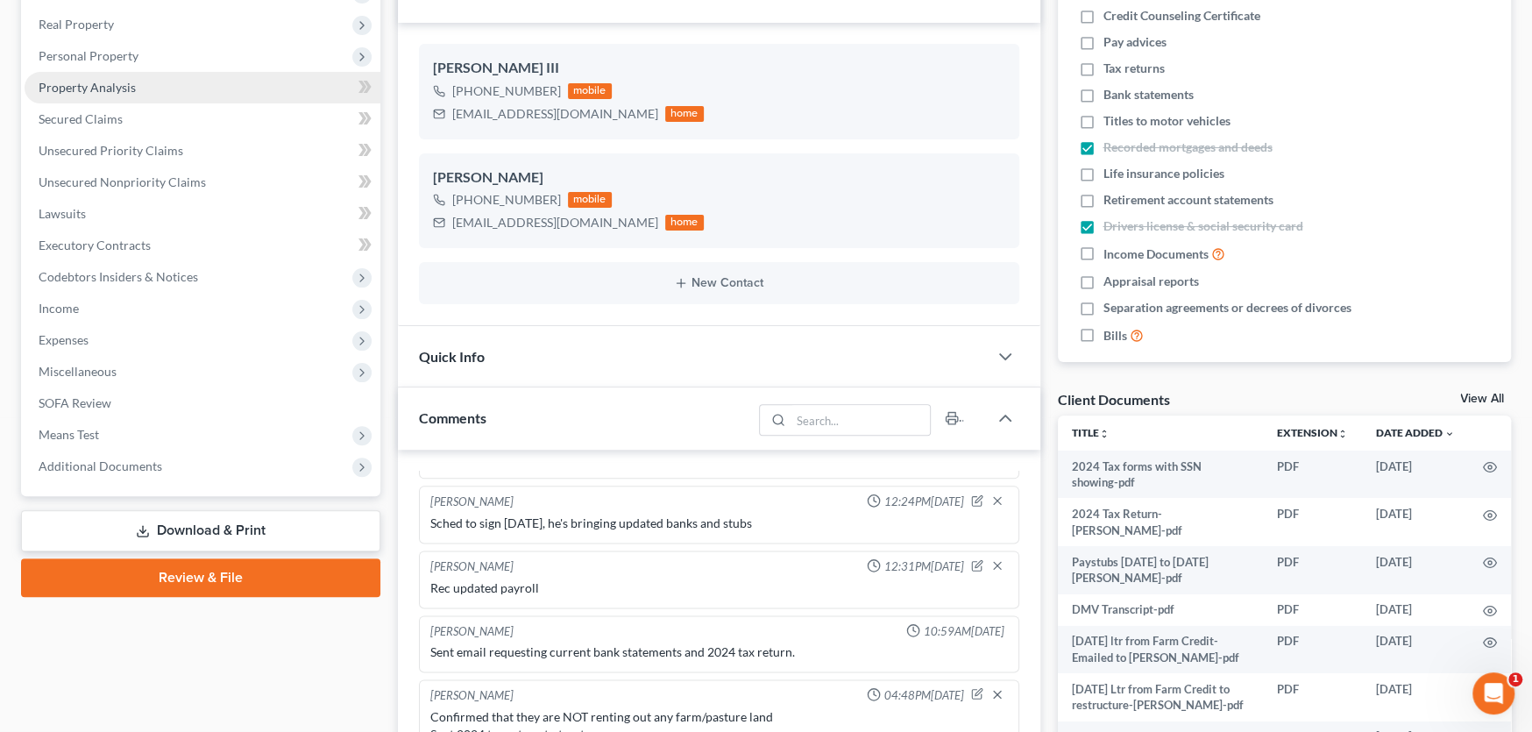
scroll to position [351, 0]
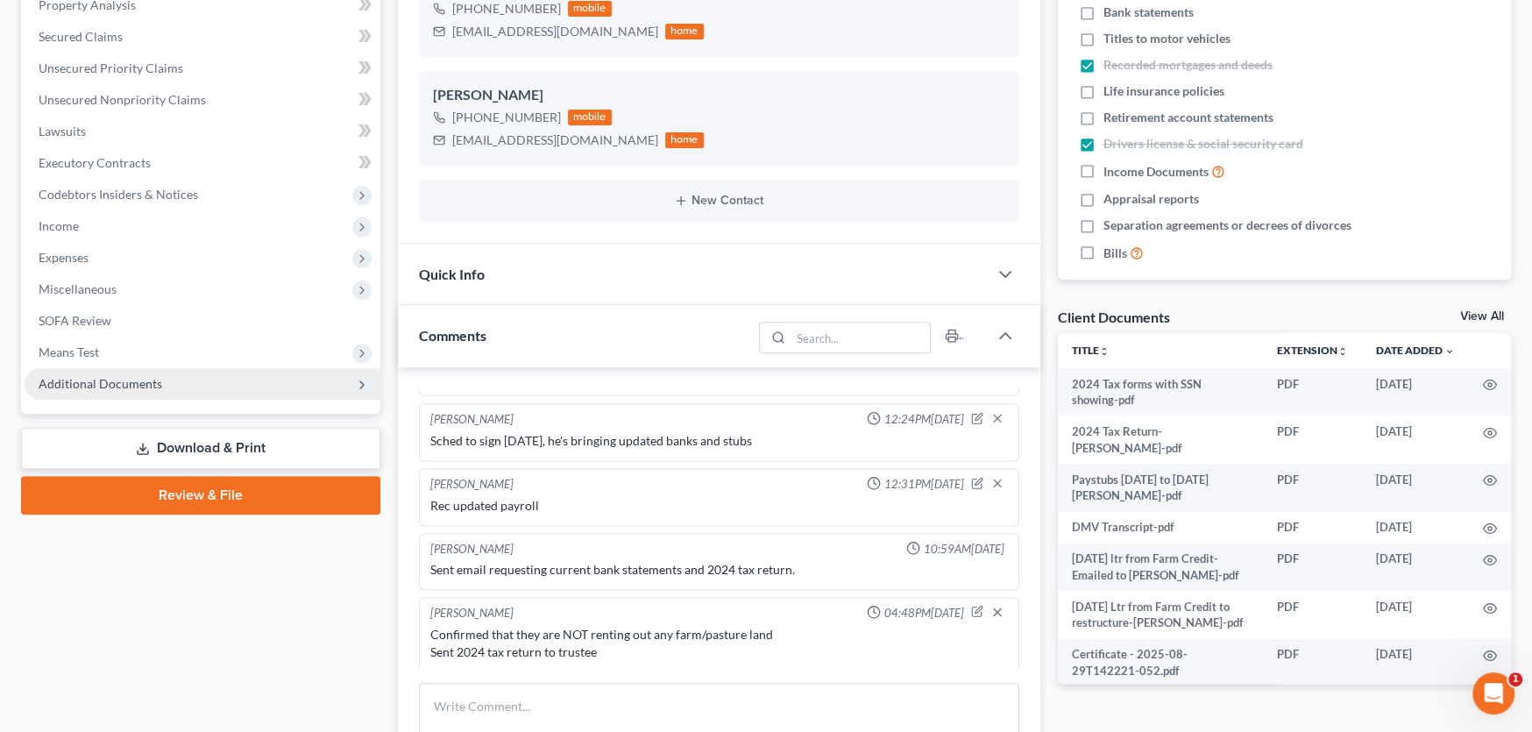
click at [123, 372] on span "Additional Documents" at bounding box center [203, 384] width 356 height 32
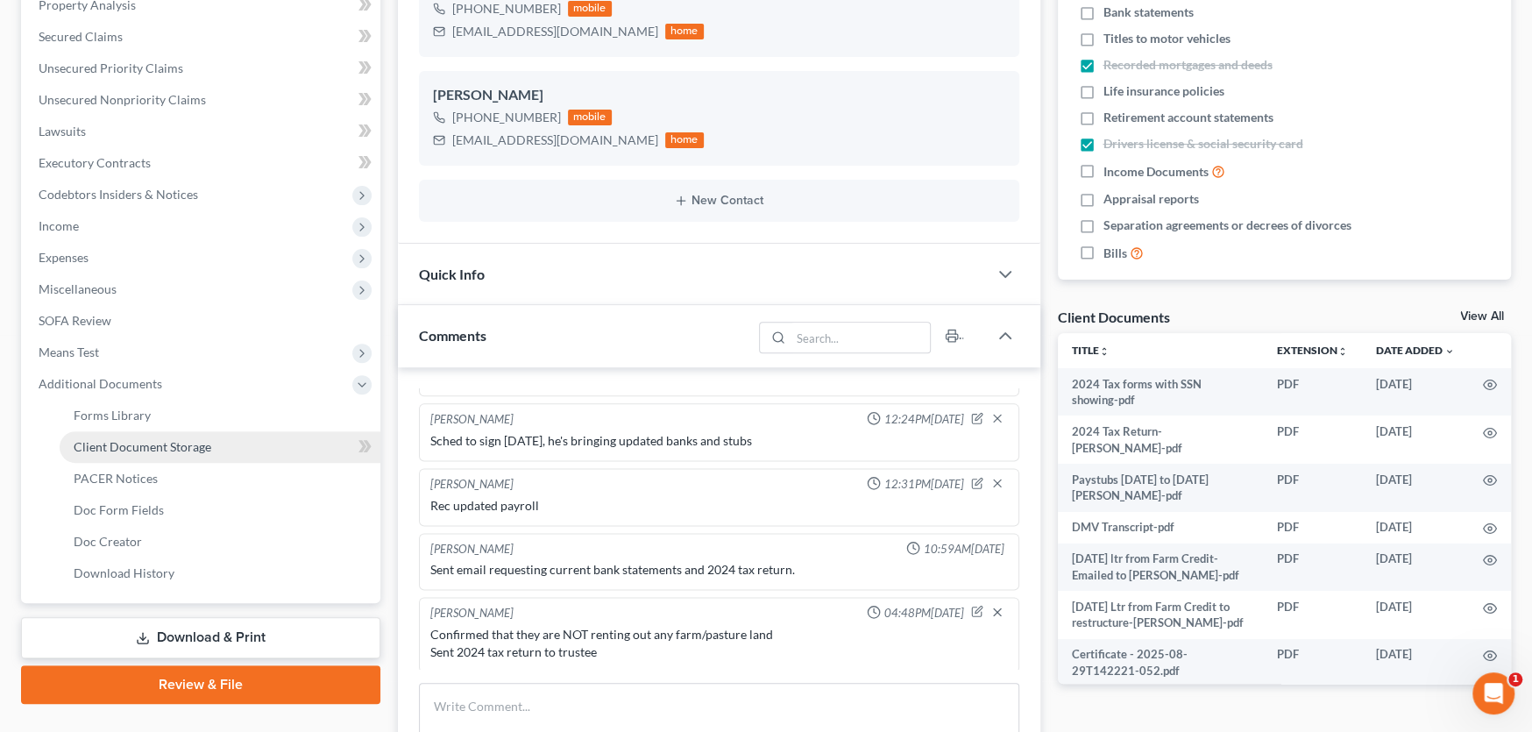
click at [160, 443] on span "Client Document Storage" at bounding box center [143, 446] width 138 height 15
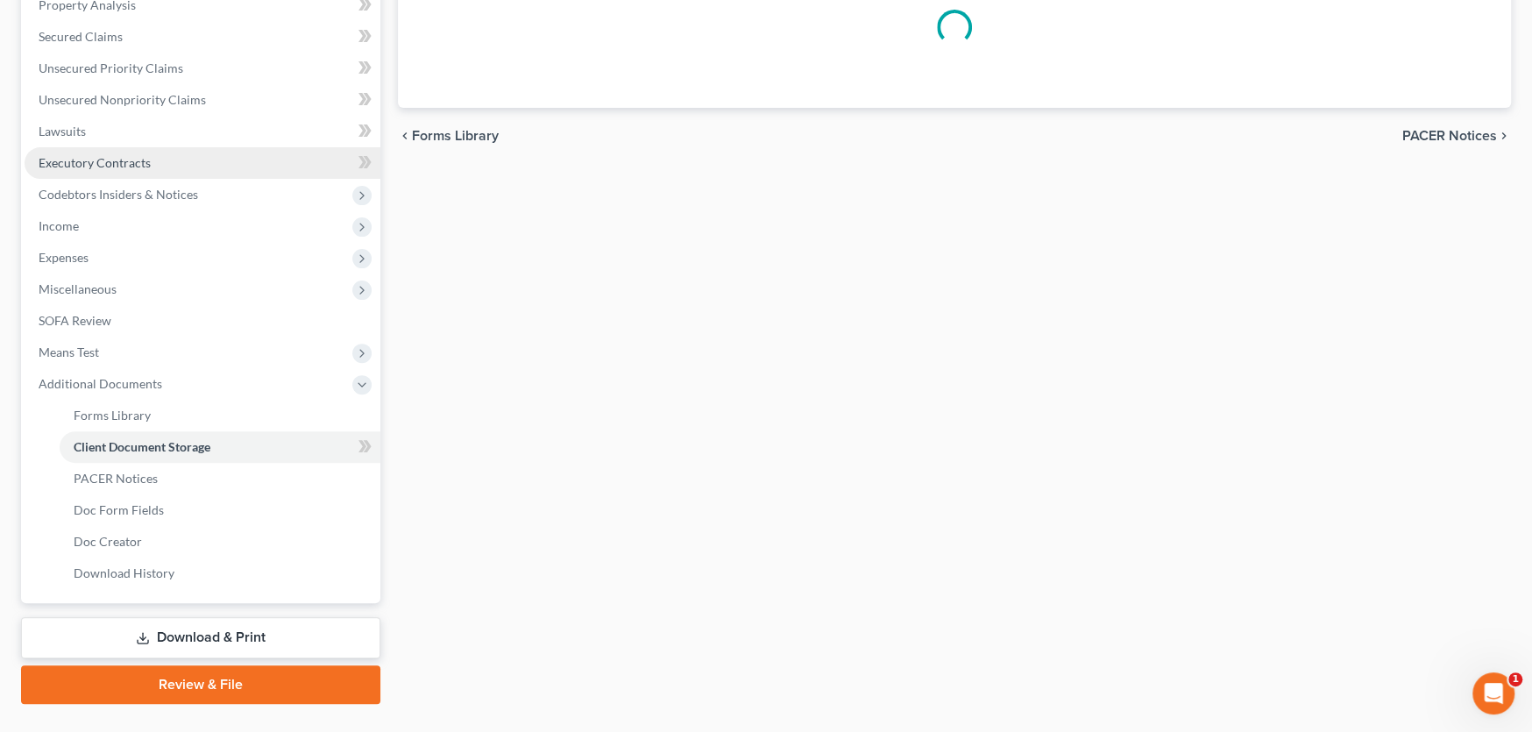
scroll to position [223, 0]
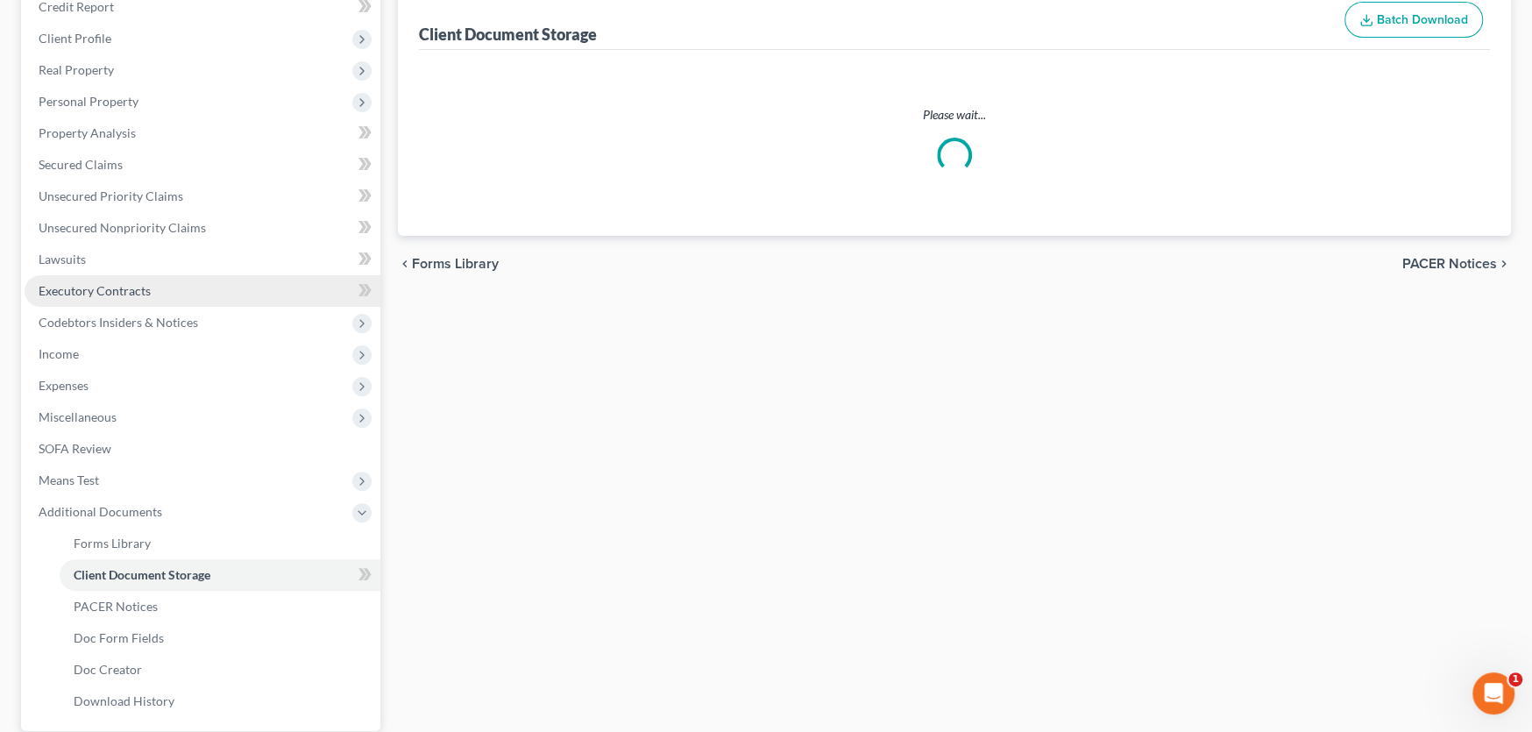
select select "0"
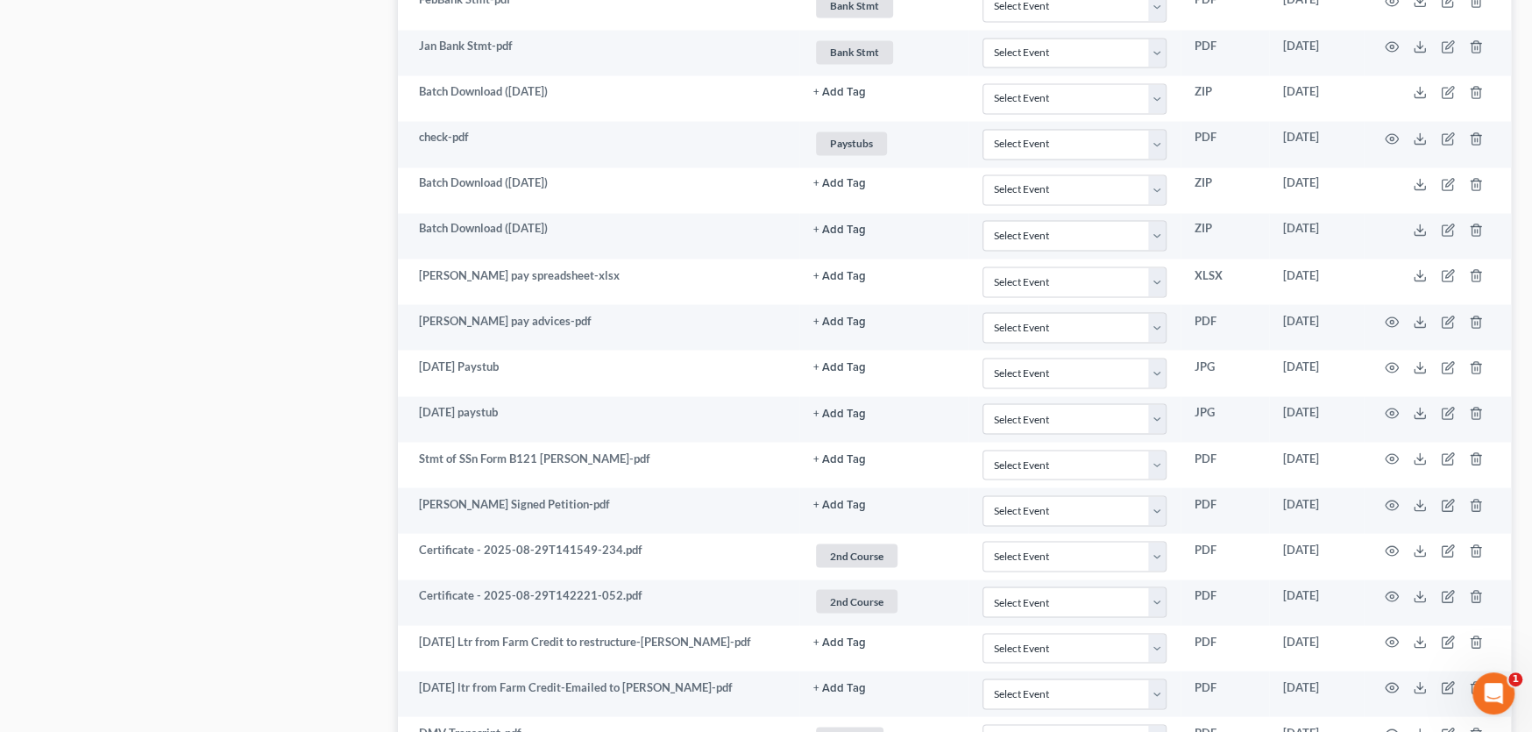
scroll to position [2657, 0]
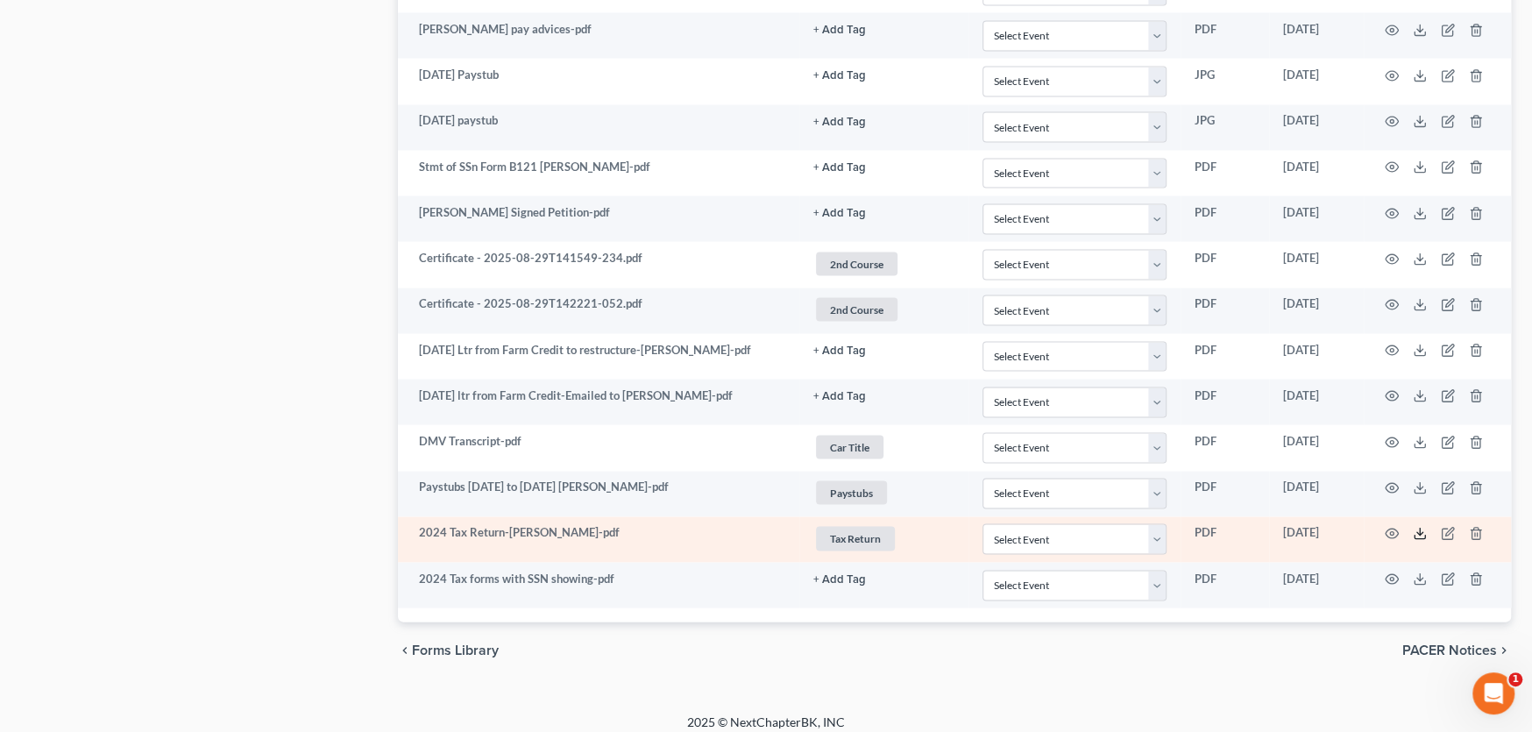
click at [1415, 527] on icon at bounding box center [1420, 534] width 14 height 14
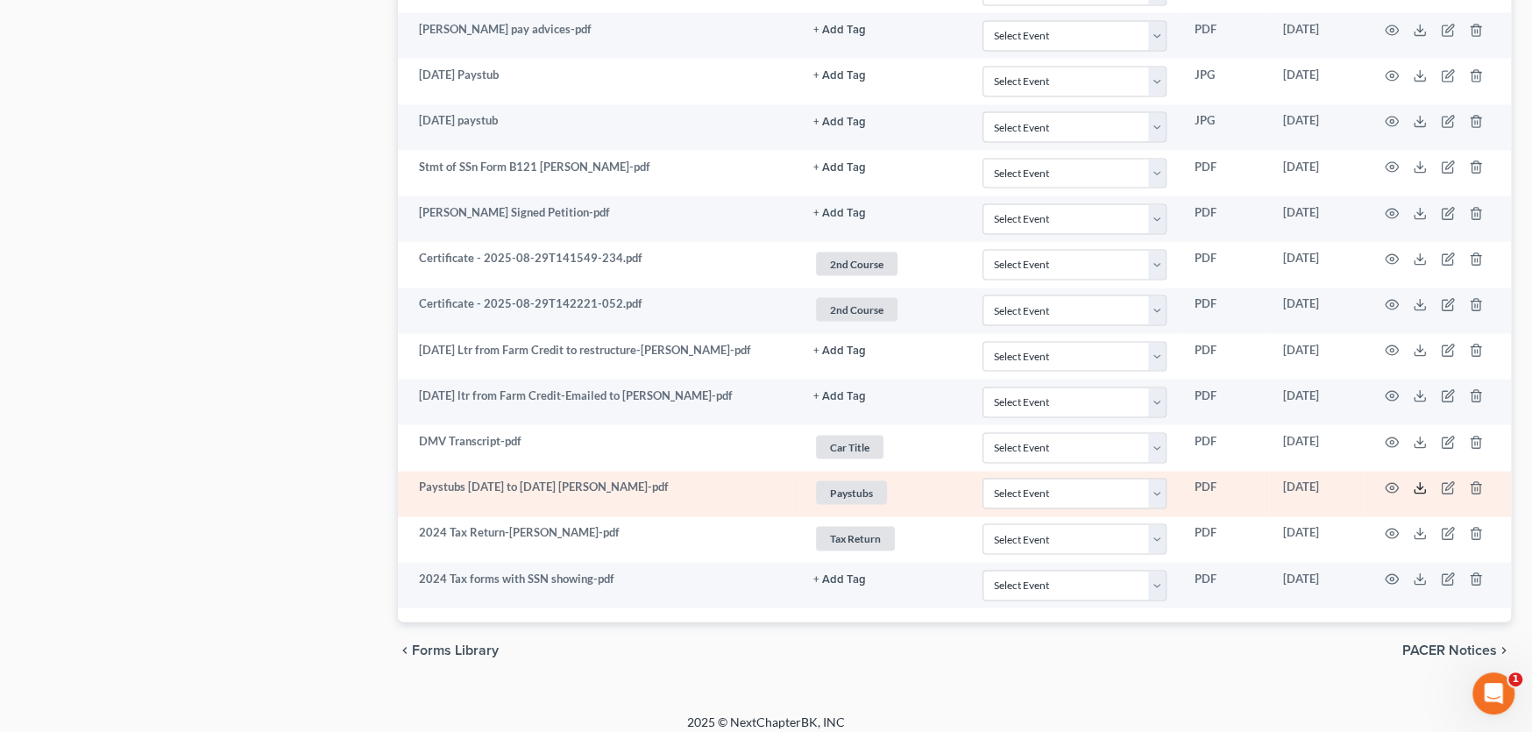
click at [1418, 481] on icon at bounding box center [1420, 488] width 14 height 14
drag, startPoint x: 620, startPoint y: 478, endPoint x: 420, endPoint y: 478, distance: 200.7
click at [420, 478] on td "Paystubs 1-31-25 to 8-15-25 Joe-pdf" at bounding box center [598, 494] width 401 height 46
copy td "Paystubs 1-31-25 to 8-15-25 Joe-pdf"
click at [1420, 483] on line at bounding box center [1420, 486] width 0 height 7
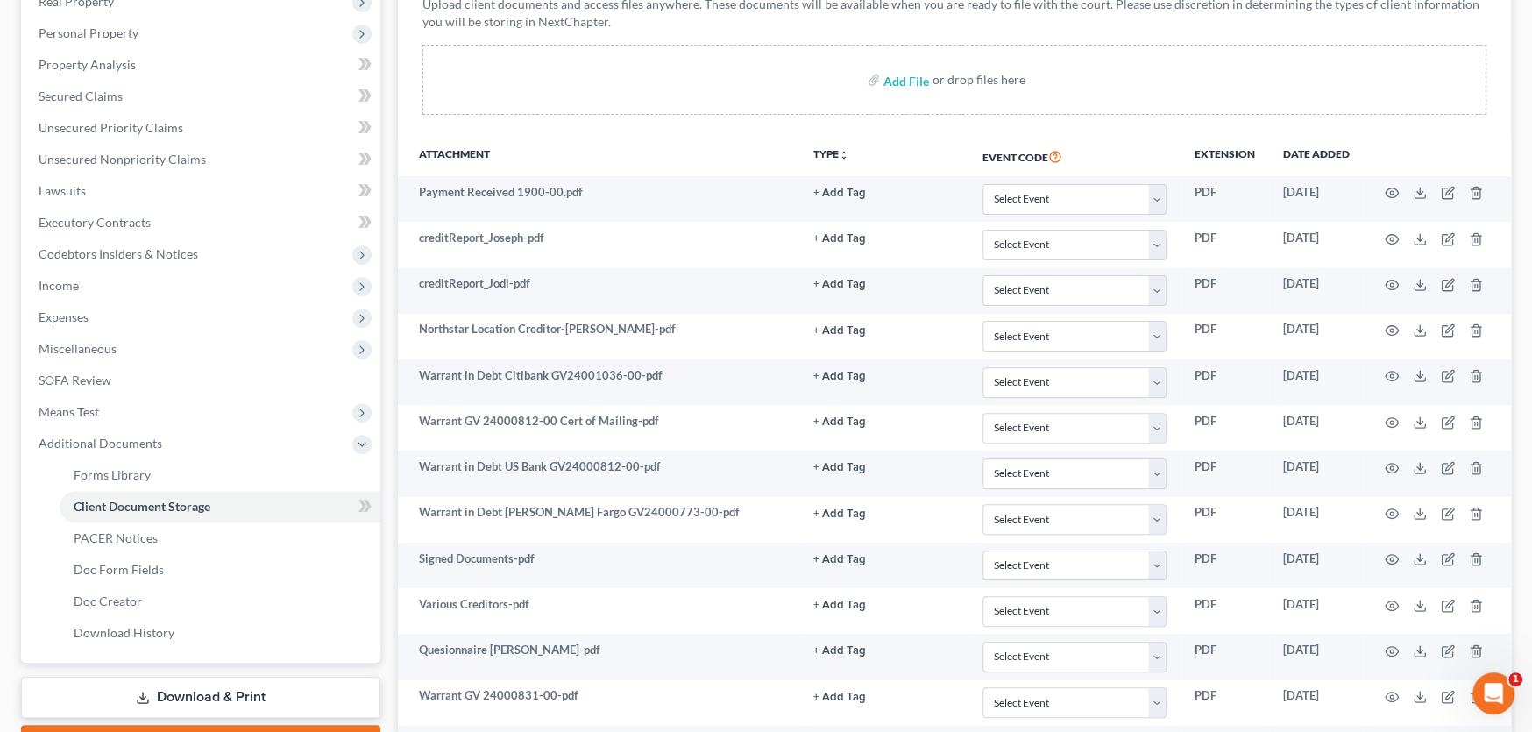
scroll to position [0, 0]
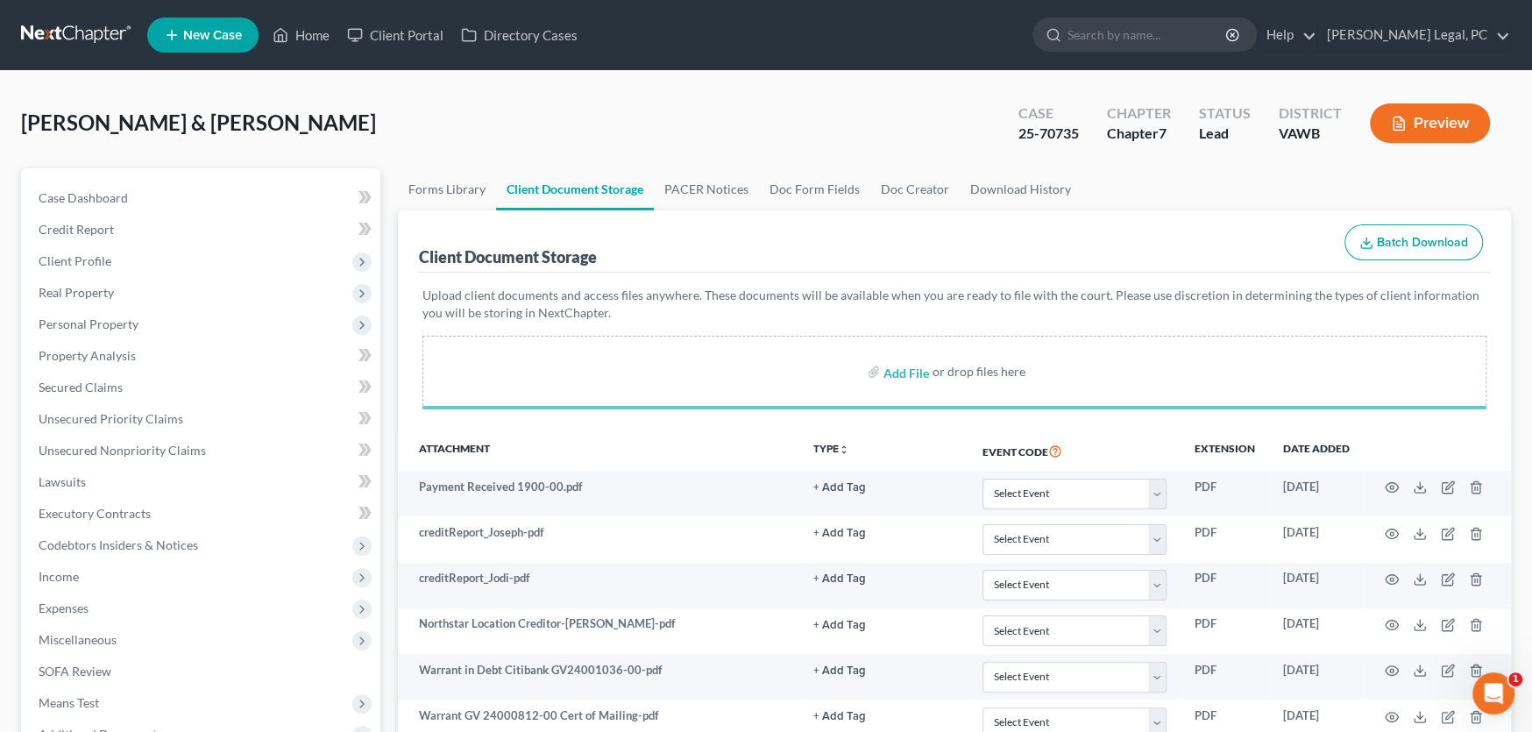
select select "0"
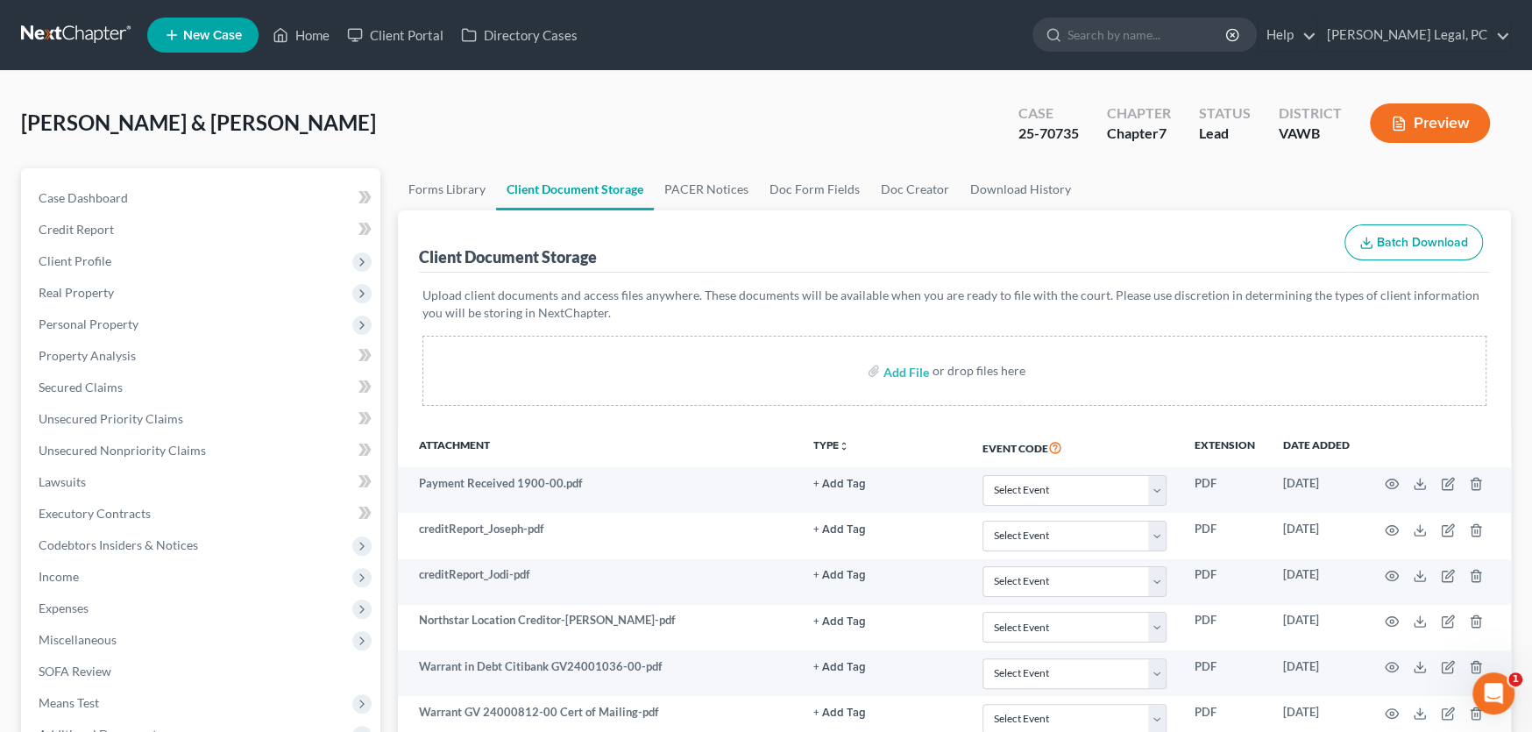
select select "0"
click at [76, 30] on link at bounding box center [77, 35] width 112 height 32
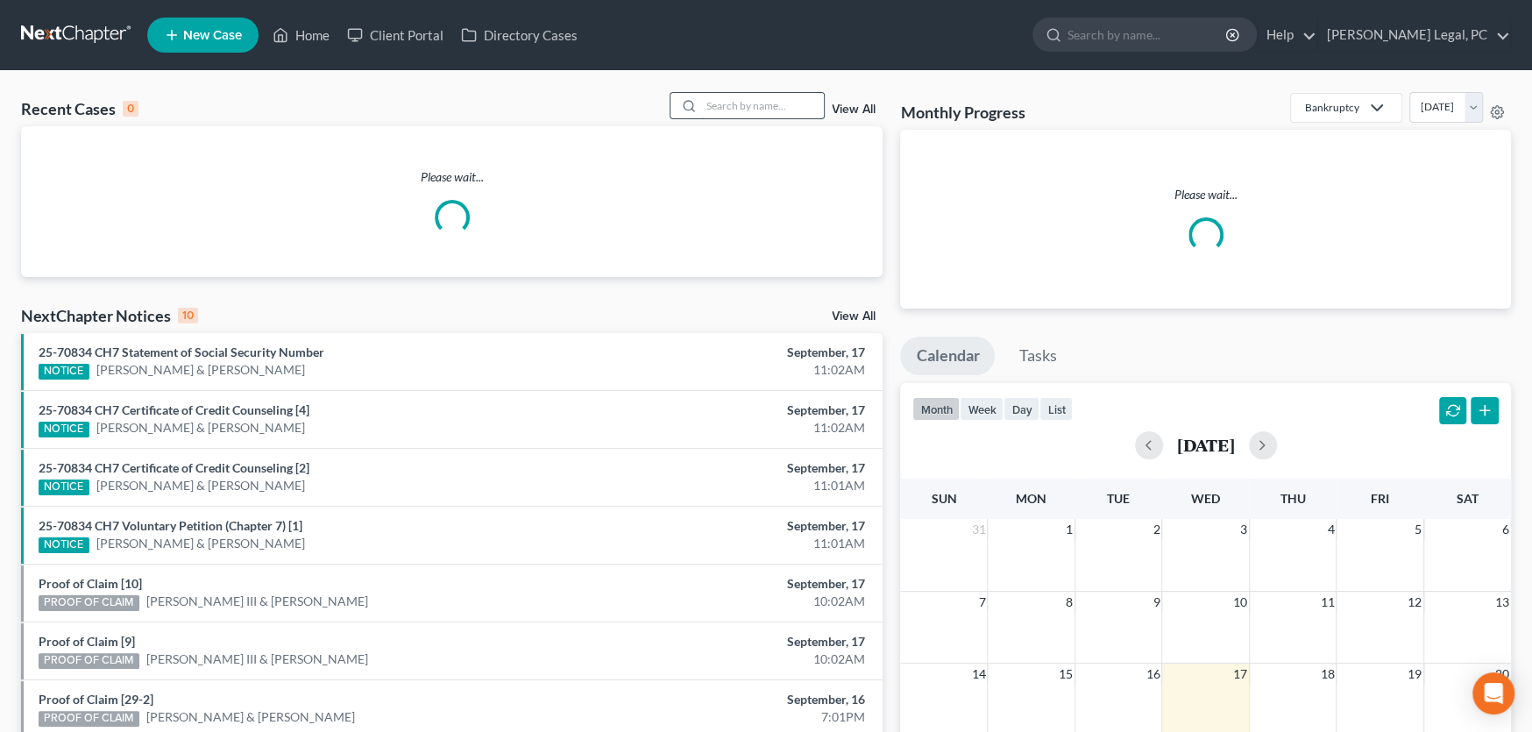
click at [741, 108] on input "search" at bounding box center [762, 105] width 123 height 25
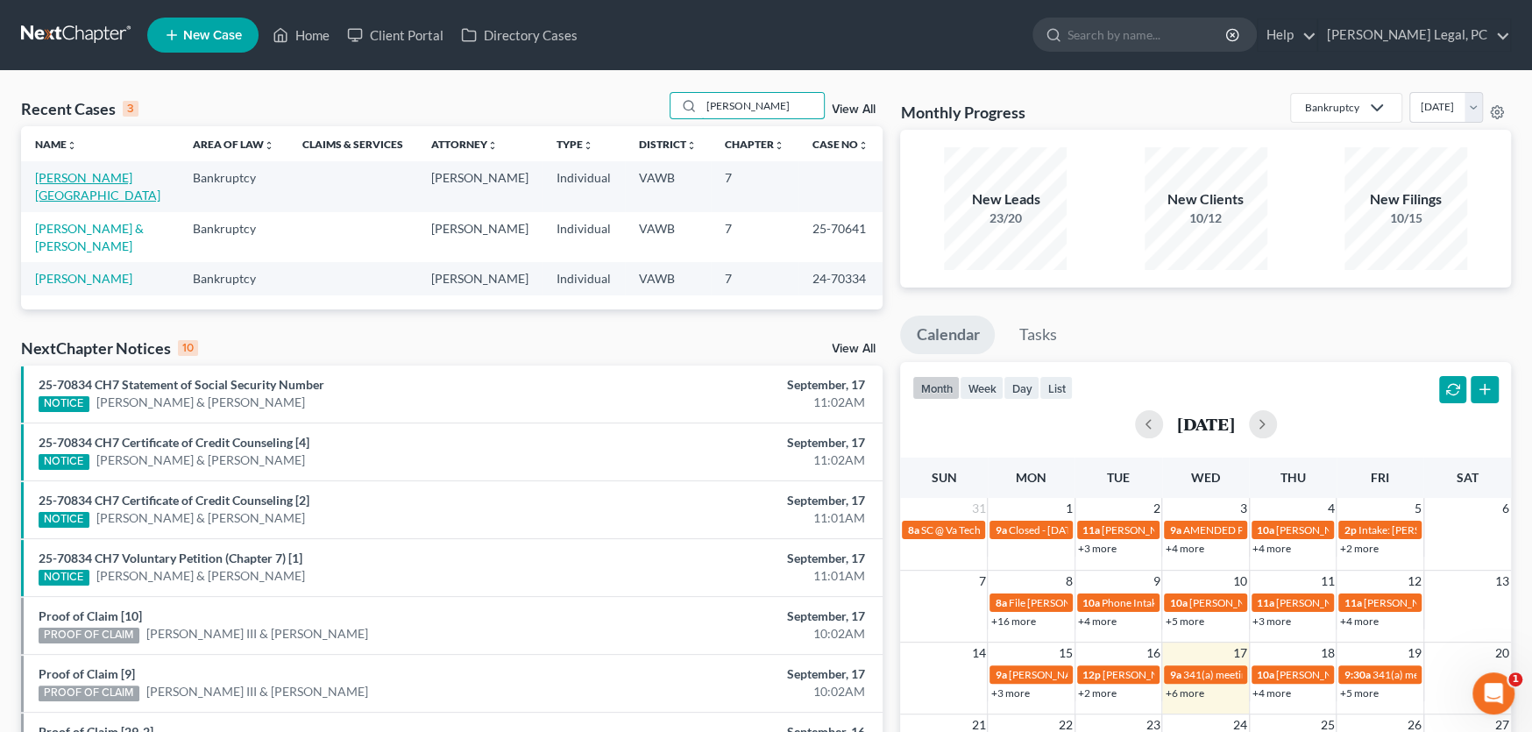
type input "[PERSON_NAME]"
click at [48, 177] on link "[PERSON_NAME][GEOGRAPHIC_DATA]" at bounding box center [97, 186] width 125 height 32
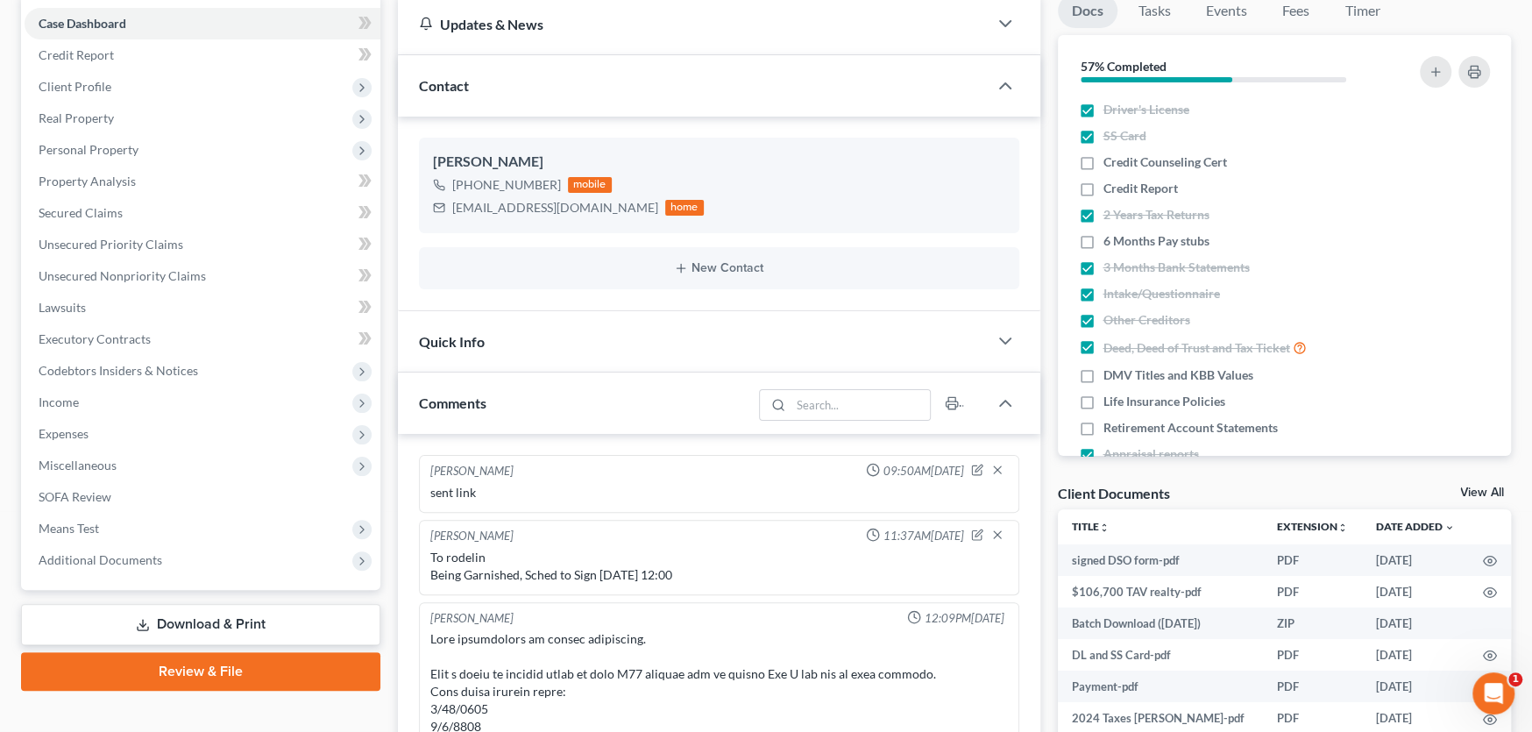
scroll to position [898, 0]
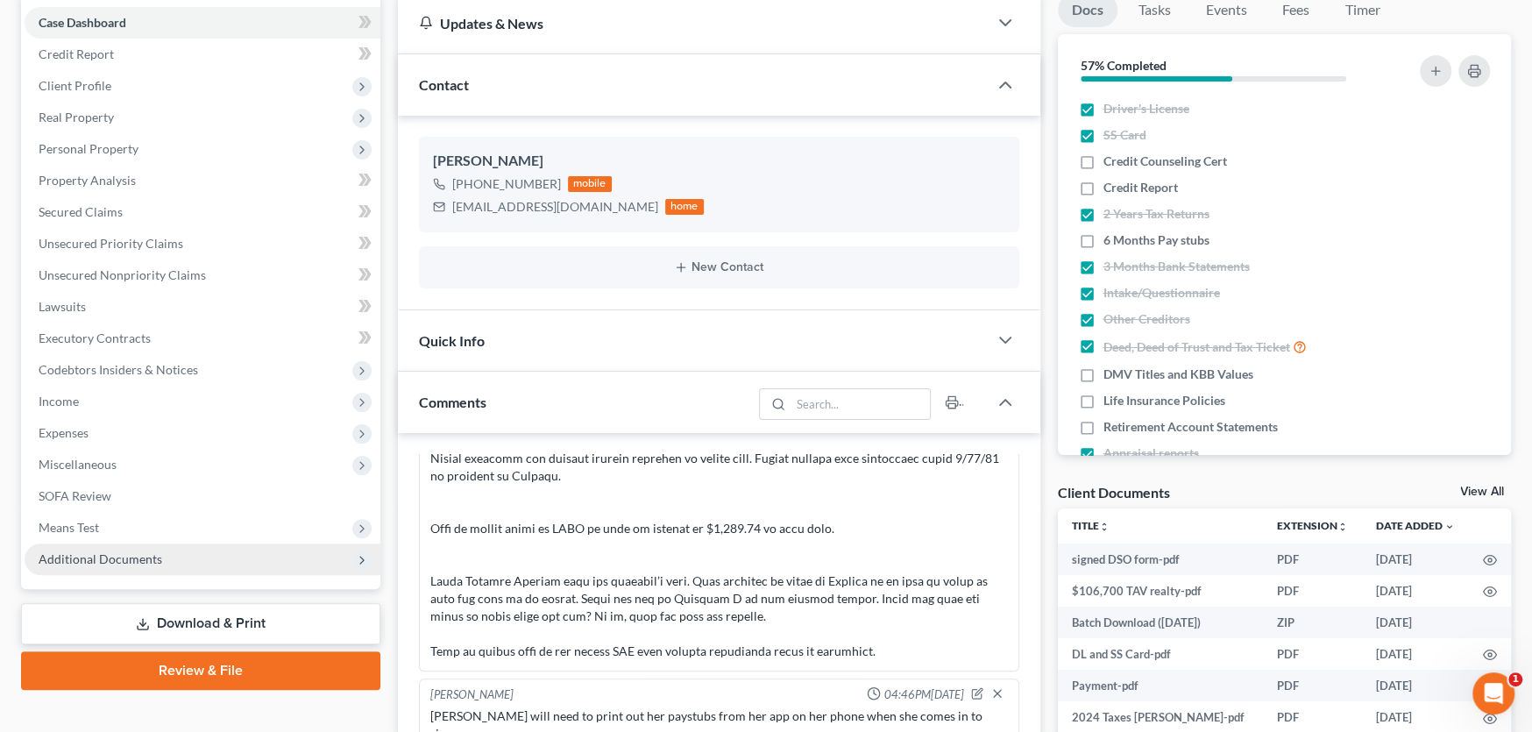
click at [106, 563] on span "Additional Documents" at bounding box center [101, 558] width 124 height 15
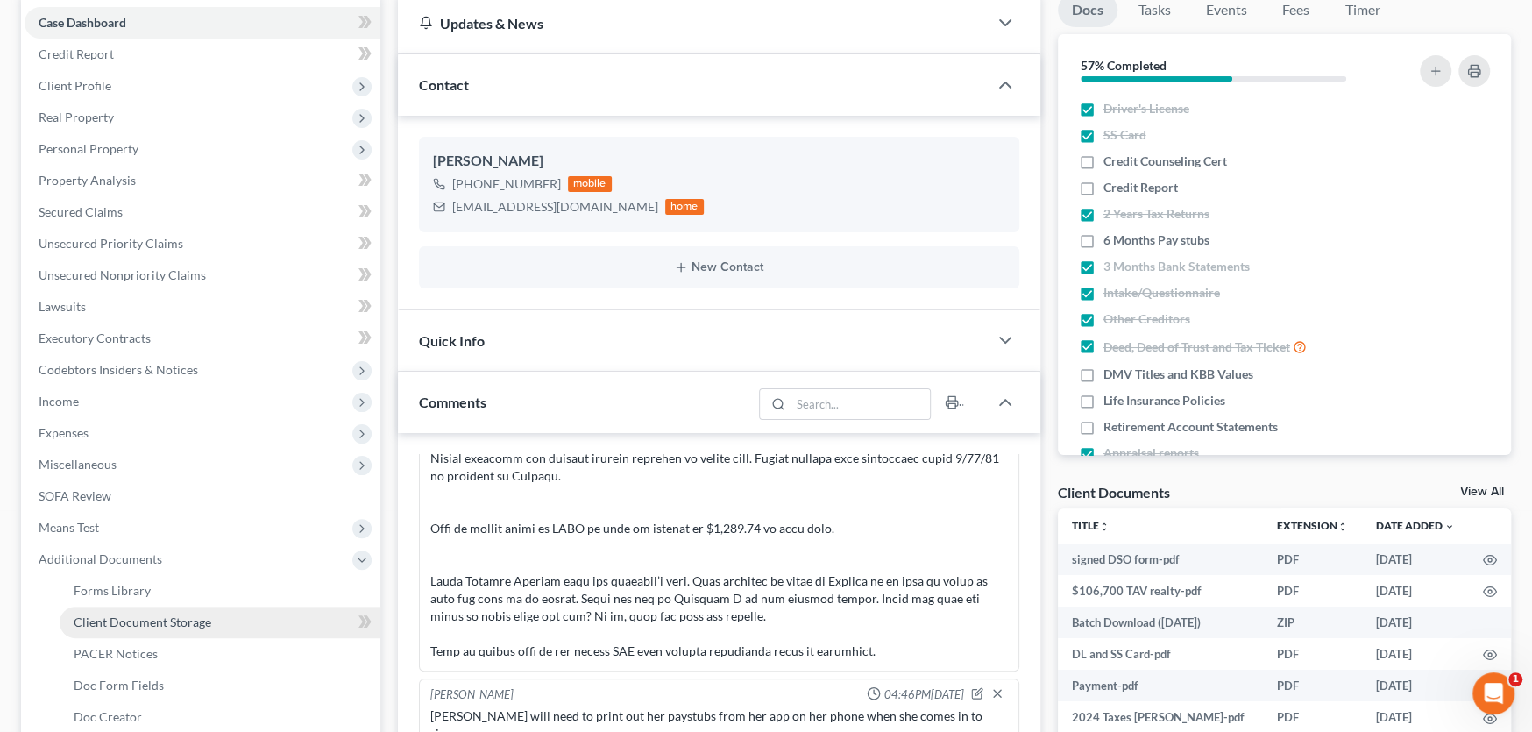
click at [130, 619] on span "Client Document Storage" at bounding box center [143, 621] width 138 height 15
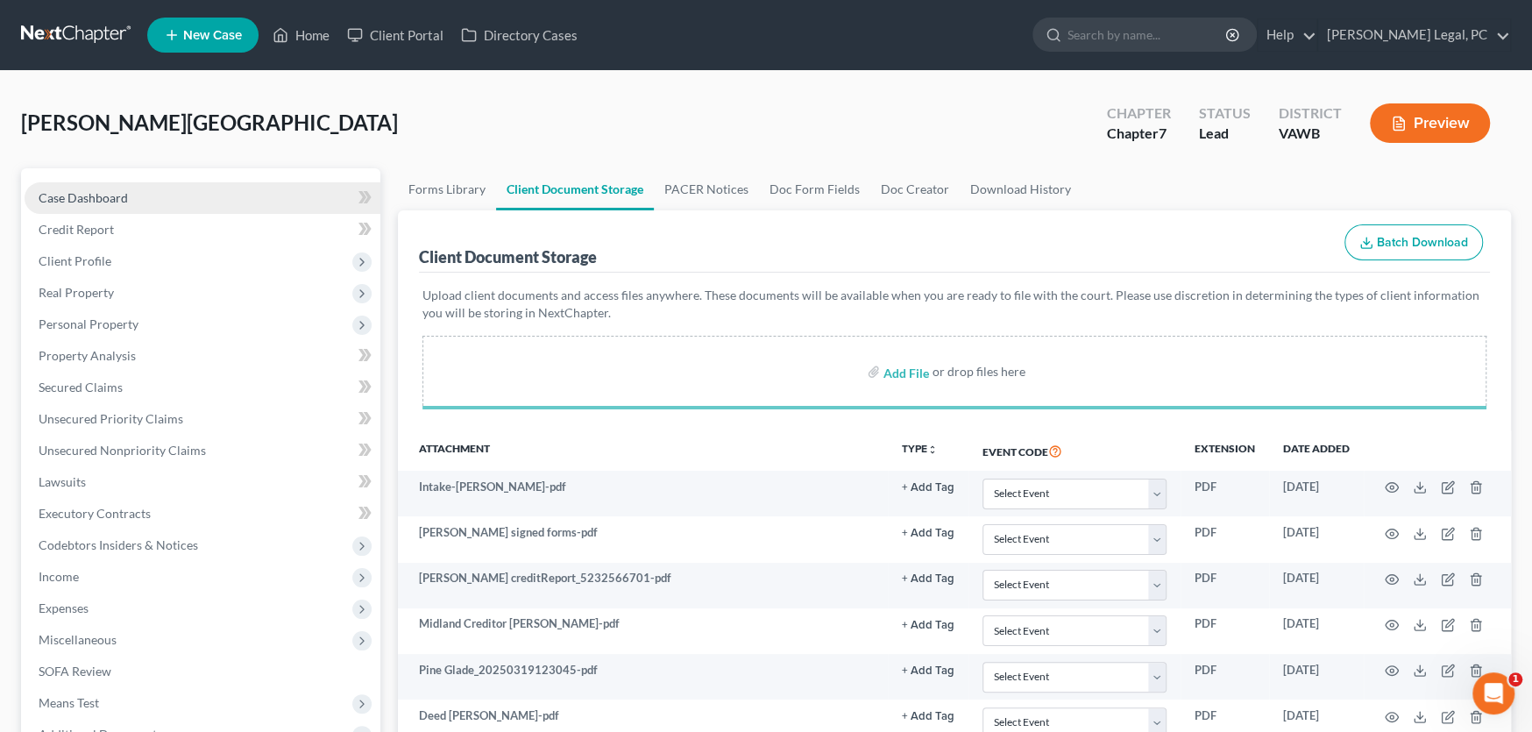
click at [67, 195] on span "Case Dashboard" at bounding box center [83, 197] width 89 height 15
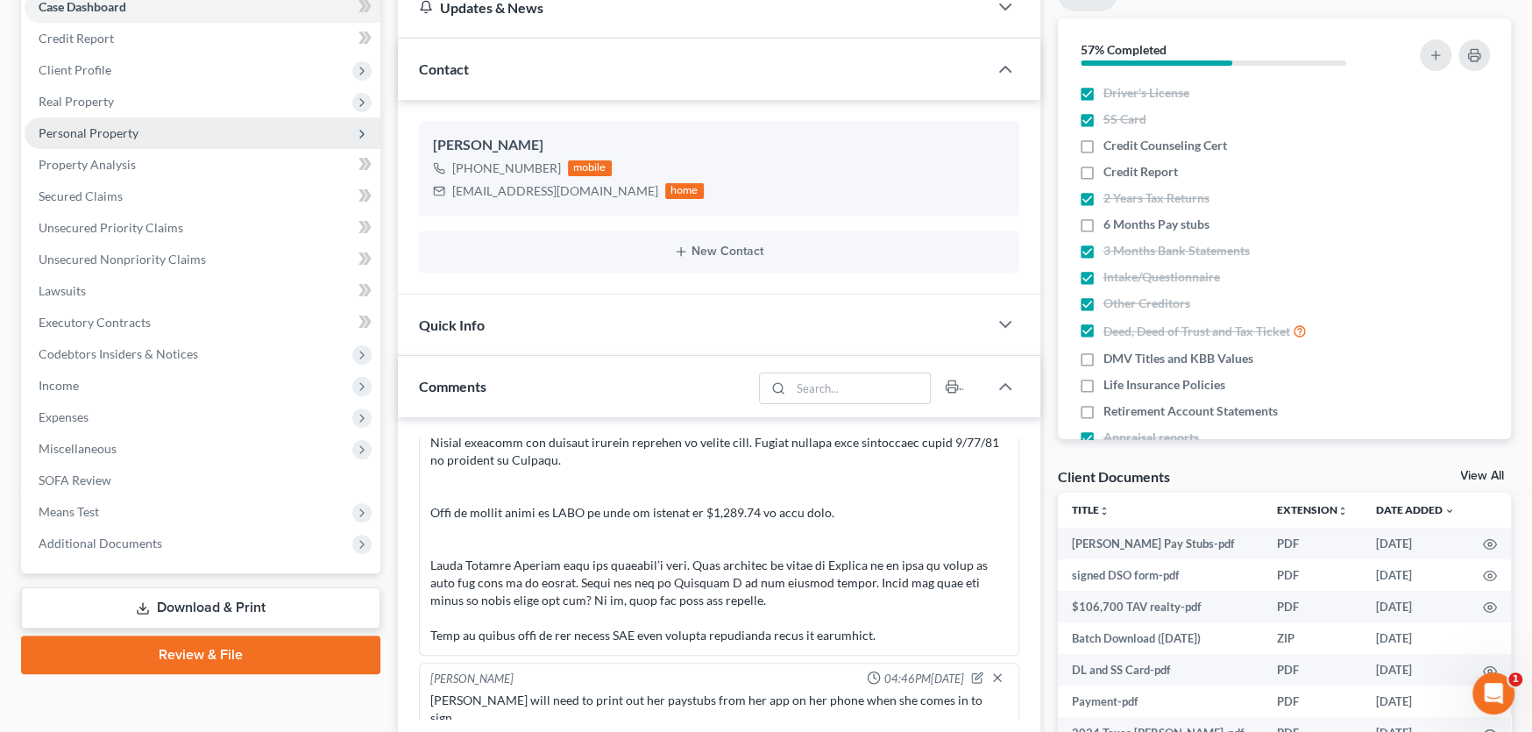
scroll to position [437, 0]
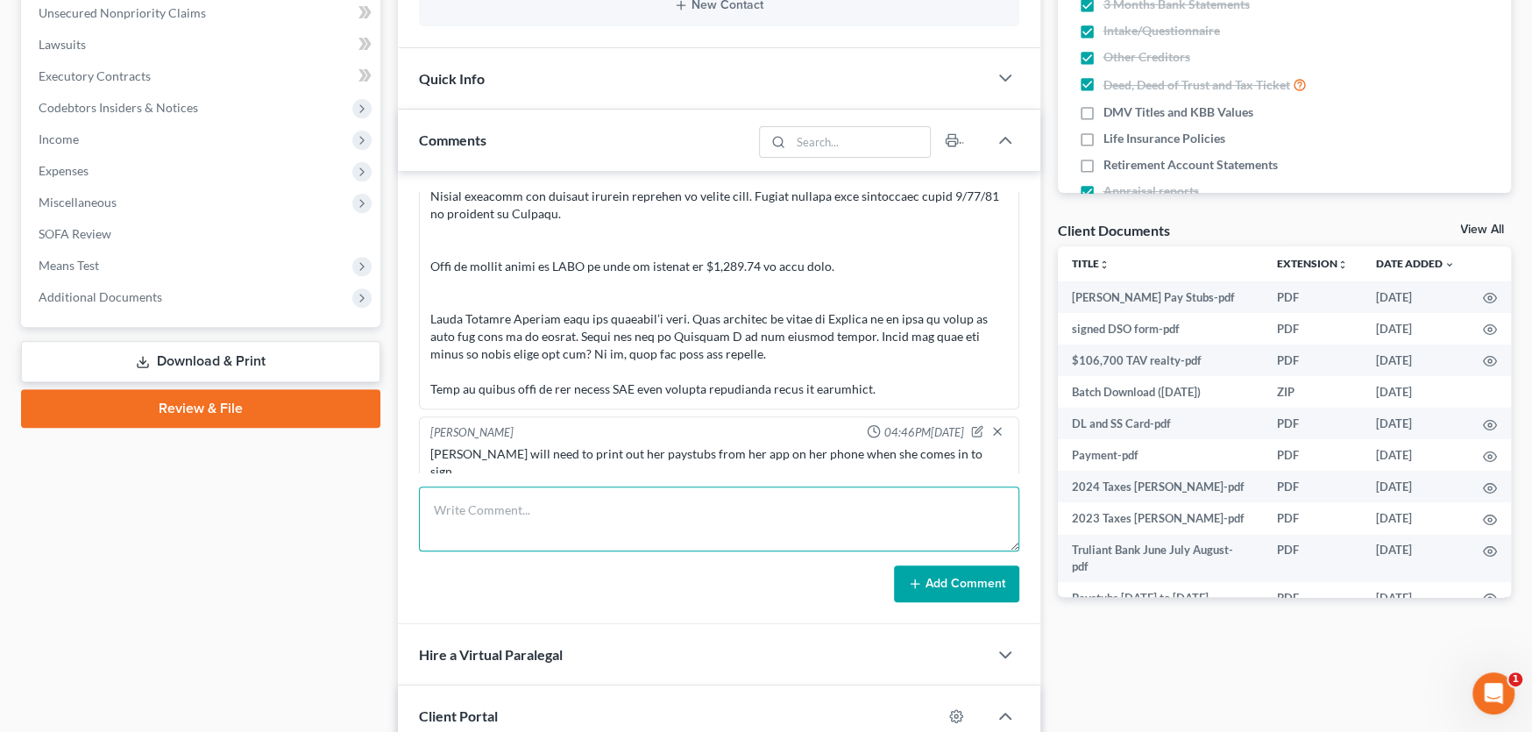
click at [504, 500] on textarea at bounding box center [719, 518] width 600 height 65
type textarea "Rec Paystubs"
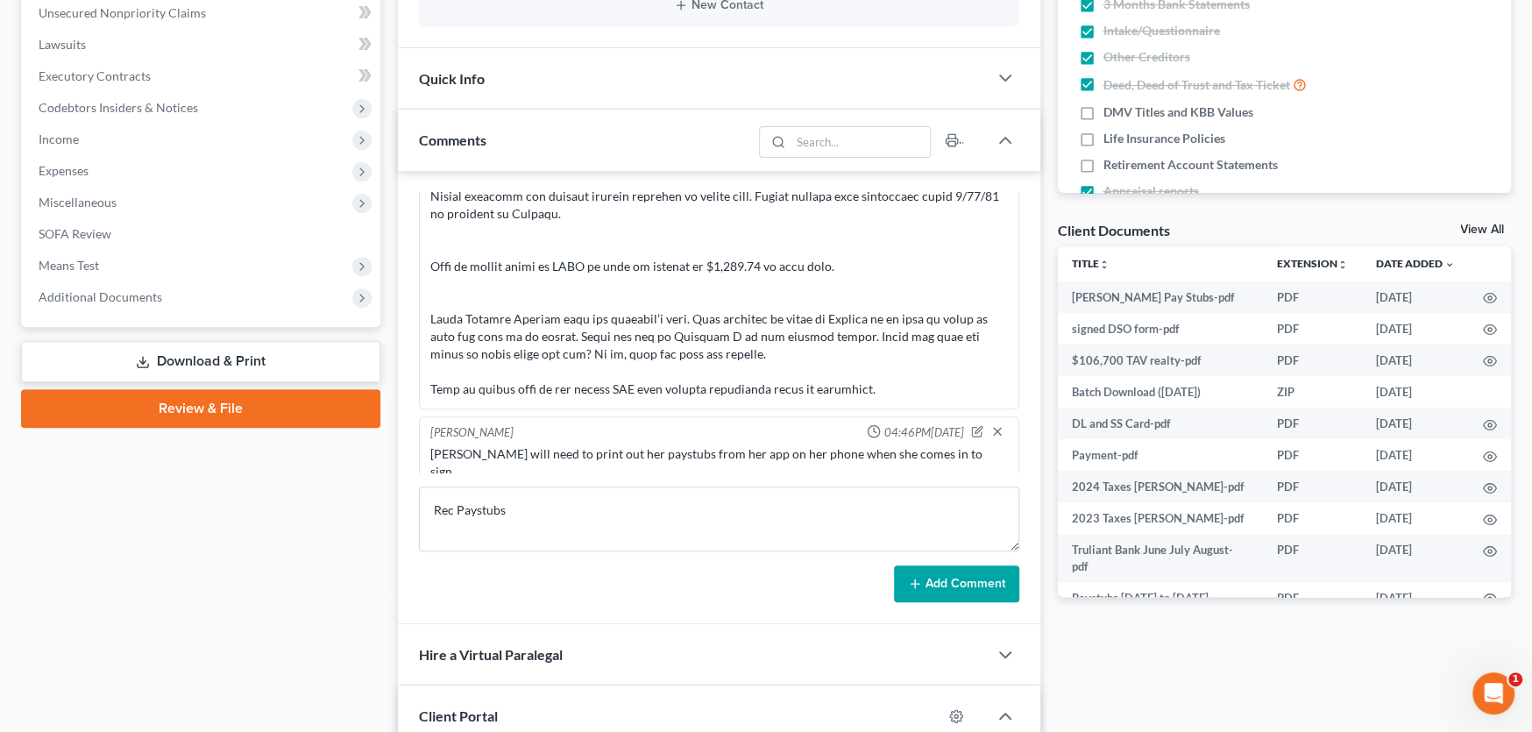
click at [918, 568] on button "Add Comment" at bounding box center [956, 583] width 125 height 37
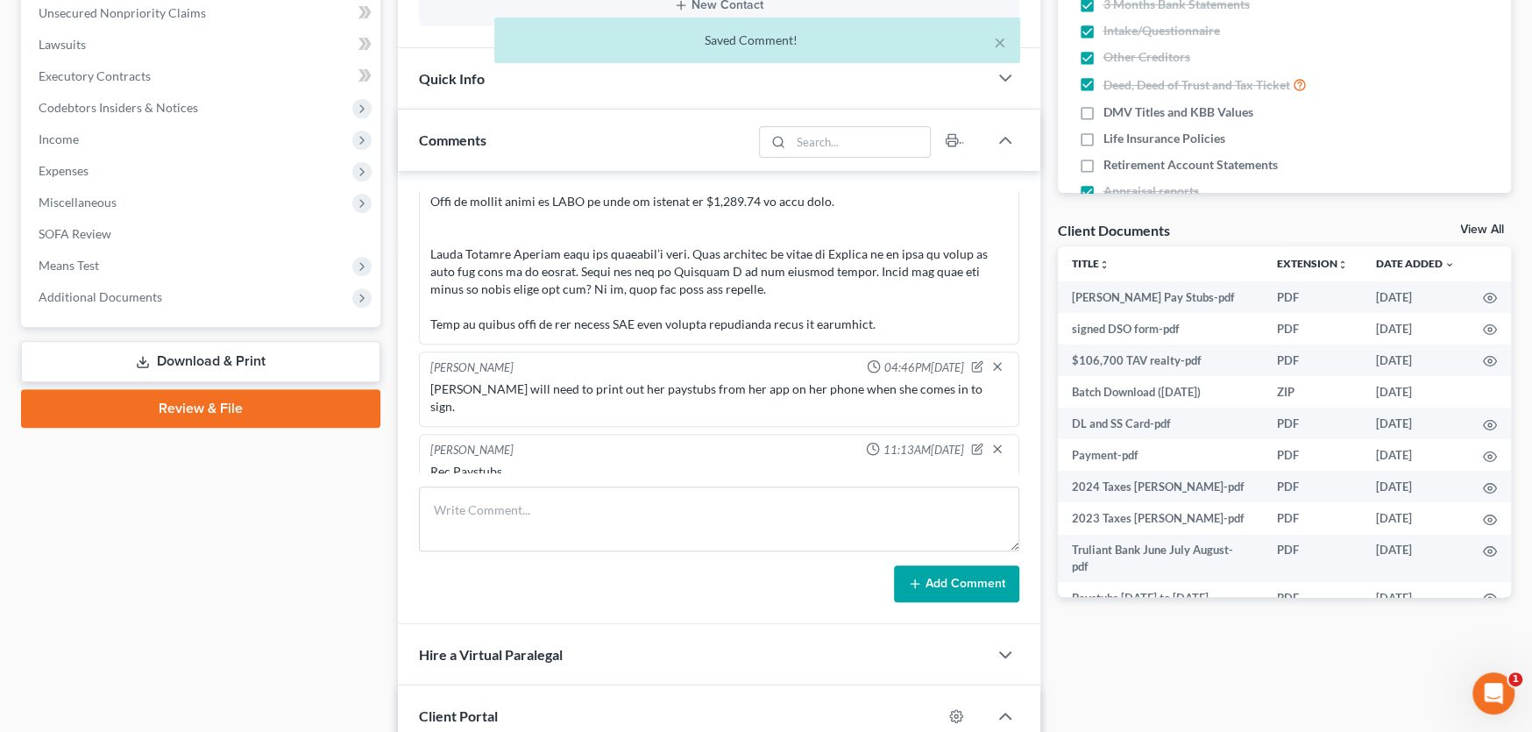
scroll to position [351, 0]
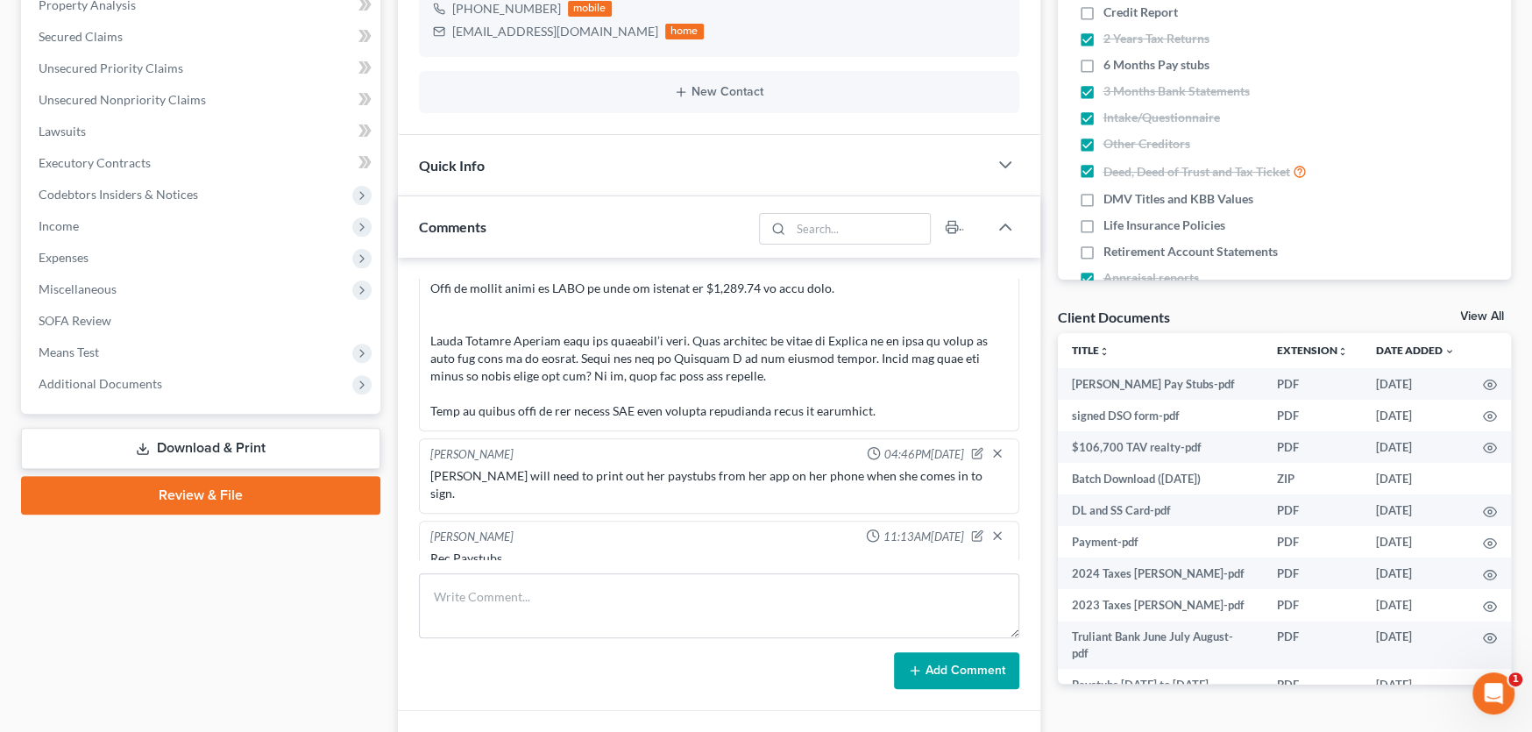
click at [894, 652] on button "Add Comment" at bounding box center [956, 670] width 125 height 37
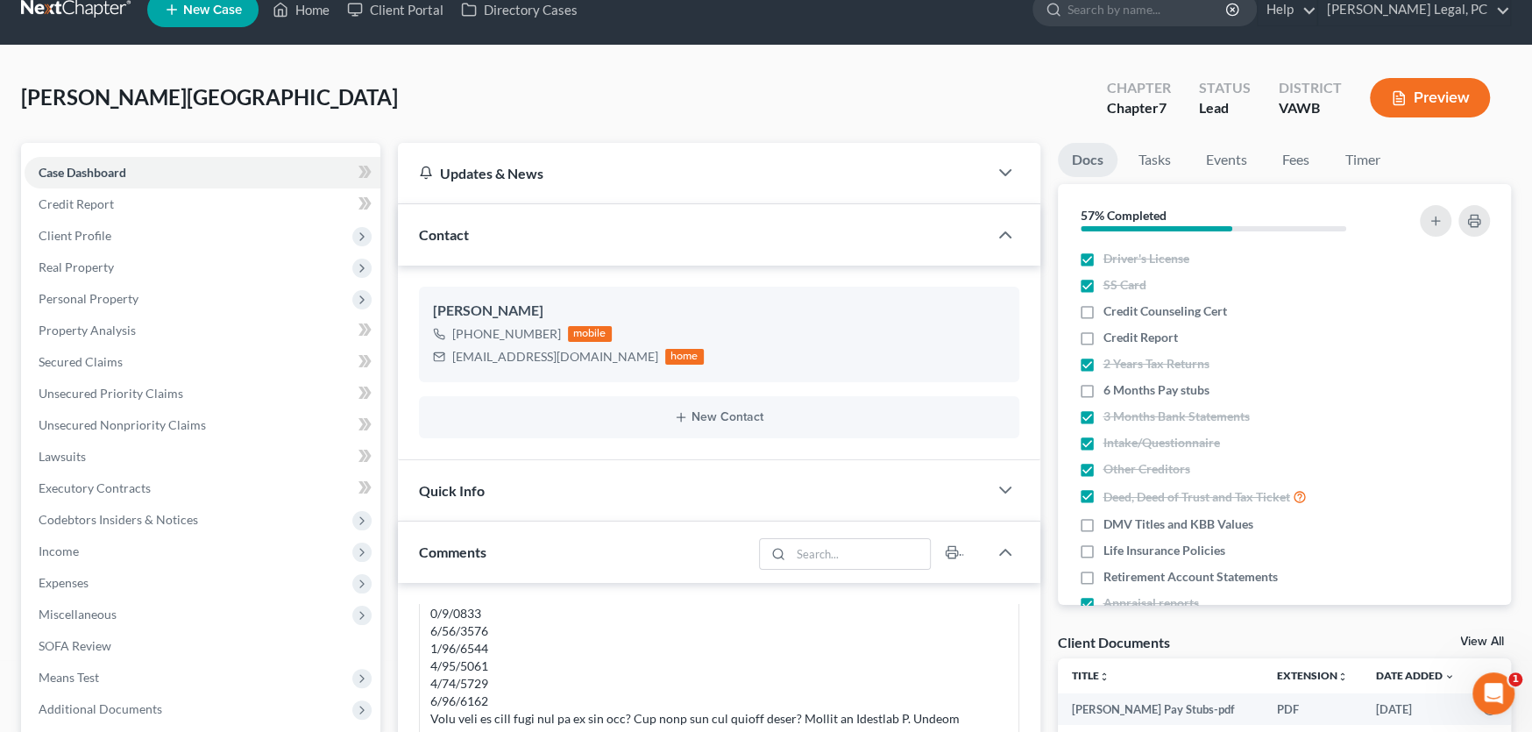
scroll to position [0, 0]
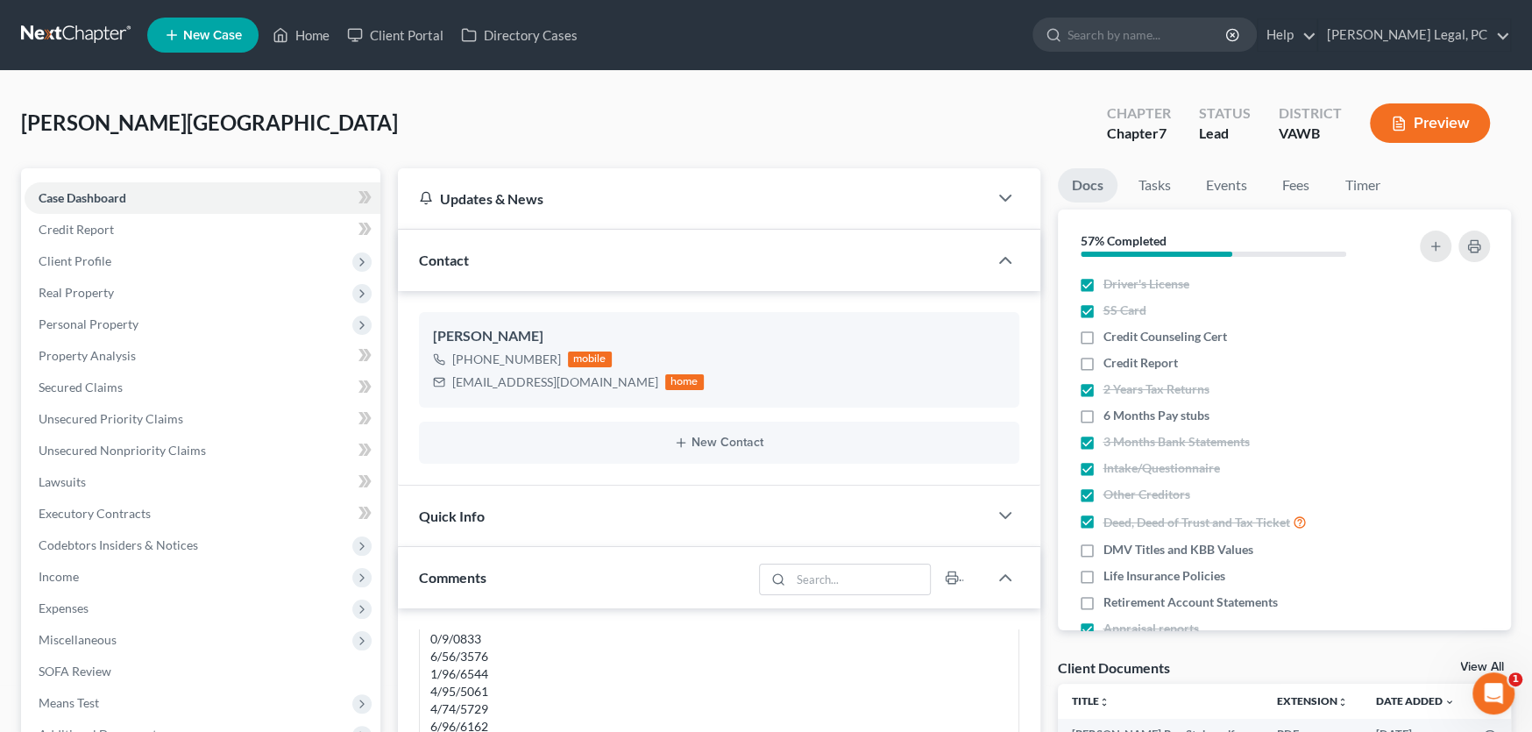
click at [83, 31] on link at bounding box center [77, 35] width 112 height 32
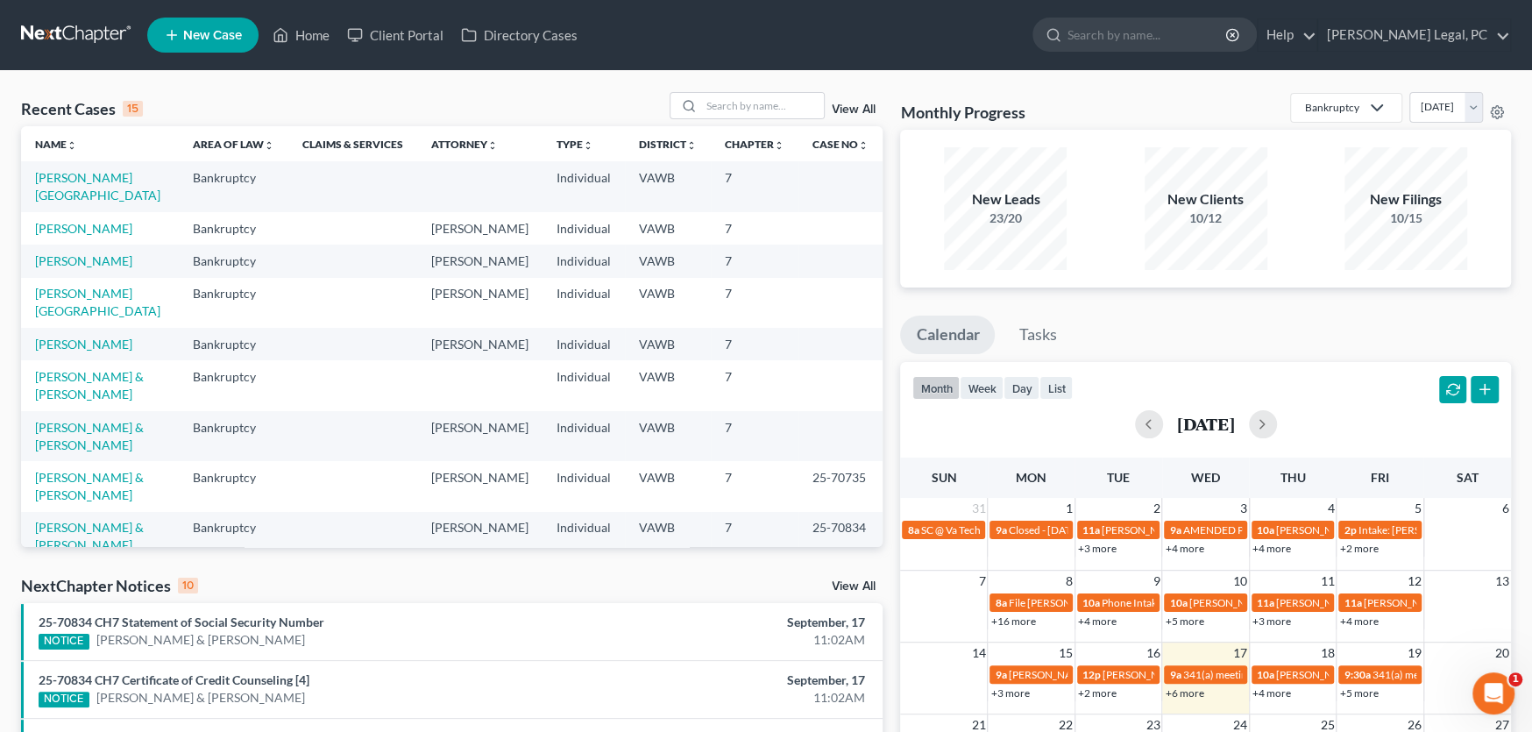
click at [88, 603] on link "[PERSON_NAME]" at bounding box center [83, 610] width 97 height 15
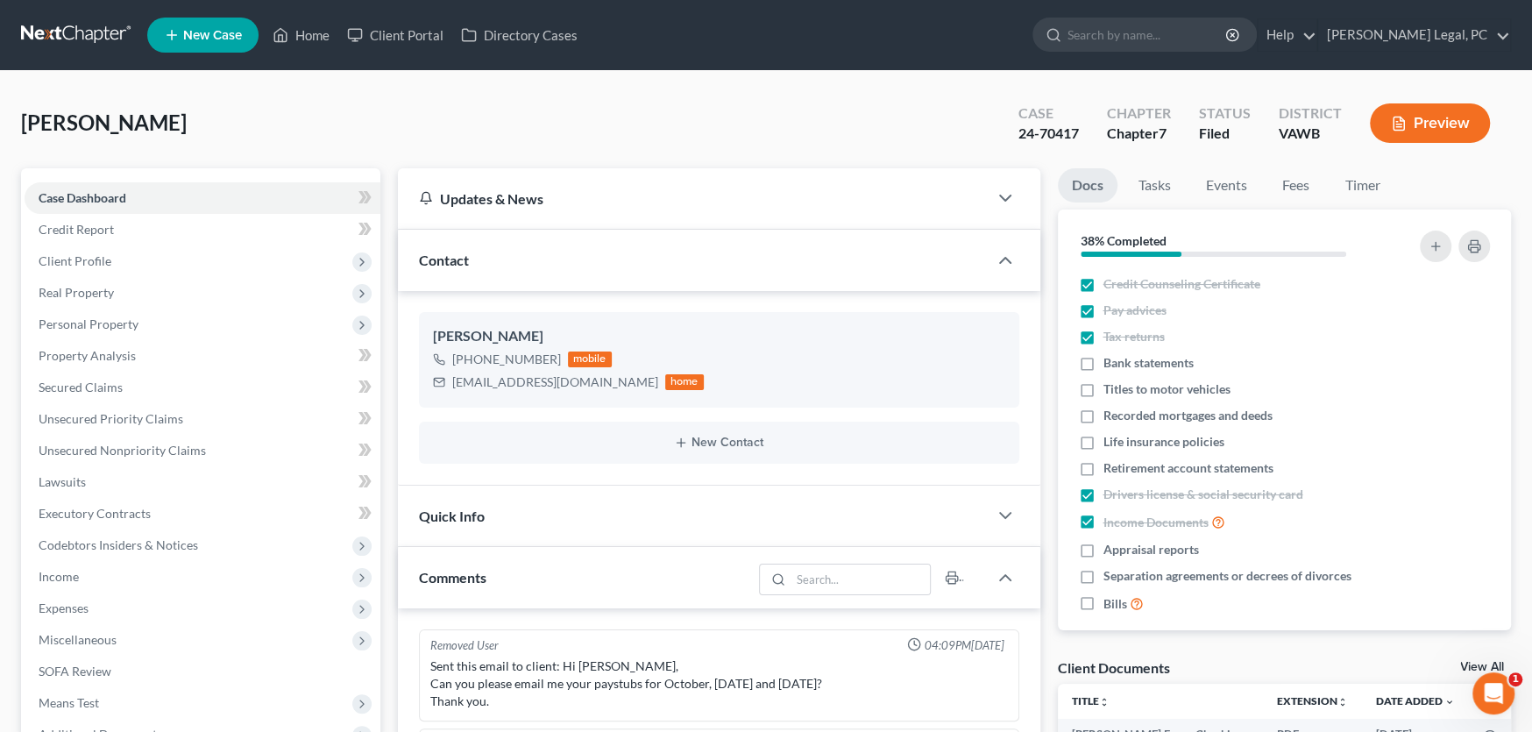
scroll to position [2619, 0]
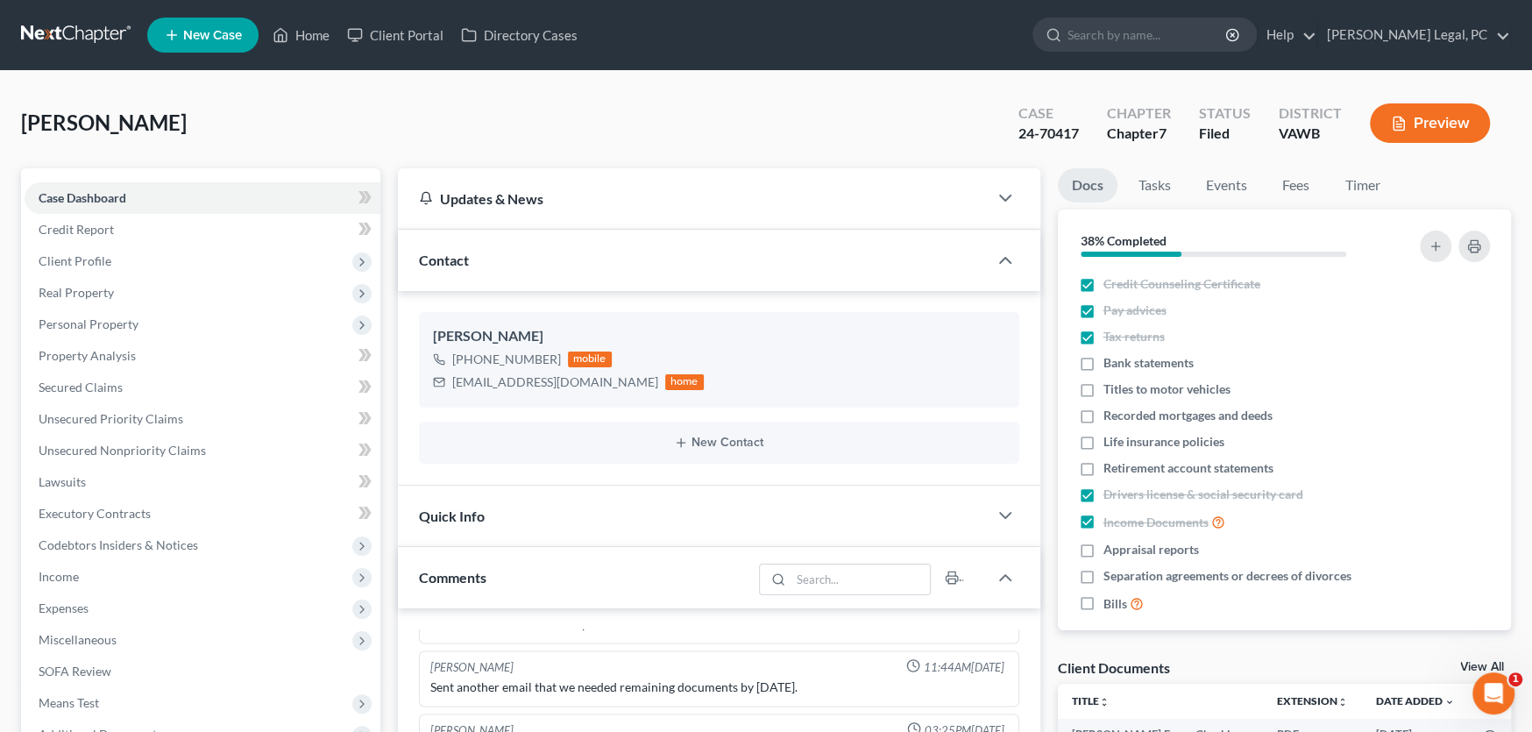
click at [84, 40] on link at bounding box center [77, 35] width 112 height 32
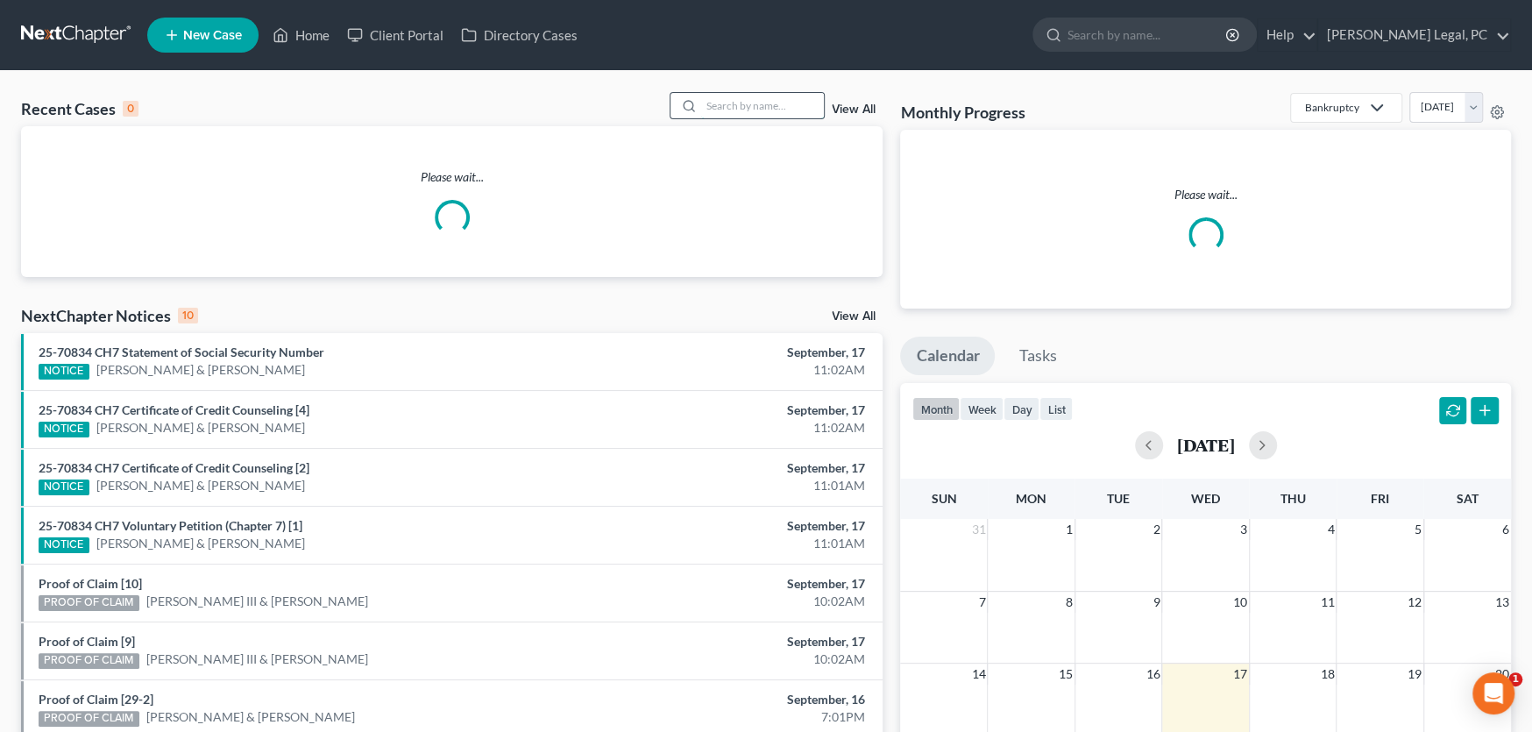
click at [714, 101] on input "search" at bounding box center [762, 105] width 123 height 25
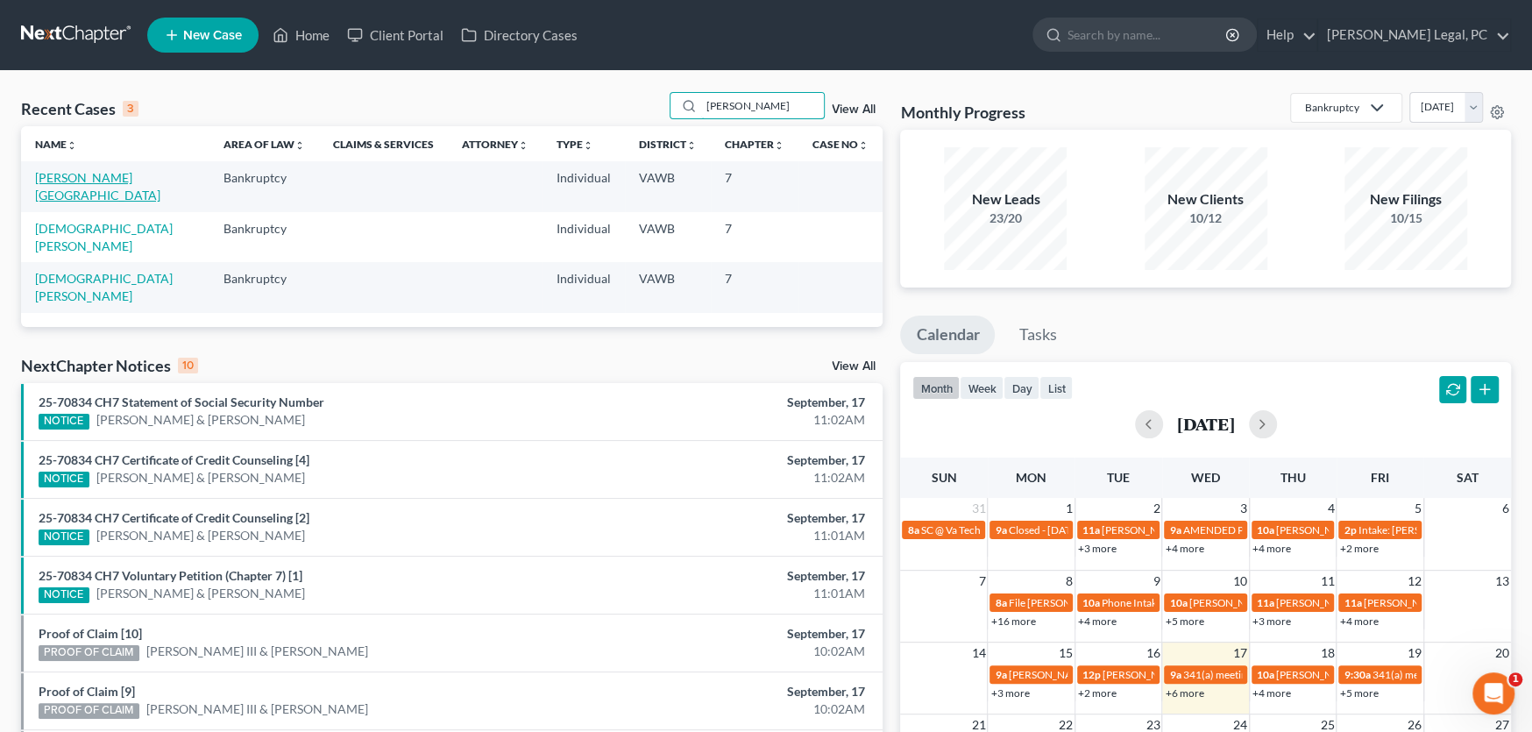
type input "[PERSON_NAME]"
click at [85, 176] on link "[PERSON_NAME][GEOGRAPHIC_DATA]" at bounding box center [97, 186] width 125 height 32
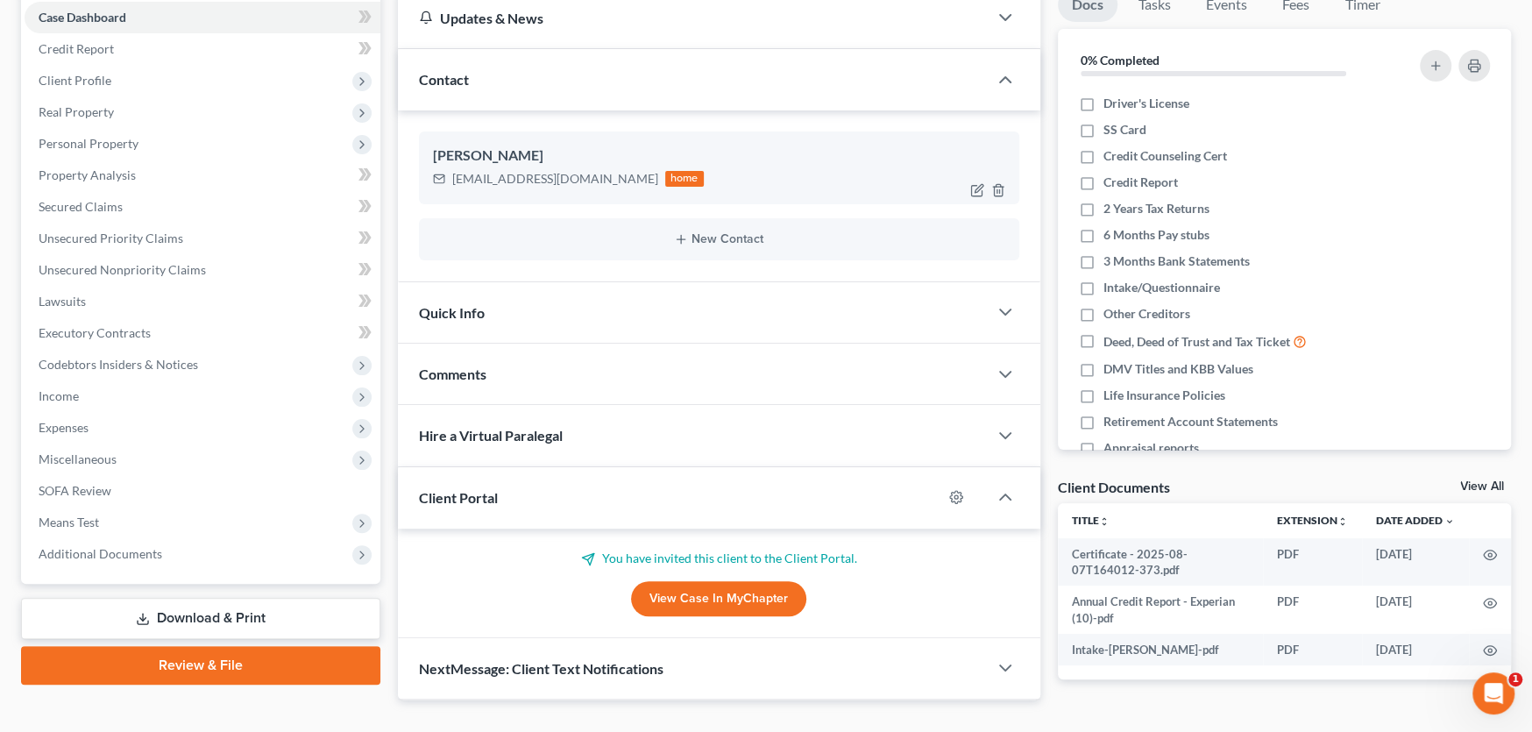
scroll to position [221, 0]
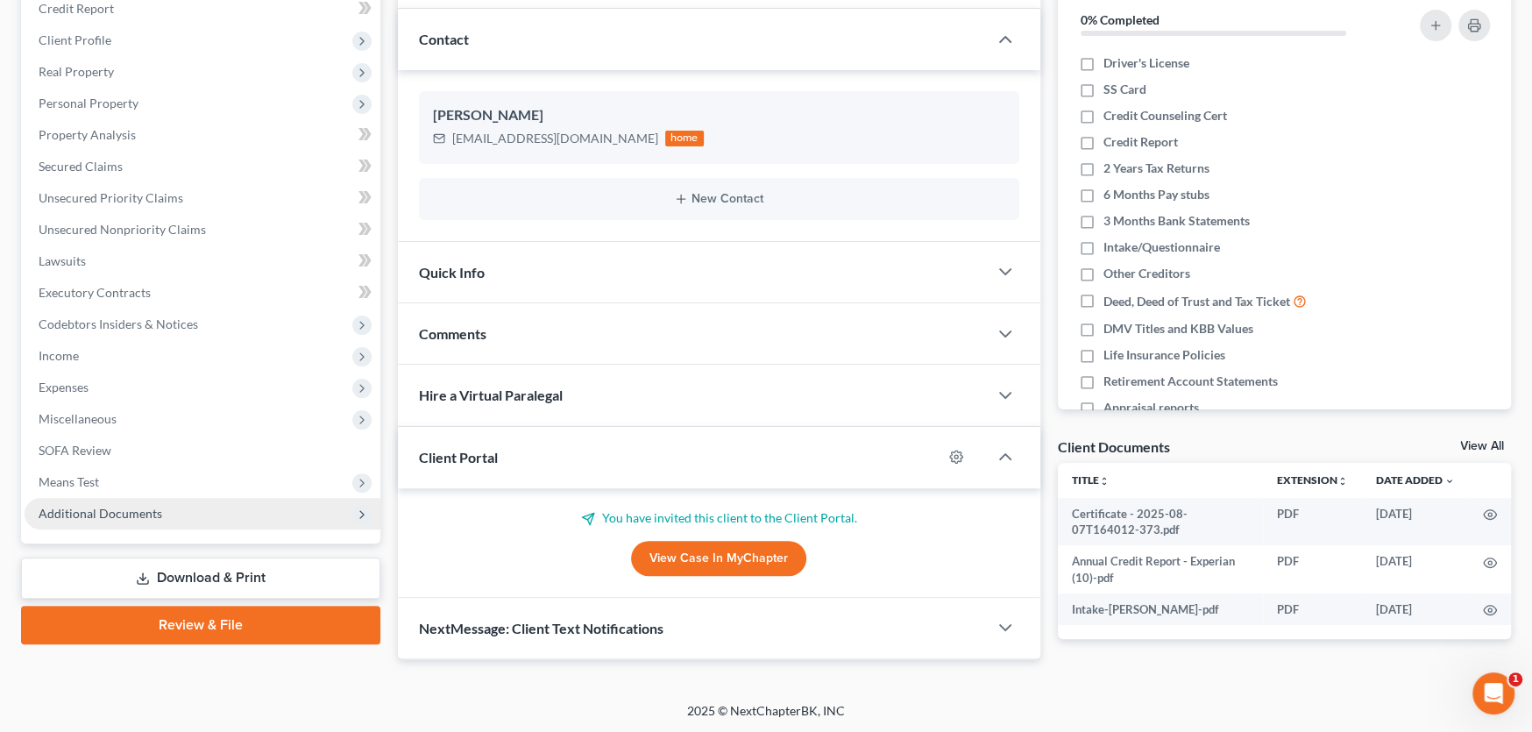
click at [97, 517] on span "Additional Documents" at bounding box center [101, 513] width 124 height 15
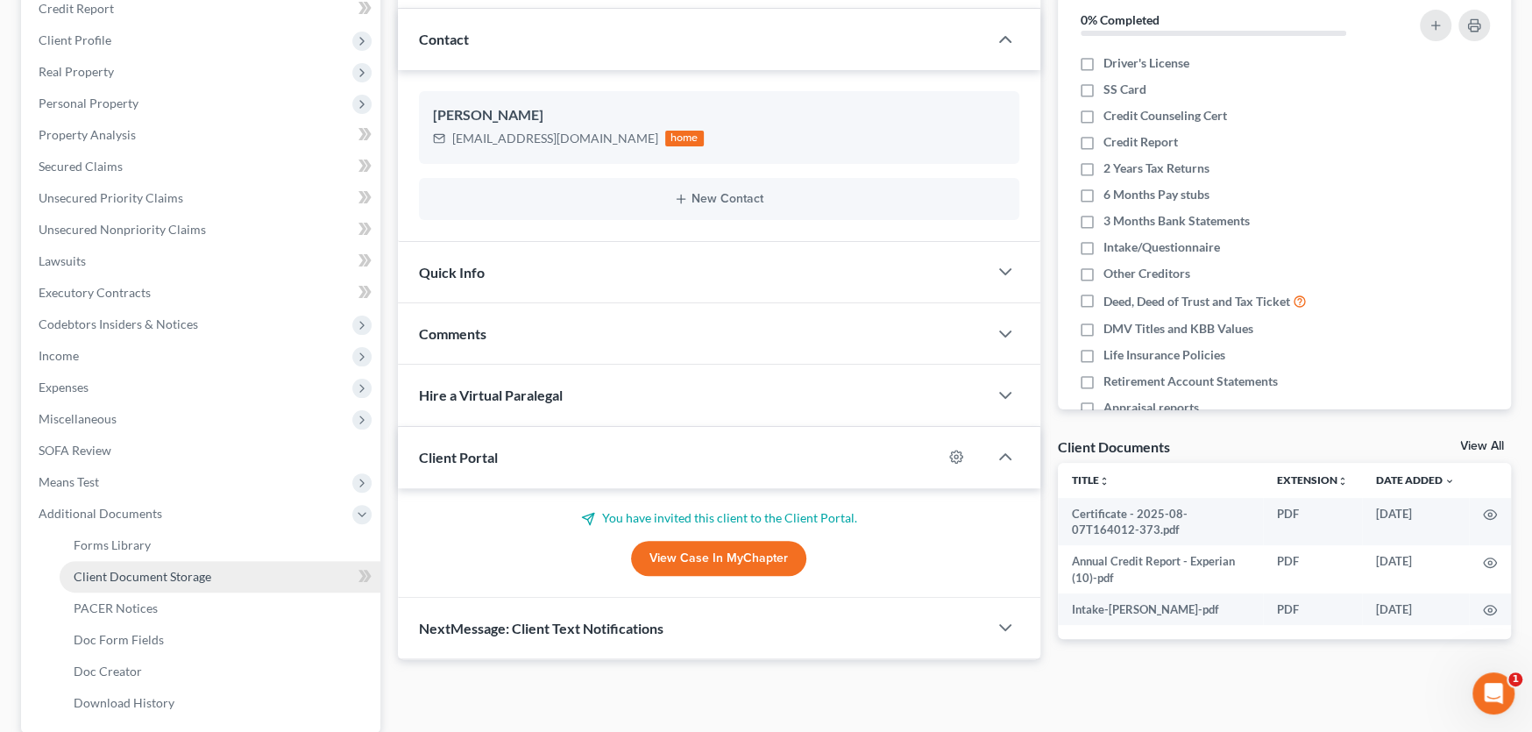
click at [139, 577] on span "Client Document Storage" at bounding box center [143, 576] width 138 height 15
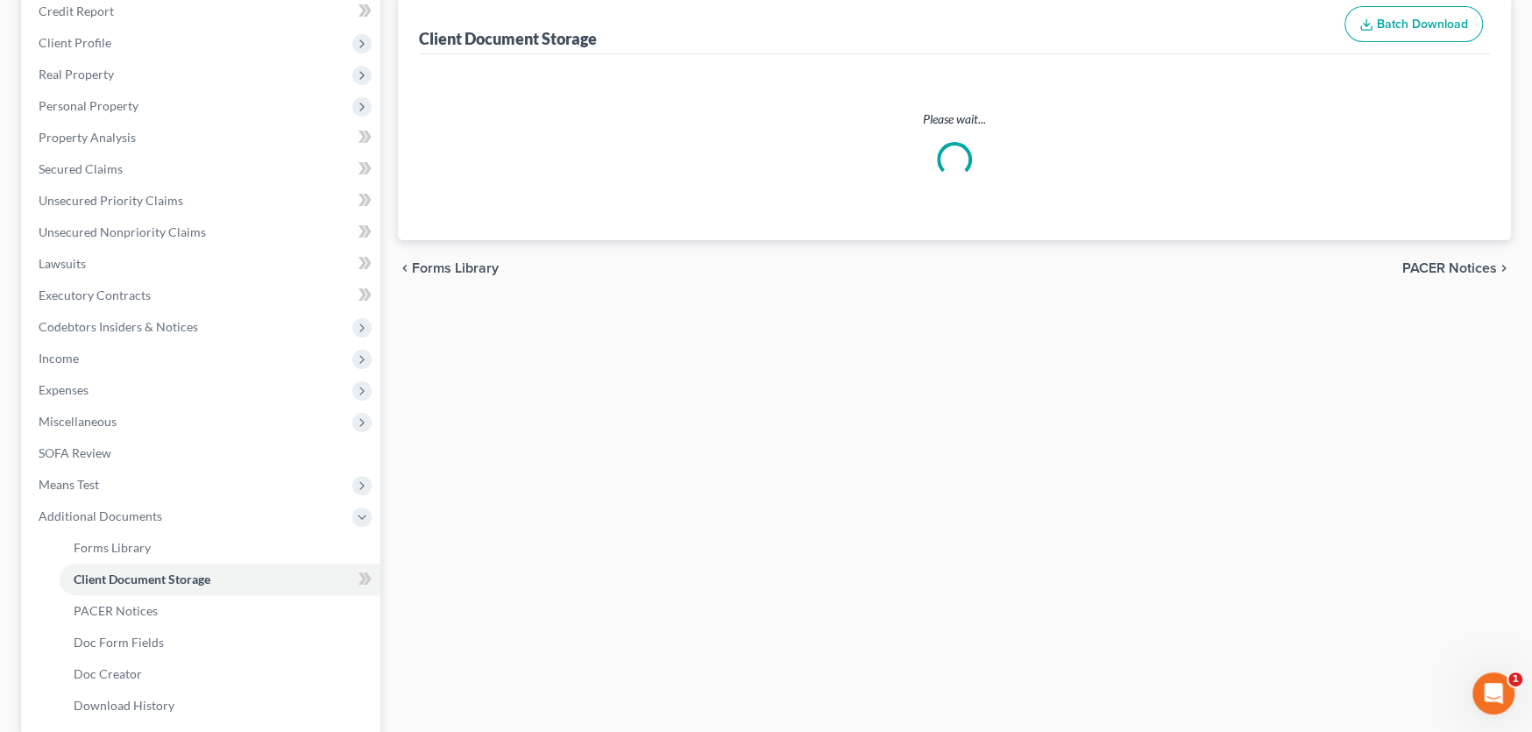
scroll to position [11, 0]
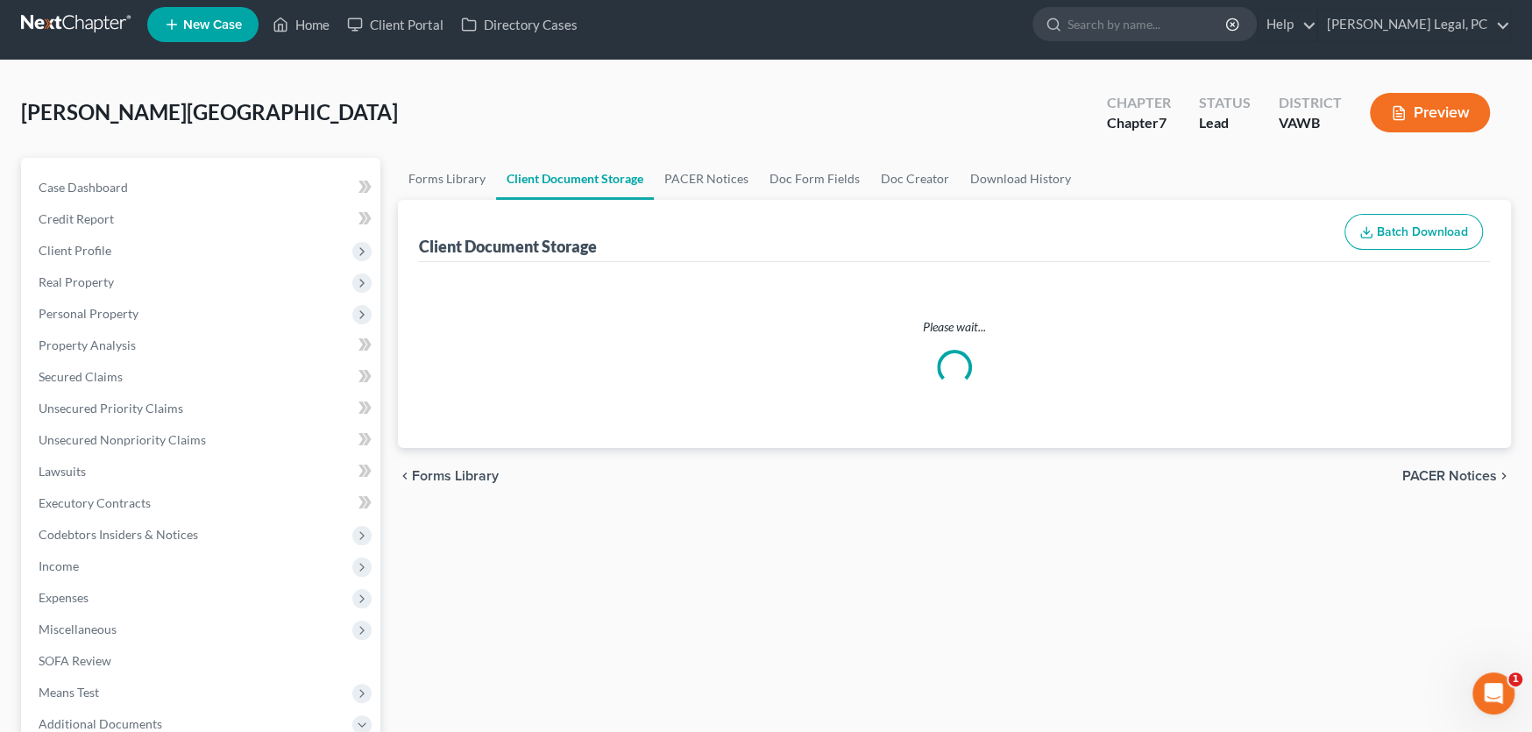
select select "0"
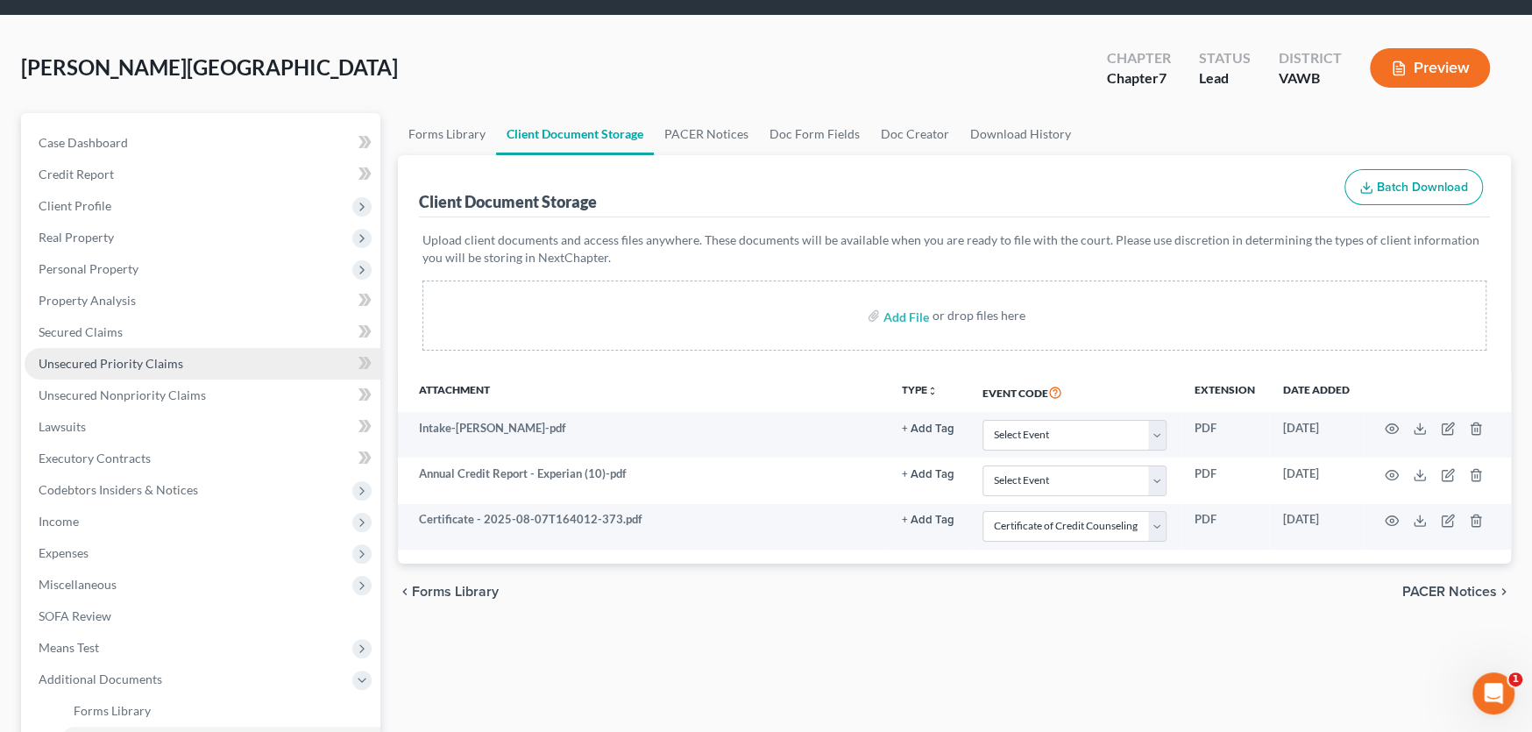
scroll to position [37, 0]
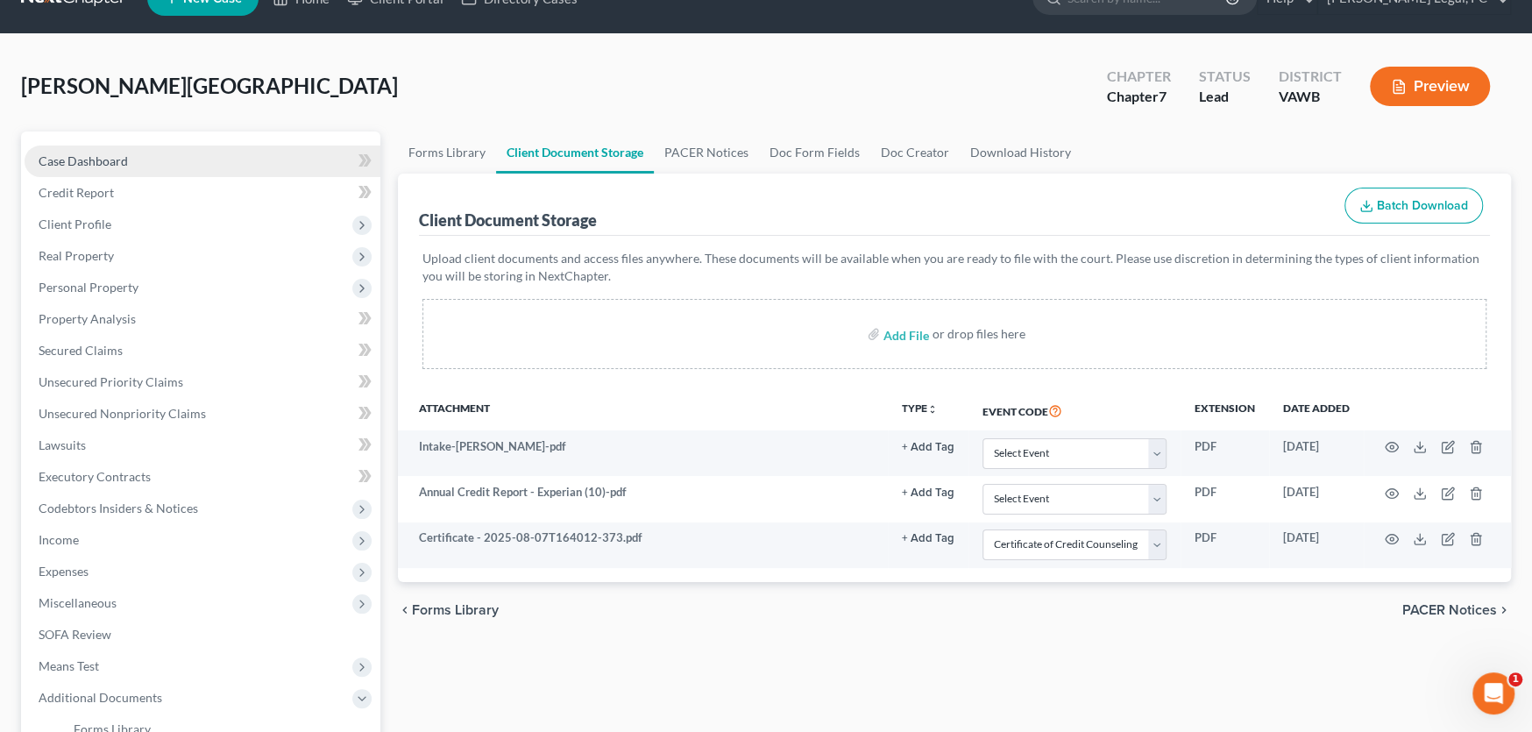
click at [88, 163] on span "Case Dashboard" at bounding box center [83, 160] width 89 height 15
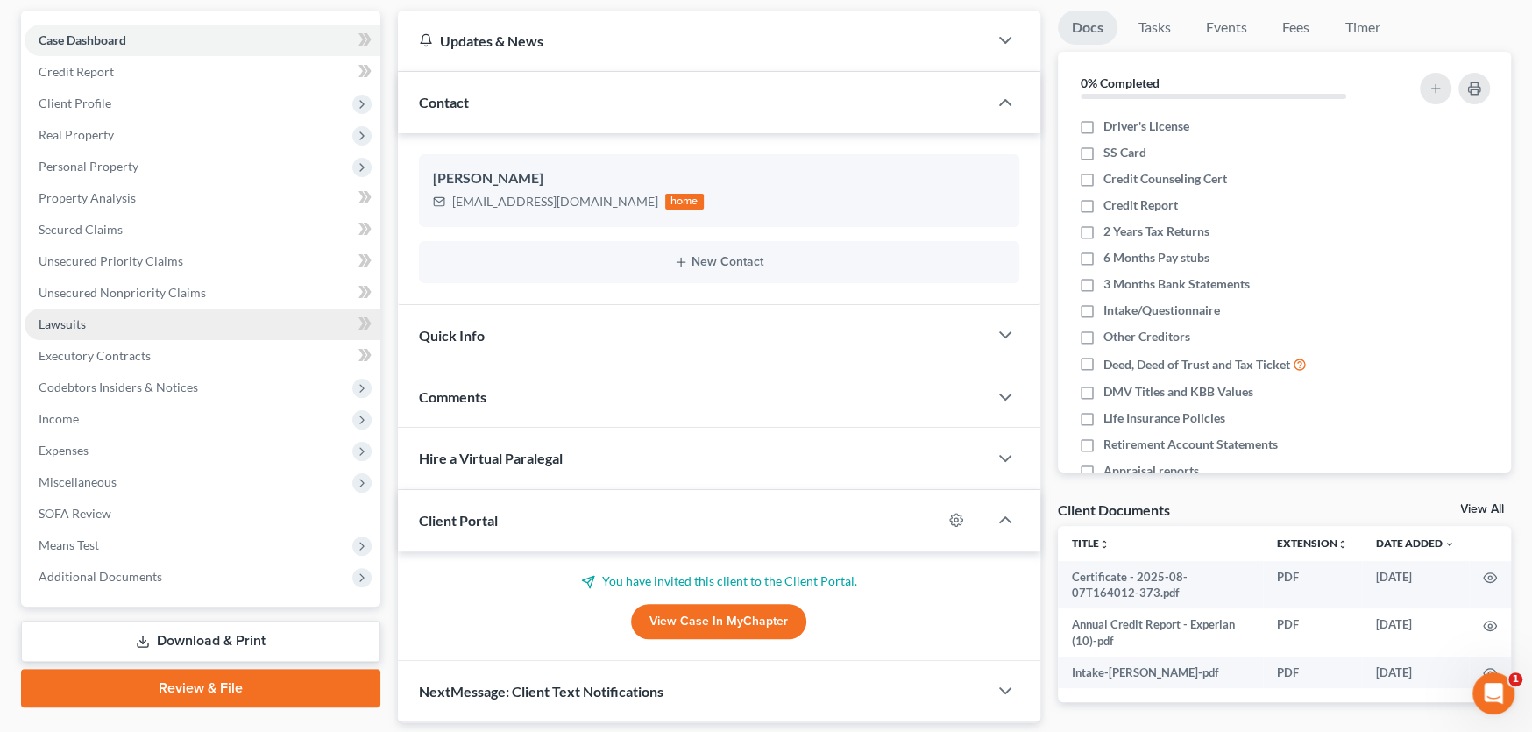
scroll to position [221, 0]
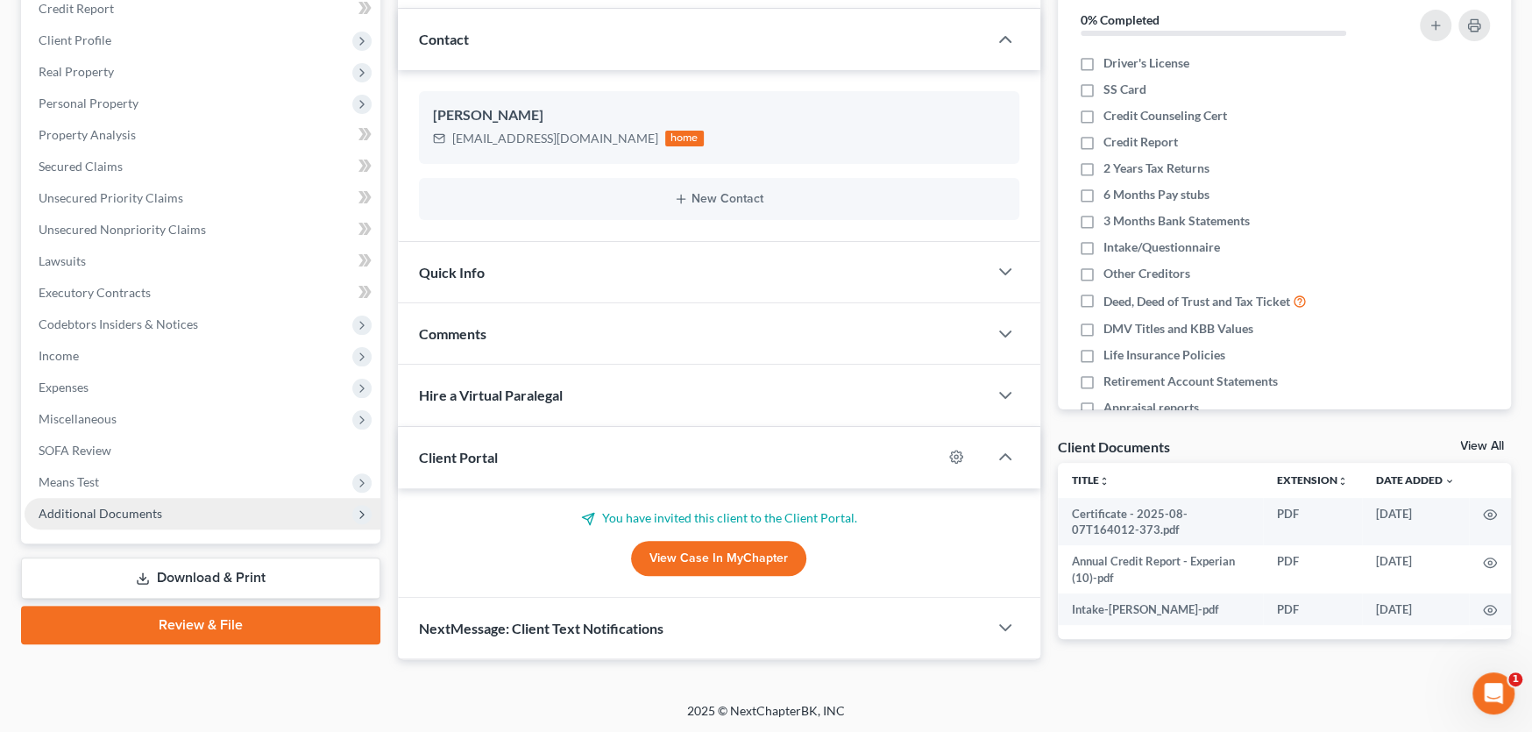
click at [105, 514] on span "Additional Documents" at bounding box center [101, 513] width 124 height 15
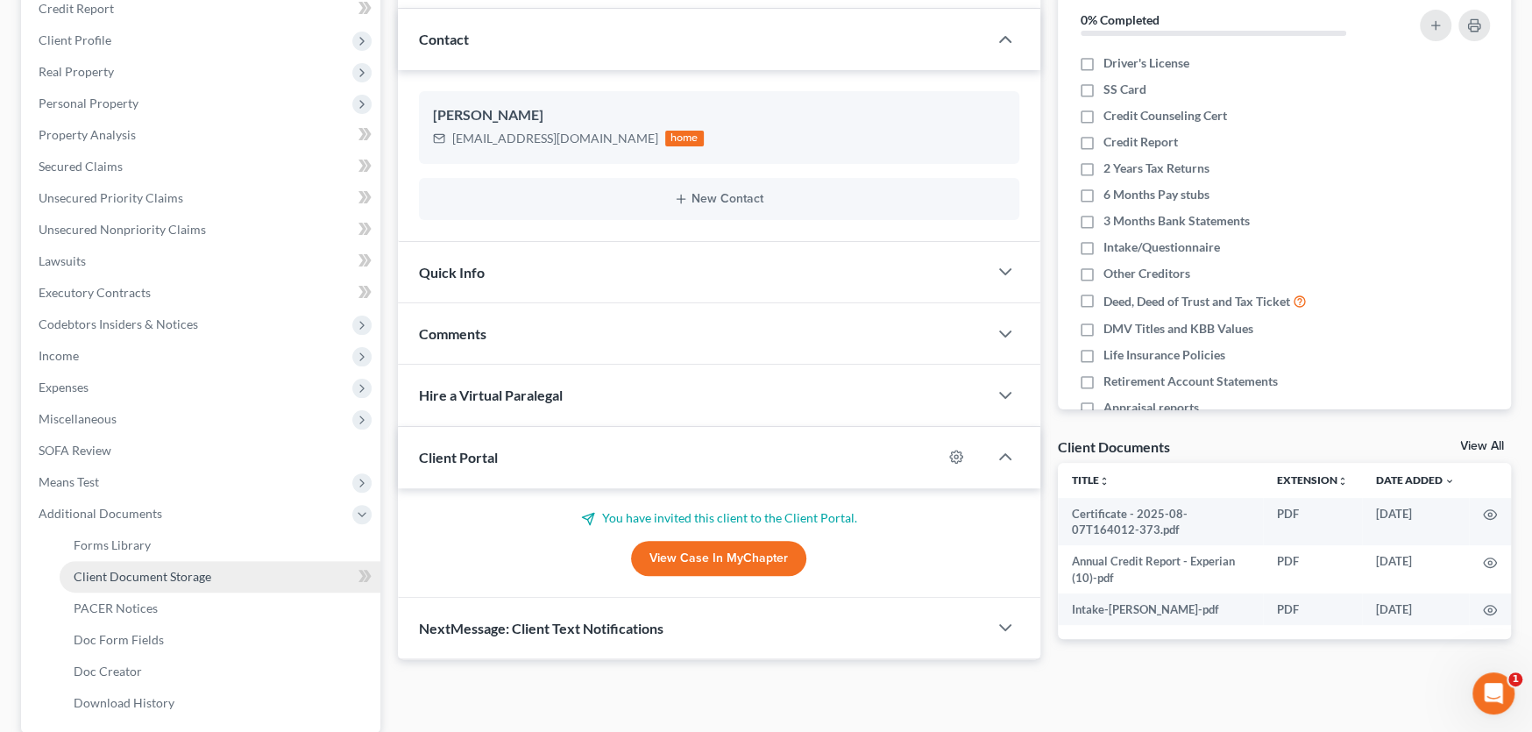
click at [176, 571] on span "Client Document Storage" at bounding box center [143, 576] width 138 height 15
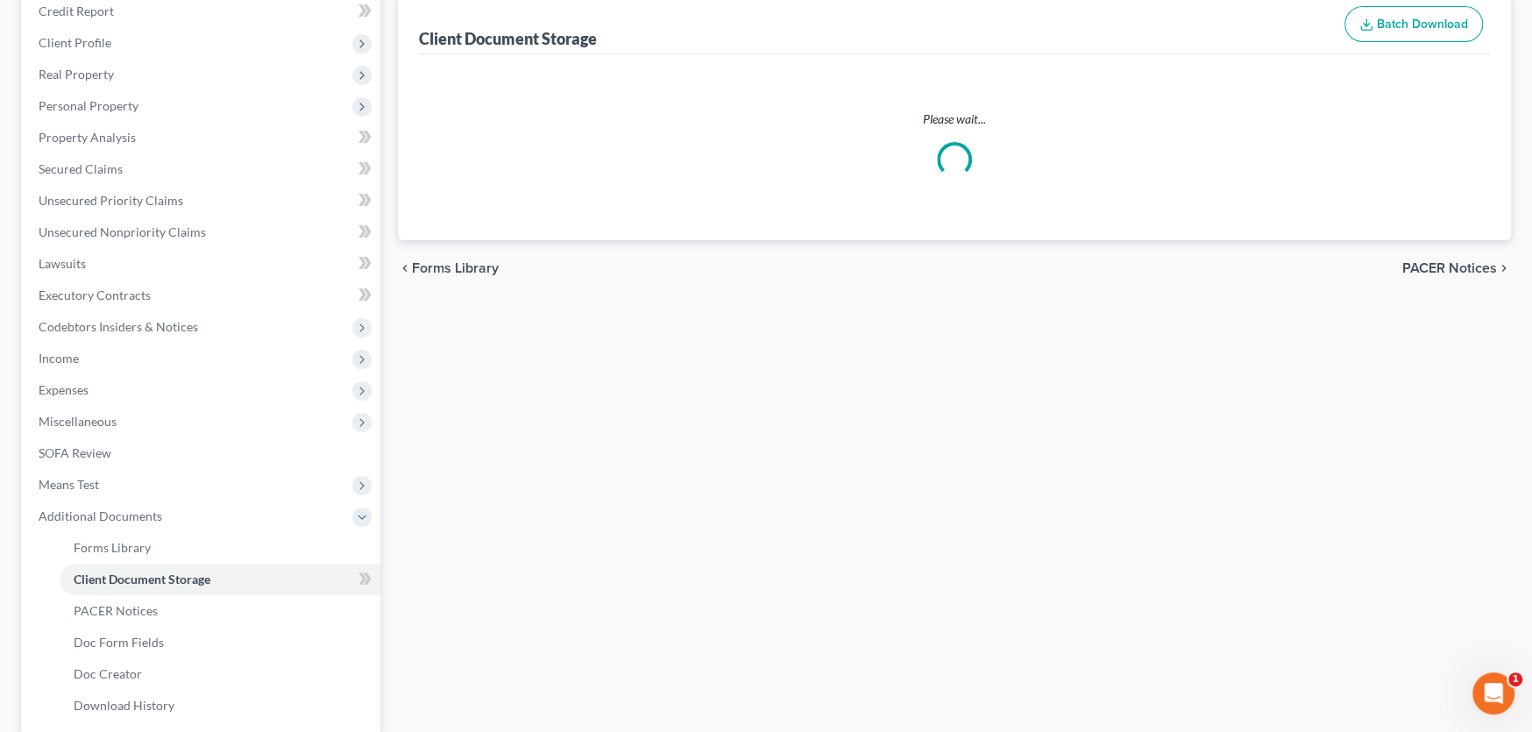
select select "0"
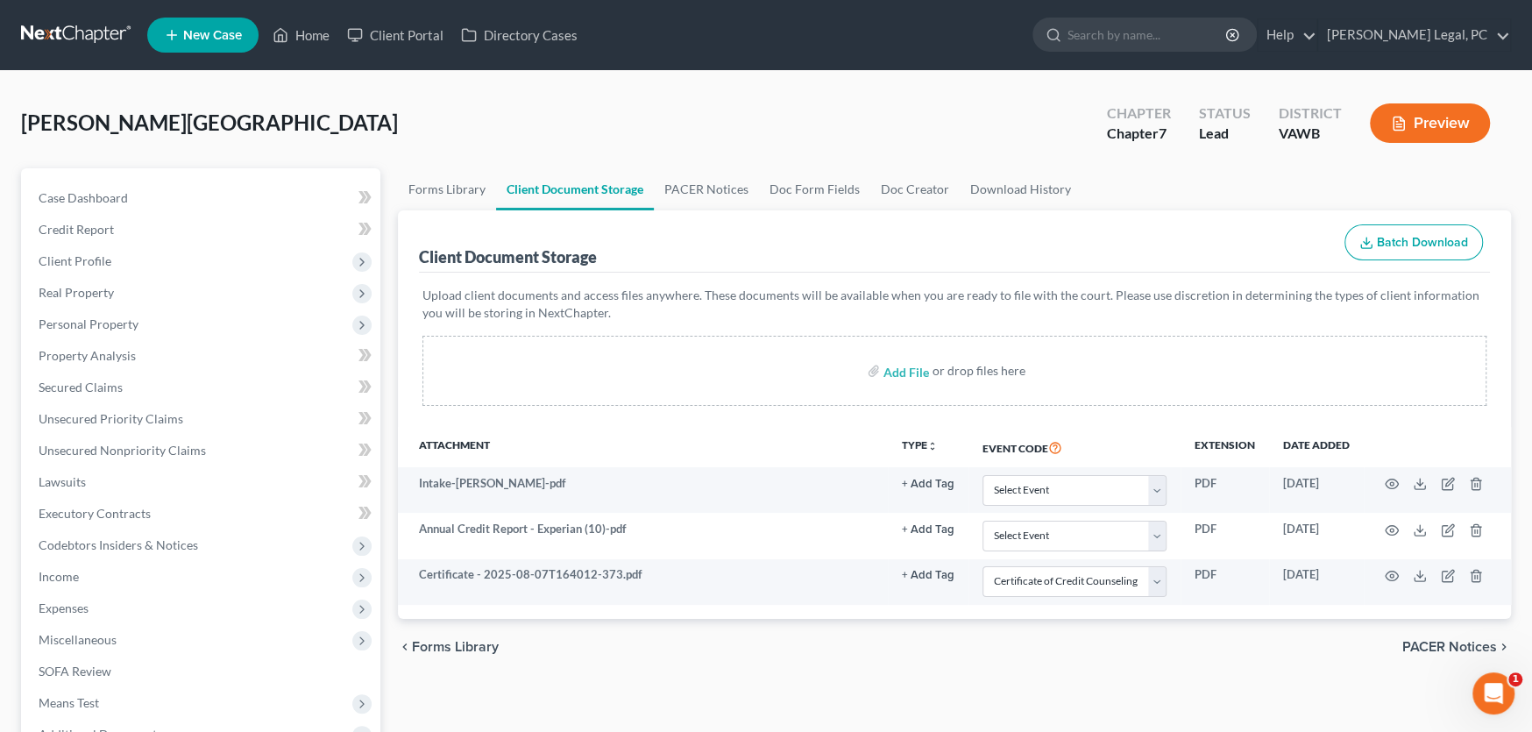
click at [96, 38] on link at bounding box center [77, 35] width 112 height 32
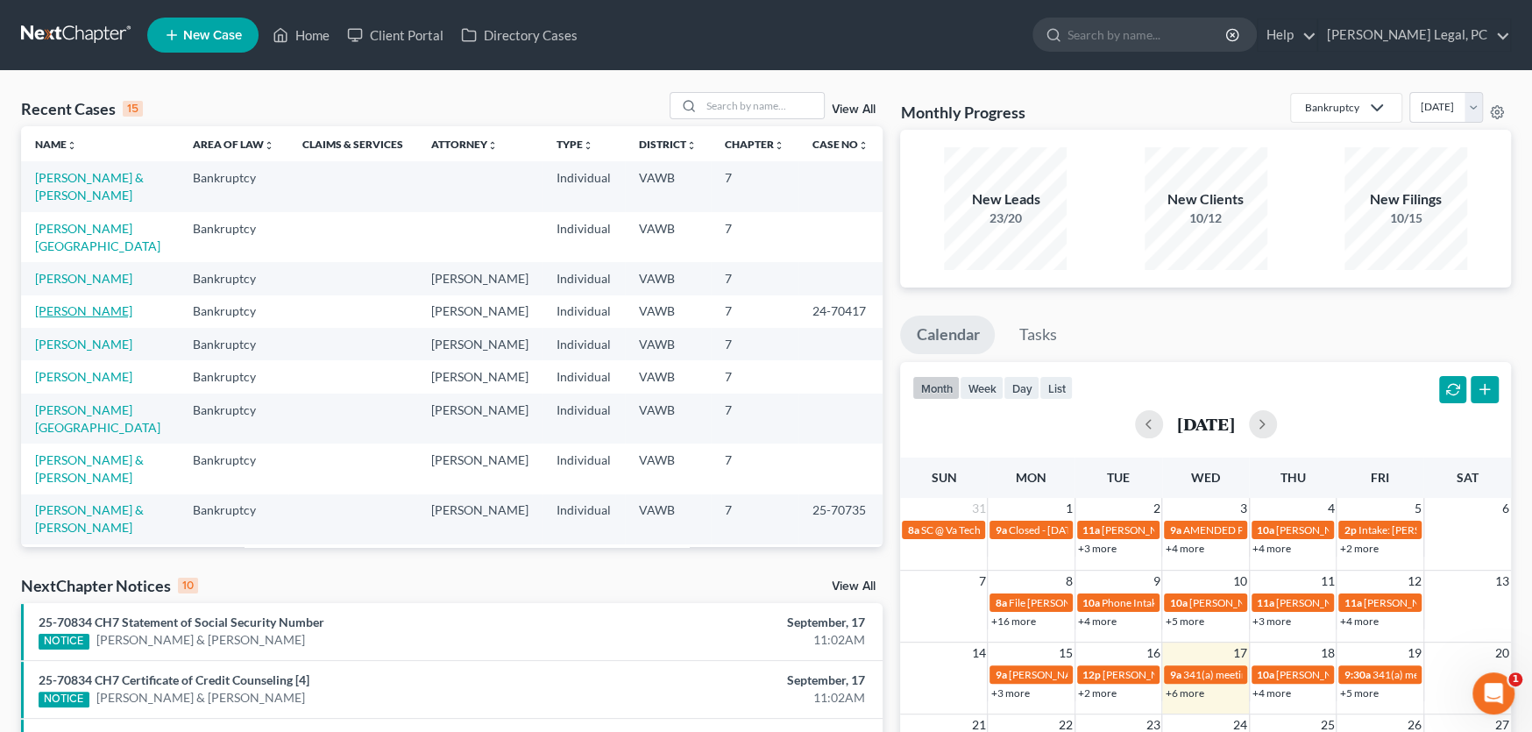
click at [67, 303] on link "[PERSON_NAME]" at bounding box center [83, 310] width 97 height 15
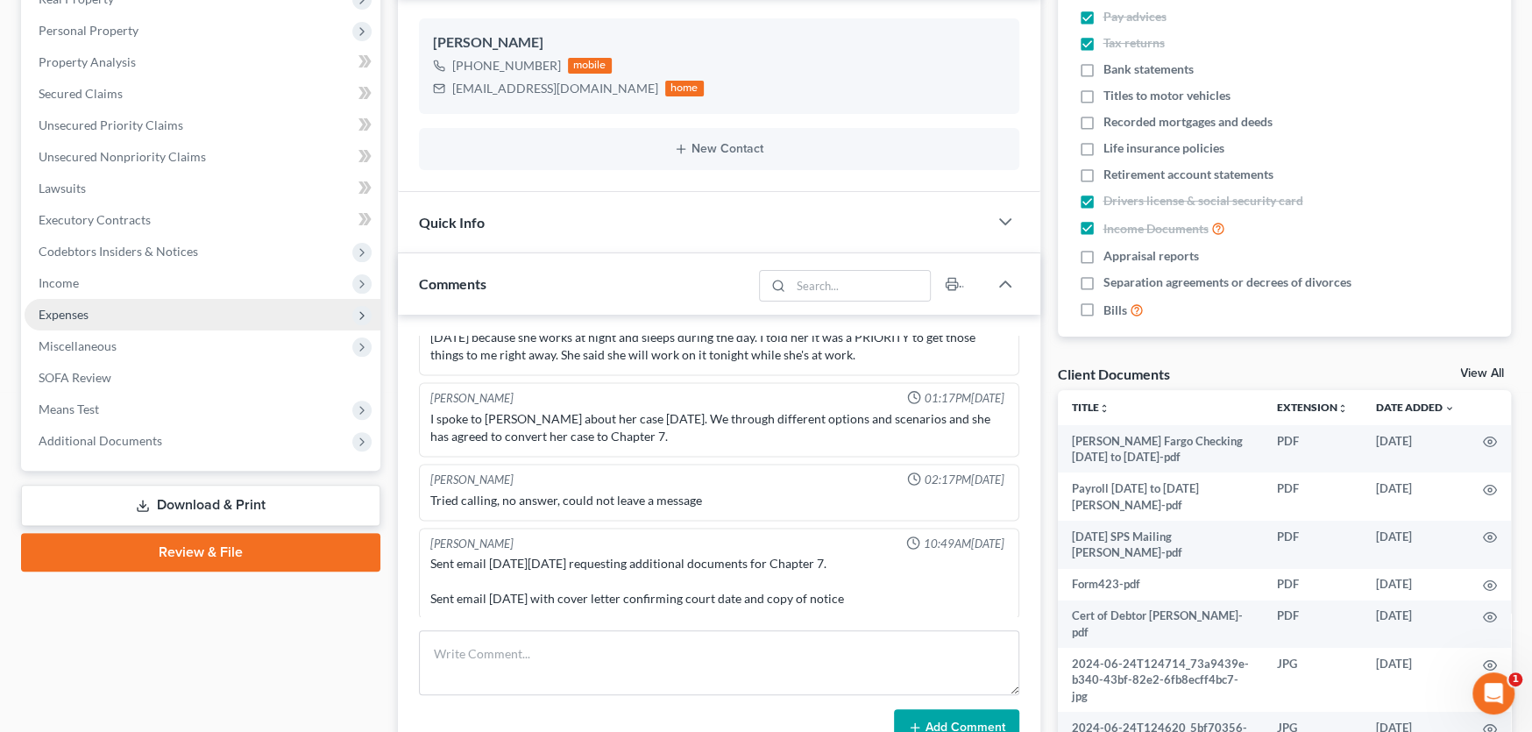
scroll to position [263, 0]
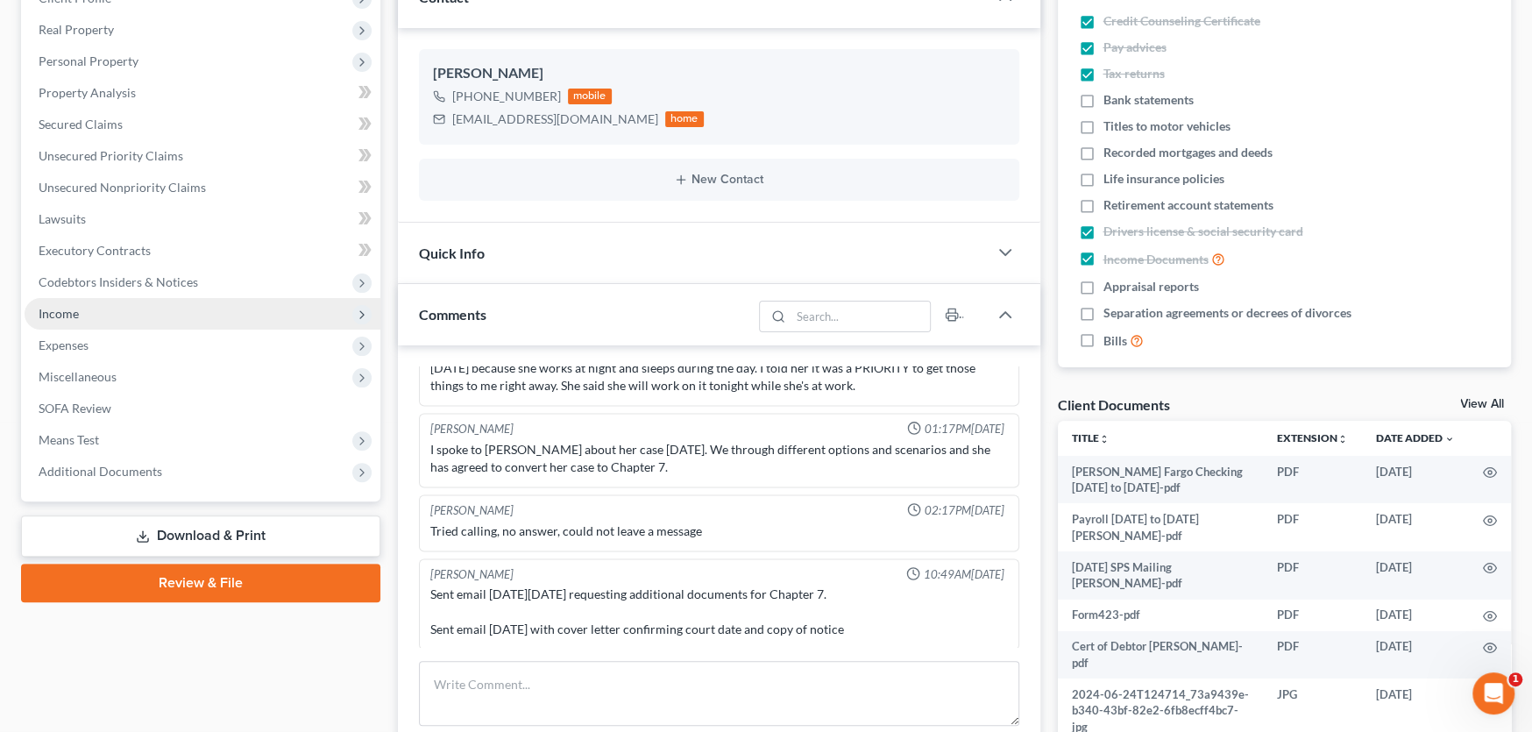
click at [57, 310] on span "Income" at bounding box center [59, 313] width 40 height 15
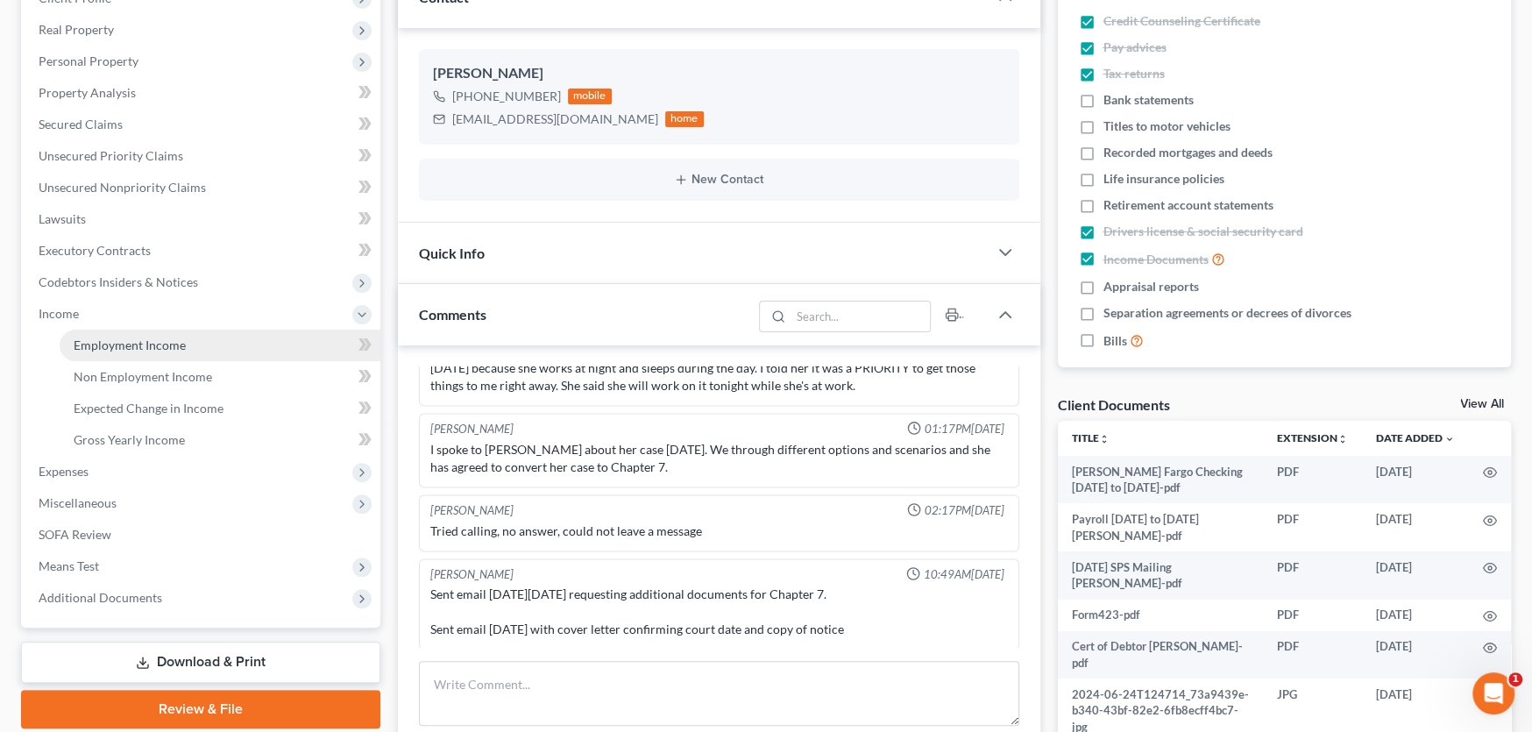
click at [101, 344] on span "Employment Income" at bounding box center [130, 344] width 112 height 15
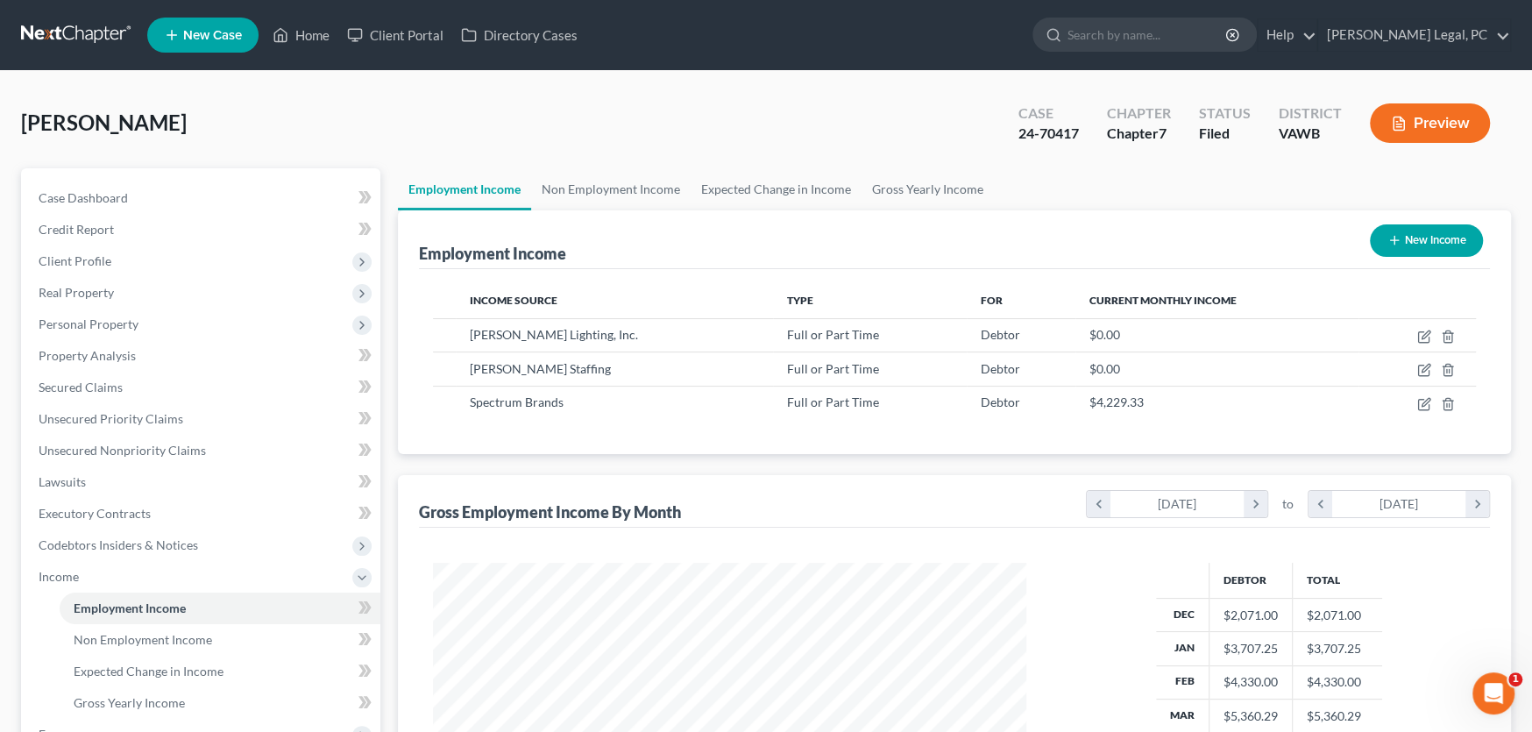
scroll to position [313, 628]
click at [1431, 397] on td at bounding box center [1416, 402] width 117 height 33
click at [1428, 403] on icon "button" at bounding box center [1423, 404] width 11 height 11
select select "0"
select select "52"
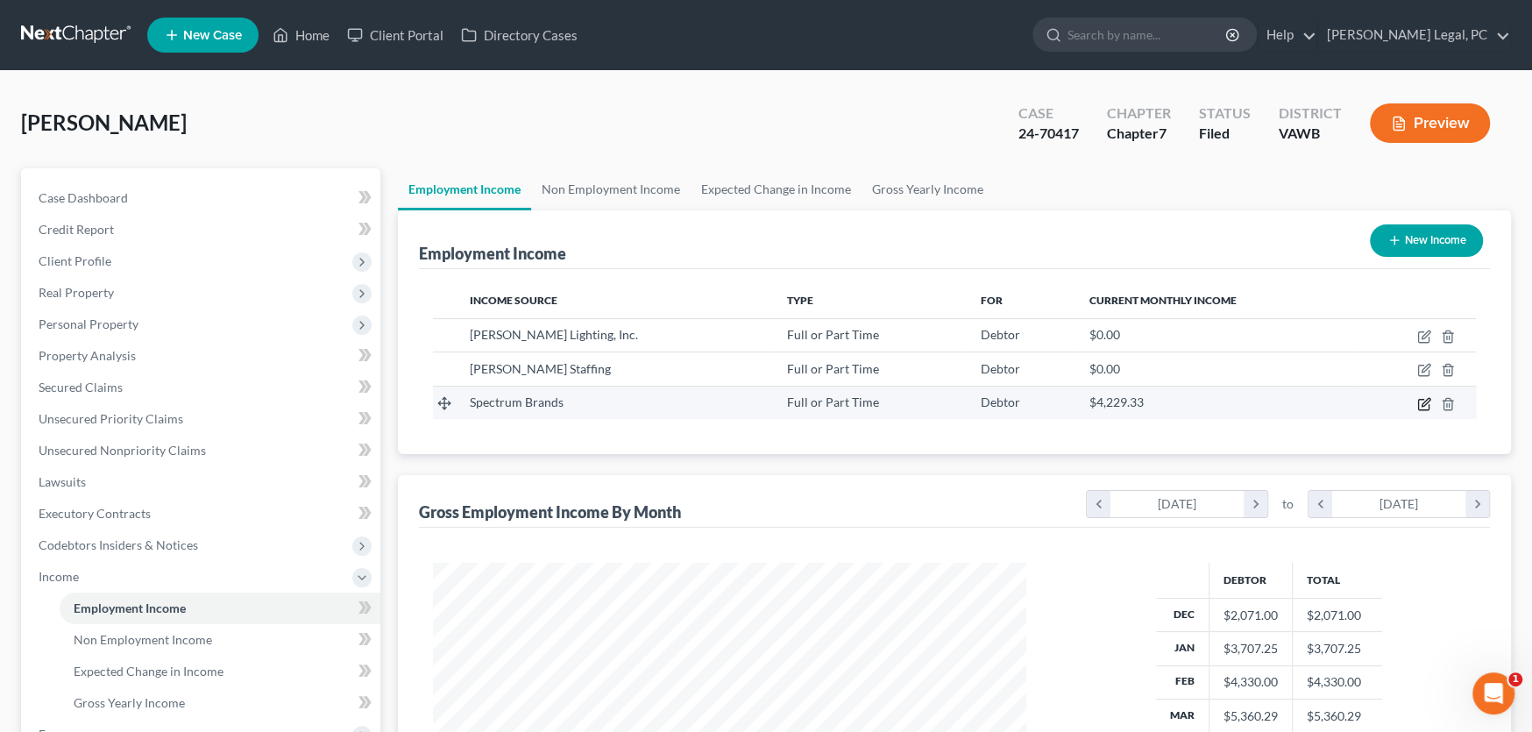
select select "3"
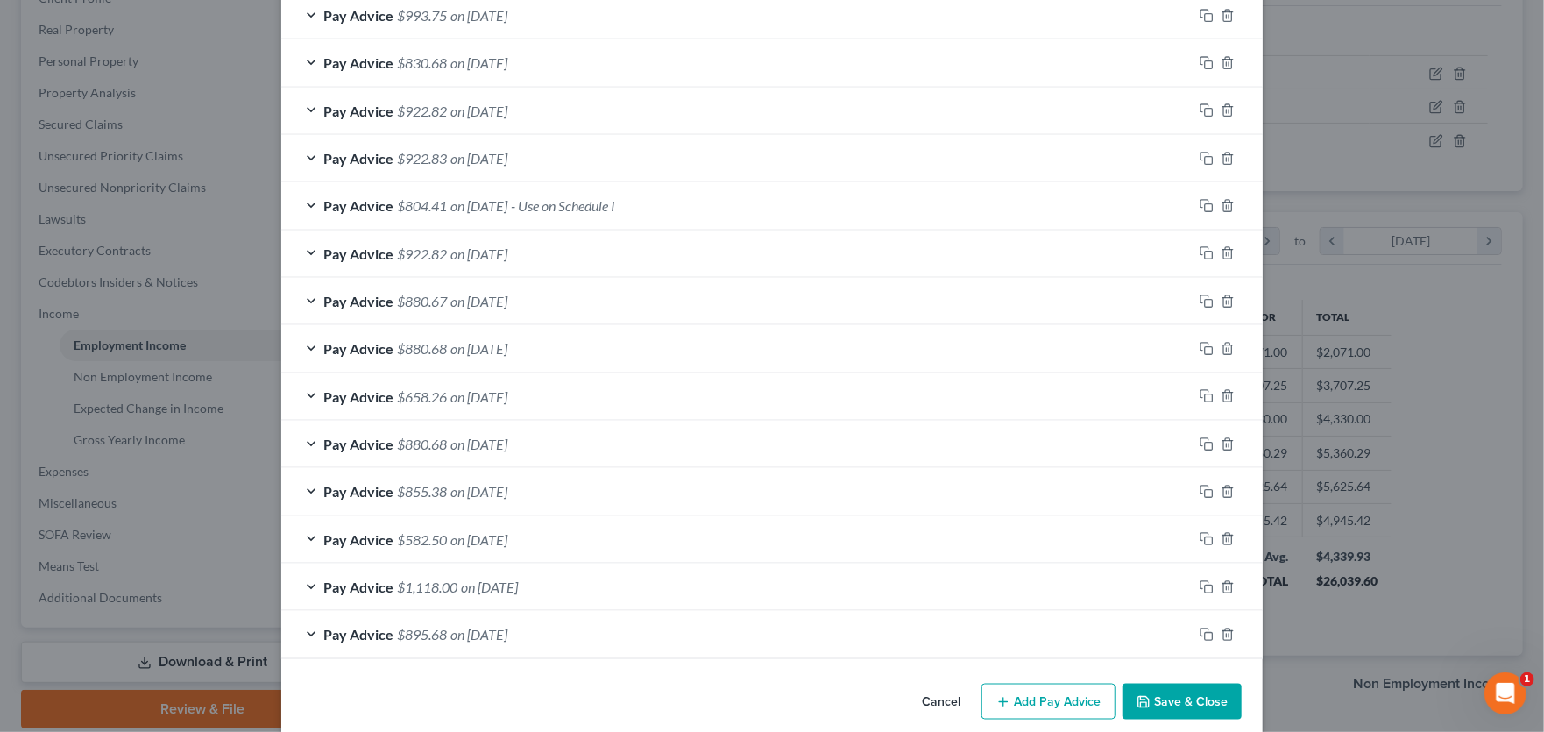
scroll to position [1335, 0]
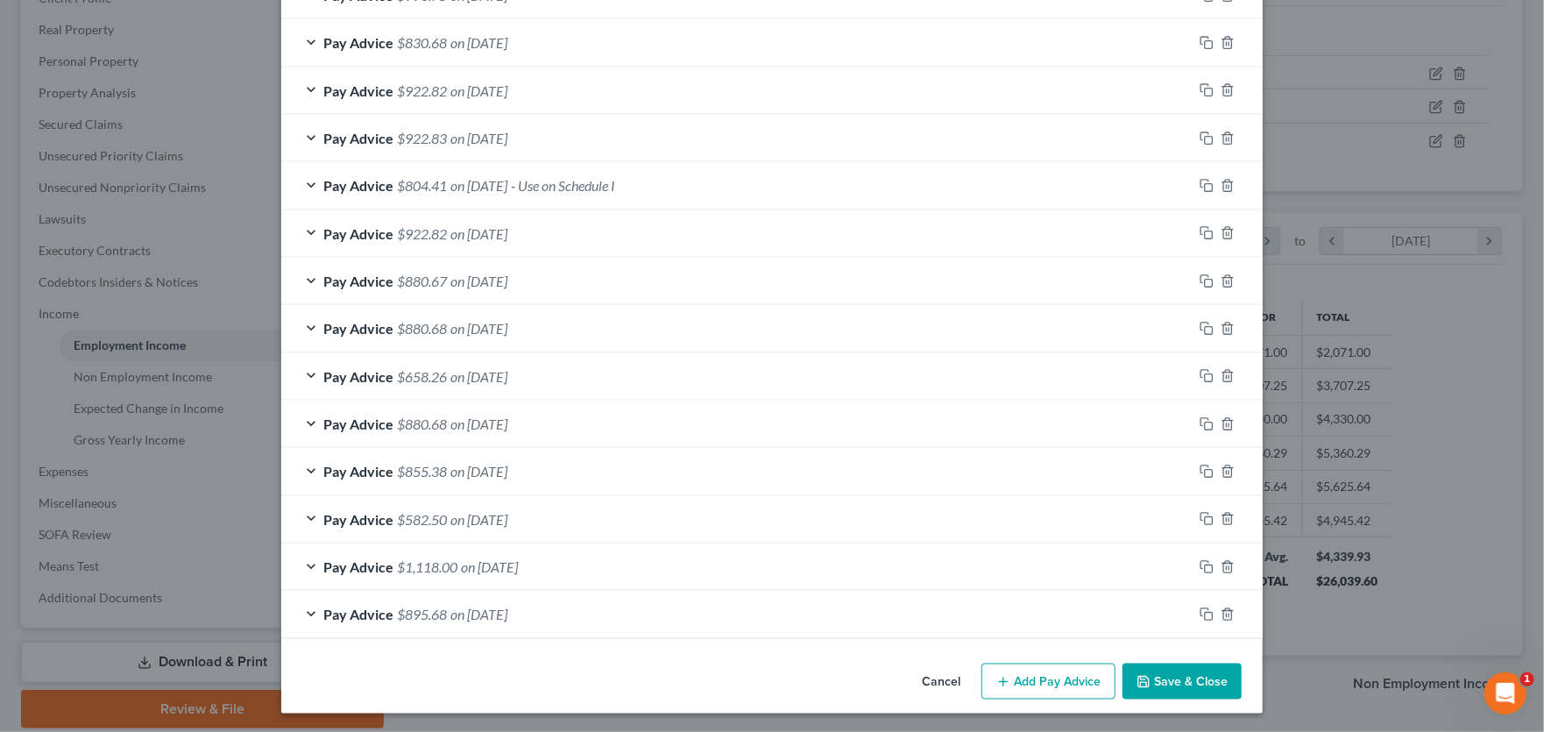
click at [998, 680] on icon "button" at bounding box center [1003, 682] width 14 height 14
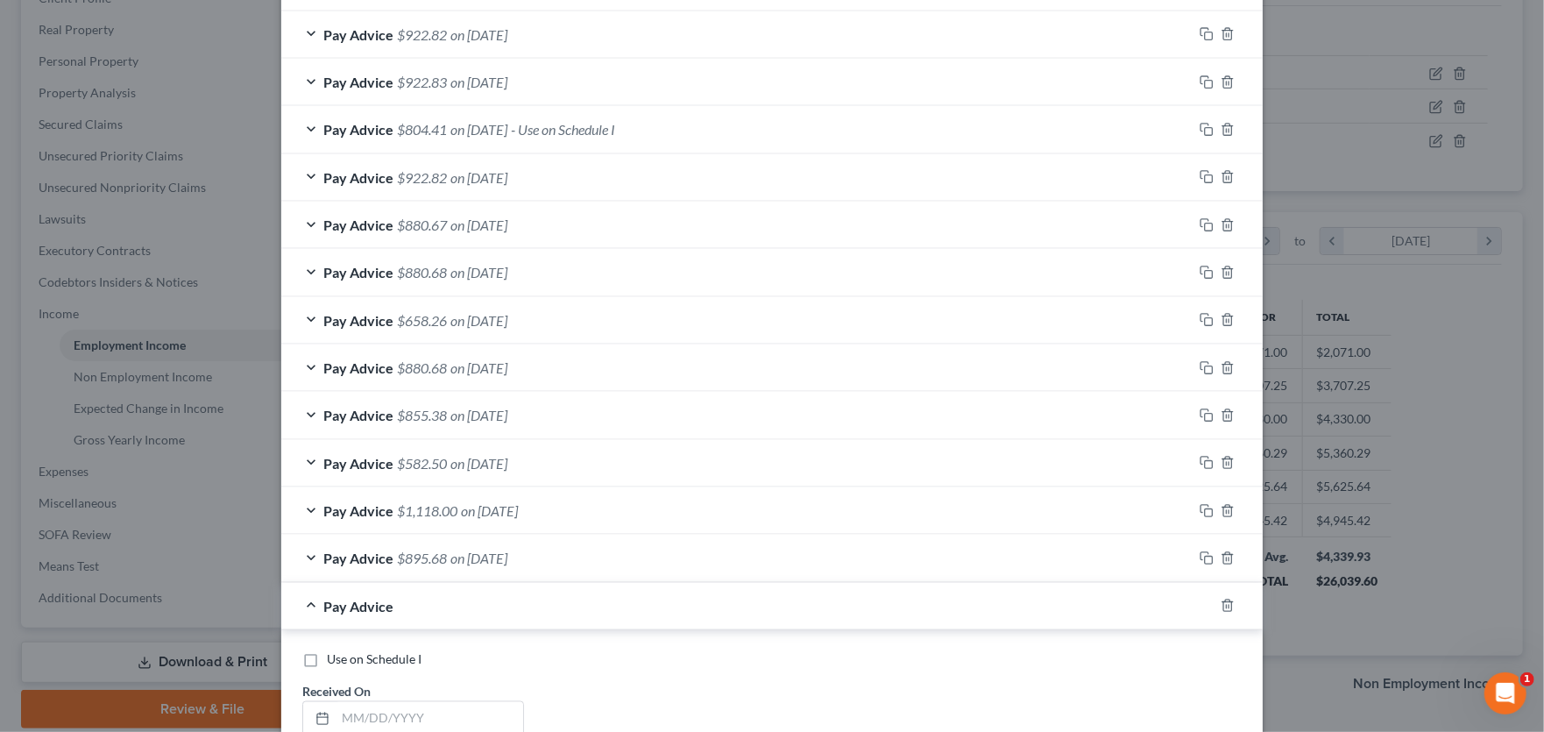
scroll to position [1685, 0]
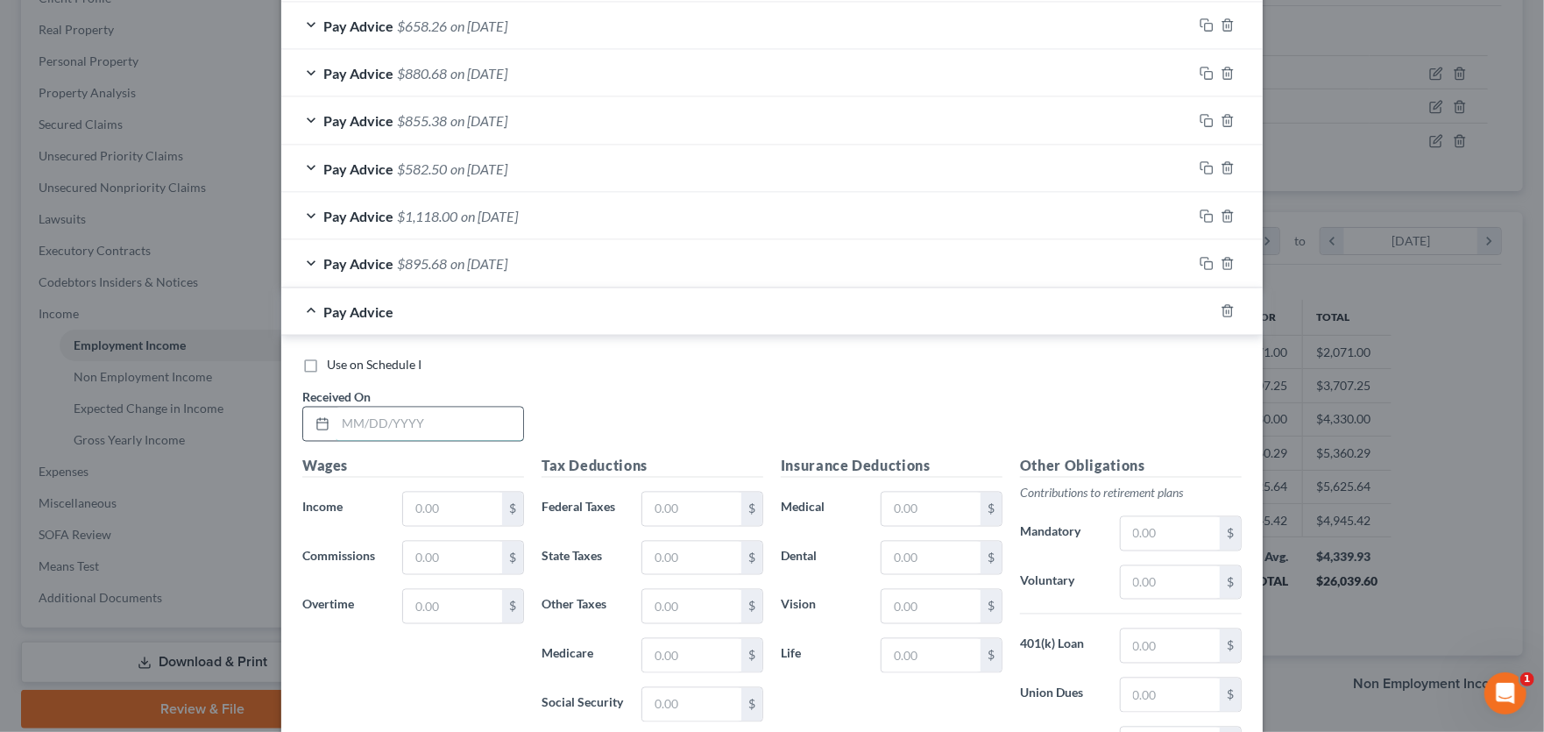
click at [386, 416] on input "text" at bounding box center [430, 424] width 188 height 33
type input "03/14/25"
type input "883.66"
type input "92.93"
click at [905, 500] on input "text" at bounding box center [931, 509] width 99 height 33
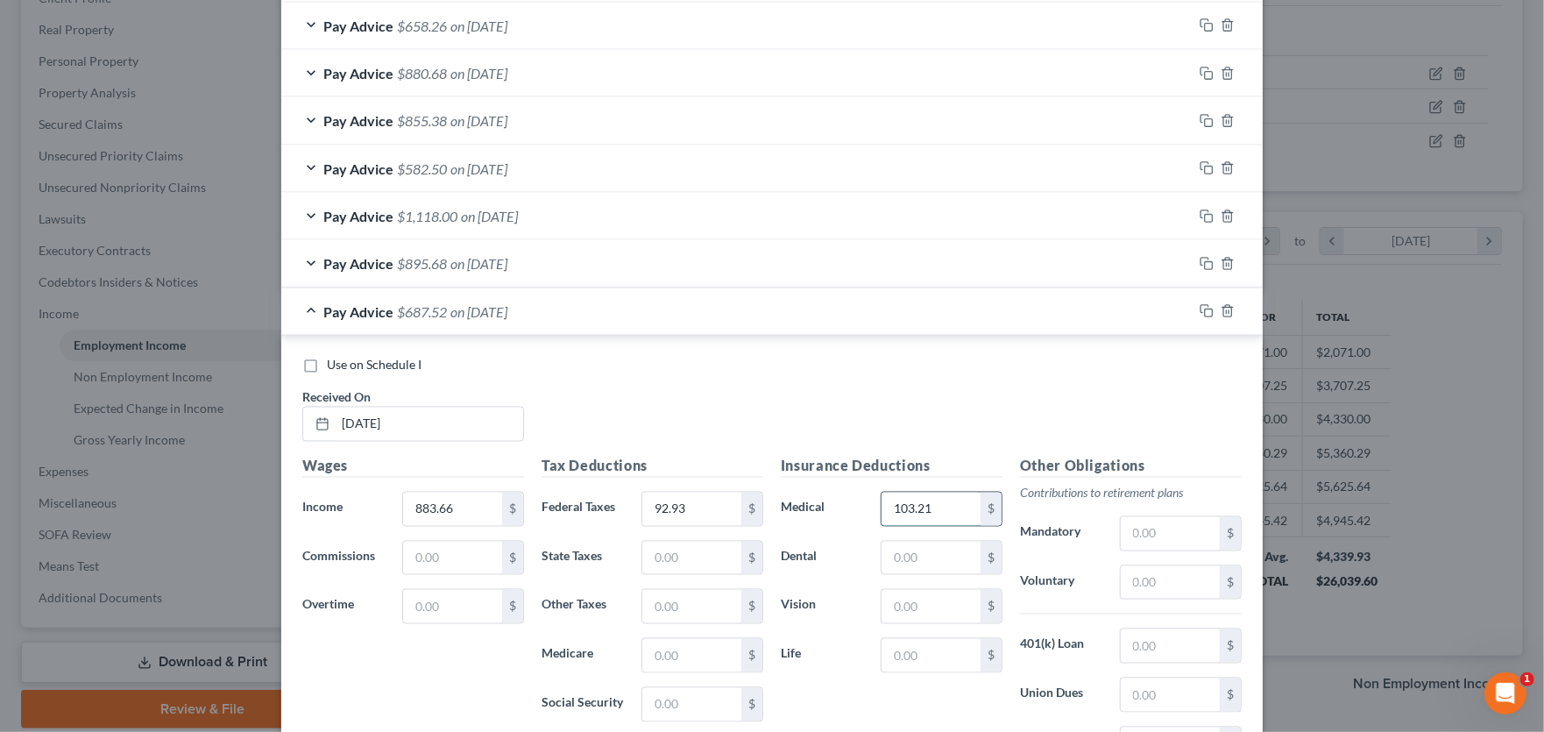
type input "103.21"
click at [1152, 577] on input "text" at bounding box center [1170, 582] width 99 height 33
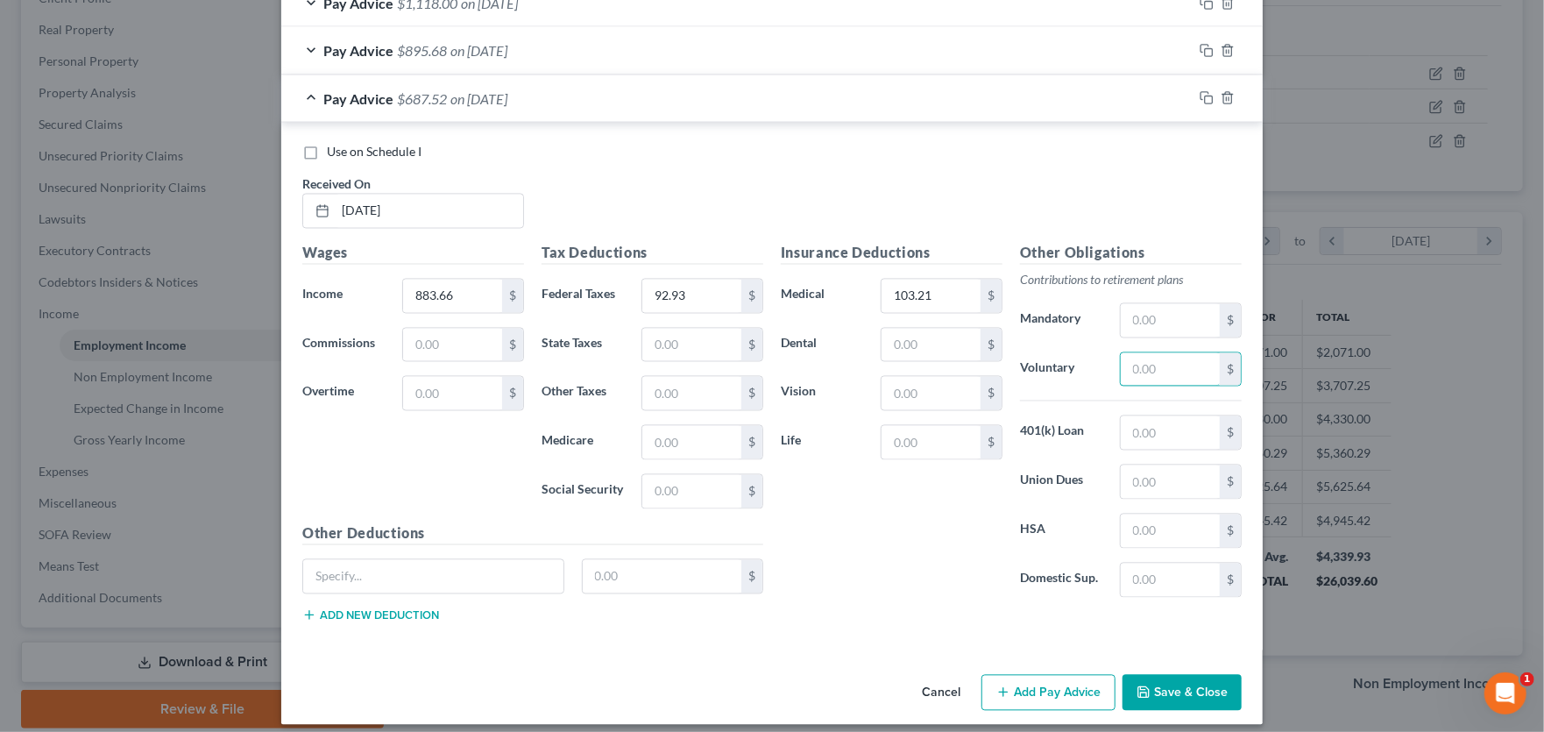
scroll to position [1908, 0]
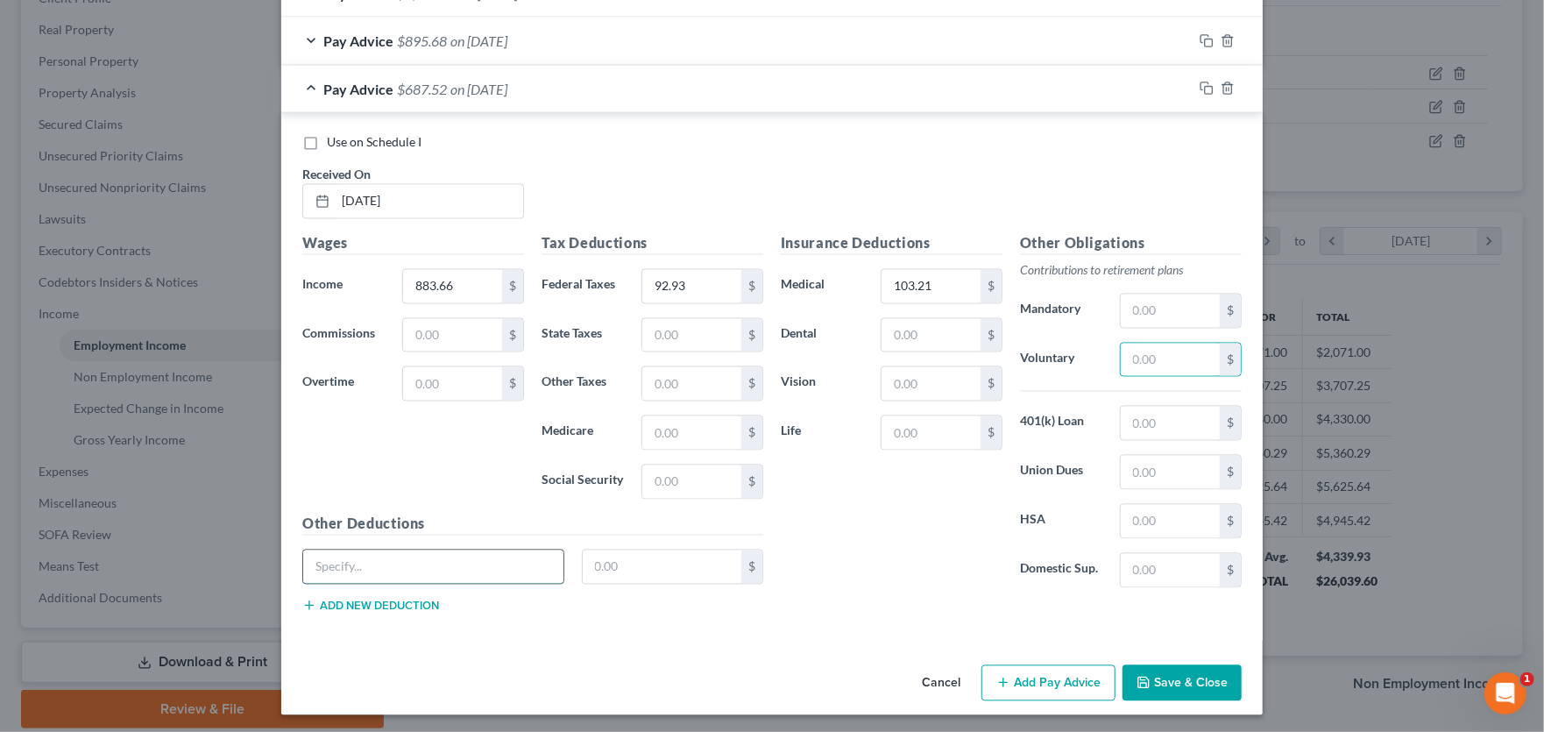
click at [485, 566] on input "text" at bounding box center [433, 566] width 260 height 33
click at [1141, 354] on input "text" at bounding box center [1170, 360] width 99 height 33
type input "13.28"
click at [1200, 82] on icon "button" at bounding box center [1207, 89] width 14 height 14
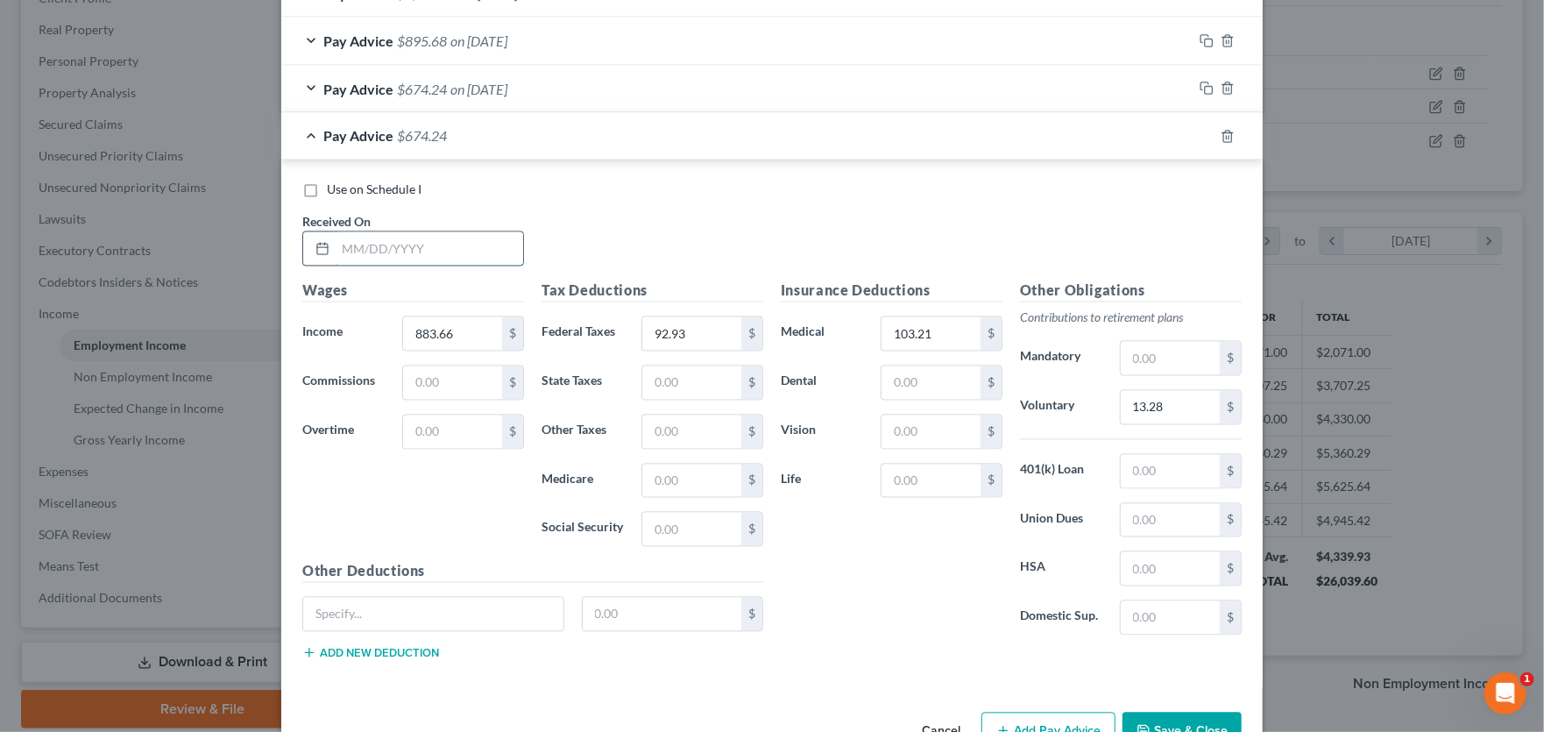
click at [393, 251] on input "text" at bounding box center [430, 248] width 188 height 33
type input "3/21/25"
type input "631.27"
type input "64.24"
type input "59.18"
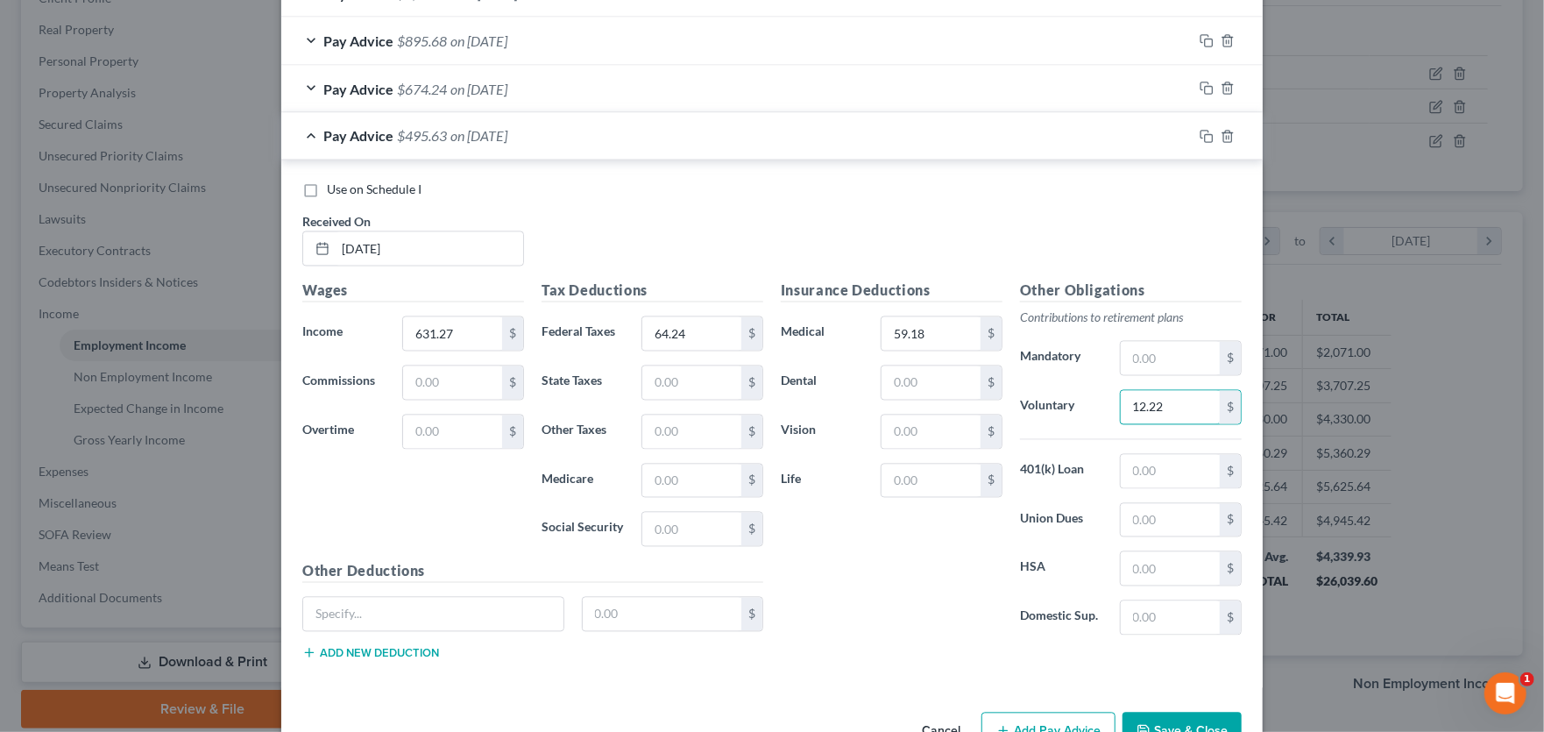
type input "12.22"
click at [1205, 131] on icon "button" at bounding box center [1207, 137] width 14 height 14
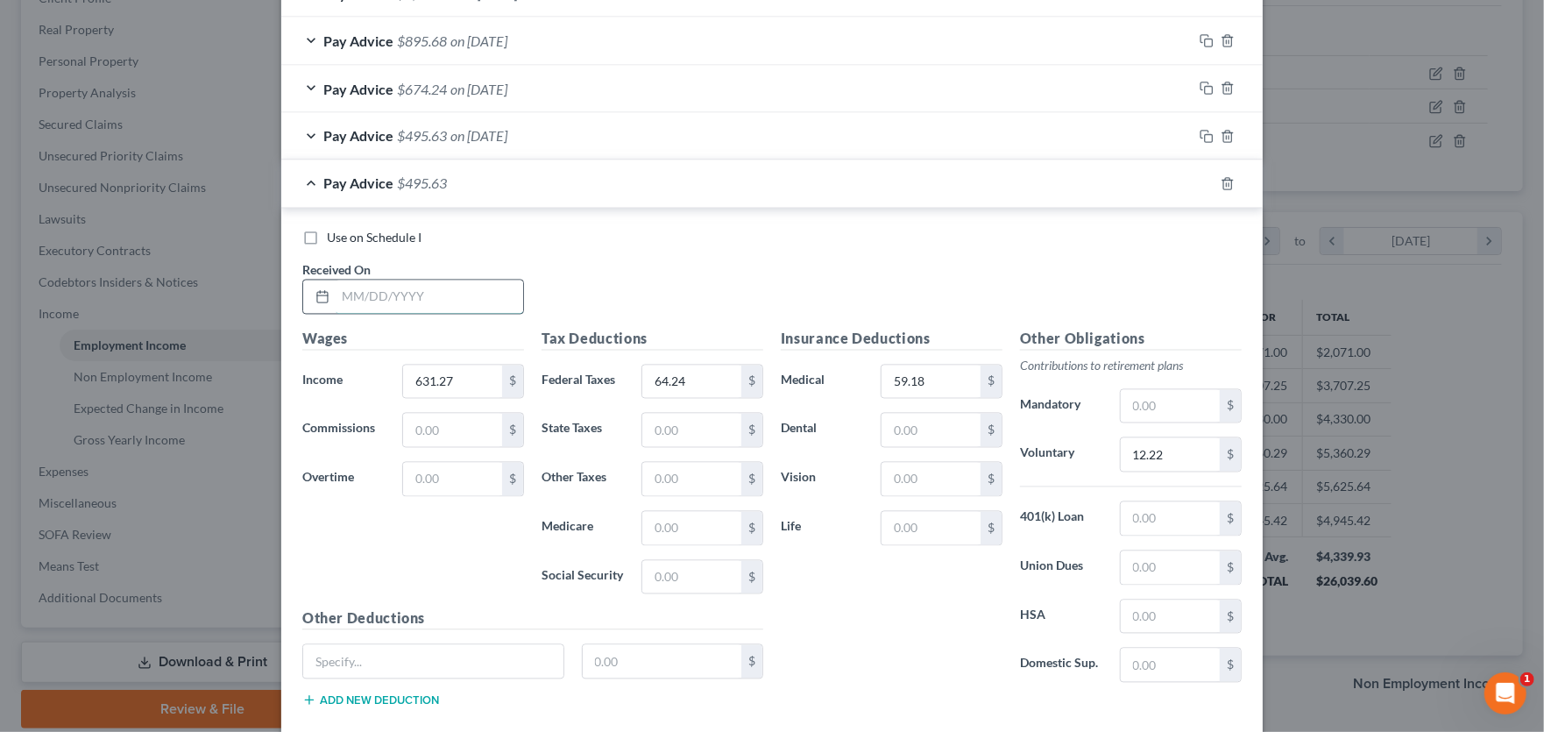
click at [361, 291] on input "text" at bounding box center [430, 296] width 188 height 33
type input "3/28/25"
type input "618.40"
type input "62.54"
type input "58.67"
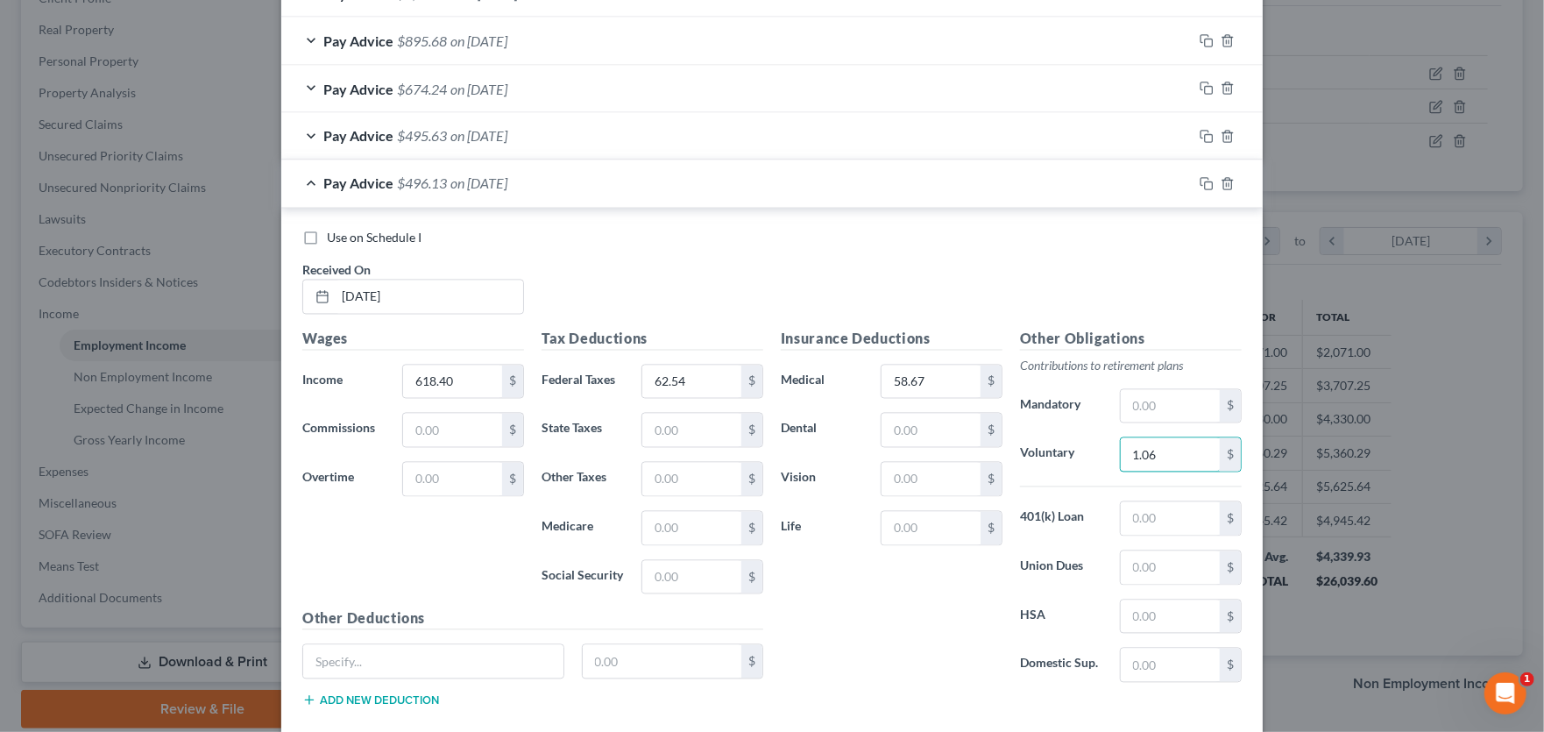
type input "1.06"
click at [1205, 182] on rect "button" at bounding box center [1209, 186] width 8 height 8
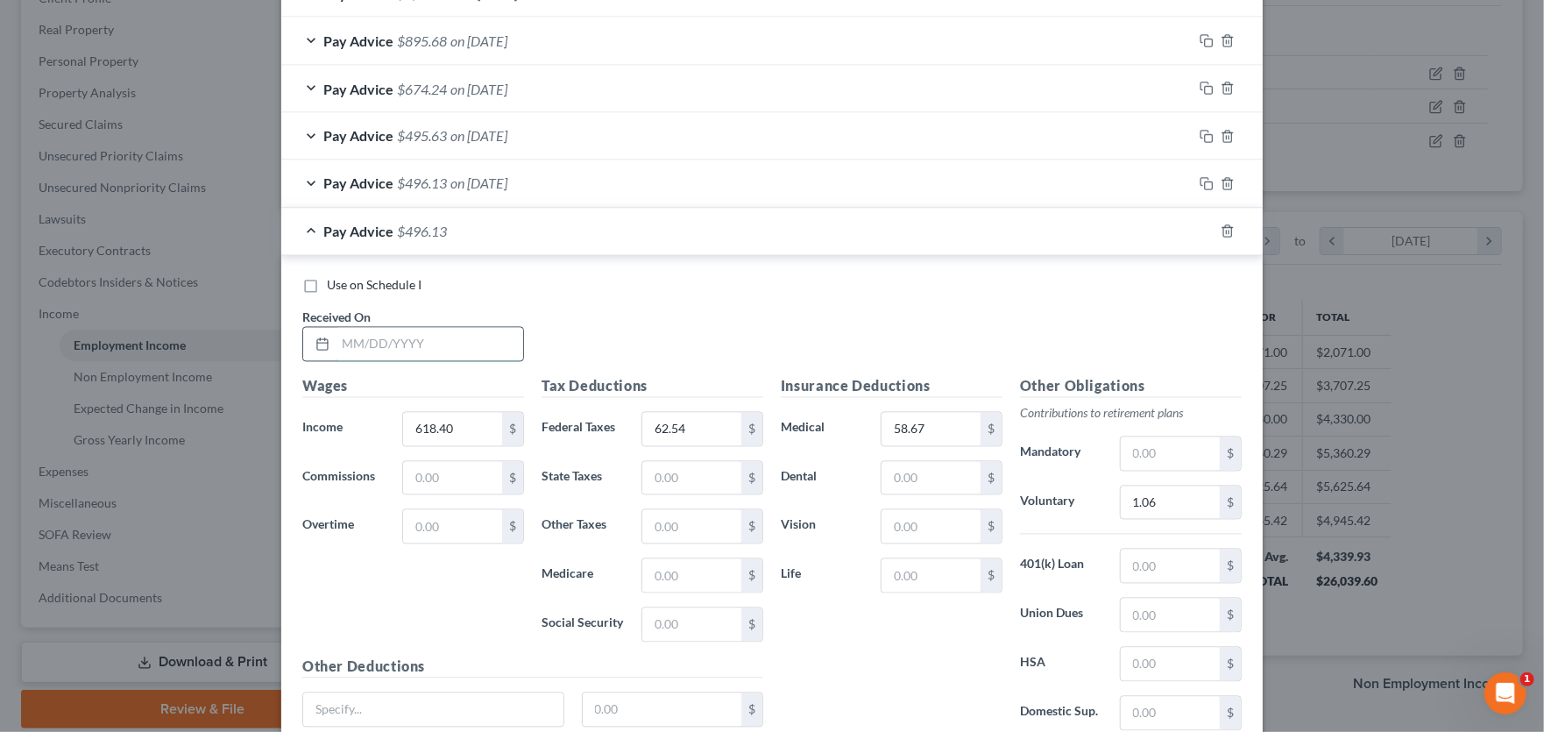
click at [363, 338] on input "text" at bounding box center [430, 344] width 188 height 33
drag, startPoint x: 398, startPoint y: 344, endPoint x: 267, endPoint y: 329, distance: 131.5
click at [267, 329] on div "Edit Income Source × Employment Type * Select Full or Part Time Employment Self…" at bounding box center [772, 366] width 1544 height 732
type input "3"
type input "4/4/25"
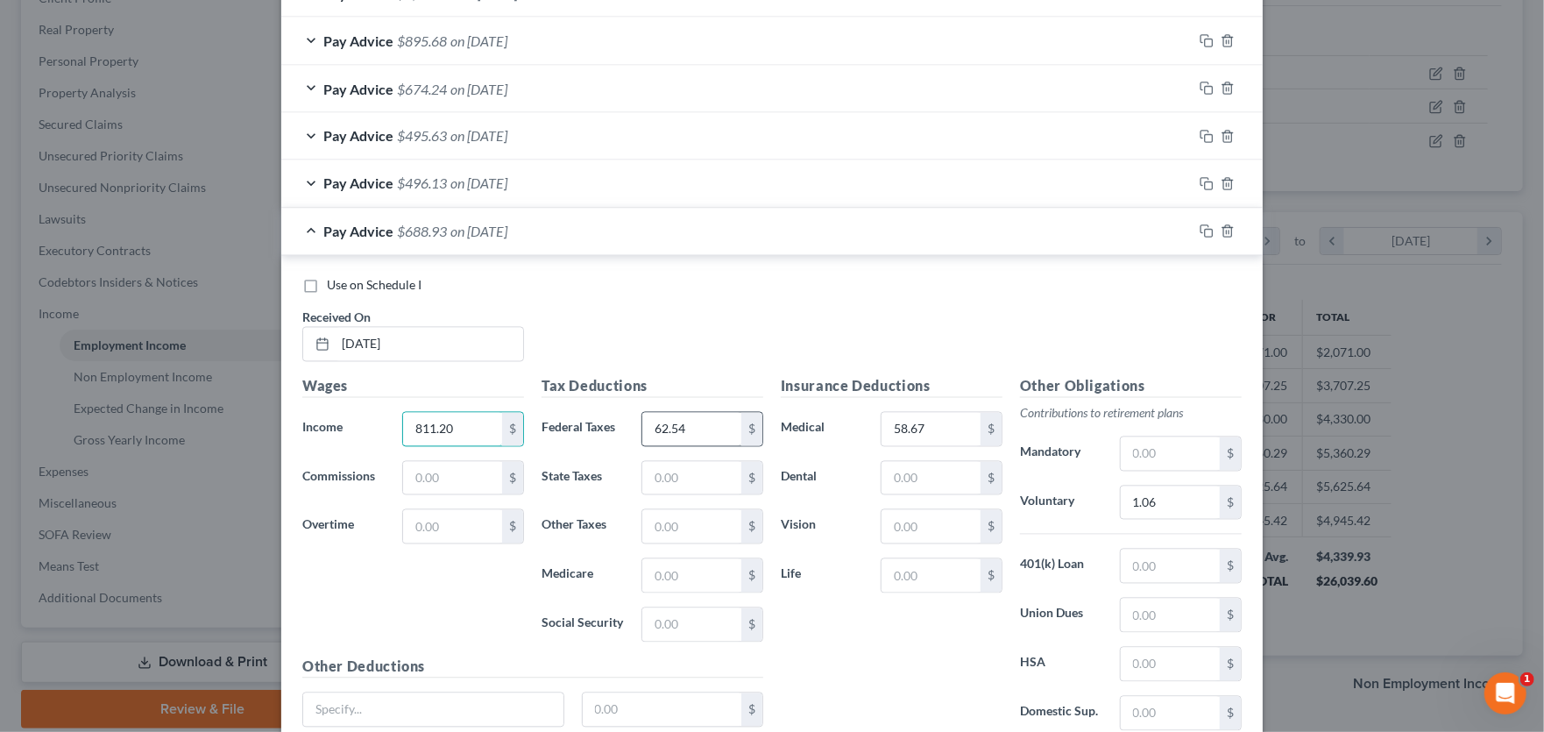
type input "811.20"
type input "87.94"
type input "66.38"
type input "1.06"
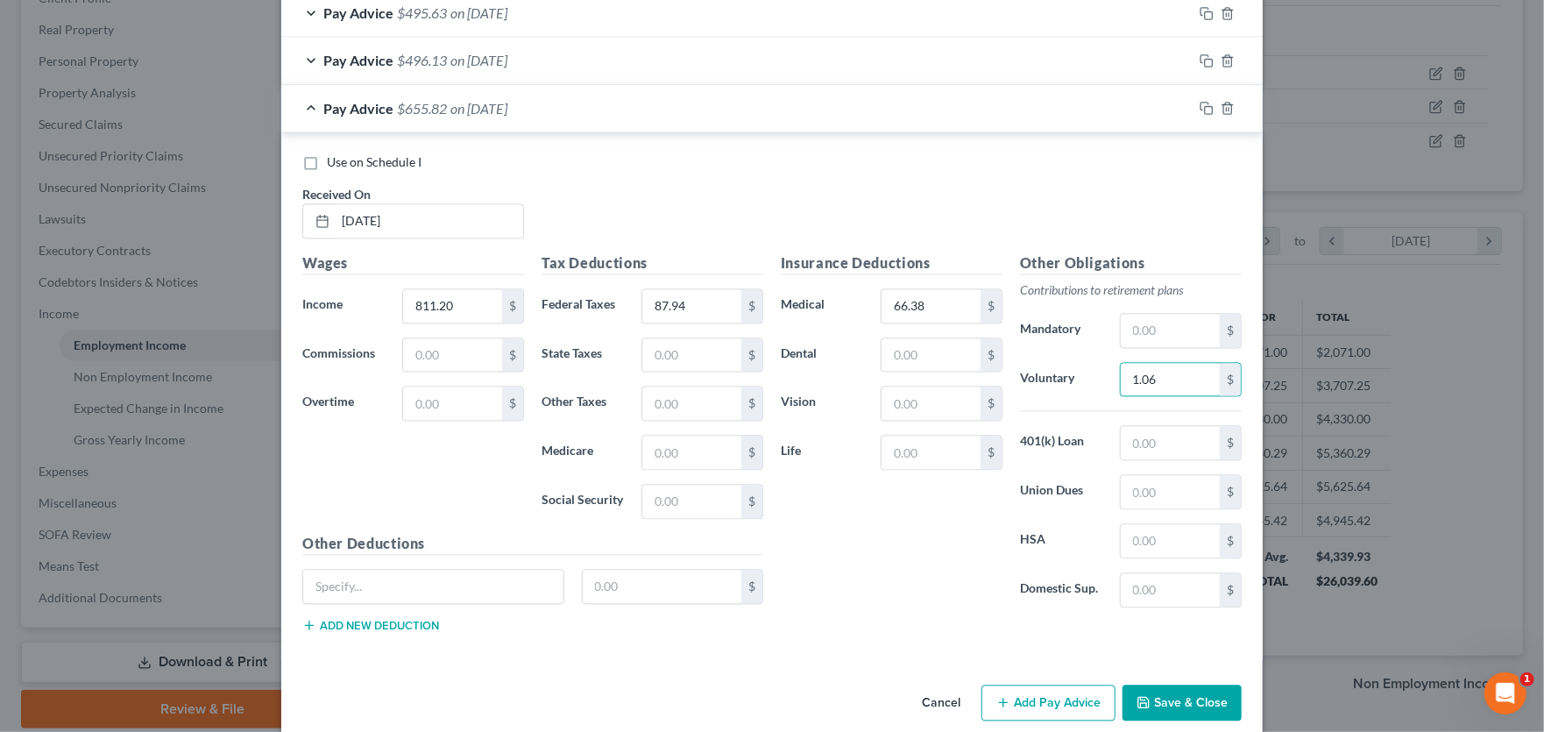
scroll to position [2051, 0]
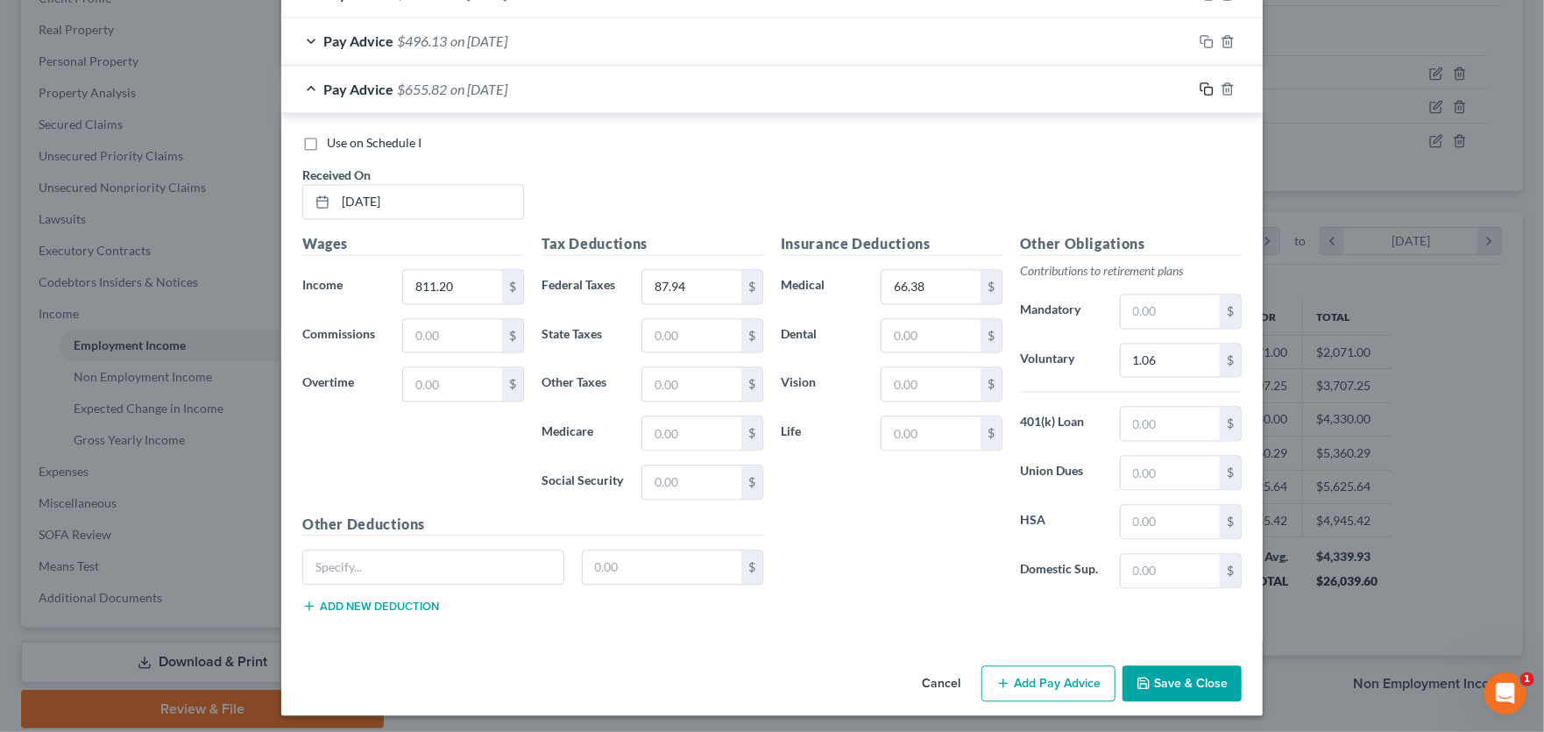
click at [1205, 87] on rect "button" at bounding box center [1209, 91] width 8 height 8
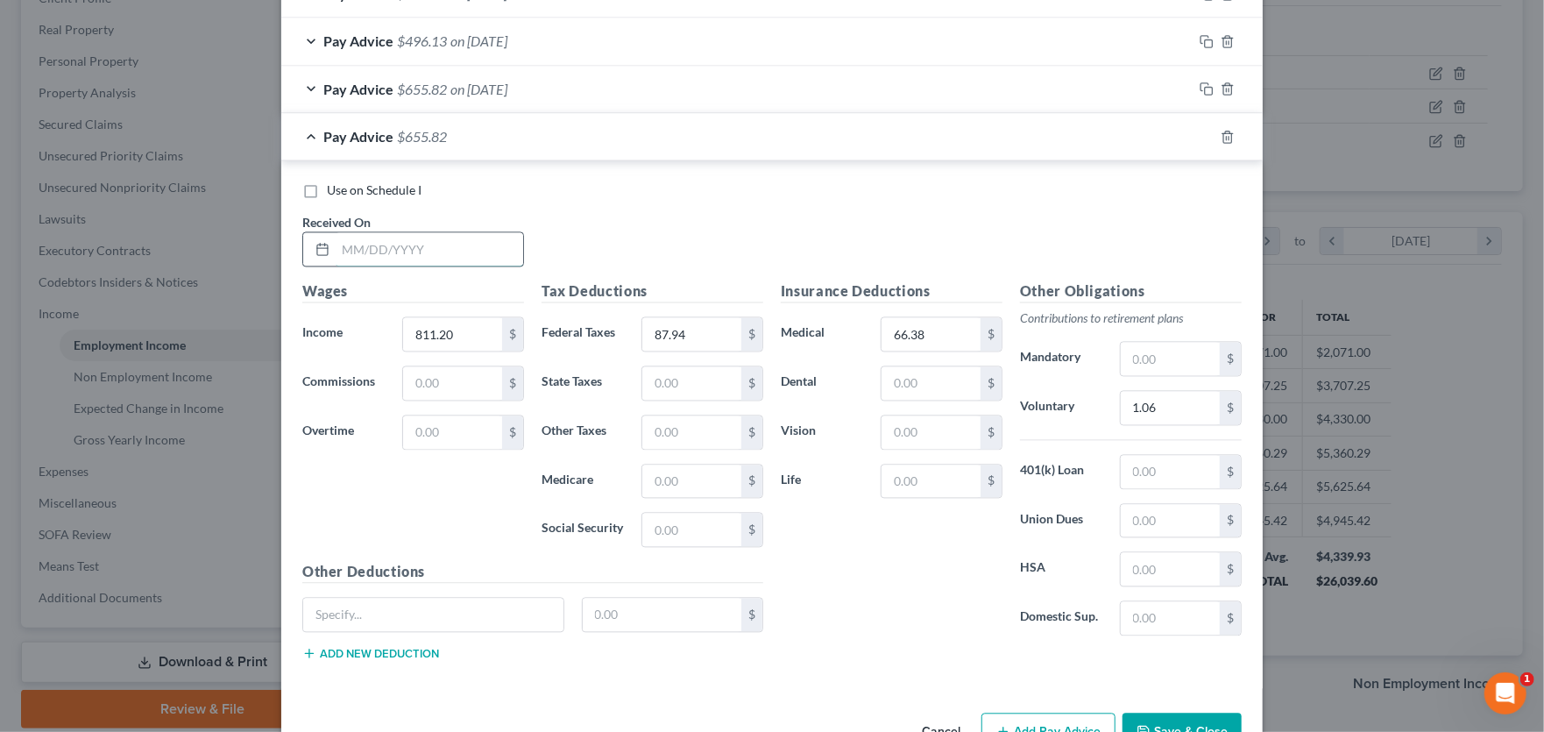
click at [402, 244] on input "text" at bounding box center [430, 248] width 188 height 33
type input "4/11/25"
click at [457, 324] on input "811.20" at bounding box center [452, 333] width 99 height 33
type input "486.72"
click at [712, 331] on input "87.94" at bounding box center [691, 333] width 99 height 33
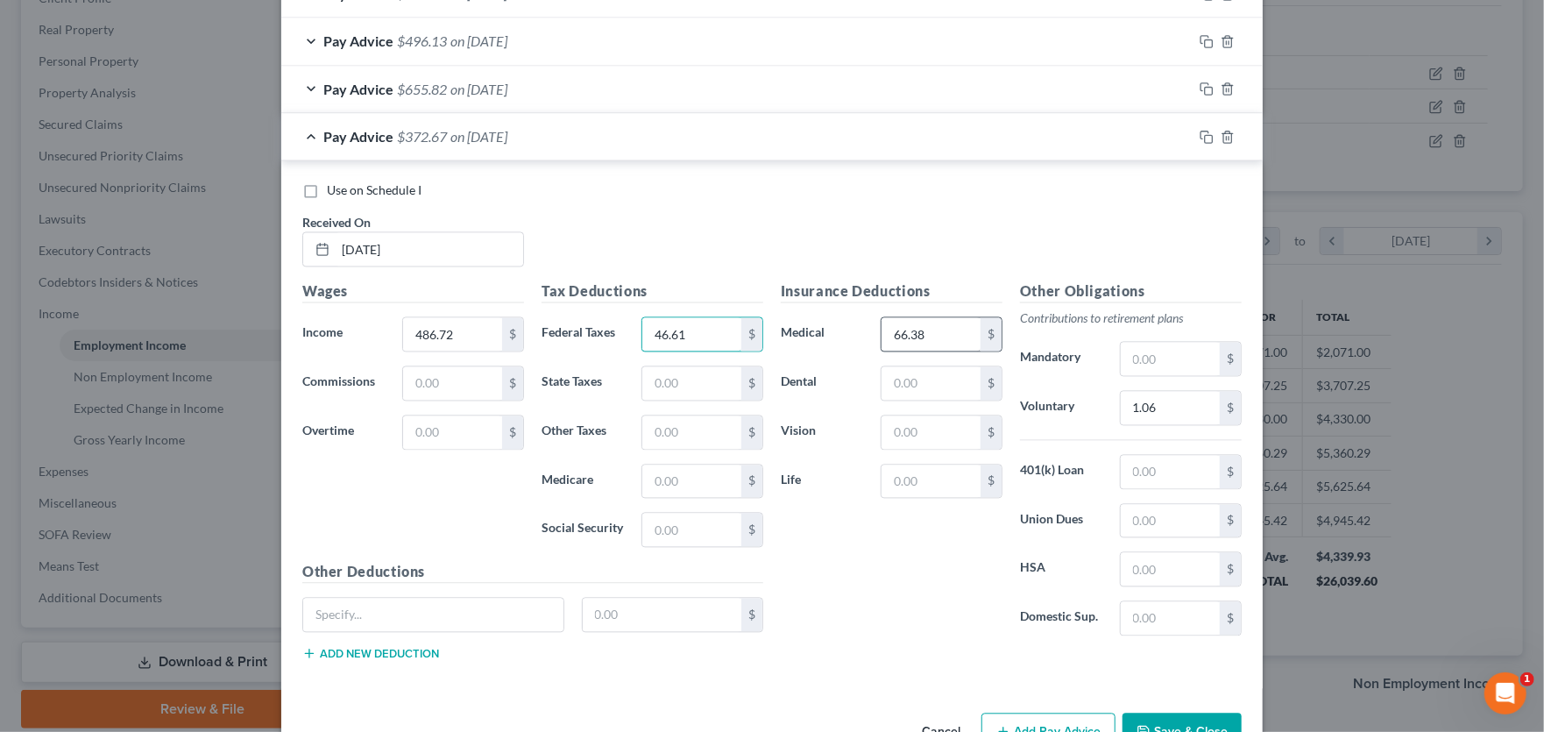
type input "46.61"
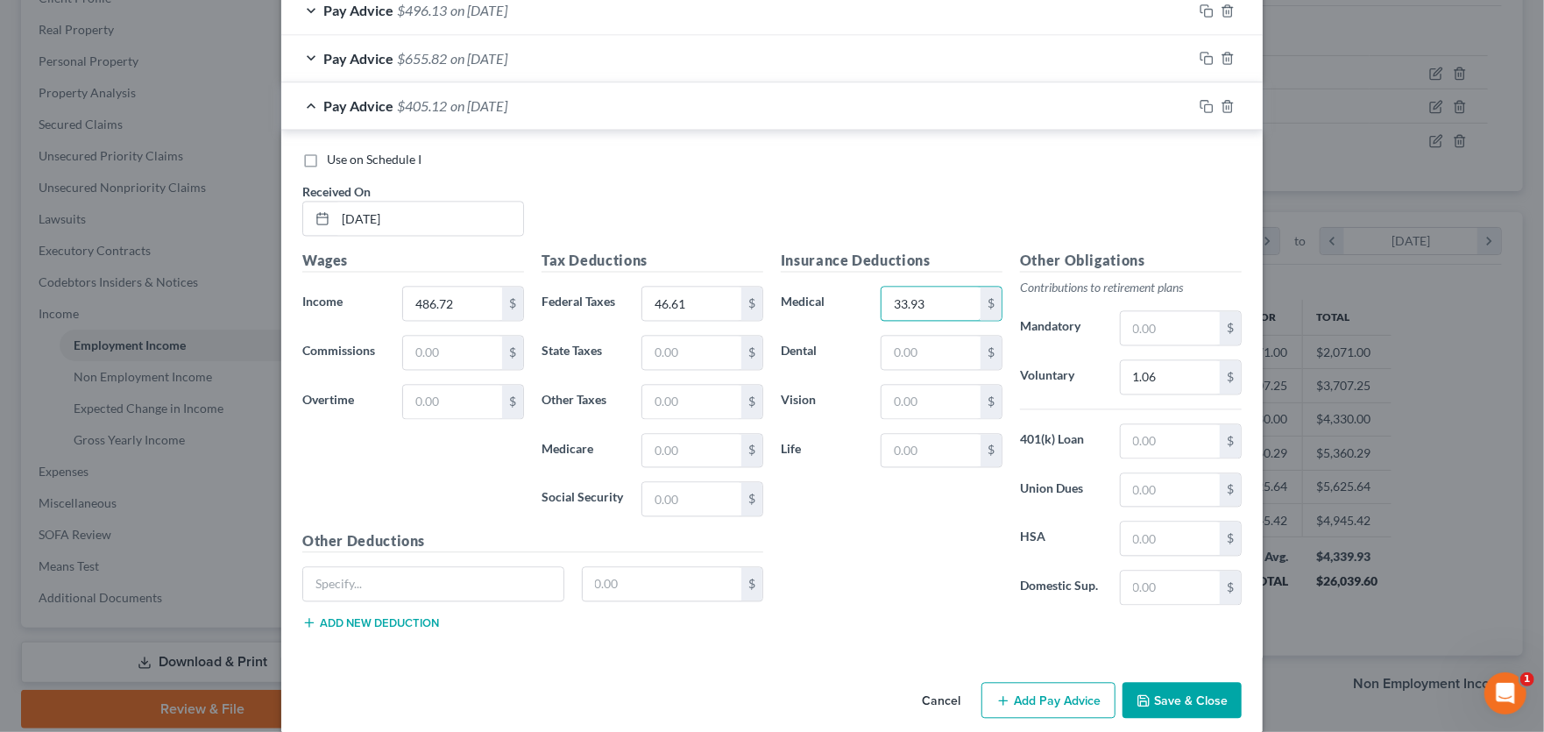
scroll to position [2098, 0]
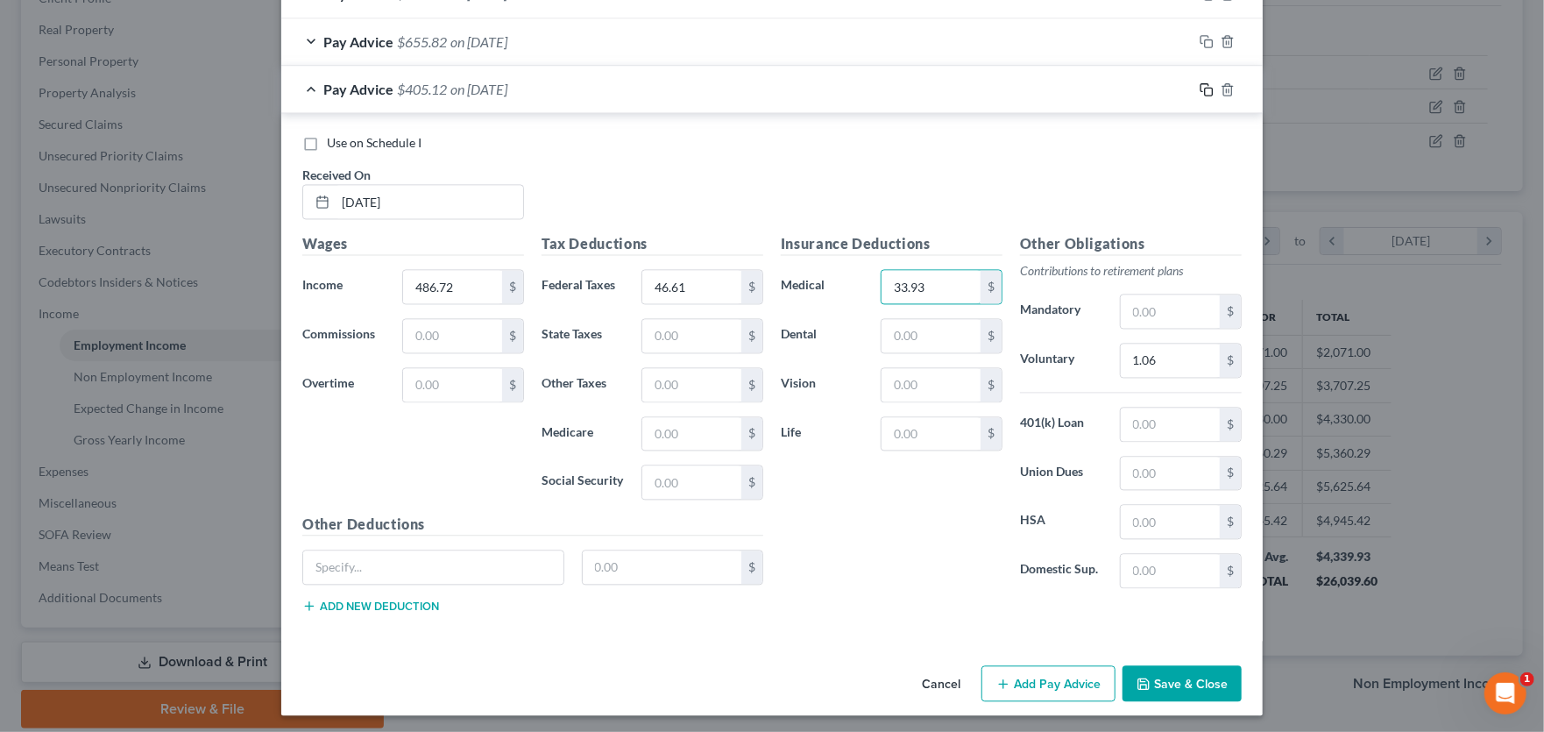
type input "33.93"
click at [1200, 86] on icon "button" at bounding box center [1207, 89] width 14 height 14
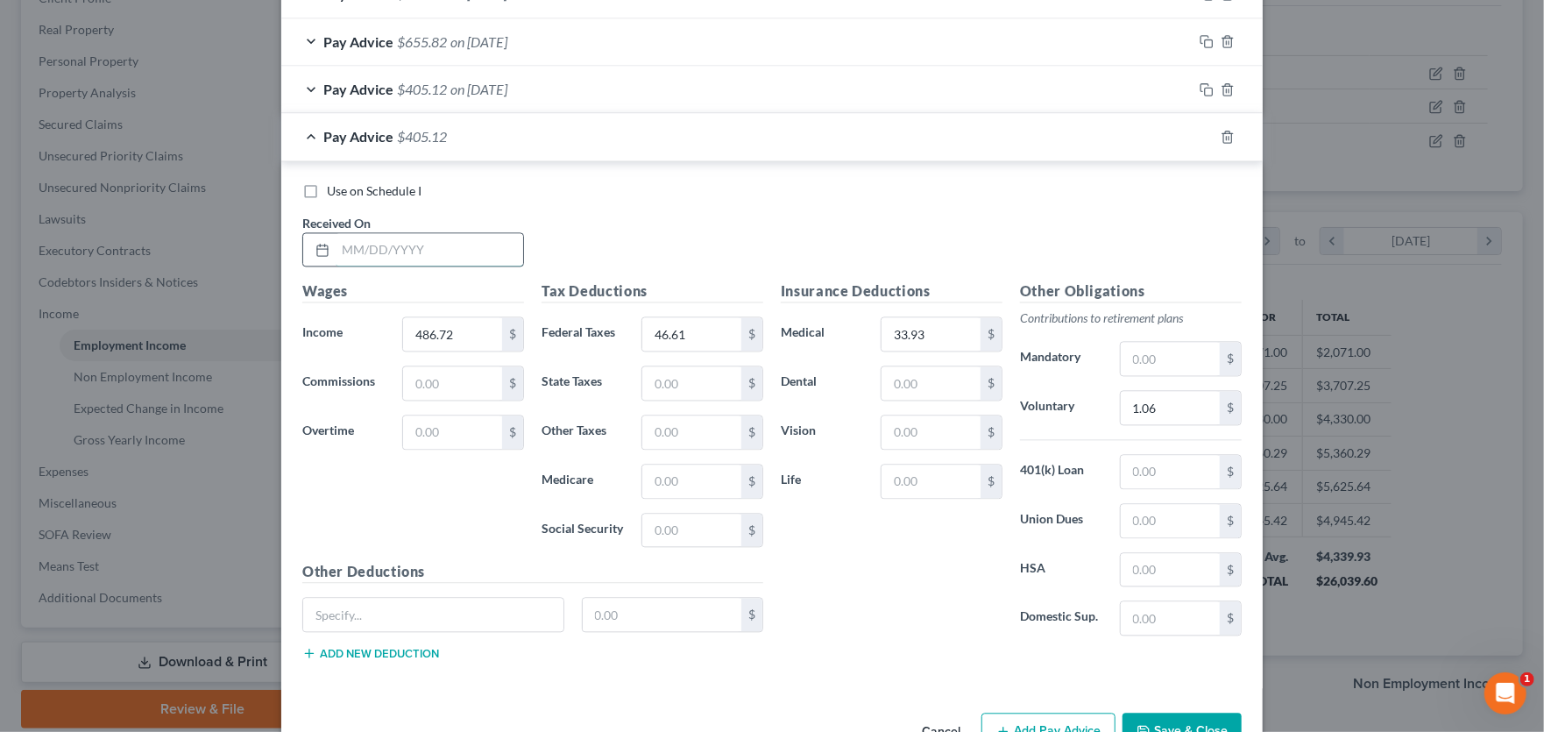
click at [377, 242] on input "text" at bounding box center [430, 249] width 188 height 33
type input "4/25/25"
type input "608.40"
click at [701, 331] on input "46.61" at bounding box center [691, 333] width 99 height 33
type input "62.62"
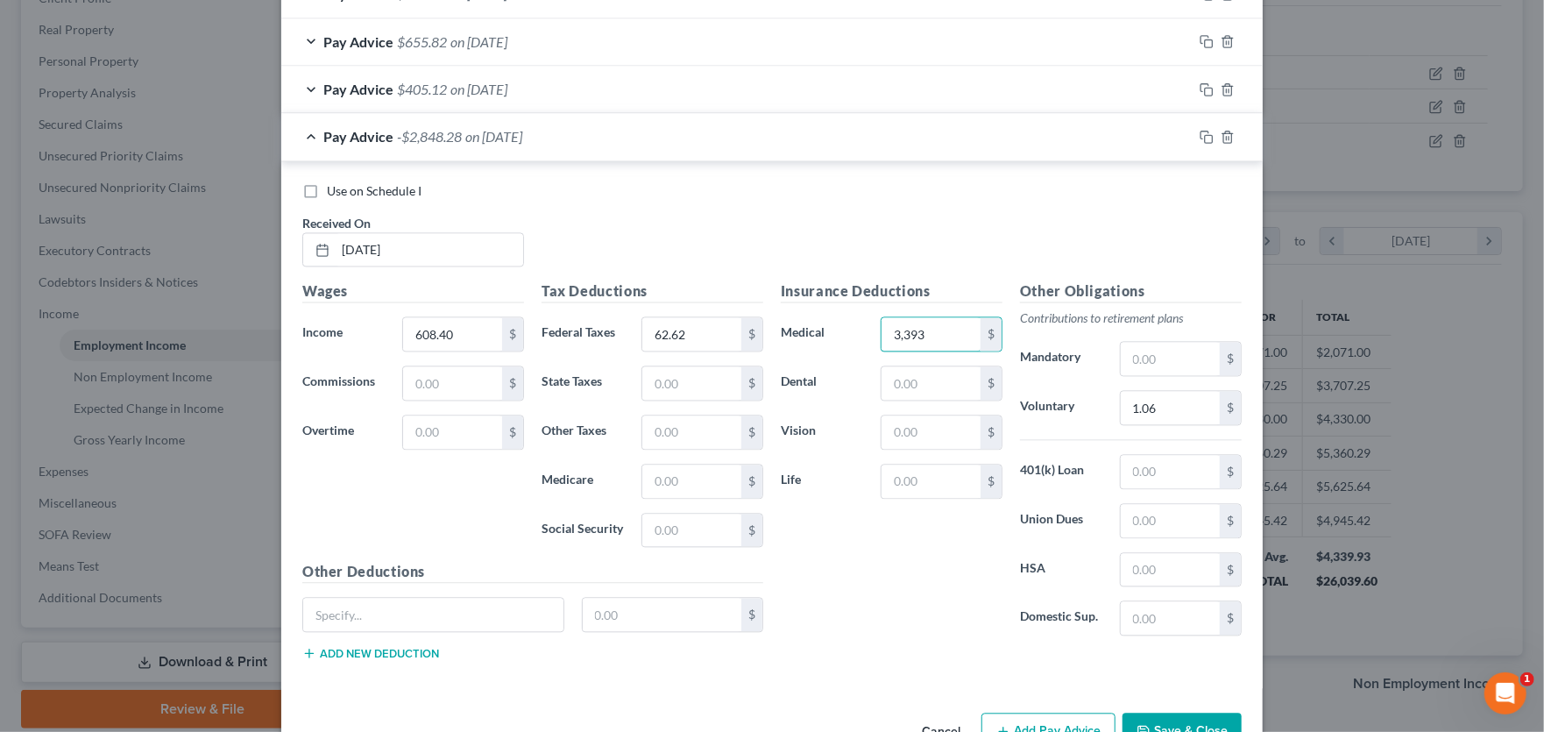
drag, startPoint x: 939, startPoint y: 330, endPoint x: 802, endPoint y: 329, distance: 136.7
click at [804, 329] on div "Medical 3,393 $" at bounding box center [891, 333] width 239 height 35
type input "33.93"
type input "6"
click at [1135, 401] on input "text" at bounding box center [1170, 407] width 99 height 33
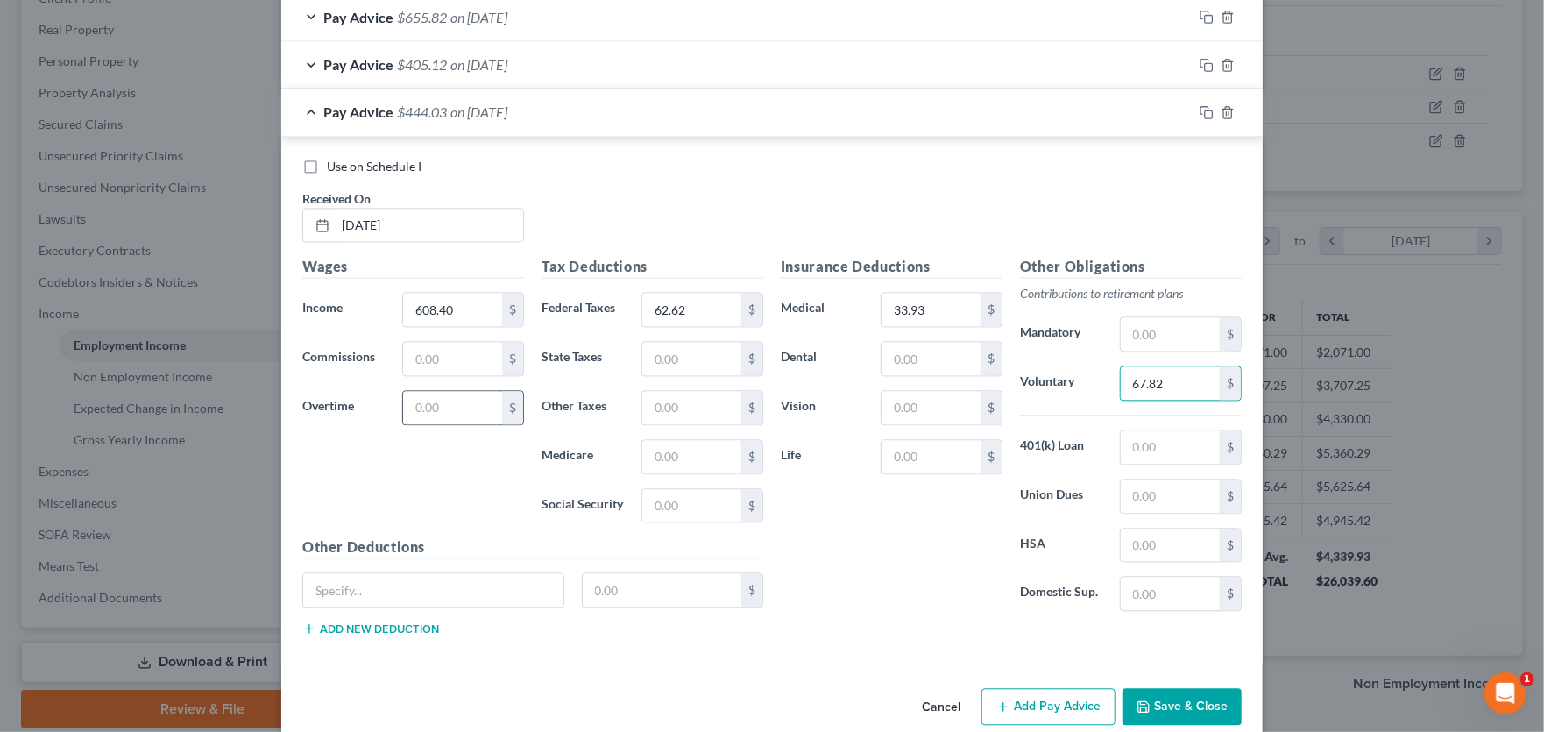
scroll to position [2145, 0]
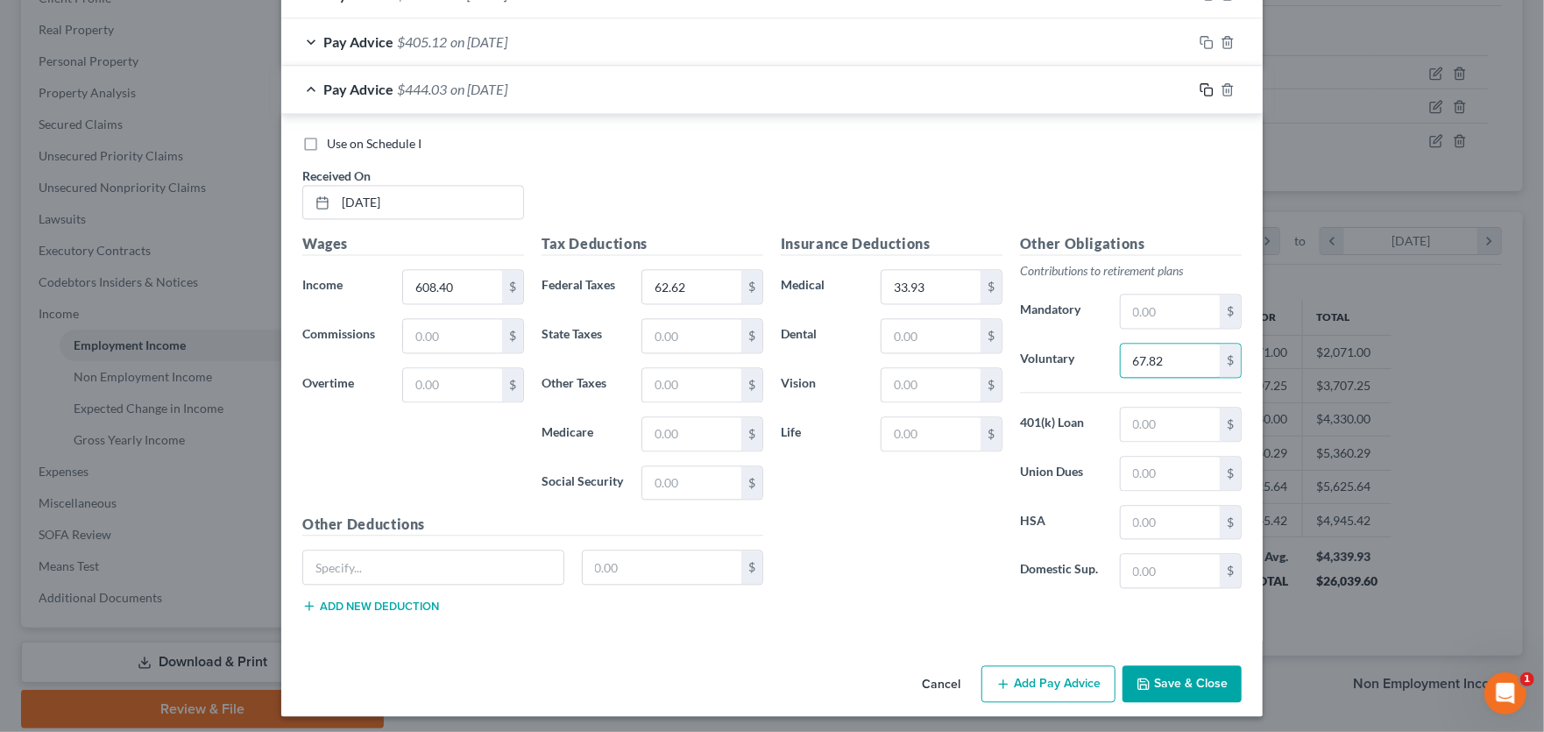
type input "67.82"
click at [1200, 83] on icon "button" at bounding box center [1207, 89] width 14 height 14
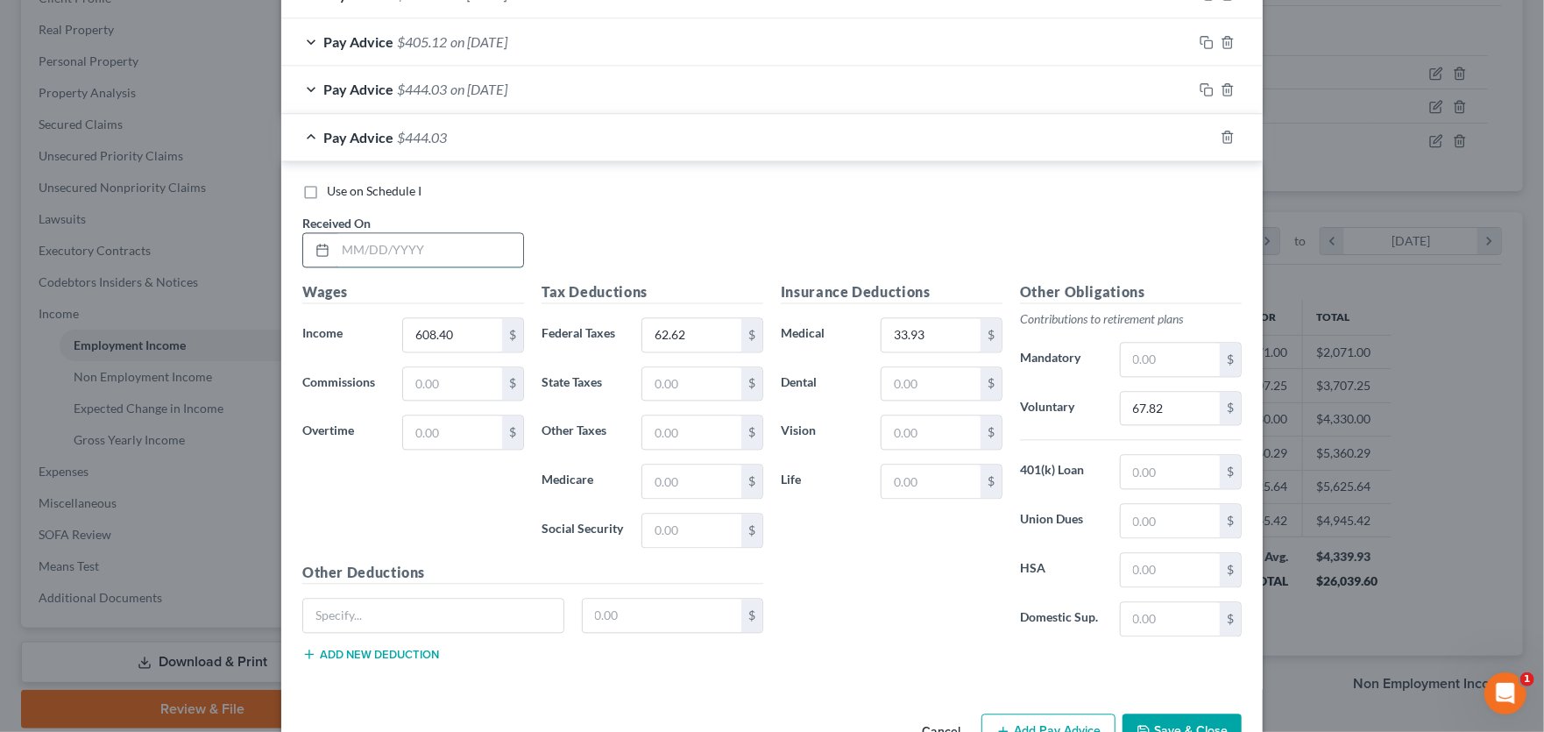
click at [377, 249] on input "text" at bounding box center [430, 249] width 188 height 33
type input "05/02/25"
type input "608.40"
type input "62.63"
type input "33.93"
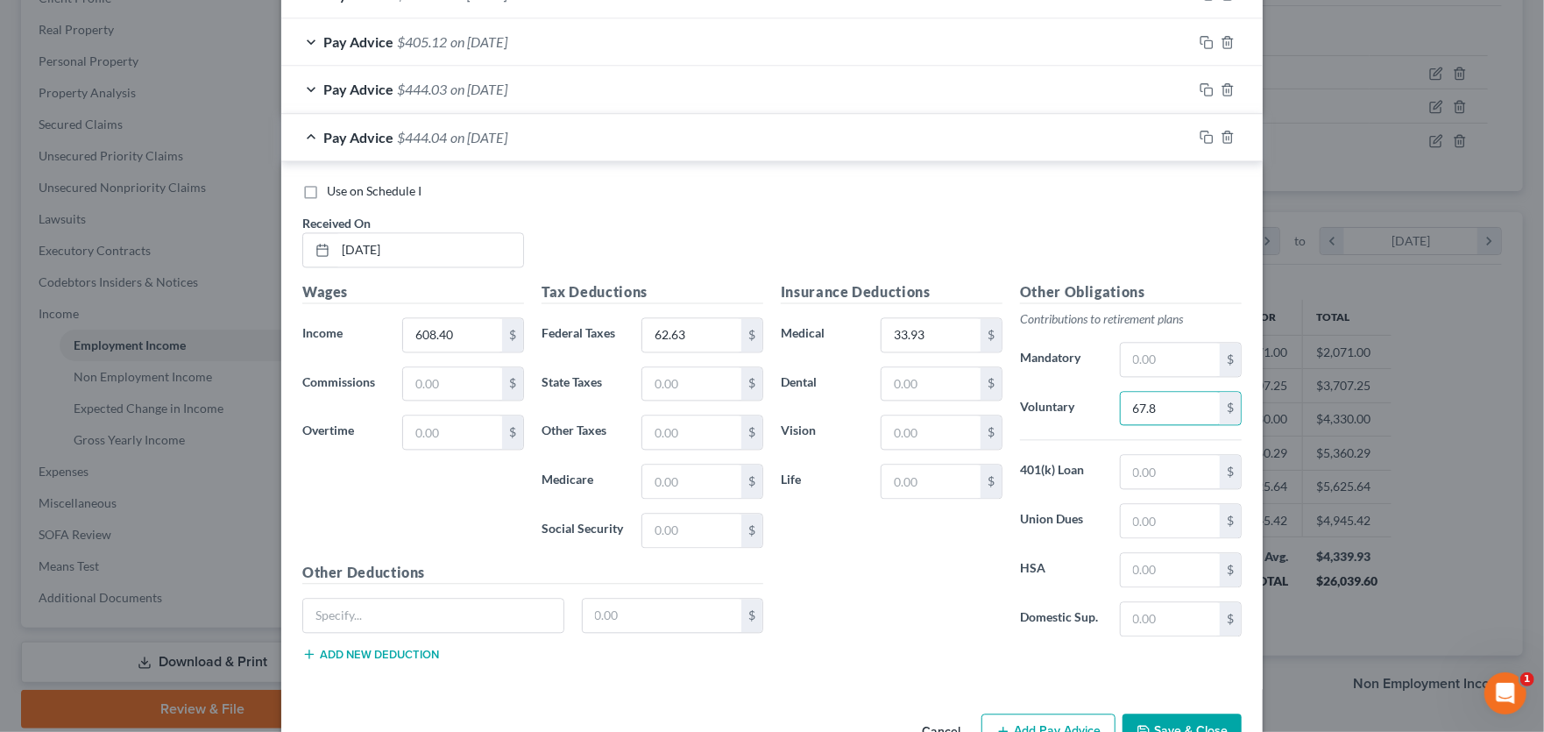
type input "67.82"
click at [1200, 137] on icon "button" at bounding box center [1207, 137] width 14 height 14
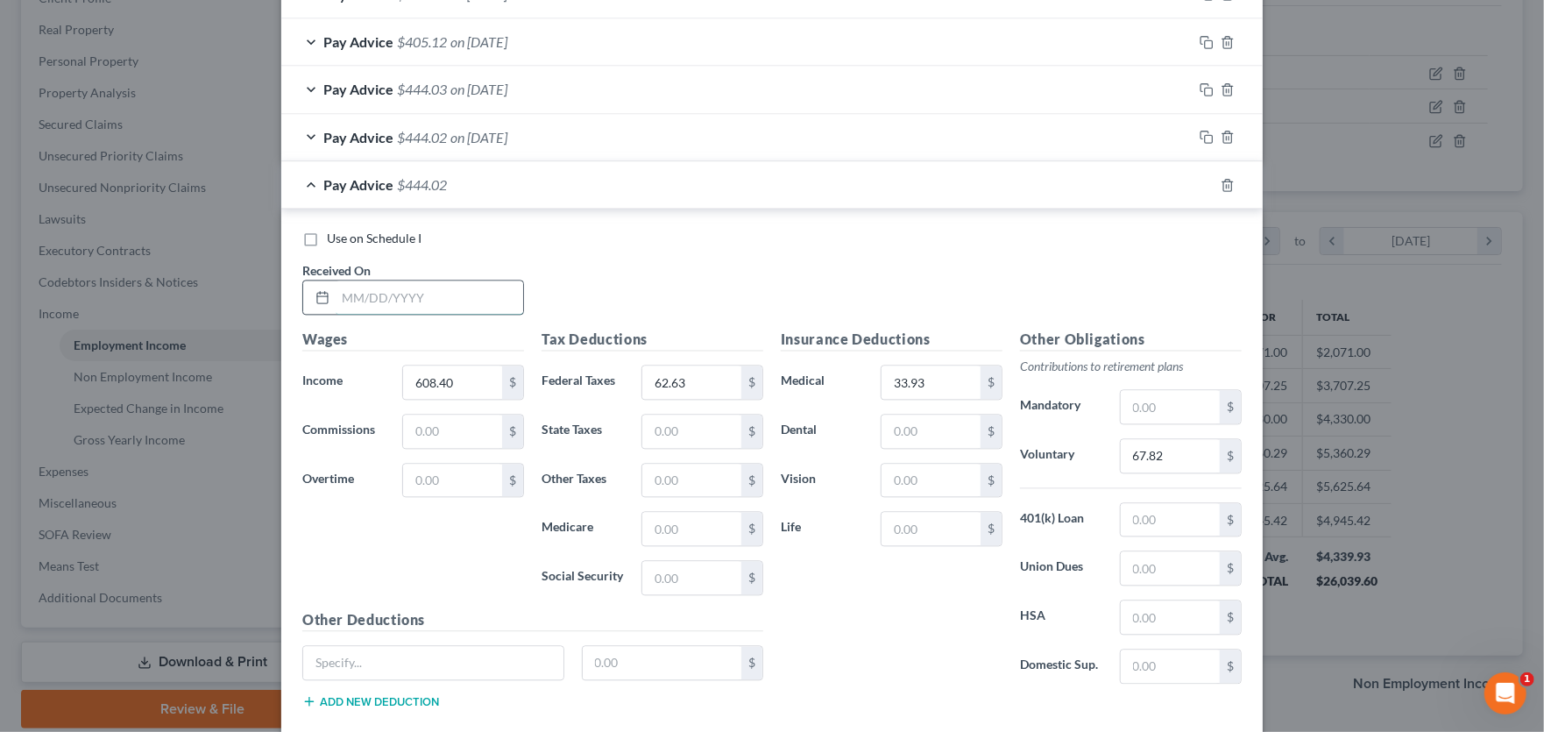
click at [370, 297] on input "text" at bounding box center [430, 296] width 188 height 33
type input "5/9/25"
type input "608.40"
type input "62.63"
click at [934, 380] on input "33.93" at bounding box center [931, 381] width 99 height 33
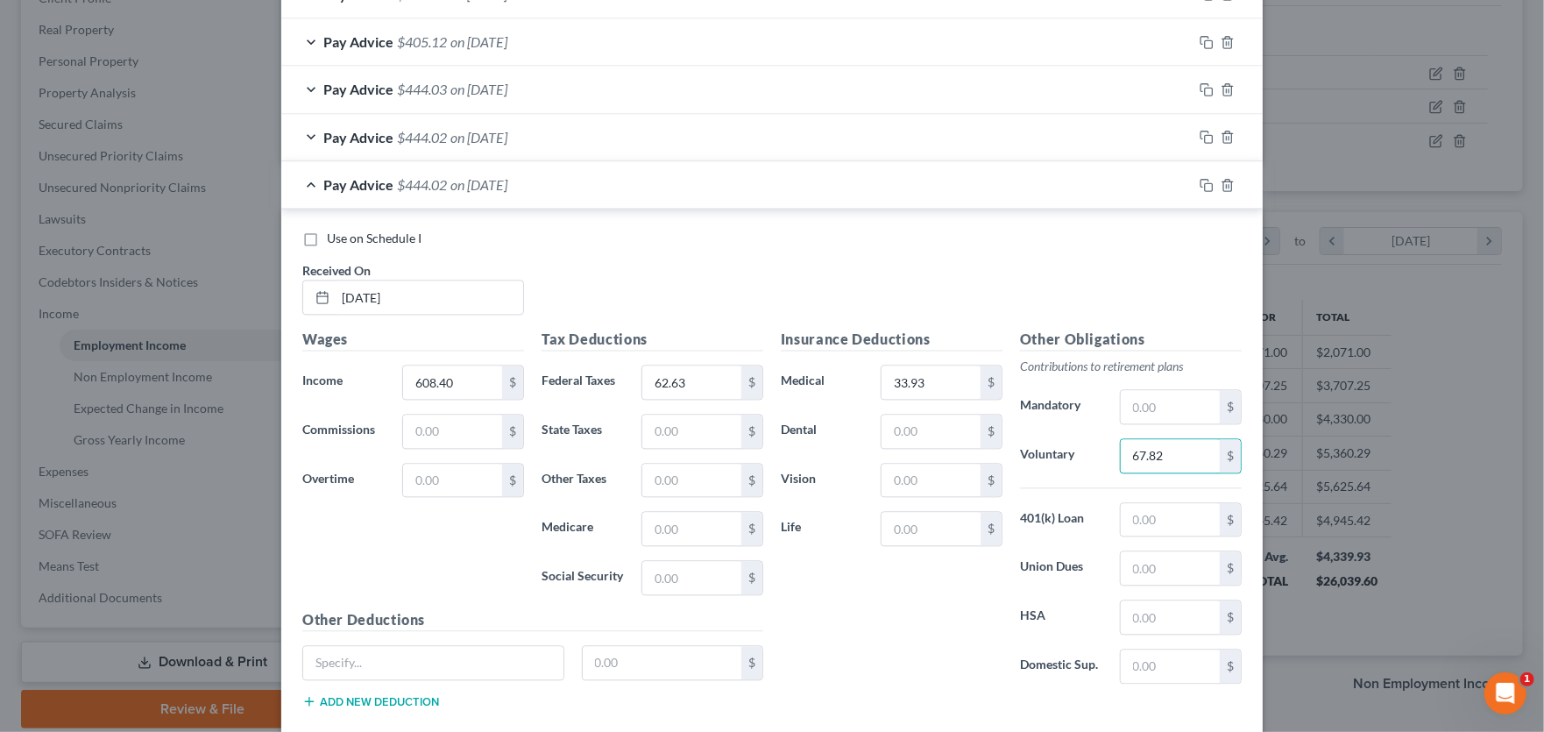
click at [1213, 174] on div at bounding box center [1228, 185] width 70 height 28
click at [1203, 180] on icon "button" at bounding box center [1207, 185] width 14 height 14
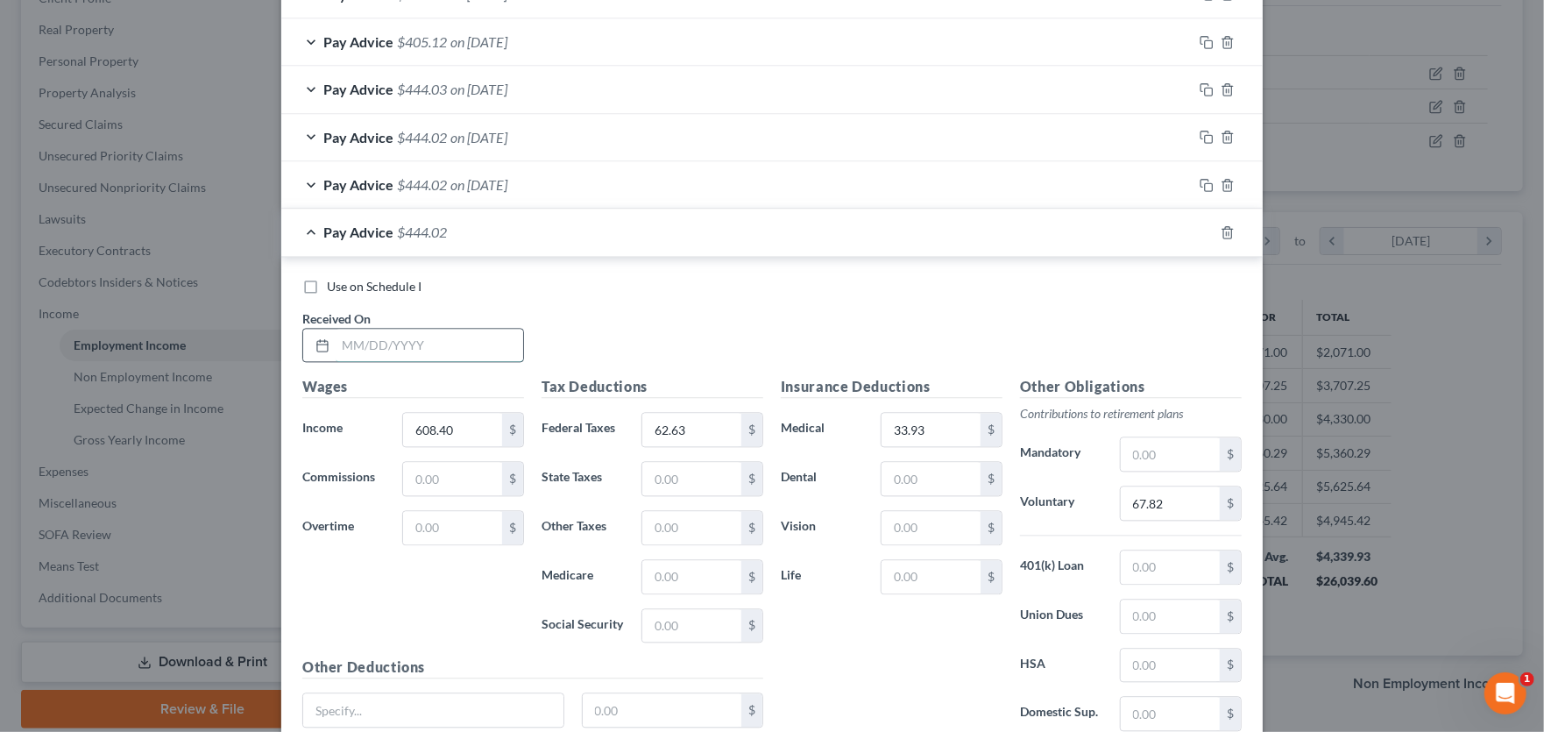
click at [358, 342] on input "text" at bounding box center [430, 345] width 188 height 33
type input "5/16/25"
type input "608.40"
type input "62.62"
type input "33.93"
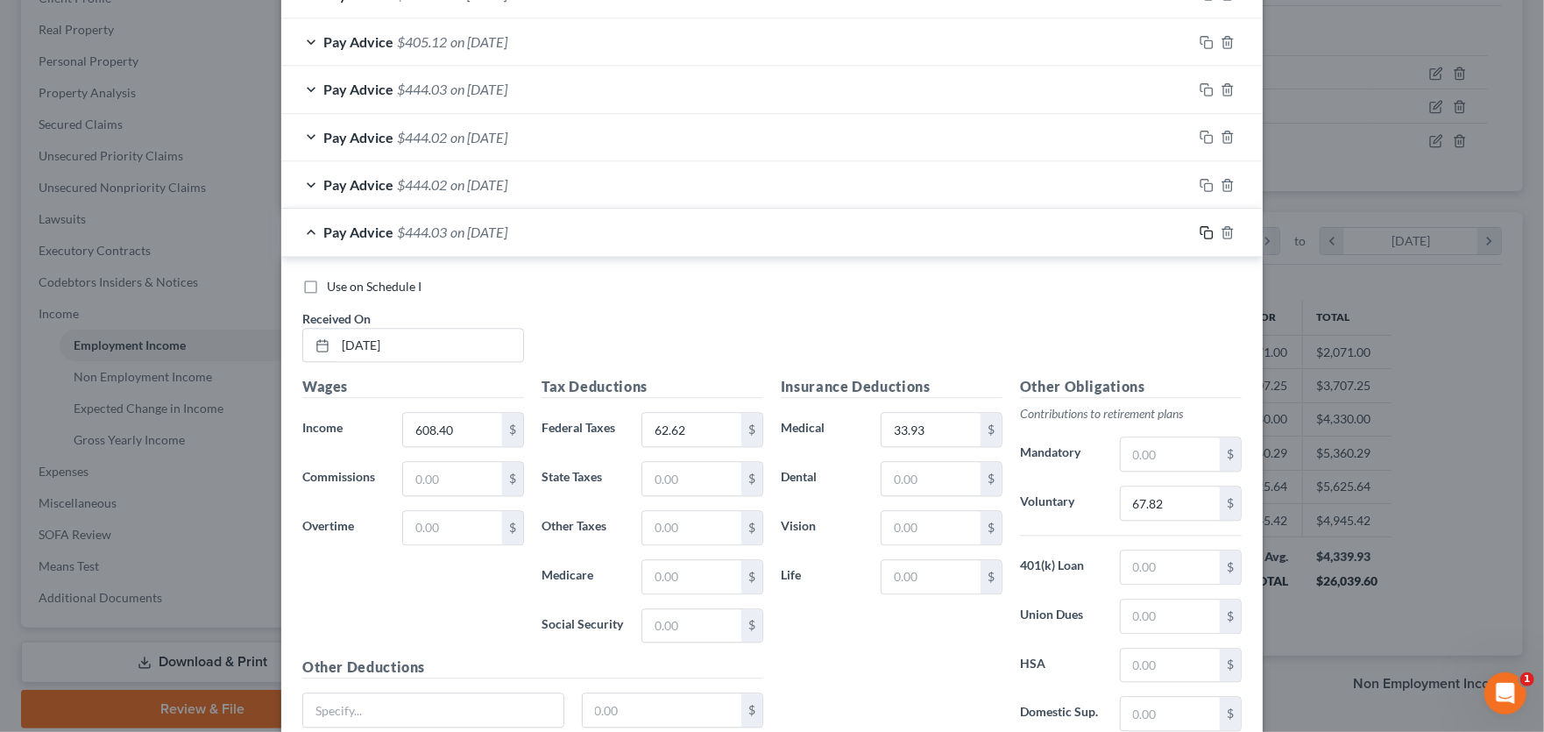
click at [1200, 230] on icon "button" at bounding box center [1207, 232] width 14 height 14
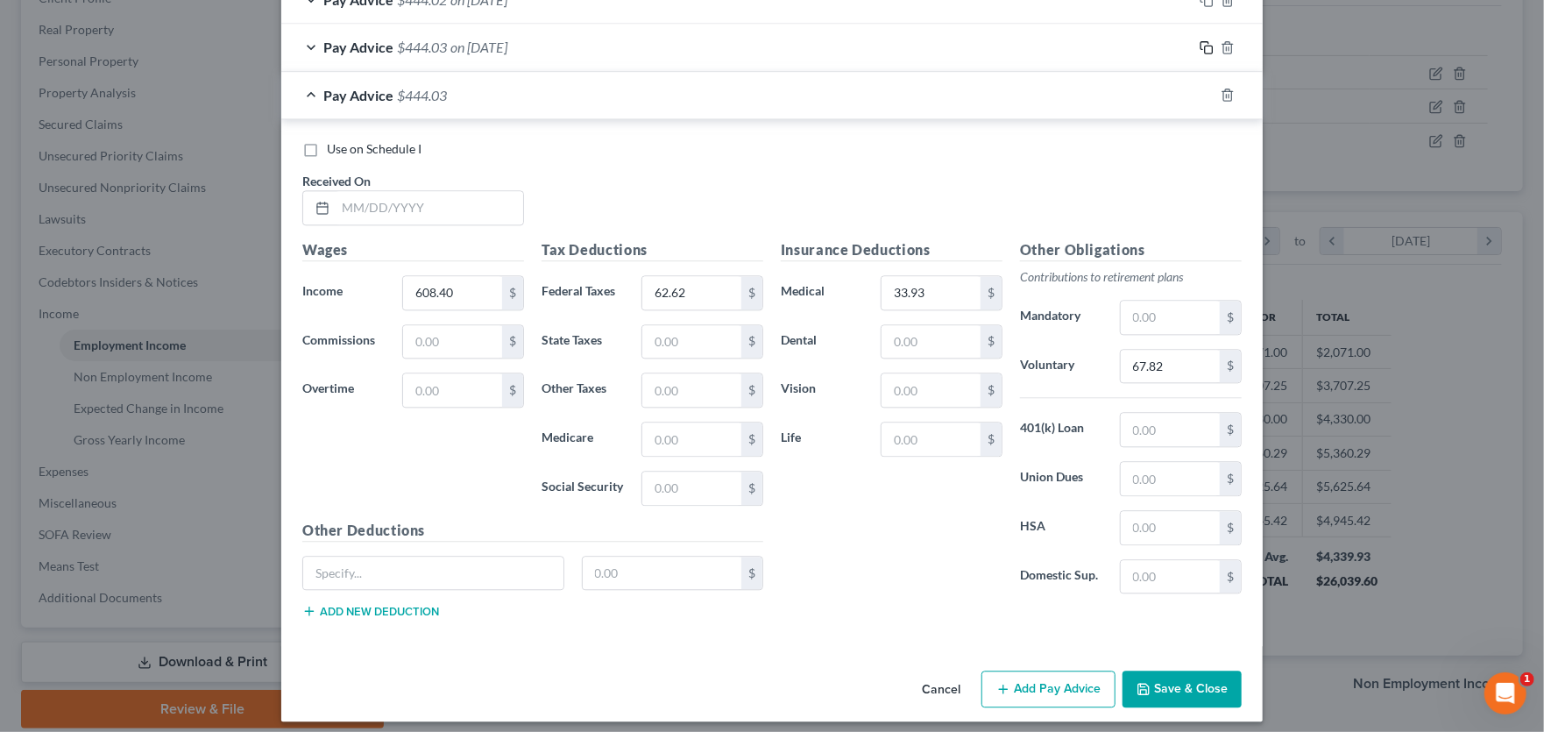
scroll to position [2336, 0]
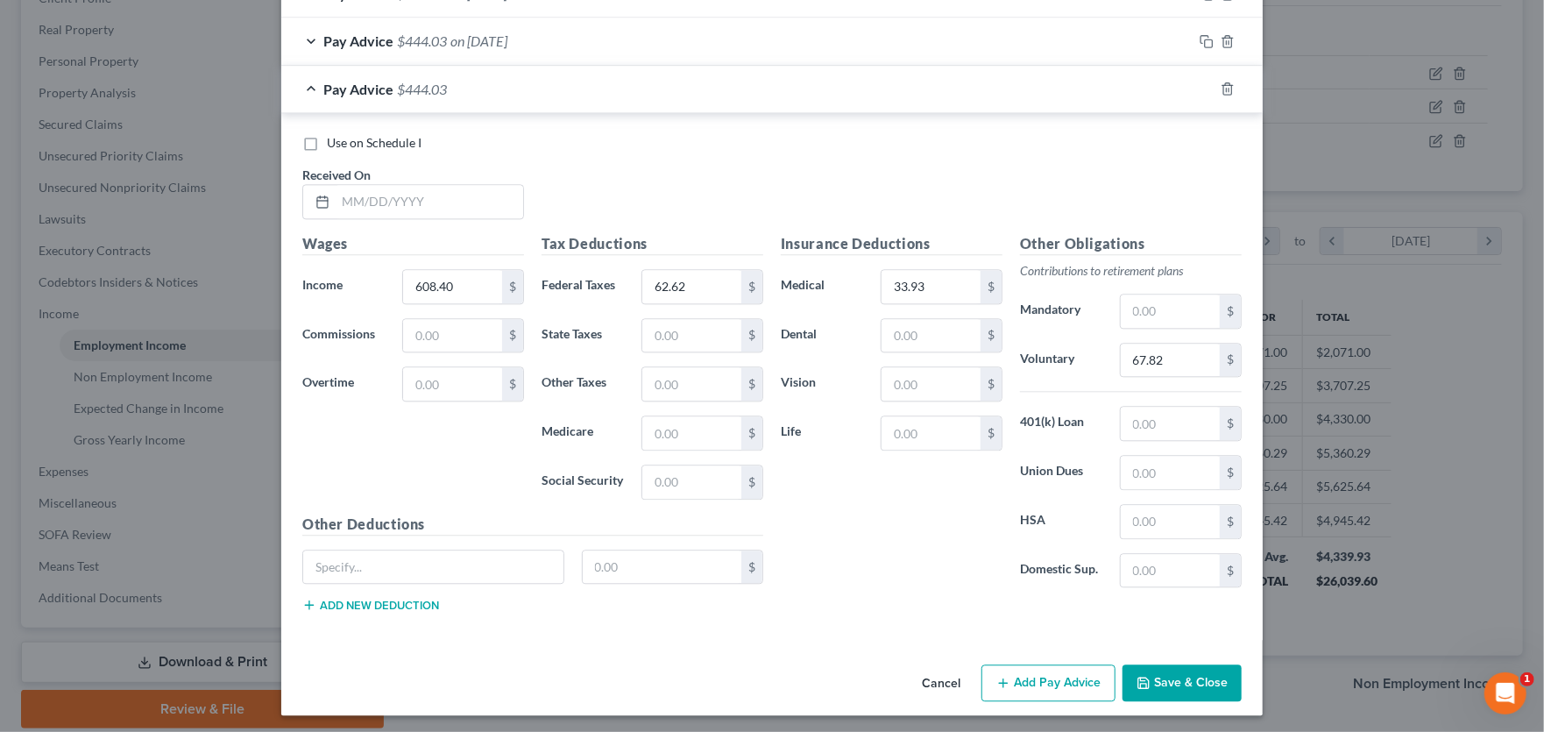
click at [1146, 671] on button "Save & Close" at bounding box center [1182, 682] width 119 height 37
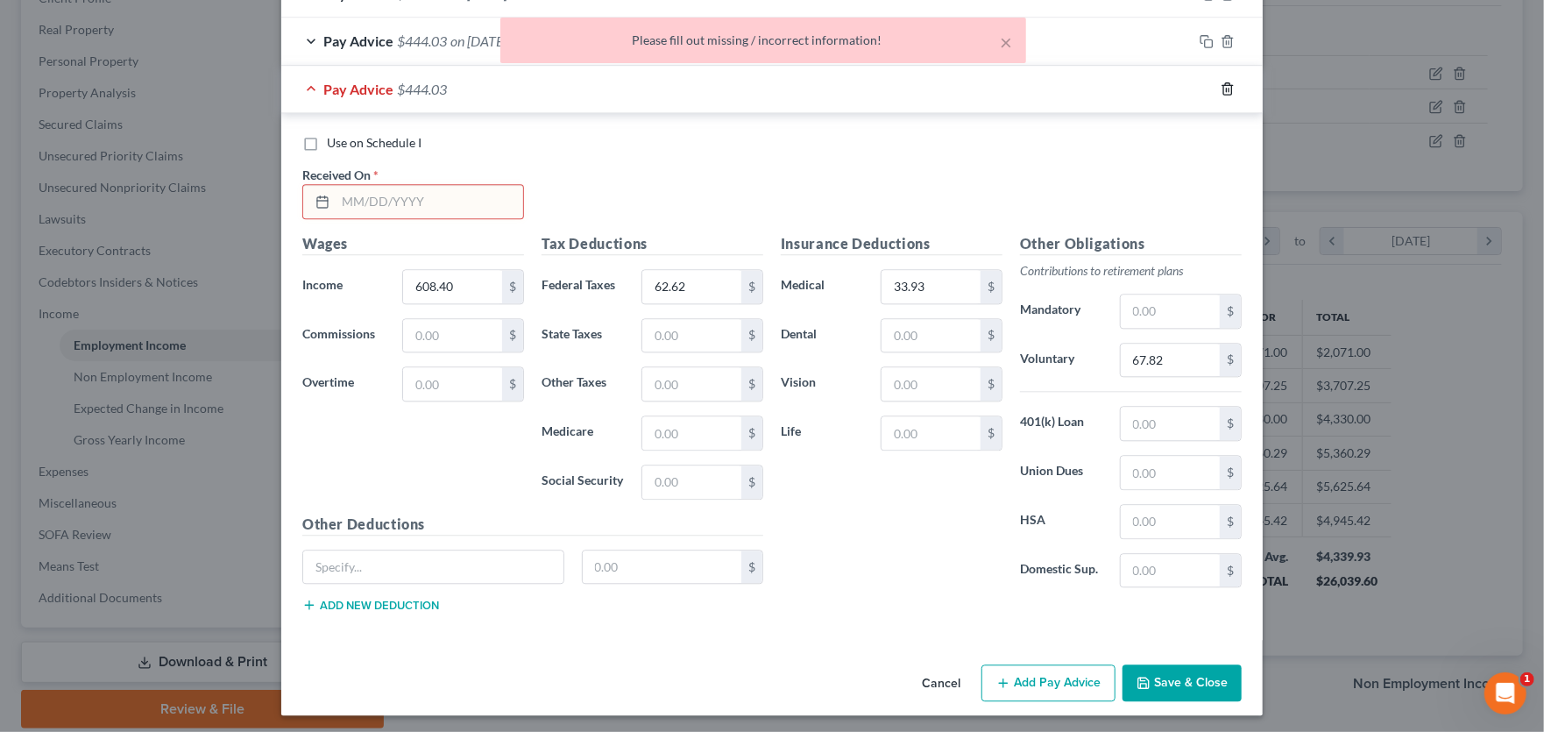
click at [1223, 85] on polyline "button" at bounding box center [1228, 85] width 11 height 0
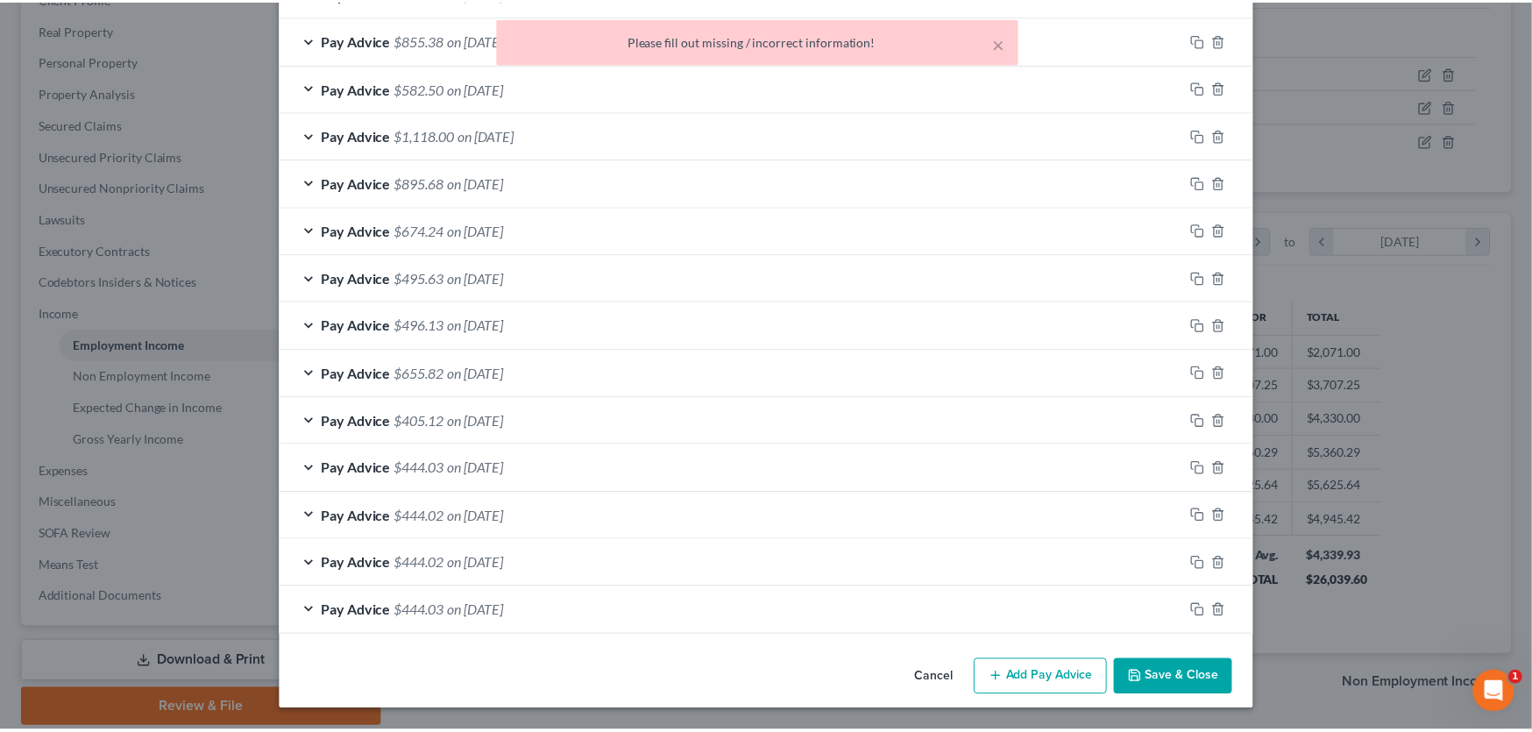
scroll to position [1762, 0]
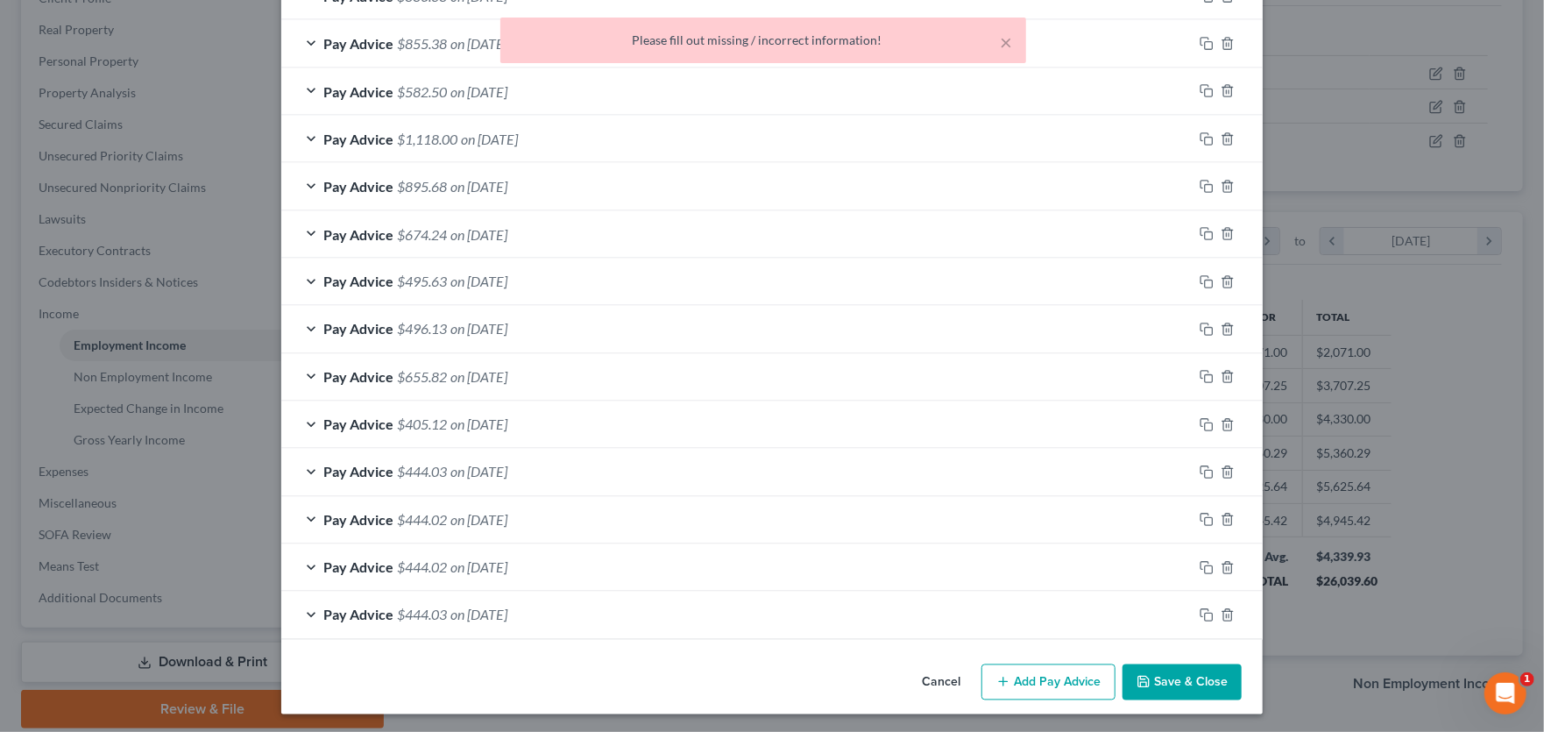
click at [1196, 686] on button "Save & Close" at bounding box center [1182, 682] width 119 height 37
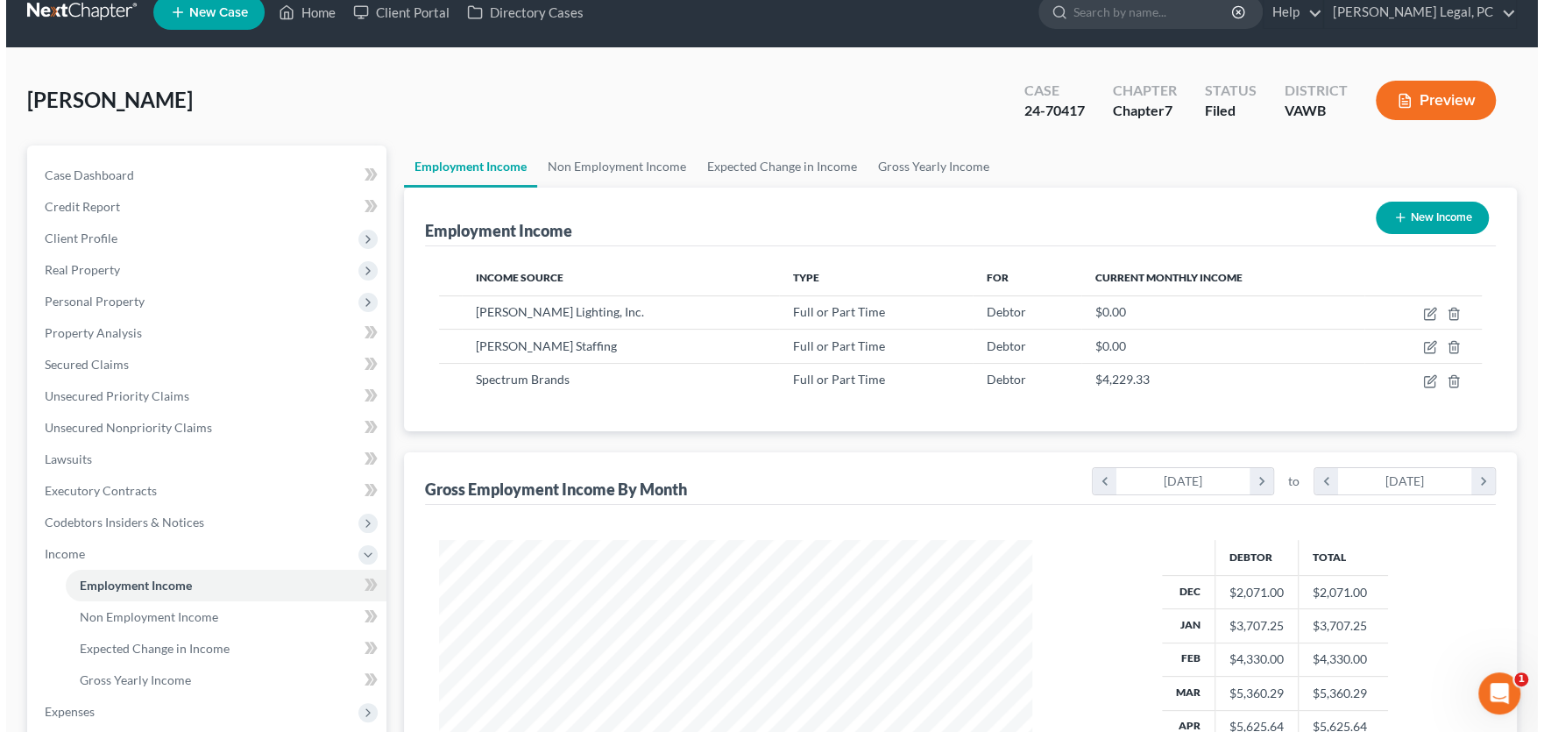
scroll to position [0, 0]
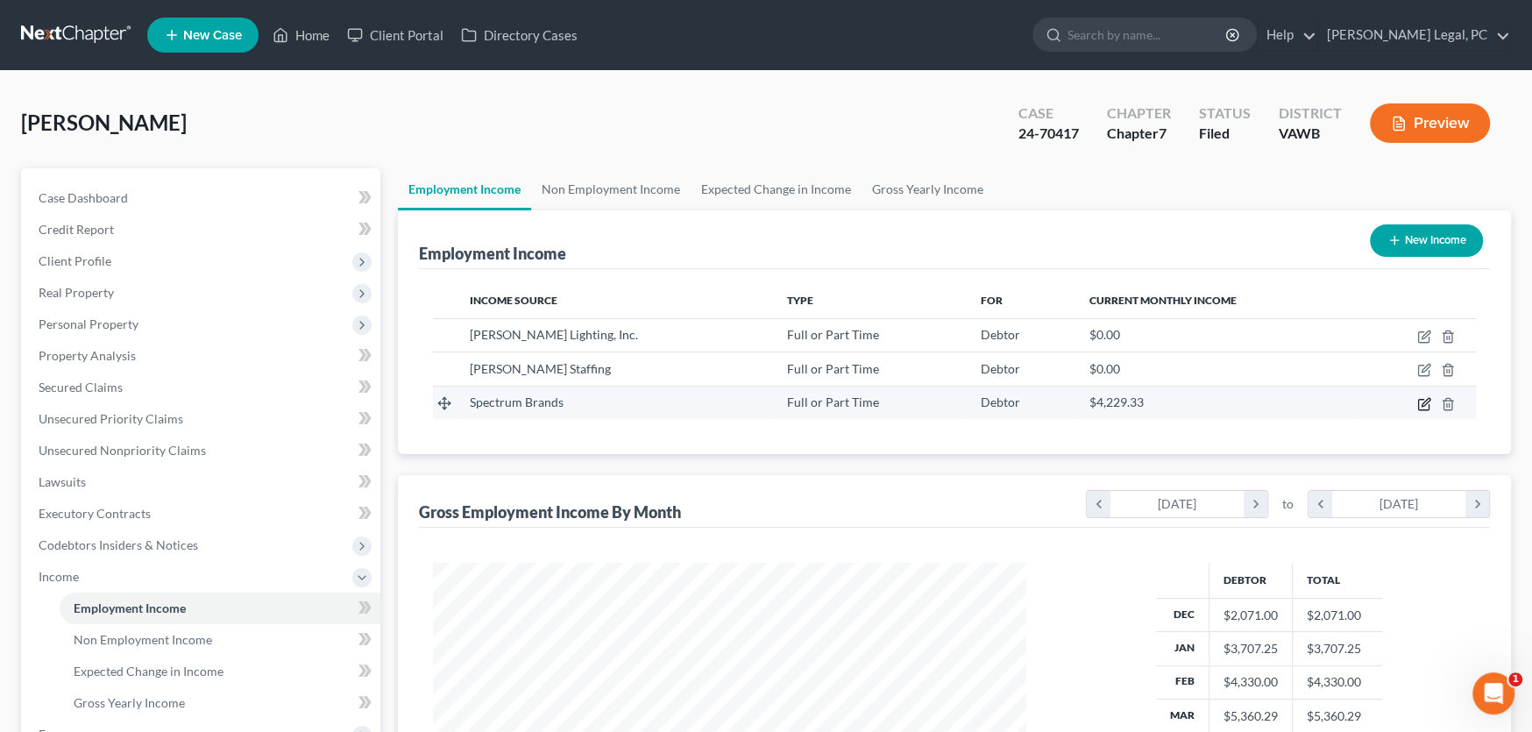
click at [1421, 400] on icon "button" at bounding box center [1424, 404] width 14 height 14
select select "0"
select select "52"
select select "3"
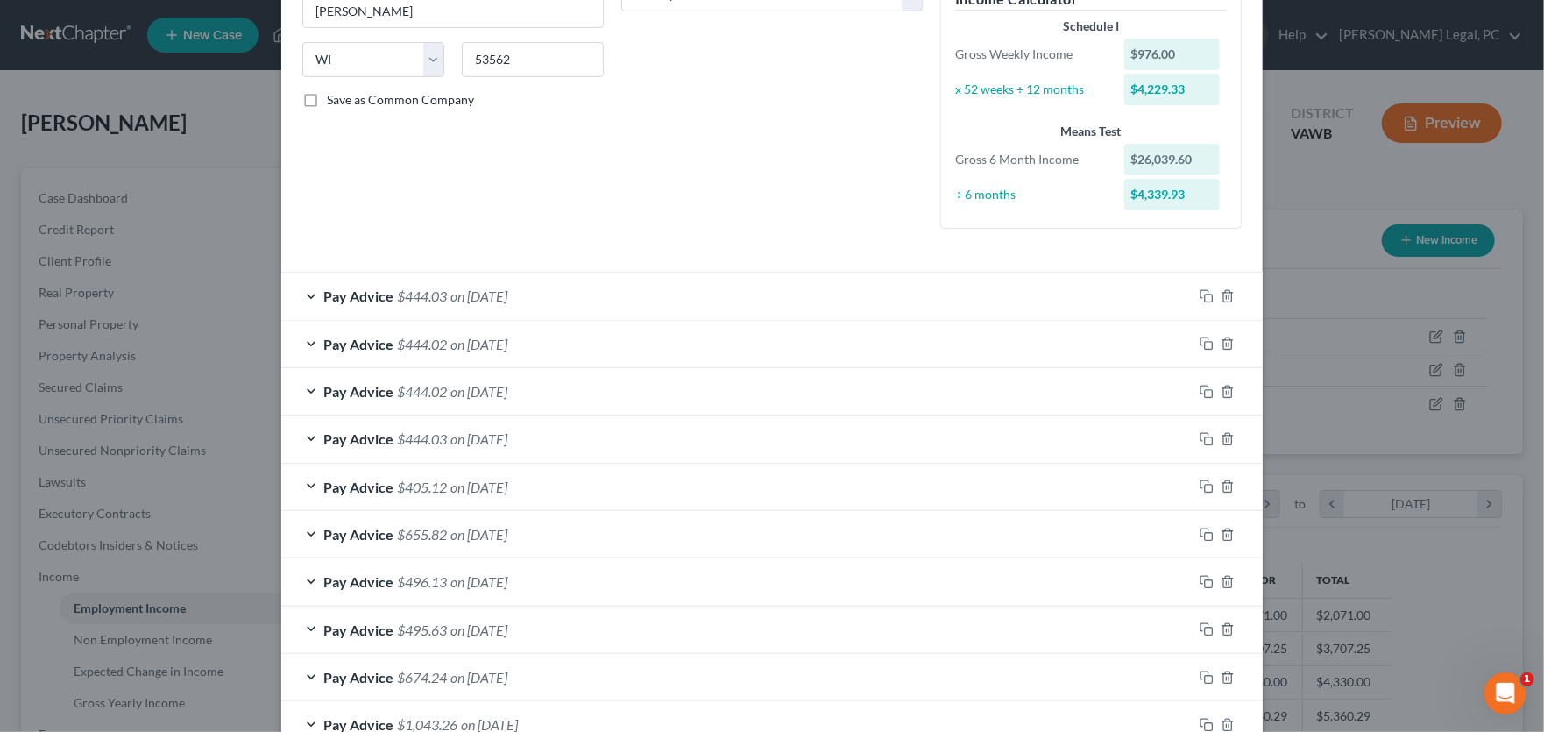
scroll to position [526, 0]
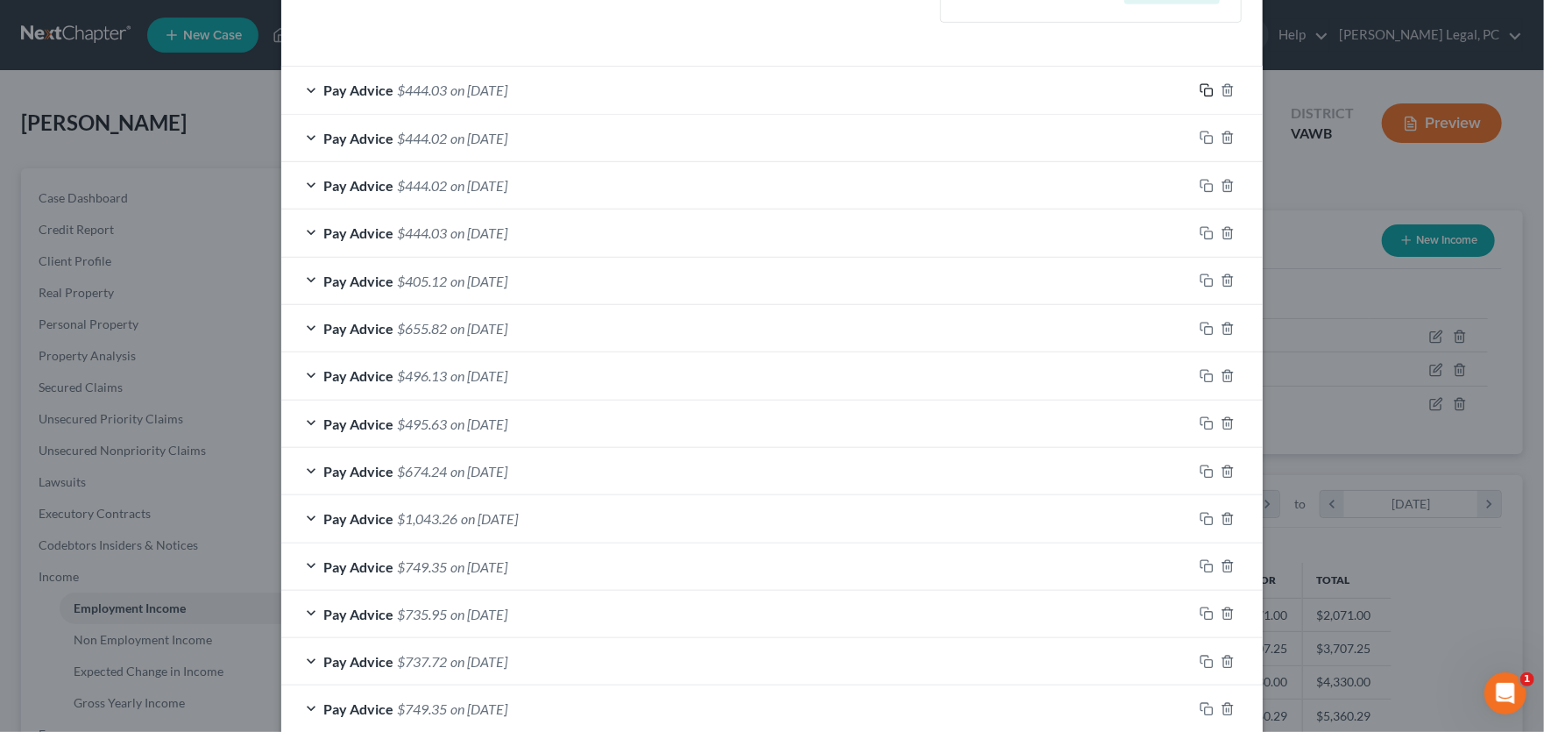
click at [1201, 84] on icon "button" at bounding box center [1205, 88] width 8 height 8
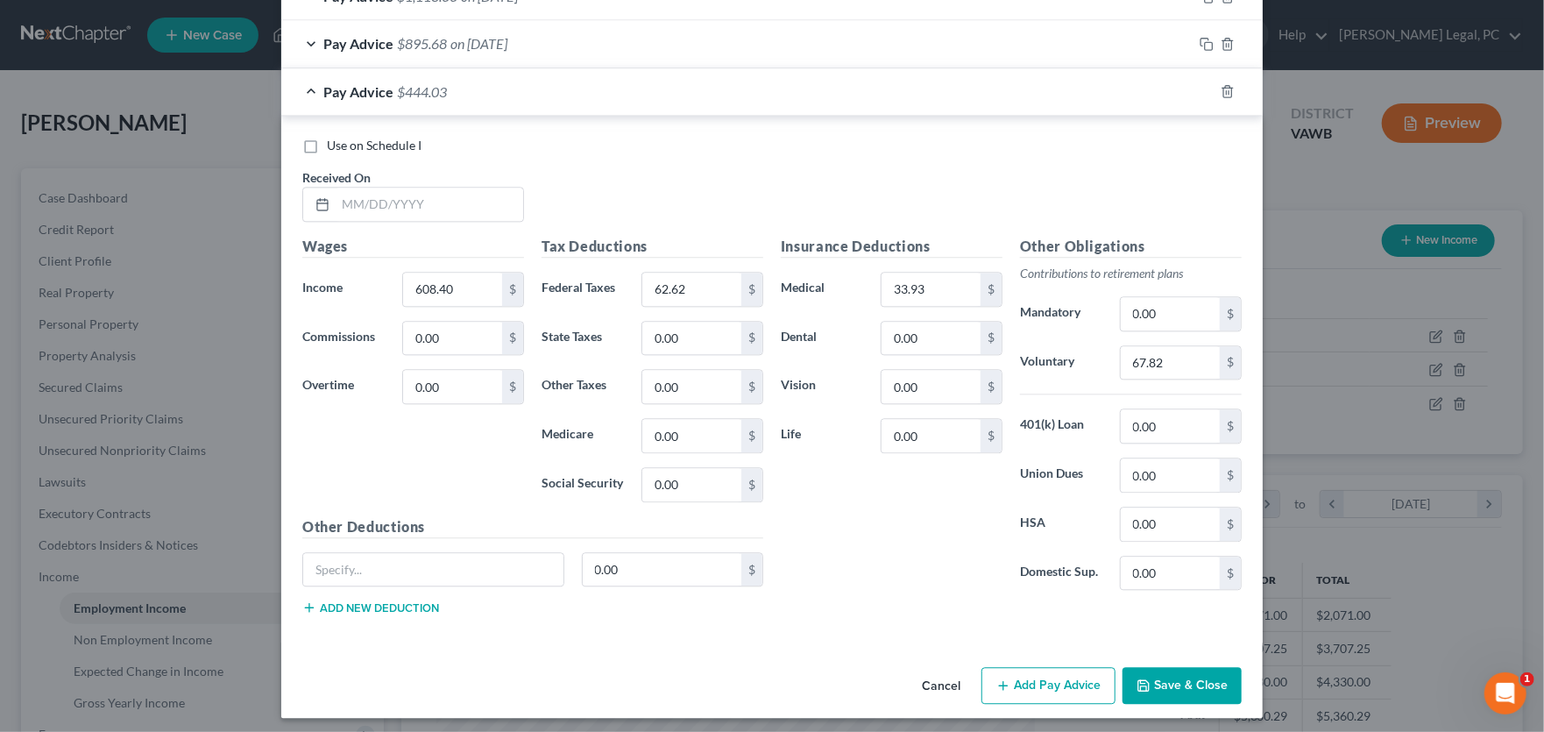
scroll to position [2336, 0]
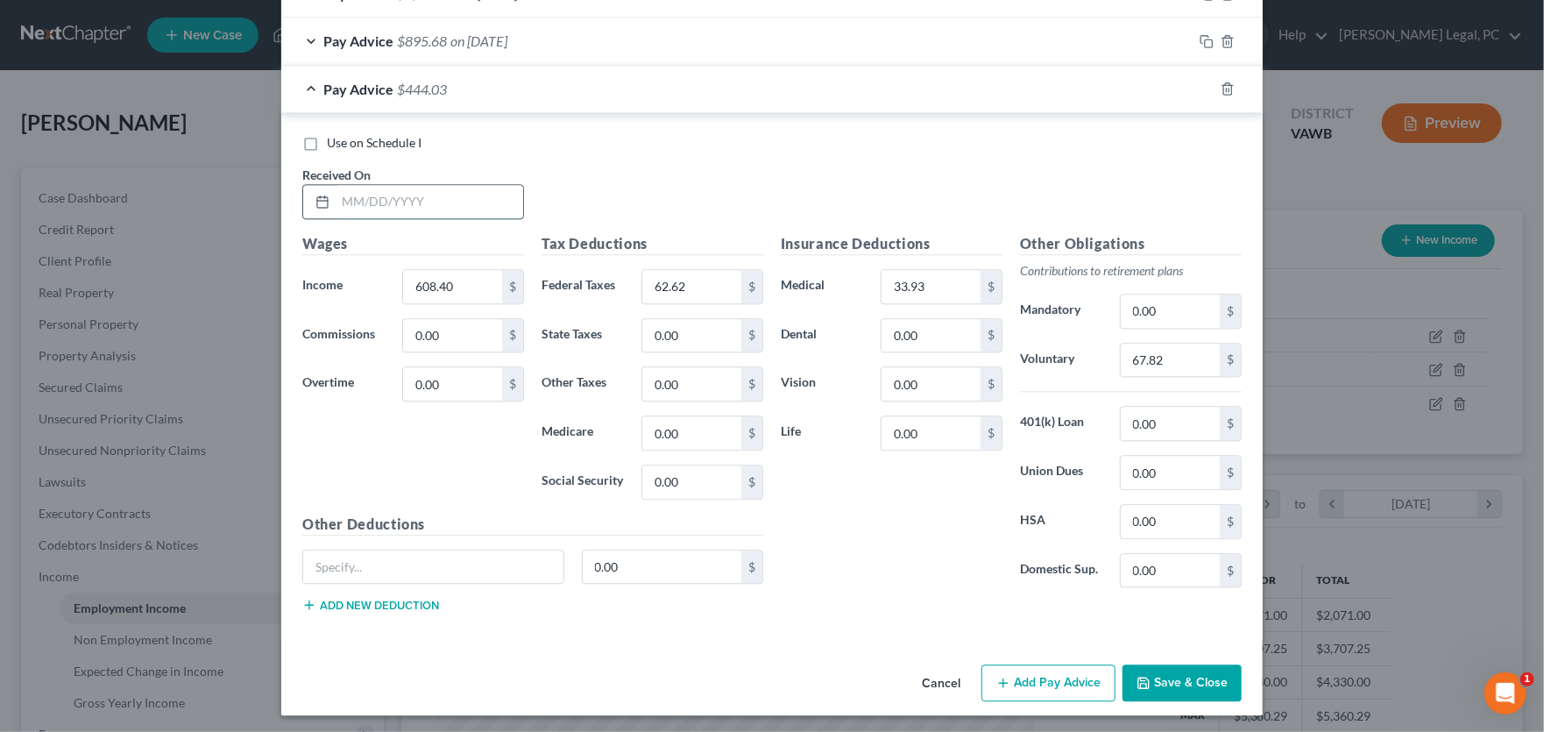
click at [434, 210] on input "text" at bounding box center [430, 201] width 188 height 33
type input "5-23-25"
click at [691, 286] on input "62.62" at bounding box center [691, 286] width 99 height 33
click at [691, 283] on input "62.62" at bounding box center [691, 286] width 99 height 33
type input "62.63"
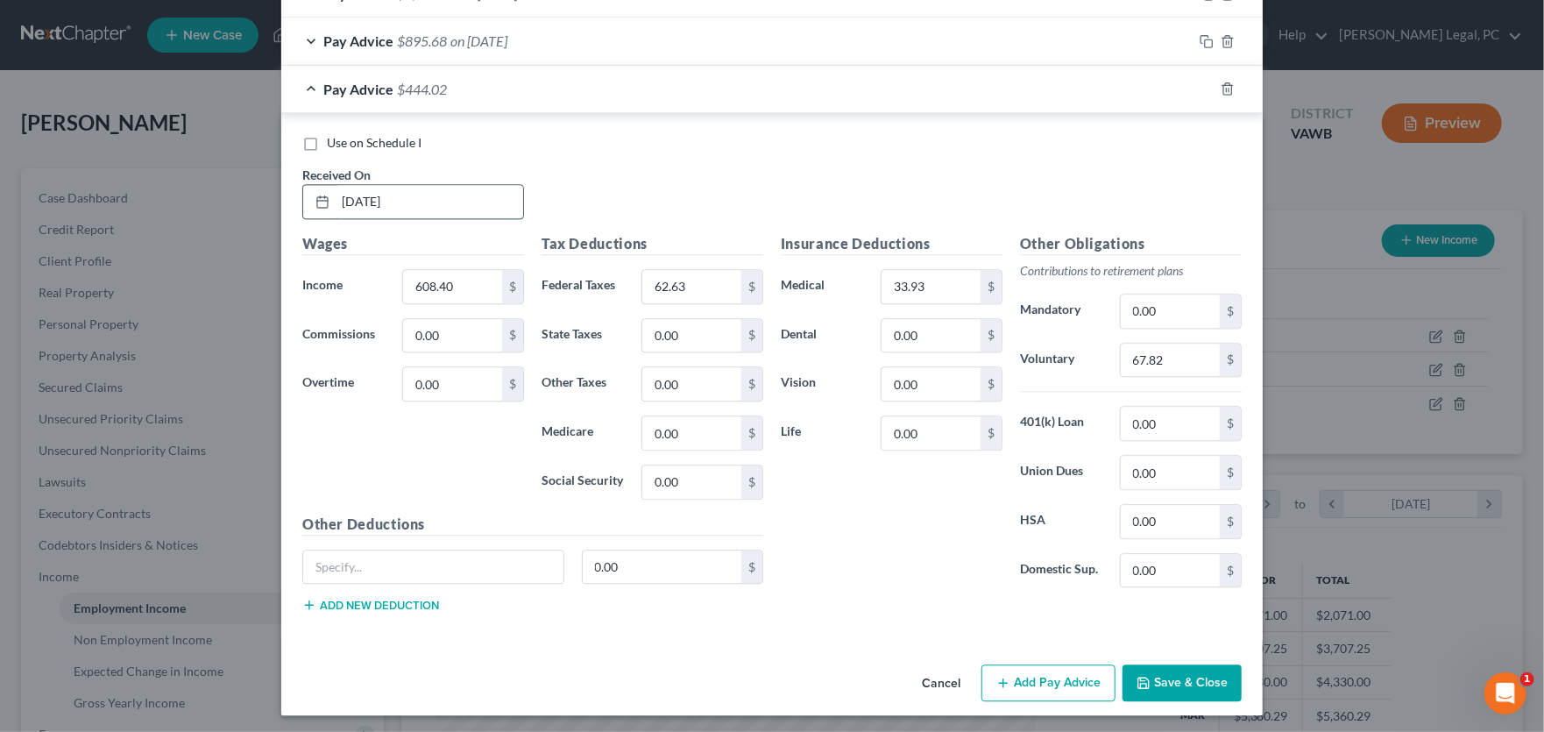
drag, startPoint x: 328, startPoint y: 195, endPoint x: 301, endPoint y: 199, distance: 27.4
click at [302, 199] on div "5-23-25" at bounding box center [413, 201] width 222 height 35
type input "5/23/25"
click at [1201, 85] on icon "button" at bounding box center [1207, 89] width 14 height 14
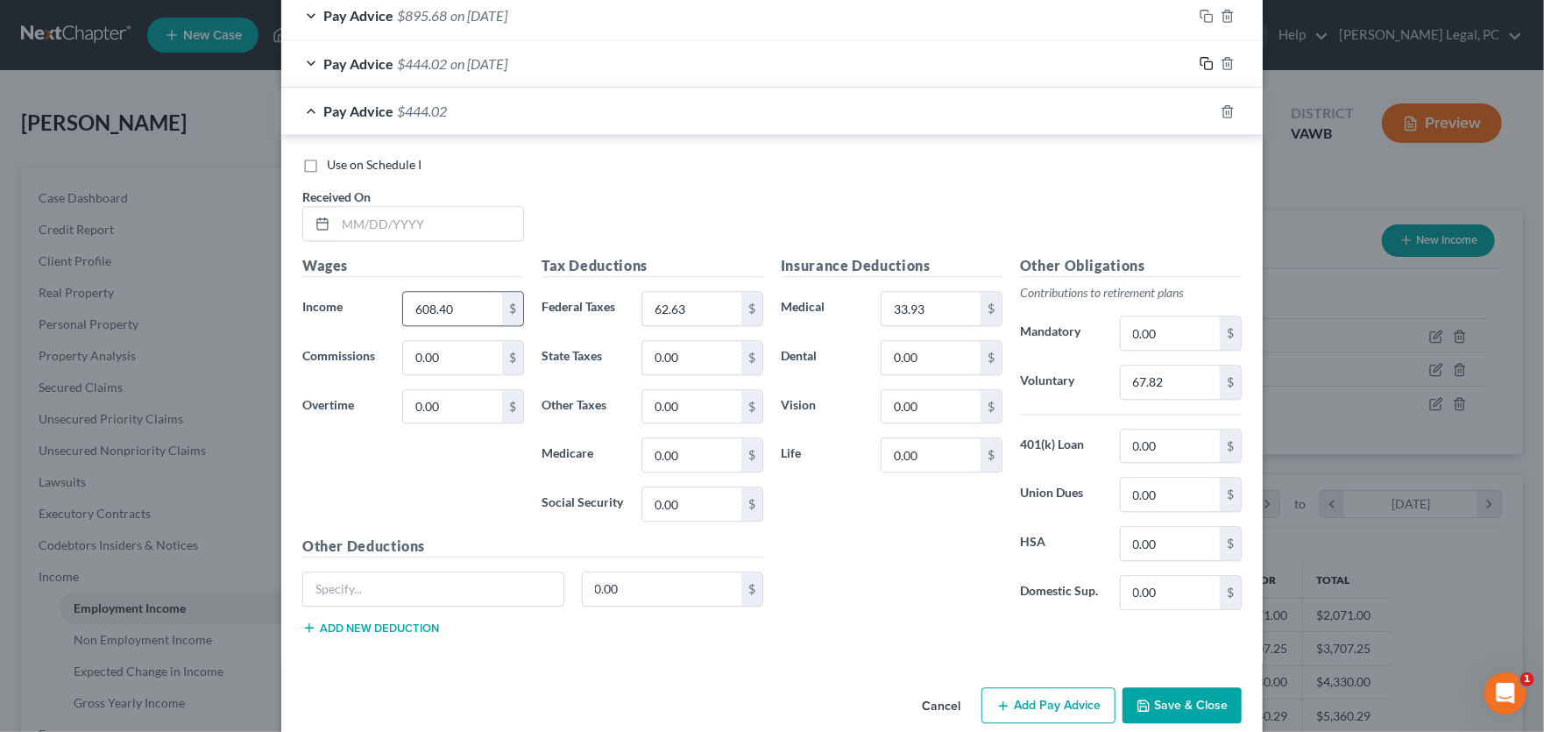
scroll to position [2384, 0]
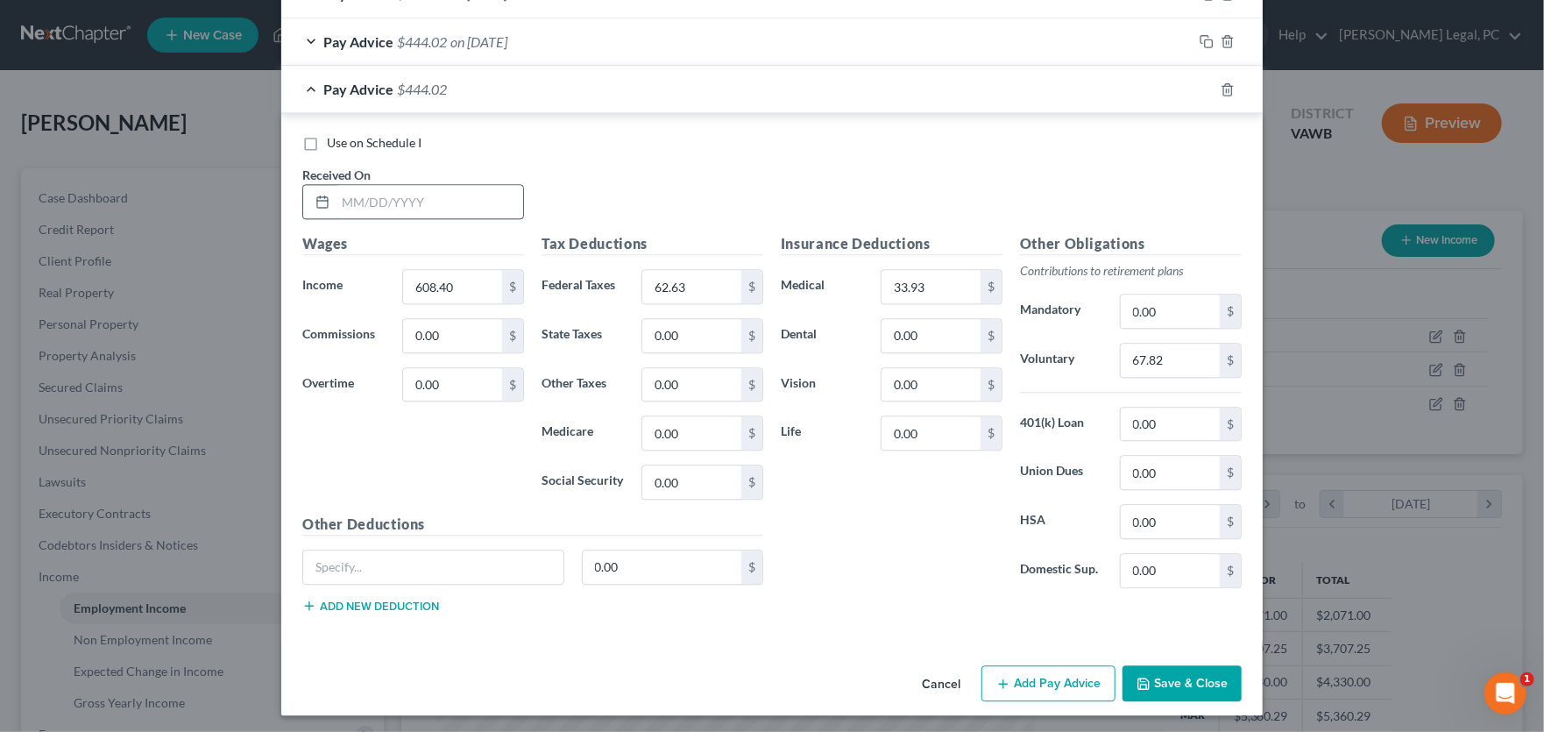
click at [357, 195] on input "text" at bounding box center [430, 201] width 188 height 33
type input "5/30/25"
click at [693, 280] on input "62.63" at bounding box center [691, 286] width 99 height 33
click at [1205, 88] on rect "button" at bounding box center [1209, 92] width 8 height 8
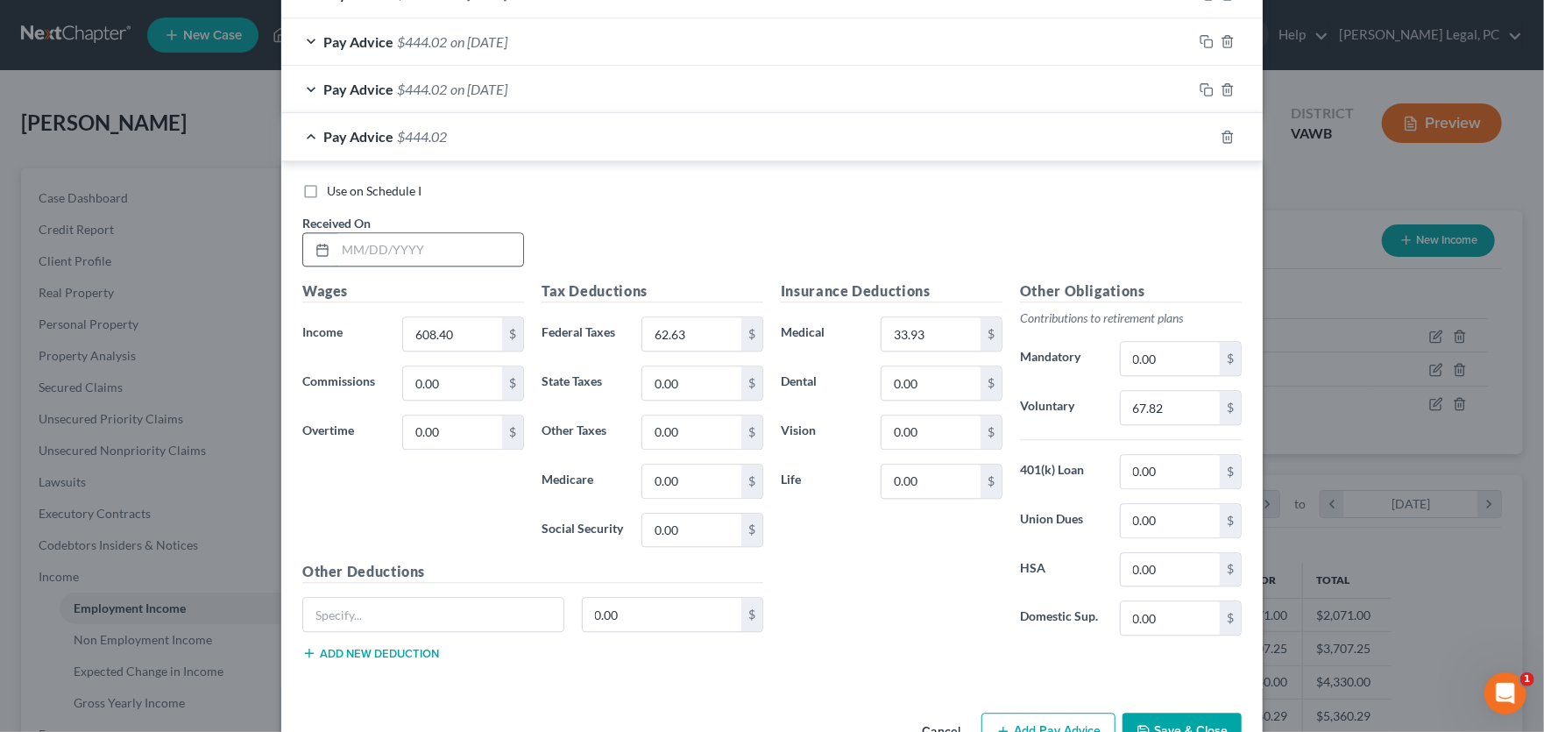
click at [435, 245] on input "text" at bounding box center [430, 249] width 188 height 33
type input "6/6/25"
type input "654.40"
type input "68.40"
type input "40.64"
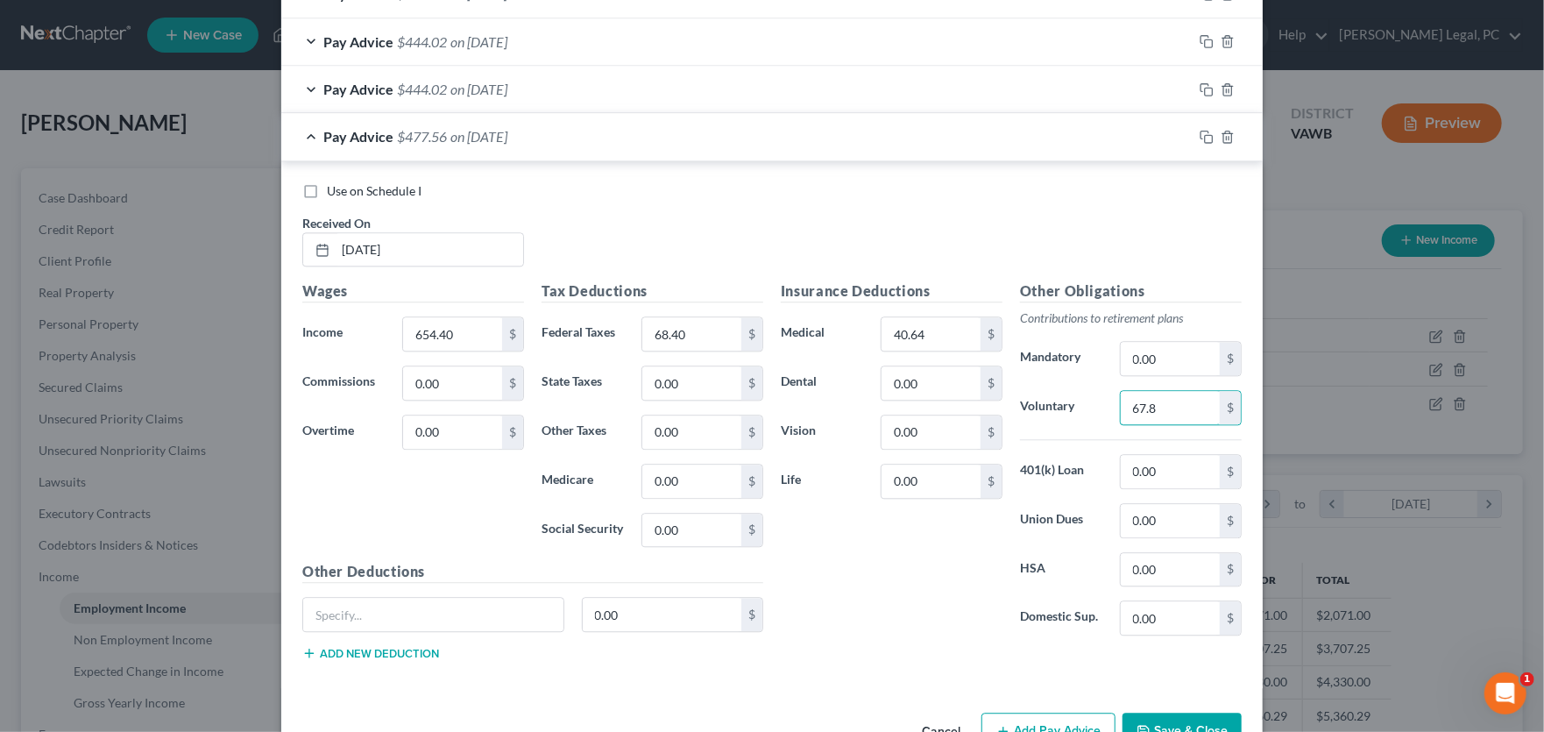
type input "67.82"
click at [1205, 135] on rect "button" at bounding box center [1209, 139] width 8 height 8
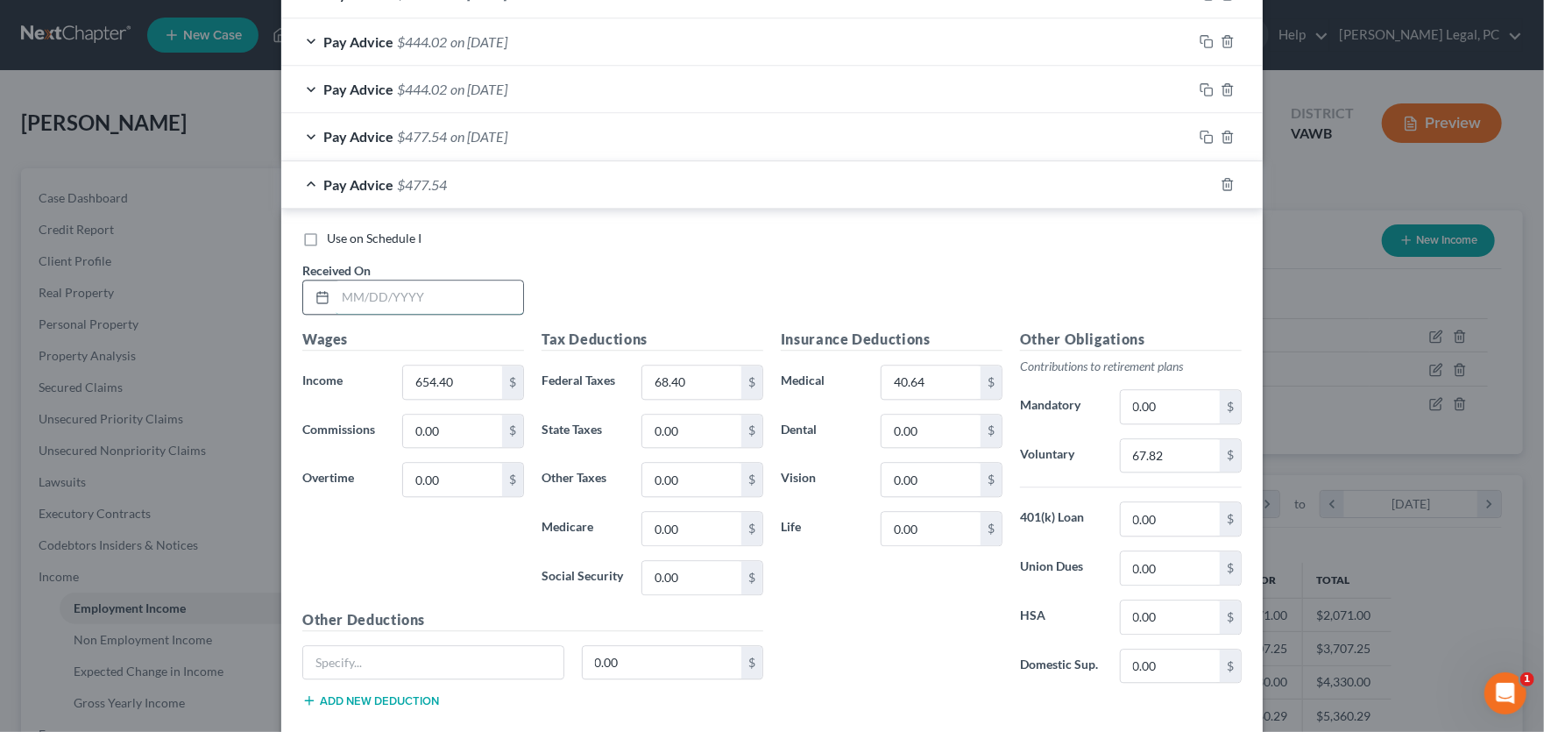
click at [383, 292] on input "text" at bounding box center [430, 296] width 188 height 33
type input "6/13/25"
type input "608.40"
click at [701, 375] on input "62.63" at bounding box center [691, 381] width 99 height 33
type input "62.63"
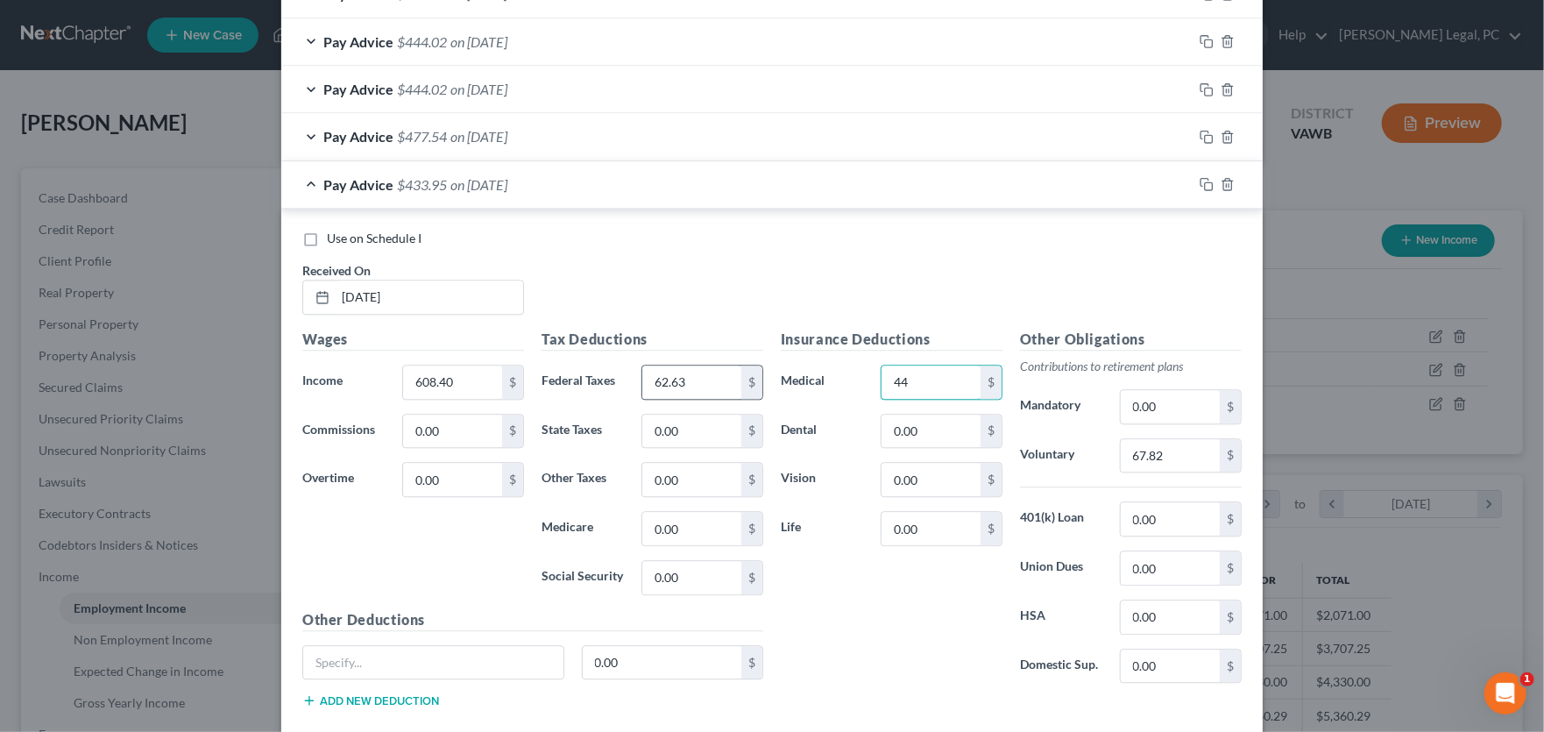
type input "4"
type input "33.93"
click at [1165, 447] on input "67.82" at bounding box center [1170, 455] width 99 height 33
click at [1200, 177] on icon "button" at bounding box center [1207, 184] width 14 height 14
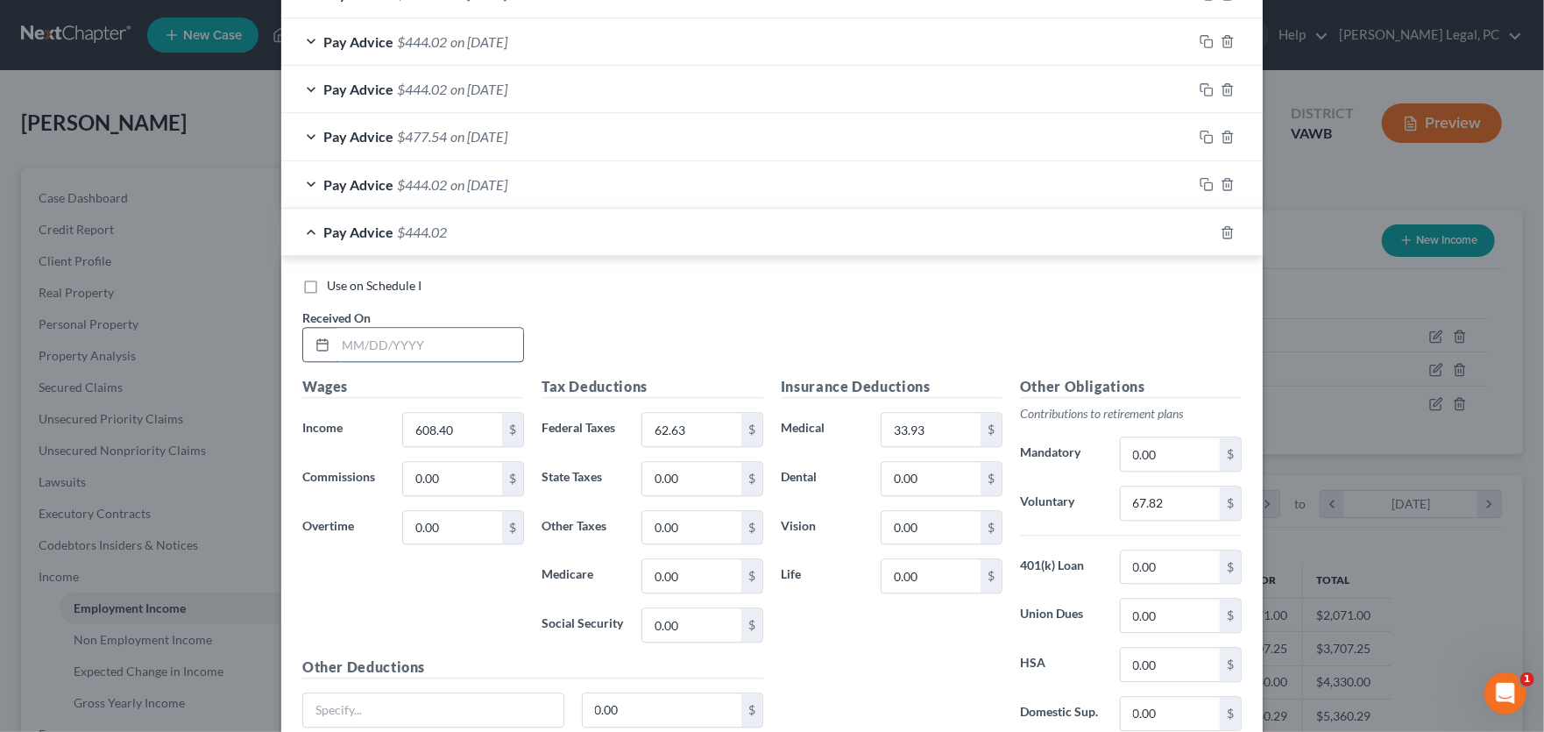
click at [387, 344] on input "text" at bounding box center [430, 344] width 188 height 33
type input "6/20/25"
click at [700, 424] on input "62.63" at bounding box center [691, 429] width 99 height 33
click at [691, 428] on input "62.63" at bounding box center [691, 429] width 99 height 33
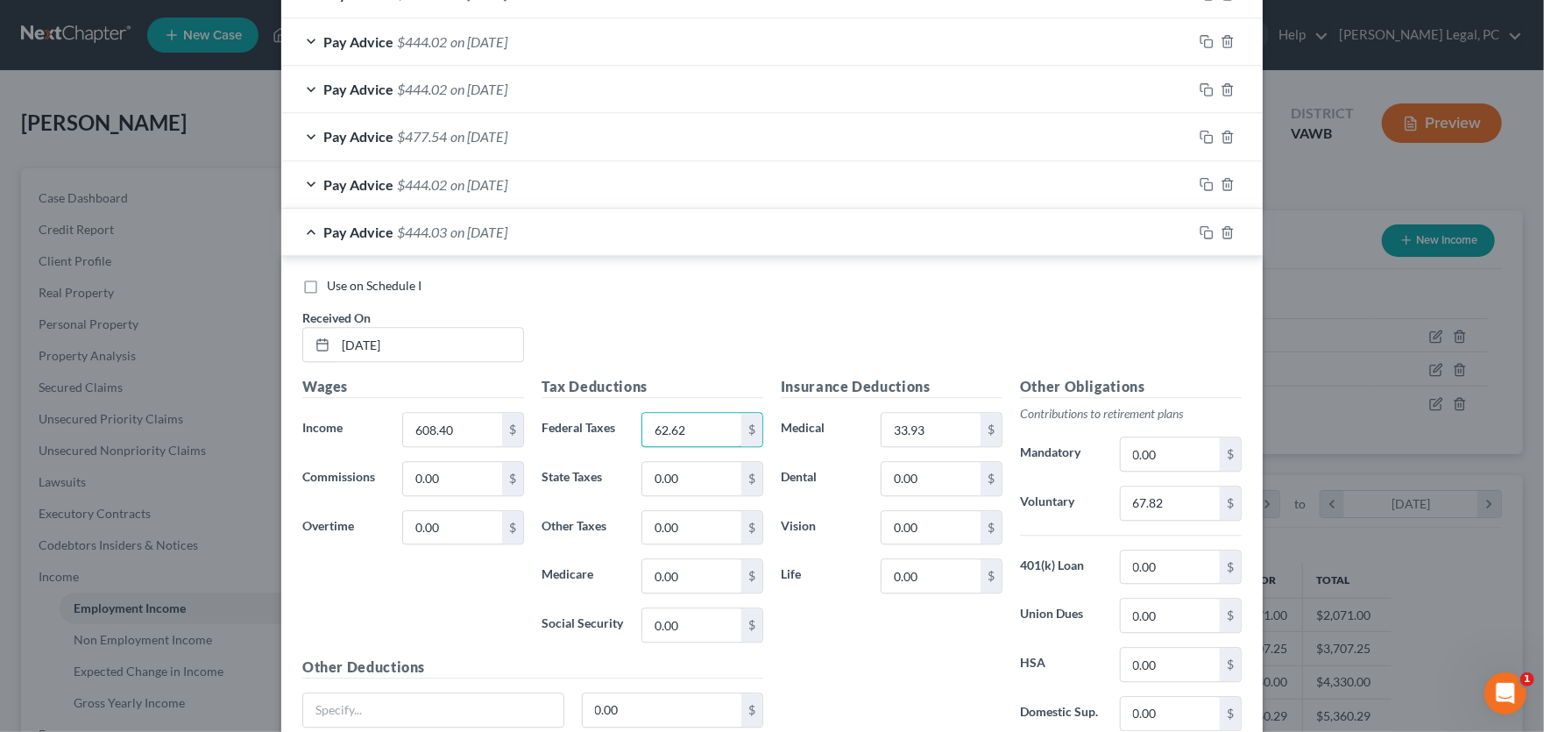
type input "62.62"
click at [1208, 224] on div at bounding box center [1228, 232] width 70 height 28
click at [1205, 230] on rect "button" at bounding box center [1209, 234] width 8 height 8
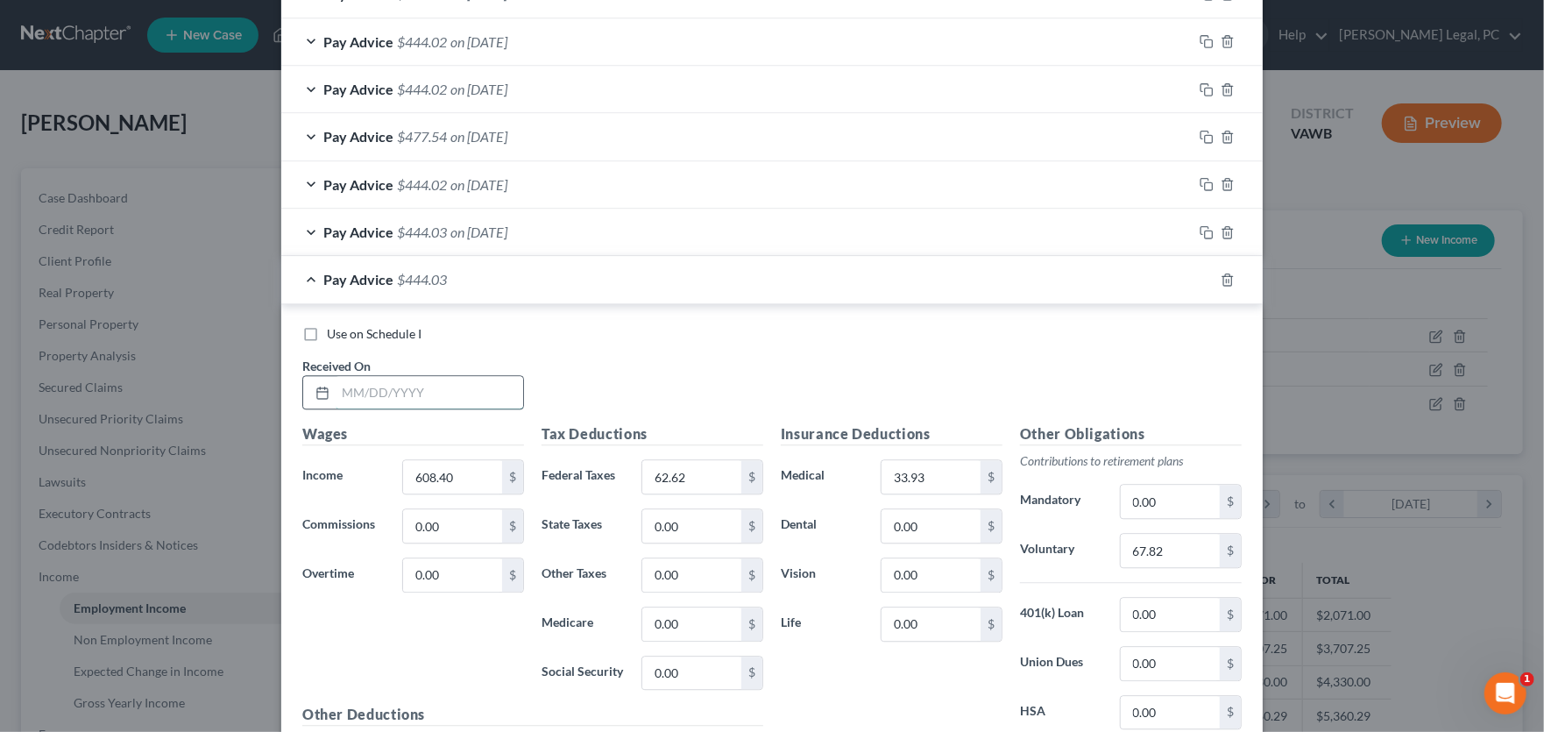
click at [404, 390] on input "text" at bounding box center [430, 392] width 188 height 33
type input "6/27/25"
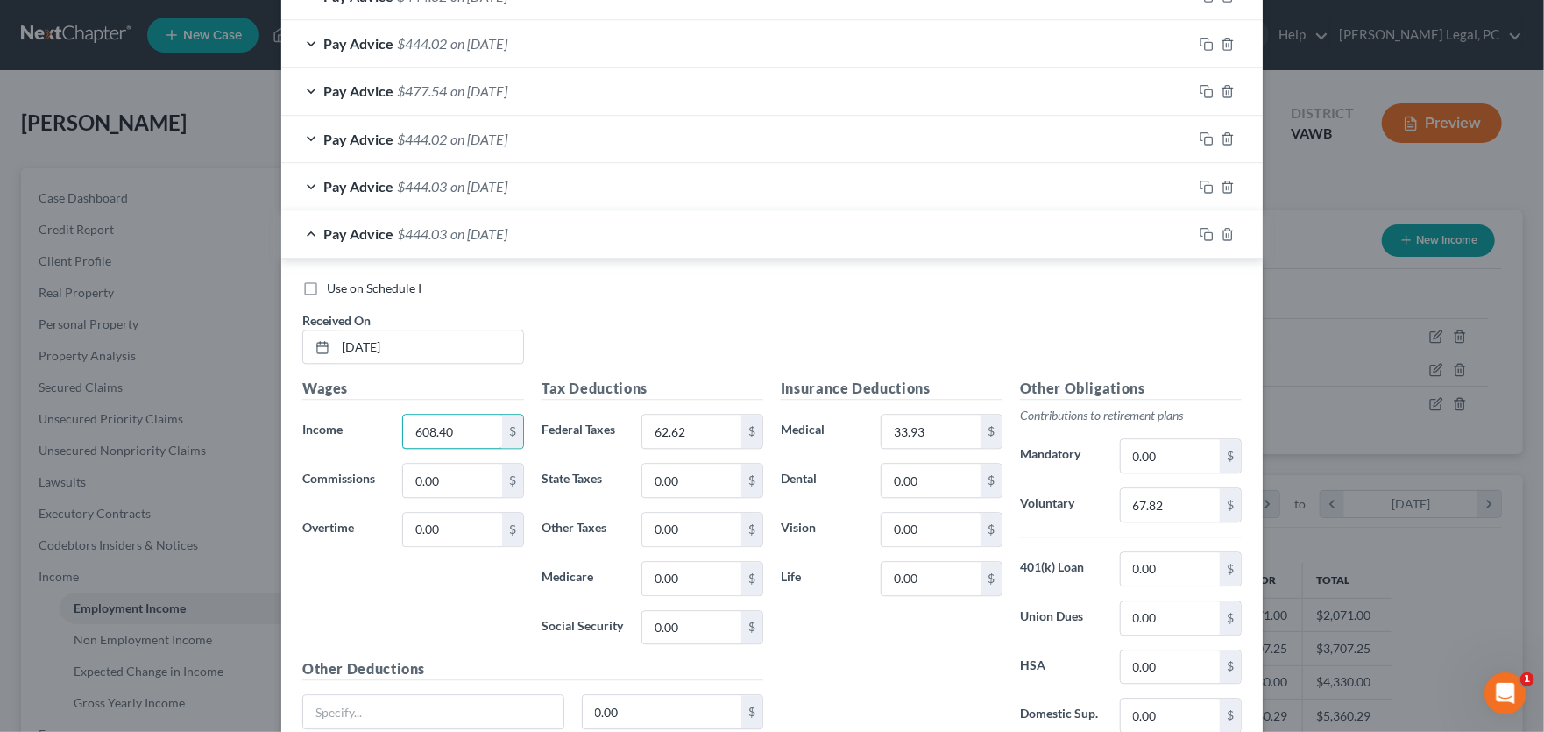
scroll to position [2471, 0]
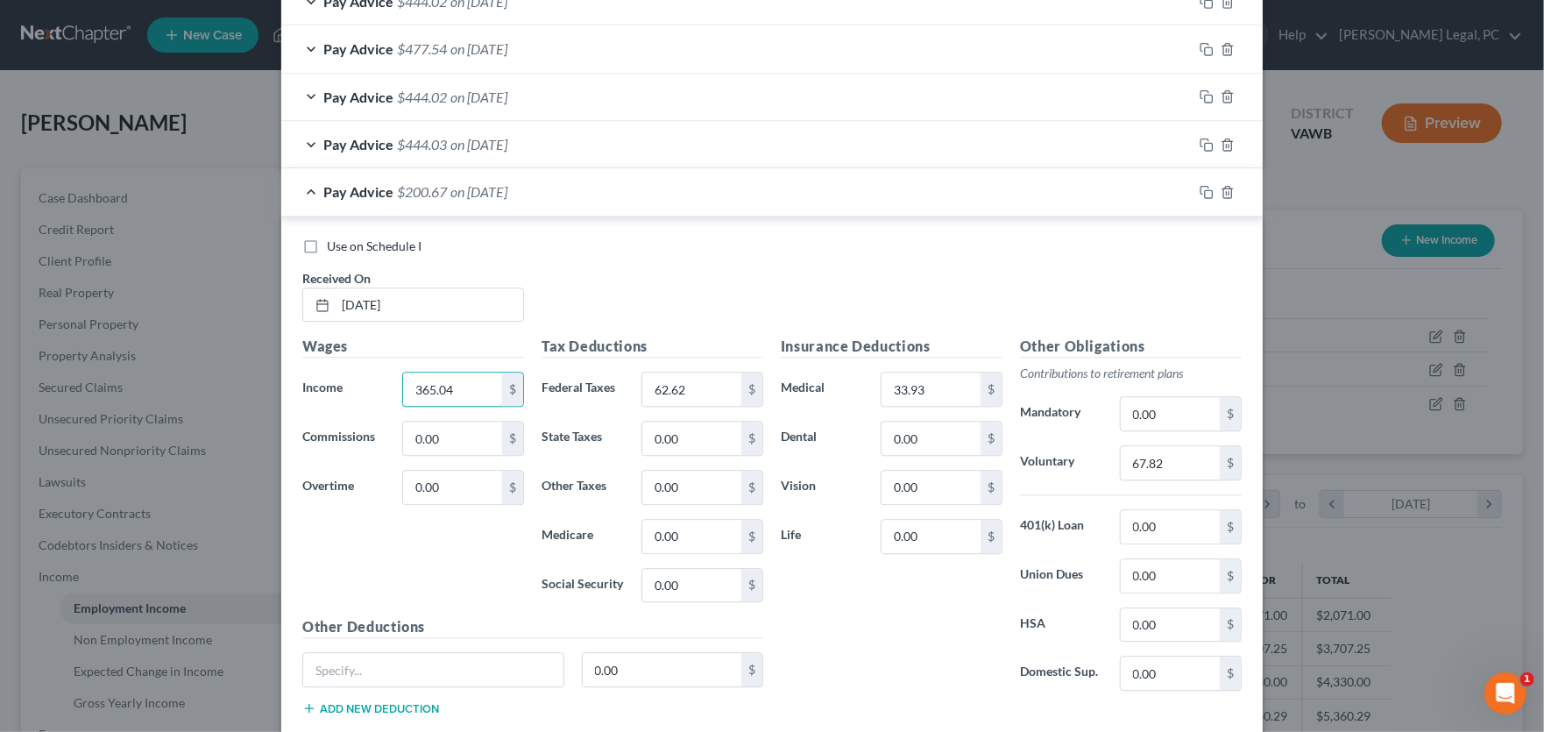
type input "365.04"
type input "31.22"
click at [1159, 458] on input "67.82" at bounding box center [1170, 462] width 99 height 33
click at [1200, 145] on icon "button" at bounding box center [1207, 145] width 14 height 14
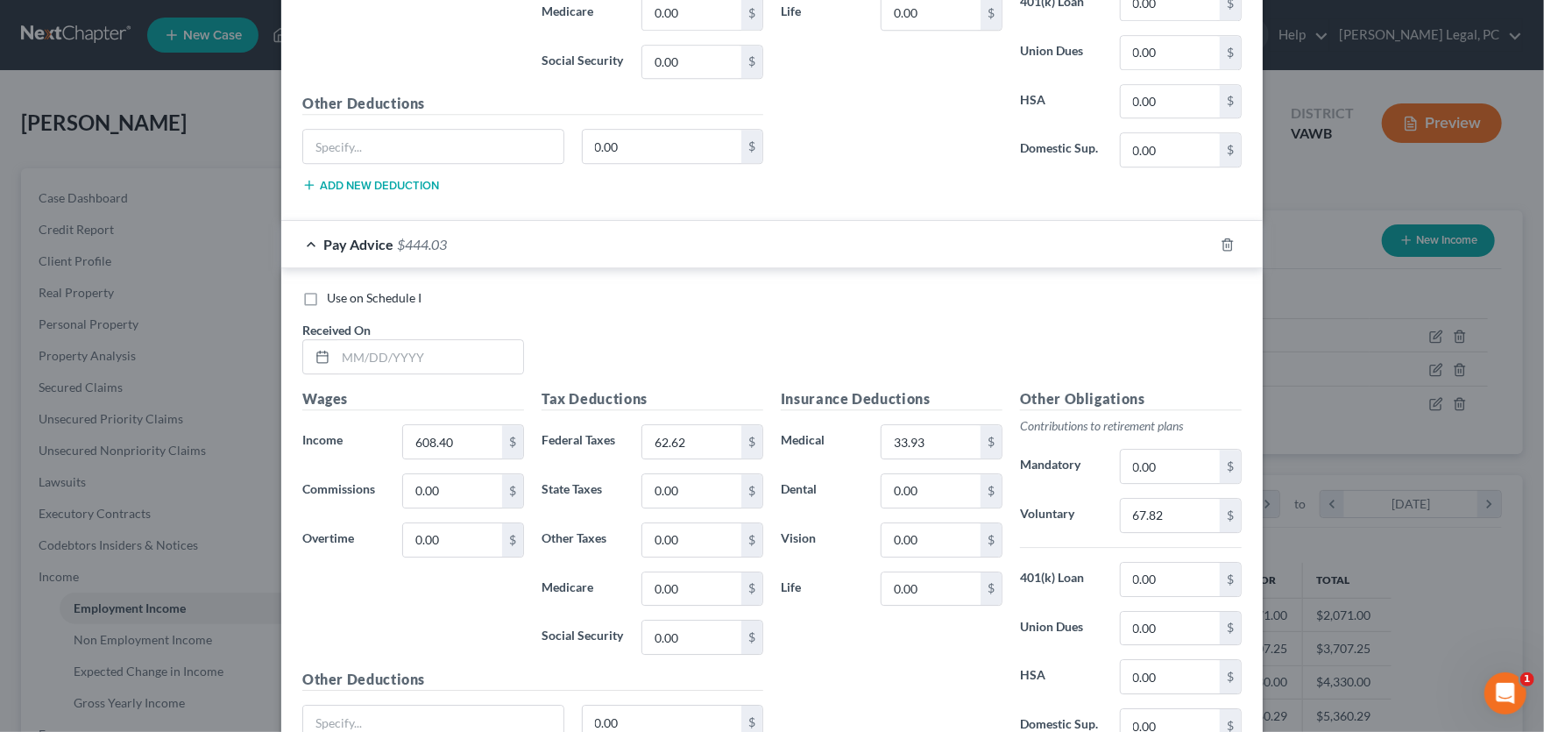
scroll to position [2997, 0]
click at [421, 342] on input "text" at bounding box center [430, 353] width 188 height 33
type input "6/3/25"
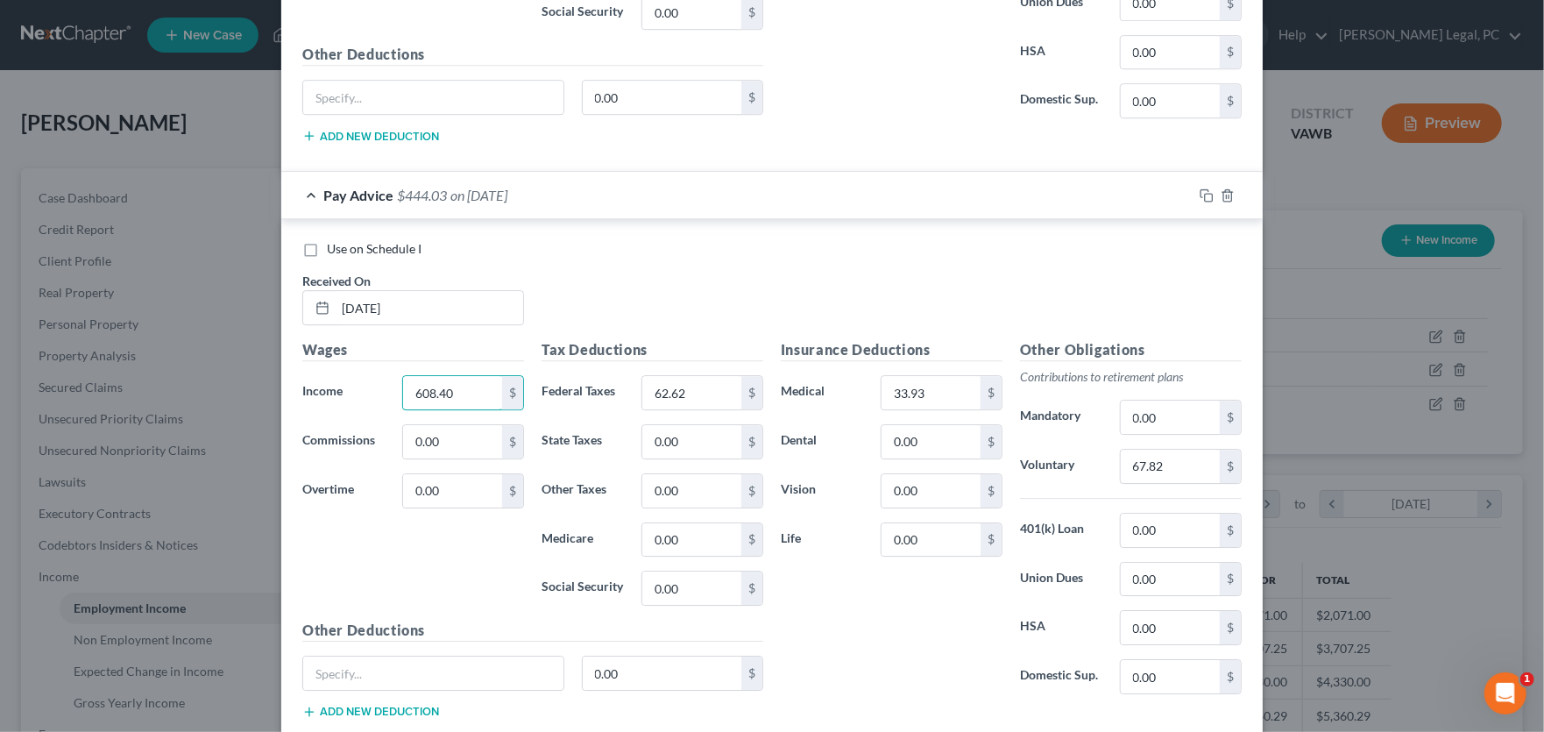
scroll to position [3085, 0]
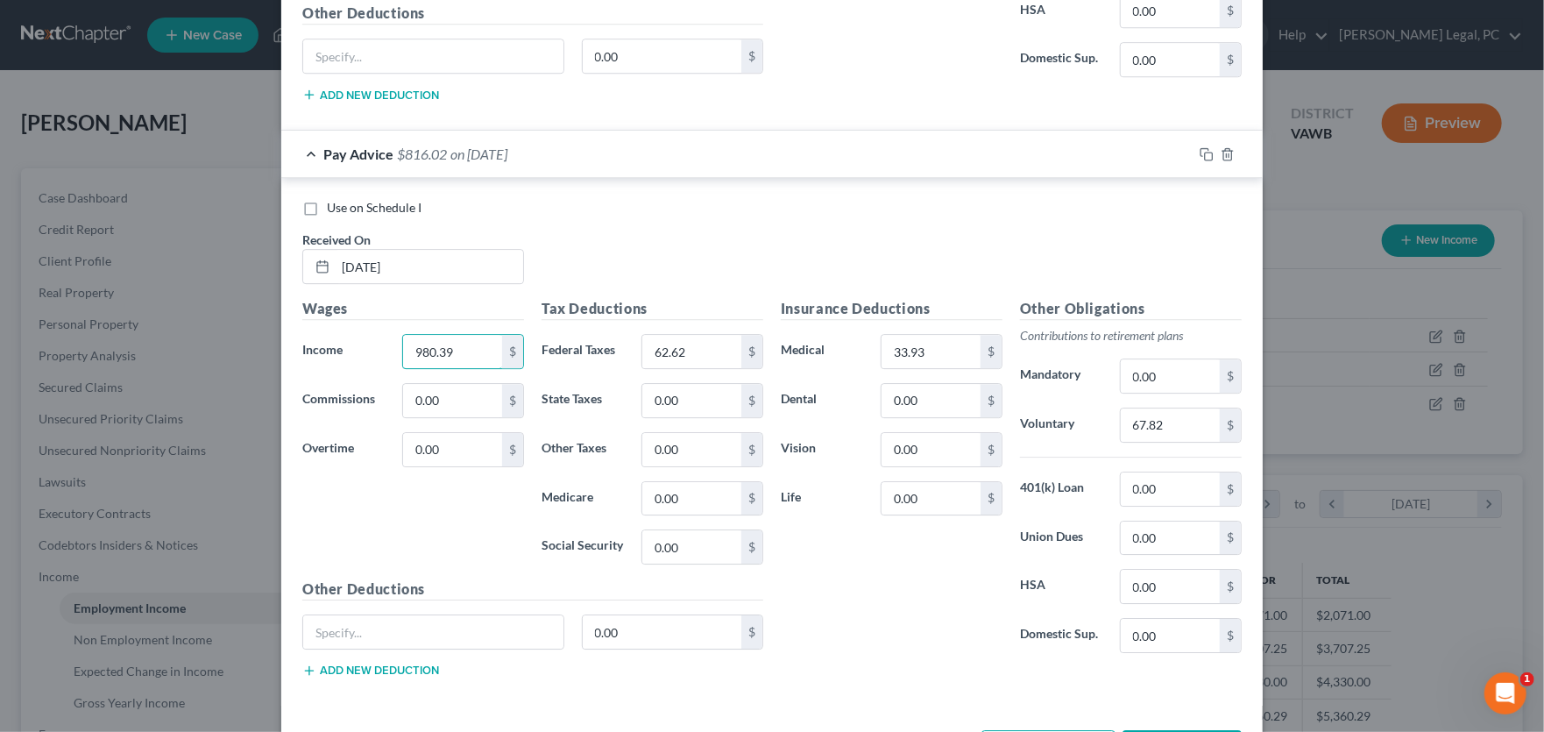
type input "980.39"
type input "110.22"
type input "73.15"
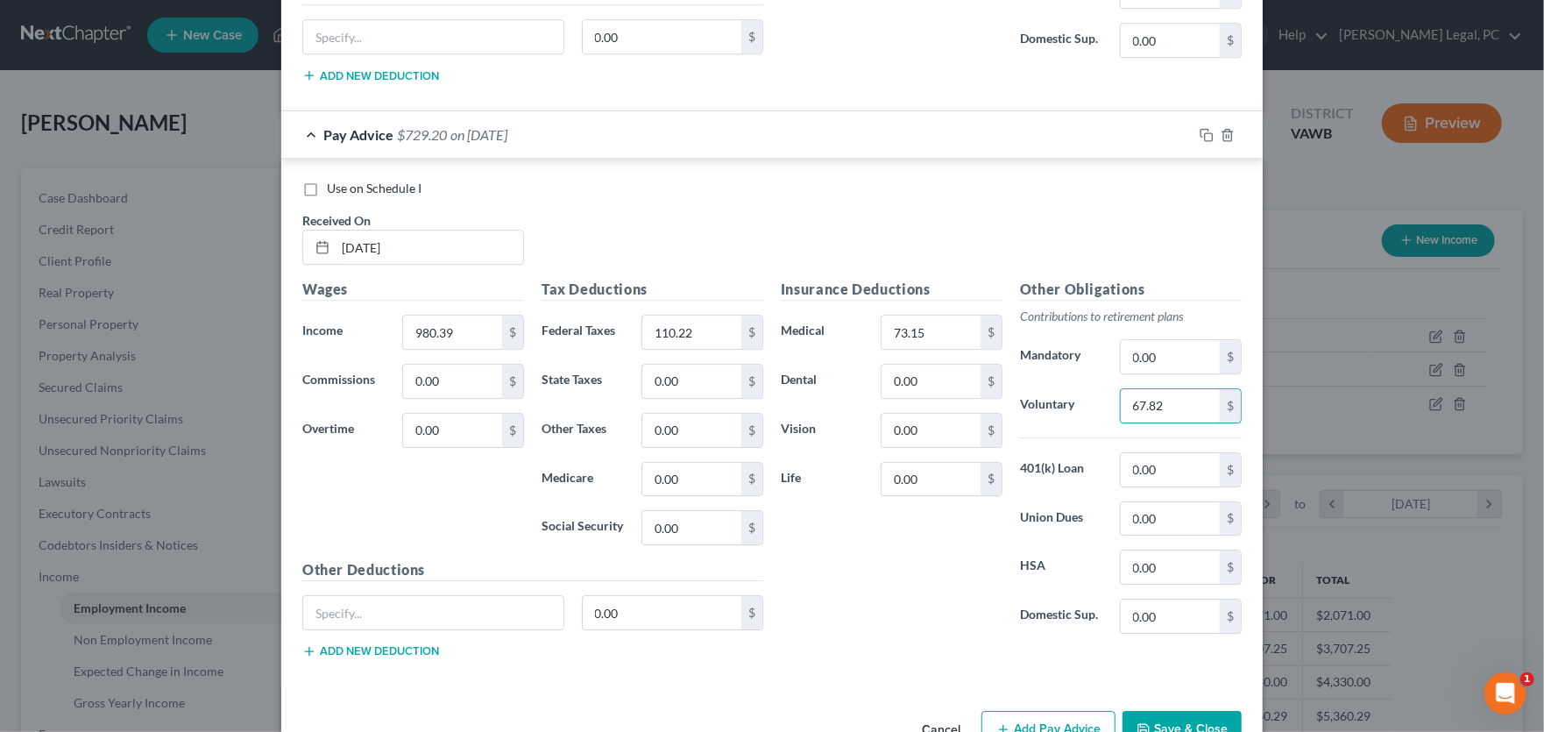
scroll to position [3060, 0]
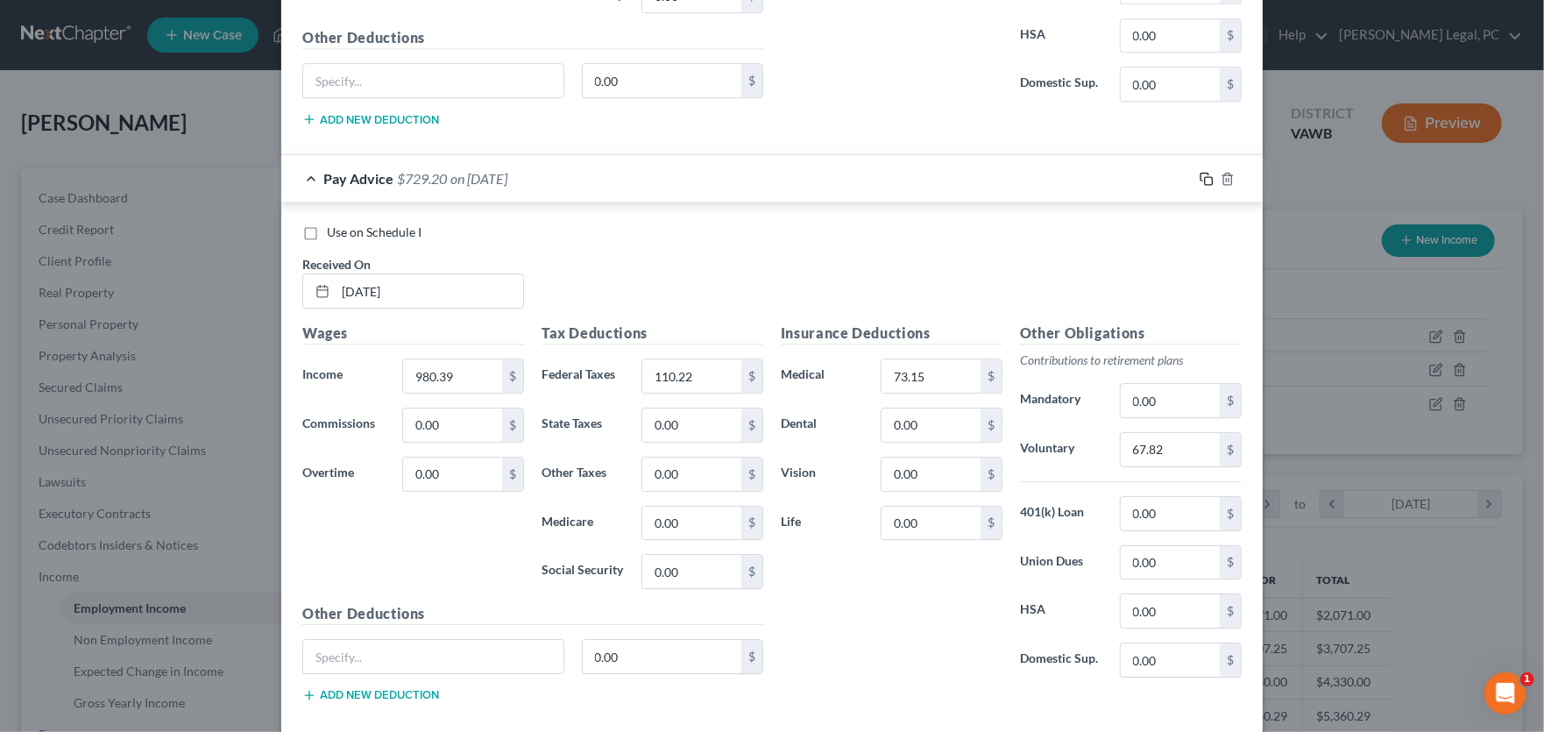
click at [1200, 175] on icon "button" at bounding box center [1207, 179] width 14 height 14
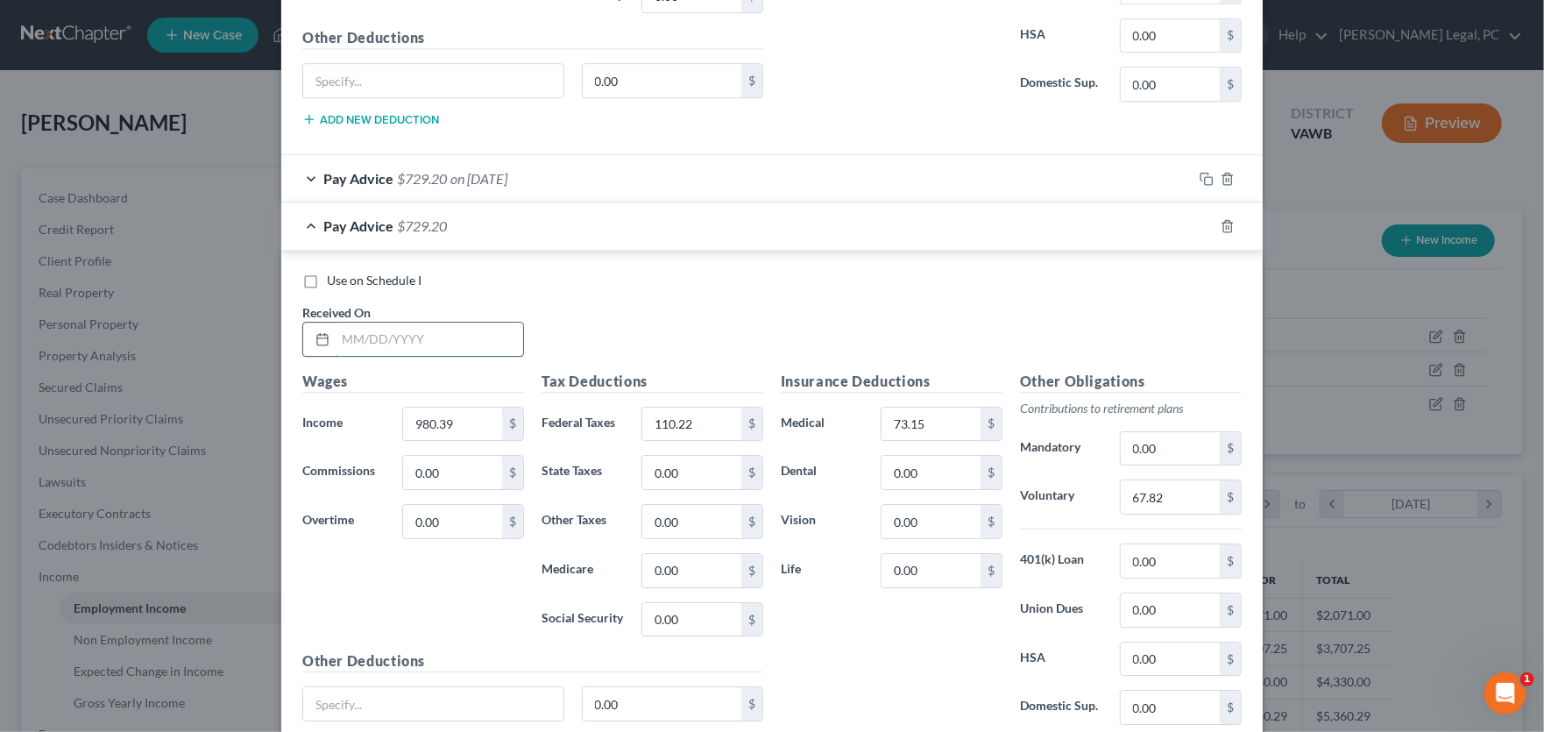
click at [415, 326] on input "text" at bounding box center [430, 338] width 188 height 33
type input "7/11/25"
type input "902.40"
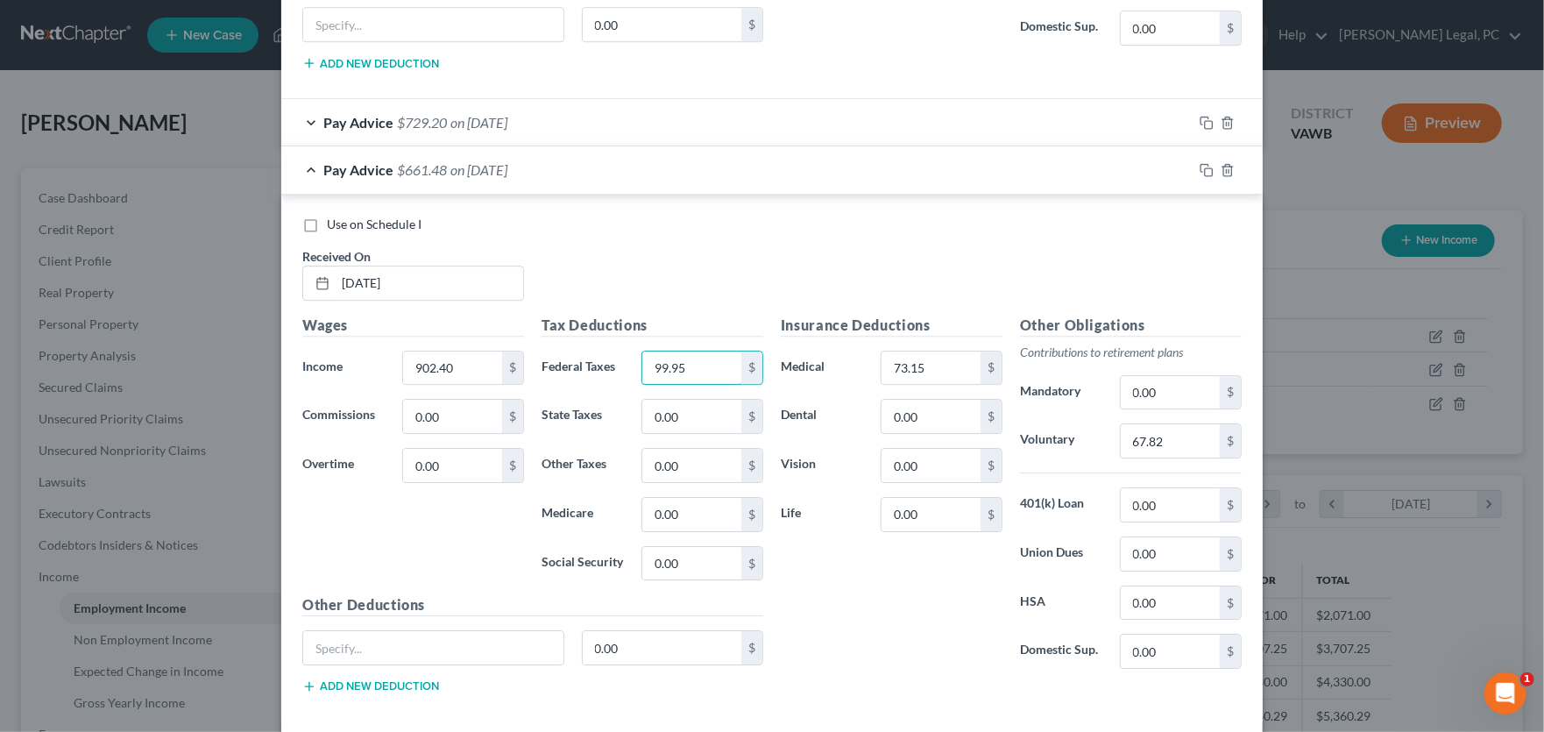
scroll to position [3148, 0]
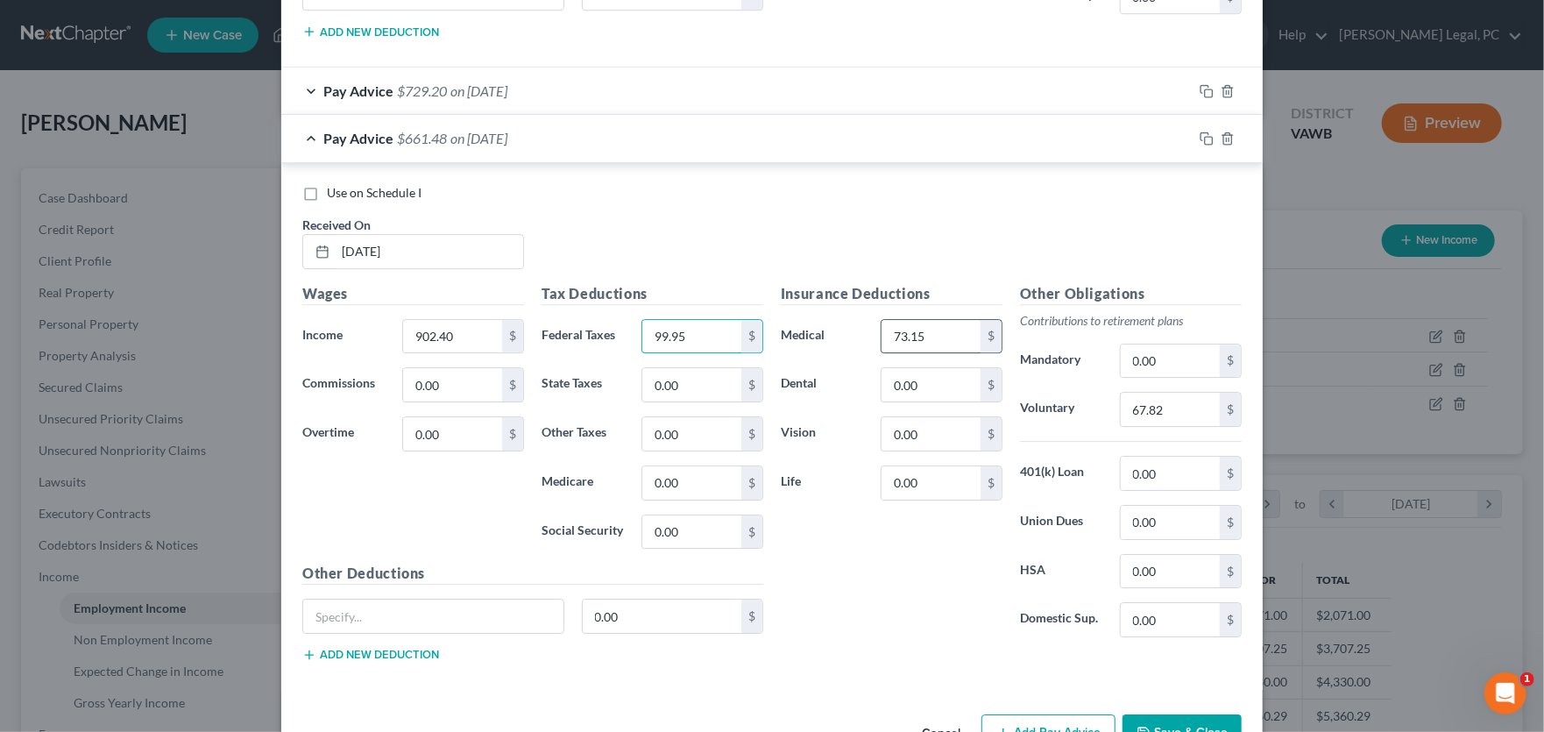
type input "99.95"
type input "70.03"
click at [1178, 408] on input "67.82" at bounding box center [1170, 409] width 99 height 33
click at [1201, 135] on icon "button" at bounding box center [1207, 138] width 14 height 14
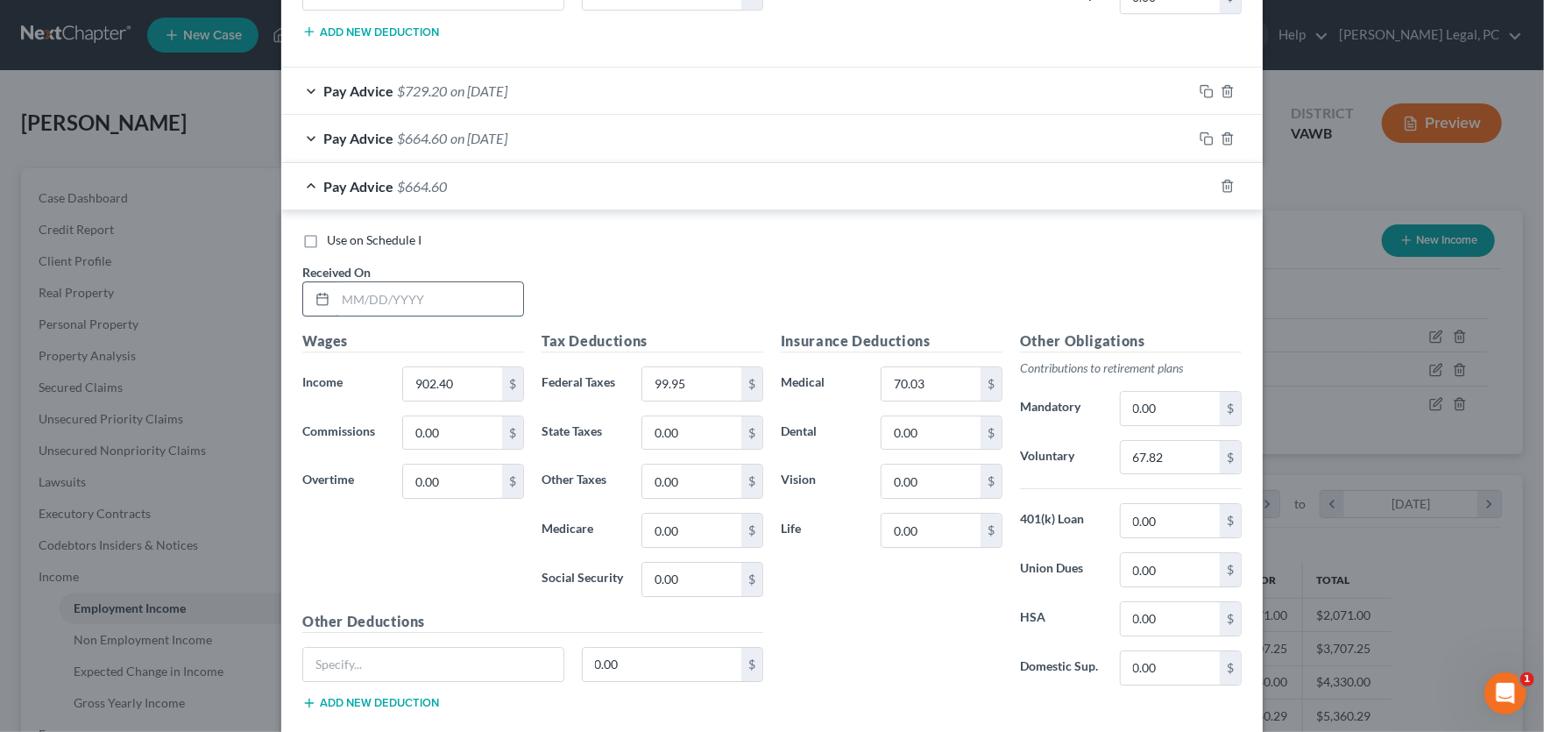
click at [386, 294] on input "text" at bounding box center [430, 298] width 188 height 33
type input "9"
type input "7/18/25"
type input "922.42"
type input "102.58"
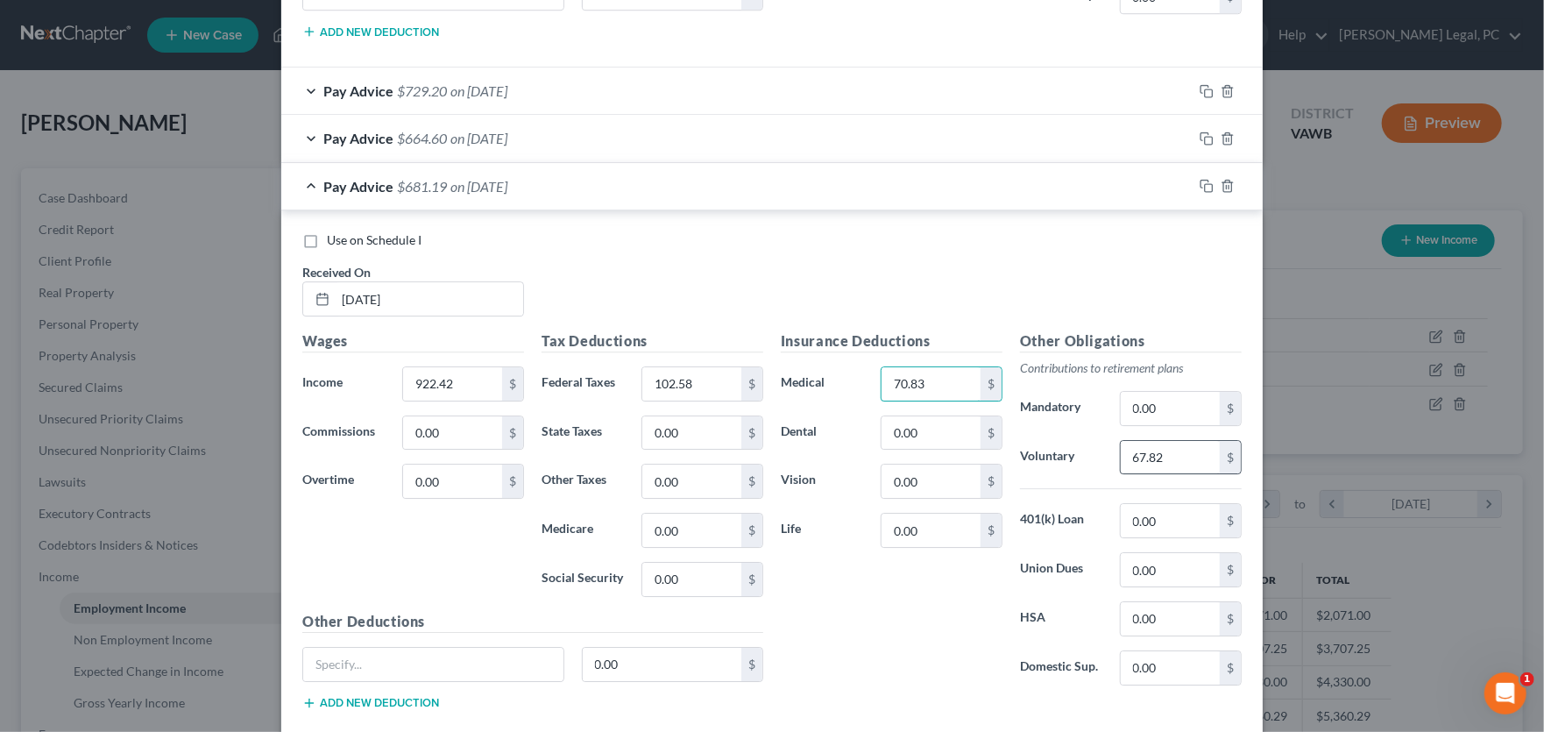
type input "70.83"
click at [1200, 179] on icon "button" at bounding box center [1207, 186] width 14 height 14
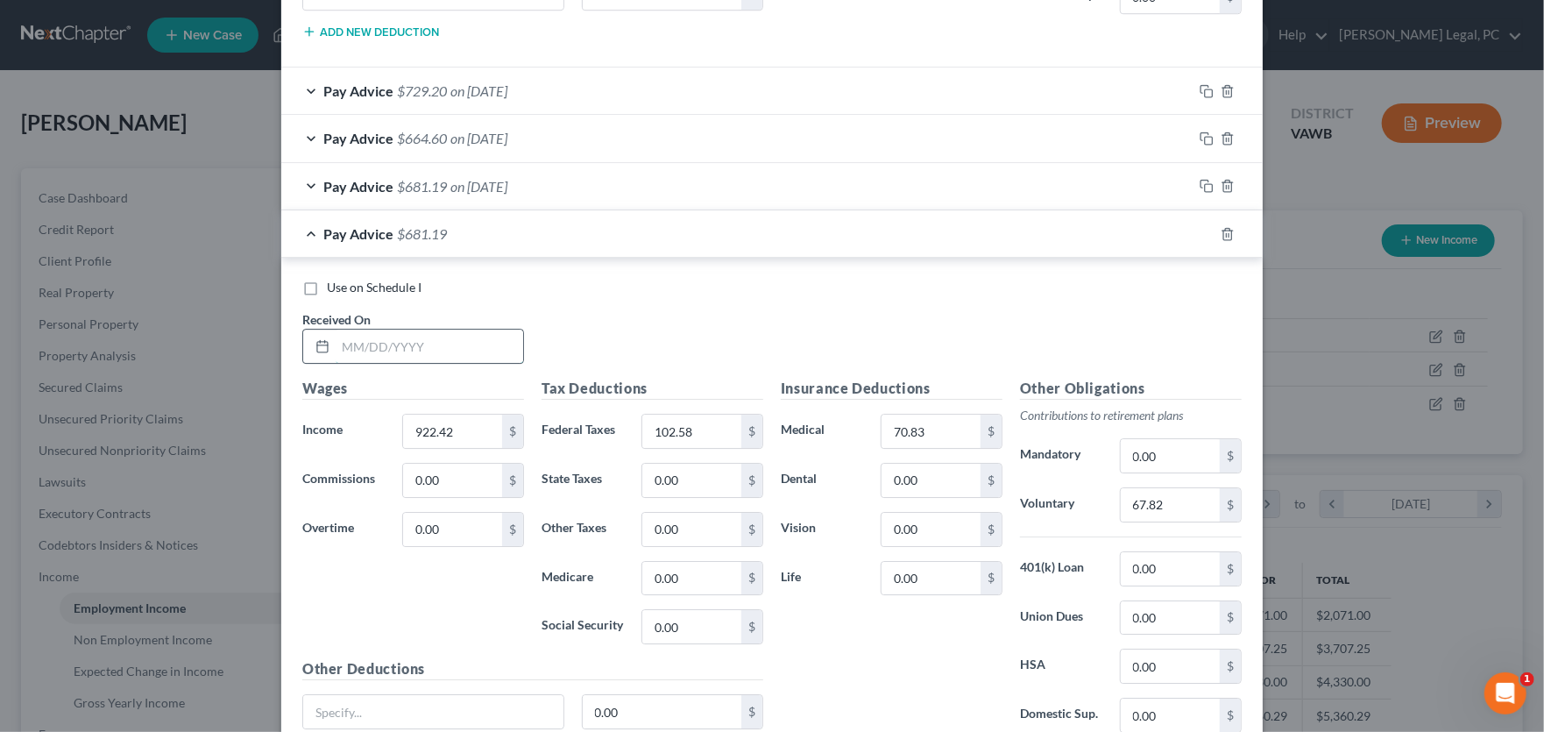
click at [368, 335] on input "text" at bounding box center [430, 346] width 188 height 33
type input "7/25/25"
click at [698, 430] on input "102.58" at bounding box center [691, 431] width 99 height 33
click at [751, 432] on div "$" at bounding box center [751, 431] width 21 height 33
click at [701, 431] on input "102.58" at bounding box center [691, 431] width 99 height 33
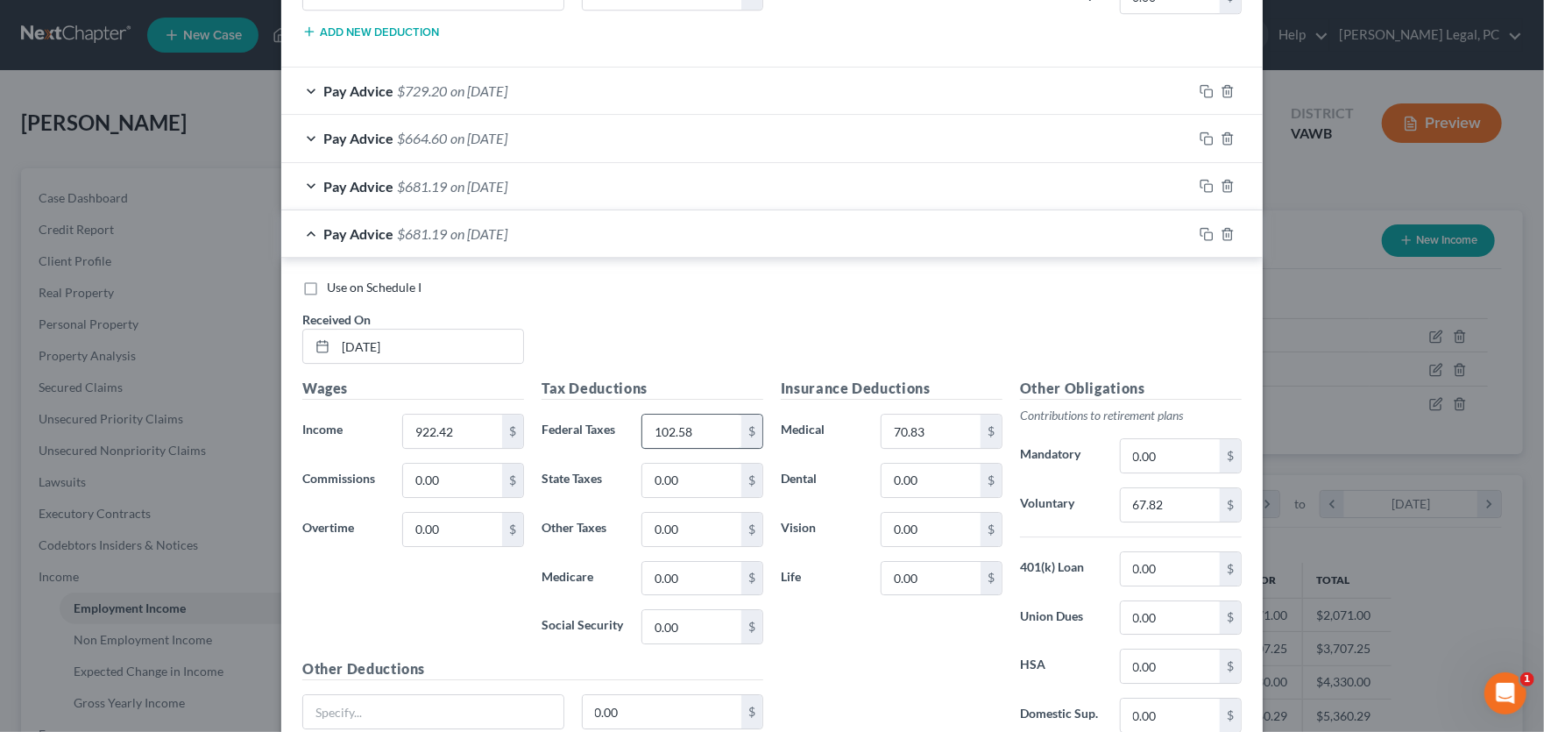
click at [697, 427] on input "102.58" at bounding box center [691, 431] width 99 height 33
type input "102.32"
click at [1200, 230] on icon "button" at bounding box center [1207, 234] width 14 height 14
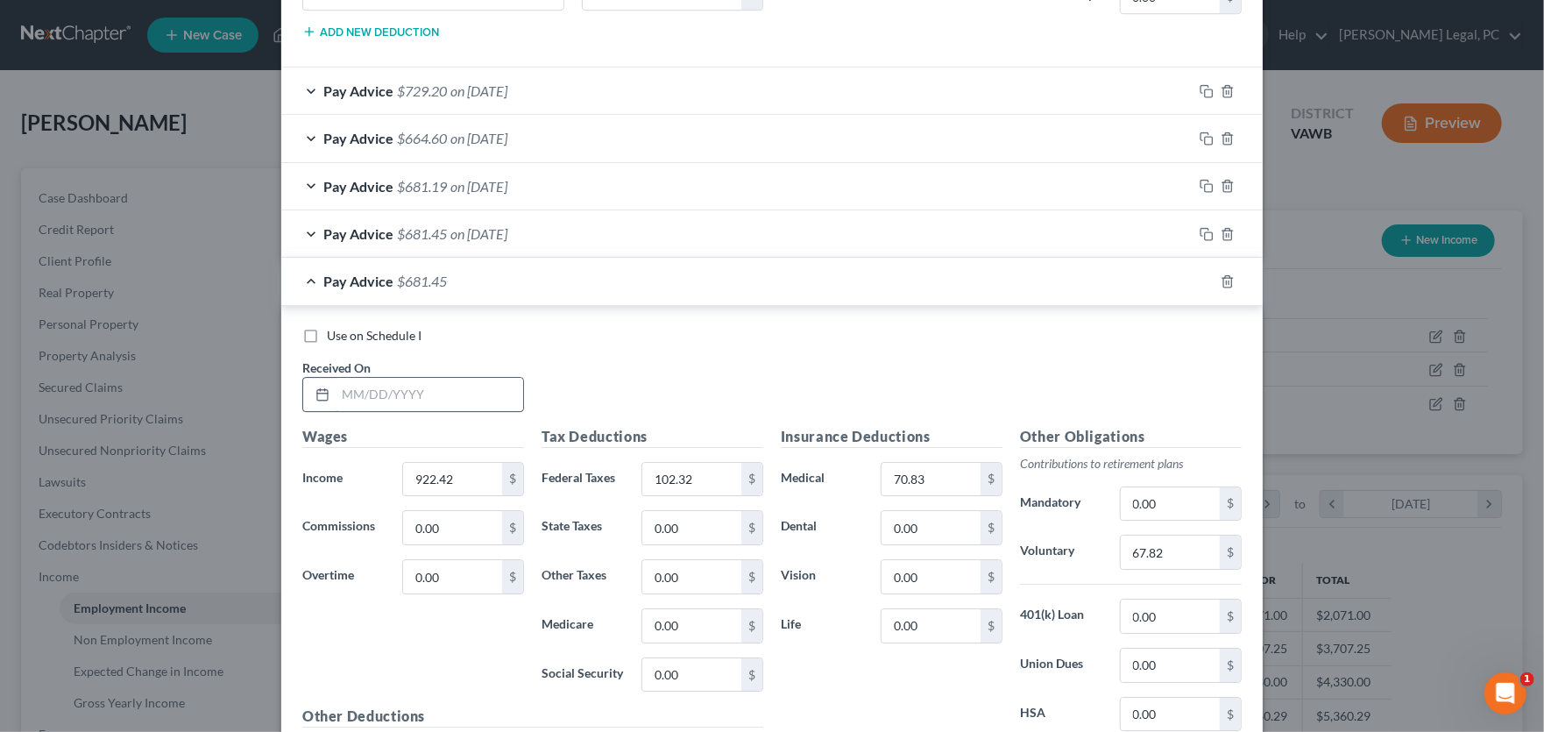
click at [384, 386] on input "text" at bounding box center [430, 394] width 188 height 33
type input "8/1/25"
type input "1,213.44"
type input "143.12"
type input "70.33"
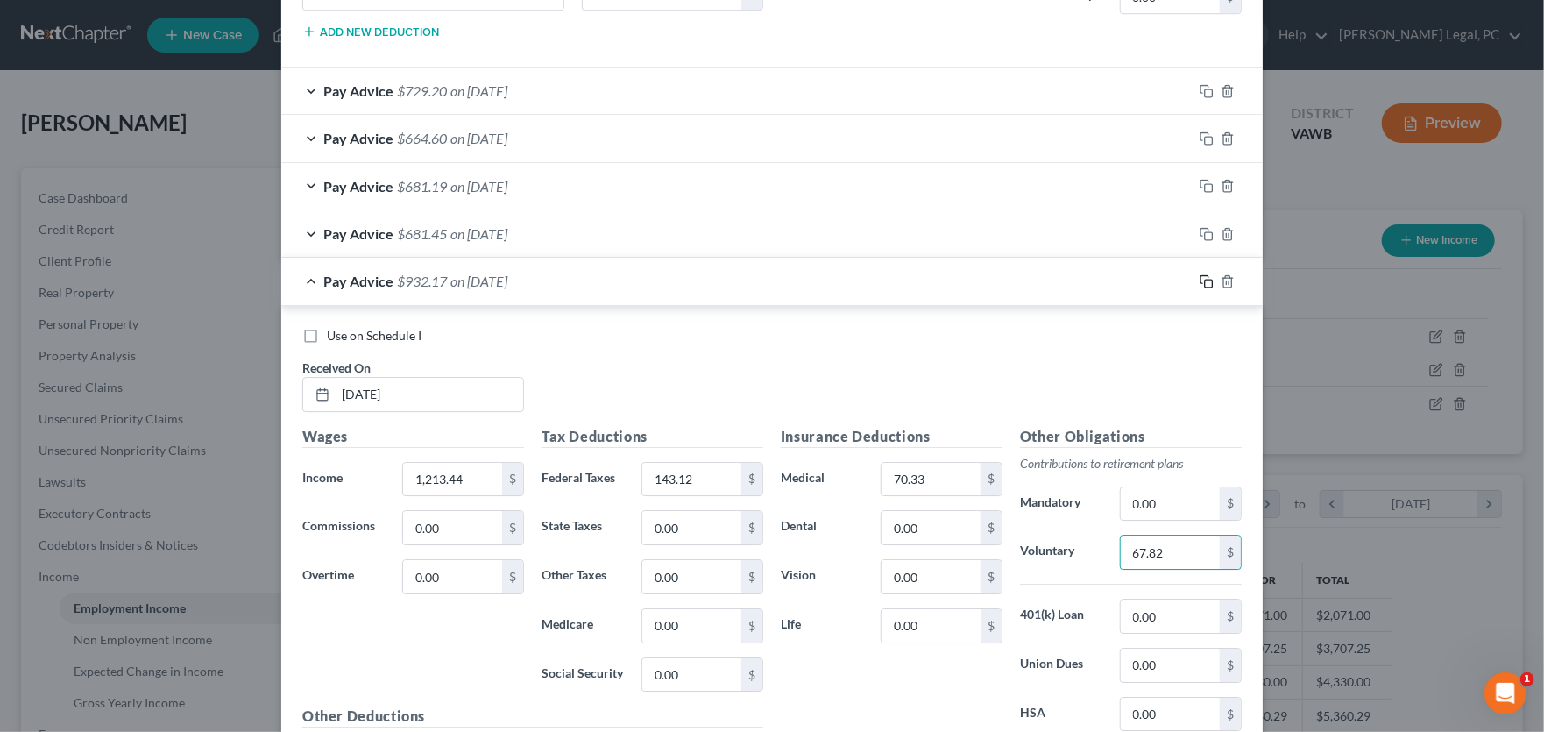
click at [1200, 275] on icon "button" at bounding box center [1207, 281] width 14 height 14
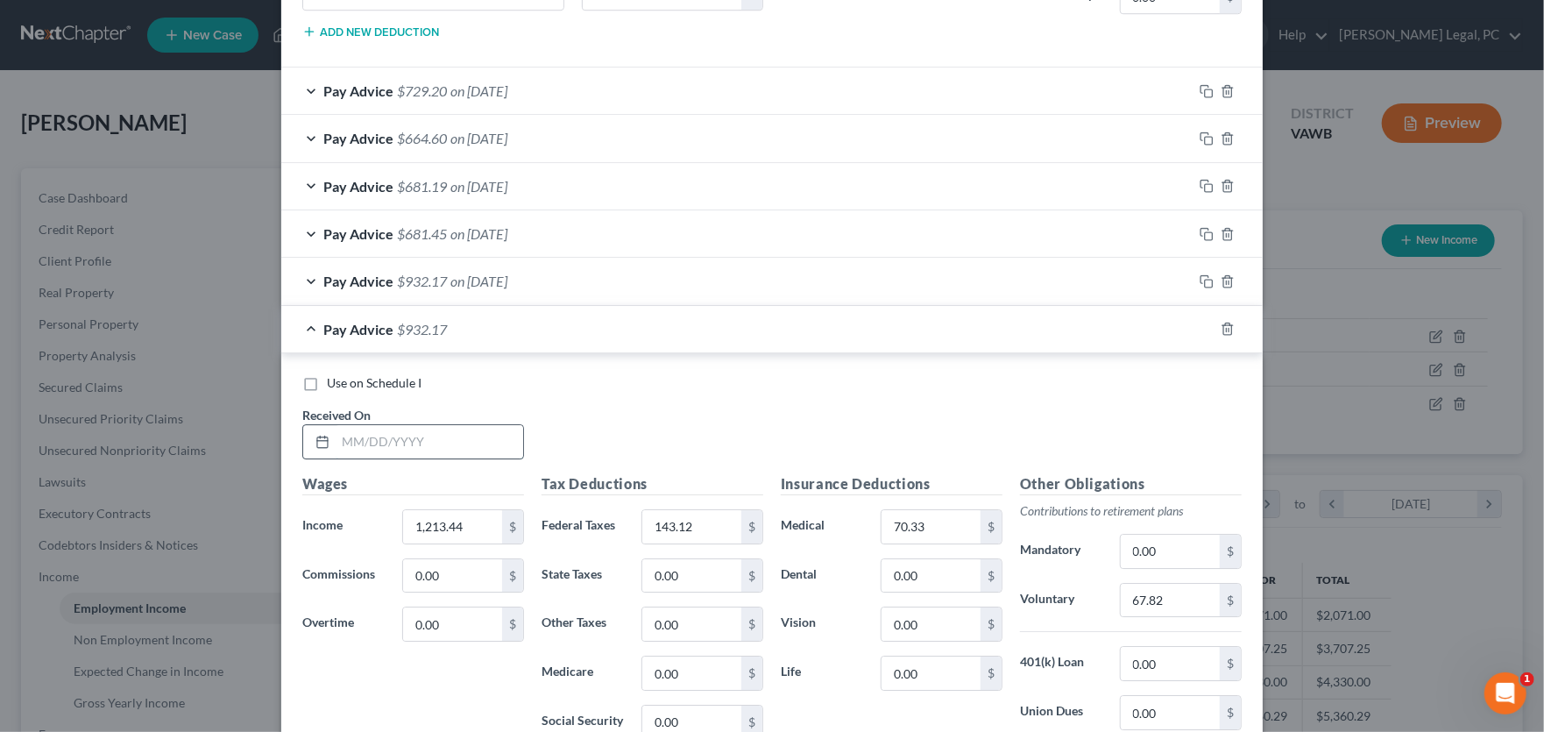
click at [401, 429] on input "text" at bounding box center [430, 441] width 188 height 33
type input "8/8/25"
type input "2"
type input "1,193.92"
type input "138.75"
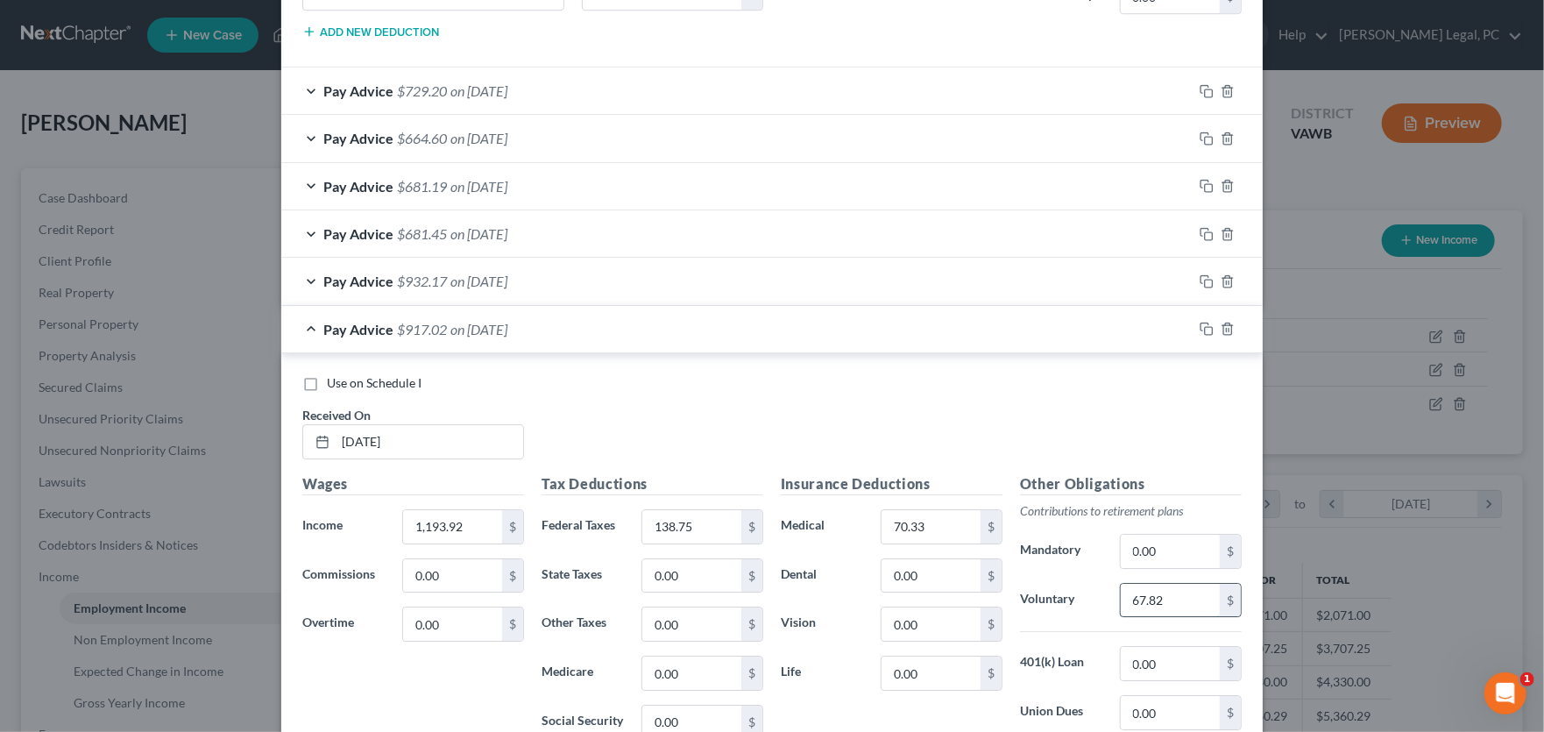
click at [1187, 591] on input "67.82" at bounding box center [1170, 600] width 99 height 33
click at [938, 515] on input "70.33" at bounding box center [931, 526] width 99 height 33
type input "69.75"
click at [1200, 322] on icon "button" at bounding box center [1207, 329] width 14 height 14
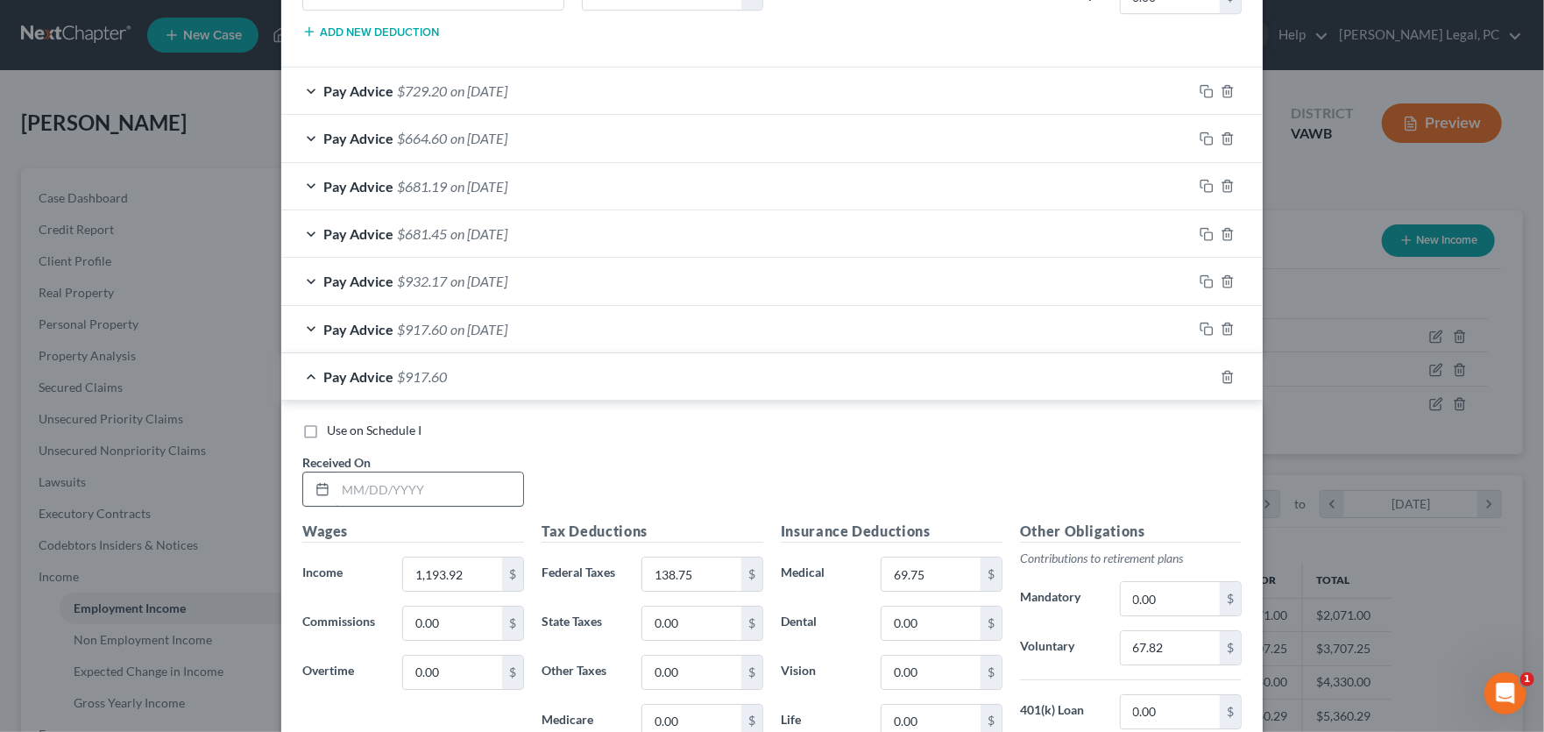
click at [397, 479] on input "text" at bounding box center [430, 488] width 188 height 33
type input "8/15/25"
click at [471, 566] on input "1,193.92" at bounding box center [452, 573] width 99 height 33
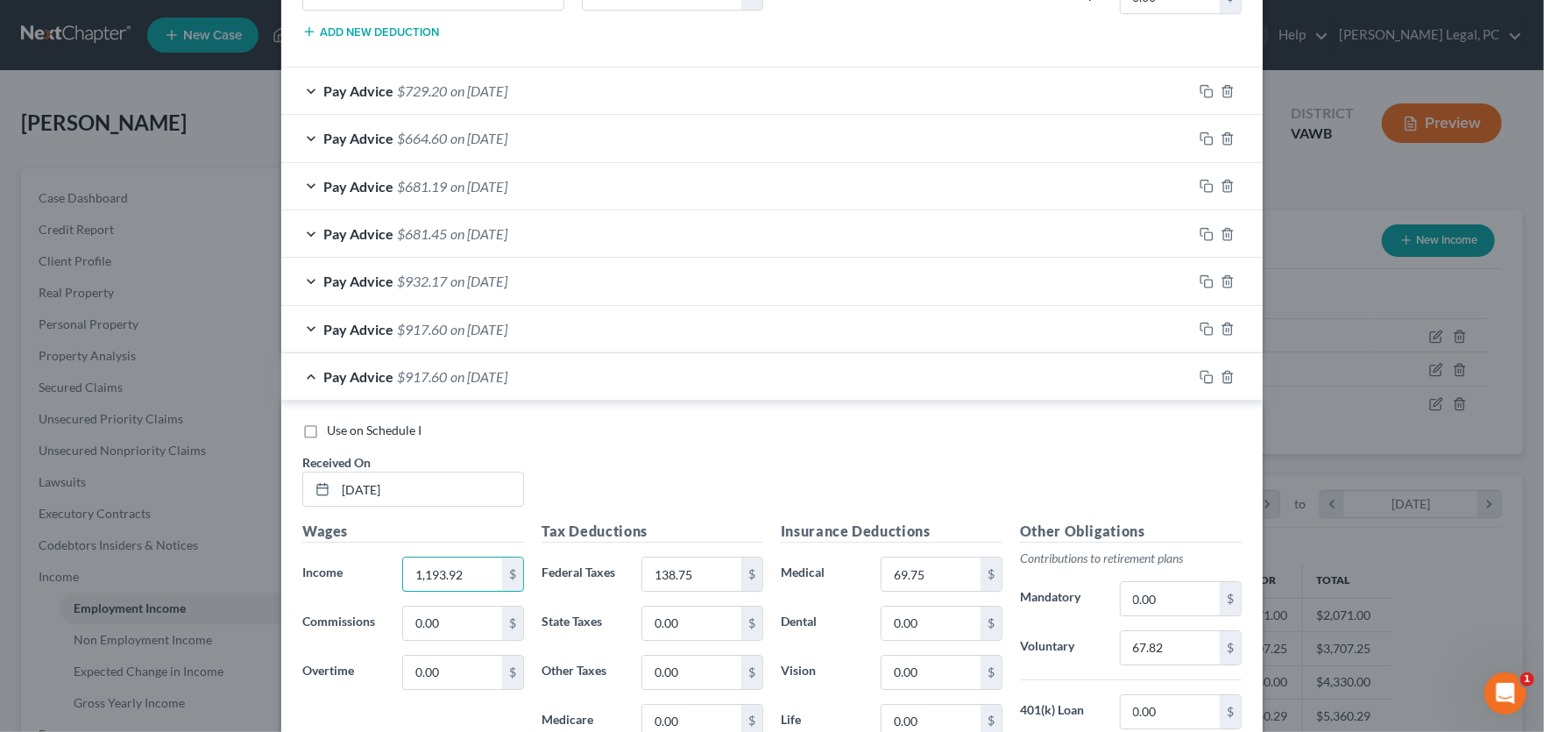
drag, startPoint x: 471, startPoint y: 566, endPoint x: 354, endPoint y: 561, distance: 117.5
click at [354, 561] on div "Income * 1,193.92 $" at bounding box center [413, 573] width 239 height 35
type input "927.58"
click at [714, 569] on input "138.75" at bounding box center [691, 573] width 99 height 33
type input "103.52"
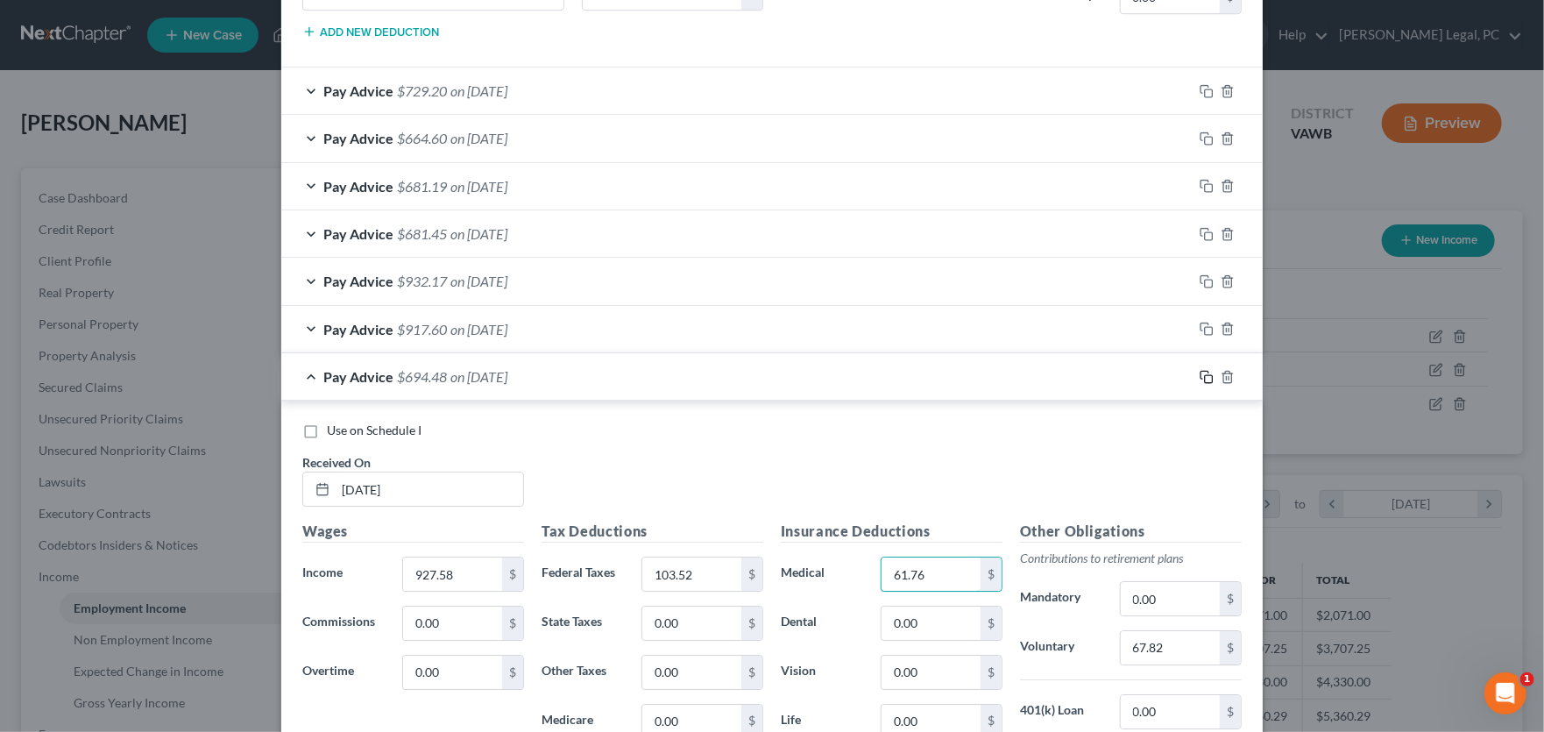
type input "61.76"
click at [1200, 372] on icon "button" at bounding box center [1207, 377] width 14 height 14
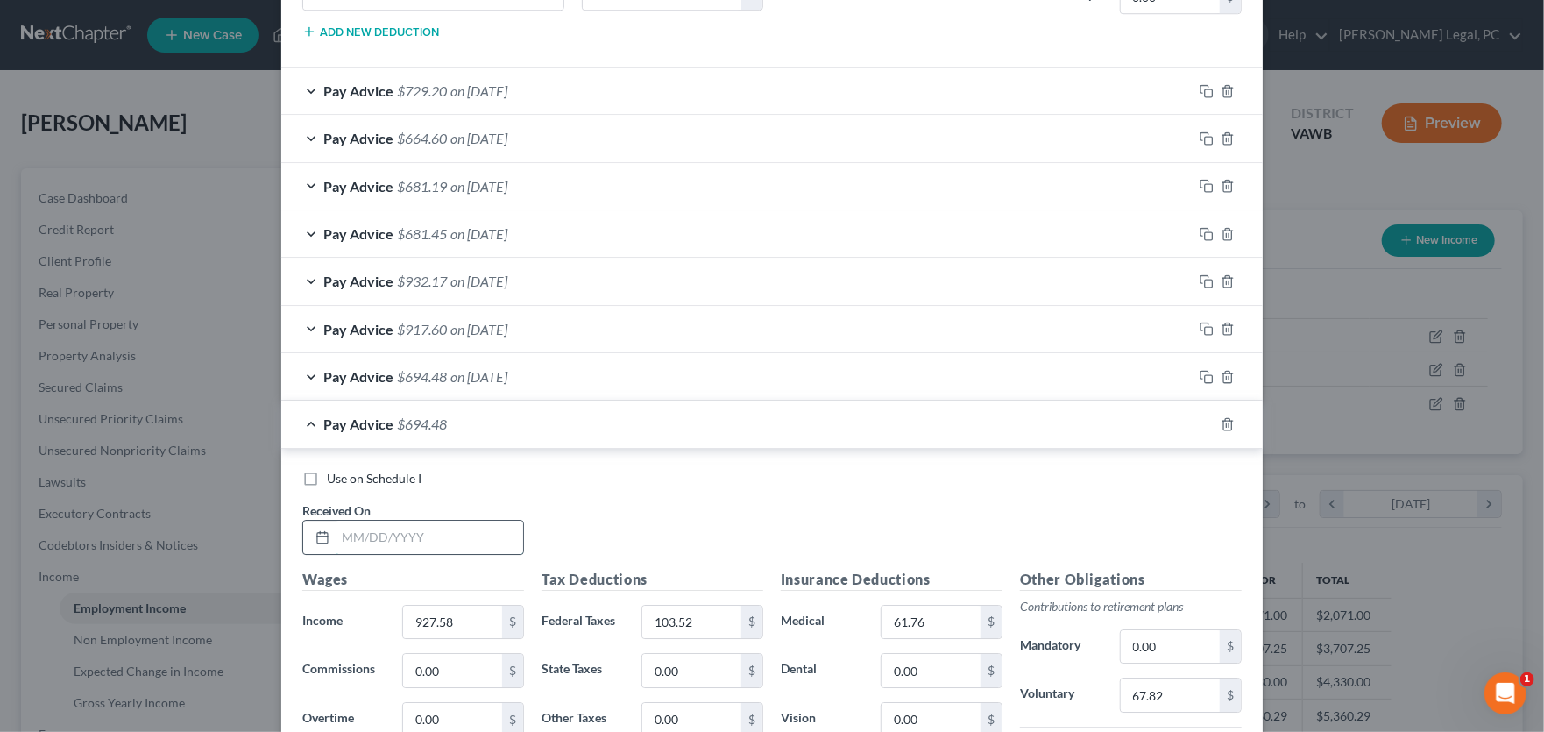
click at [360, 528] on input "text" at bounding box center [430, 537] width 188 height 33
type input "8/29/25"
type input "691.48"
type input "72.29"
type input "54.67"
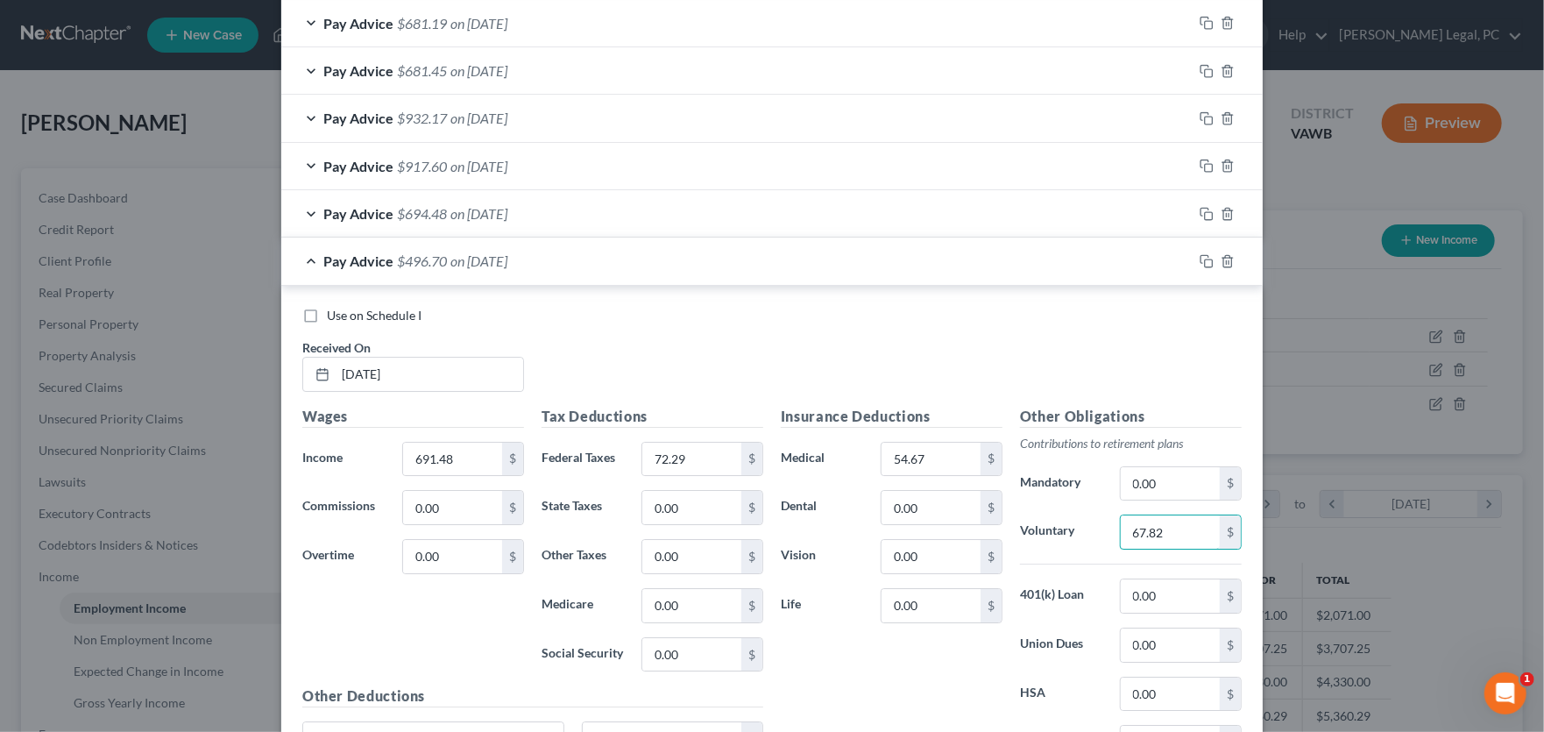
scroll to position [3323, 0]
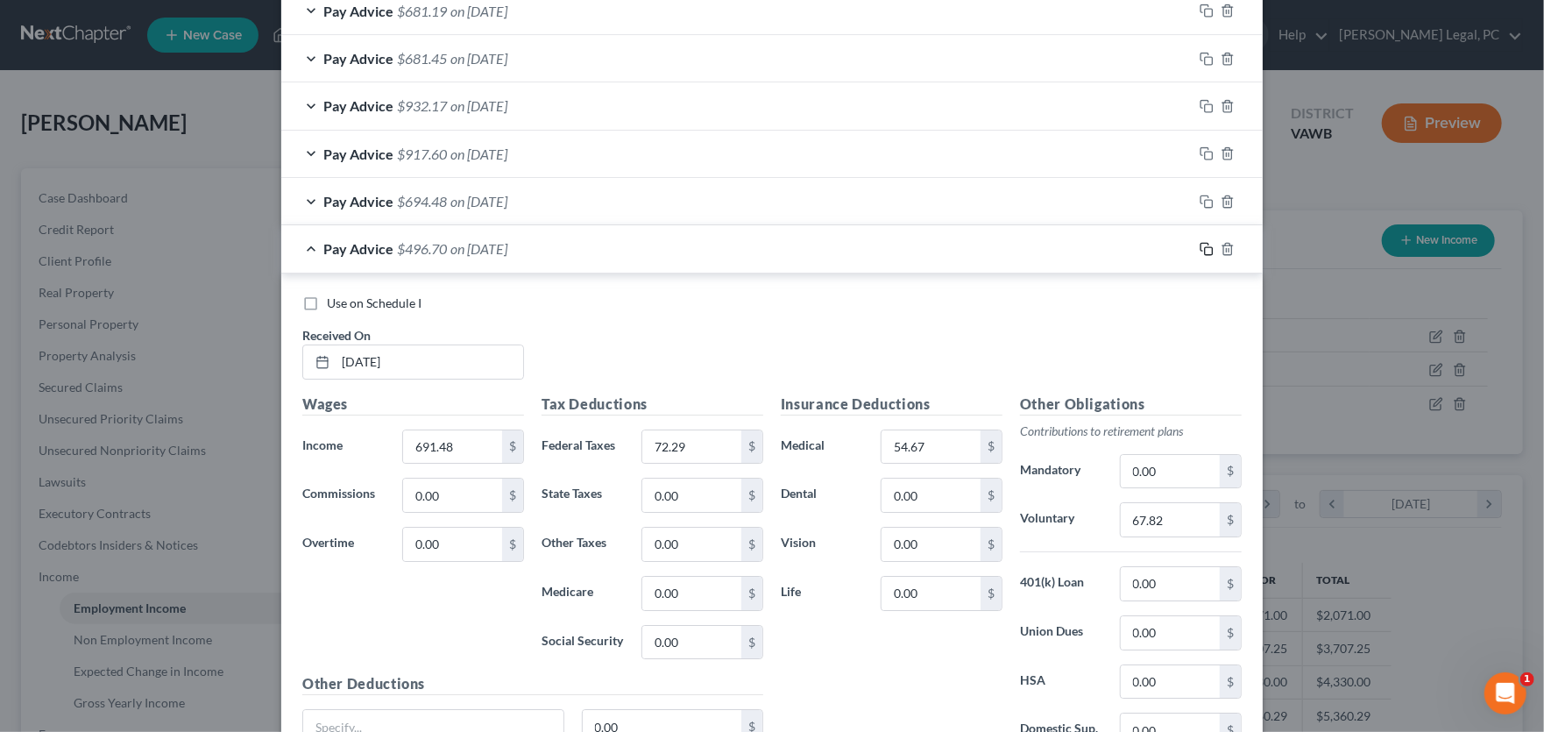
click at [1205, 247] on rect "button" at bounding box center [1209, 251] width 8 height 8
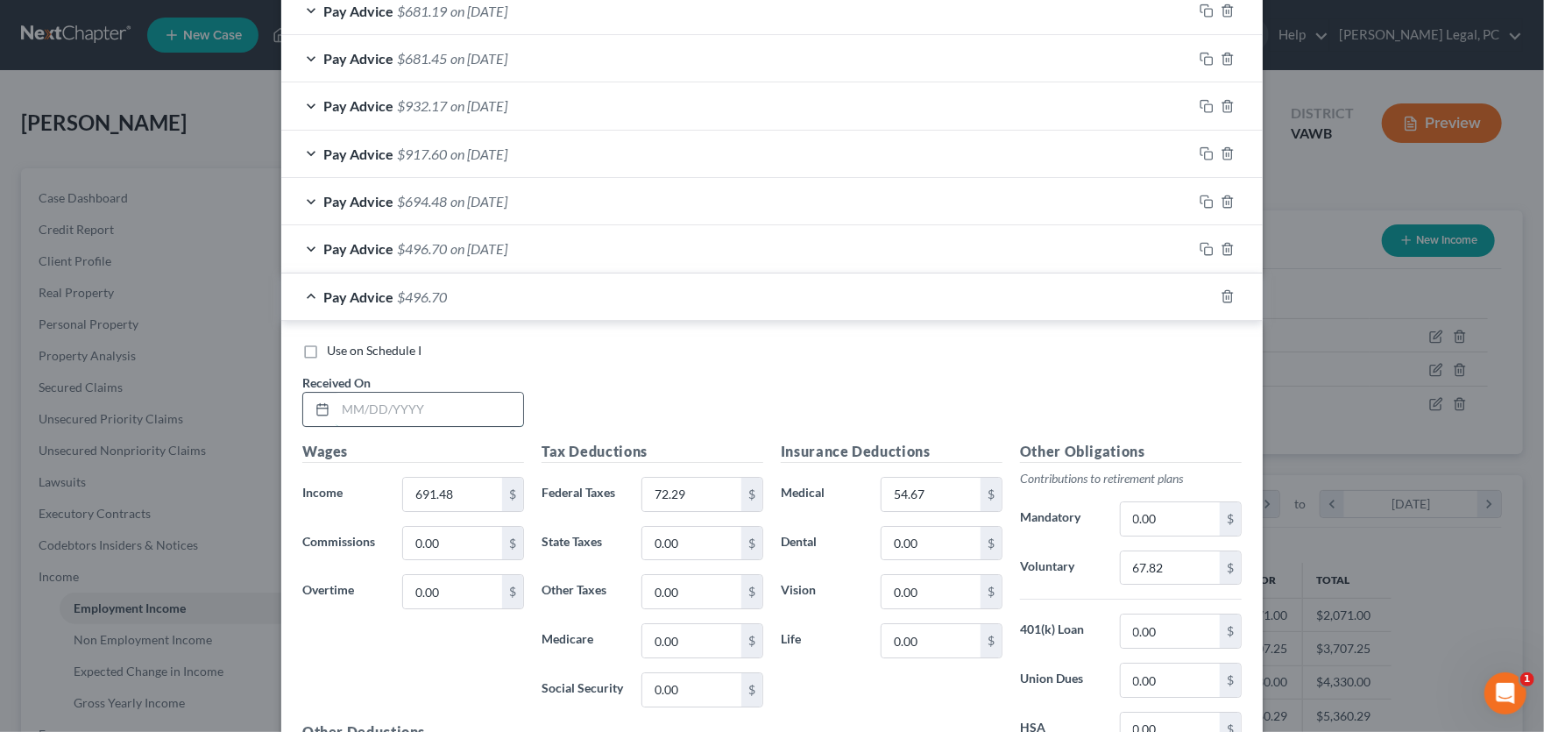
click at [417, 408] on input "text" at bounding box center [430, 409] width 188 height 33
type input "9/5/25"
click at [467, 493] on input "691.48" at bounding box center [452, 494] width 99 height 33
type input "918.40"
click at [689, 494] on input "72.29" at bounding box center [691, 494] width 99 height 33
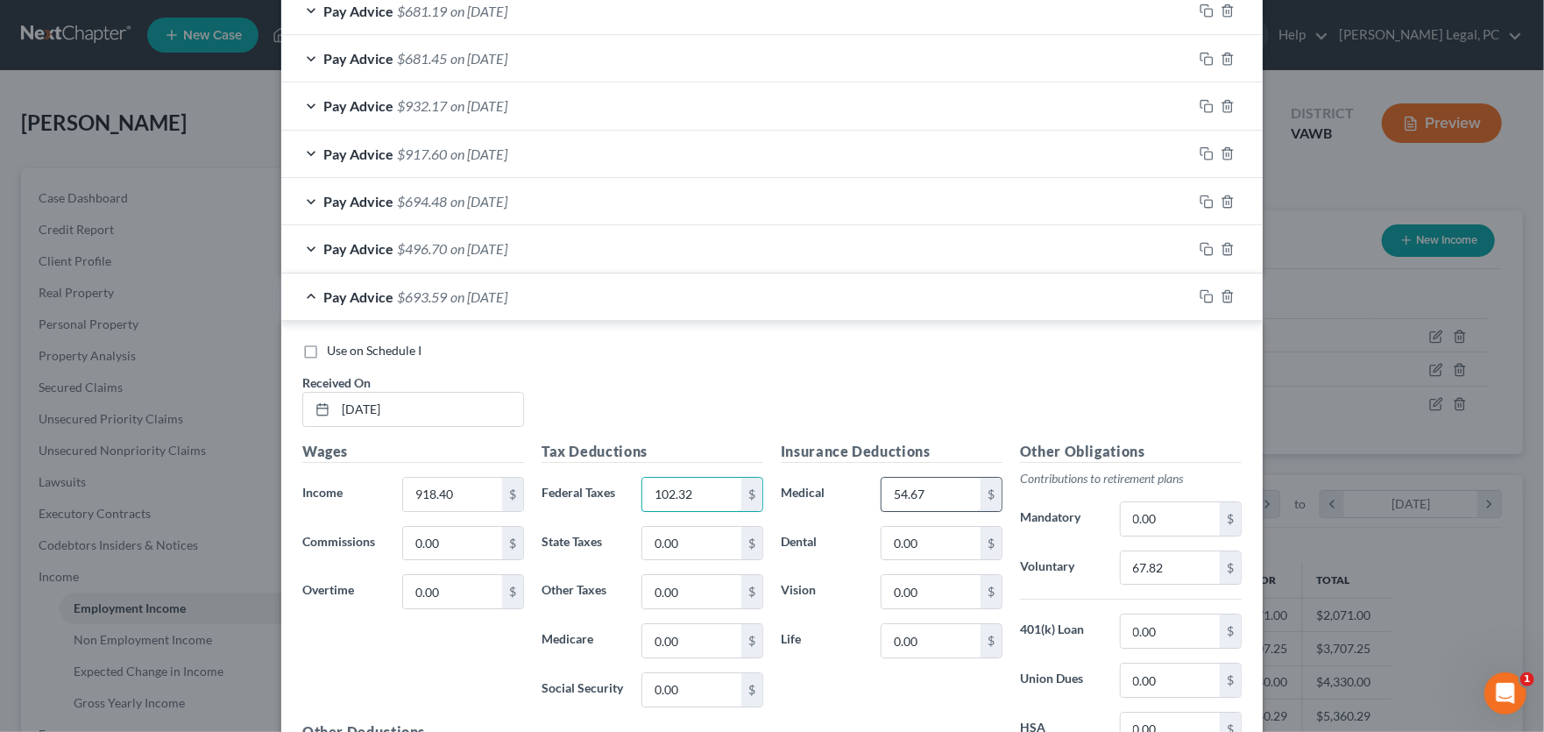
type input "102.32"
type input "61.48"
click at [1201, 294] on icon "button" at bounding box center [1207, 296] width 14 height 14
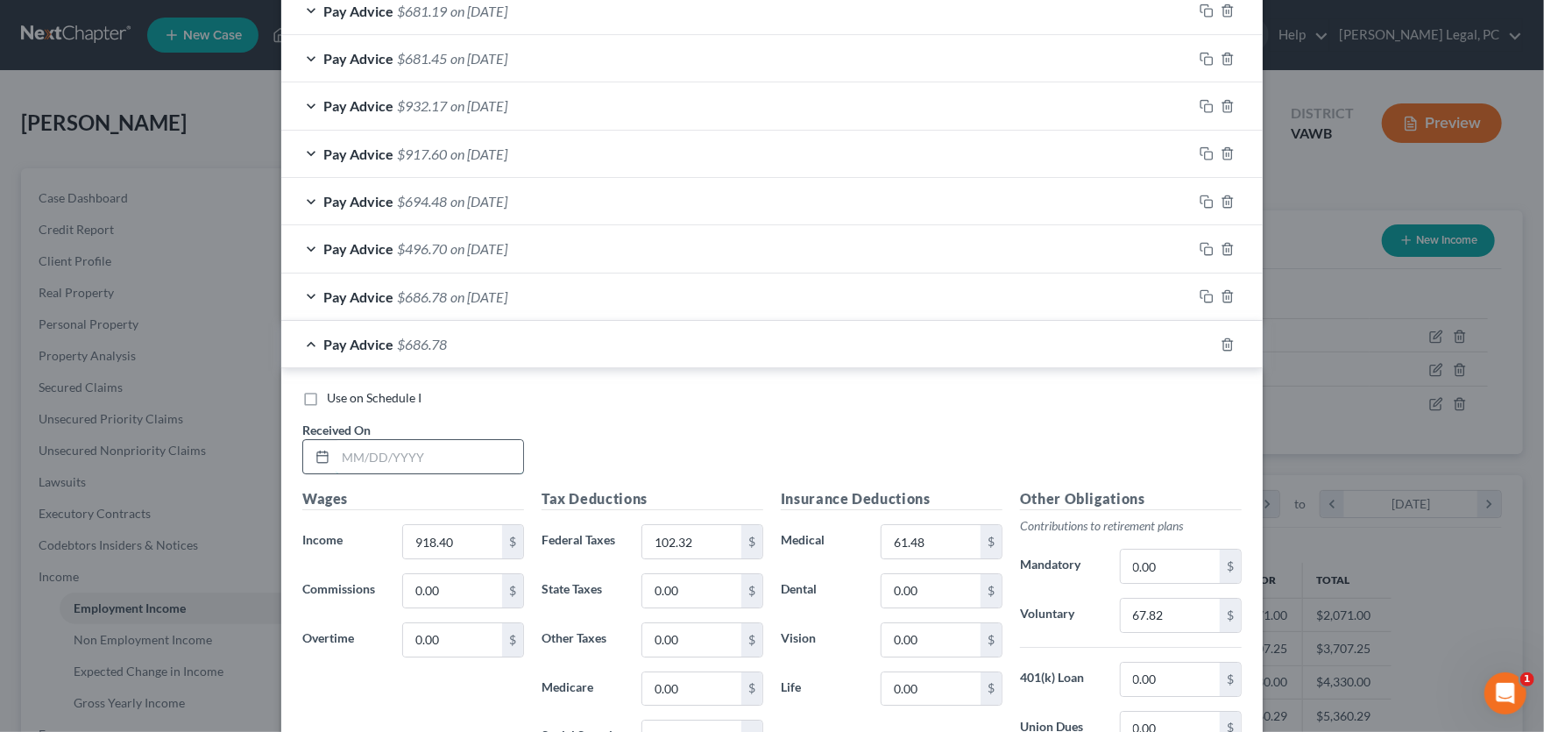
click at [379, 446] on input "text" at bounding box center [430, 456] width 188 height 33
type input "9/12/25"
click at [458, 535] on input "918.40" at bounding box center [452, 541] width 99 height 33
type input "906.42"
click at [702, 532] on input "102.32" at bounding box center [691, 541] width 99 height 33
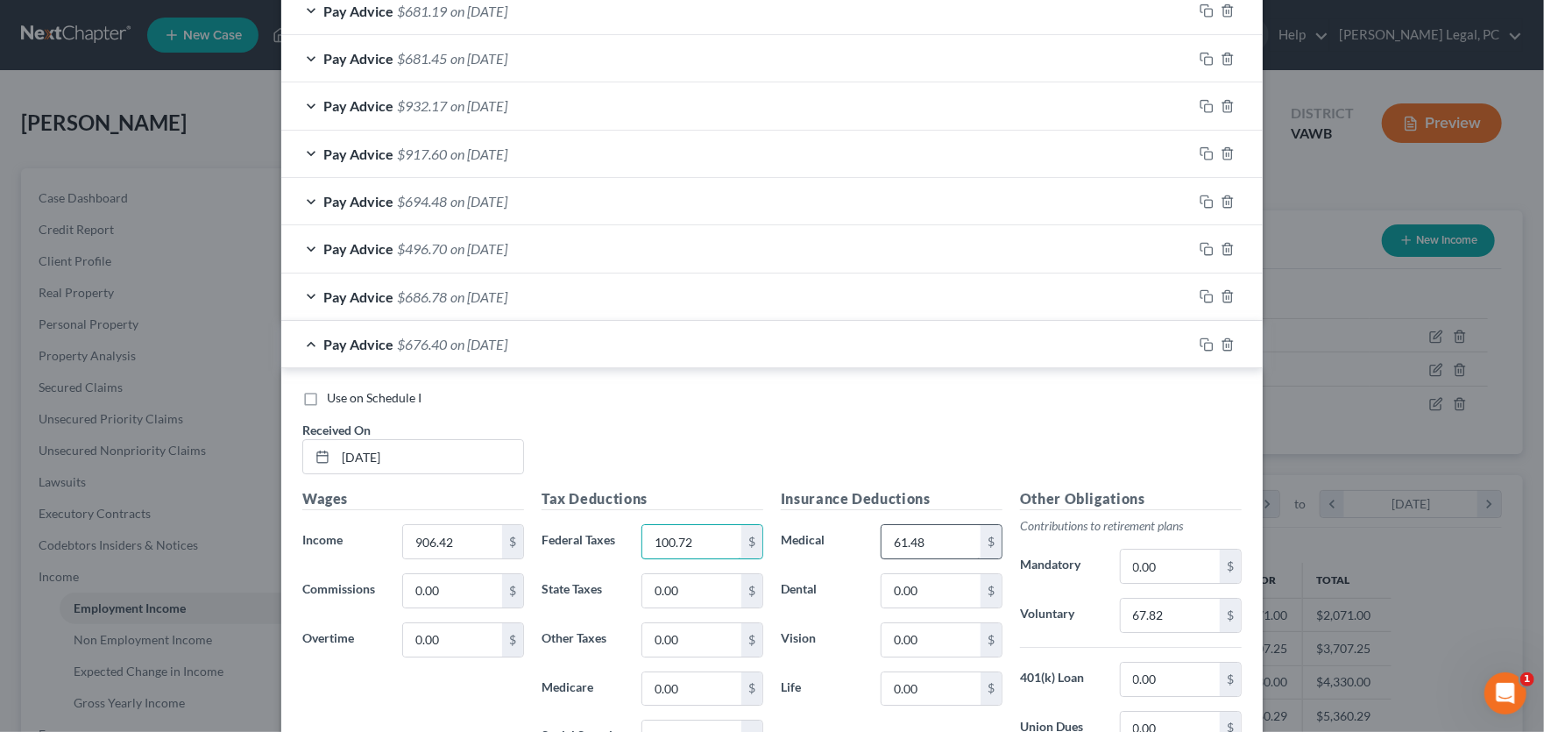
type input "100.72"
type input "61.12"
click at [1201, 338] on icon "button" at bounding box center [1207, 344] width 14 height 14
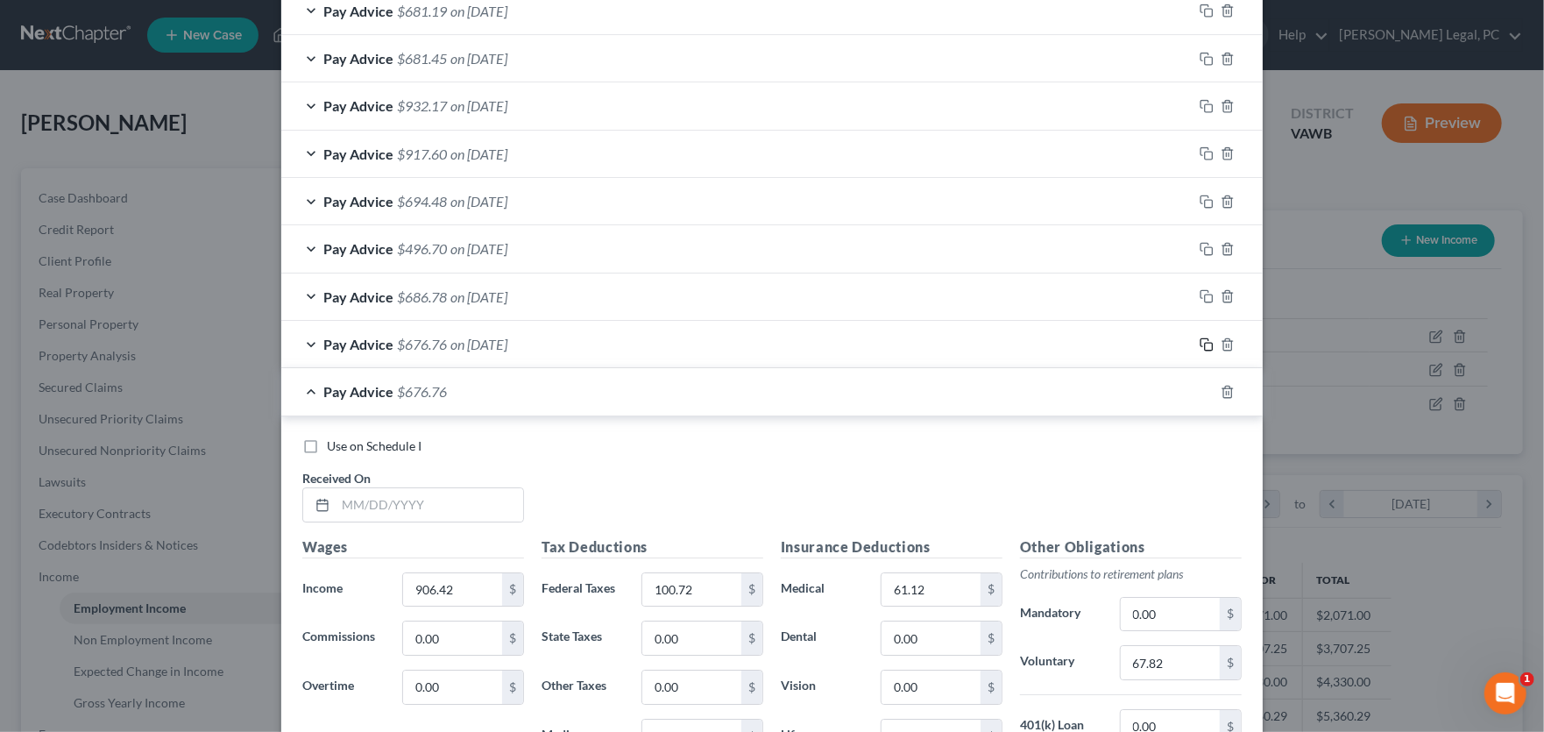
scroll to position [3623, 0]
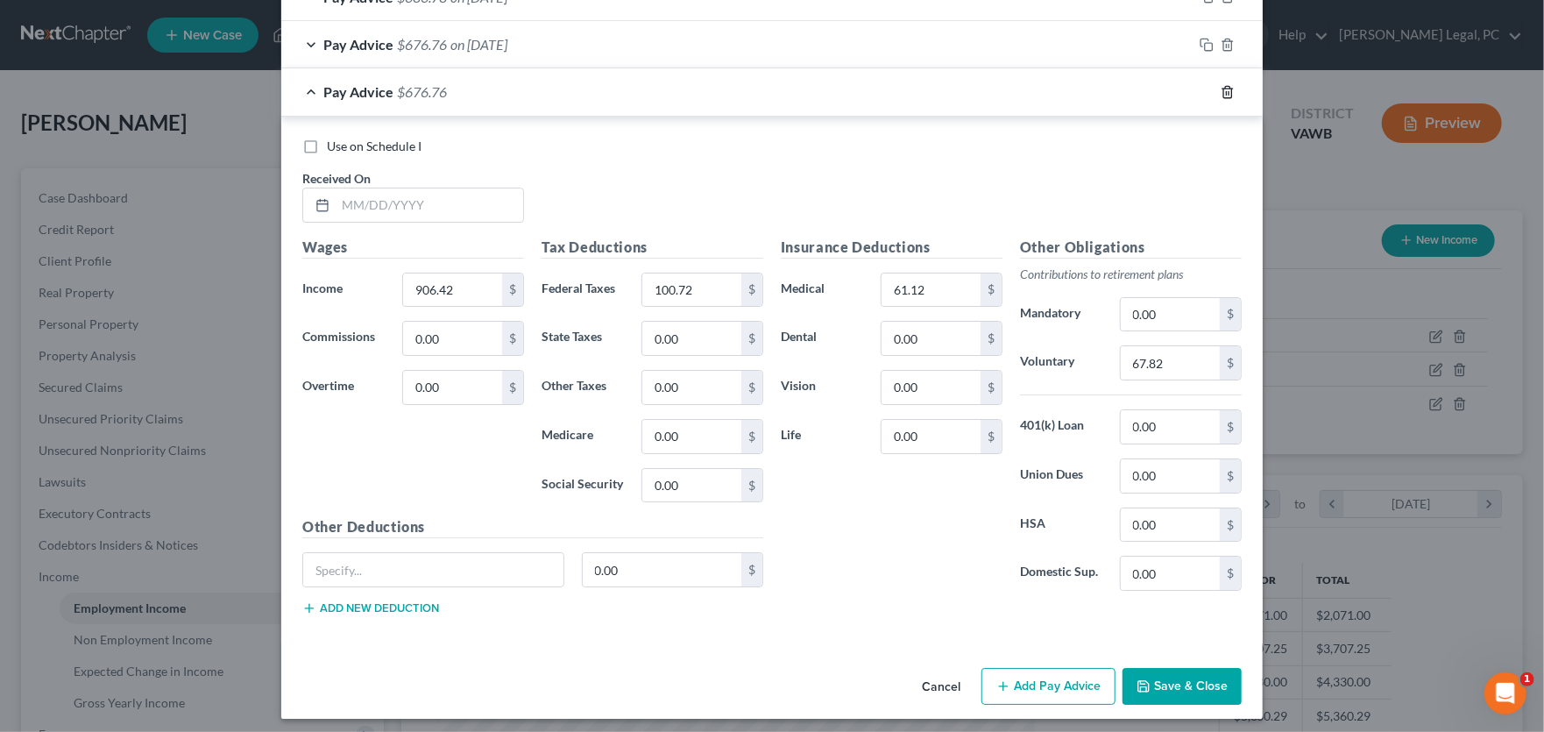
click at [1223, 90] on icon "button" at bounding box center [1227, 91] width 8 height 11
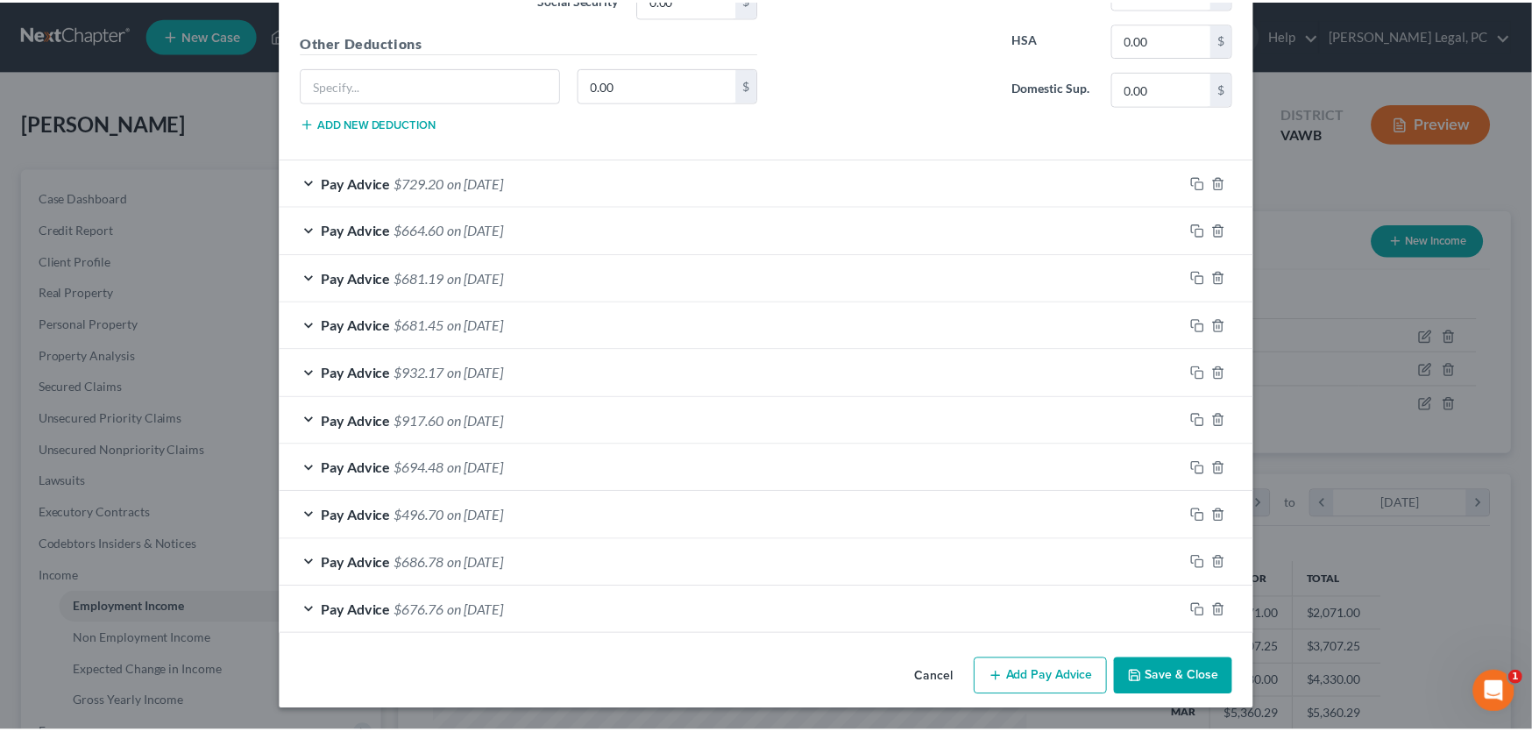
scroll to position [3050, 0]
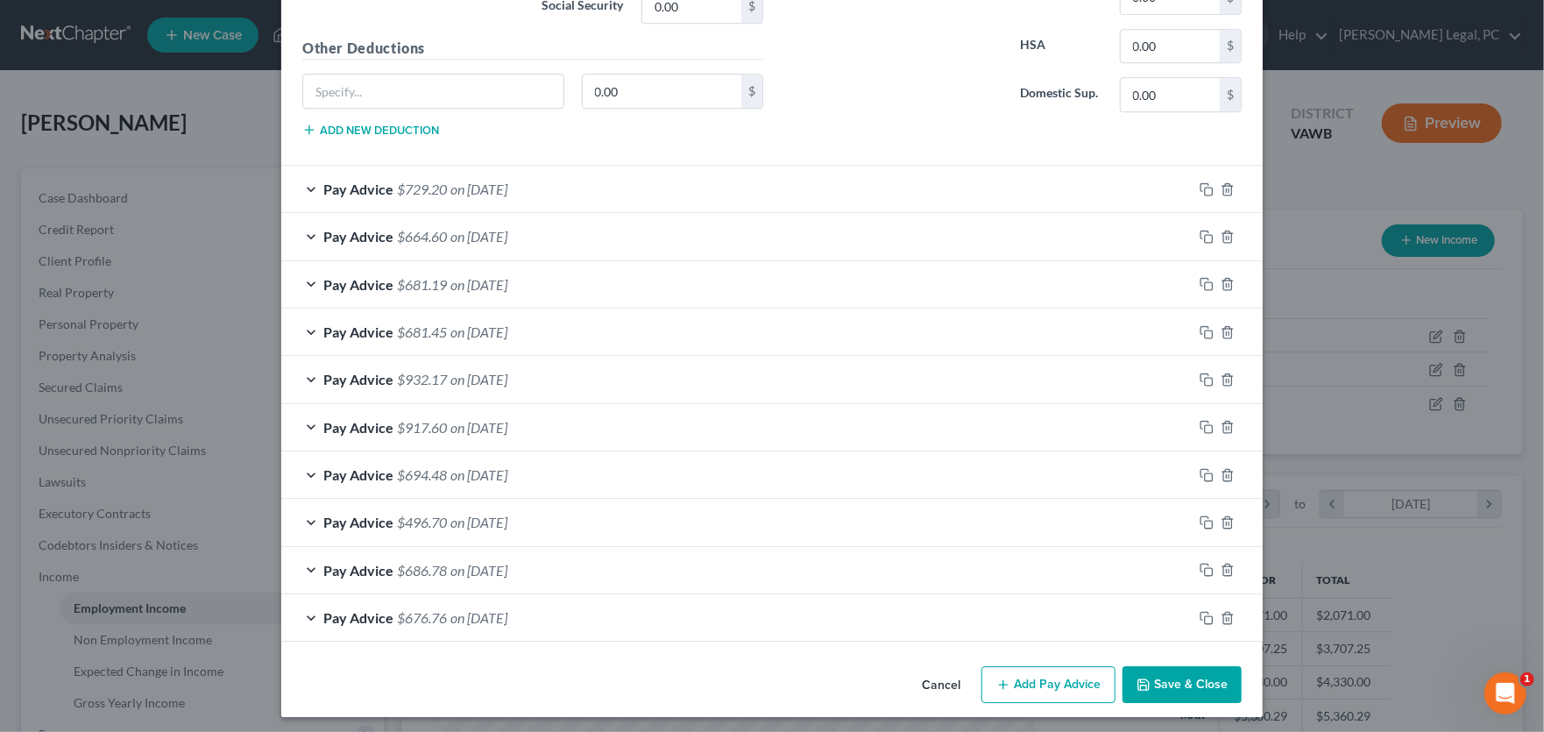
click at [1174, 676] on button "Save & Close" at bounding box center [1182, 684] width 119 height 37
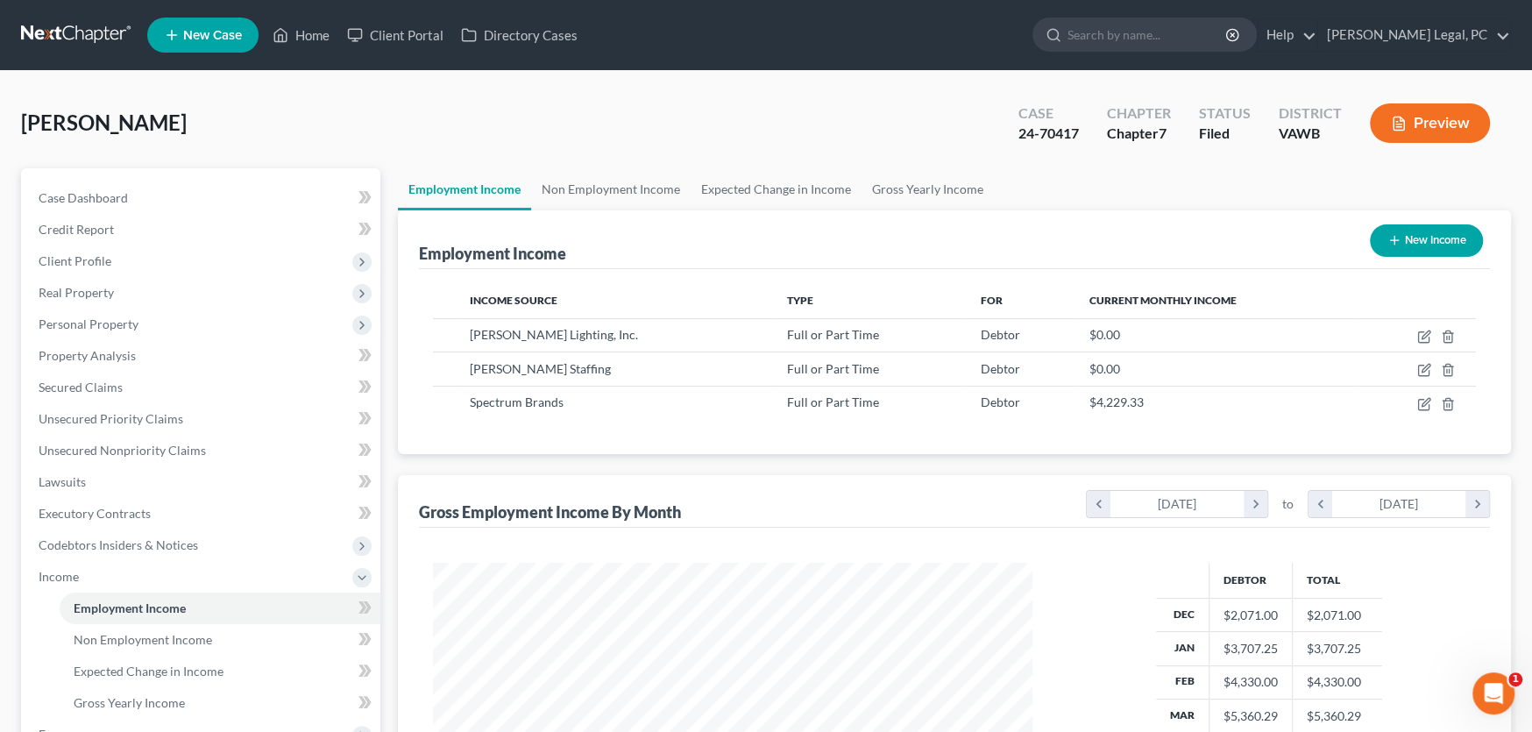
scroll to position [876040, 875724]
click at [59, 30] on link at bounding box center [77, 35] width 112 height 32
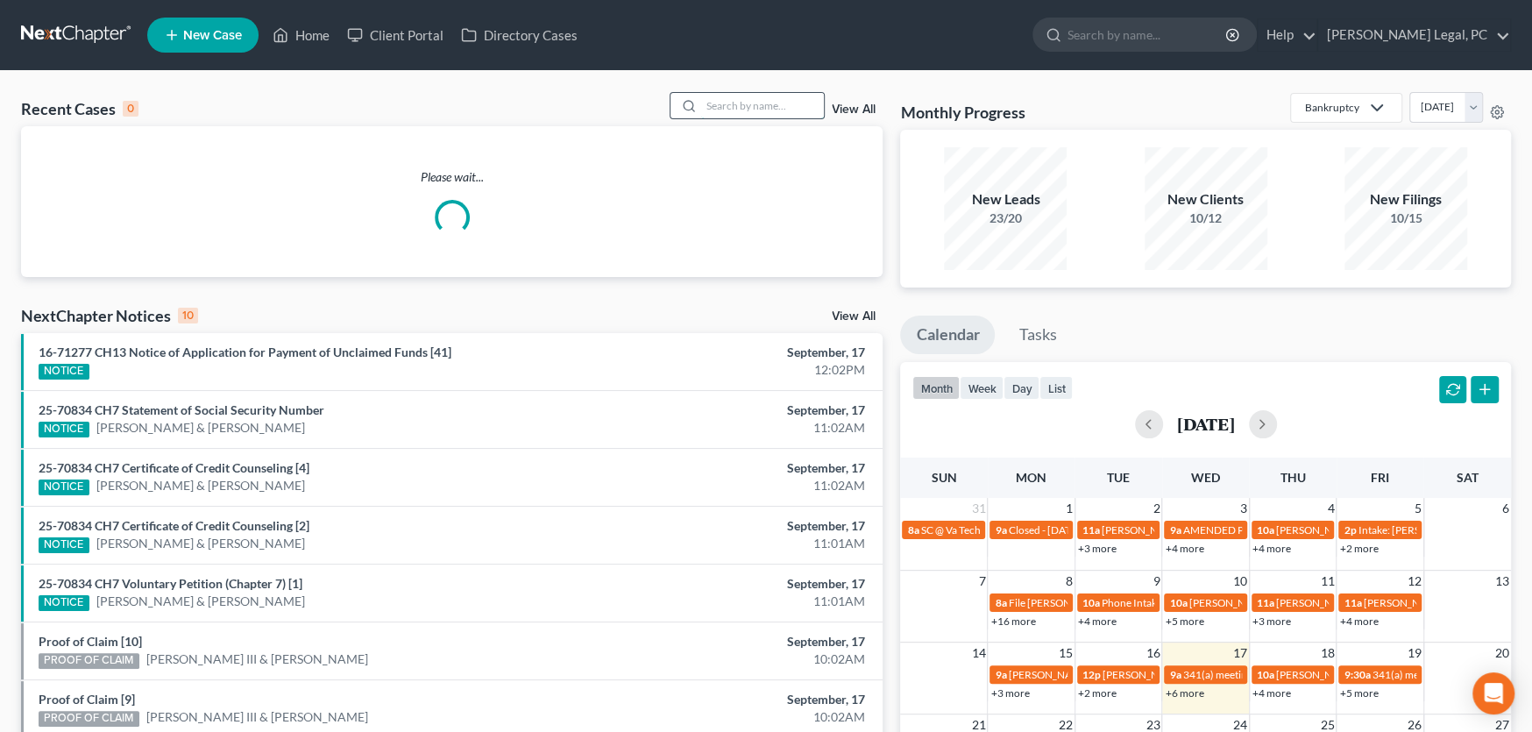
click at [758, 98] on input "search" at bounding box center [762, 105] width 123 height 25
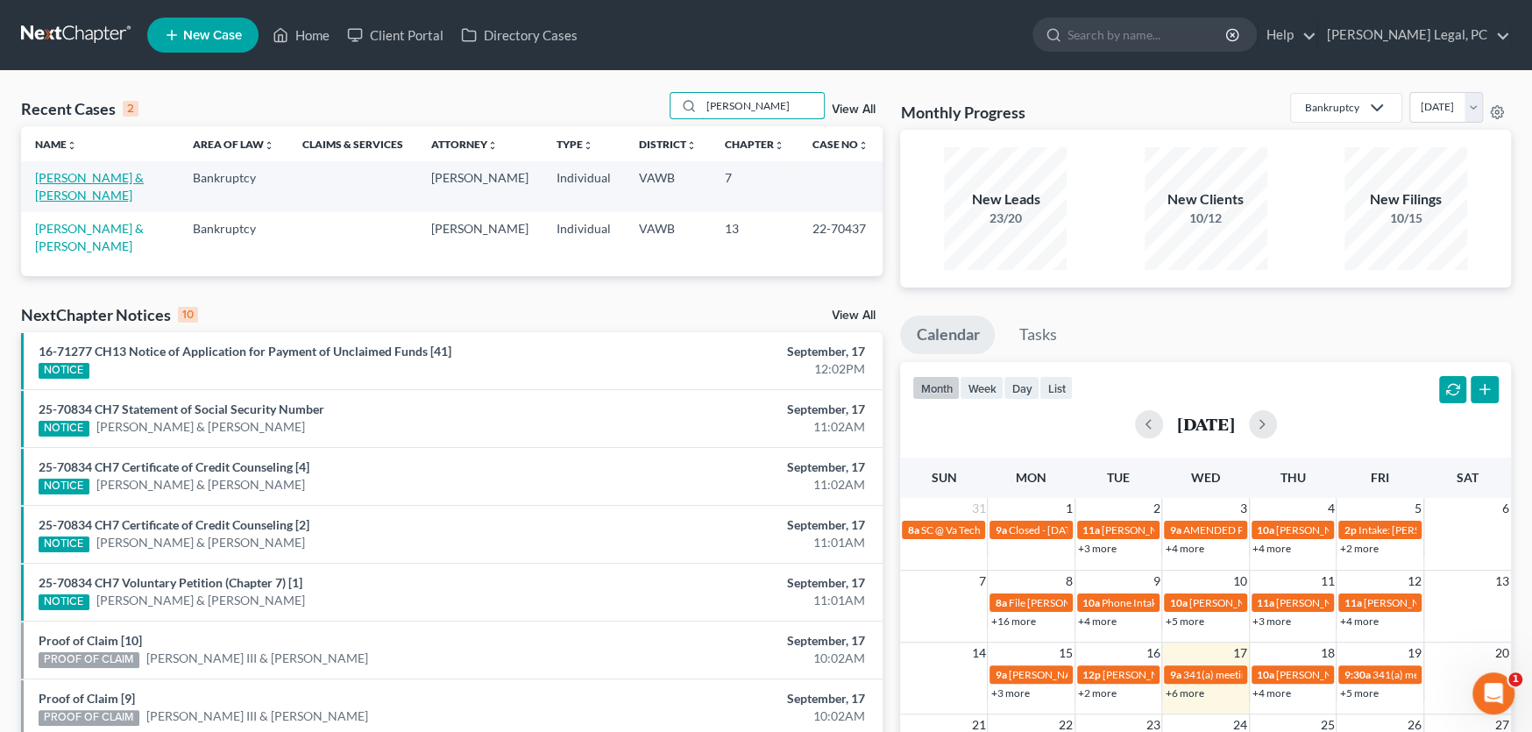
type input "[PERSON_NAME]"
click at [81, 176] on link "[PERSON_NAME] & [PERSON_NAME]" at bounding box center [89, 186] width 109 height 32
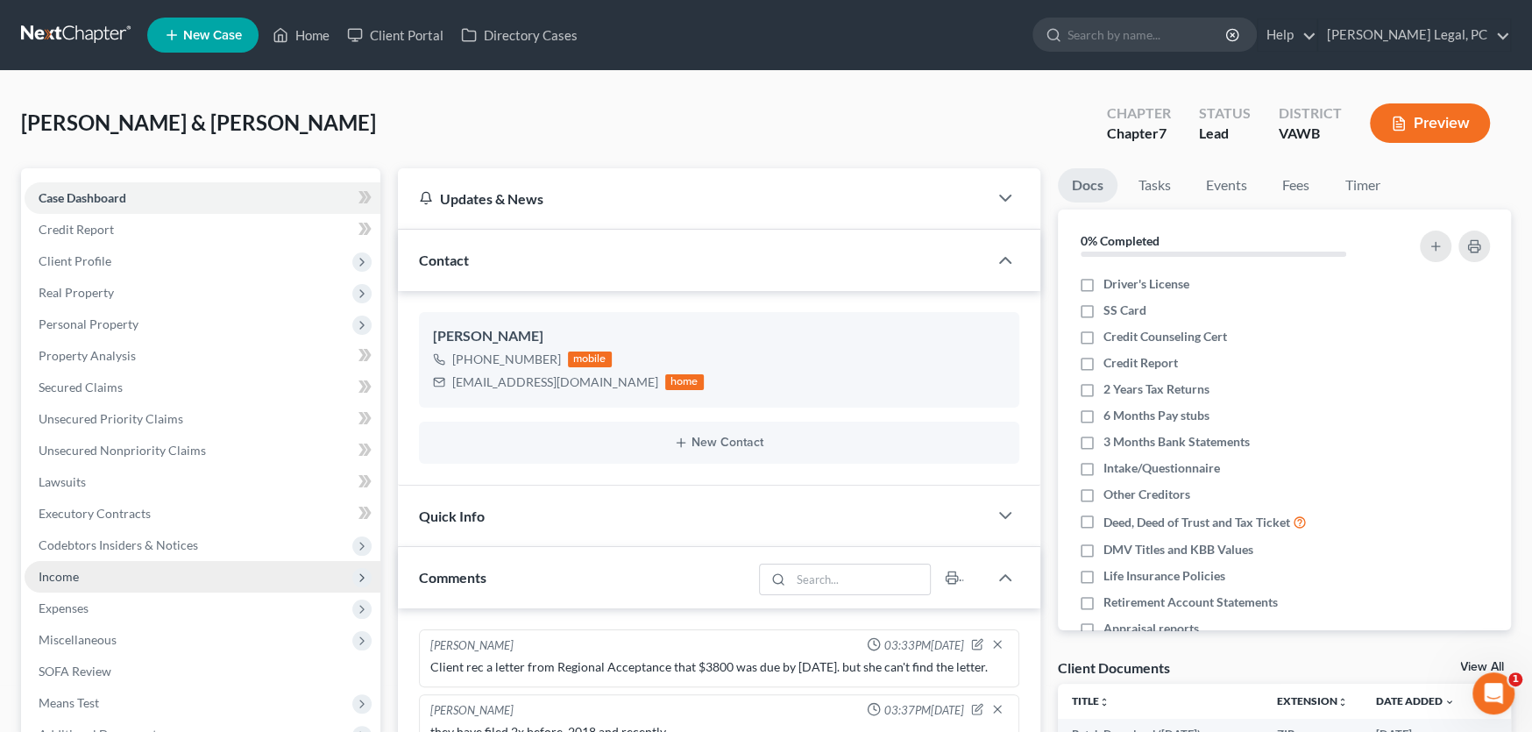
click at [82, 573] on span "Income" at bounding box center [203, 577] width 356 height 32
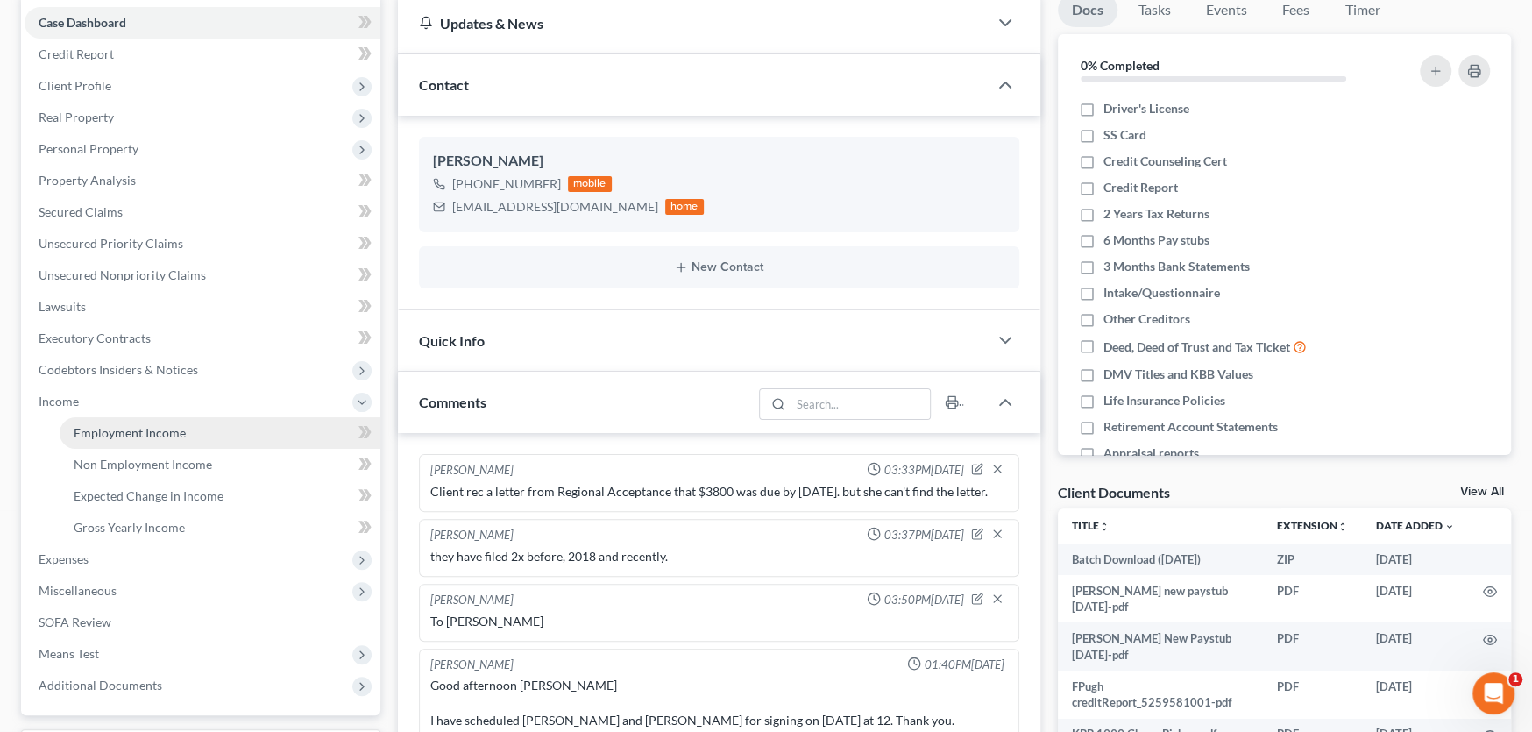
click at [124, 432] on span "Employment Income" at bounding box center [130, 432] width 112 height 15
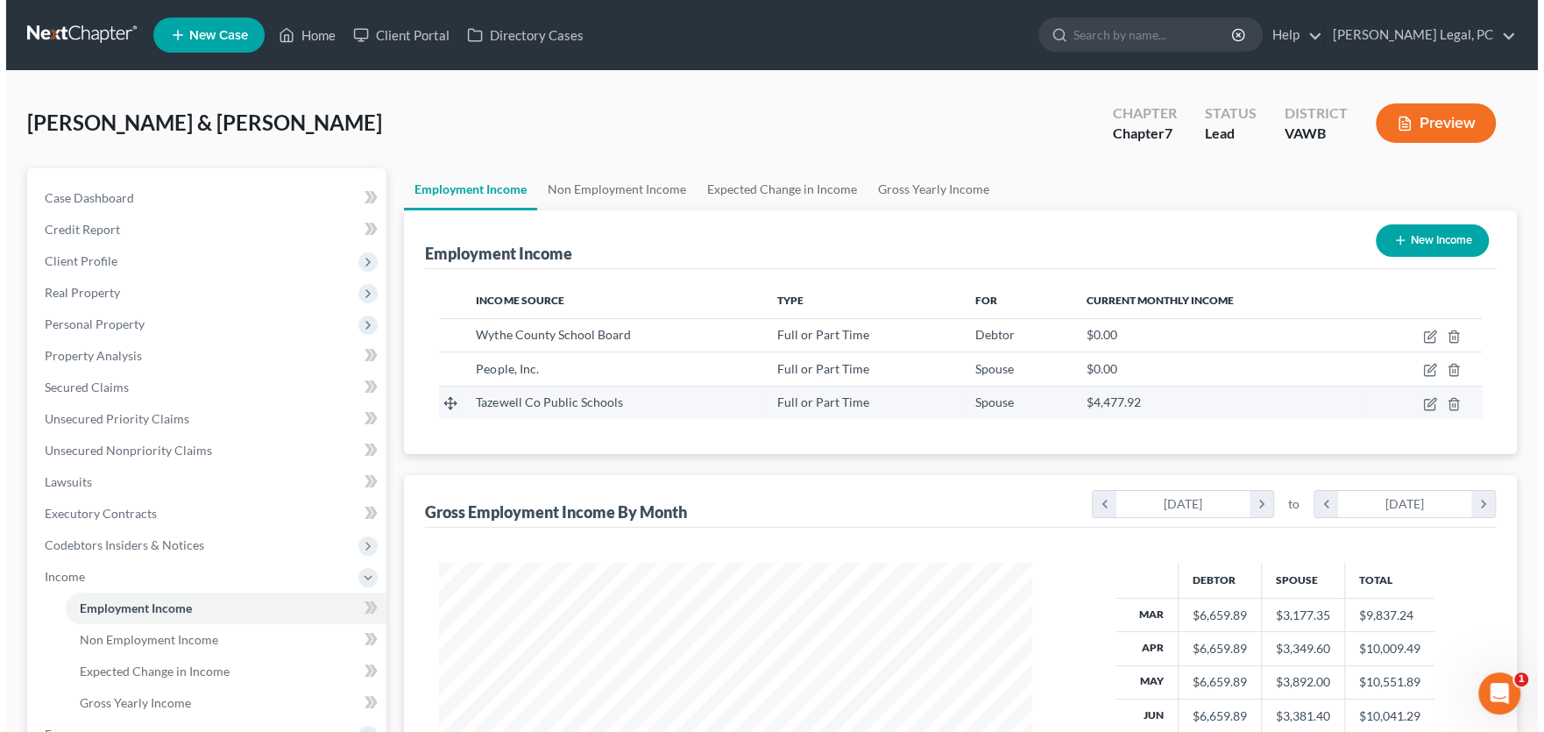
scroll to position [313, 628]
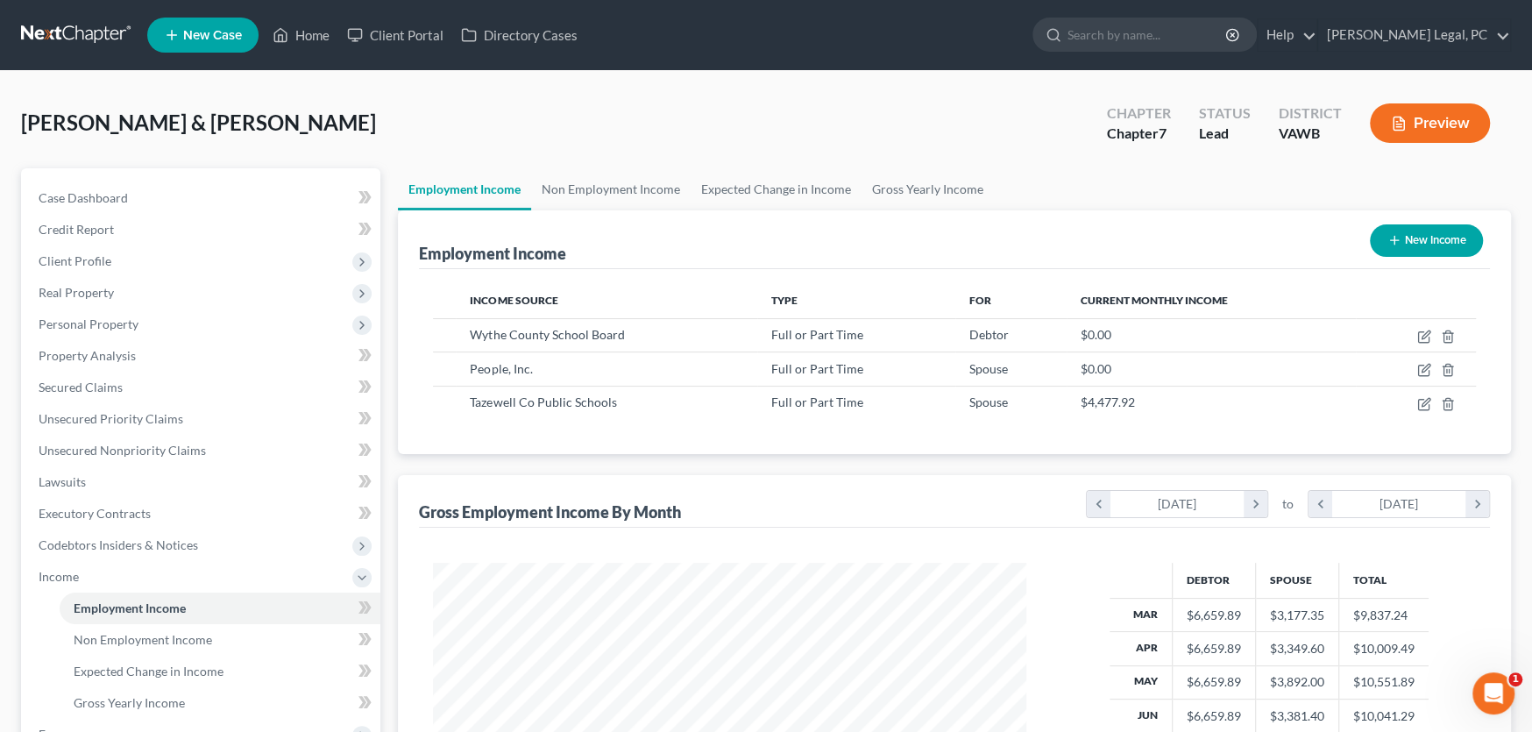
click at [1414, 239] on button "New Income" at bounding box center [1426, 240] width 113 height 32
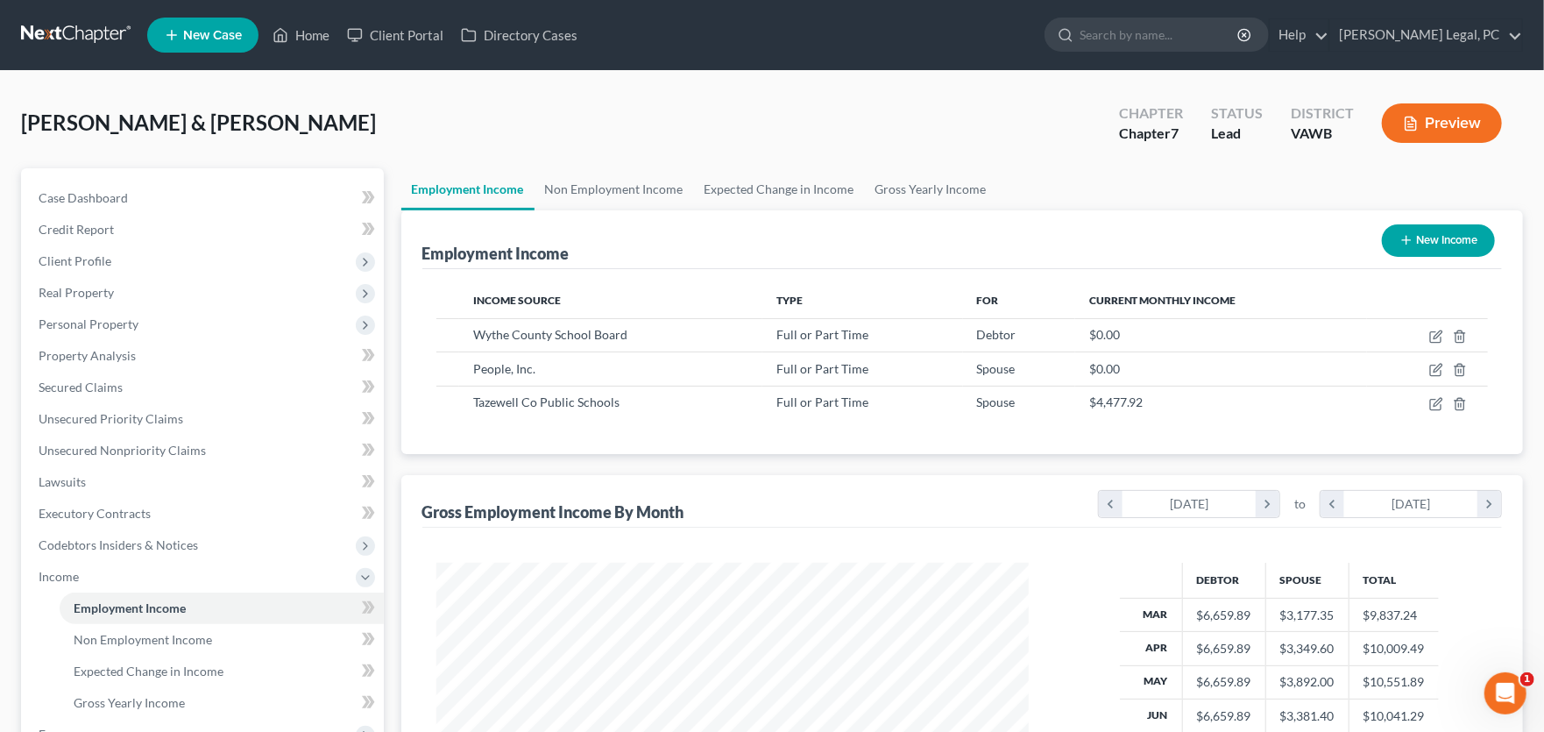
select select "0"
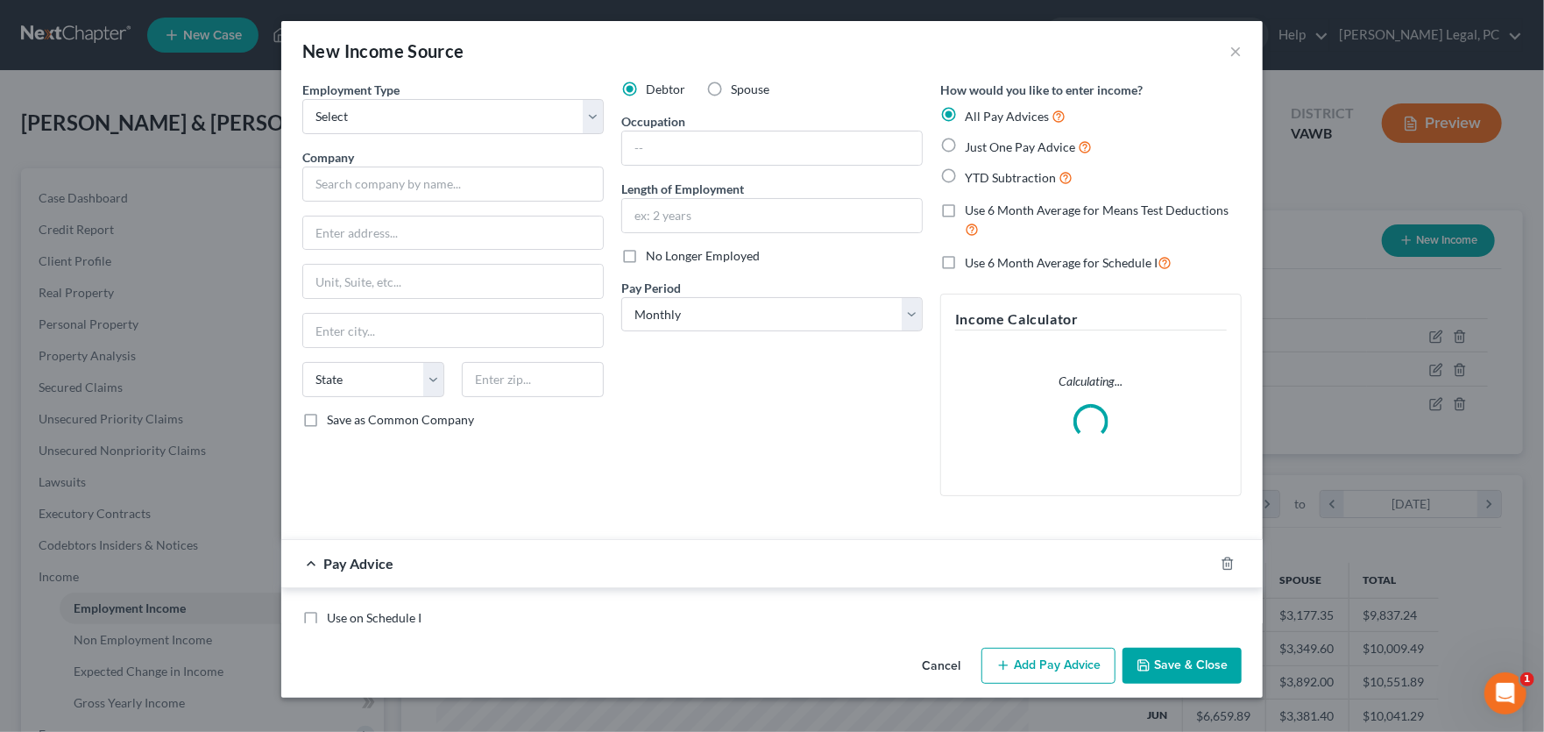
scroll to position [313, 634]
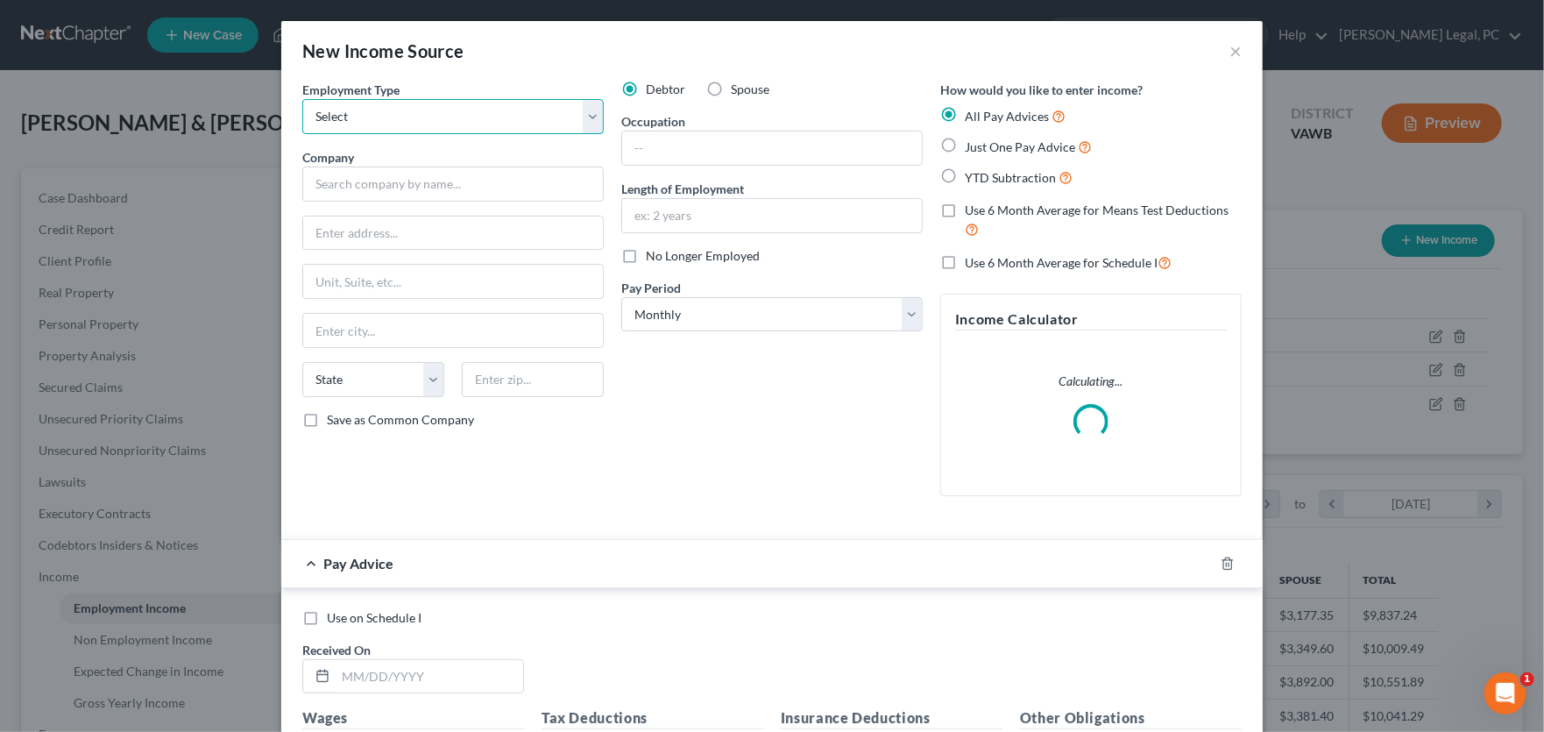
click at [372, 123] on select "Select Full or [DEMOGRAPHIC_DATA] Employment Self Employment" at bounding box center [452, 116] width 301 height 35
select select "0"
click at [302, 99] on select "Select Full or [DEMOGRAPHIC_DATA] Employment Self Employment" at bounding box center [452, 116] width 301 height 35
click at [365, 191] on input "text" at bounding box center [452, 184] width 301 height 35
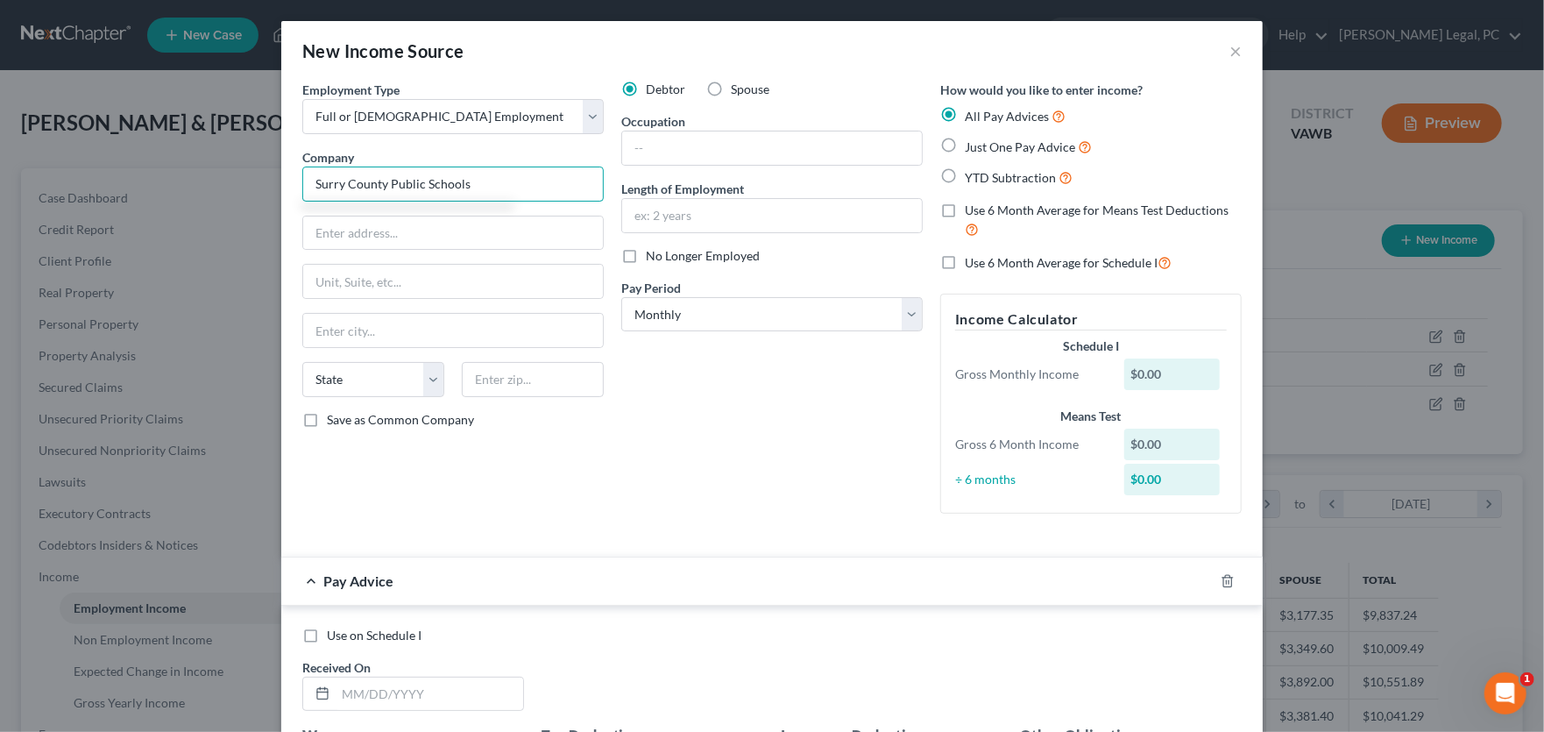
type input "Surry County Public Schools"
type input "PO Box 364"
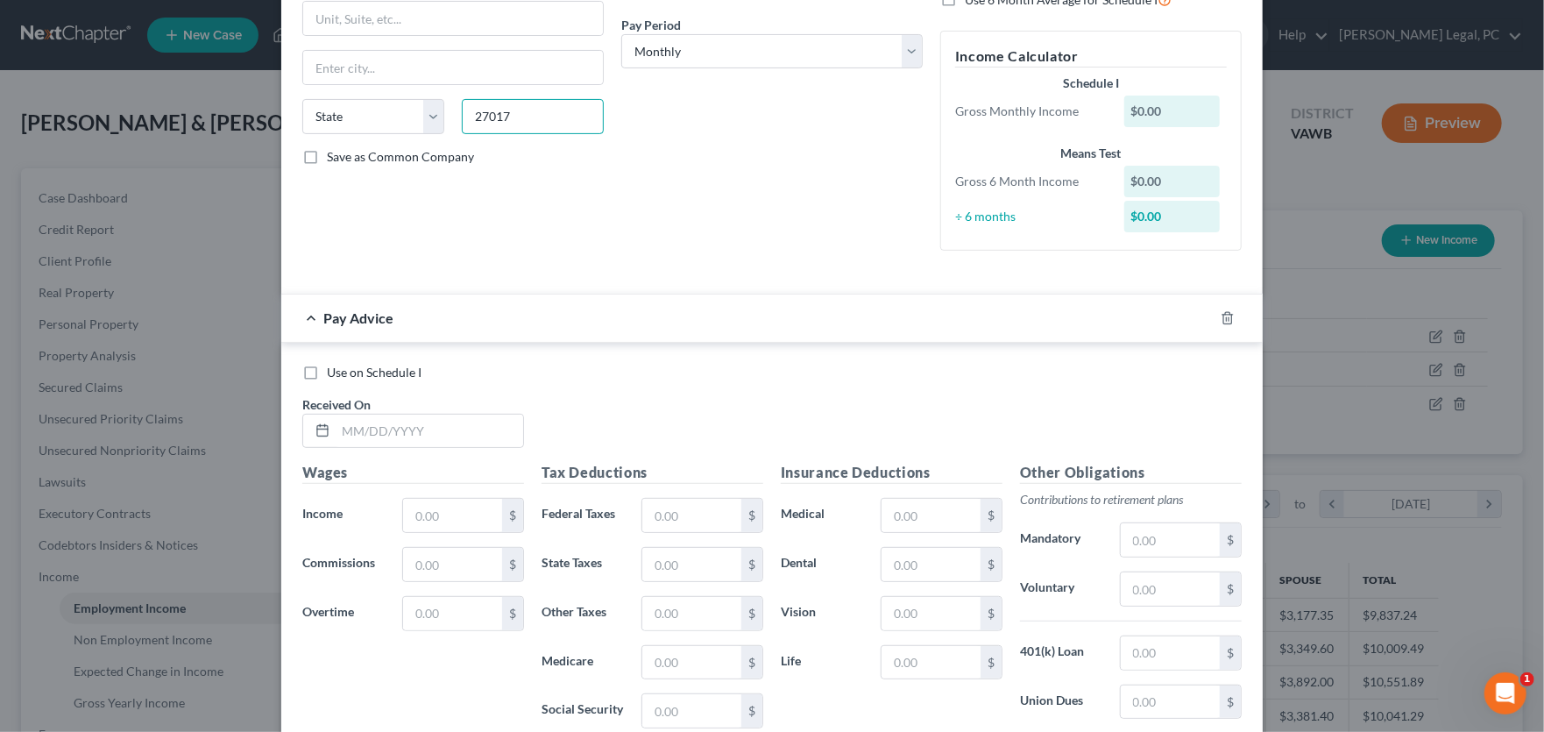
scroll to position [175, 0]
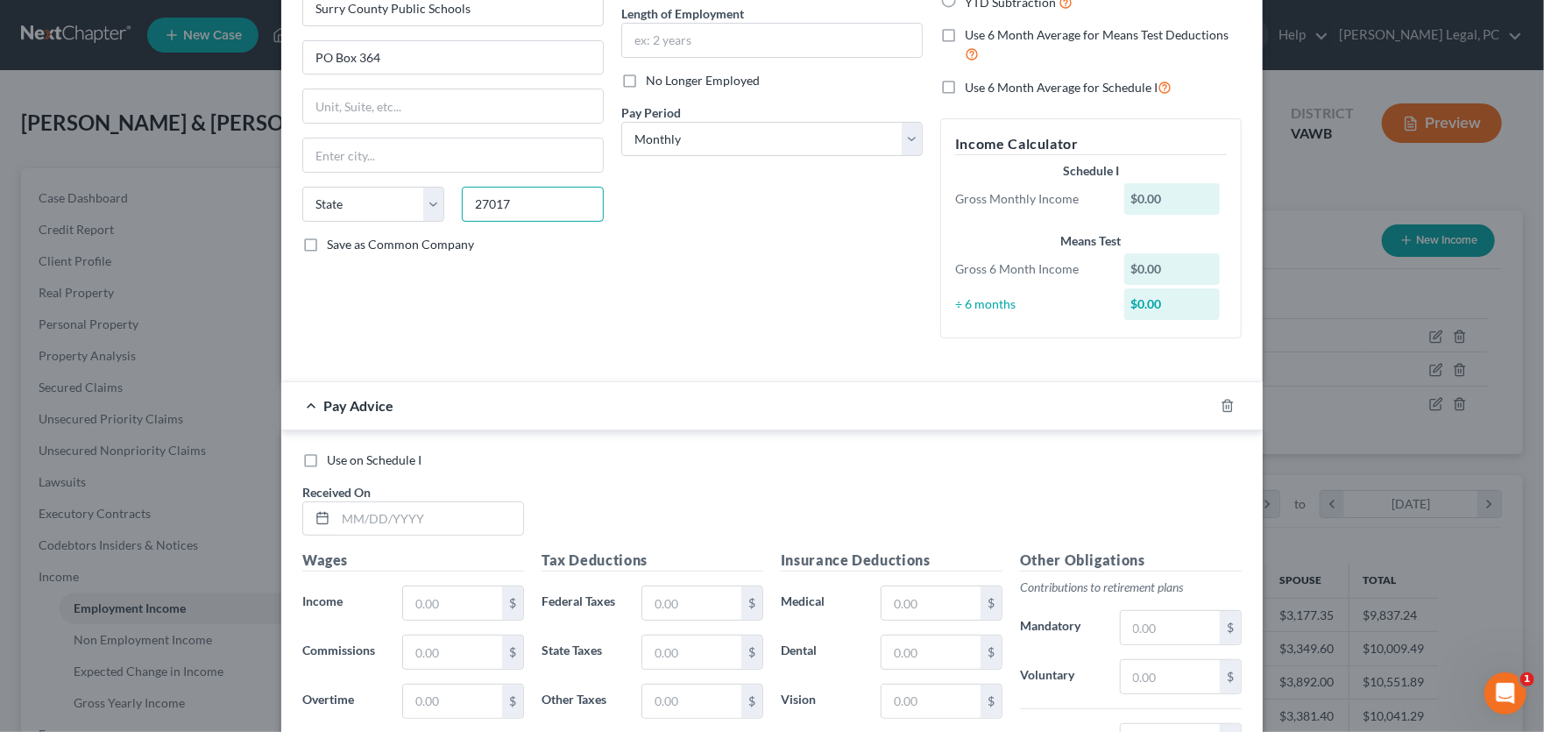
type input "27017"
click at [826, 358] on div "Employment Type * Select Full or Part Time Employment Self Employment Company *…" at bounding box center [772, 136] width 957 height 462
type input "Dobson"
select select "28"
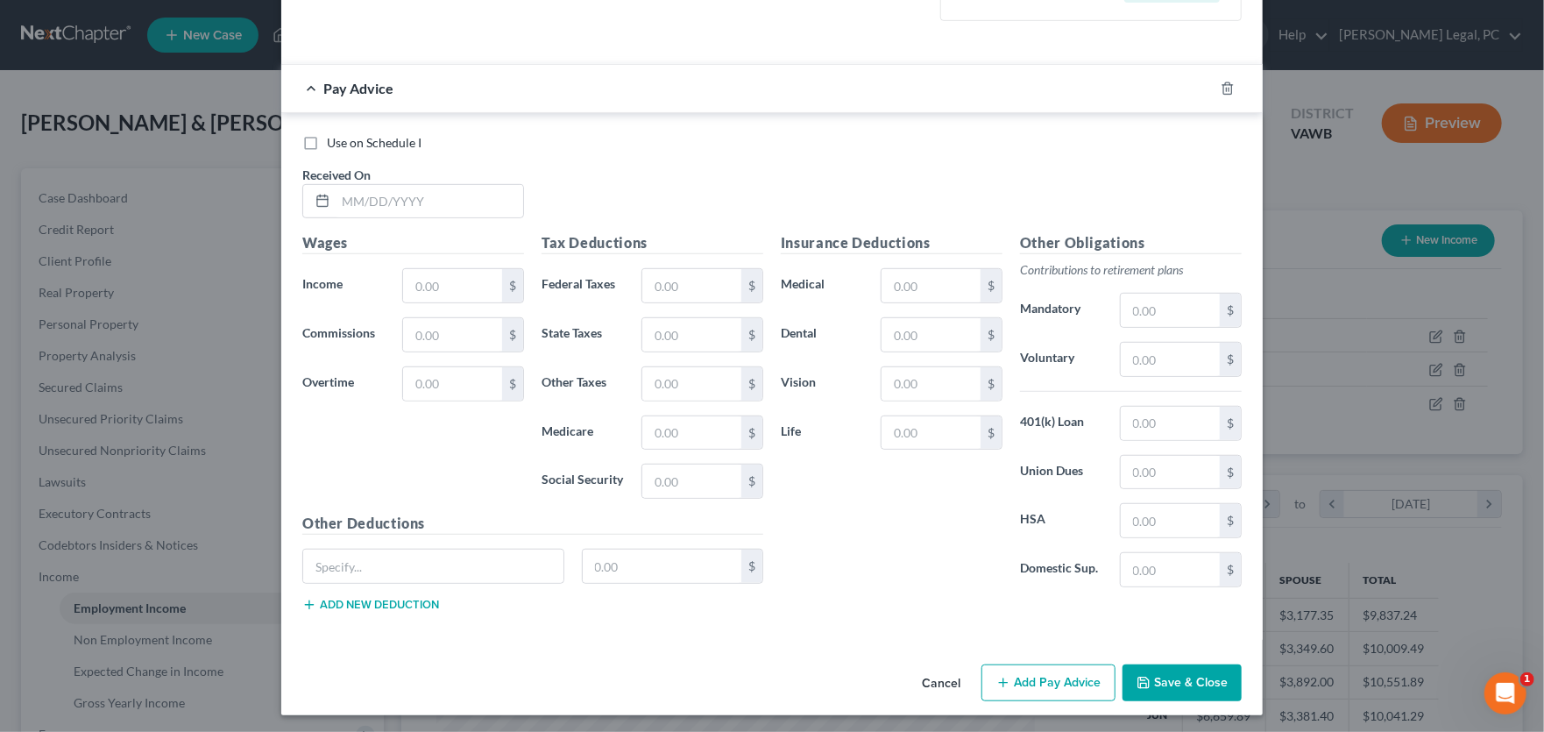
scroll to position [495, 0]
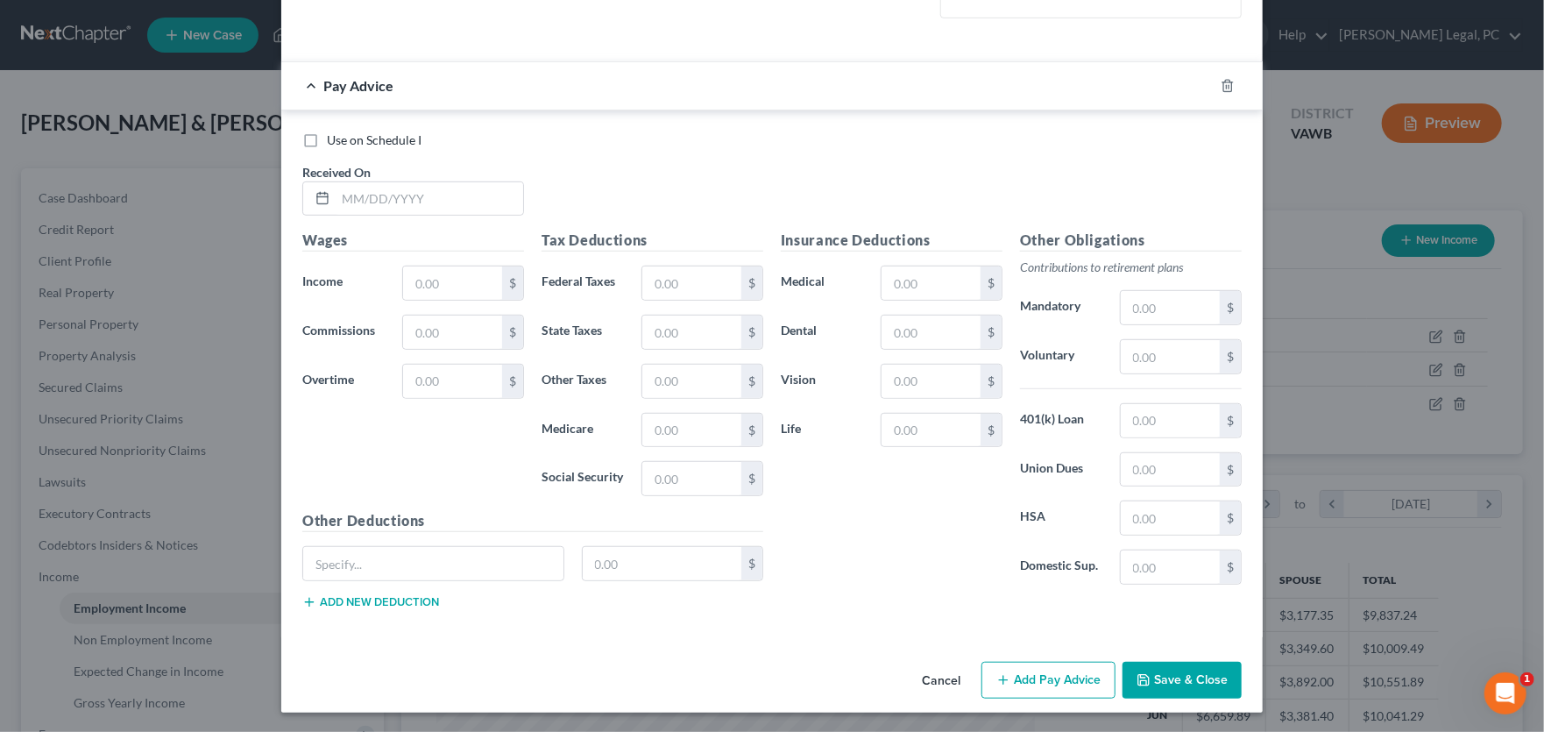
click at [1139, 682] on icon "button" at bounding box center [1144, 680] width 14 height 14
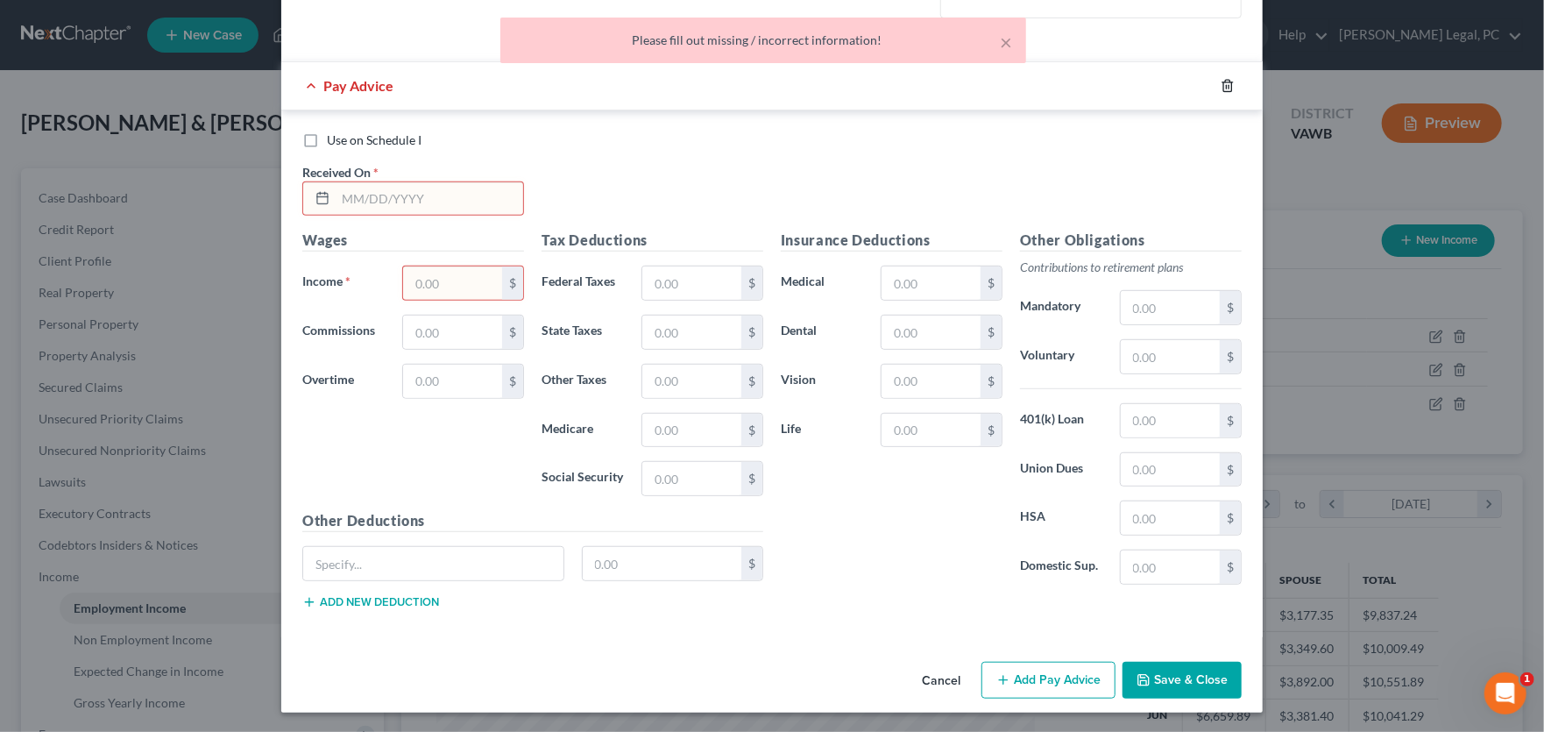
click at [1223, 80] on icon "button" at bounding box center [1227, 85] width 8 height 11
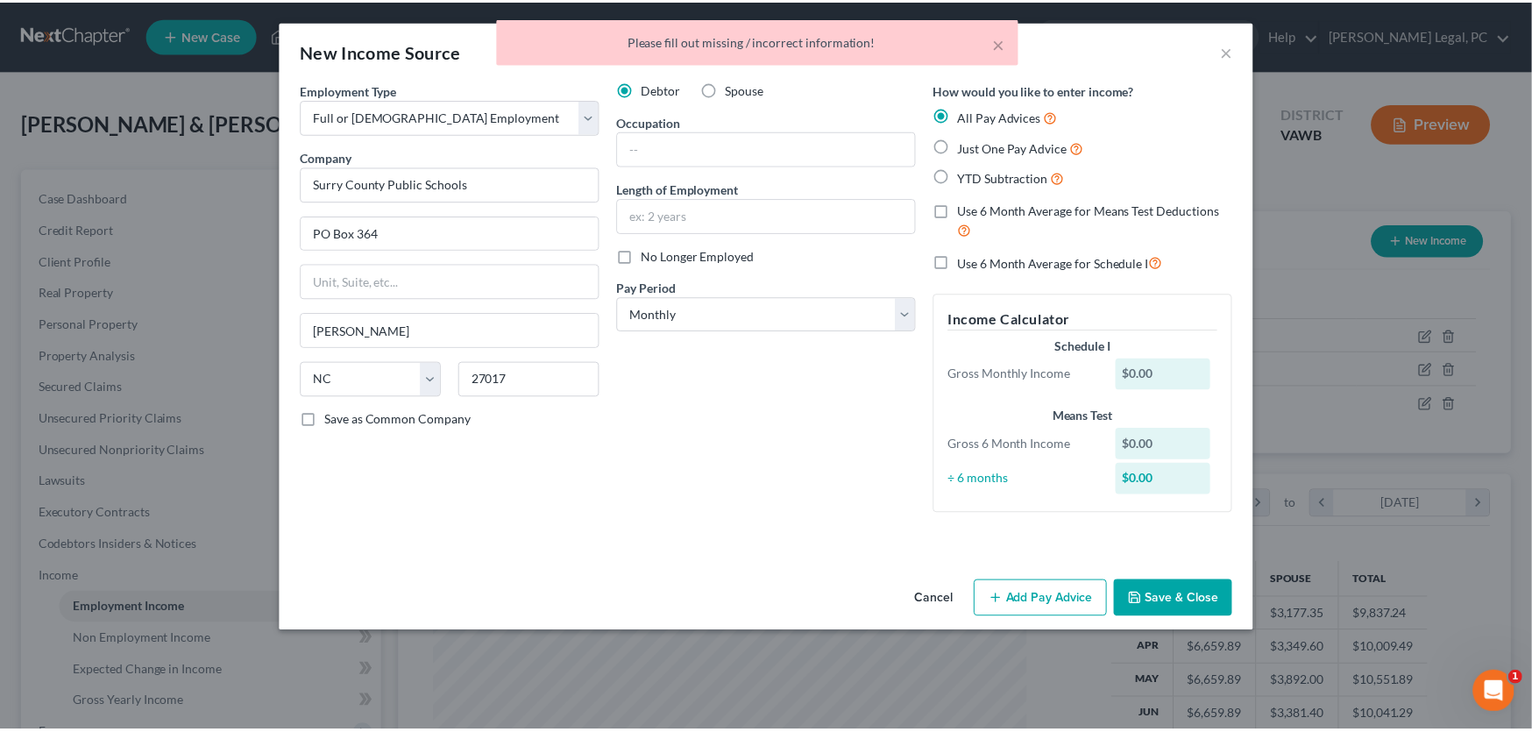
scroll to position [0, 0]
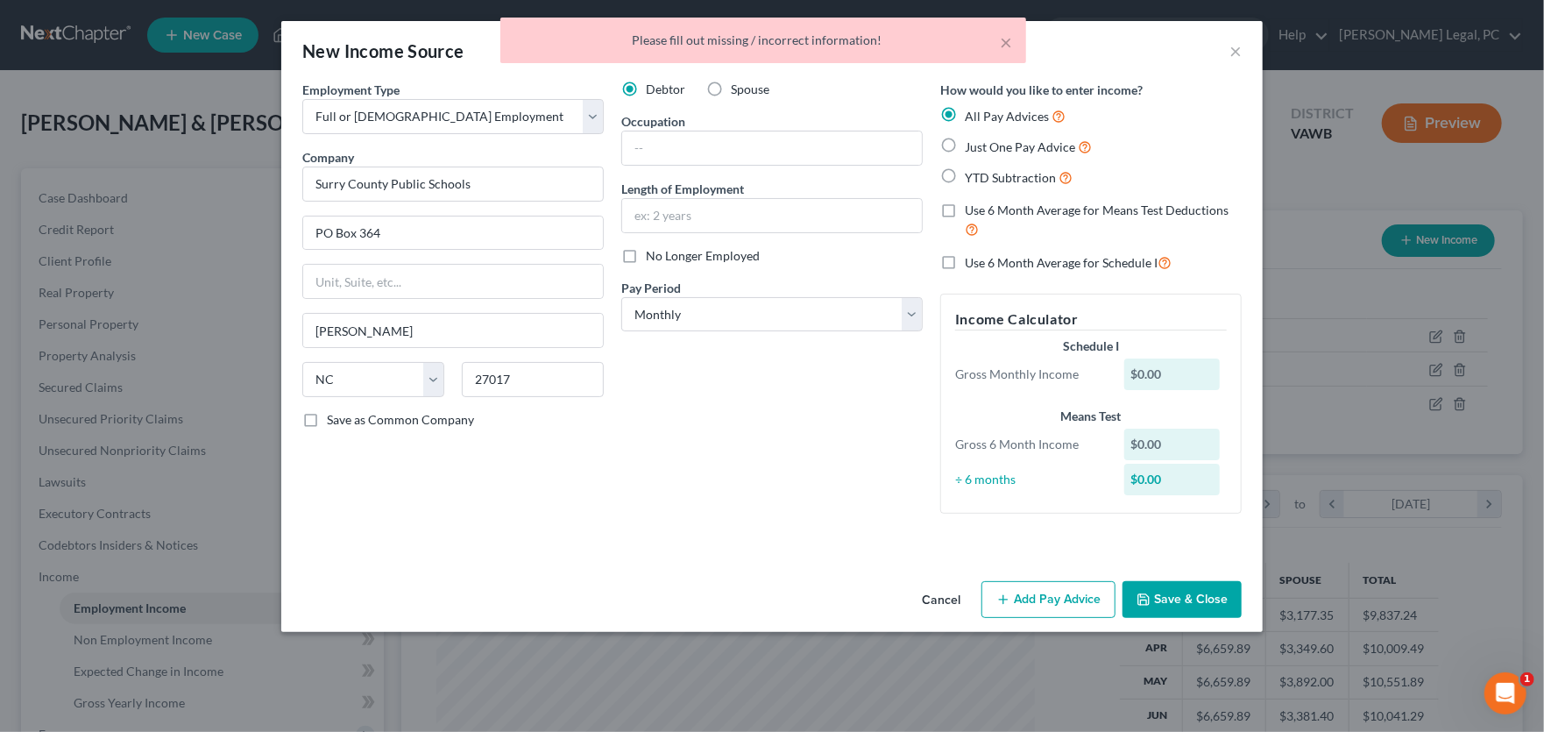
click at [1184, 599] on button "Save & Close" at bounding box center [1182, 599] width 119 height 37
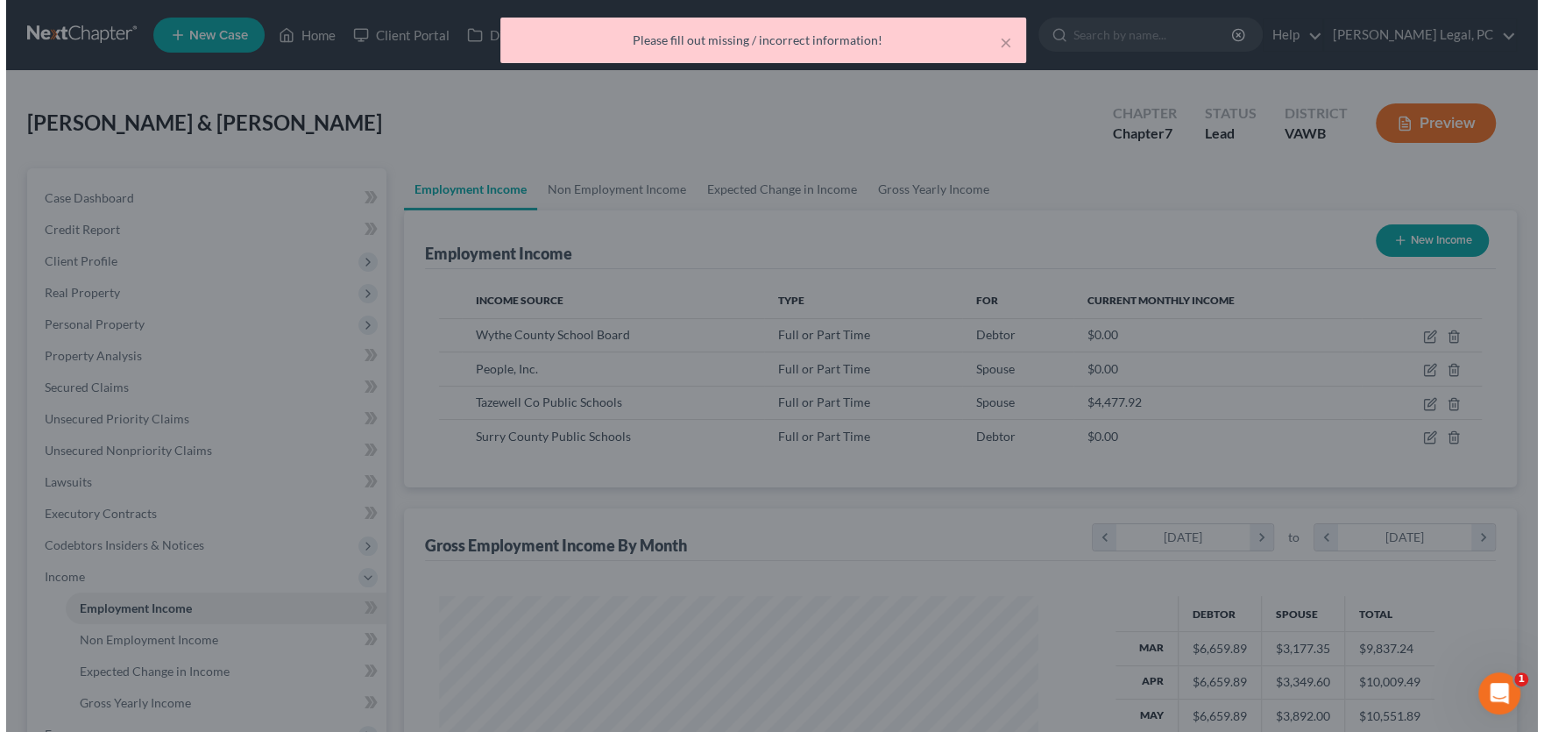
scroll to position [876040, 875724]
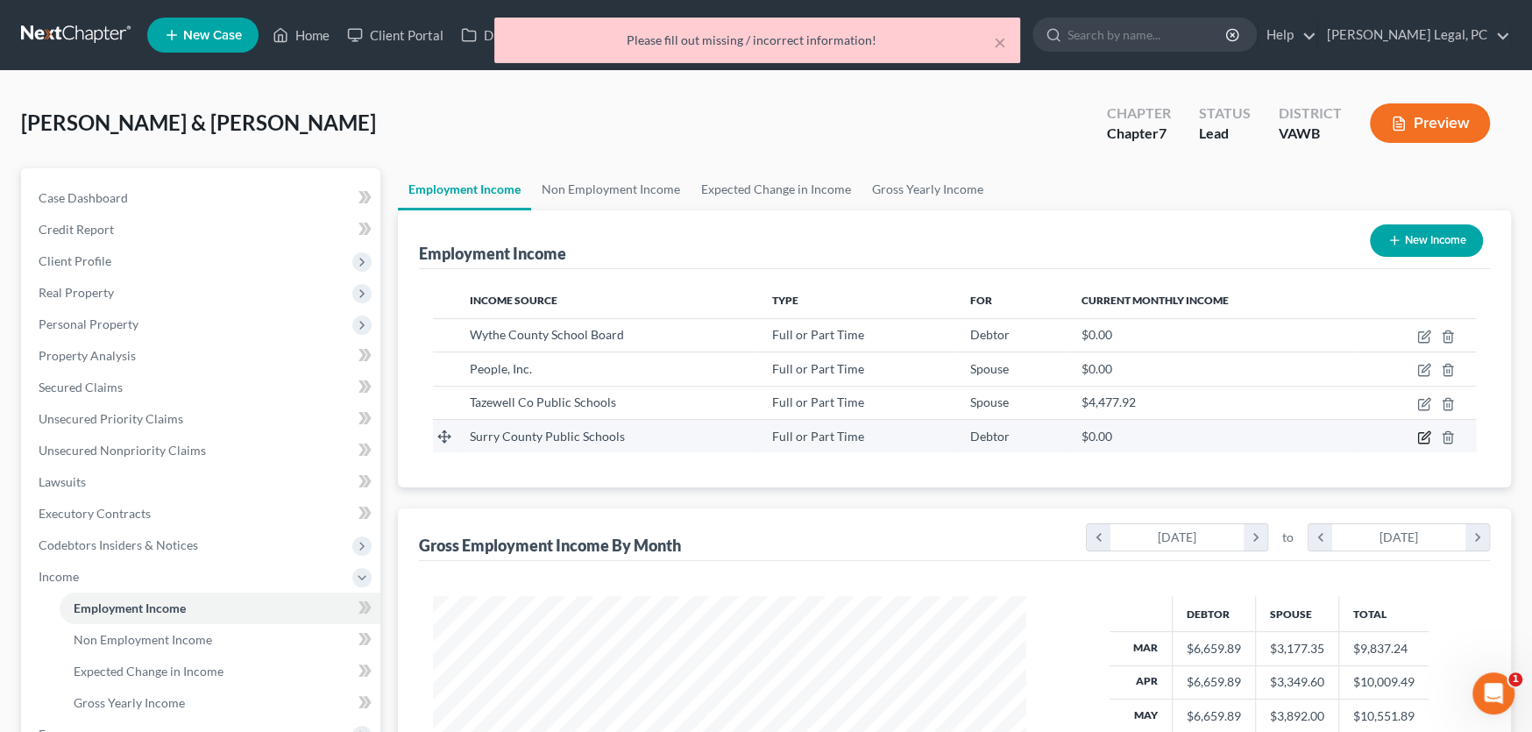
click at [1427, 435] on icon "button" at bounding box center [1425, 435] width 8 height 8
select select "0"
select select "28"
select select "0"
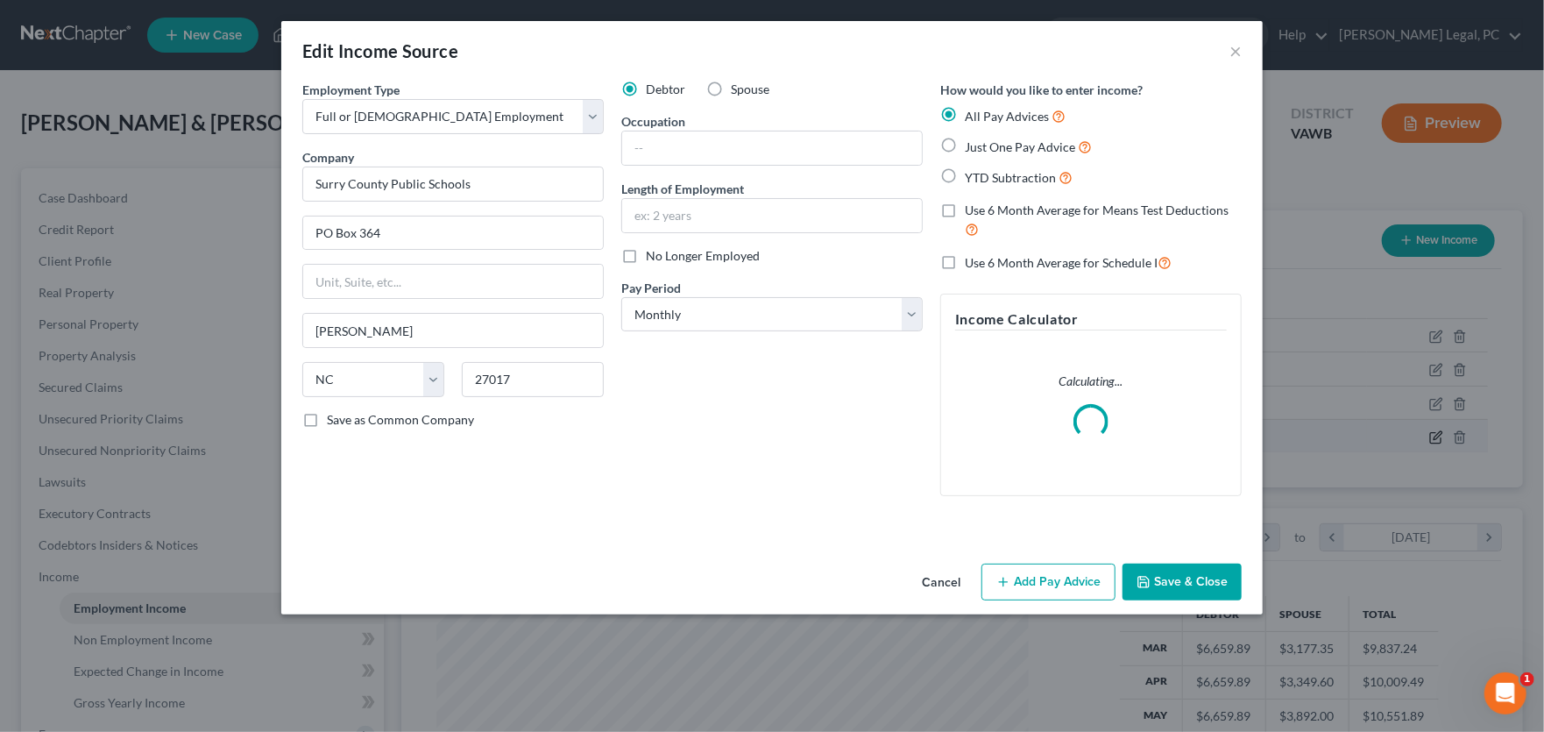
scroll to position [313, 634]
click at [1041, 582] on button "Add Pay Advice" at bounding box center [1049, 581] width 134 height 37
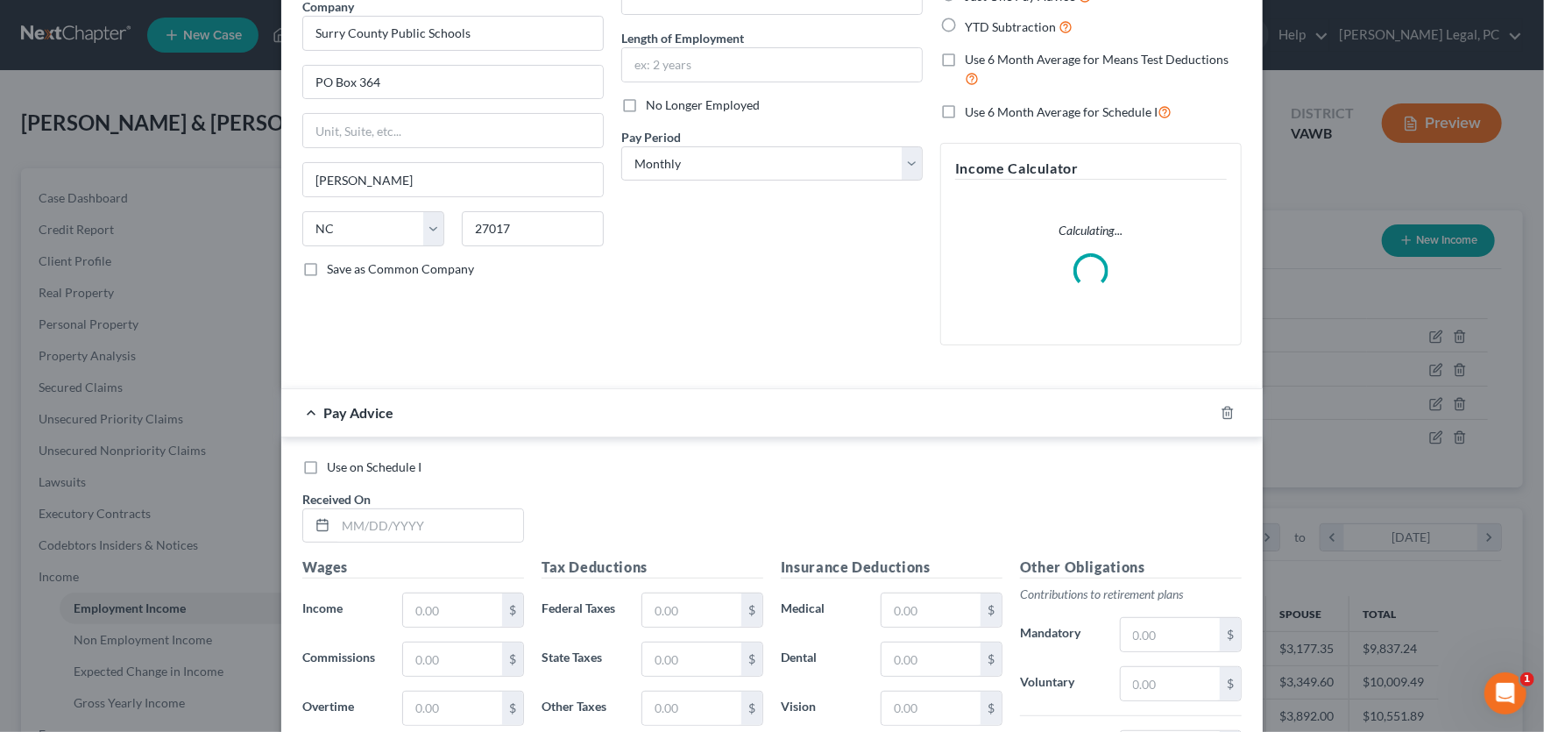
scroll to position [175, 0]
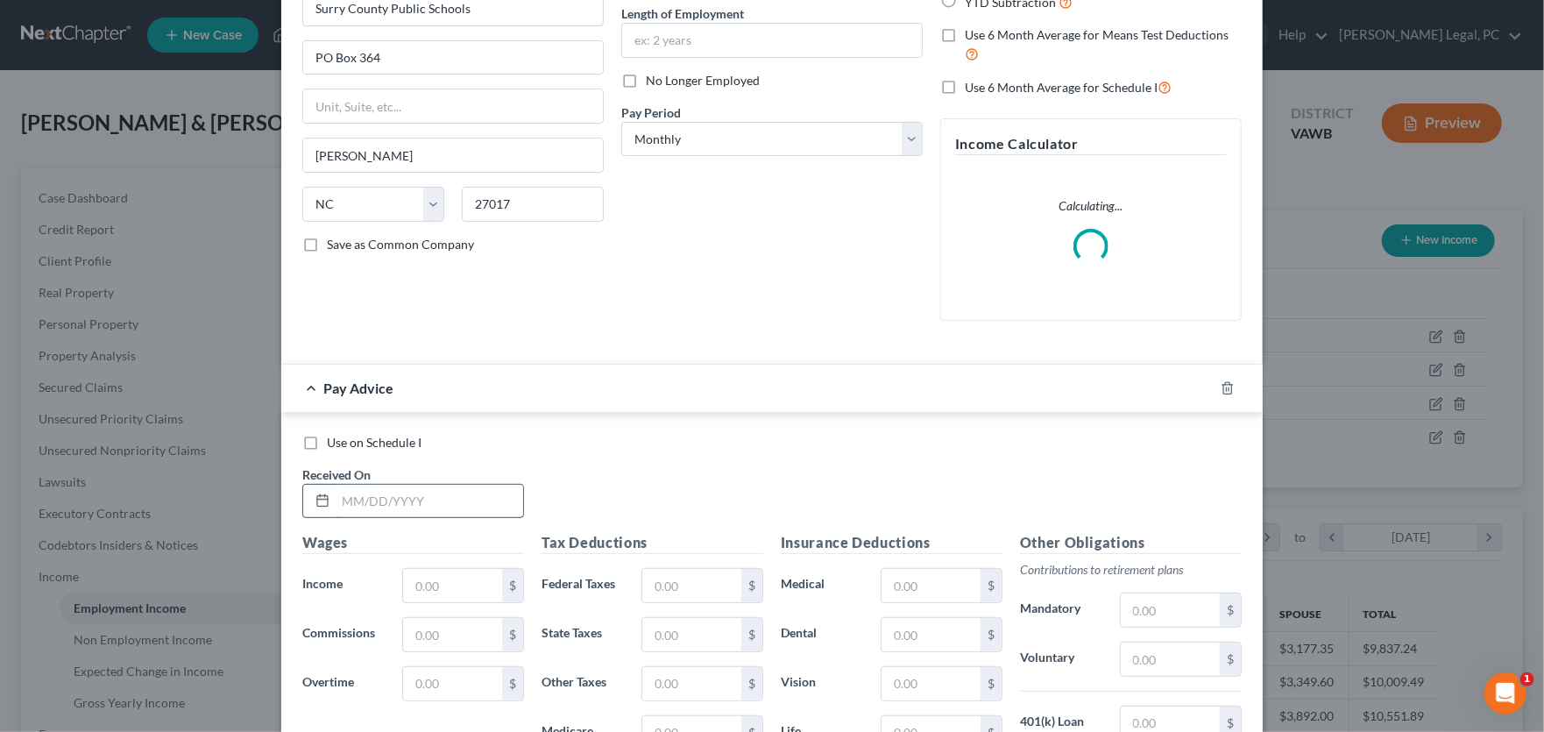
click at [373, 500] on input "text" at bounding box center [430, 501] width 188 height 33
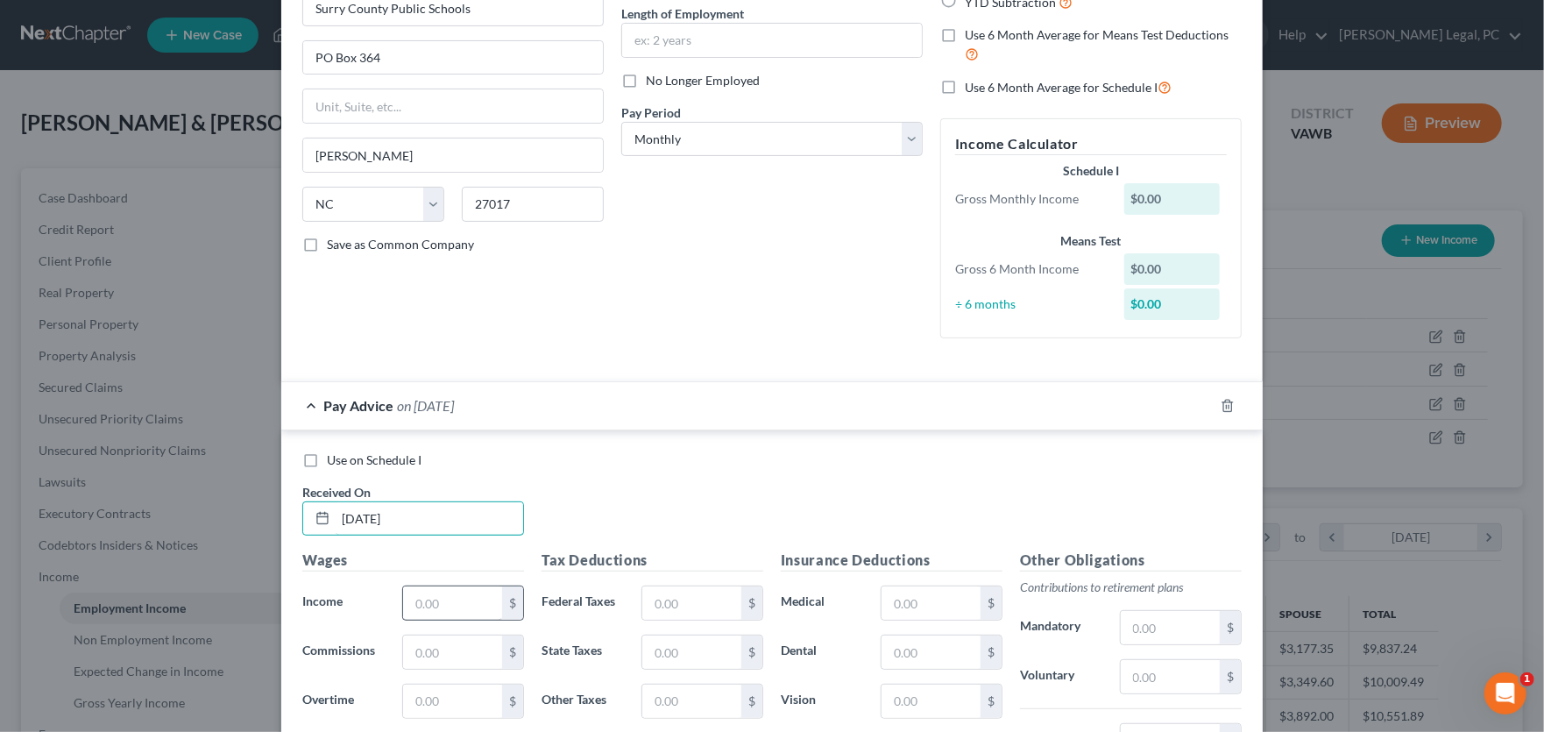
type input "8/29/25"
click at [448, 602] on input "text" at bounding box center [452, 602] width 99 height 33
type input "3,527.91"
click at [670, 600] on input "text" at bounding box center [691, 602] width 99 height 33
type input "157.50"
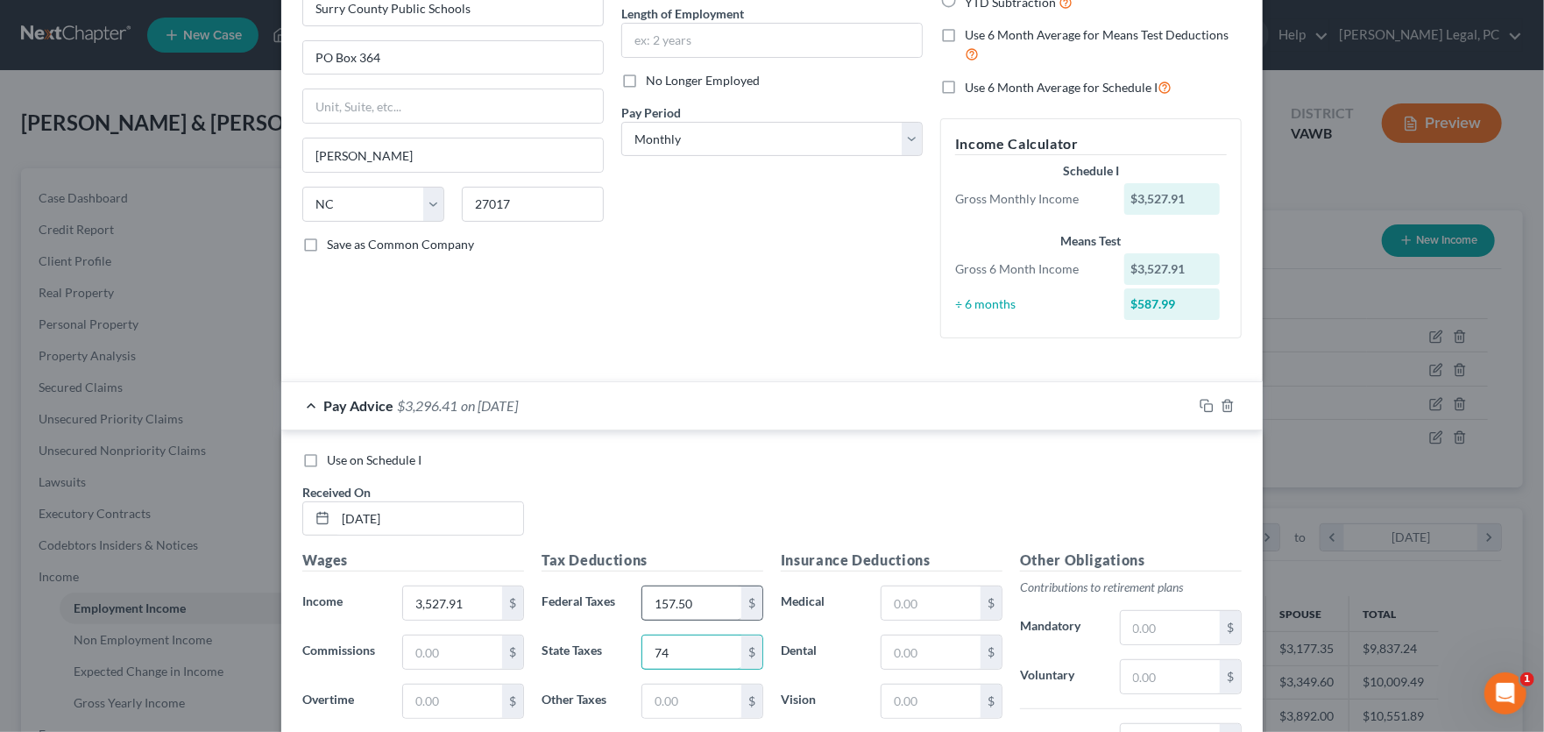
type input "74"
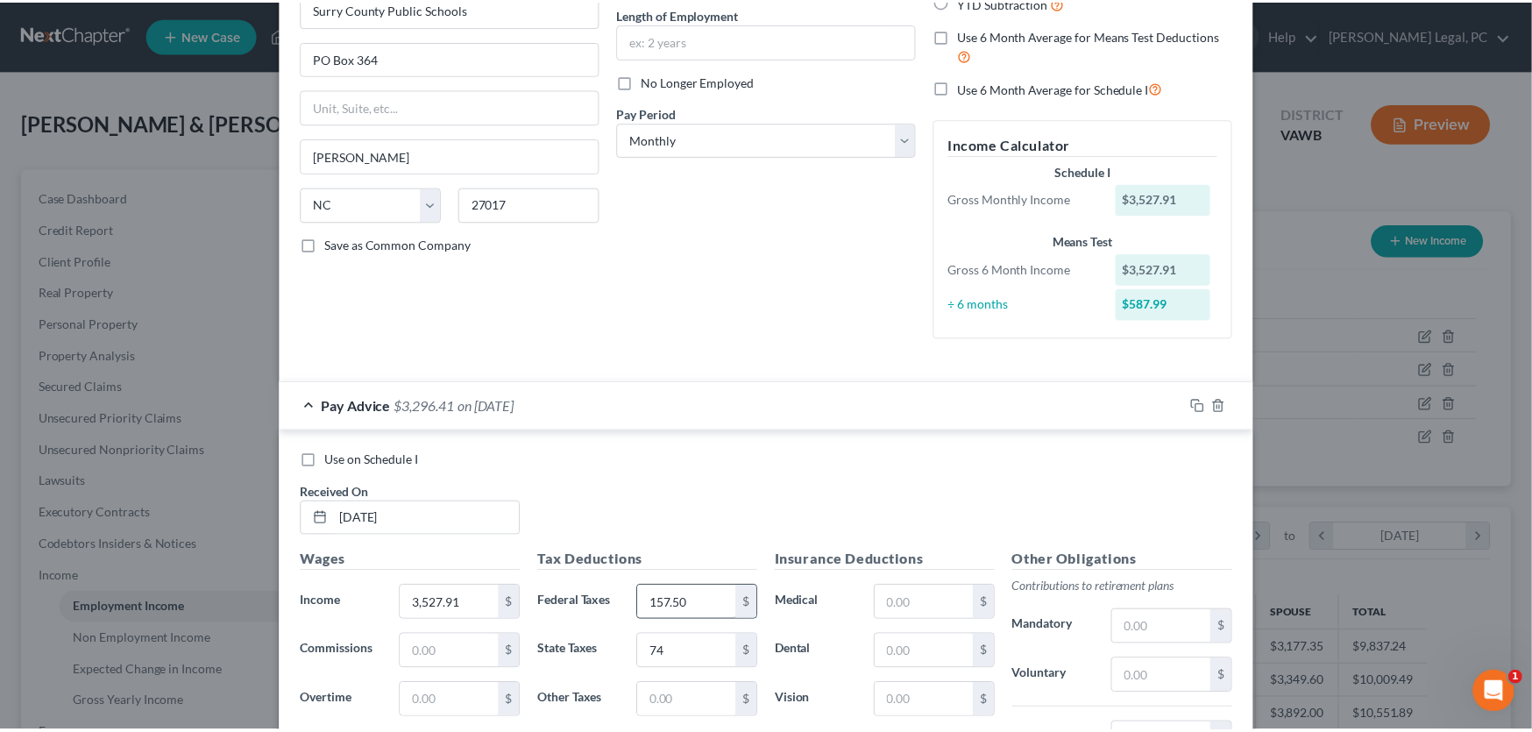
scroll to position [495, 0]
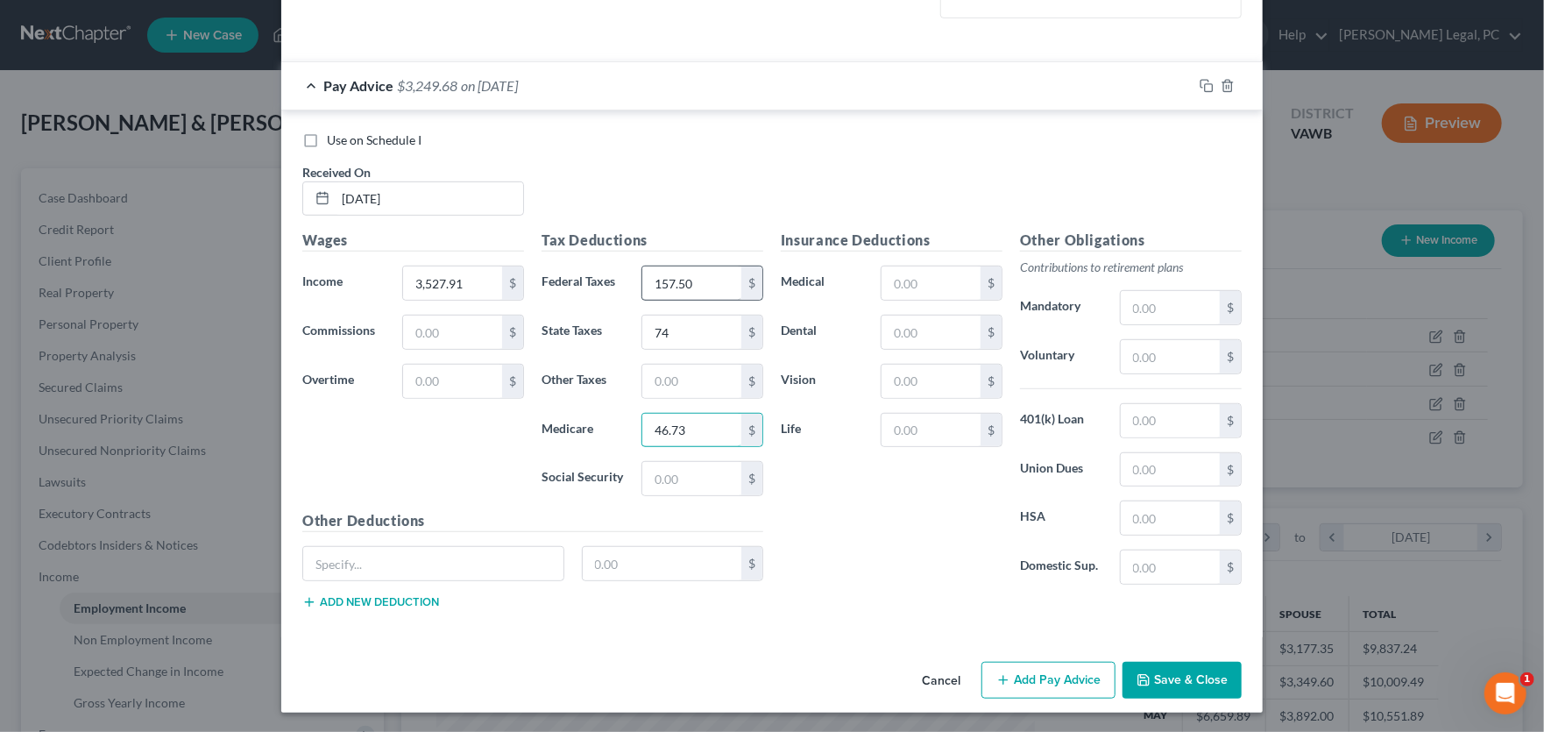
type input "46.73"
type input "199.82"
click at [1147, 357] on input "text" at bounding box center [1170, 356] width 99 height 33
type input "211.67"
click at [924, 283] on input "text" at bounding box center [931, 282] width 99 height 33
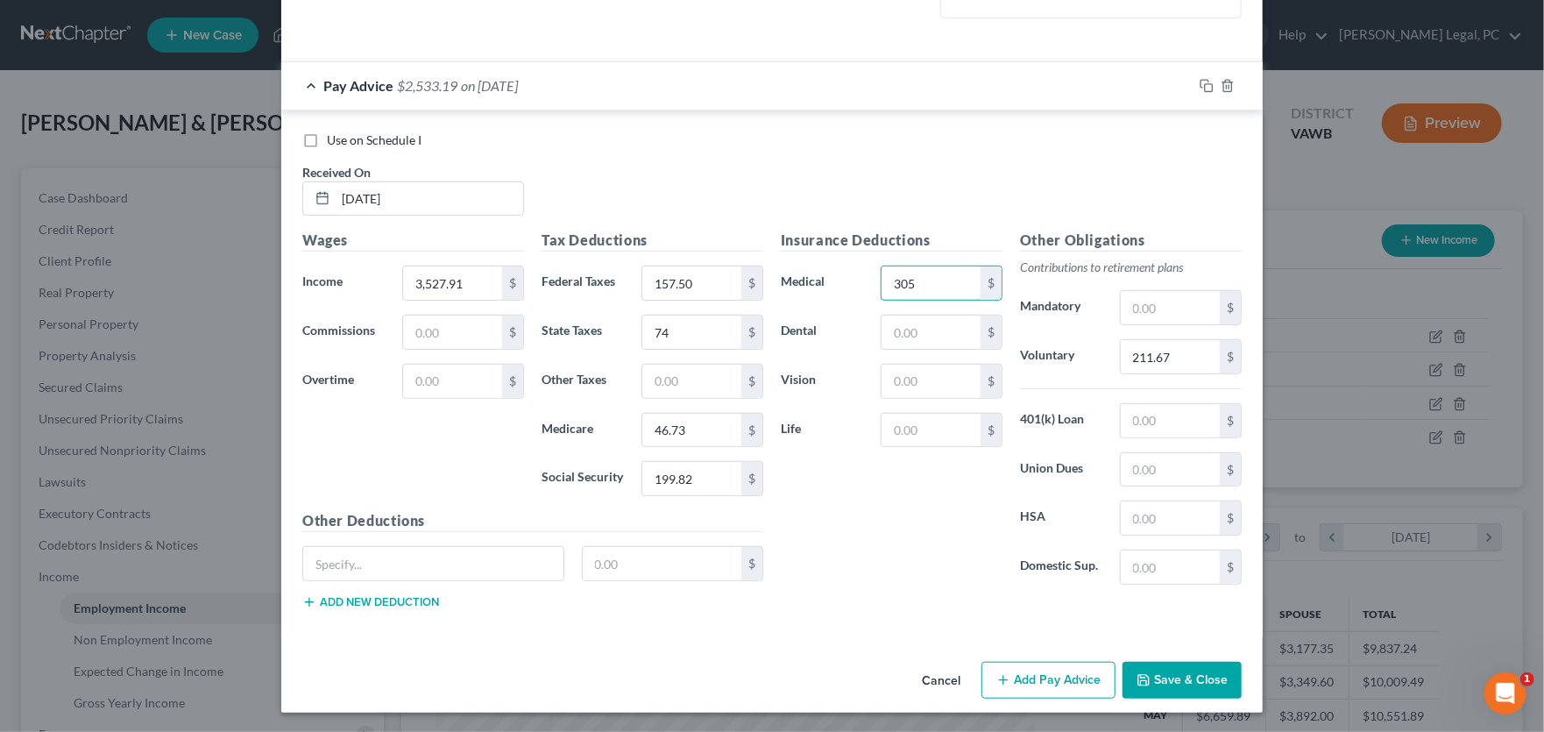
type input "305"
click at [1194, 668] on button "Save & Close" at bounding box center [1182, 680] width 119 height 37
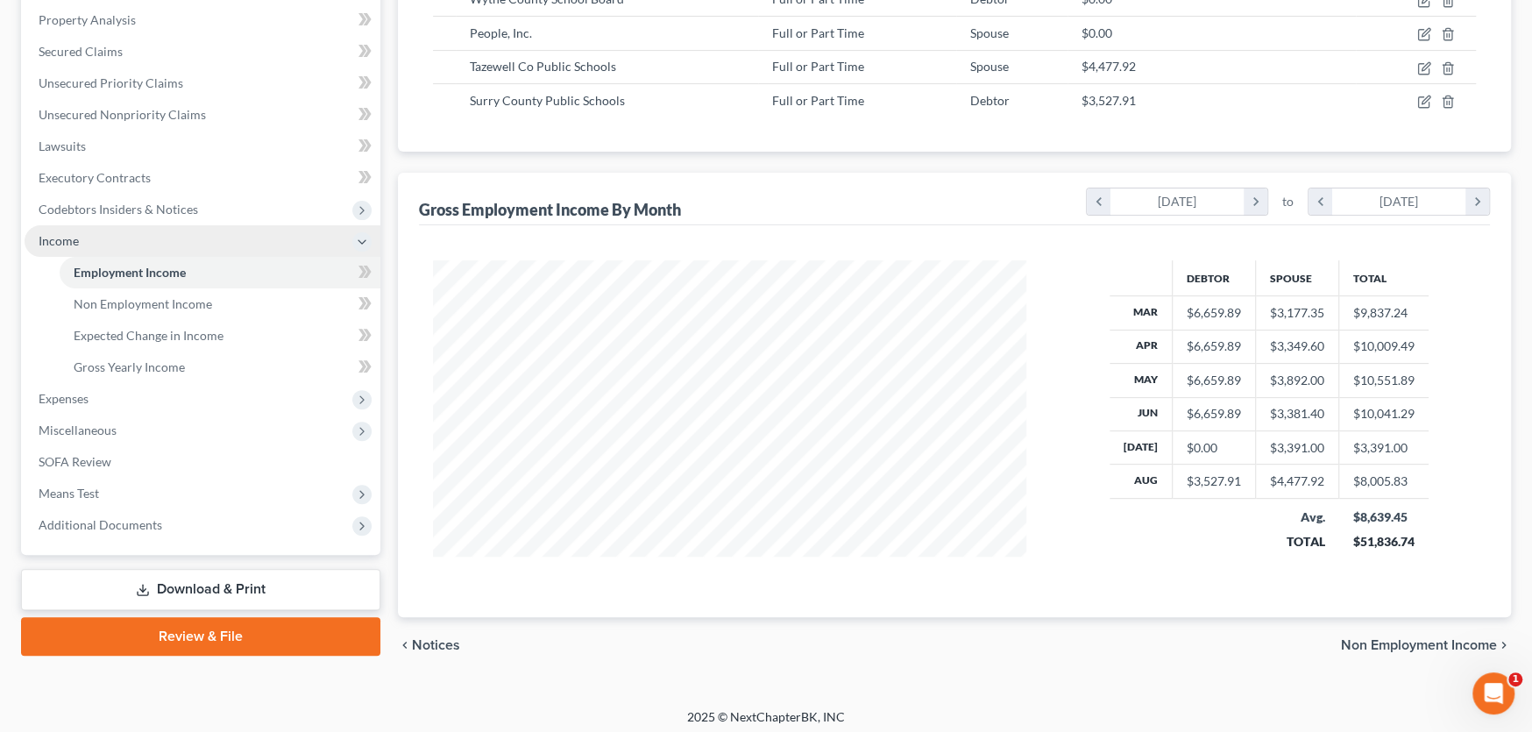
scroll to position [340, 0]
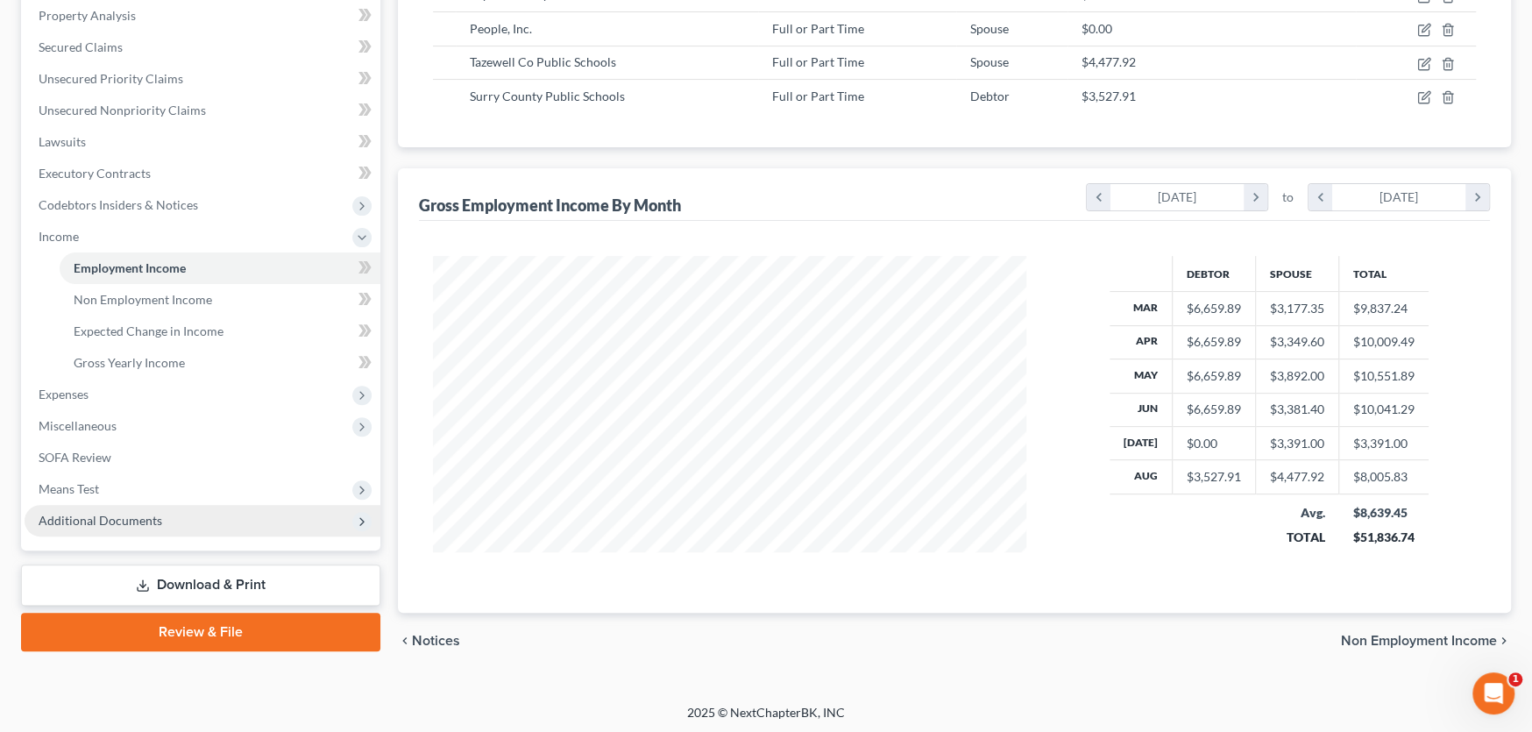
click at [178, 515] on span "Additional Documents" at bounding box center [203, 521] width 356 height 32
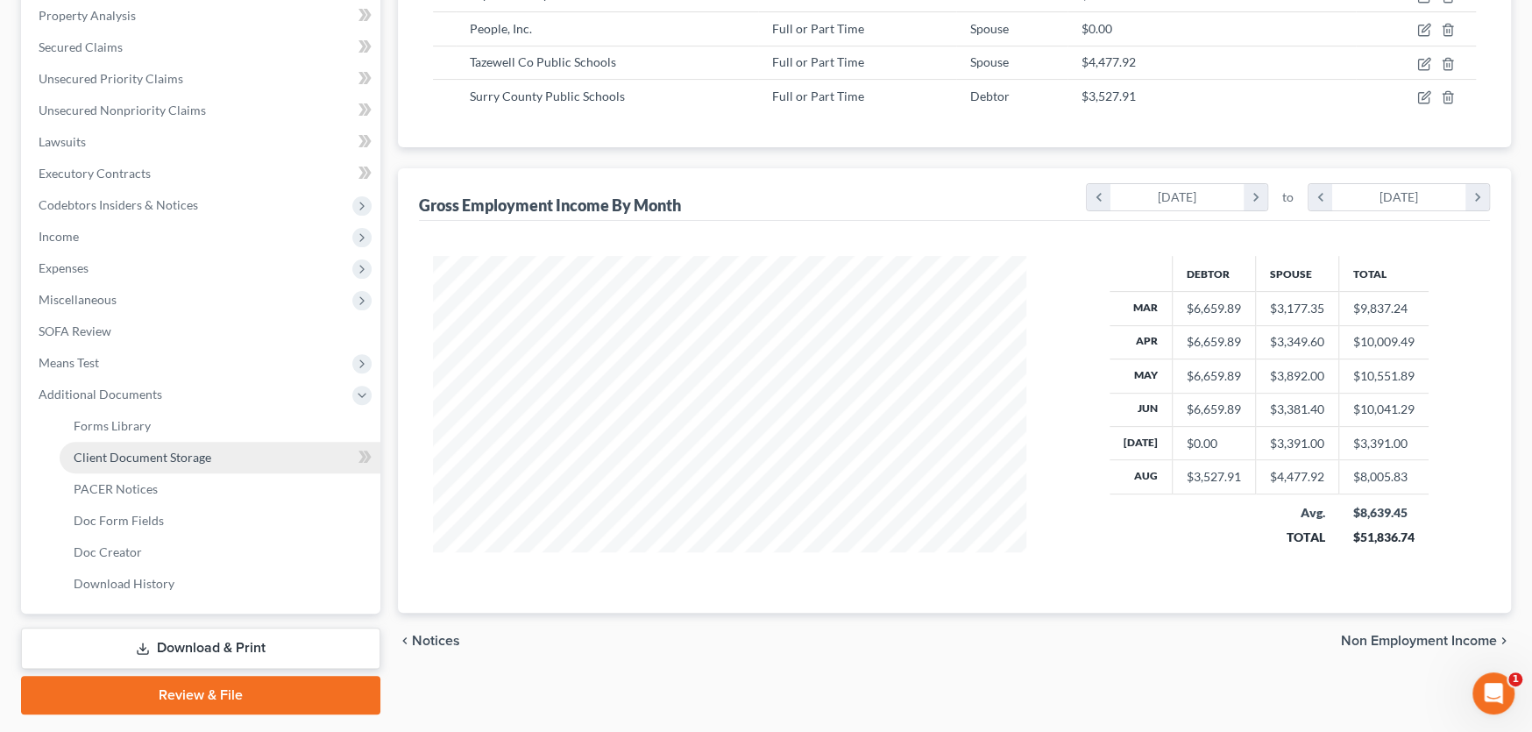
click at [172, 456] on span "Client Document Storage" at bounding box center [143, 457] width 138 height 15
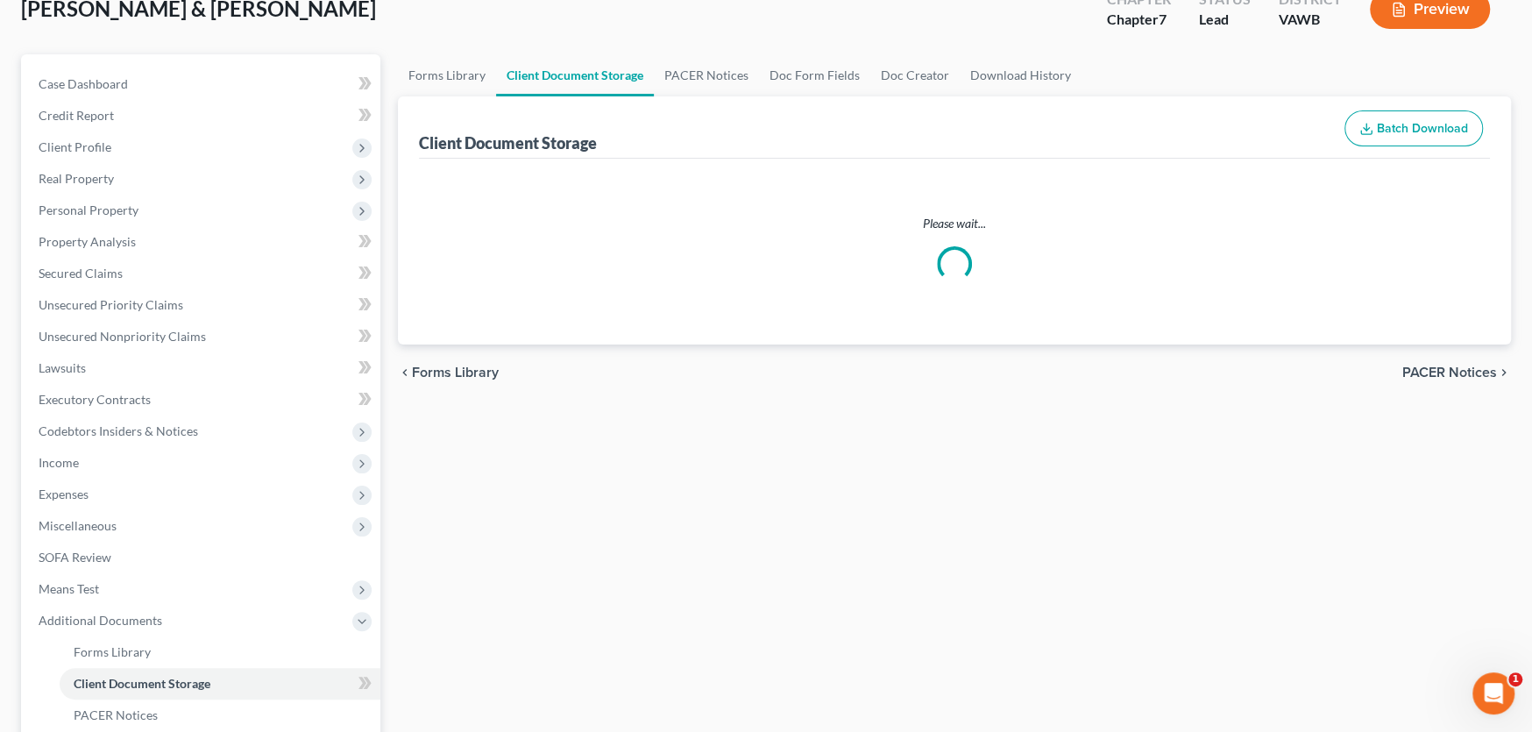
select select "0"
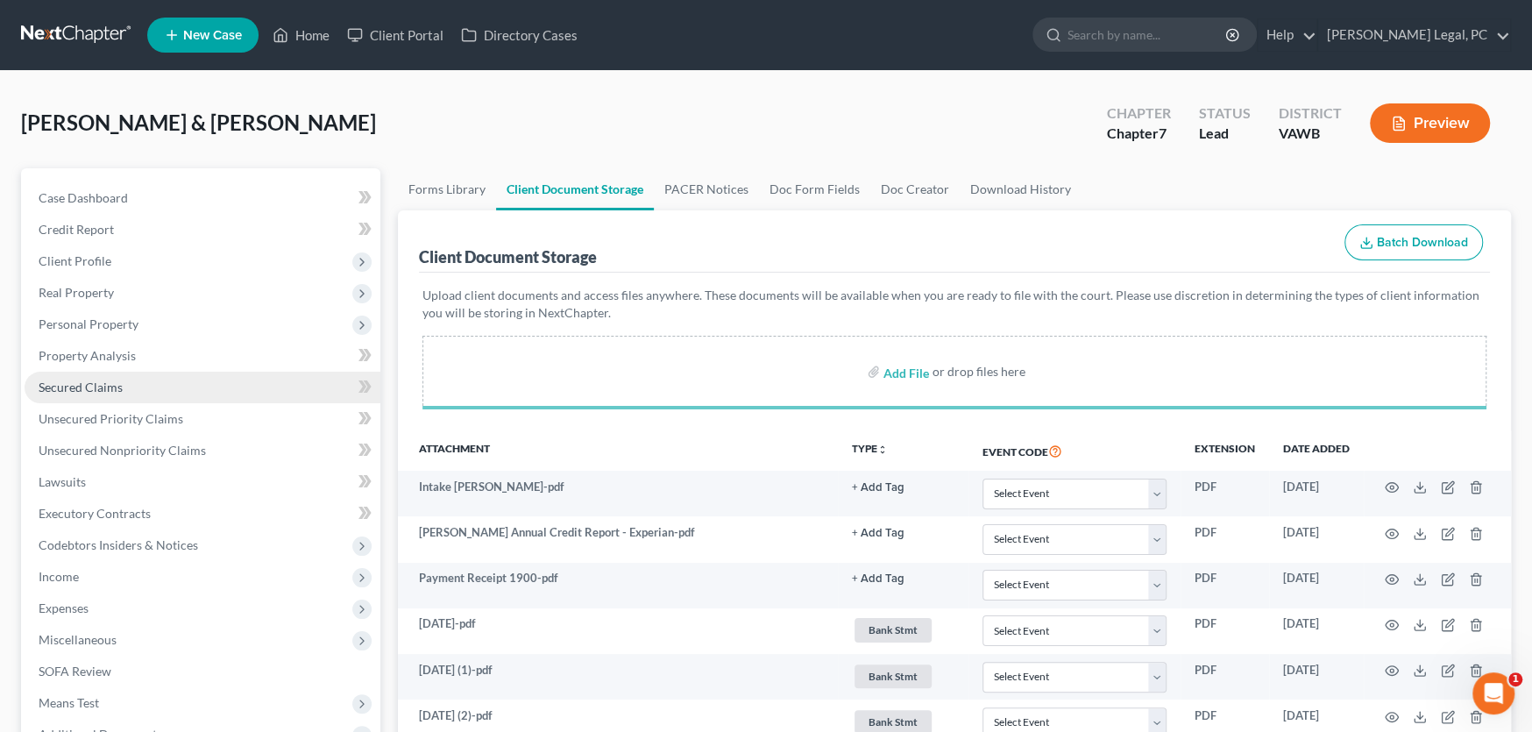
select select "0"
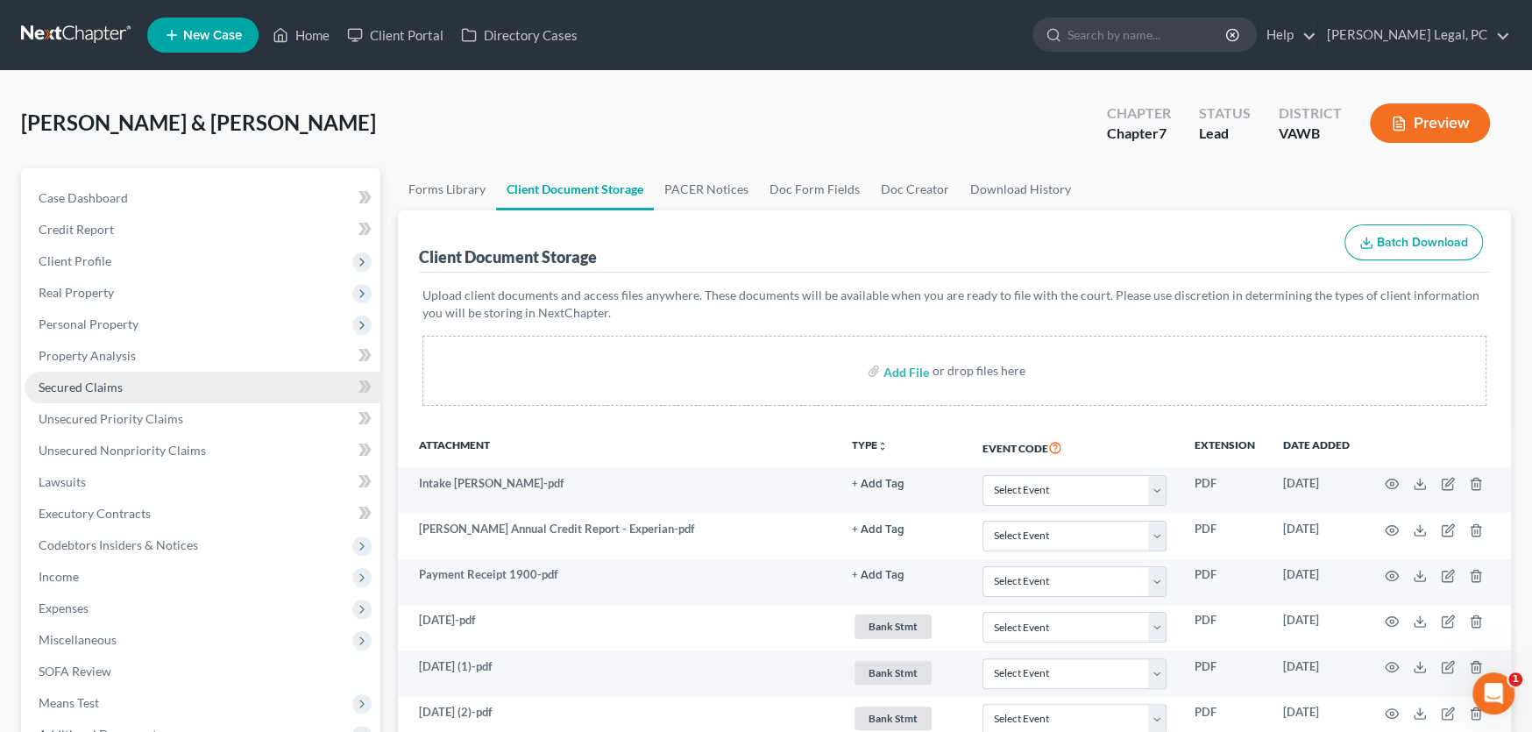
select select "0"
click at [97, 36] on link at bounding box center [77, 35] width 112 height 32
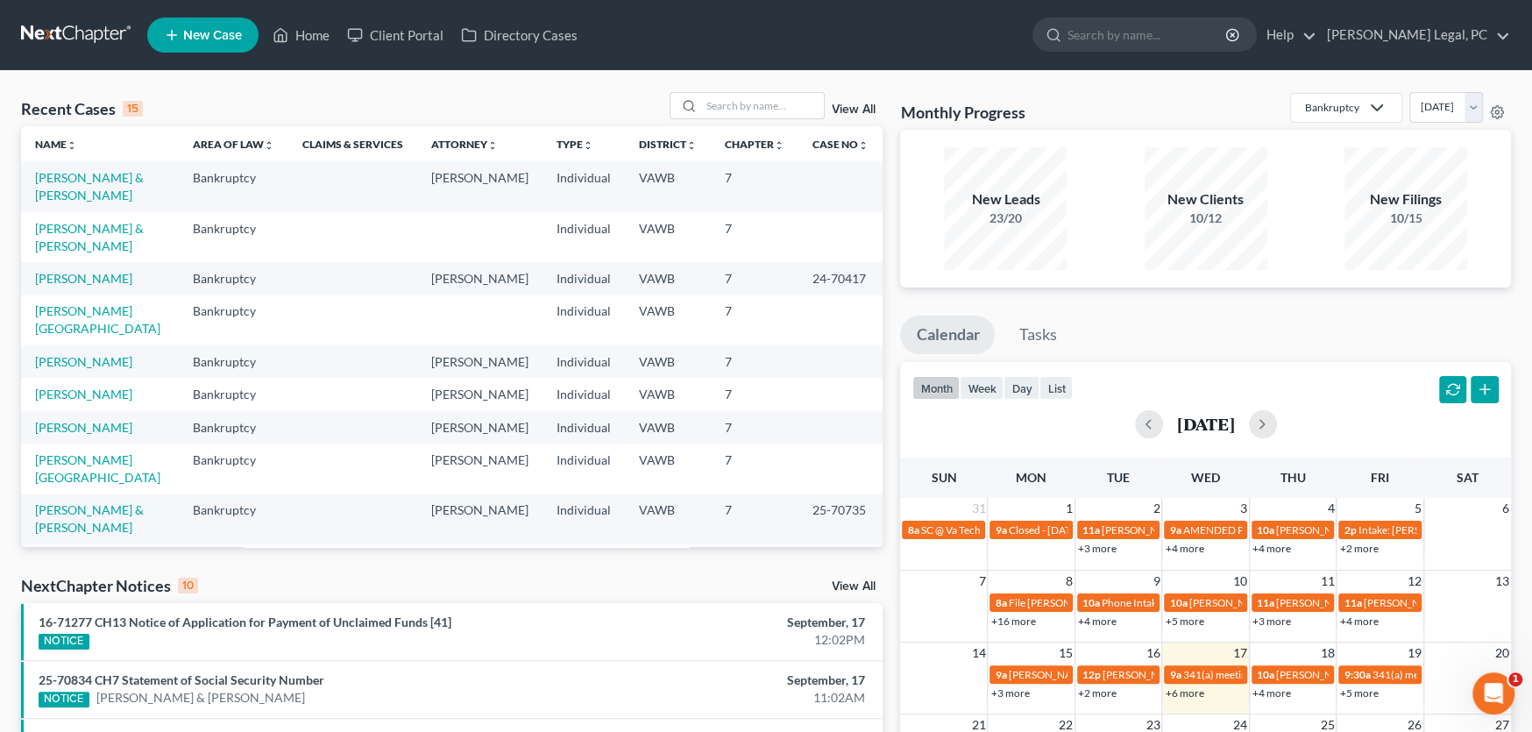
click at [71, 36] on link at bounding box center [77, 35] width 112 height 32
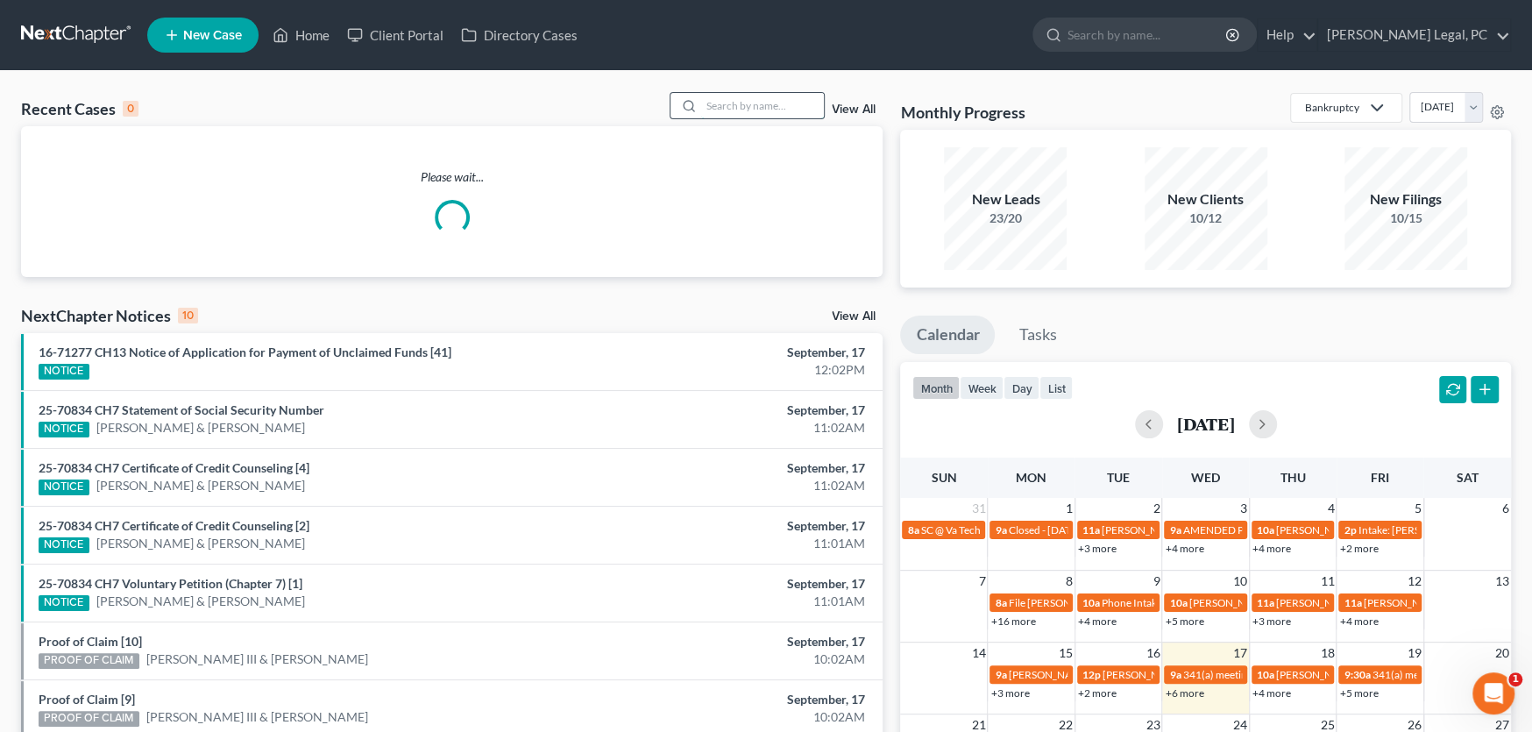
click at [733, 105] on input "search" at bounding box center [762, 105] width 123 height 25
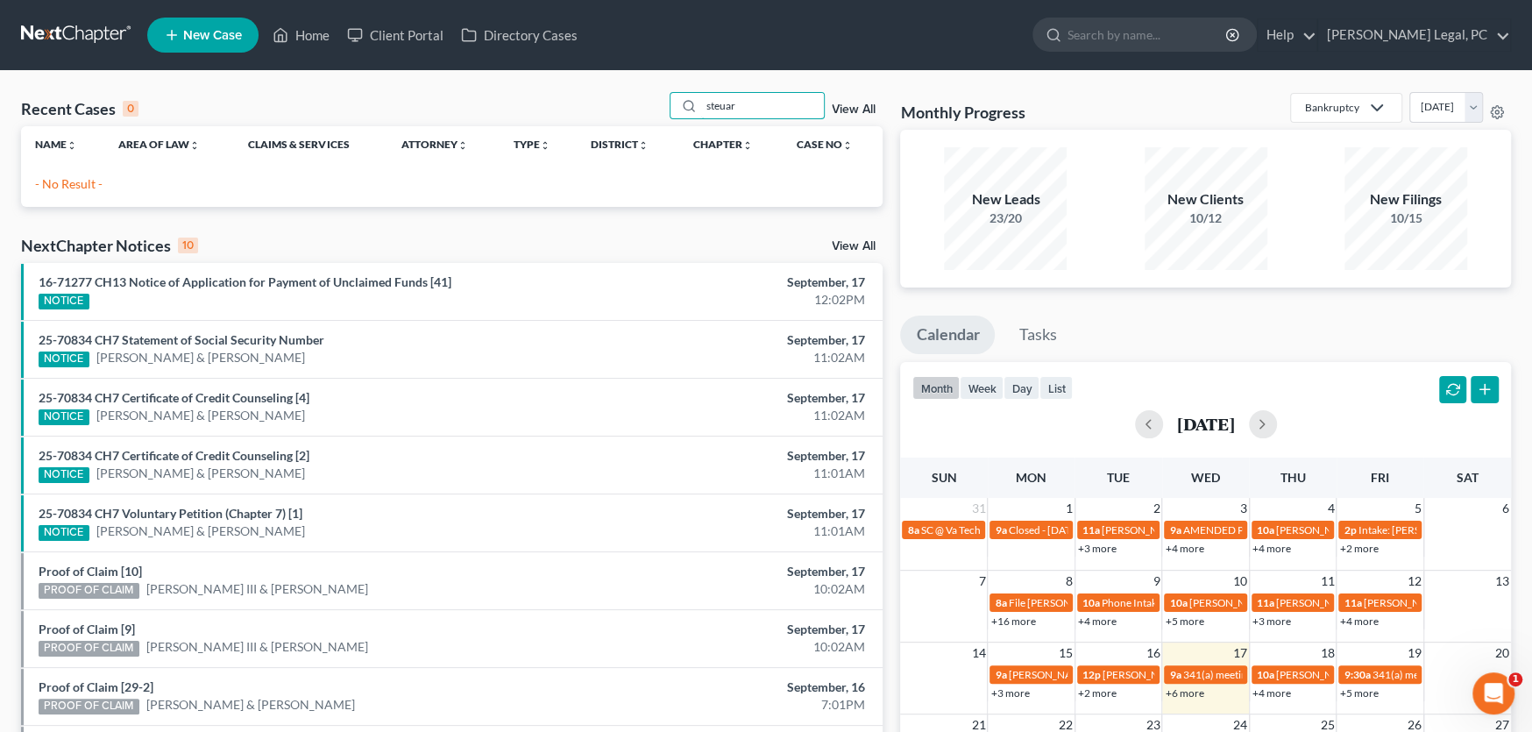
drag, startPoint x: 748, startPoint y: 111, endPoint x: 639, endPoint y: 122, distance: 109.2
click at [639, 122] on div "Recent Cases 0 steuar View All" at bounding box center [451, 109] width 861 height 34
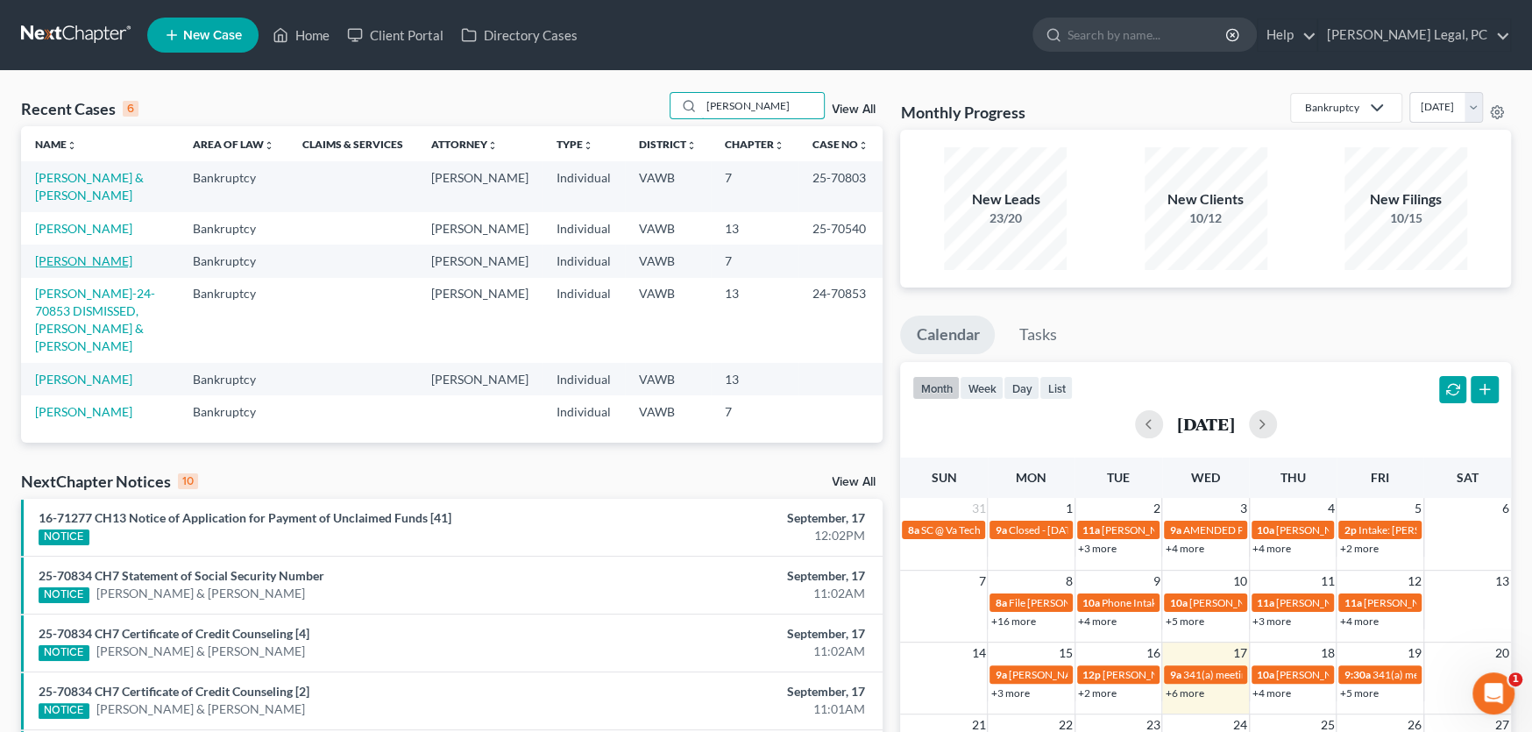
type input "[PERSON_NAME]"
click at [94, 266] on link "[PERSON_NAME]" at bounding box center [83, 260] width 97 height 15
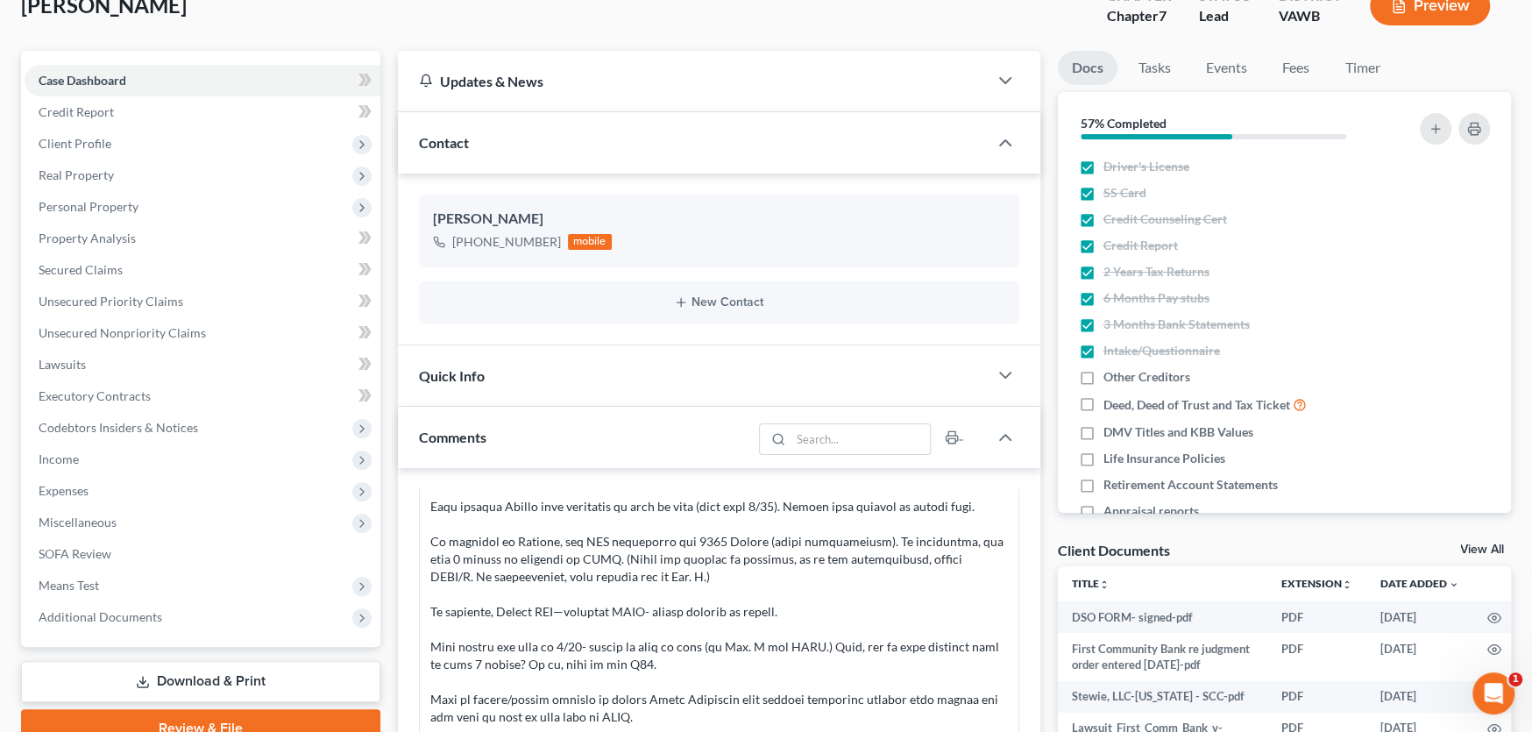
scroll to position [437, 0]
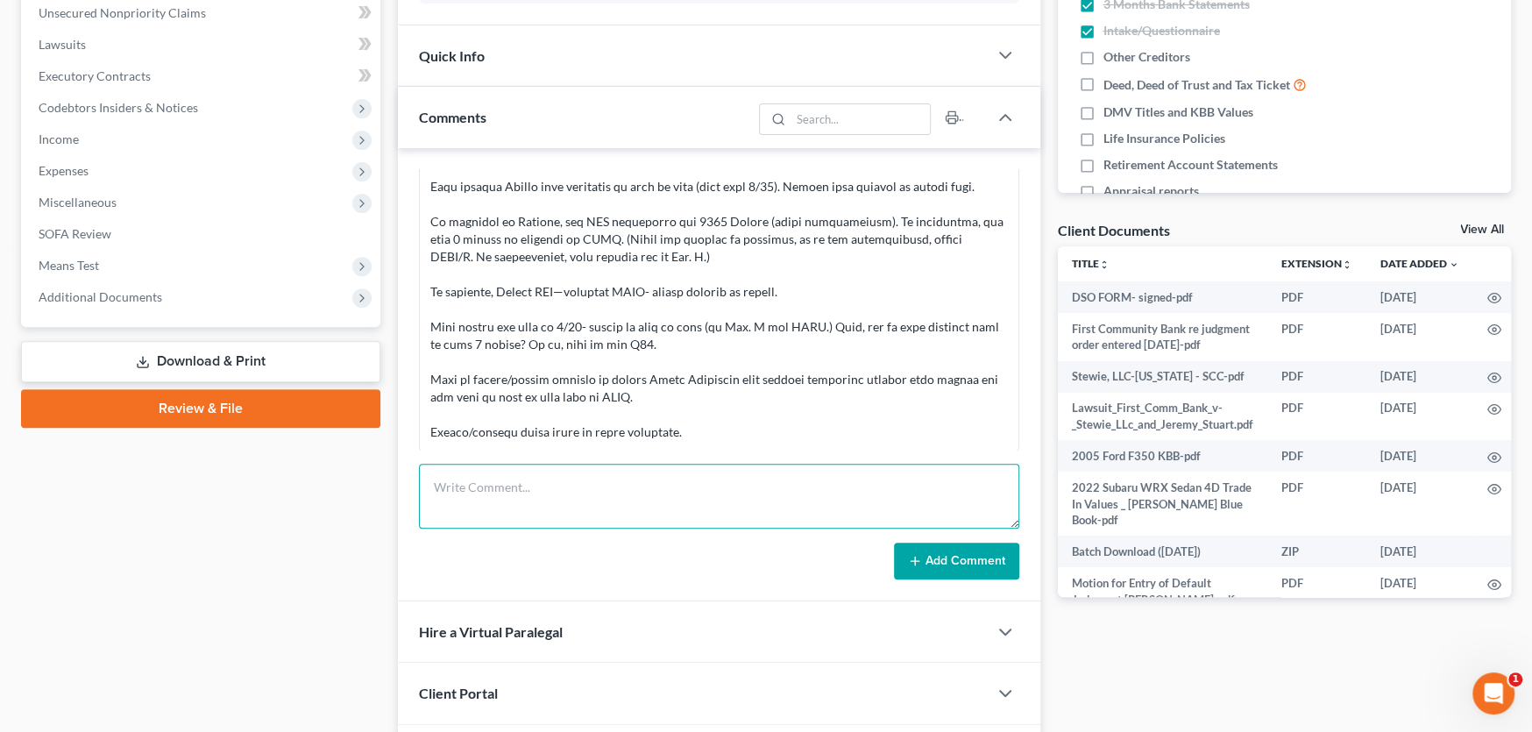
click at [572, 485] on textarea at bounding box center [719, 496] width 600 height 65
type textarea "The Subaru has been repo'd"
click at [962, 552] on button "Add Comment" at bounding box center [956, 560] width 125 height 37
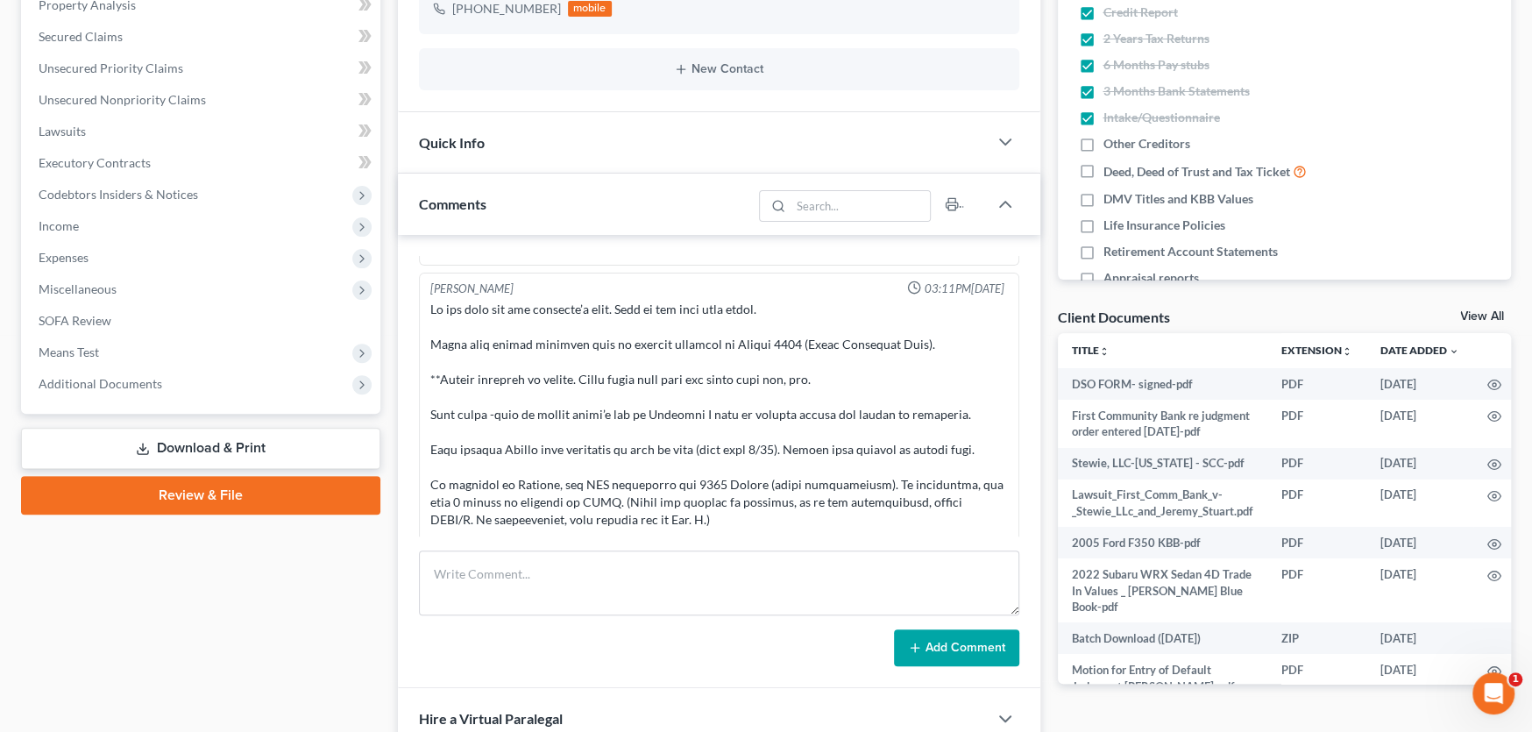
scroll to position [26, 0]
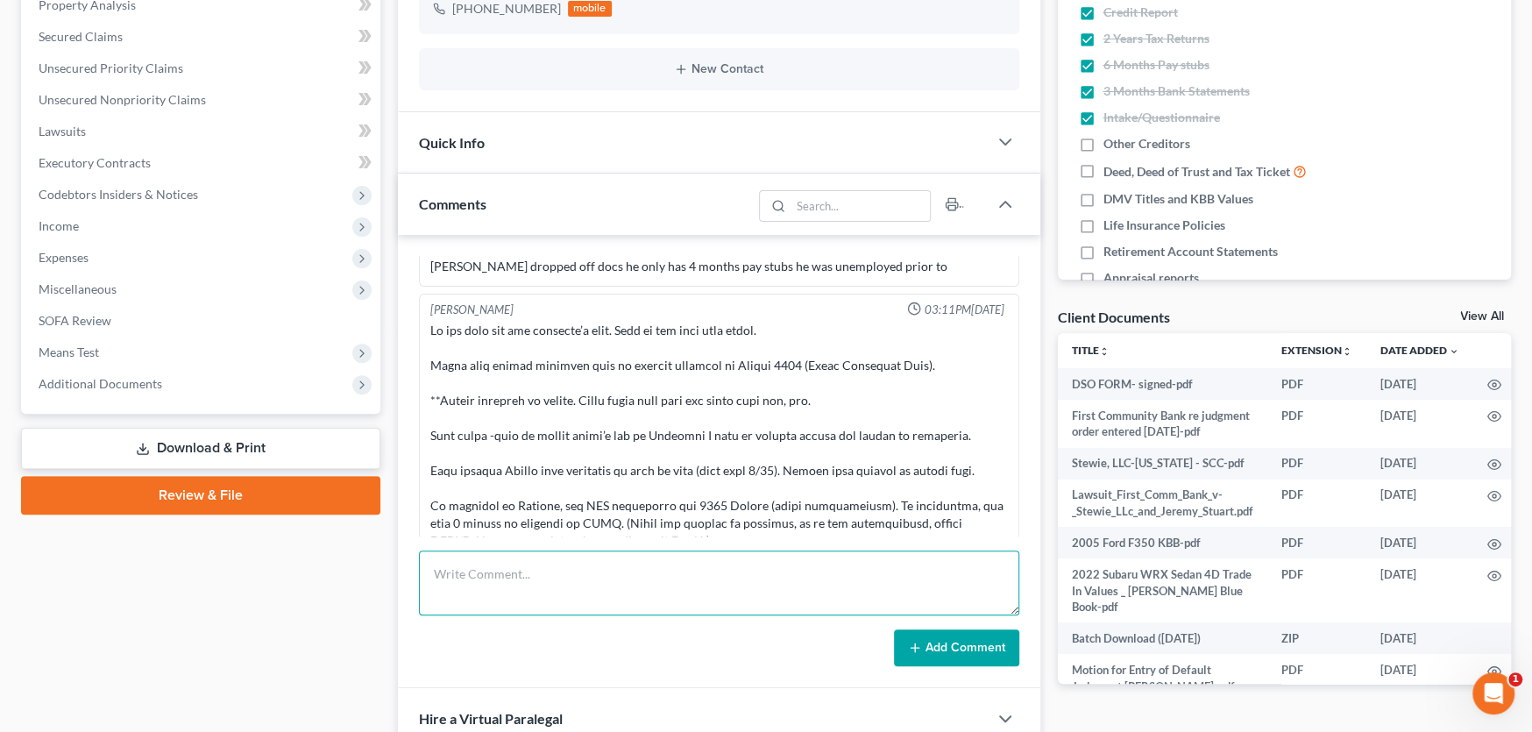
click at [593, 572] on textarea at bounding box center [719, 582] width 600 height 65
type textarea "Sched to sign [DATE] [GEOGRAPHIC_DATA]"
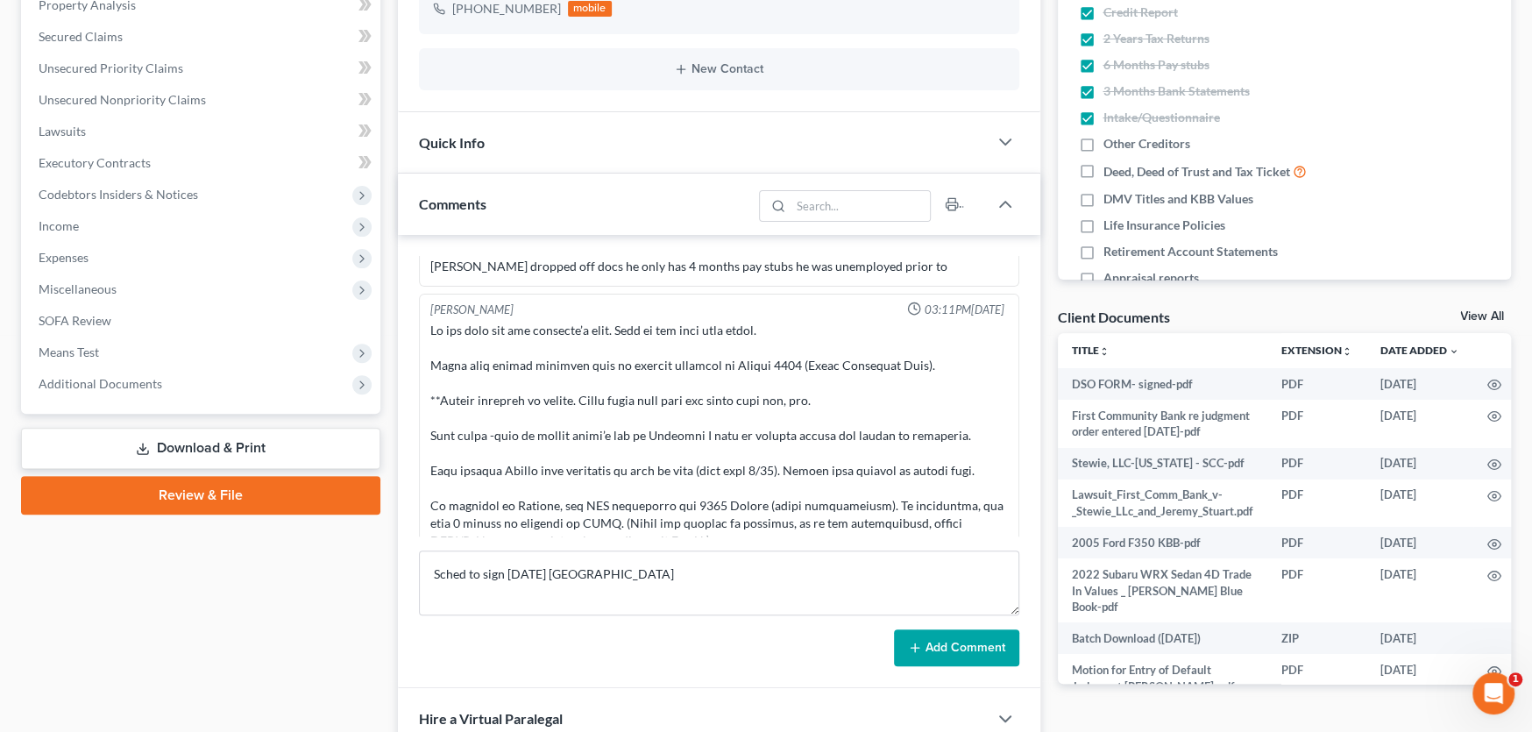
click at [960, 649] on button "Add Comment" at bounding box center [956, 647] width 125 height 37
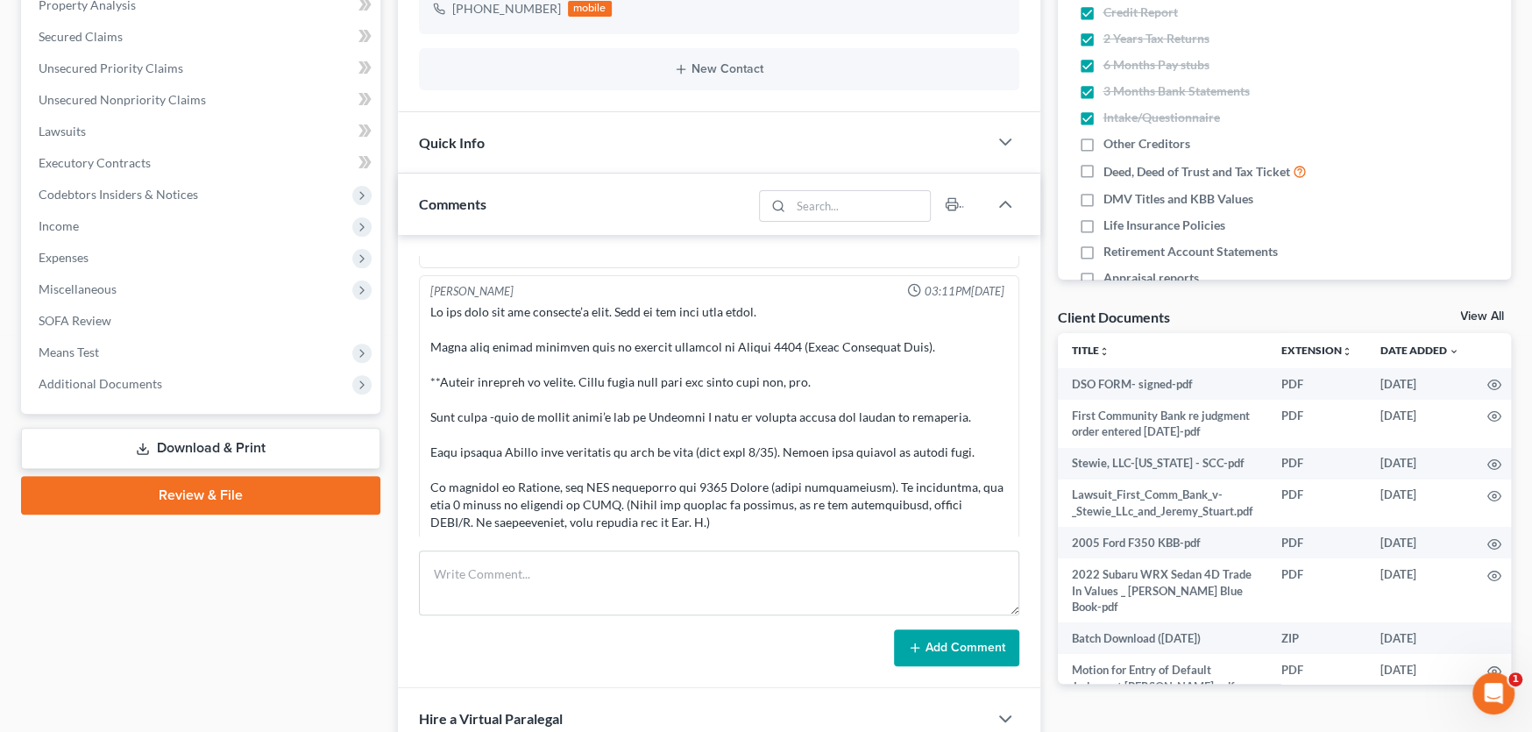
scroll to position [88, 0]
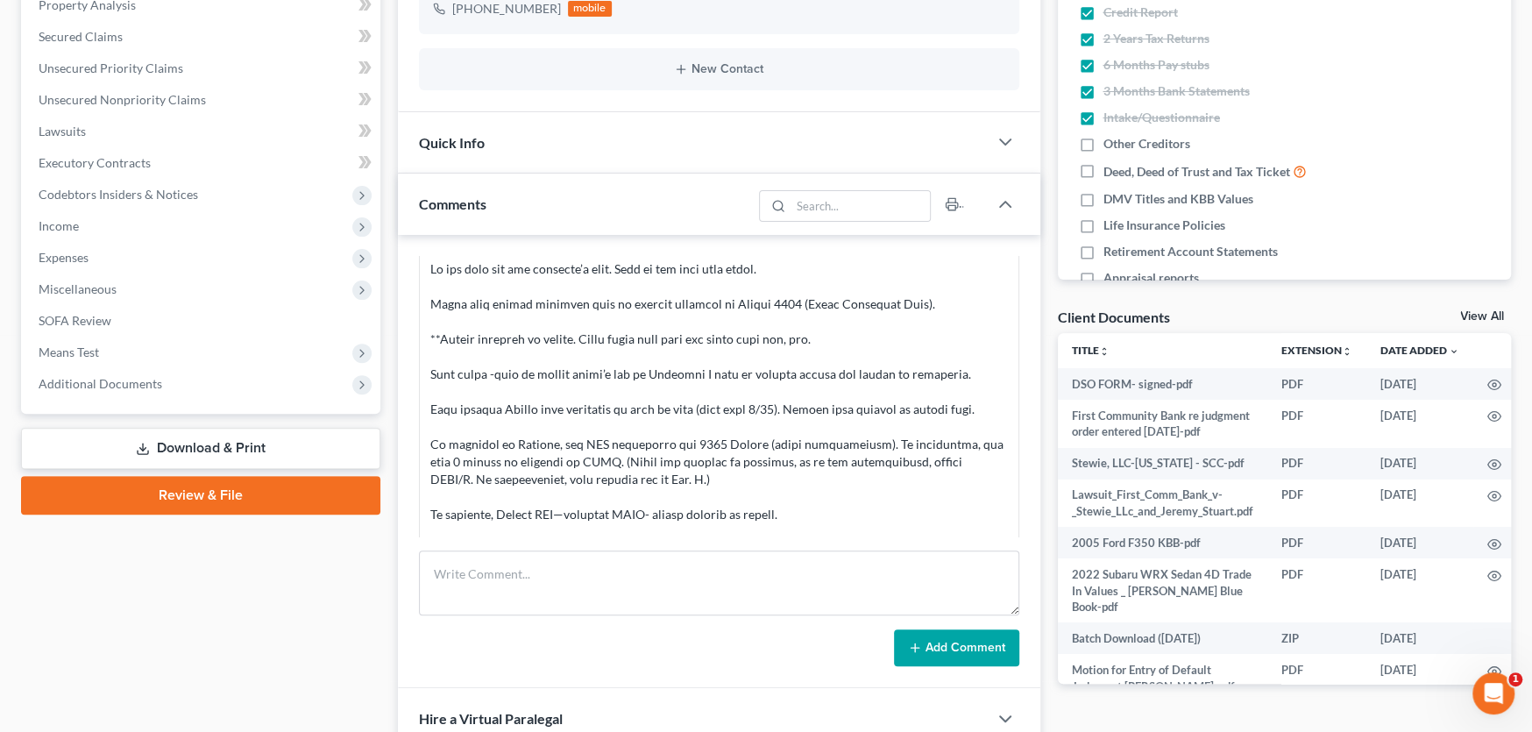
click at [489, 420] on div at bounding box center [719, 461] width 578 height 403
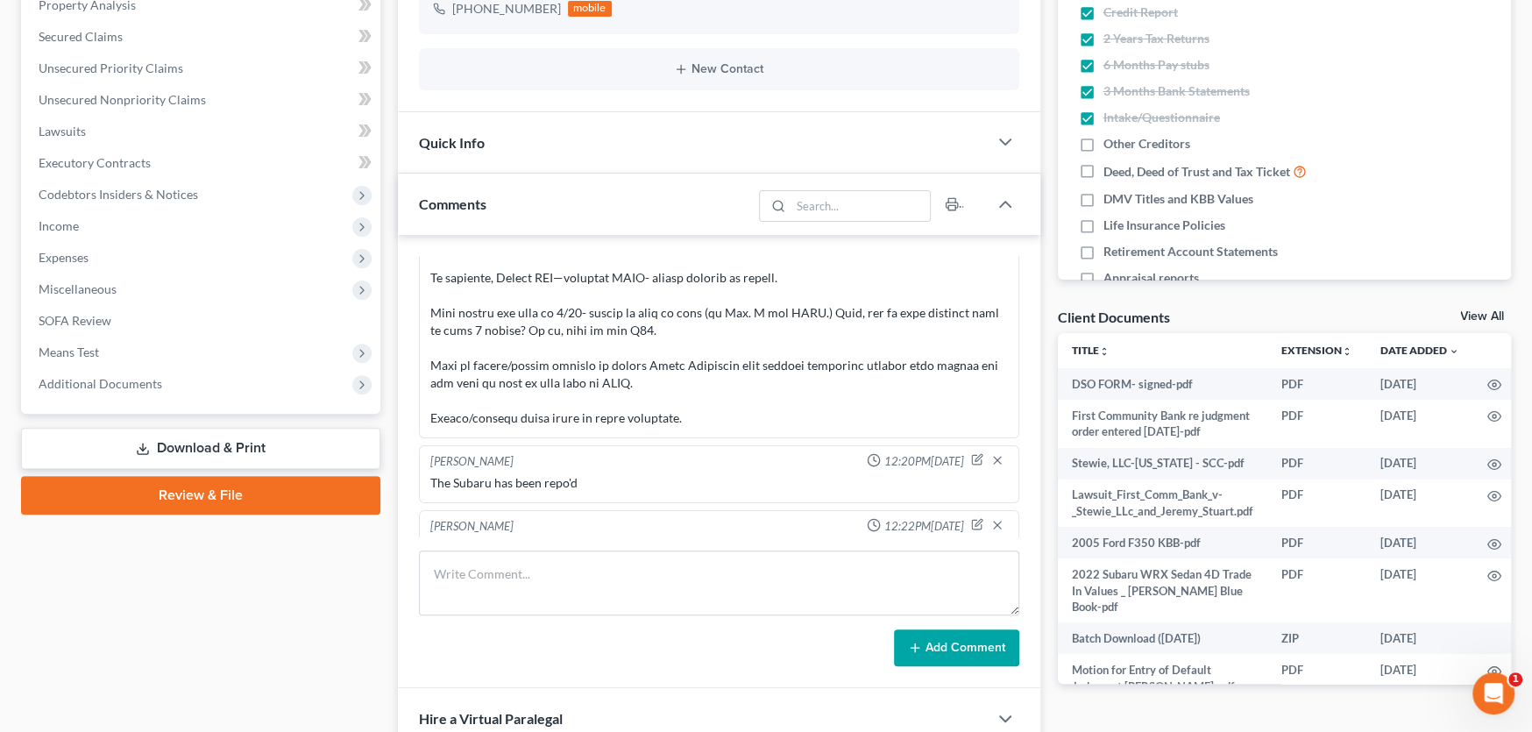
scroll to position [353, 0]
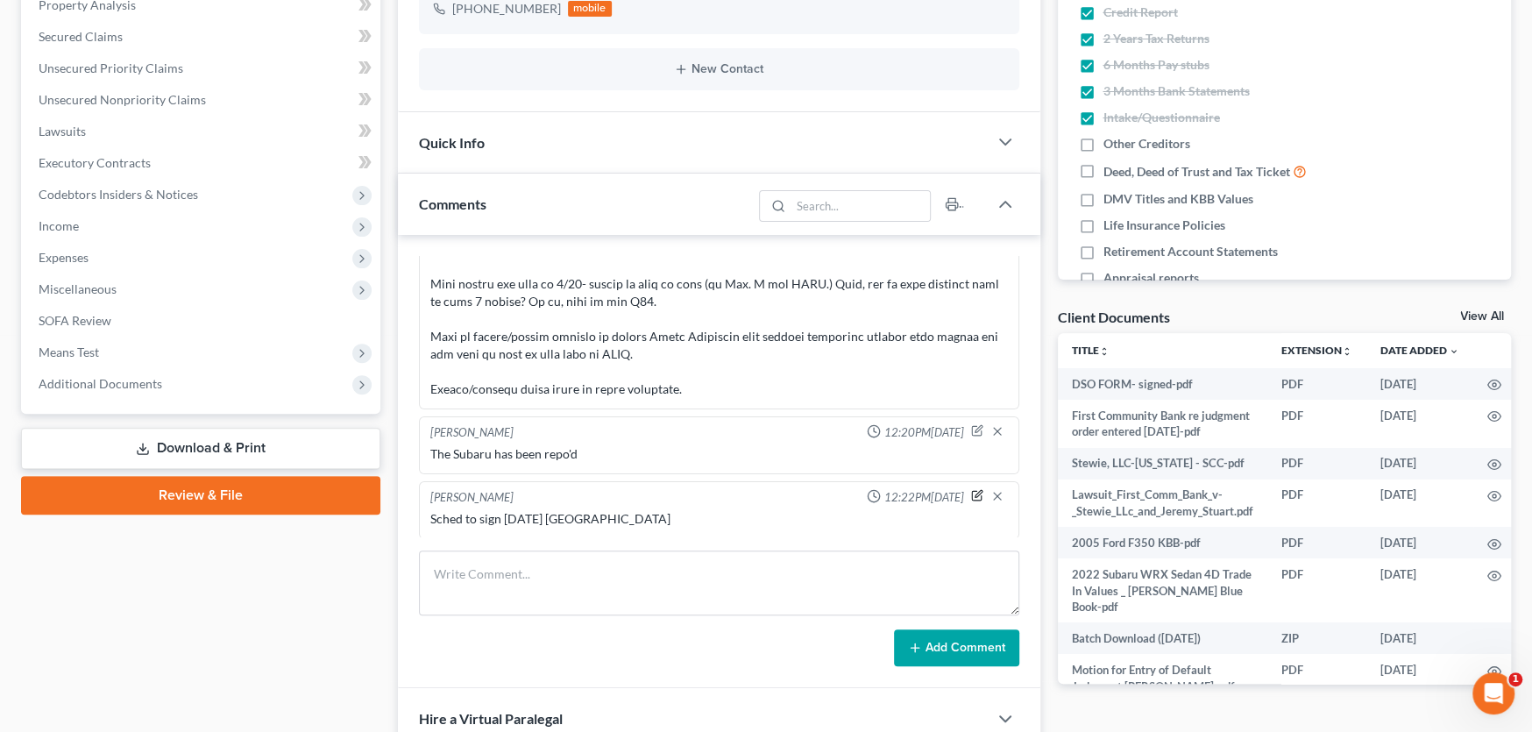
click at [971, 494] on icon "button" at bounding box center [977, 495] width 12 height 12
click at [699, 533] on textarea "Sched to sign [DATE] [GEOGRAPHIC_DATA]" at bounding box center [719, 542] width 578 height 65
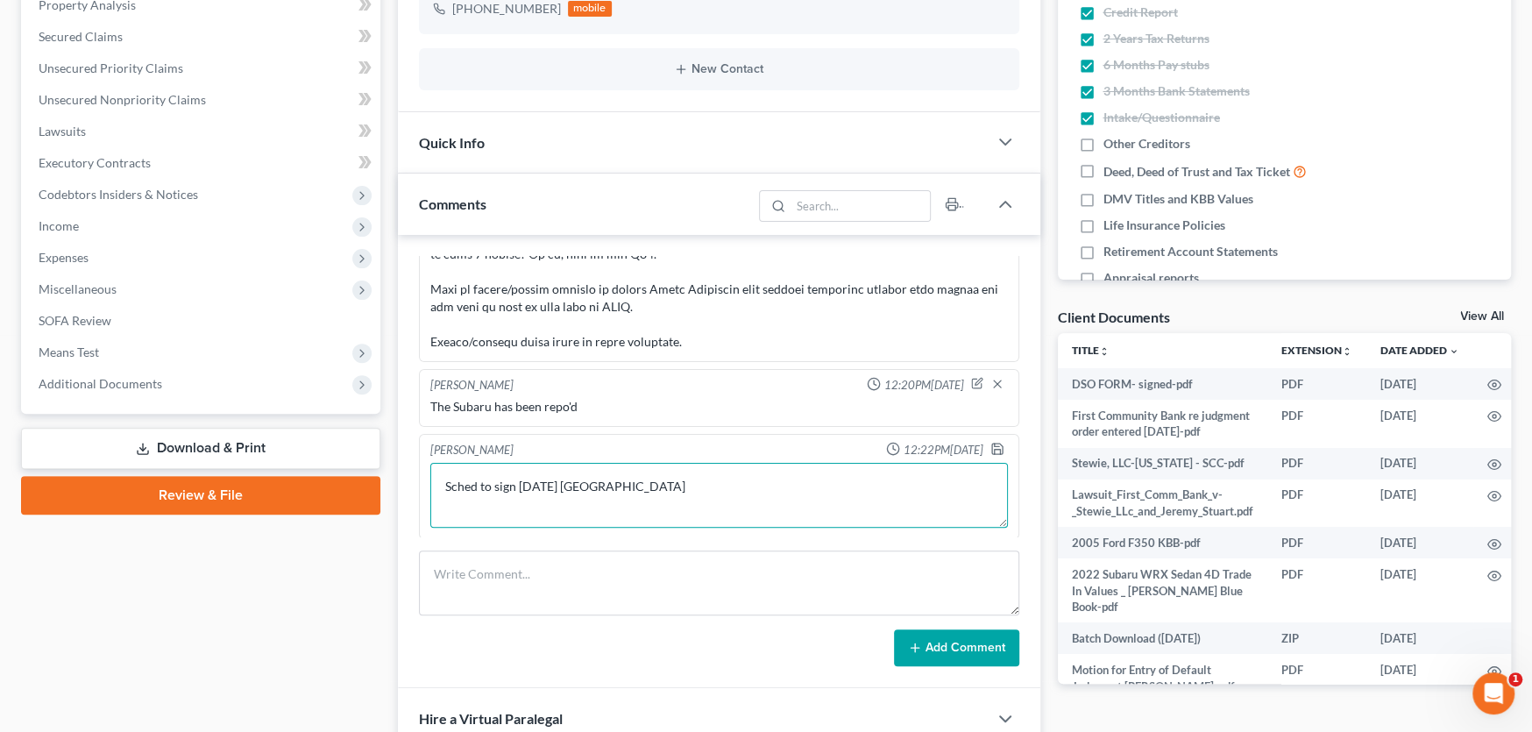
drag, startPoint x: 699, startPoint y: 533, endPoint x: 435, endPoint y: 542, distance: 264.8
click at [435, 542] on div "[PERSON_NAME] 02:02PM[DATE] [PERSON_NAME] dropped off docs he only has 4 months…" at bounding box center [719, 461] width 642 height 453
paste textarea "Hey [PERSON_NAME], It's [PERSON_NAME] at [PERSON_NAME] Legal. Your appt to sign…"
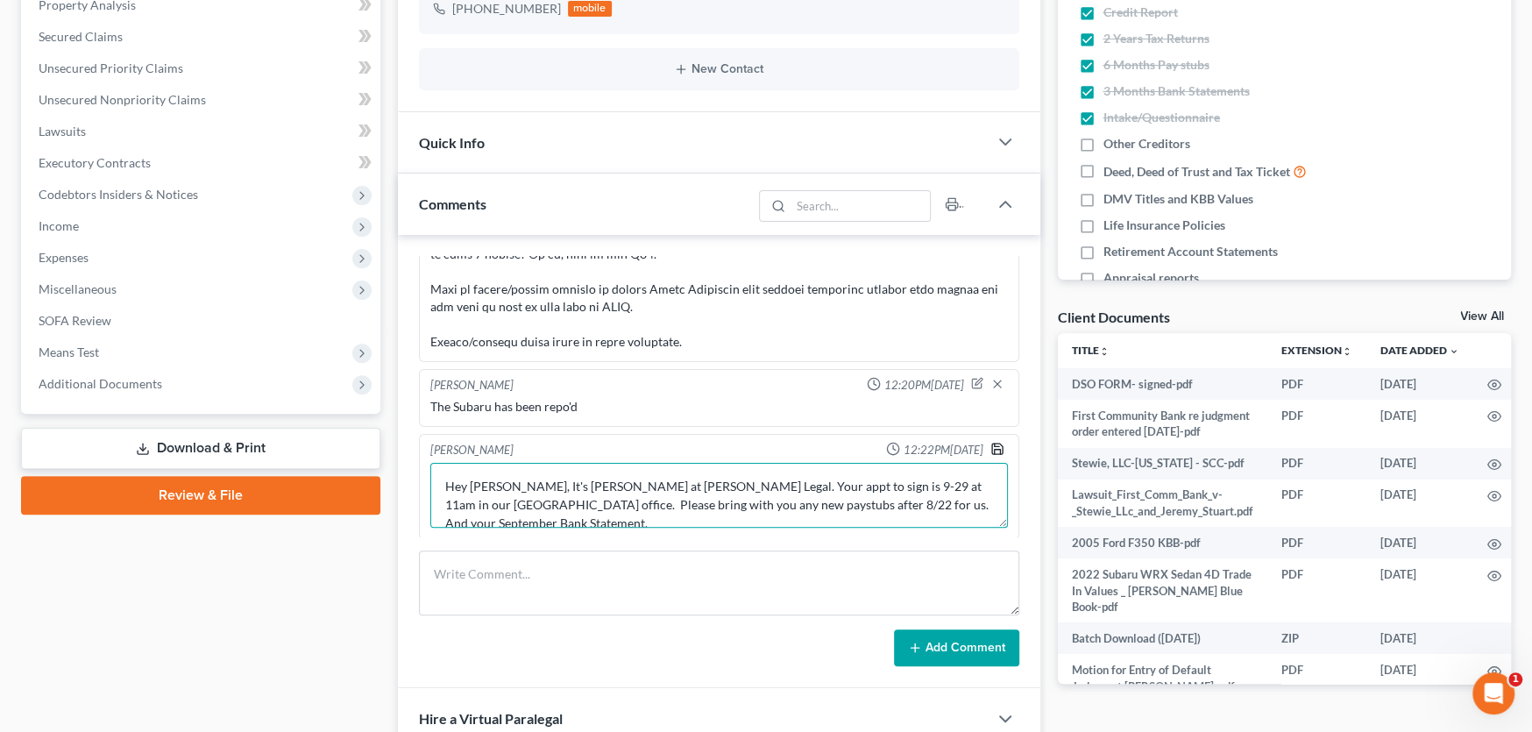
type textarea "Hey [PERSON_NAME], It's [PERSON_NAME] at [PERSON_NAME] Legal. Your appt to sign…"
click at [990, 443] on icon "button" at bounding box center [997, 449] width 14 height 14
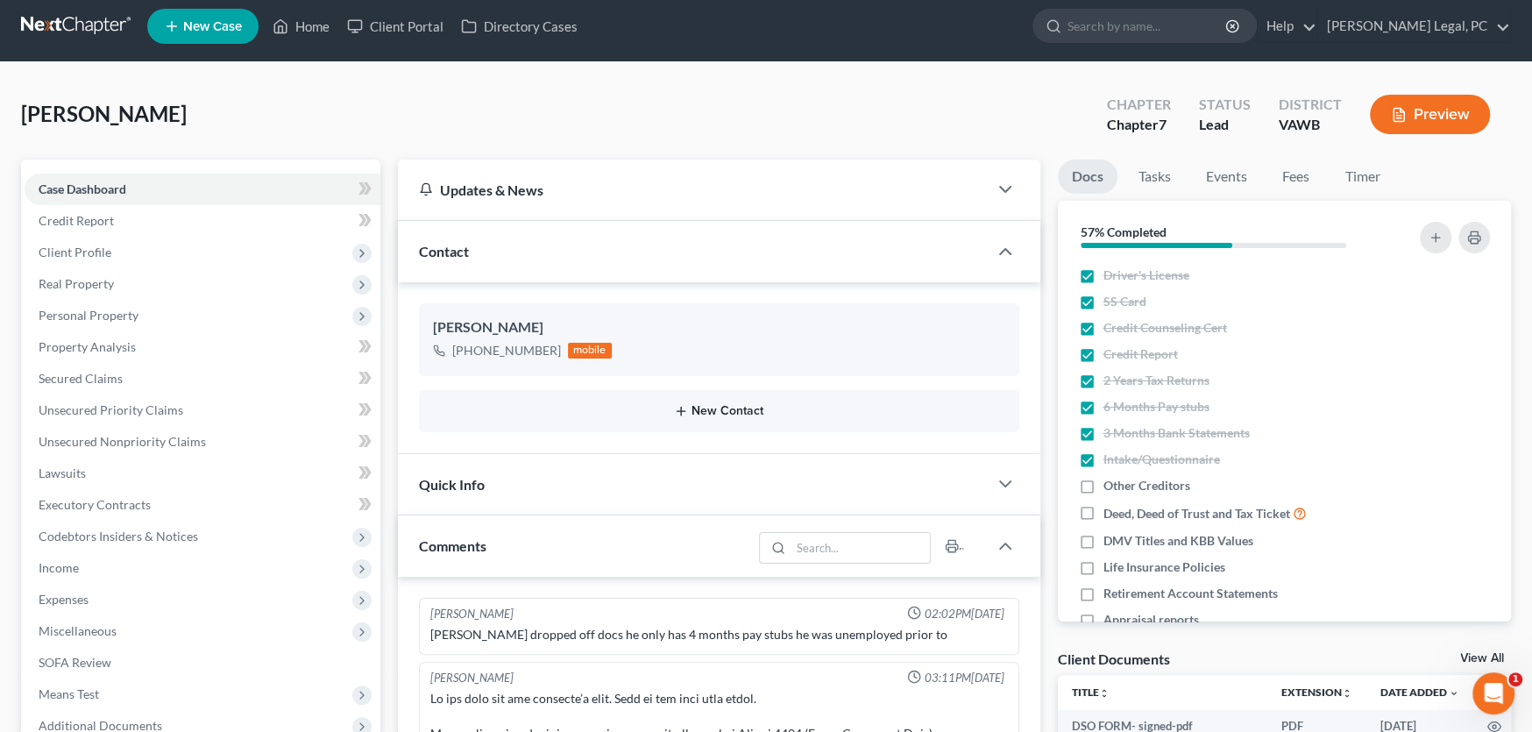
scroll to position [0, 0]
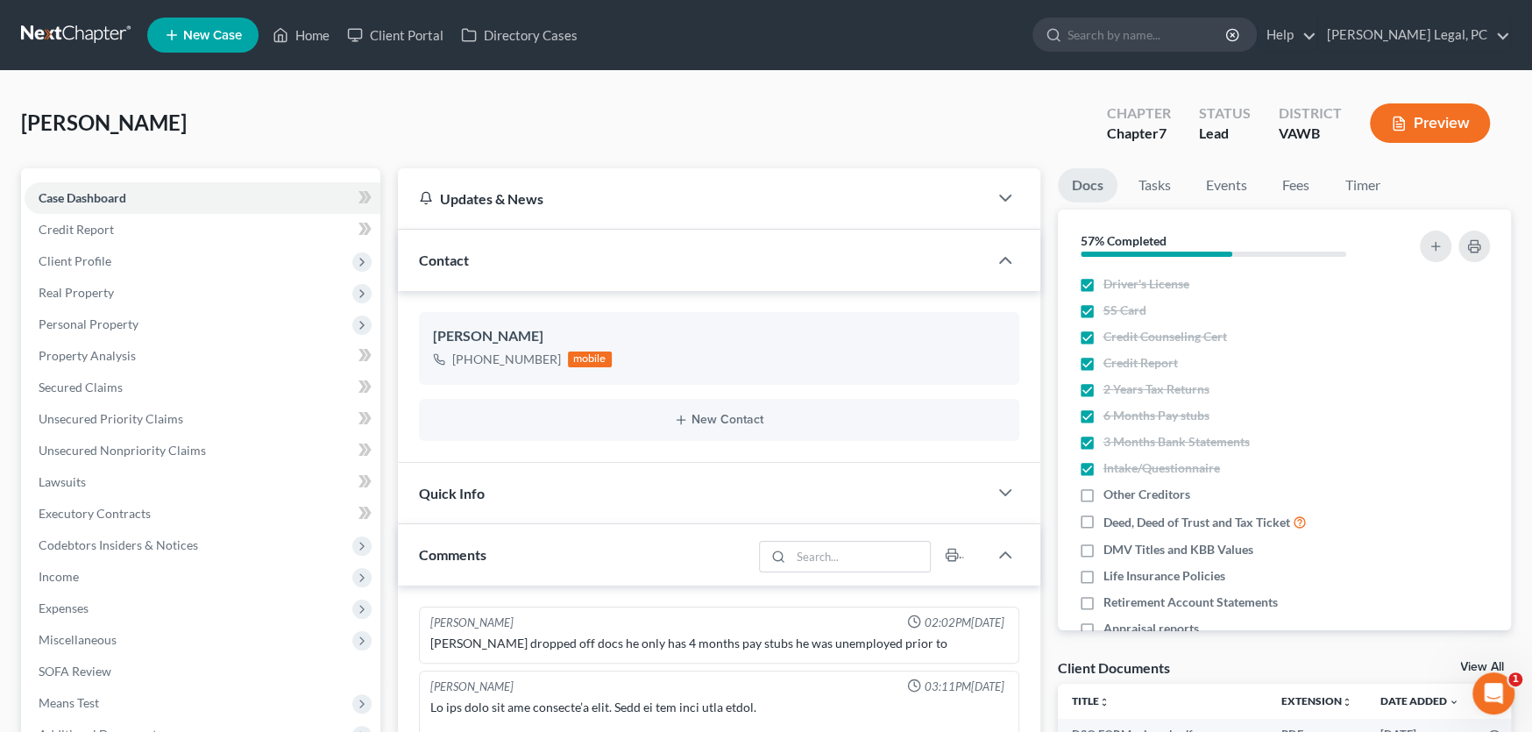
click at [52, 26] on link at bounding box center [77, 35] width 112 height 32
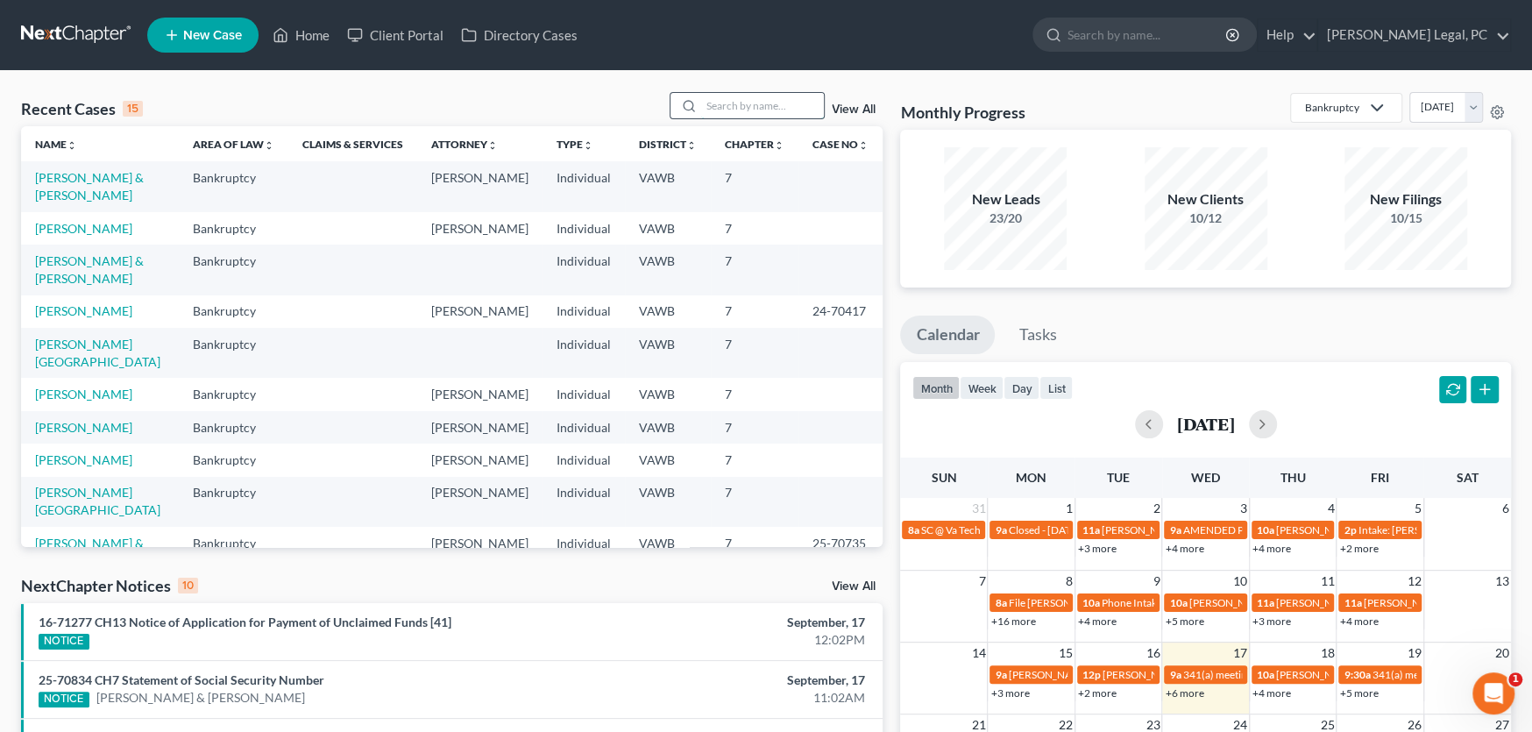
click at [734, 109] on input "search" at bounding box center [762, 105] width 123 height 25
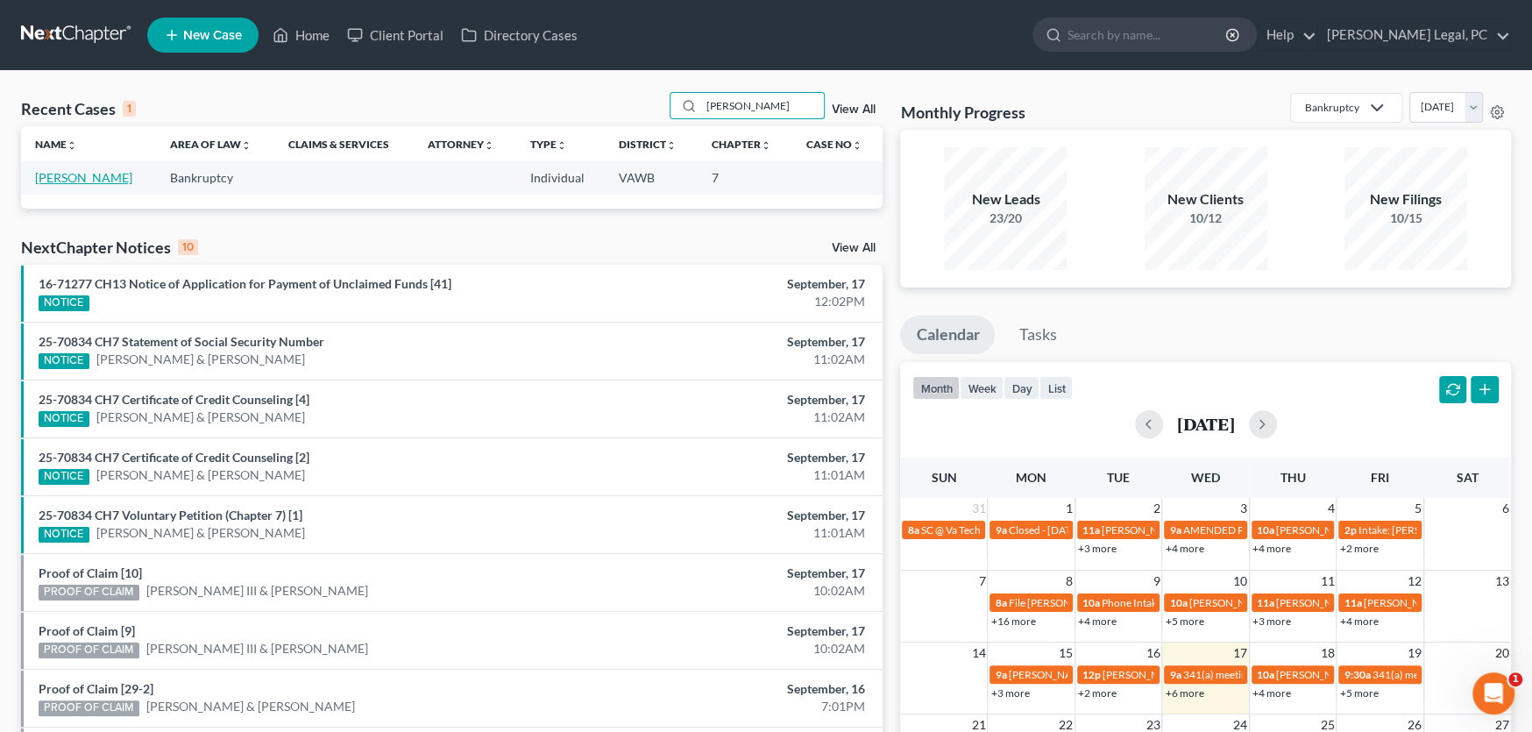
type input "coe"
click at [94, 180] on link "[PERSON_NAME]" at bounding box center [83, 177] width 97 height 15
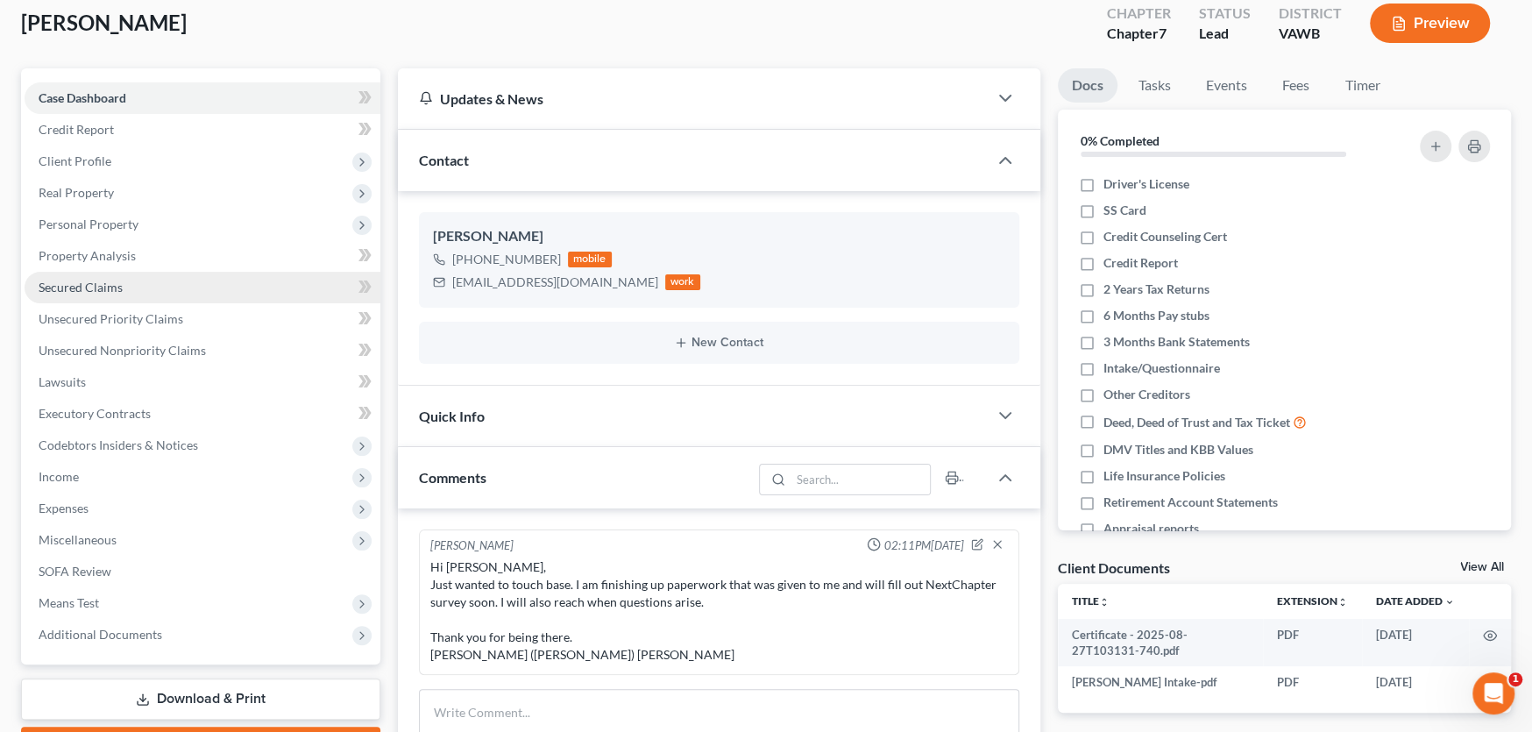
scroll to position [175, 0]
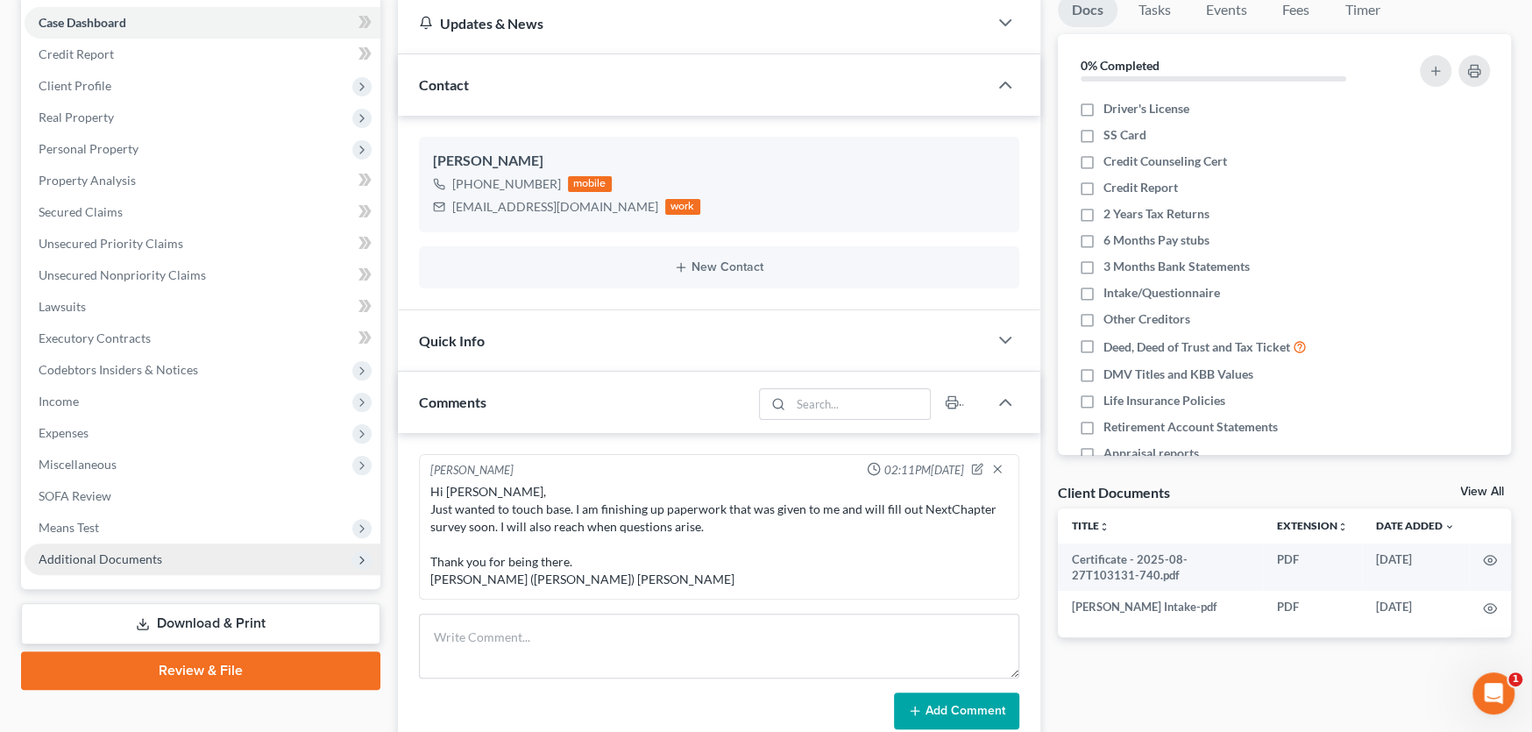
click at [121, 556] on span "Additional Documents" at bounding box center [101, 558] width 124 height 15
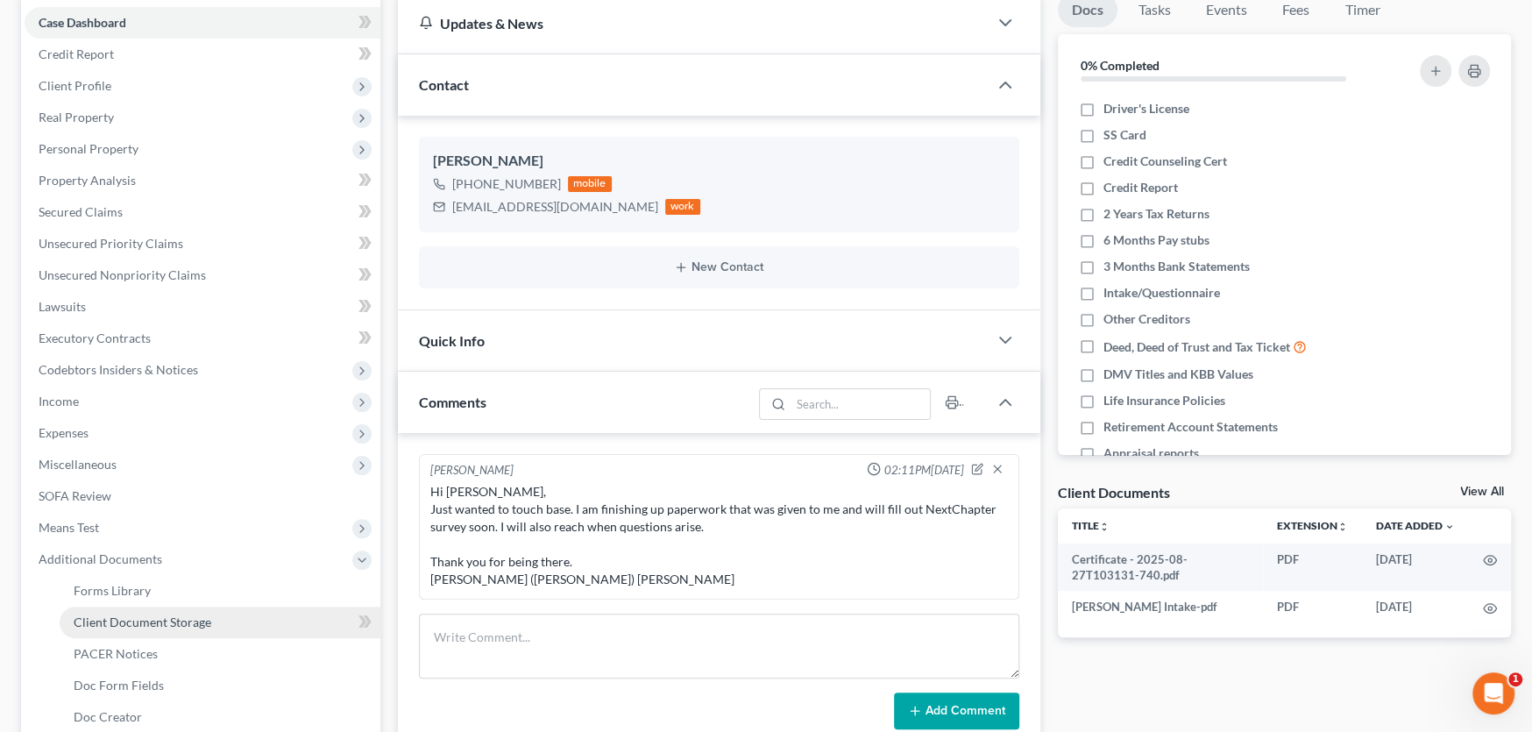
click at [153, 620] on span "Client Document Storage" at bounding box center [143, 621] width 138 height 15
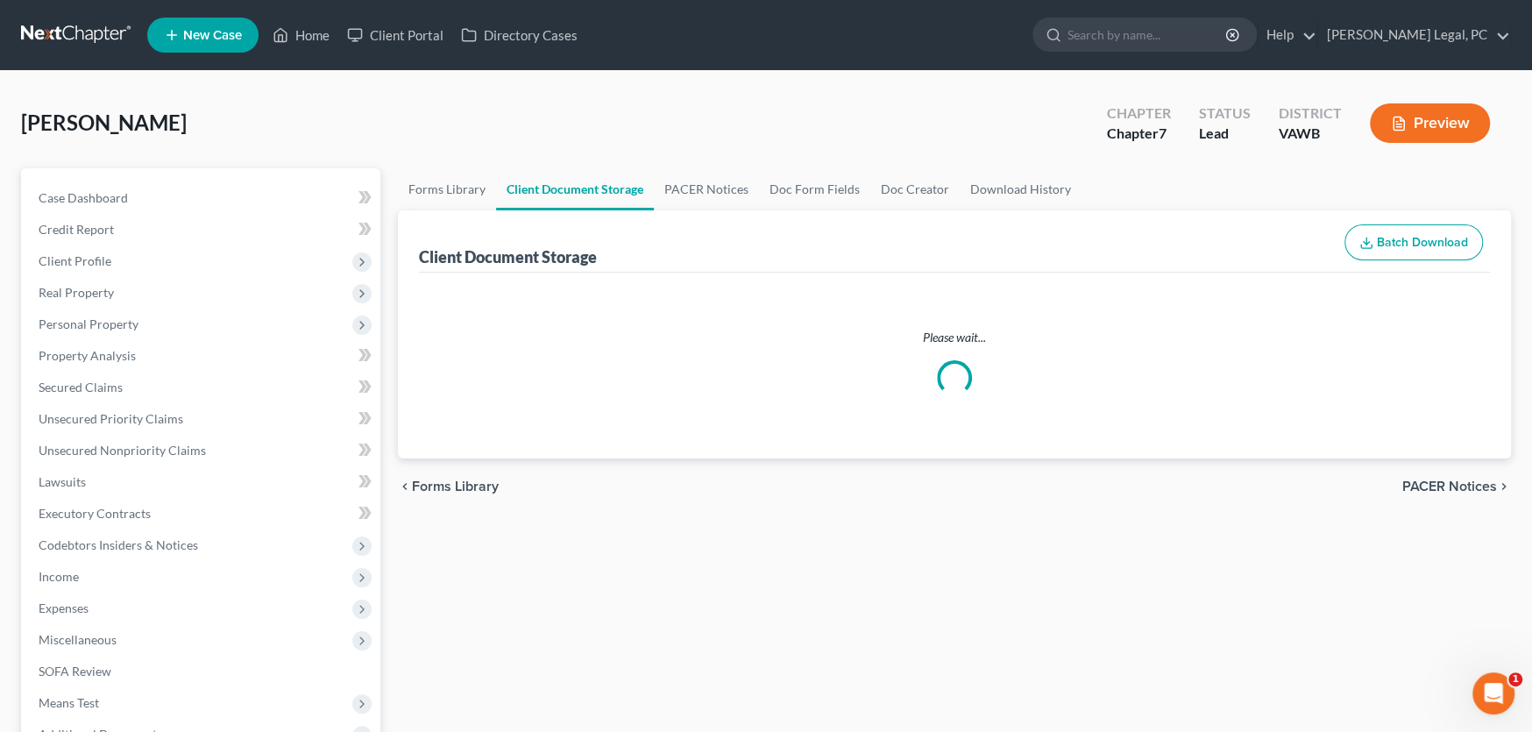
select select "0"
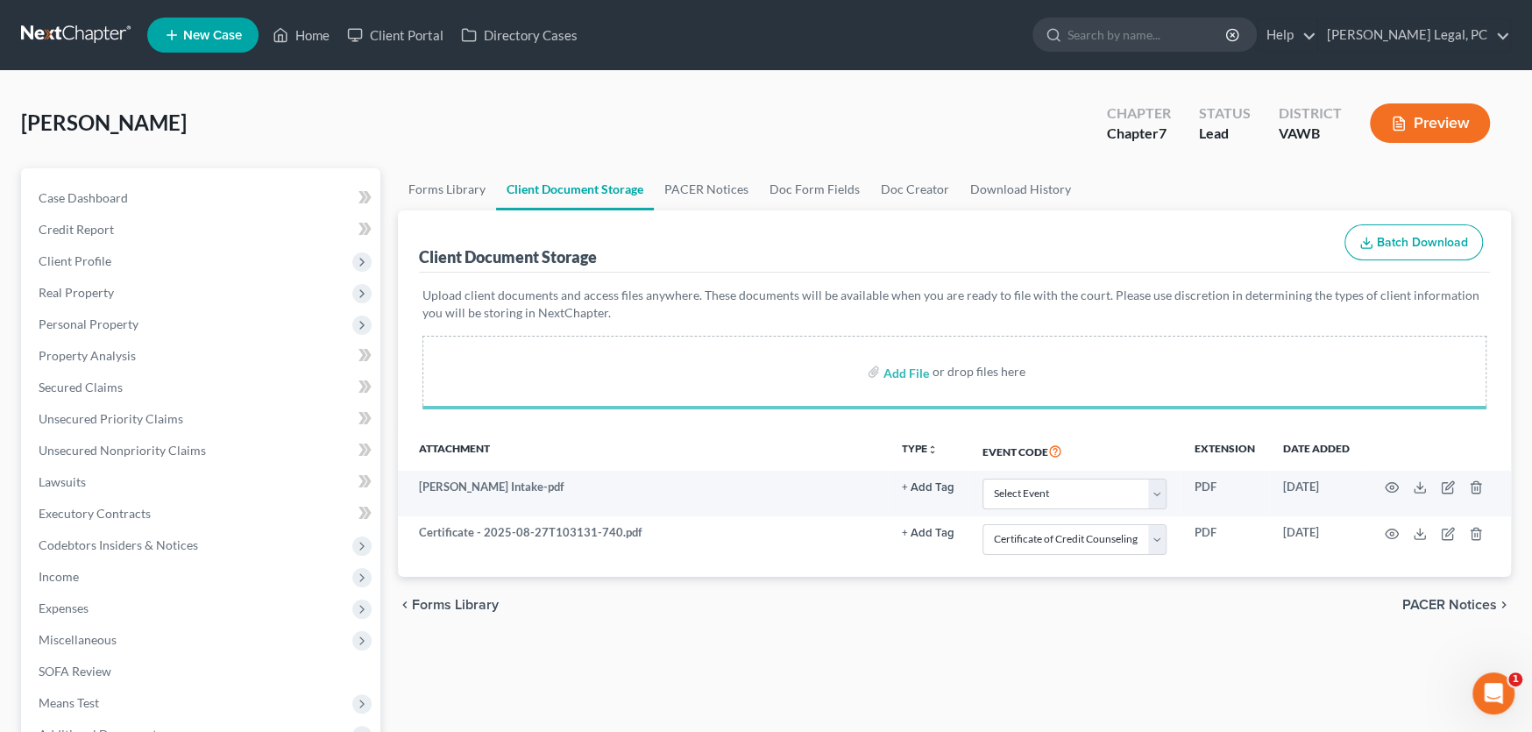
select select "0"
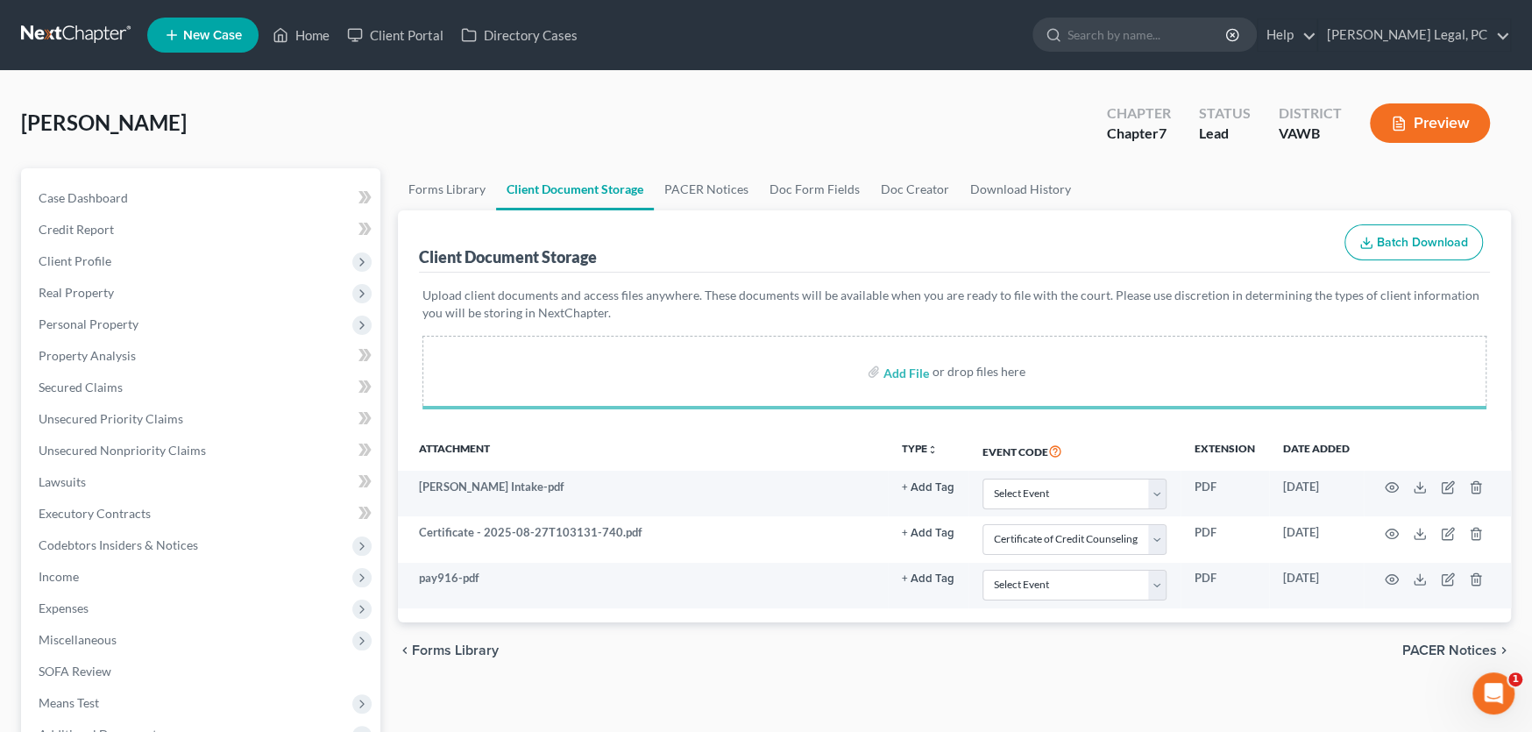
click at [897, 684] on div "Forms Library Client Document Storage PACER Notices Doc Form Fields Doc Creator…" at bounding box center [954, 611] width 1130 height 886
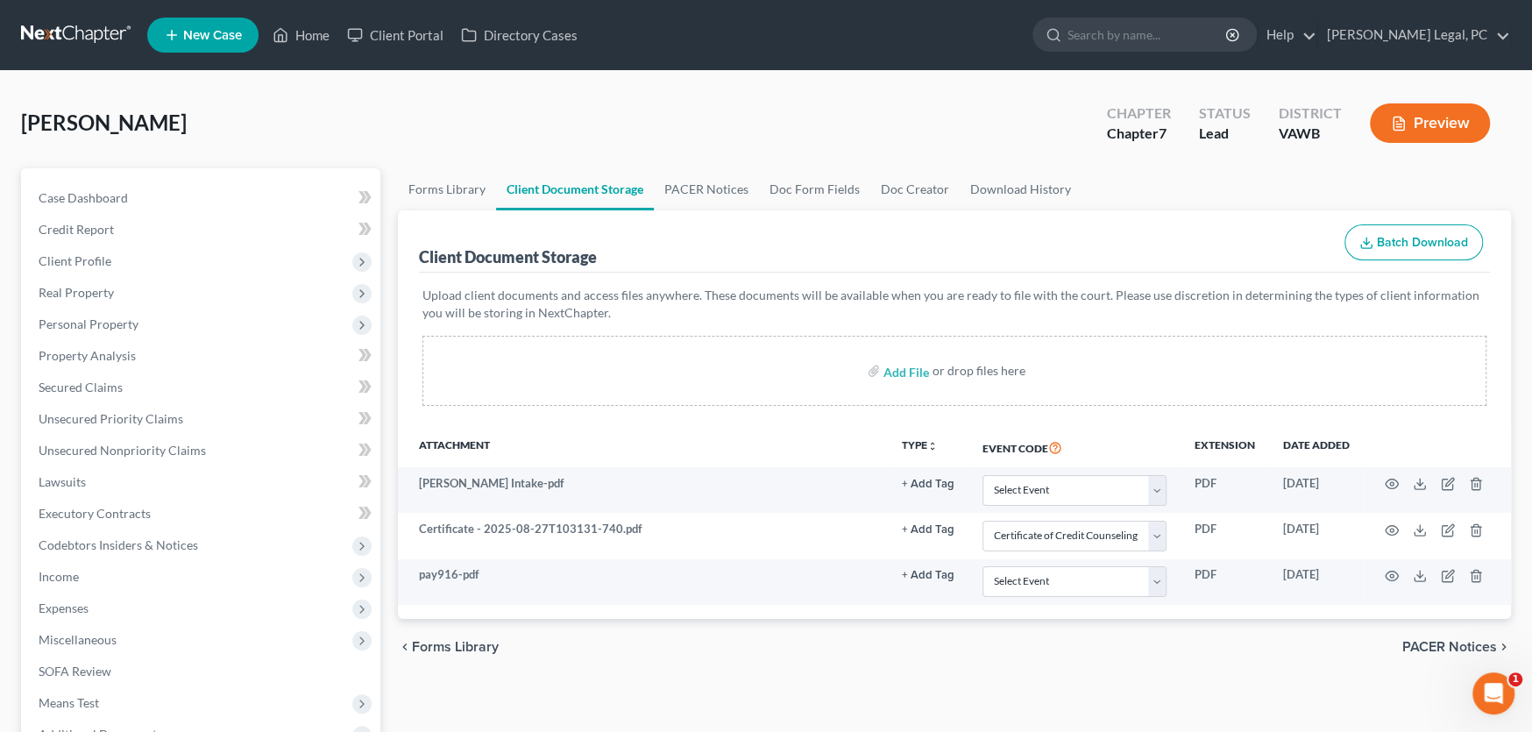
select select "0"
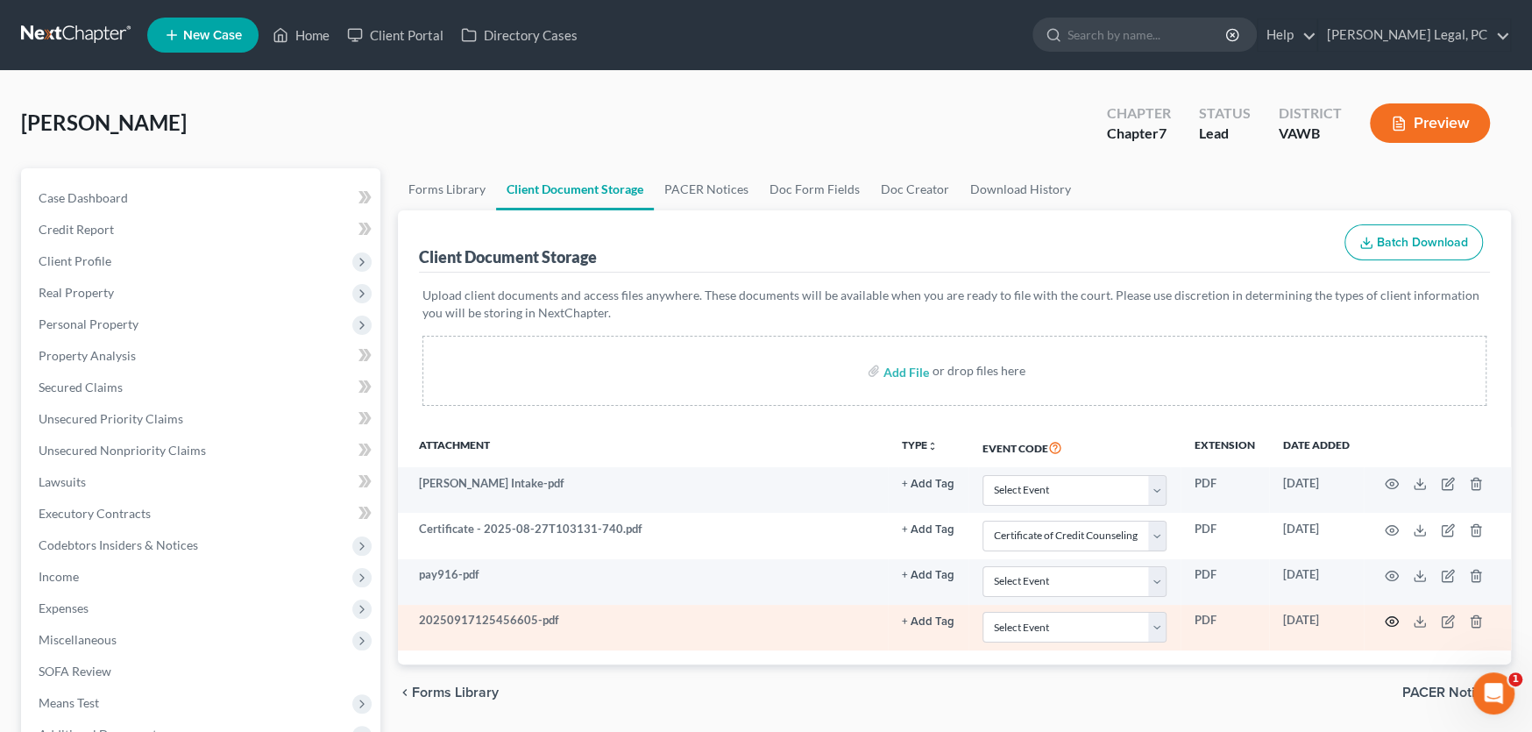
click at [1391, 620] on circle "button" at bounding box center [1392, 622] width 4 height 4
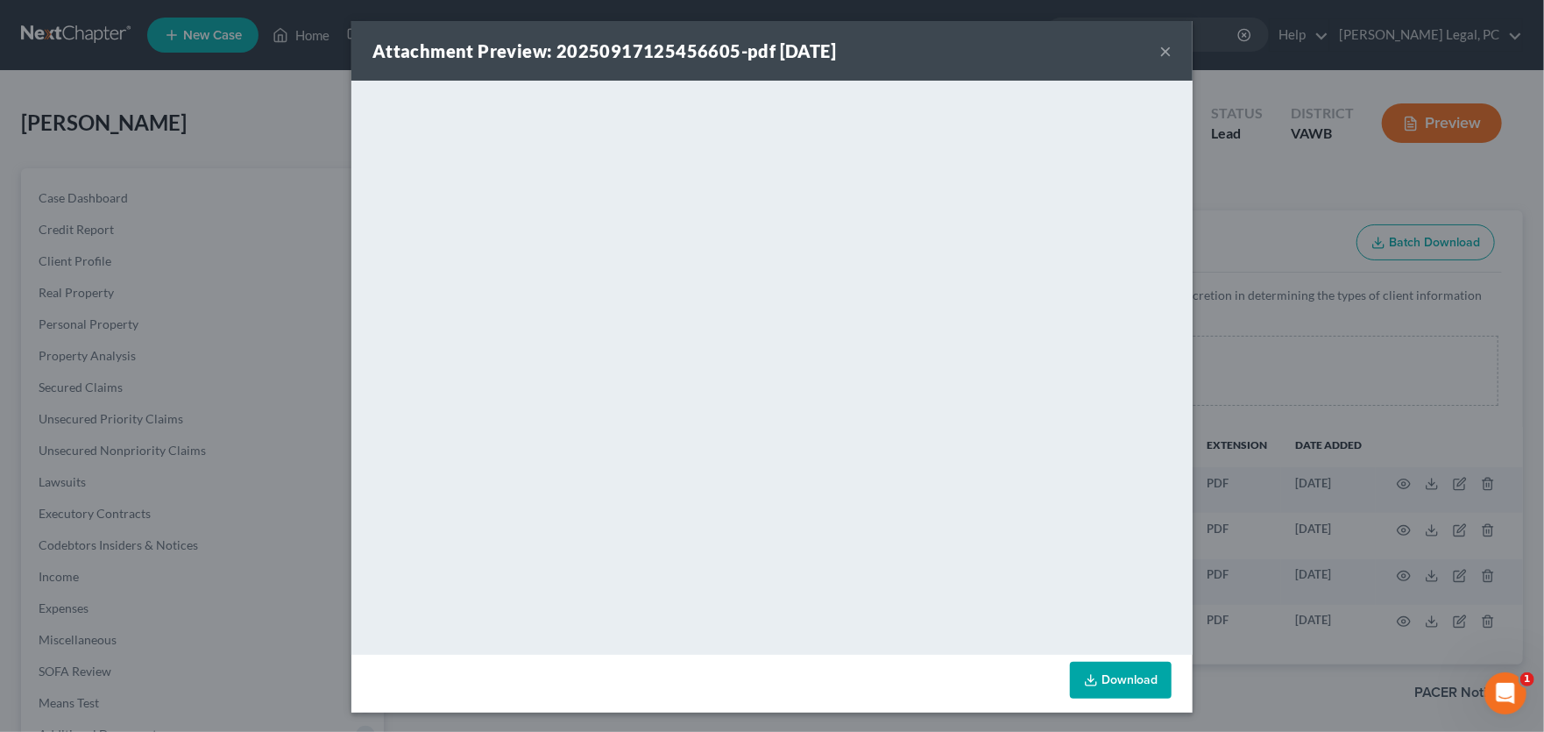
click at [1159, 54] on button "×" at bounding box center [1165, 50] width 12 height 21
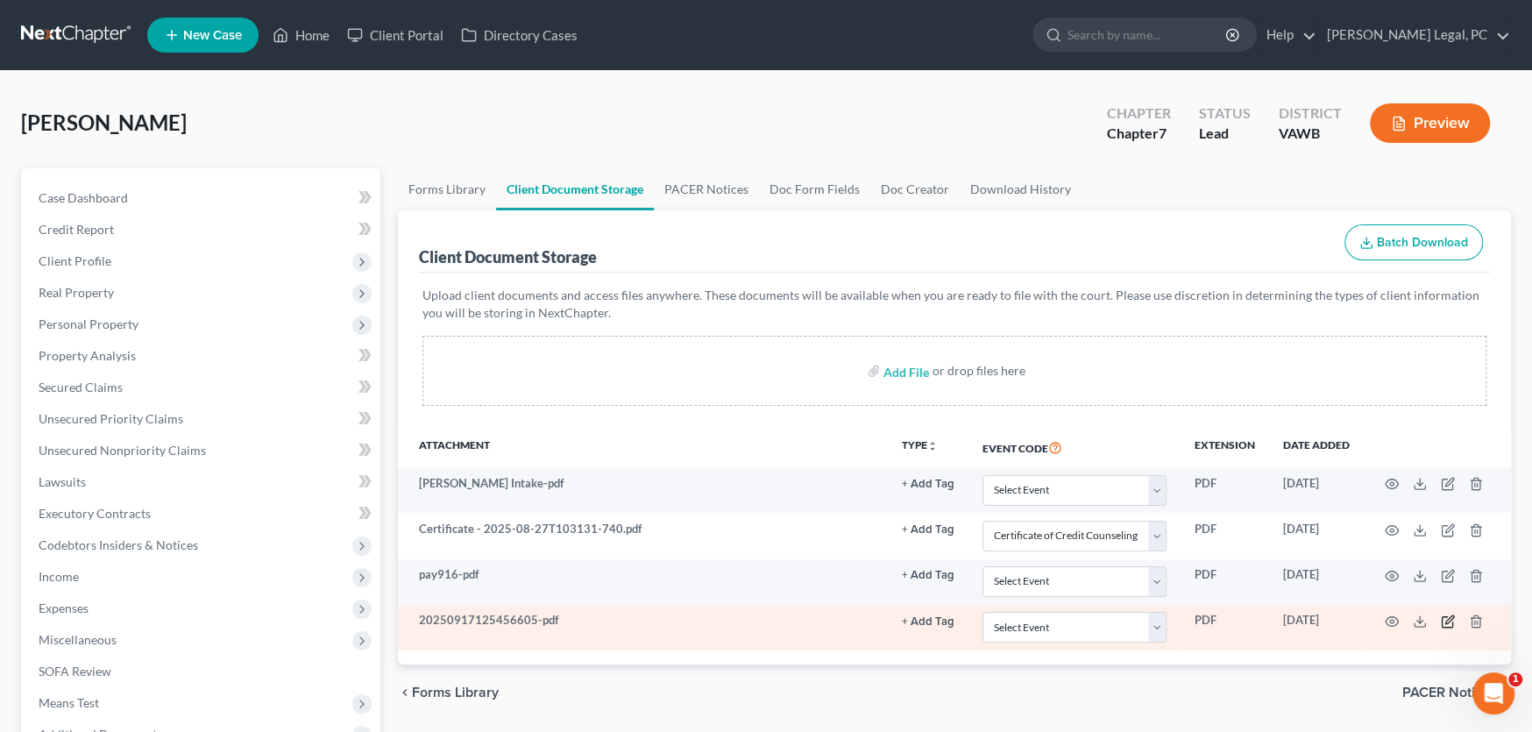
click at [1442, 617] on icon "button" at bounding box center [1448, 621] width 14 height 14
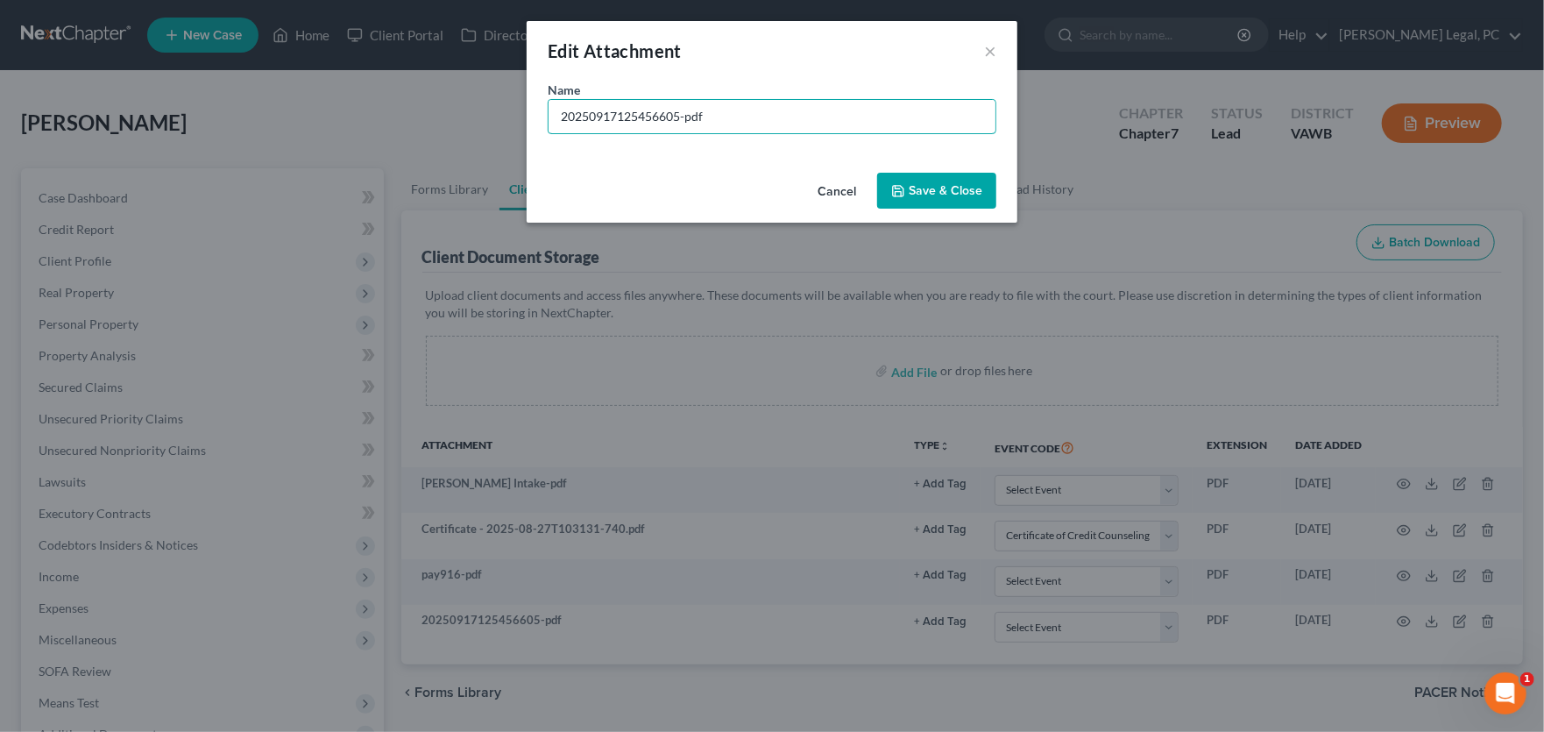
drag, startPoint x: 738, startPoint y: 113, endPoint x: 505, endPoint y: 118, distance: 233.2
click at [506, 117] on div "Edit Attachment × Name * 20250917125456605-pdf Cancel Save & Close" at bounding box center [772, 366] width 1544 height 732
type input "9-15-25 Bank Stmt"
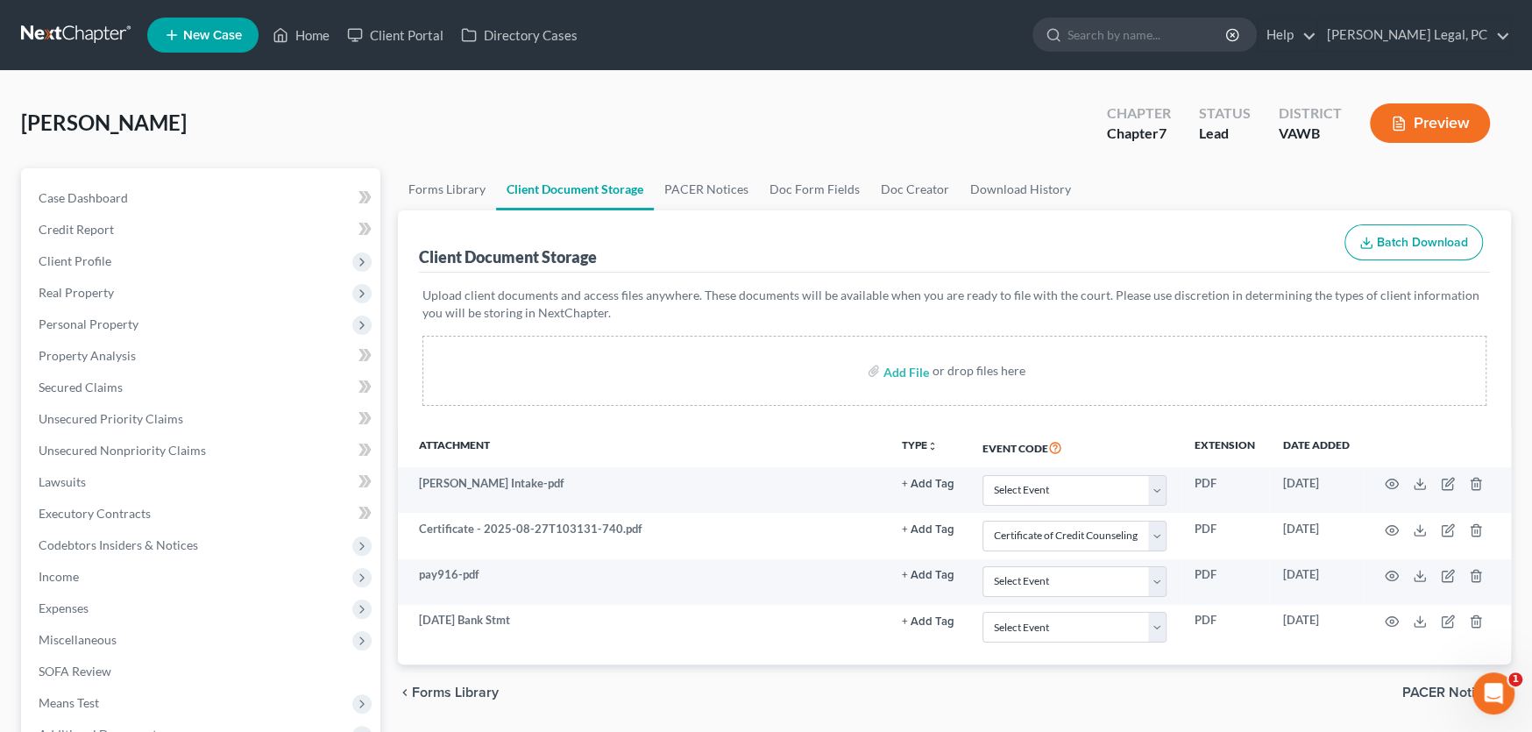
click at [79, 30] on link at bounding box center [77, 35] width 112 height 32
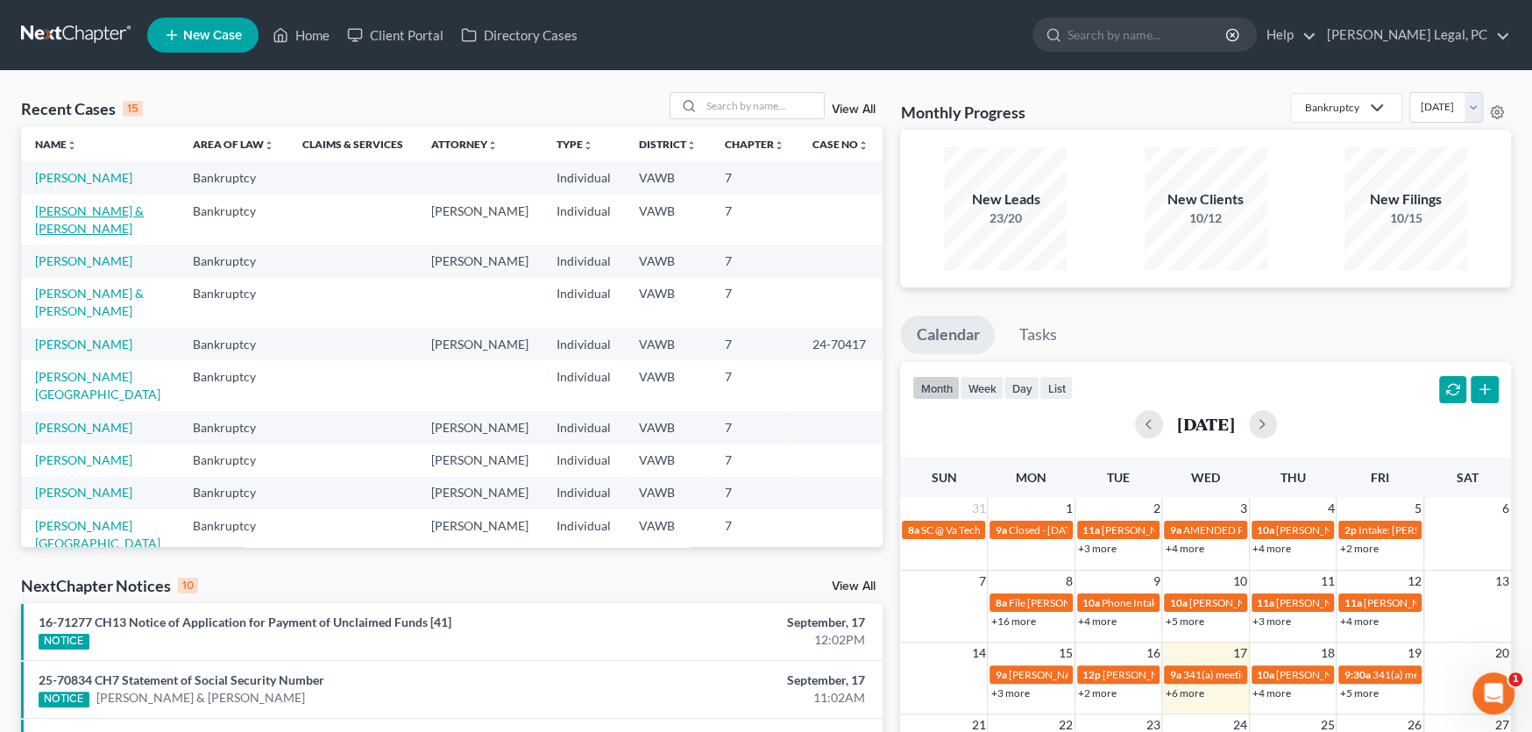
click at [63, 211] on link "[PERSON_NAME] & [PERSON_NAME]" at bounding box center [89, 219] width 109 height 32
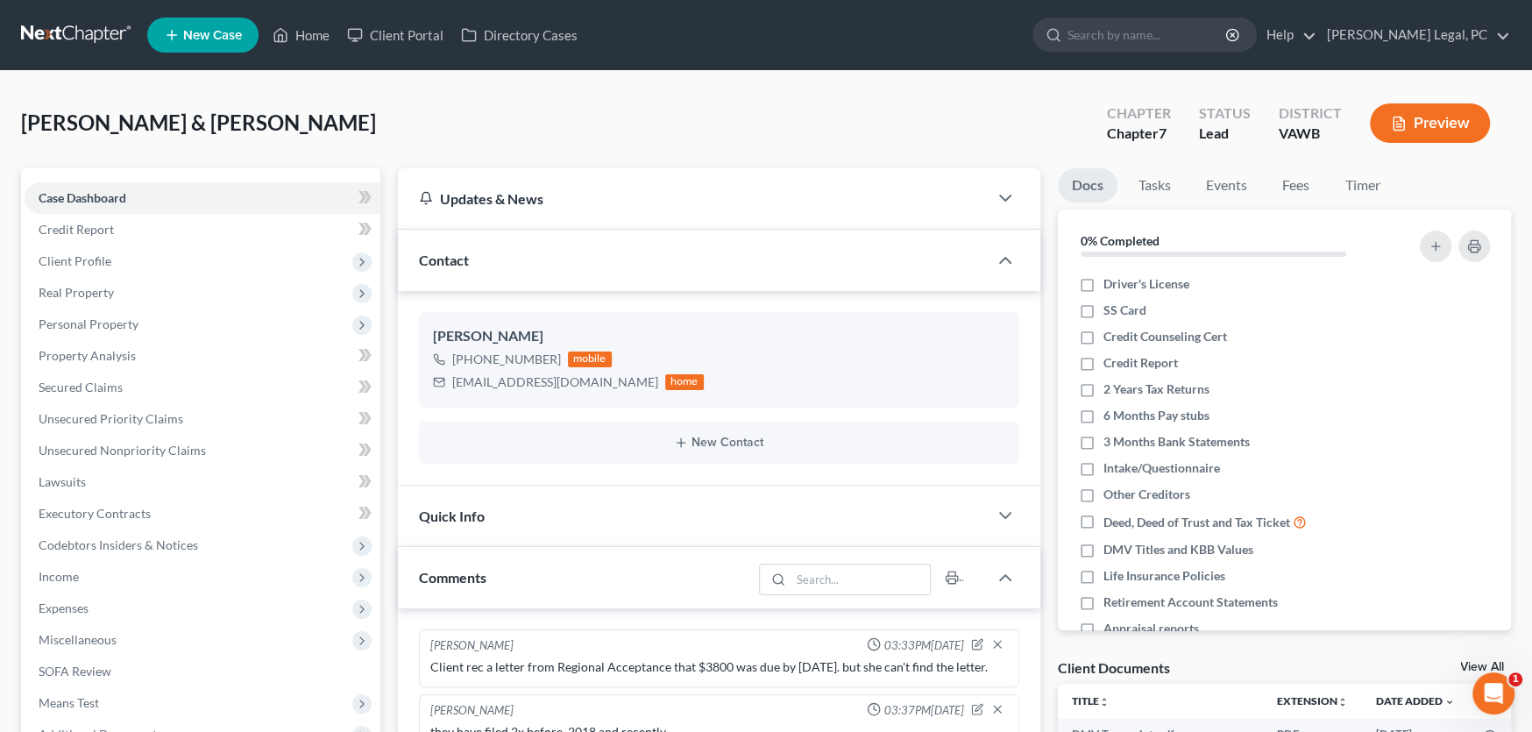
scroll to position [377, 0]
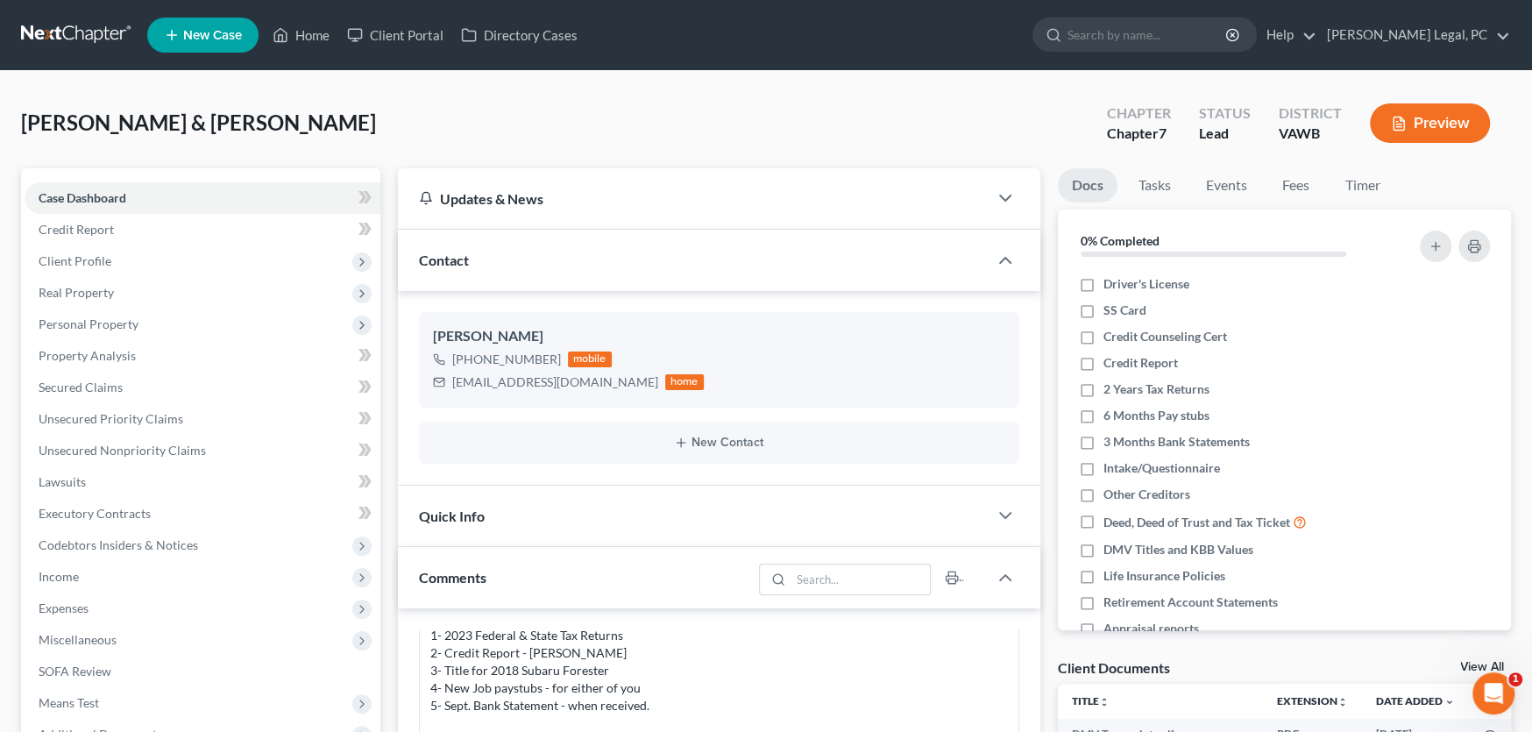
click at [98, 27] on link at bounding box center [77, 35] width 112 height 32
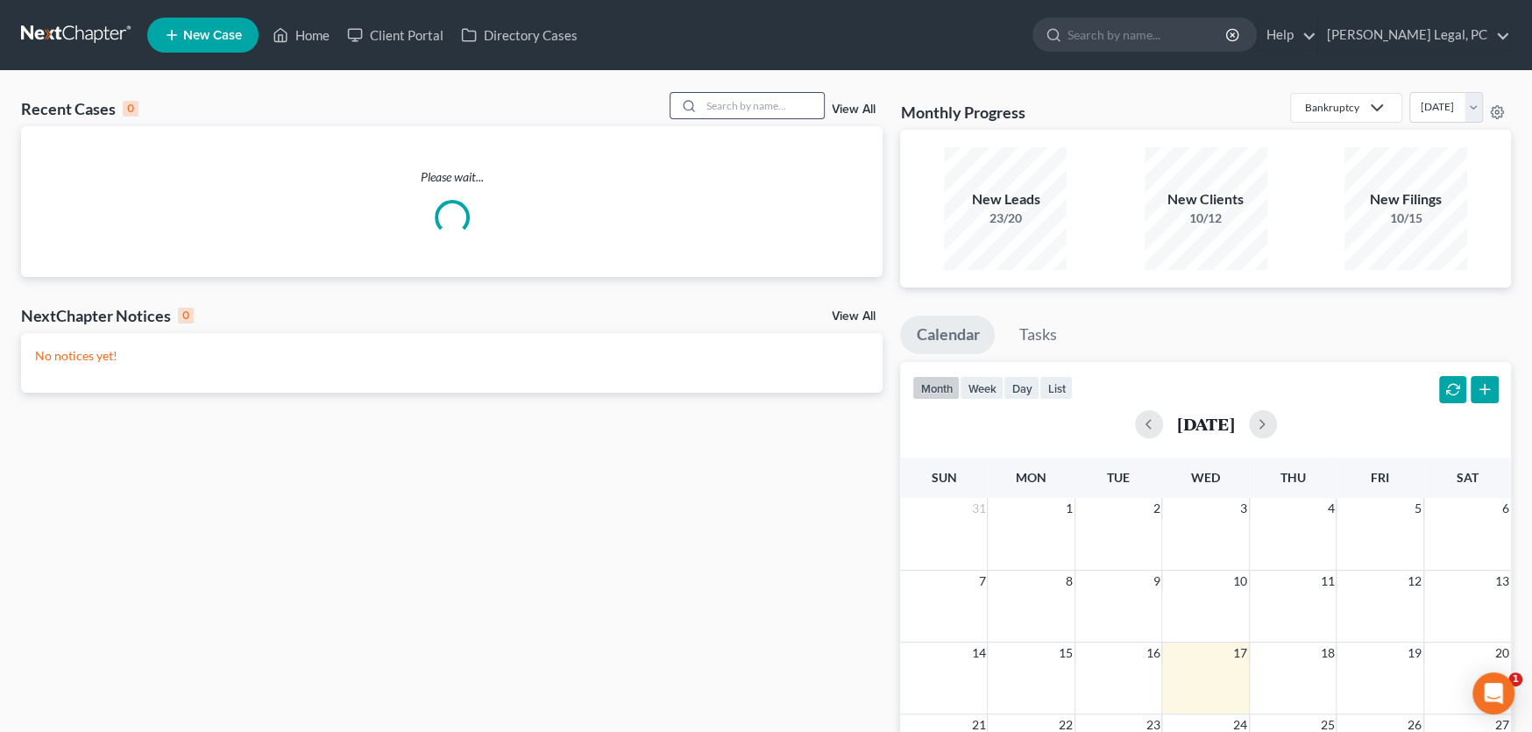
click at [730, 109] on input "search" at bounding box center [762, 105] width 123 height 25
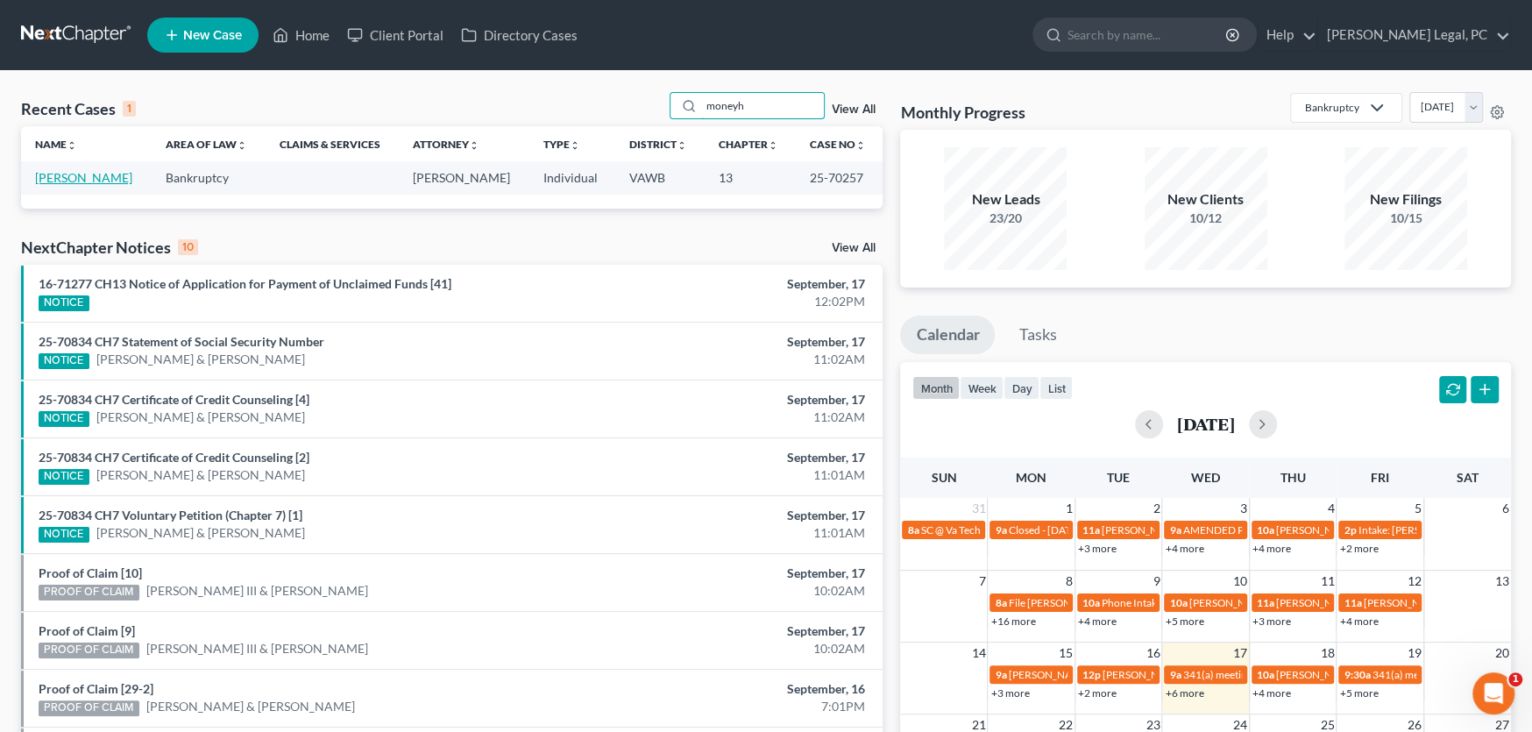
type input "moneyh"
click at [74, 177] on link "[PERSON_NAME]" at bounding box center [83, 177] width 97 height 15
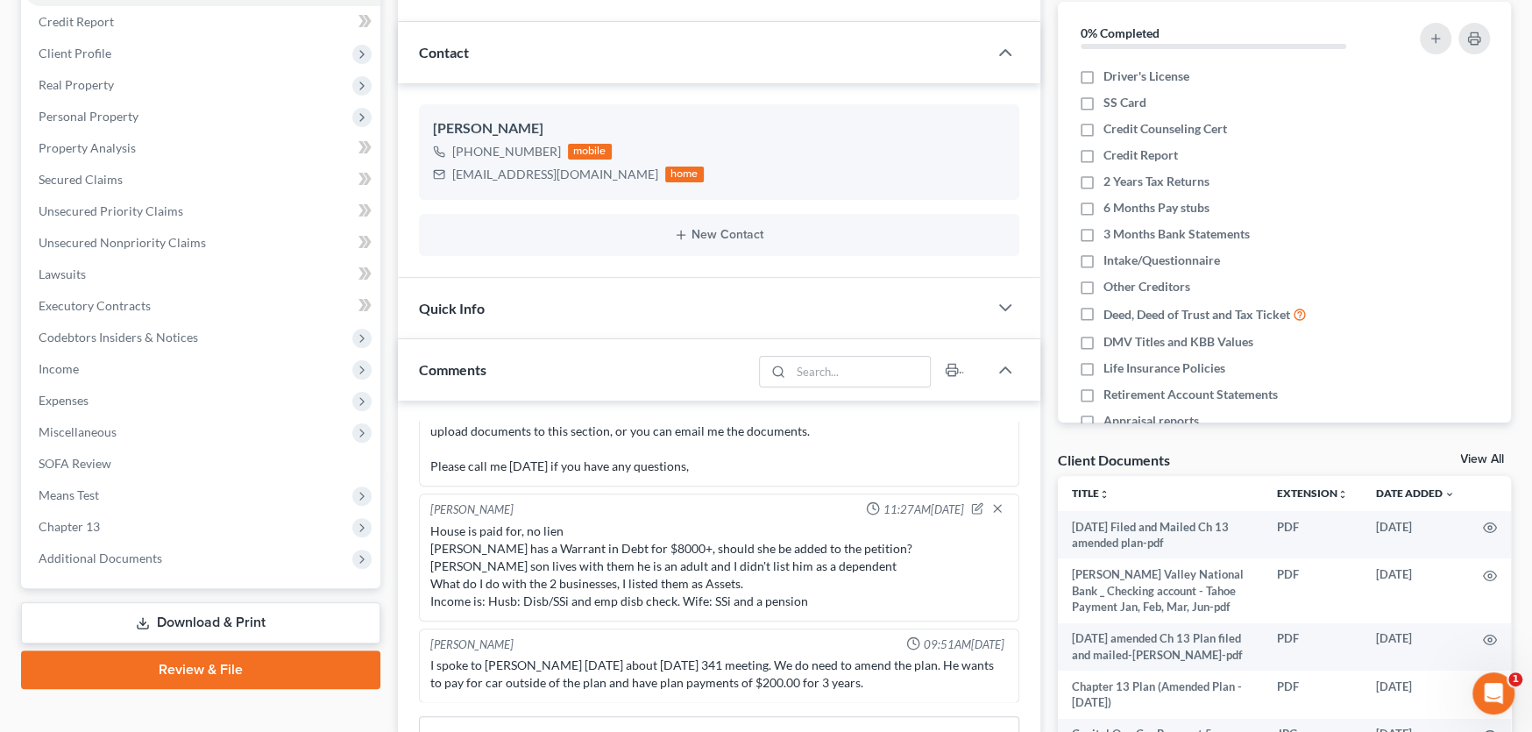
scroll to position [351, 0]
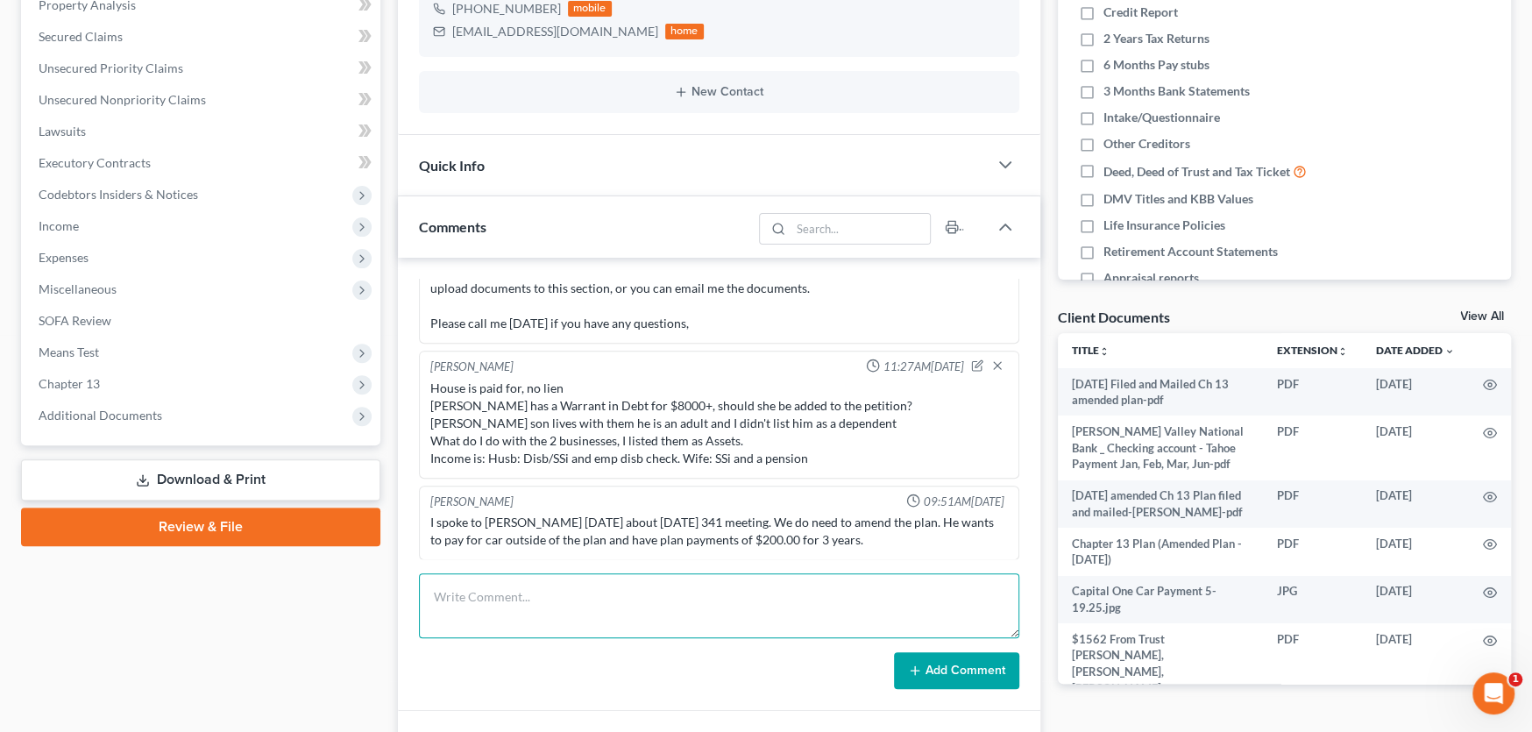
click at [597, 597] on textarea at bounding box center [719, 605] width 600 height 65
paste textarea "Please find below my reply to the latest letter from the Trustee: Note # 1 - I …"
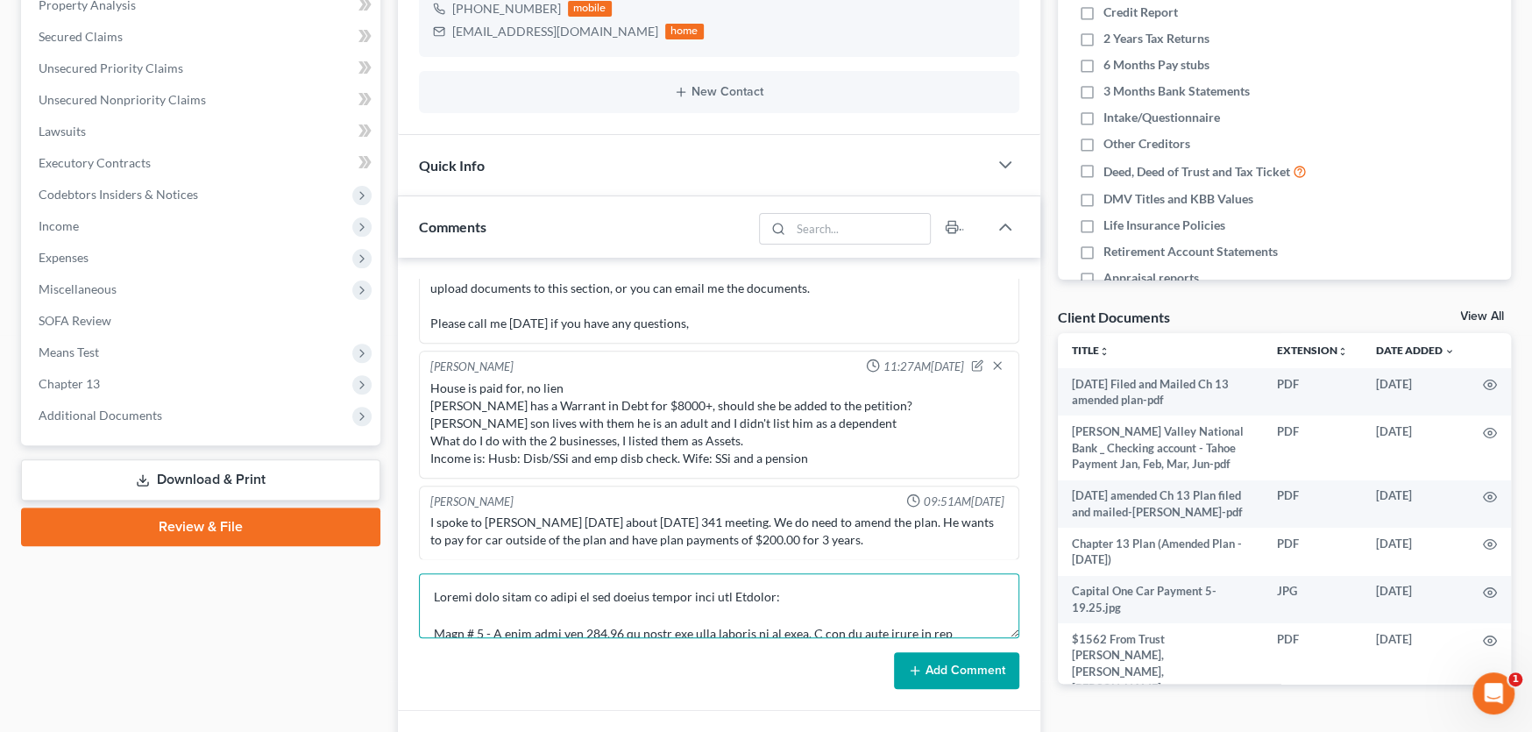
scroll to position [371, 0]
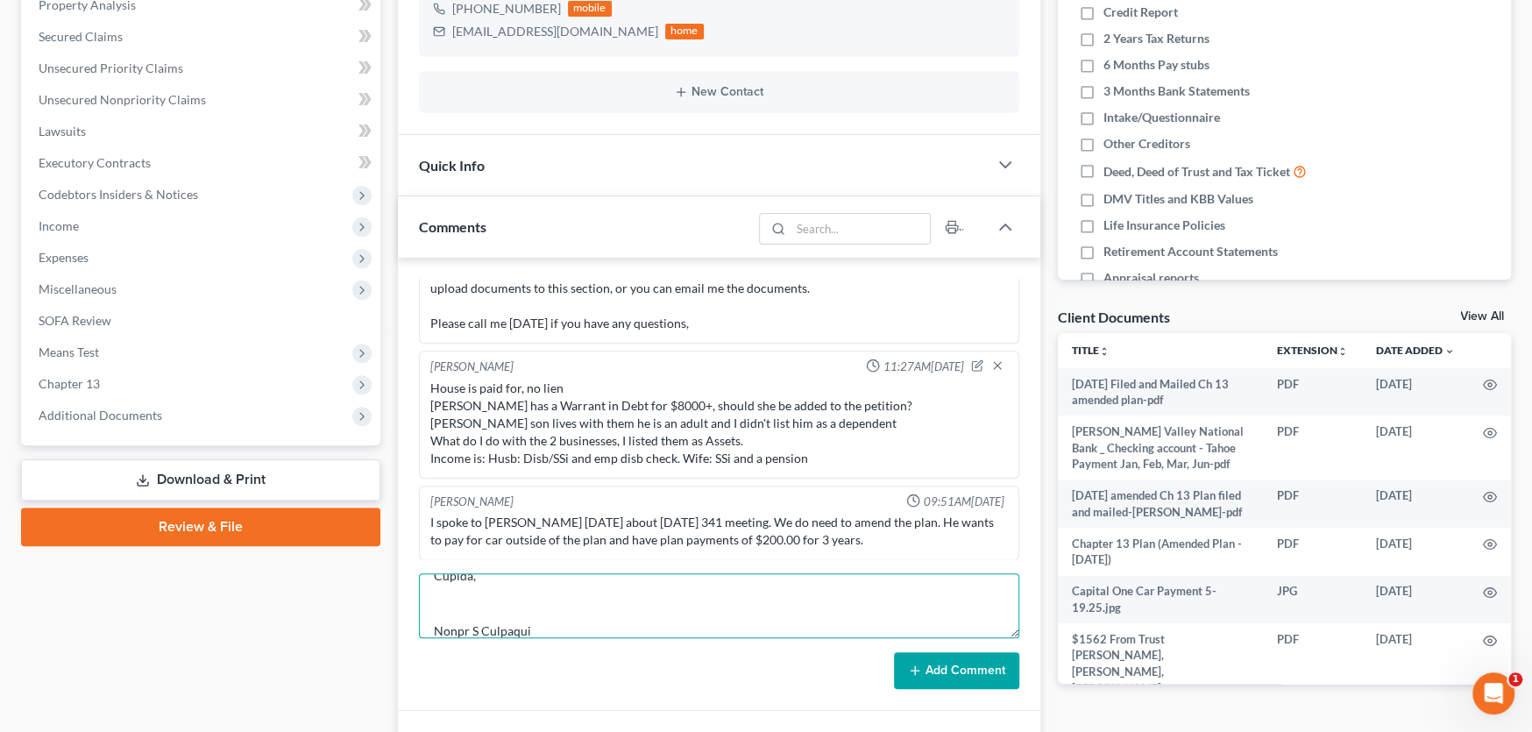
type textarea "Please find below my reply to the latest letter from the Trustee: Note # 1 - I …"
click at [977, 666] on button "Add Comment" at bounding box center [956, 670] width 125 height 37
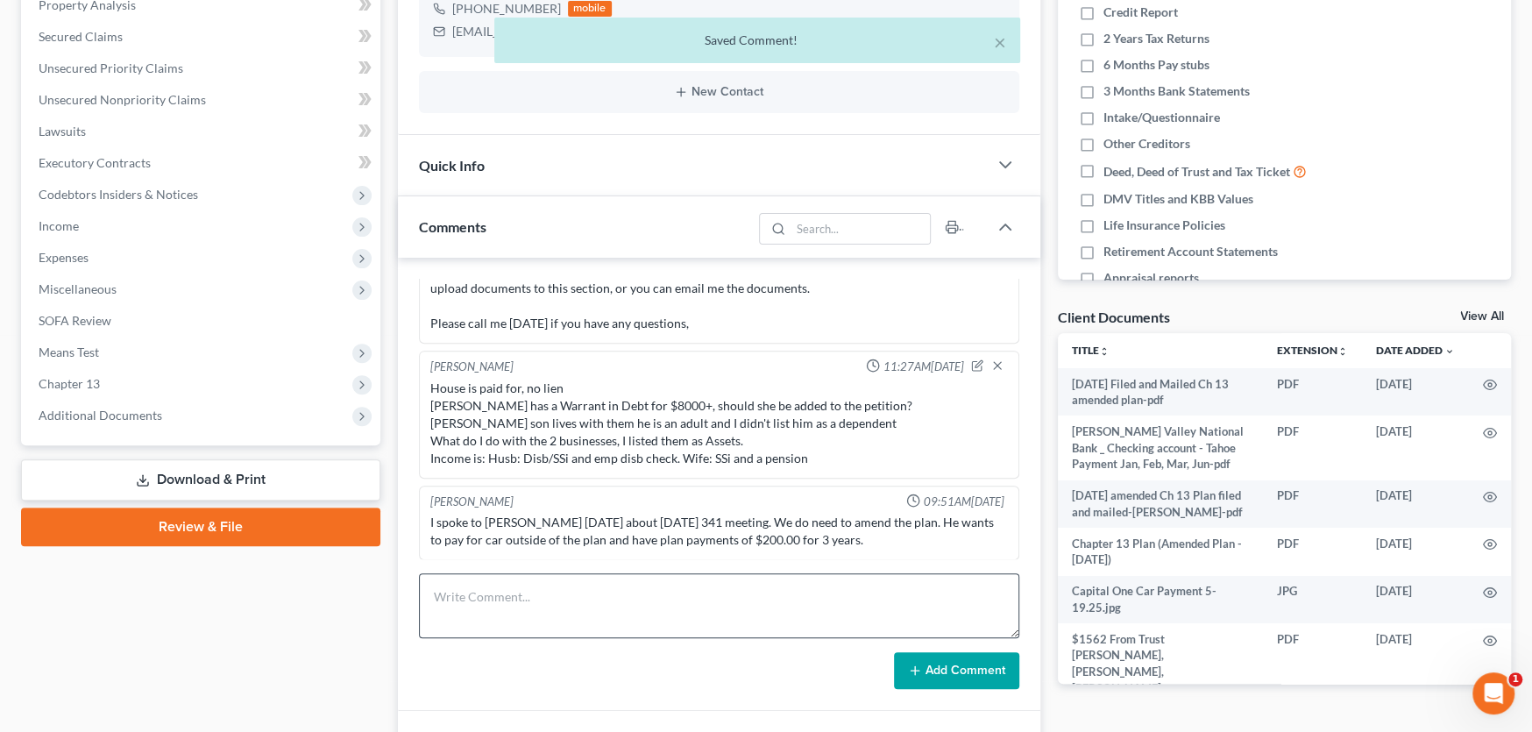
scroll to position [653, 0]
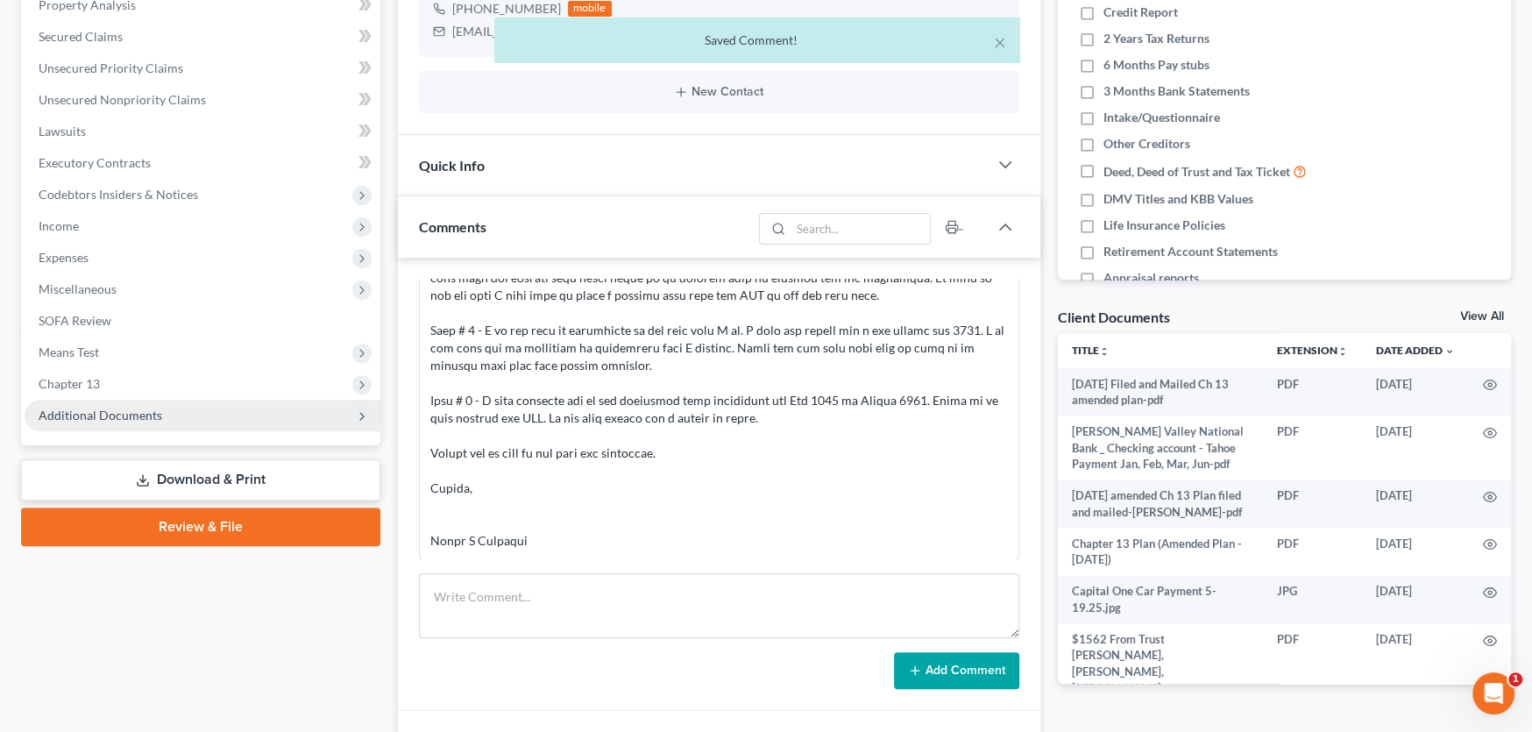
click at [76, 422] on span "Additional Documents" at bounding box center [203, 416] width 356 height 32
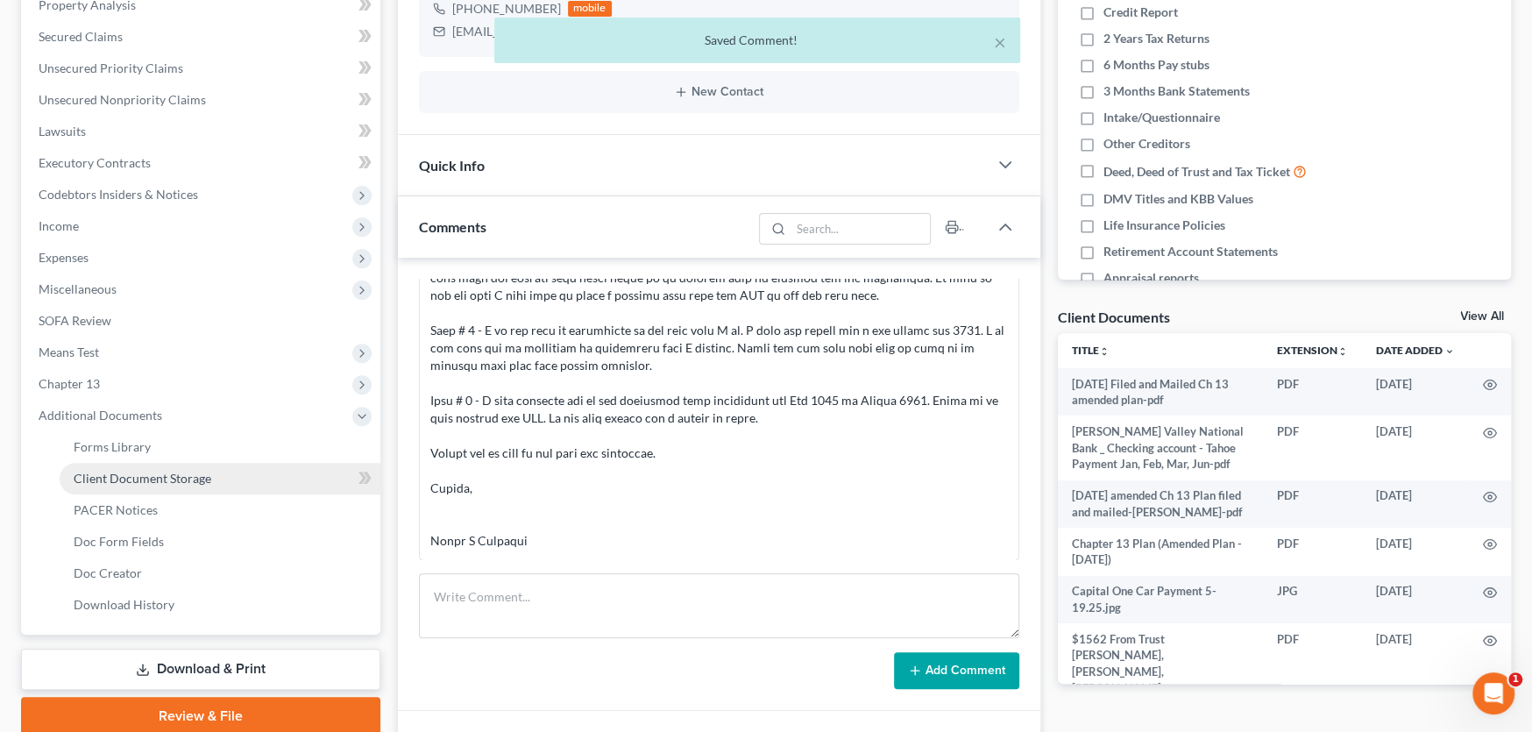
click at [160, 481] on span "Client Document Storage" at bounding box center [143, 478] width 138 height 15
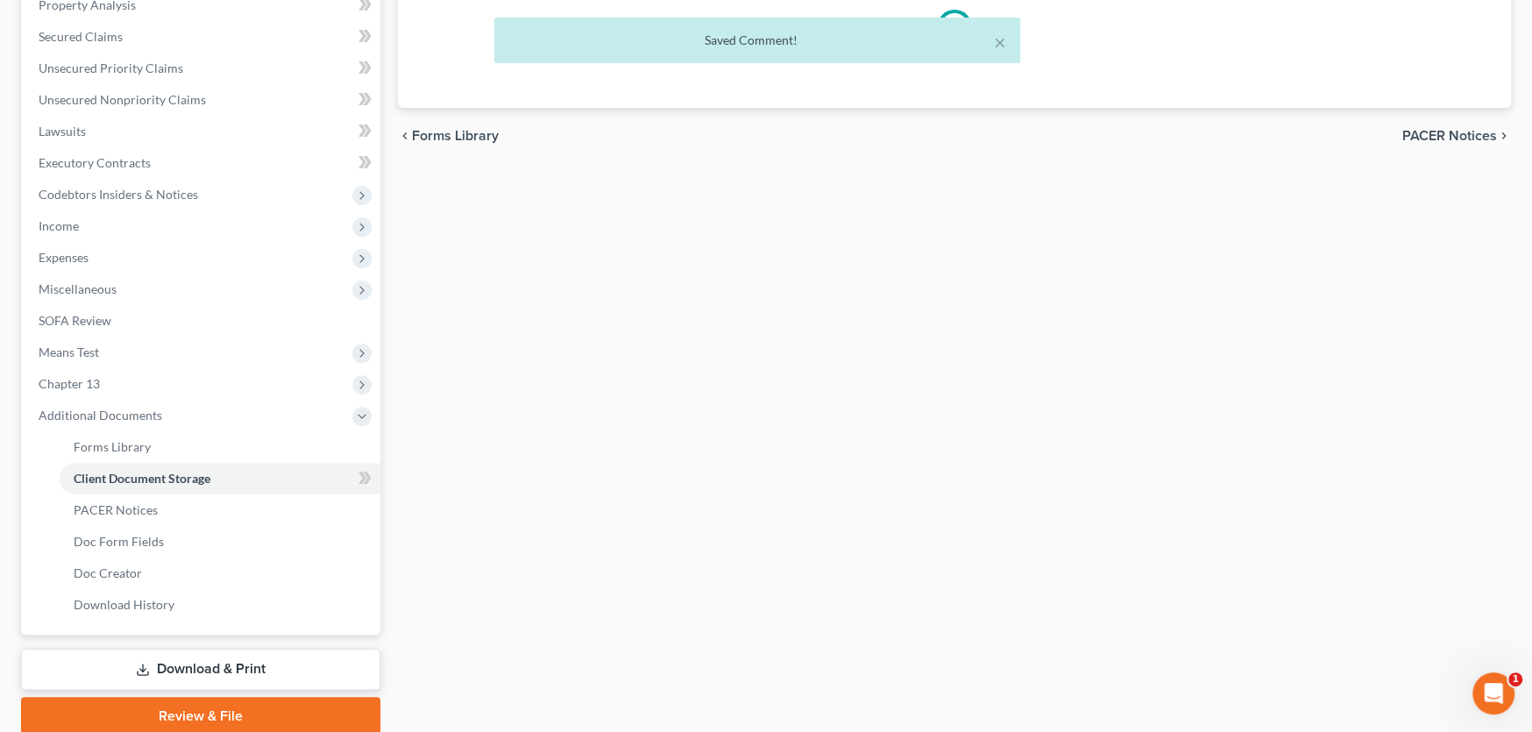
scroll to position [70, 0]
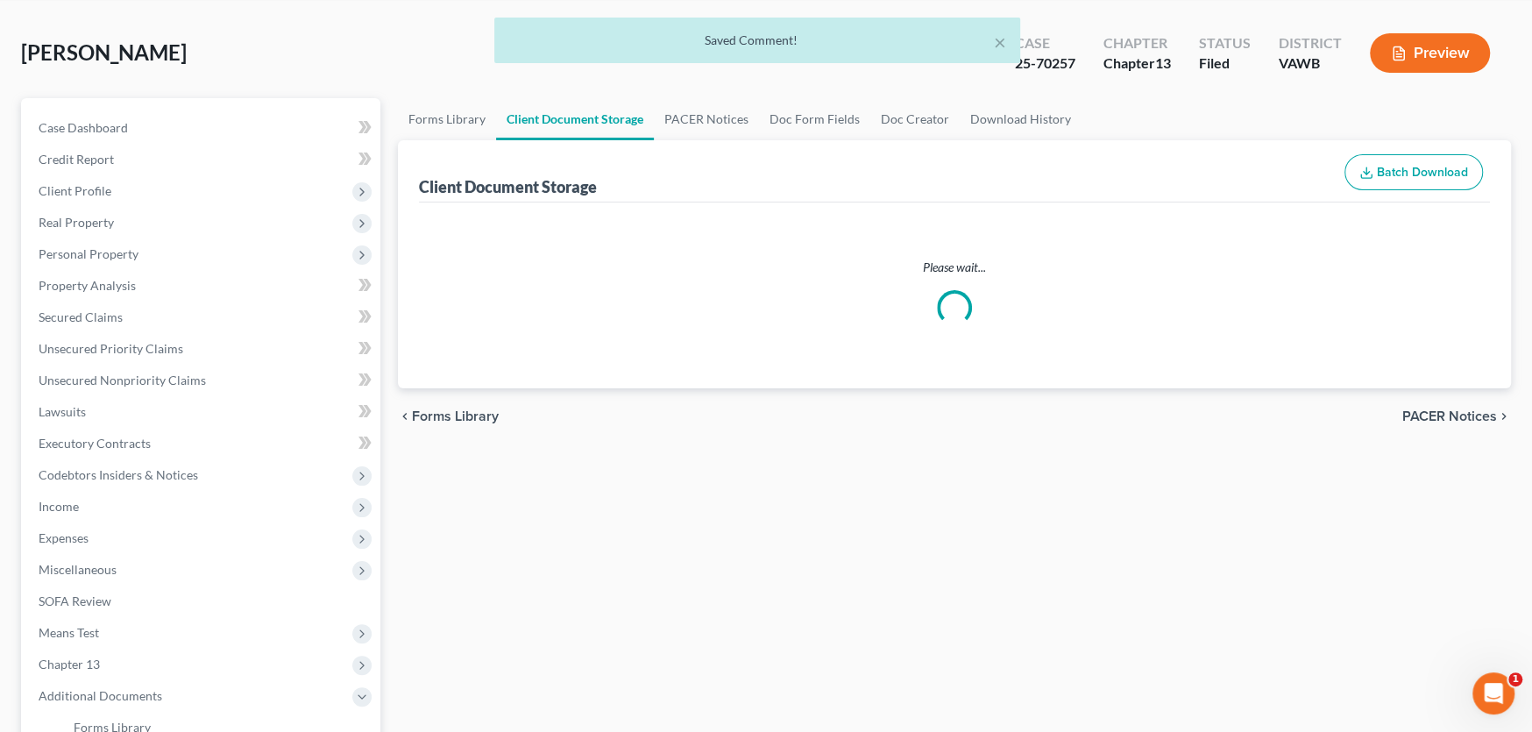
select select "0"
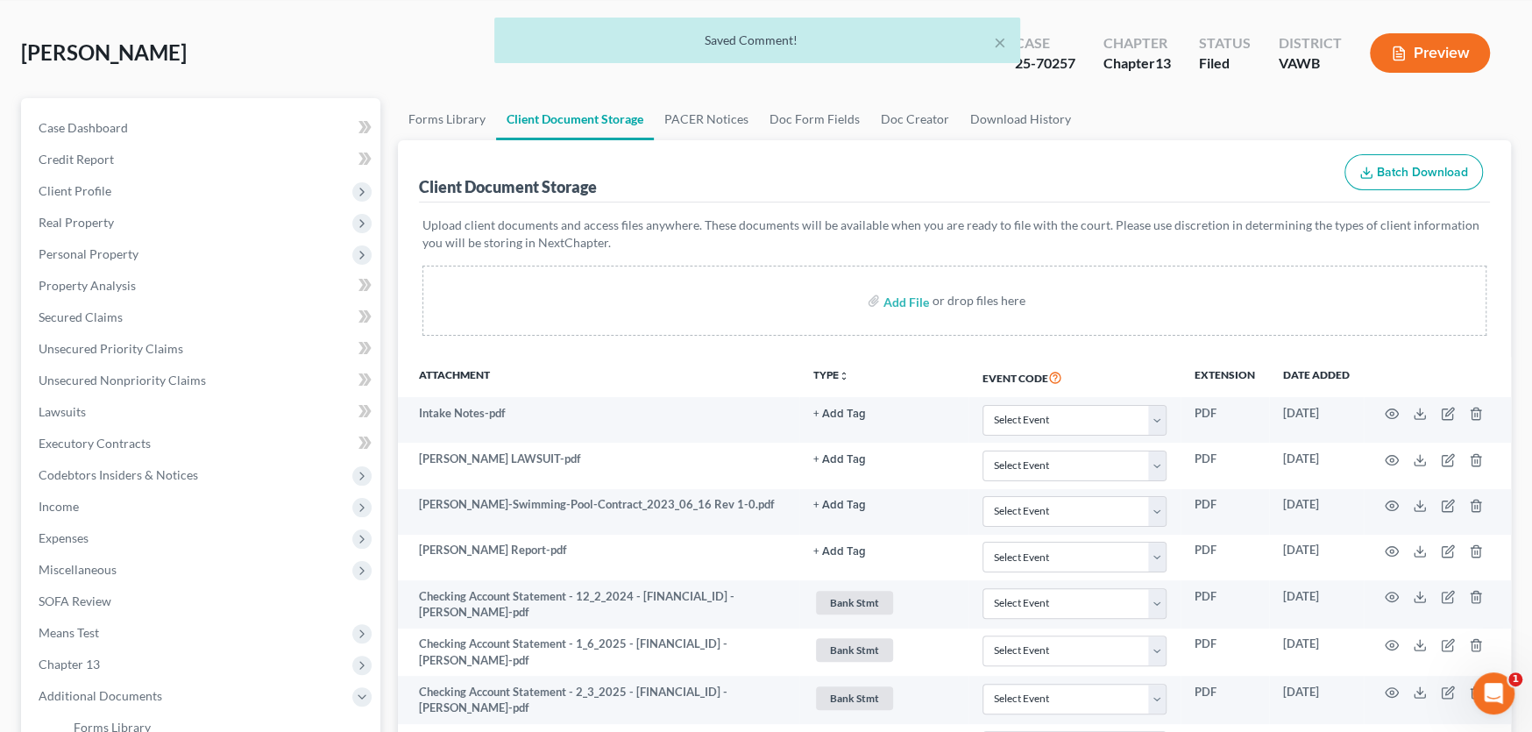
scroll to position [0, 0]
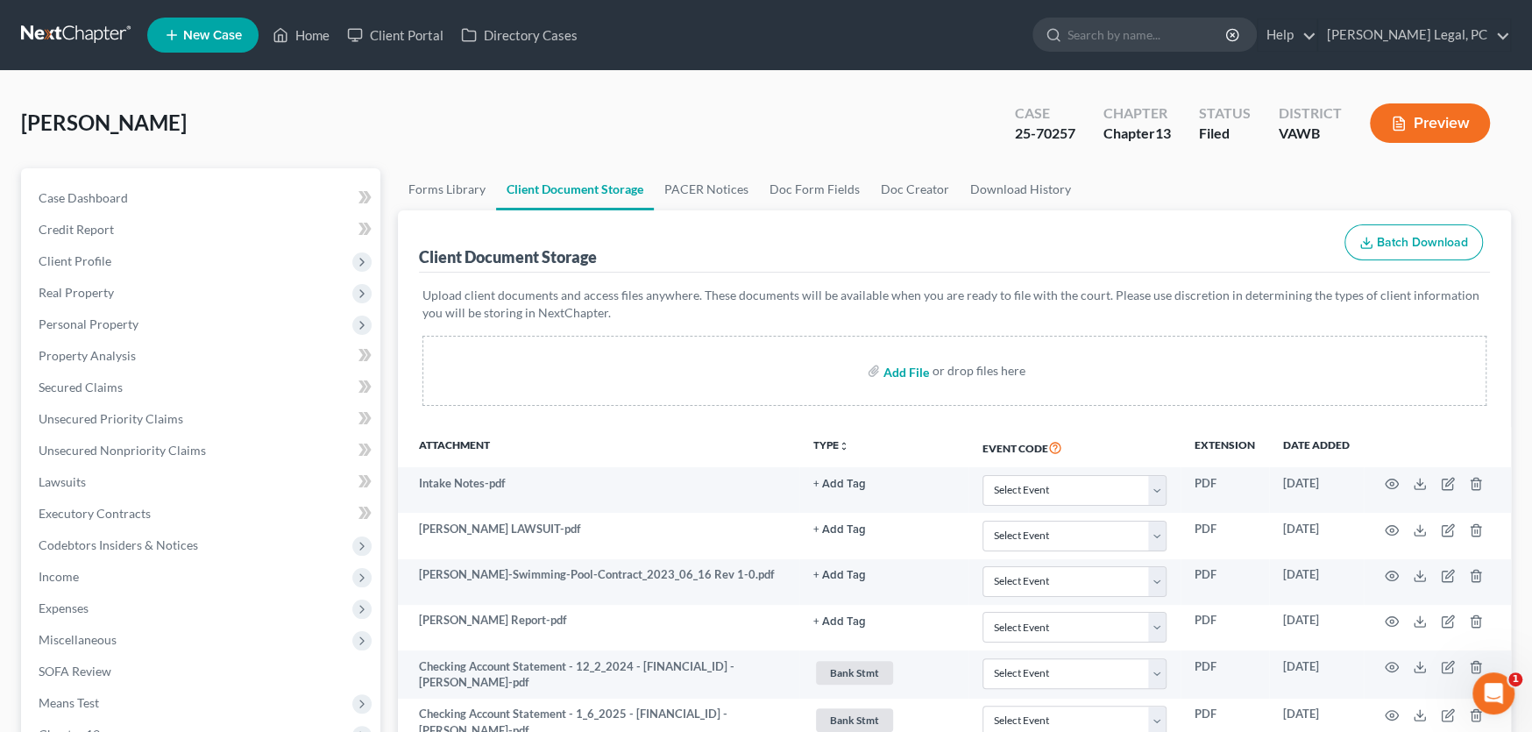
click at [893, 372] on input "file" at bounding box center [904, 371] width 42 height 32
type input "C:\fakepath\Checking Account Statement - March 2025 - 1905371 - QBTS INC.pdf"
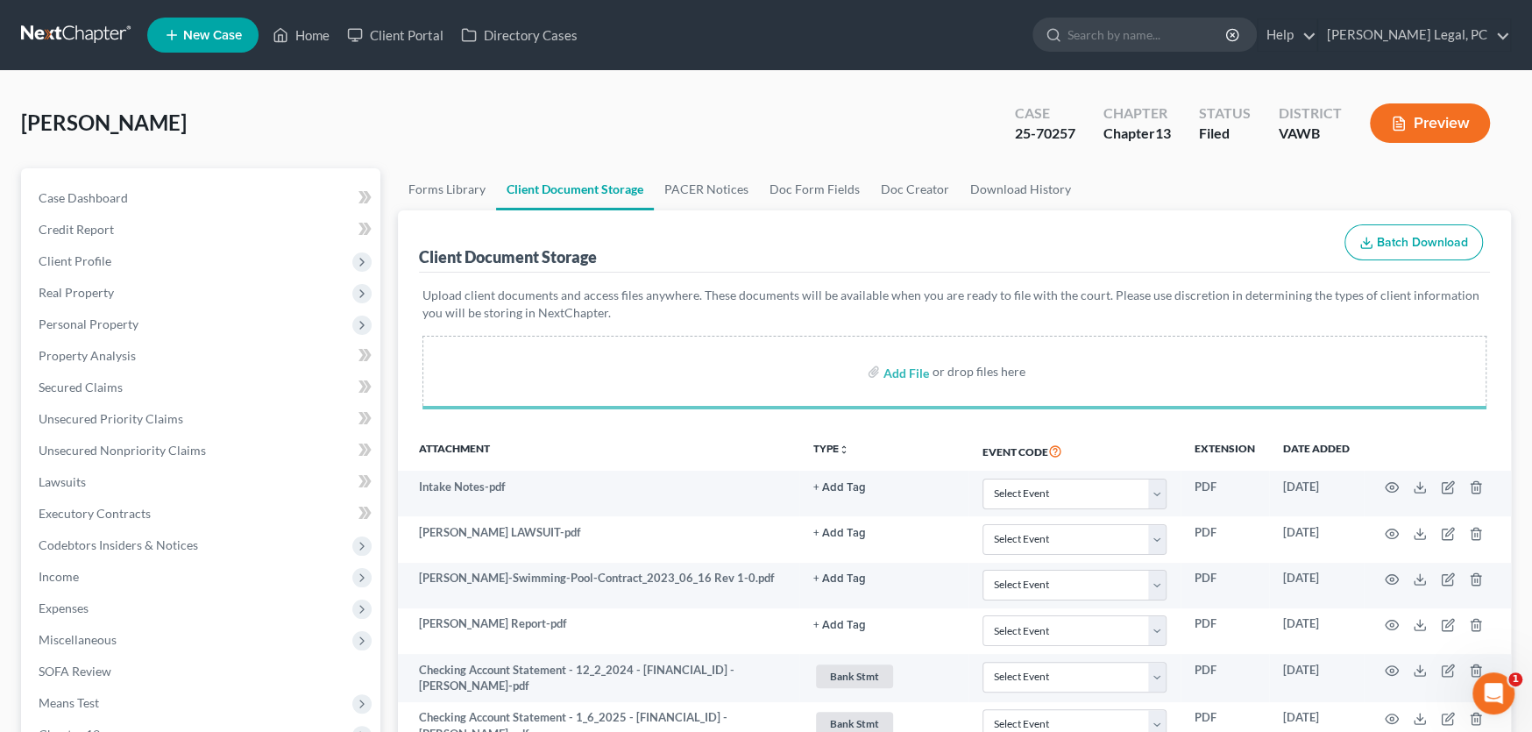
select select "0"
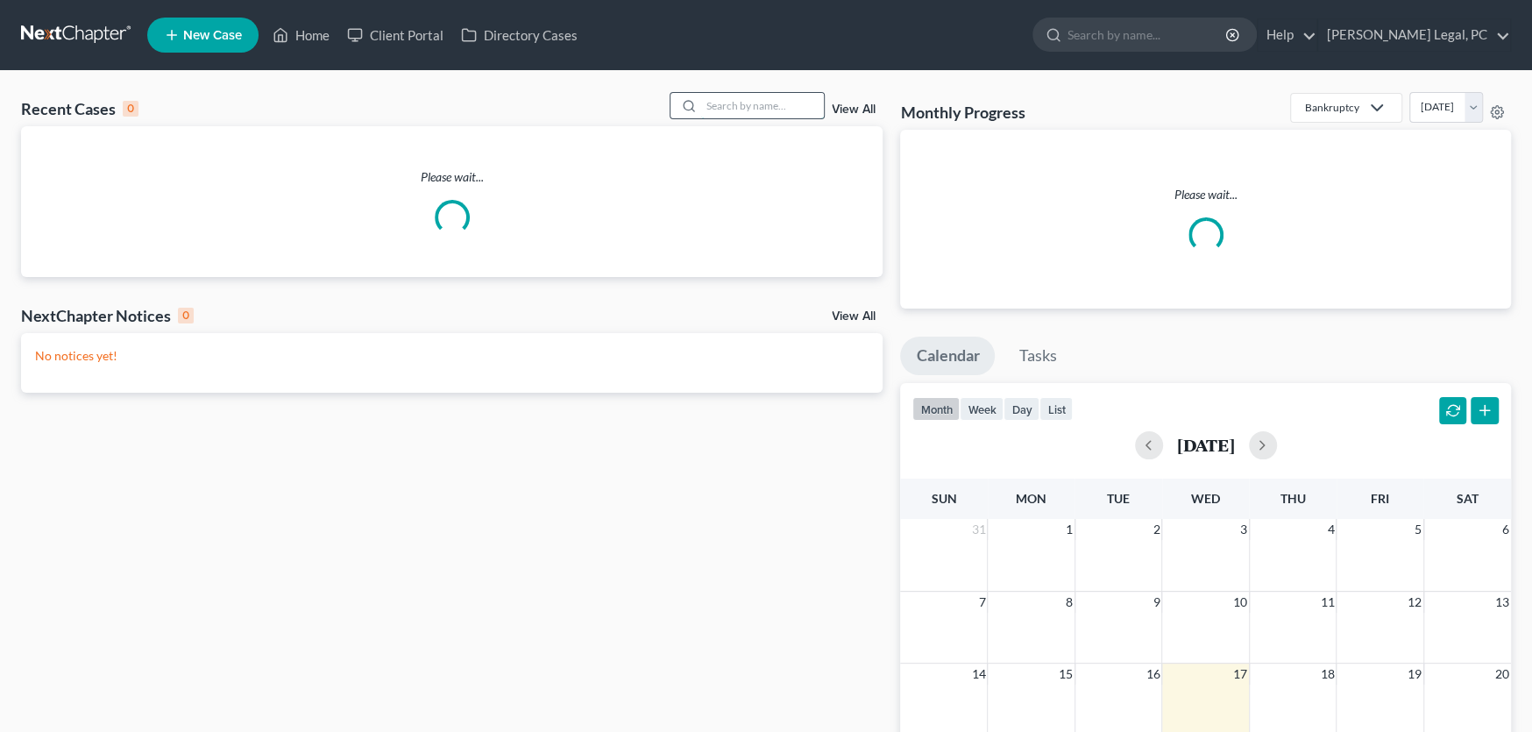
click at [759, 100] on input "search" at bounding box center [762, 105] width 123 height 25
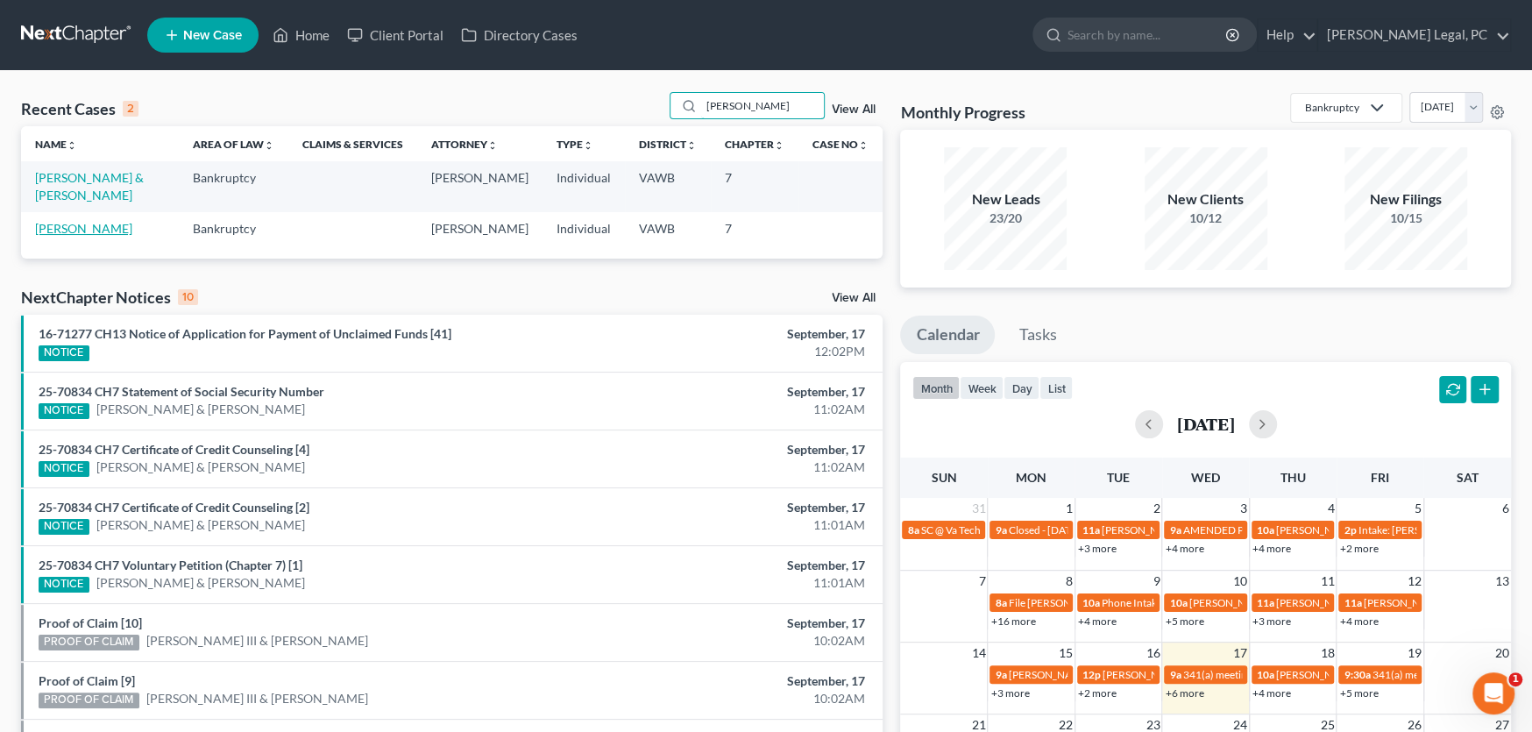
type input "[PERSON_NAME]"
click at [96, 221] on link "[PERSON_NAME]" at bounding box center [83, 228] width 97 height 15
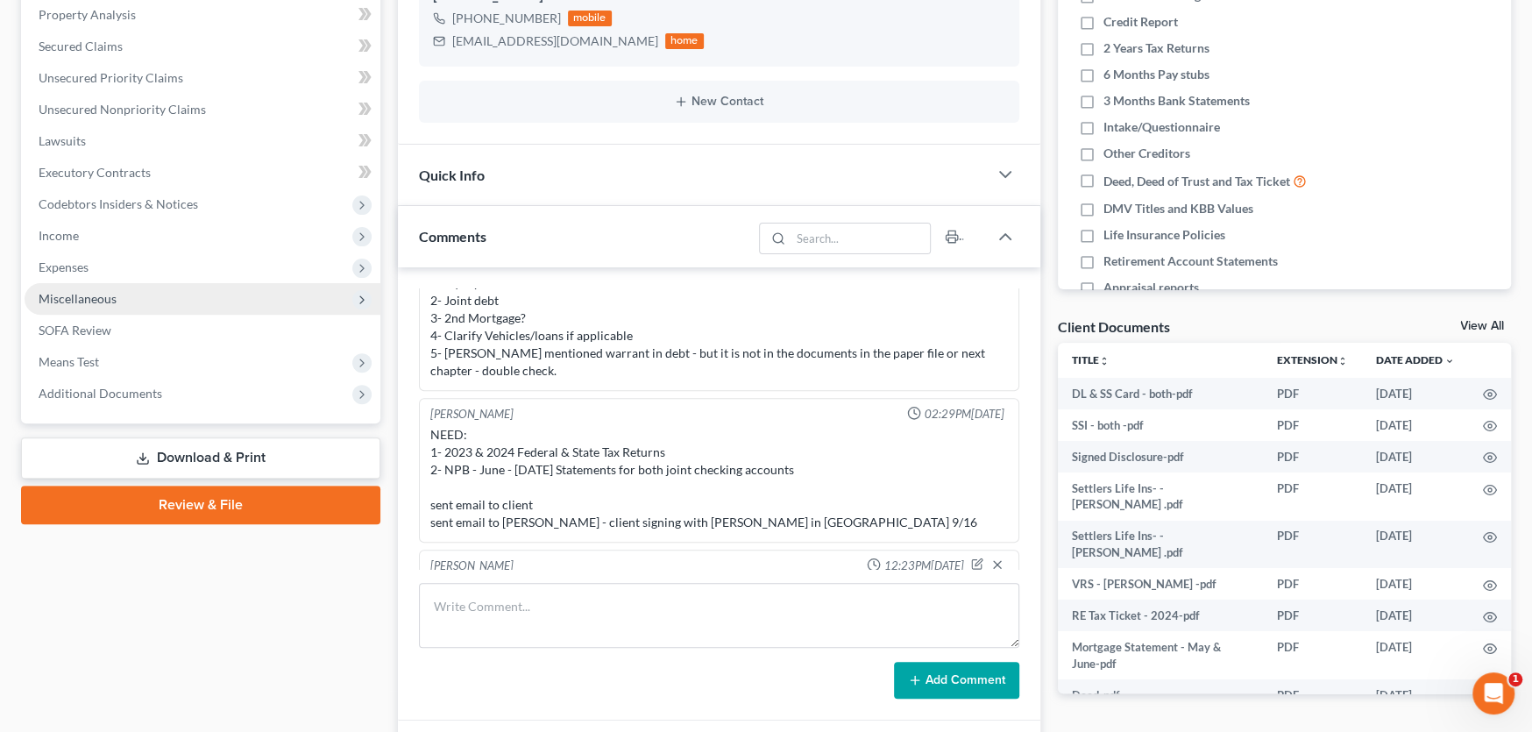
scroll to position [437, 0]
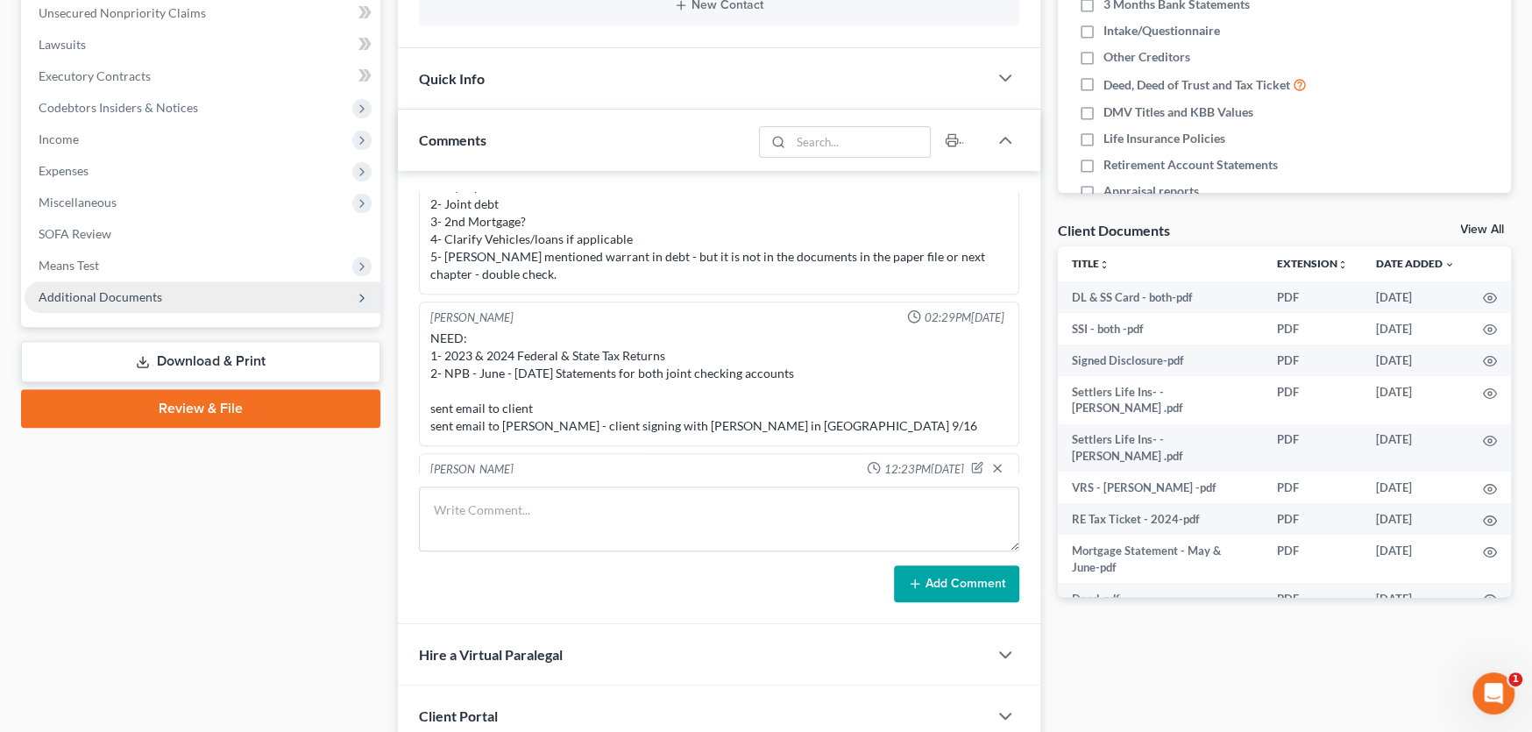
click at [129, 294] on span "Additional Documents" at bounding box center [101, 296] width 124 height 15
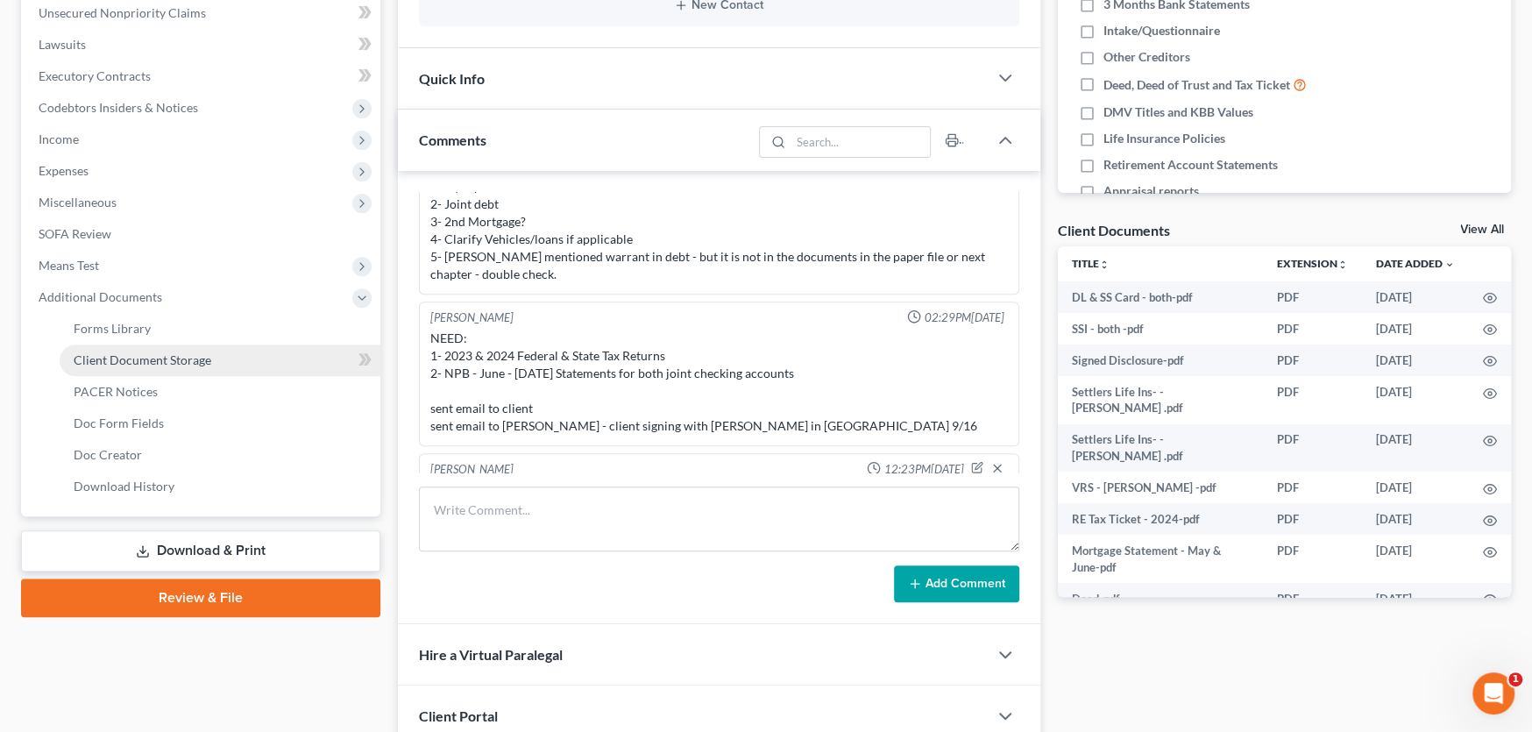
click at [143, 354] on span "Client Document Storage" at bounding box center [143, 359] width 138 height 15
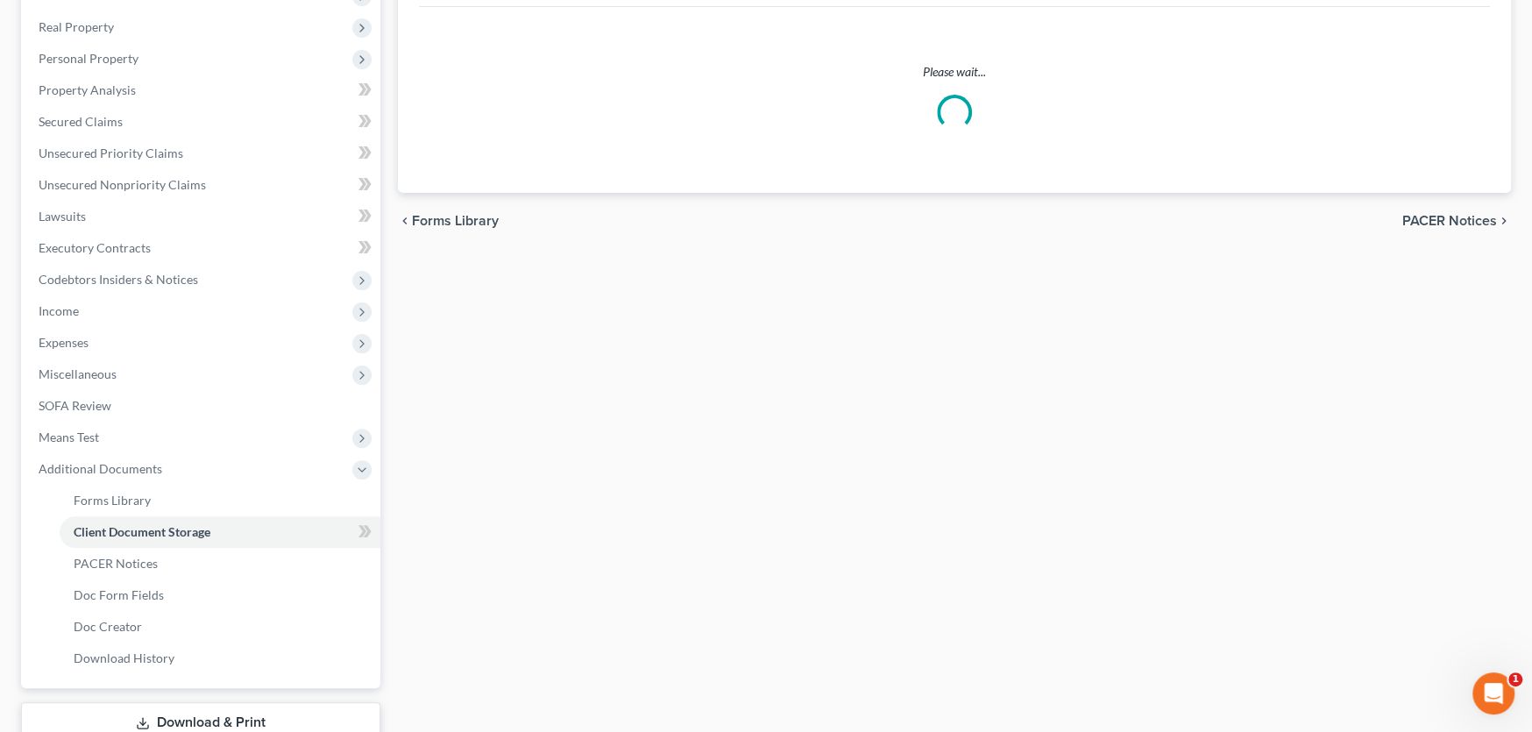
scroll to position [40, 0]
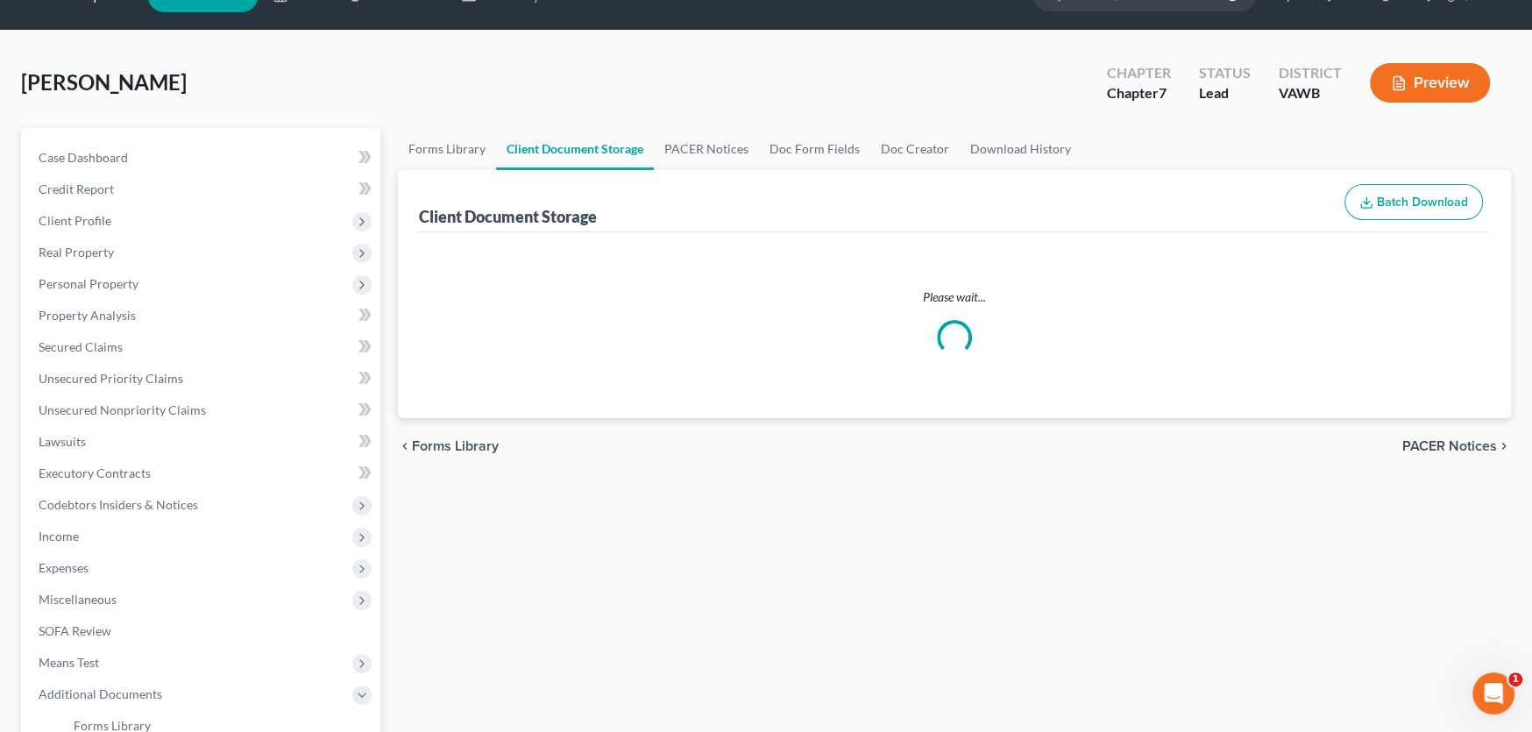
select select "0"
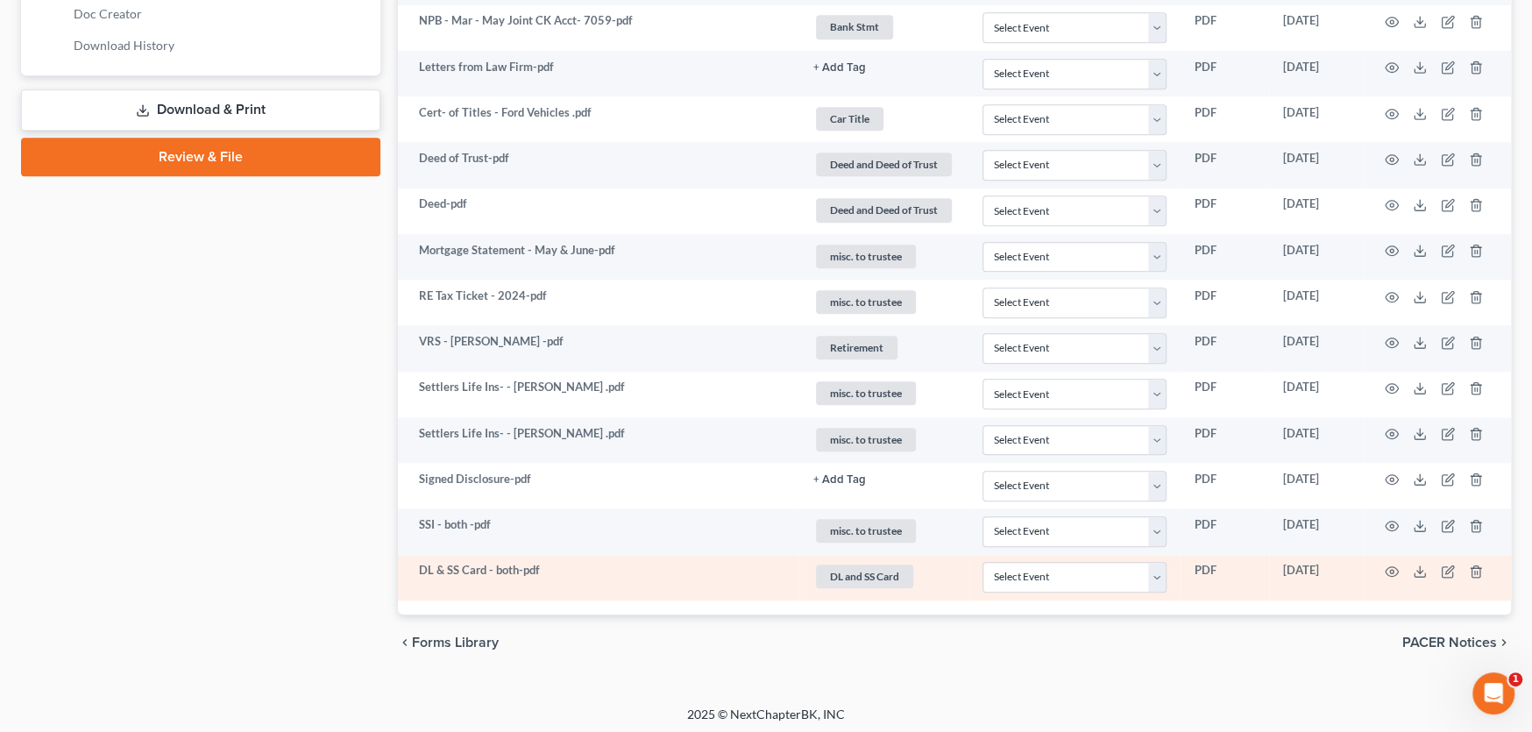
scroll to position [882, 0]
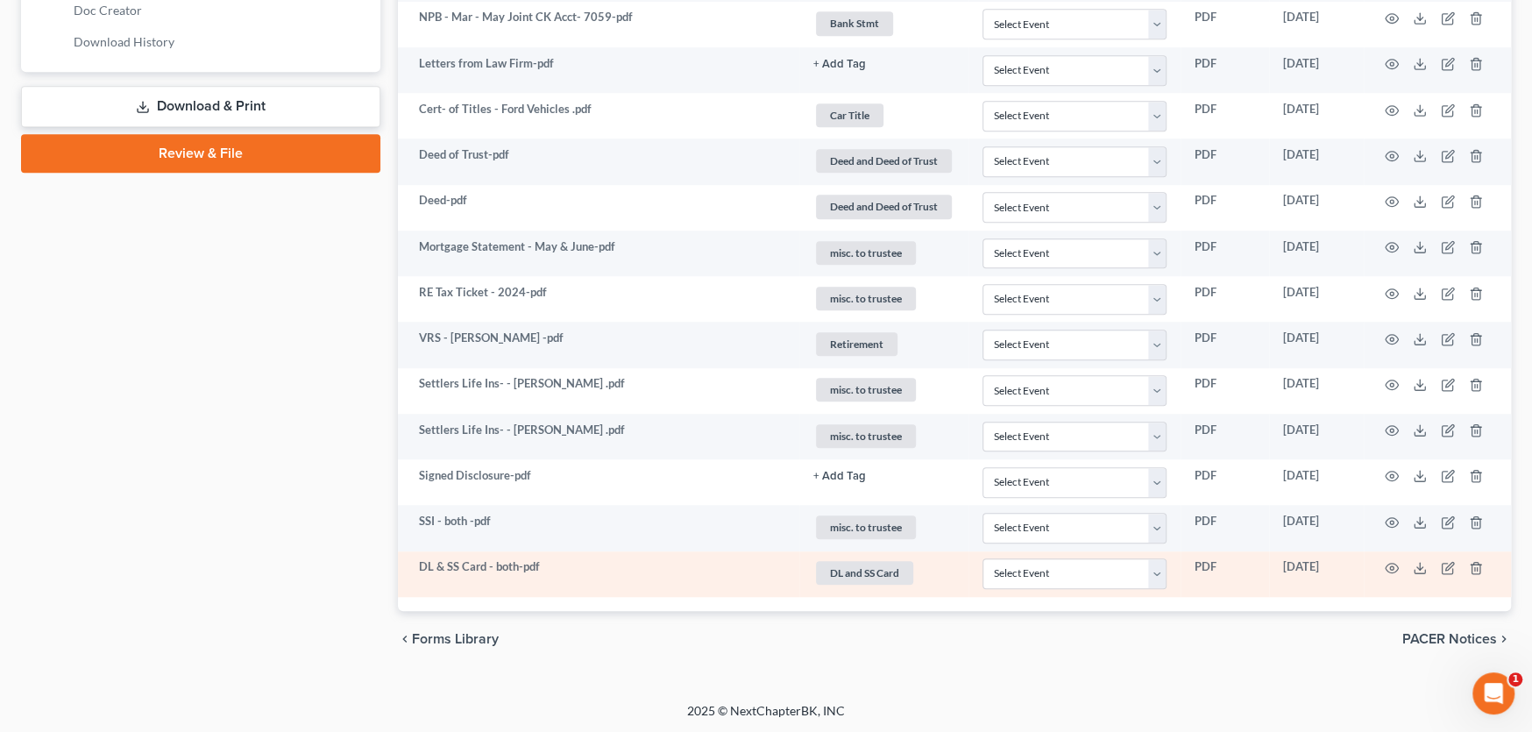
select select "0"
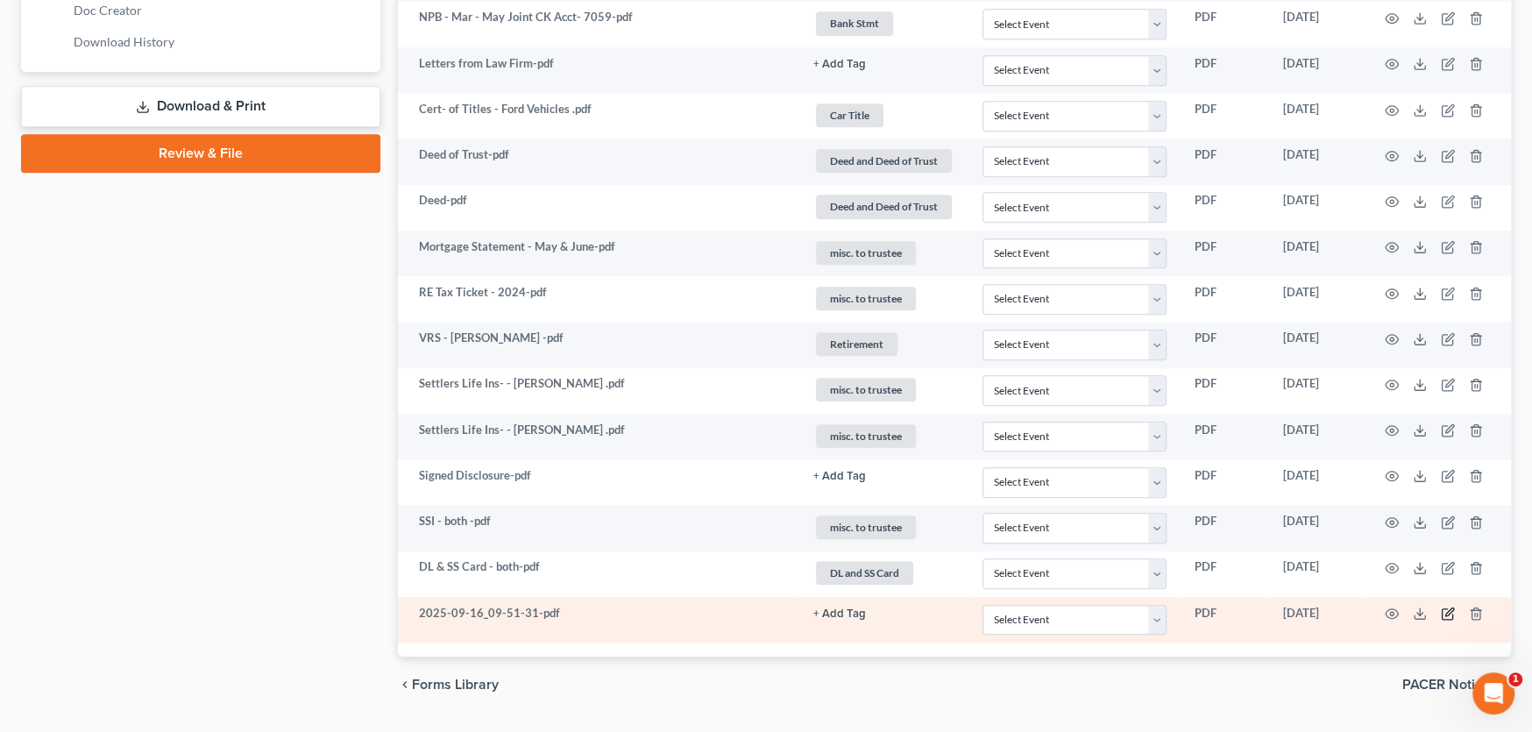
click at [1446, 609] on icon "button" at bounding box center [1447, 614] width 11 height 11
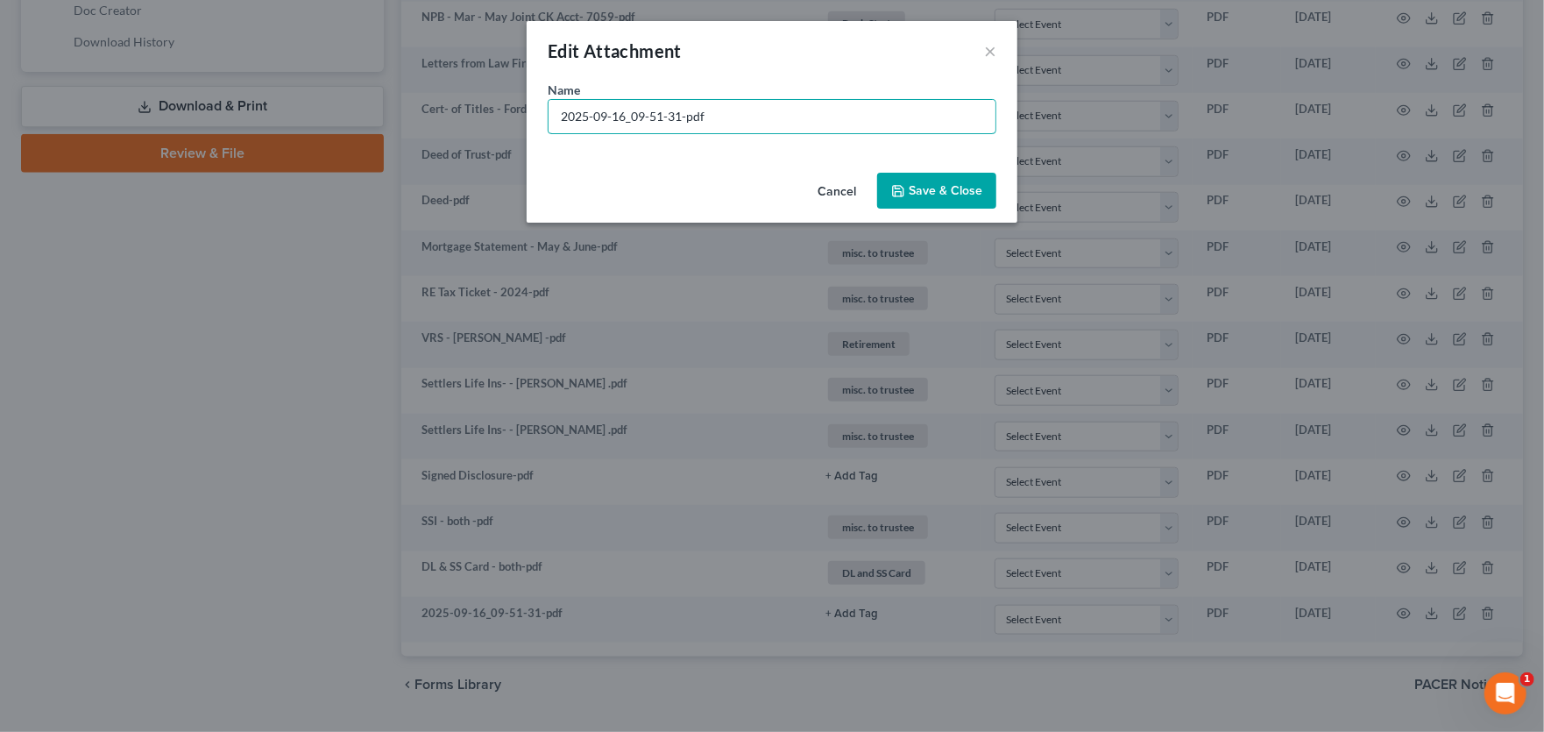
drag, startPoint x: 724, startPoint y: 114, endPoint x: 214, endPoint y: 81, distance: 511.1
click at [215, 81] on div "Edit Attachment × Name * 2025-09-16_09-51-31-pdf Cancel Save & Close" at bounding box center [772, 366] width 1544 height 732
type input "Bank Stmt"
click at [960, 192] on span "Save & Close" at bounding box center [946, 190] width 74 height 15
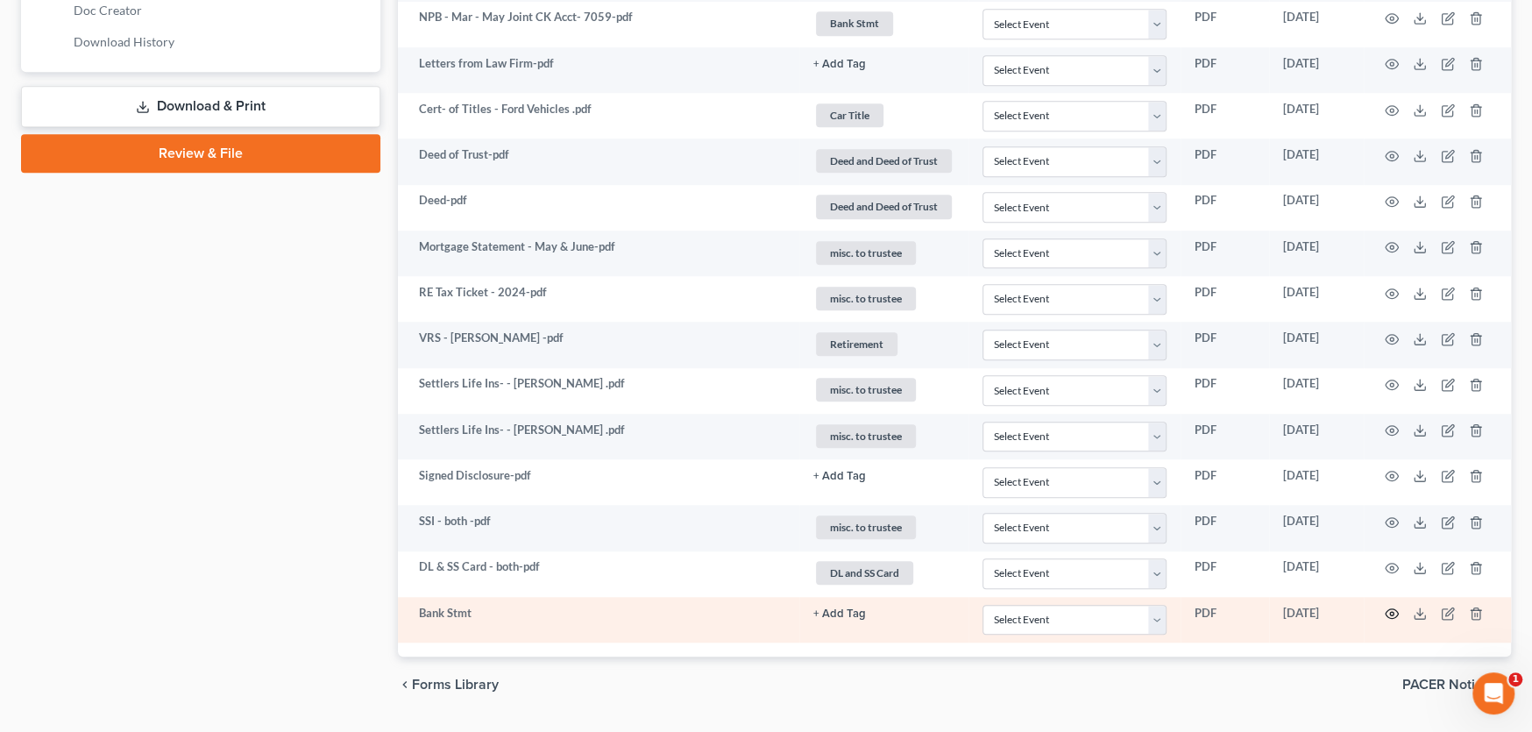
click at [1396, 611] on icon "button" at bounding box center [1392, 614] width 13 height 10
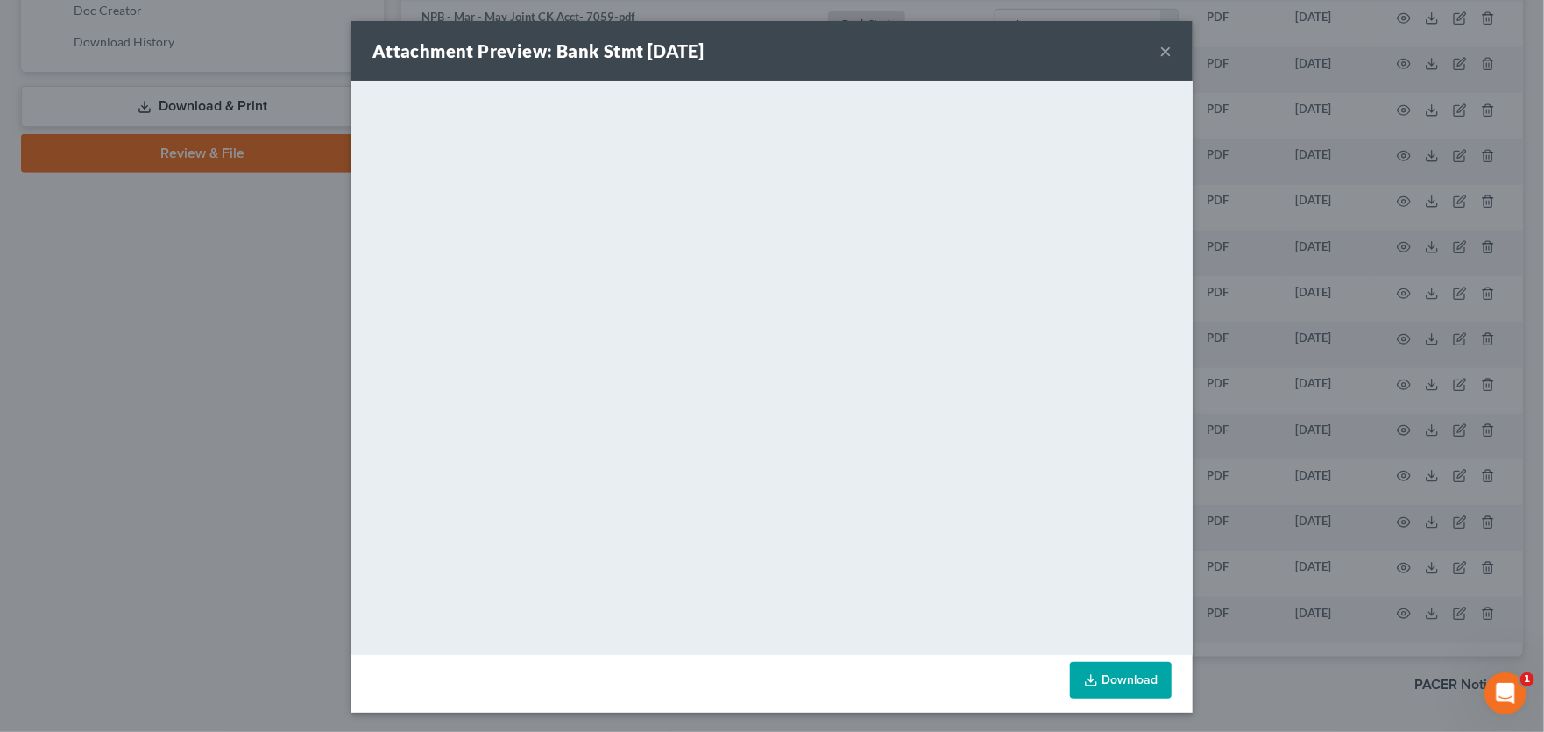
click at [1159, 47] on button "×" at bounding box center [1165, 50] width 12 height 21
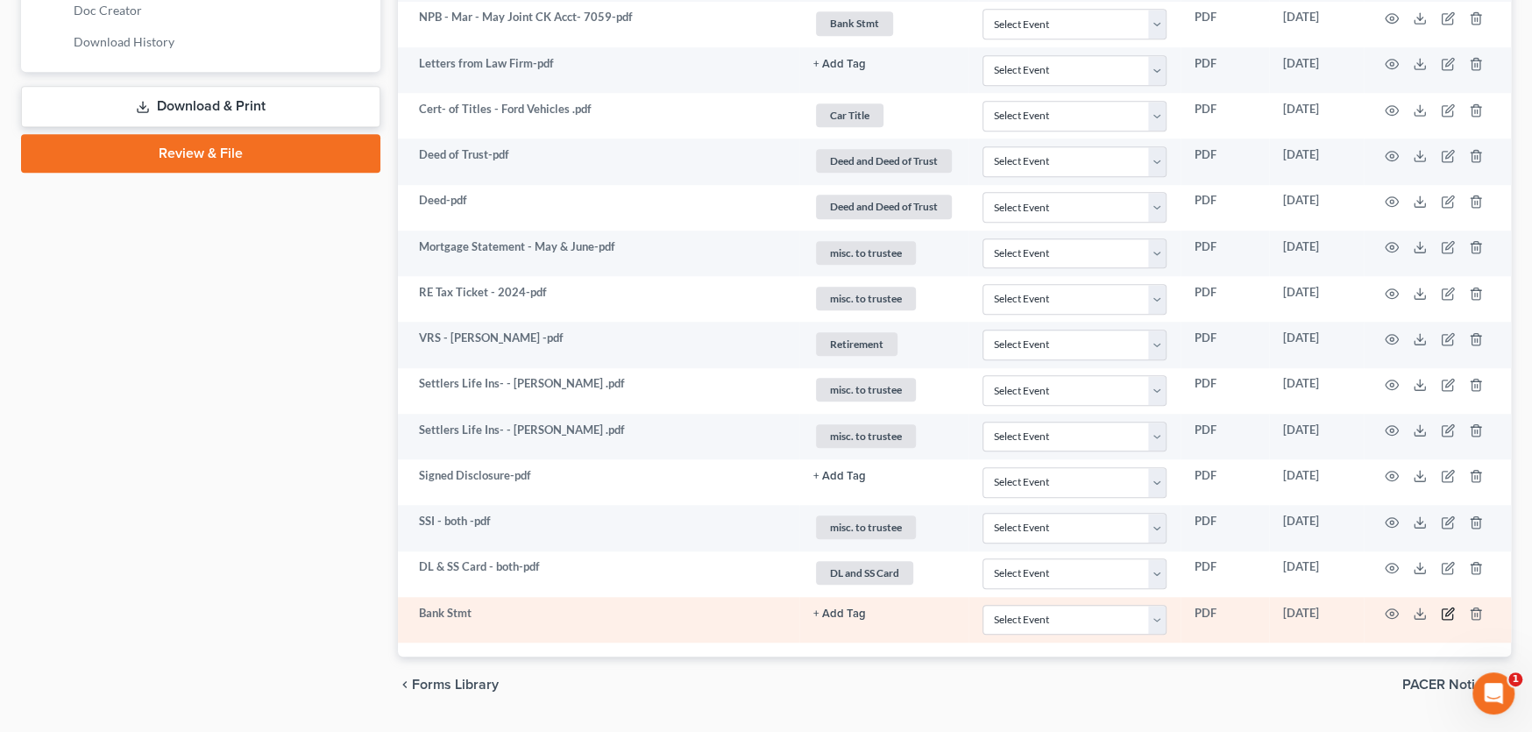
click at [1444, 608] on icon "button" at bounding box center [1448, 613] width 14 height 14
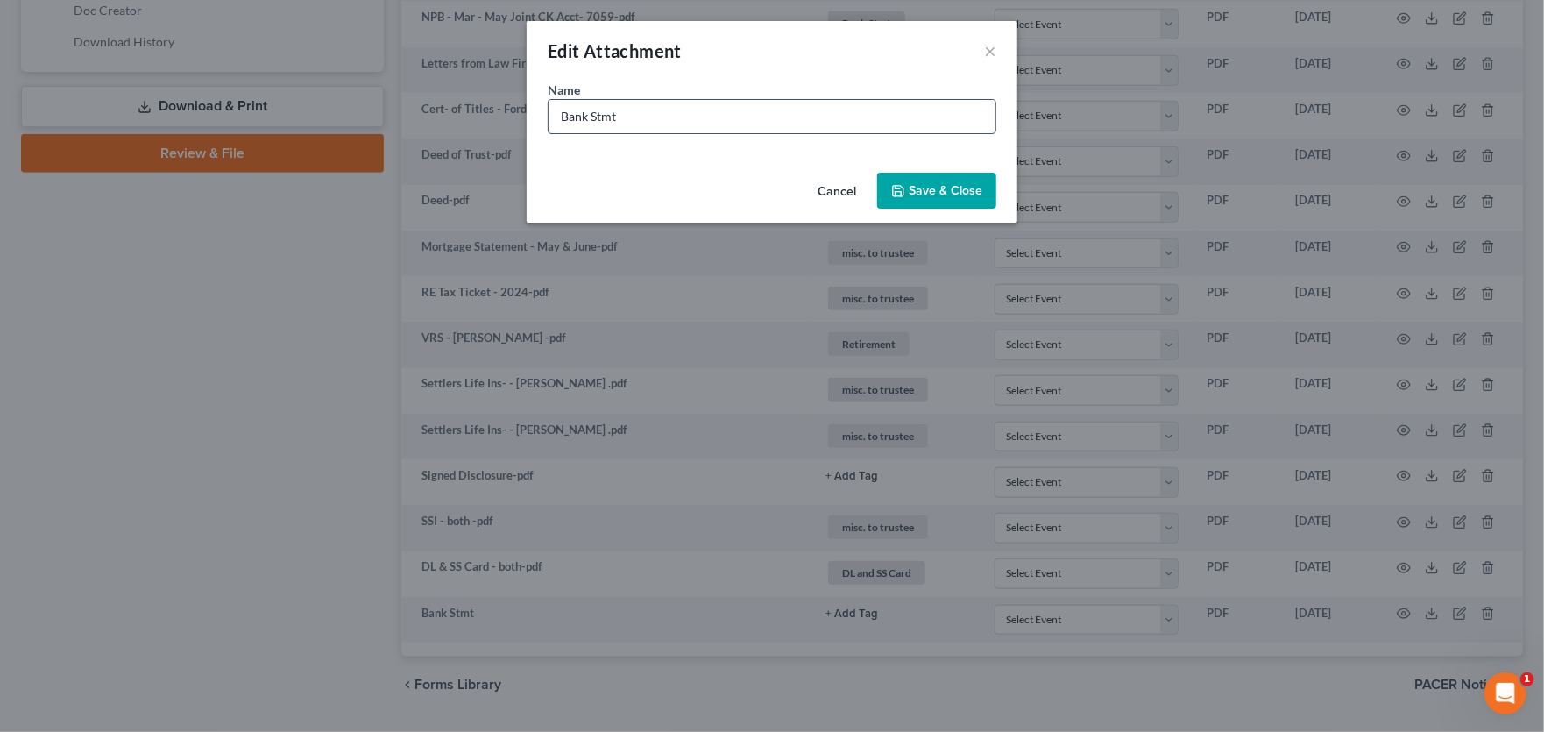
click at [673, 123] on input "Bank Stmt" at bounding box center [772, 116] width 447 height 33
type input "Bank Stmt [DATE]"
click at [910, 174] on button "Save & Close" at bounding box center [936, 191] width 119 height 37
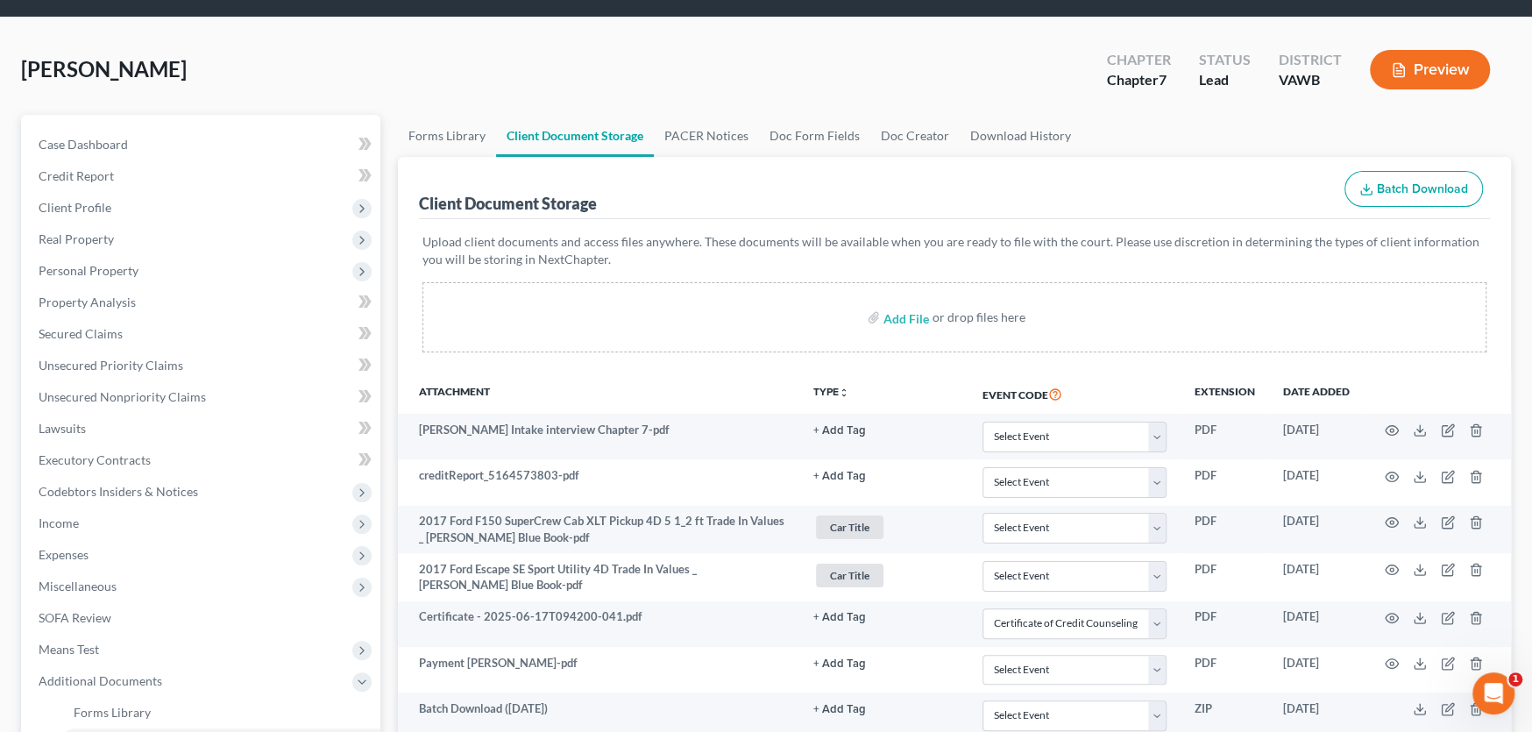
scroll to position [0, 0]
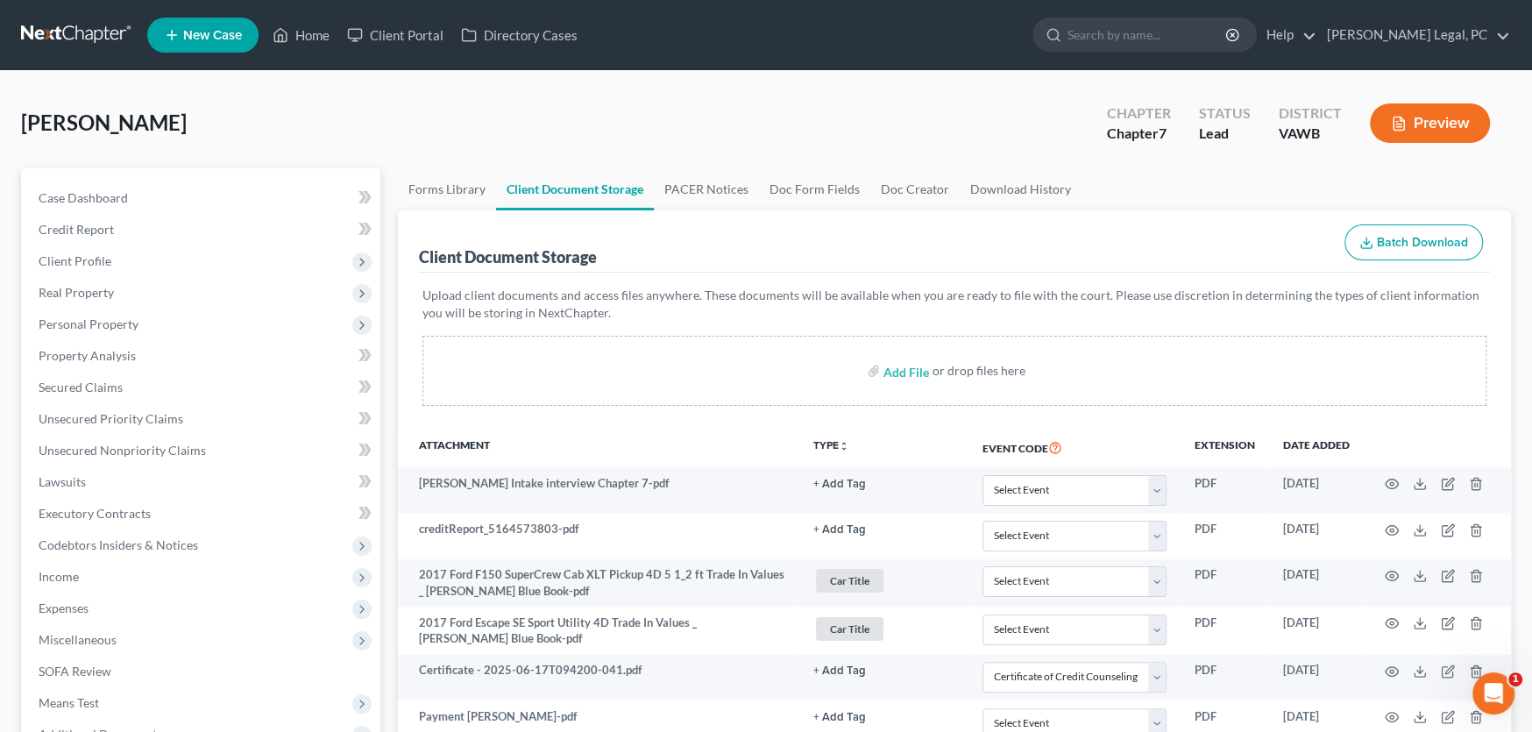
click at [73, 44] on link at bounding box center [77, 35] width 112 height 32
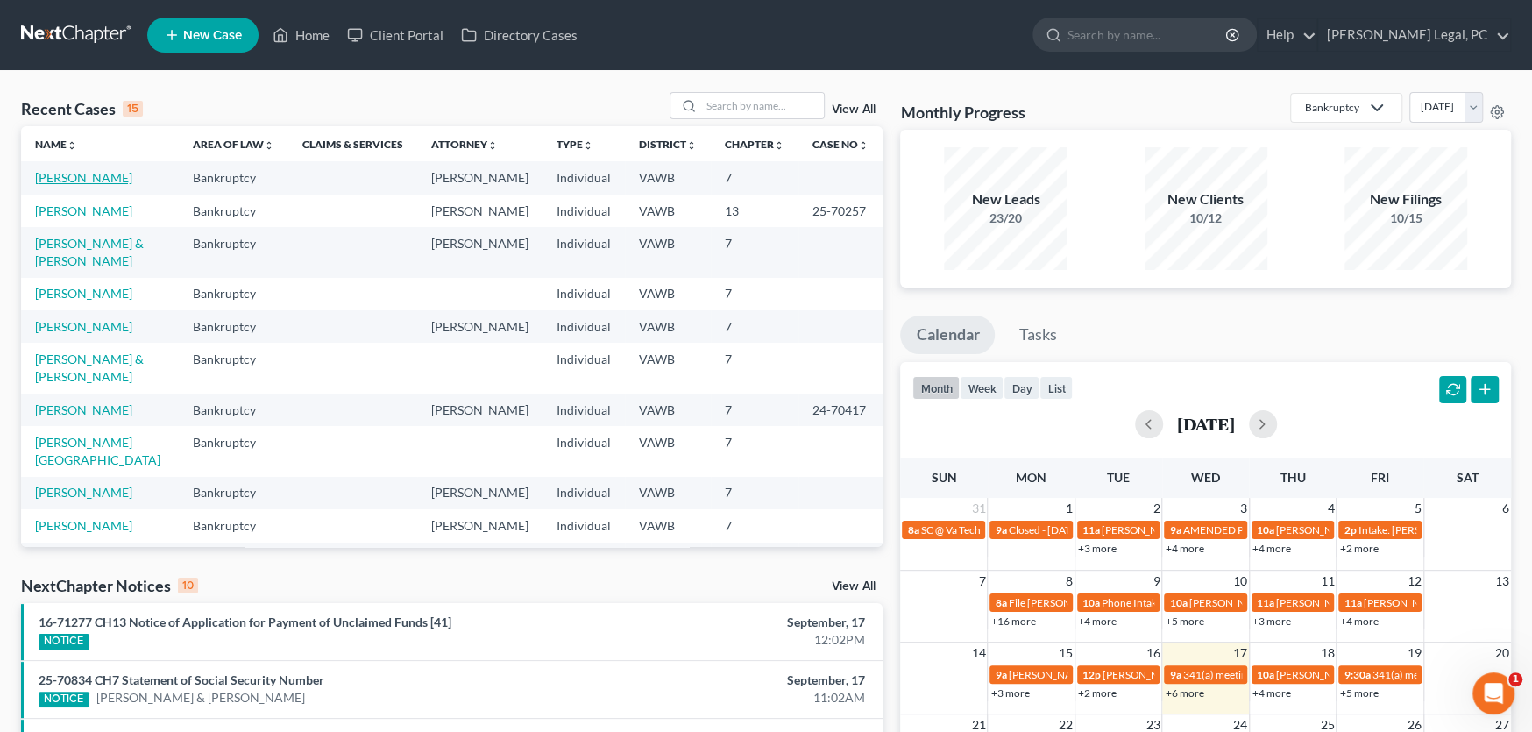
click at [82, 174] on link "[PERSON_NAME]" at bounding box center [83, 177] width 97 height 15
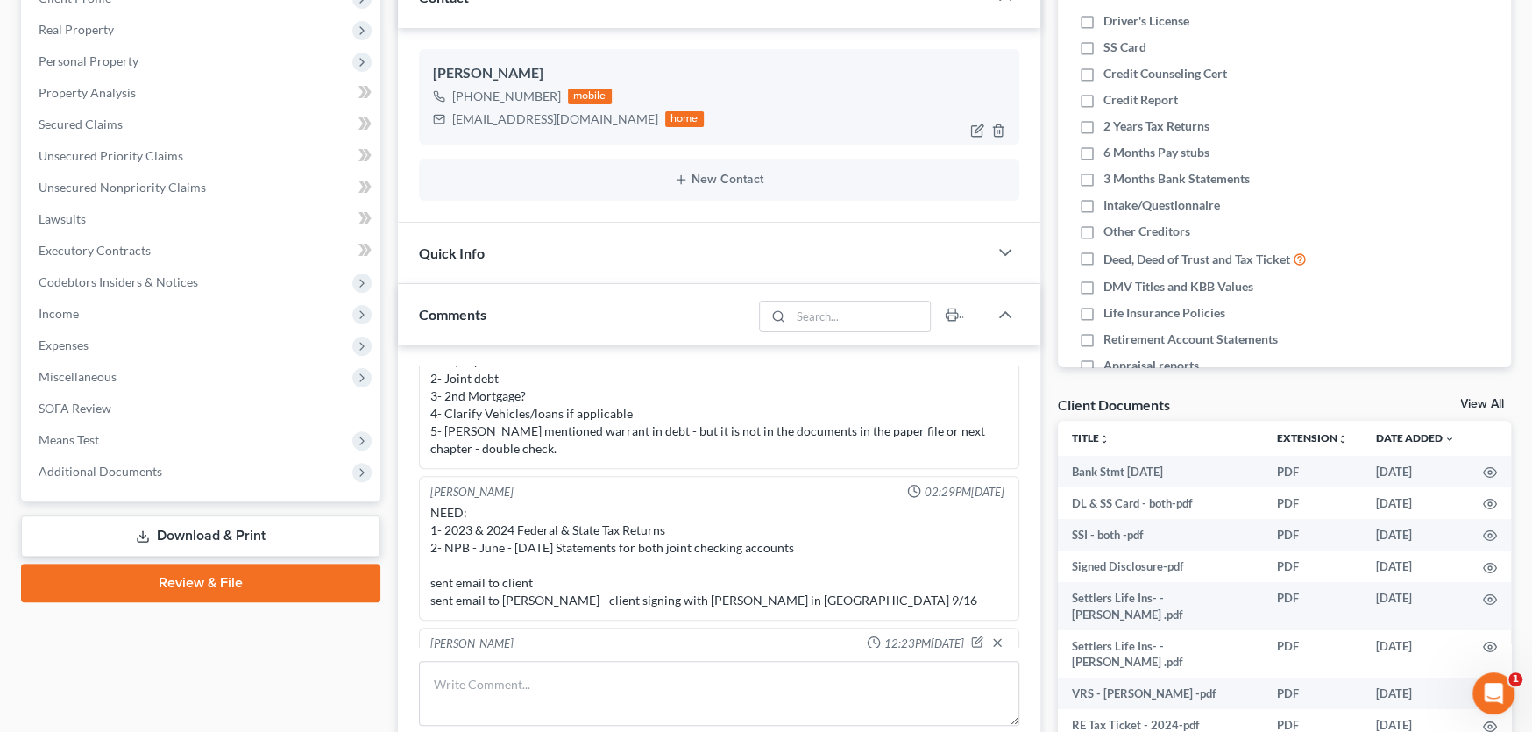
scroll to position [351, 0]
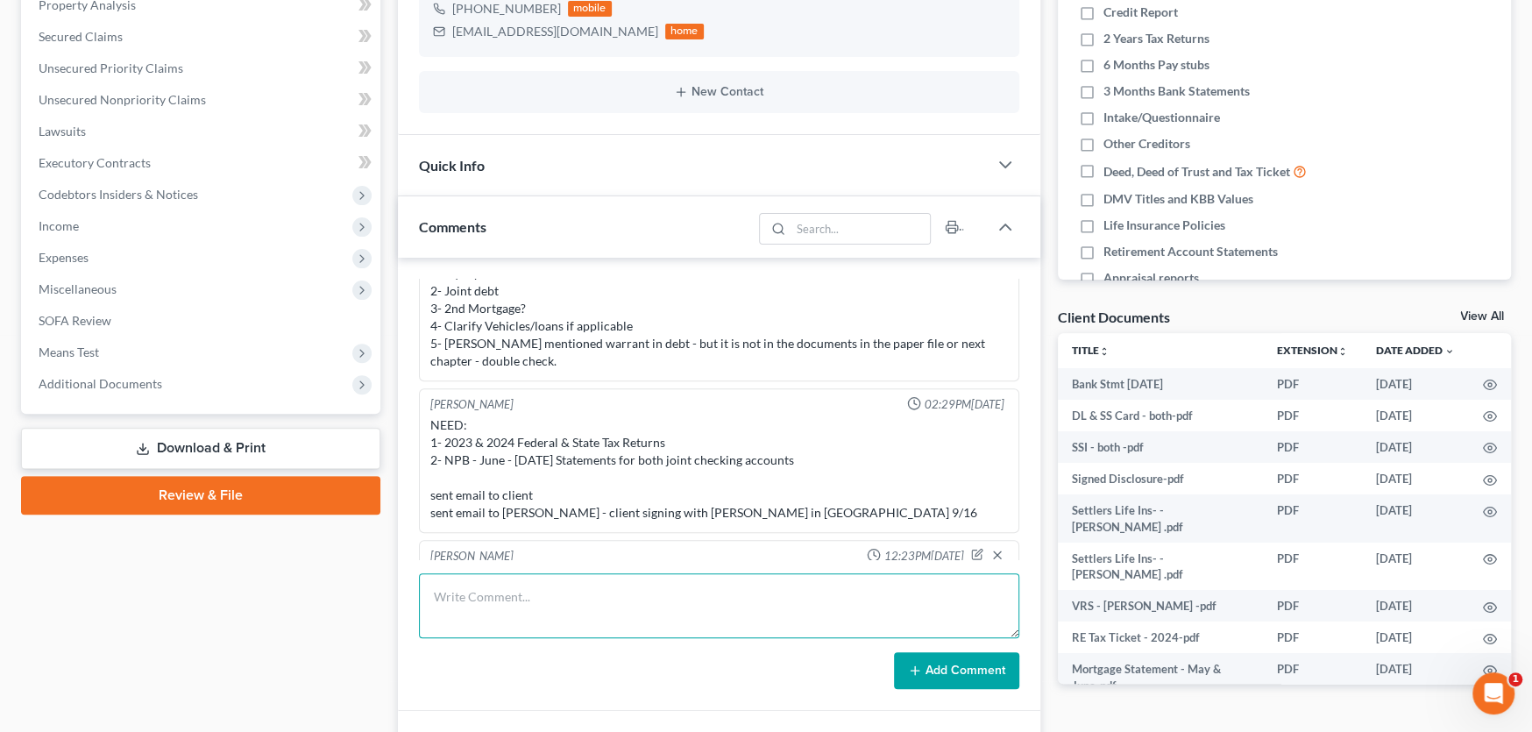
click at [475, 585] on textarea at bounding box center [719, 605] width 600 height 65
click at [491, 582] on textarea at bounding box center [719, 605] width 600 height 65
